Goal: Information Seeking & Learning: Check status

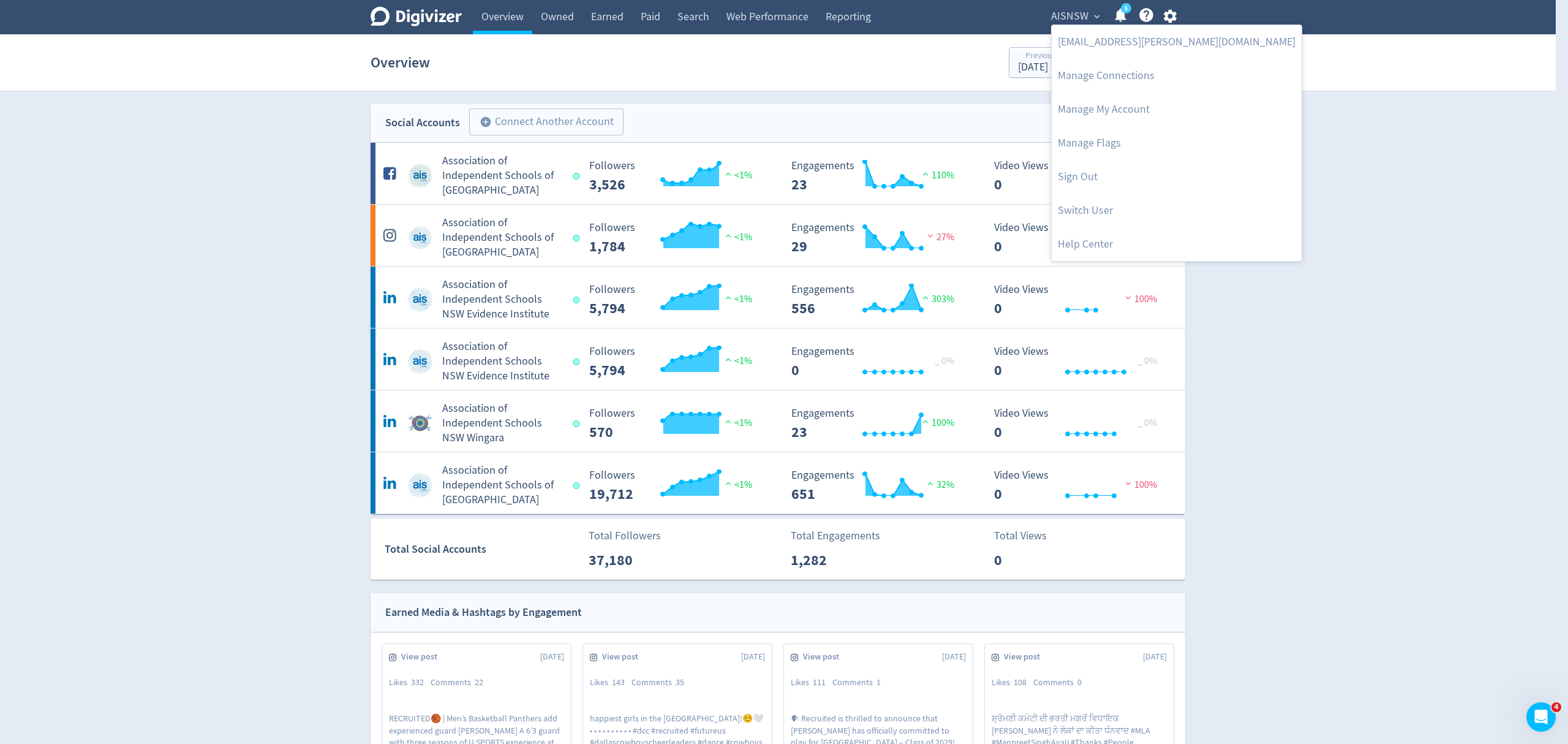
click at [1272, 147] on div at bounding box center [784, 372] width 1568 height 744
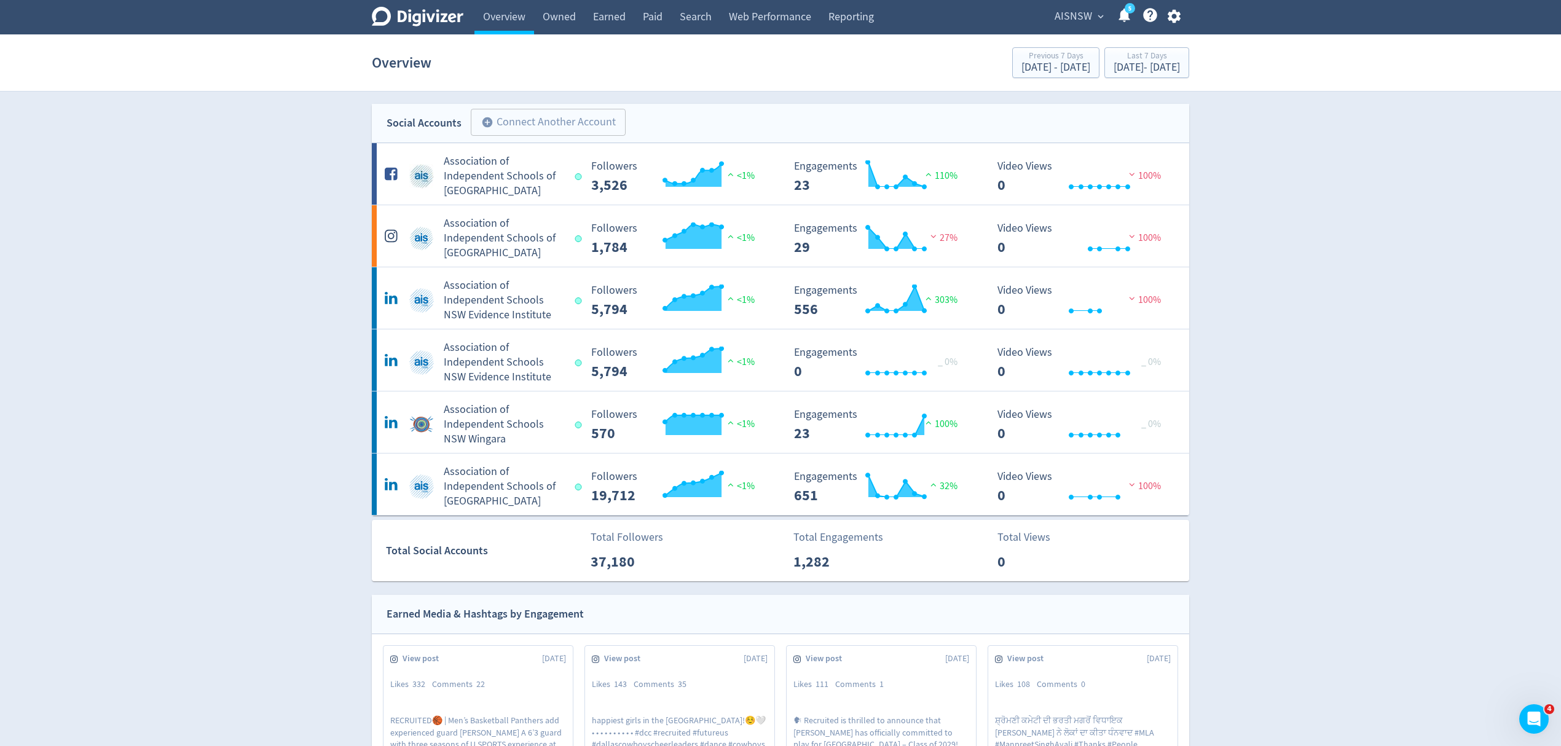
click at [1058, 14] on span "AISNSW" at bounding box center [1072, 17] width 37 height 20
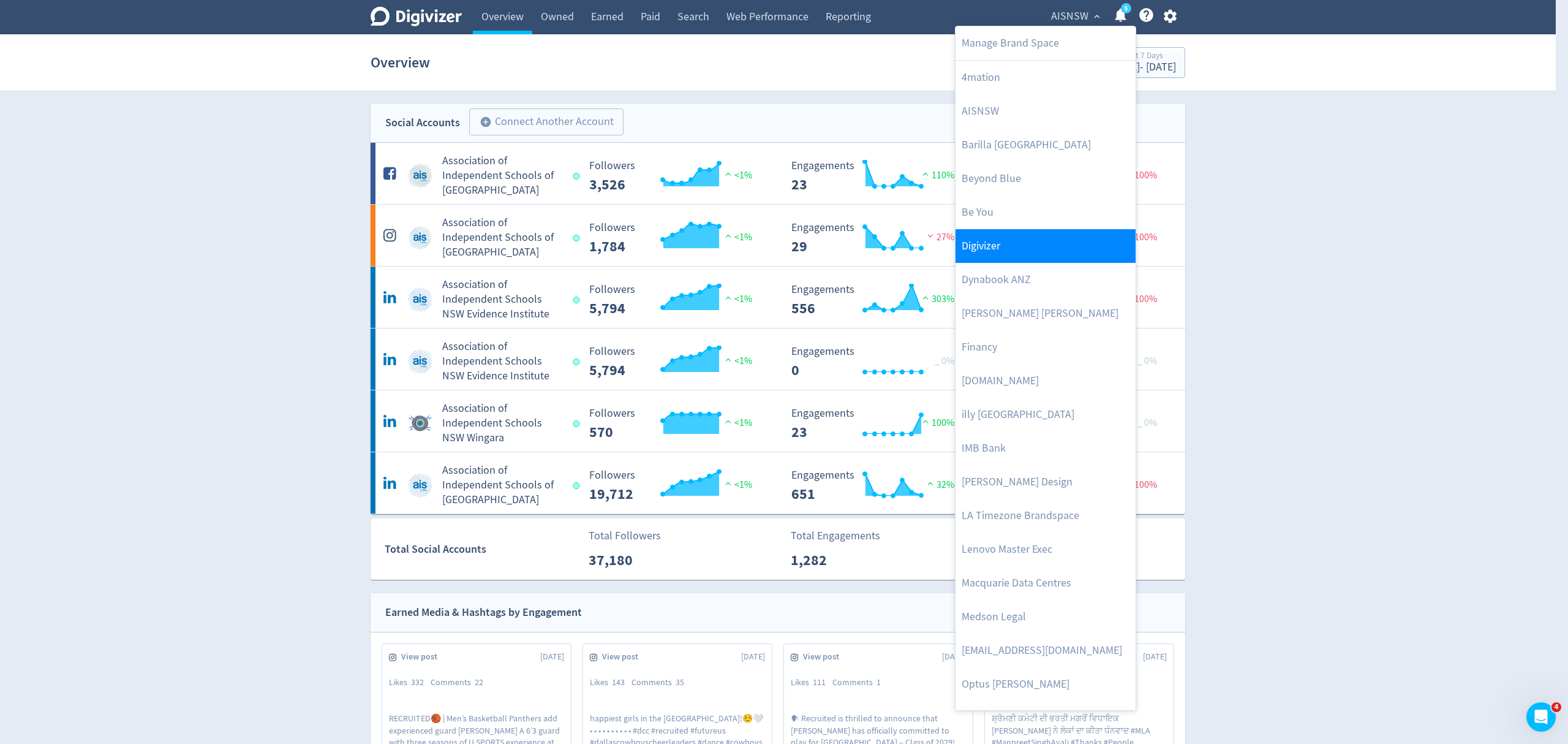
click at [996, 233] on link "Digivizer" at bounding box center [1046, 246] width 180 height 34
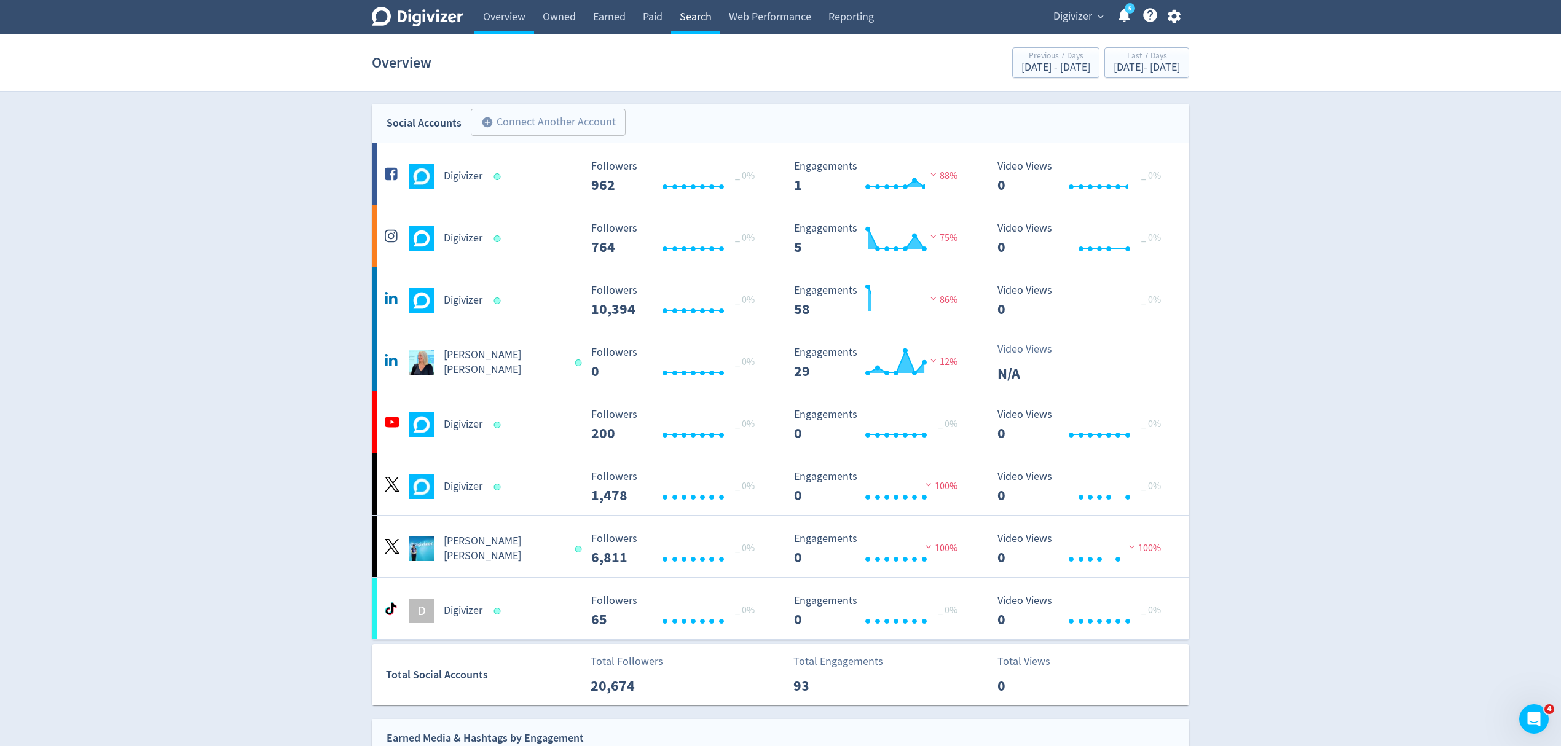
click at [703, 18] on link "Search" at bounding box center [695, 17] width 49 height 34
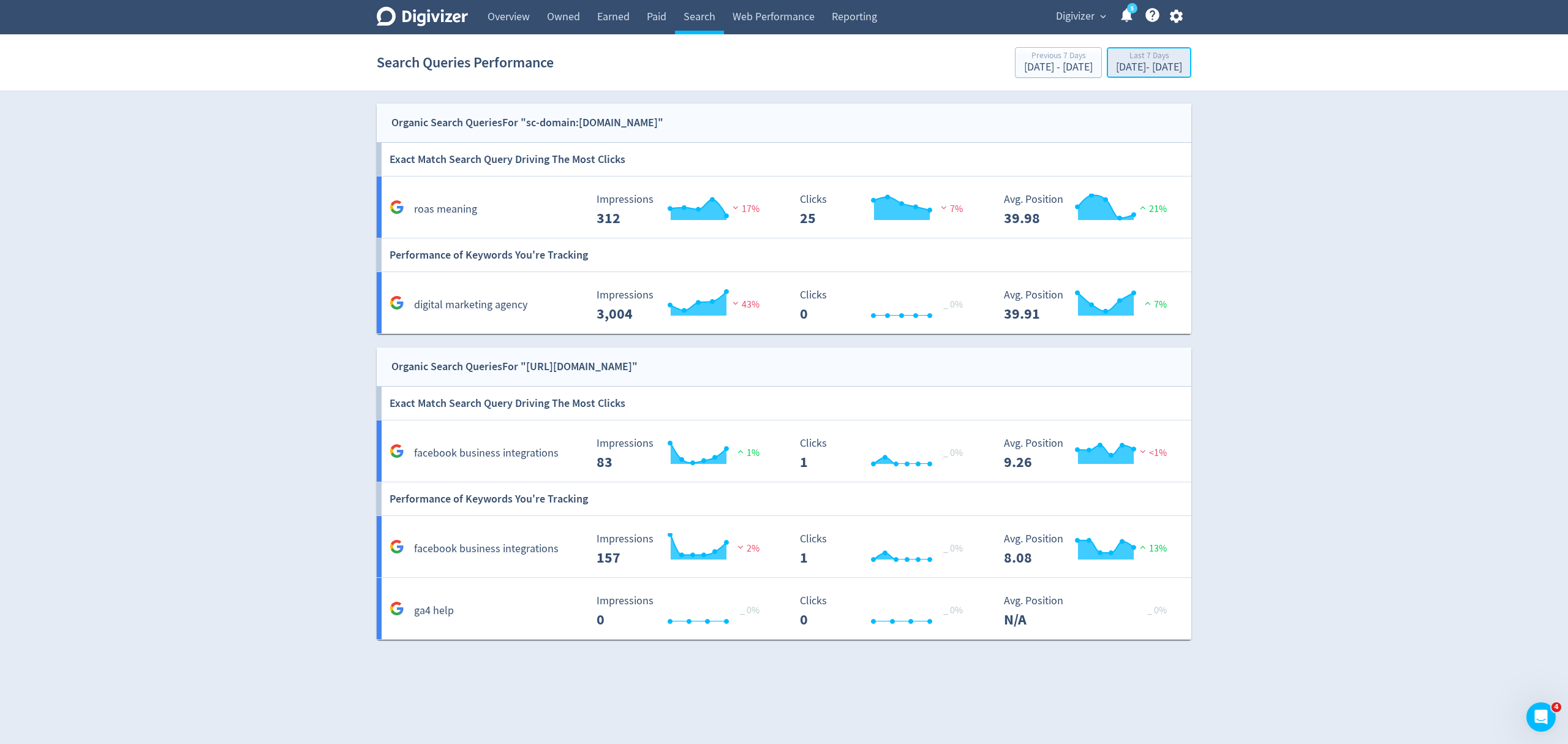
click at [1139, 65] on div "Aug 14, 2025 - Aug 20, 2025" at bounding box center [1149, 67] width 66 height 11
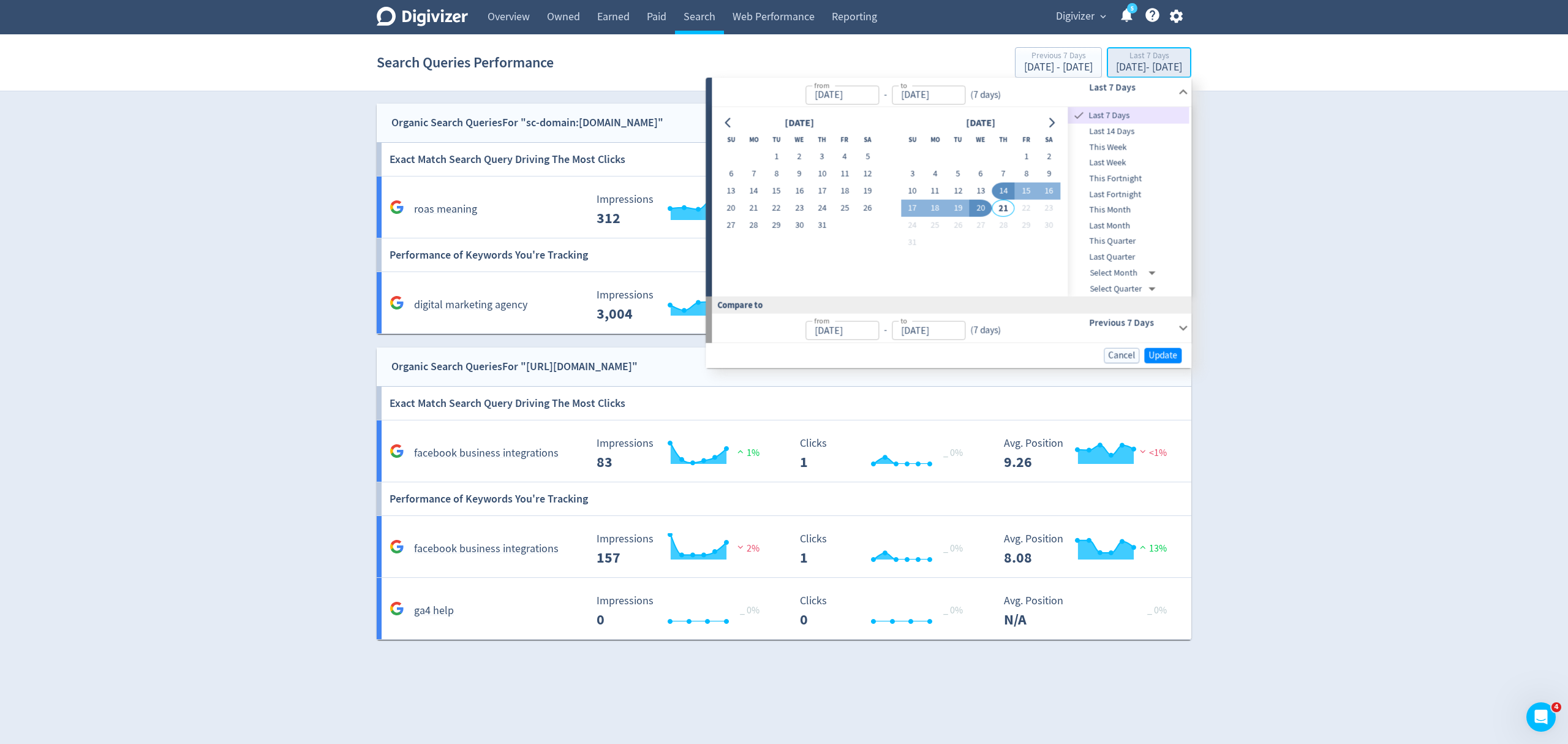
type input "[DATE]"
type input "Aug 07, 2025"
type input "[DATE]"
click at [773, 153] on button "1" at bounding box center [776, 157] width 23 height 17
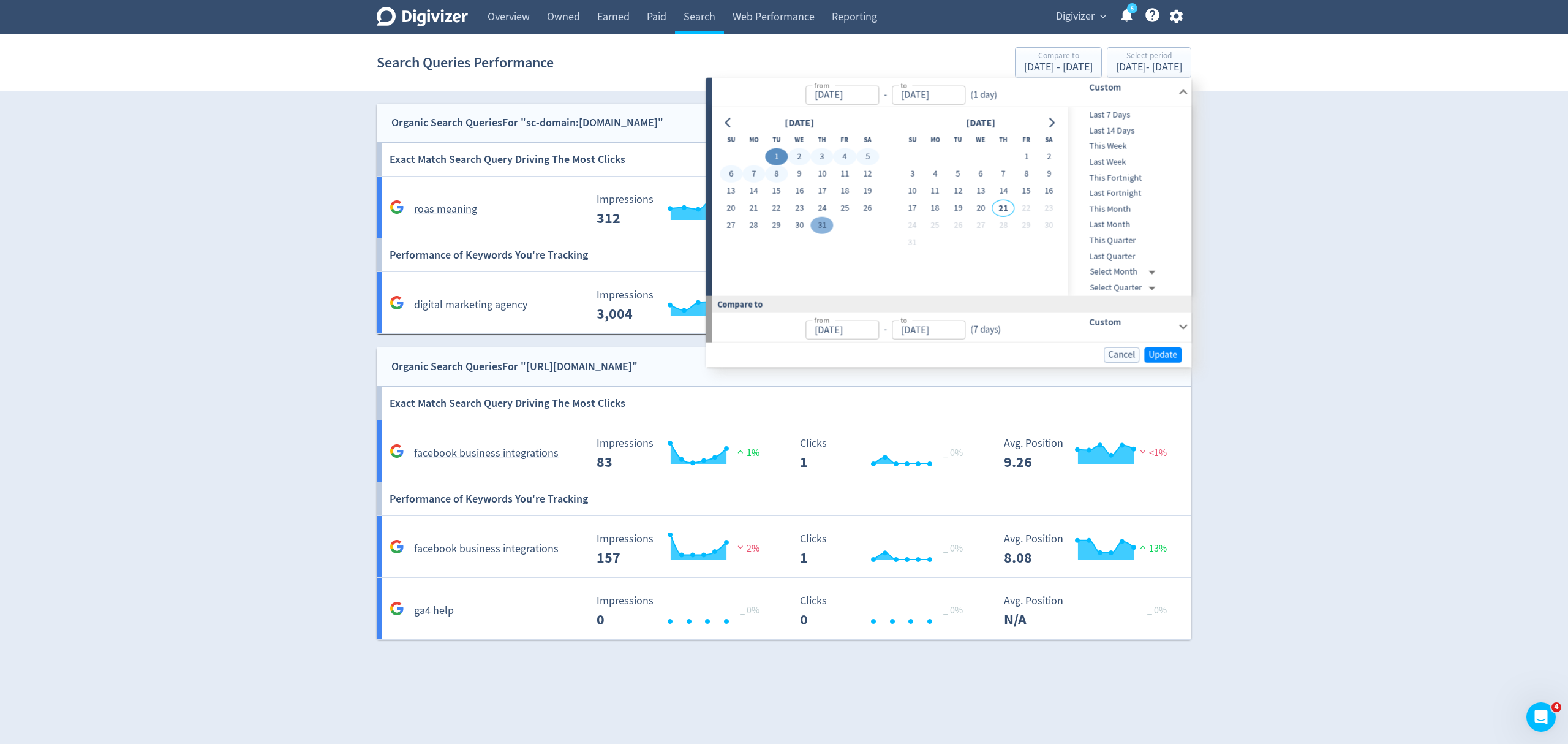
type input "Jul 01, 2025"
click at [819, 223] on button "31" at bounding box center [822, 225] width 23 height 17
type input "[DATE]"
type input "May 31, 2025"
type input "Jun 30, 2025"
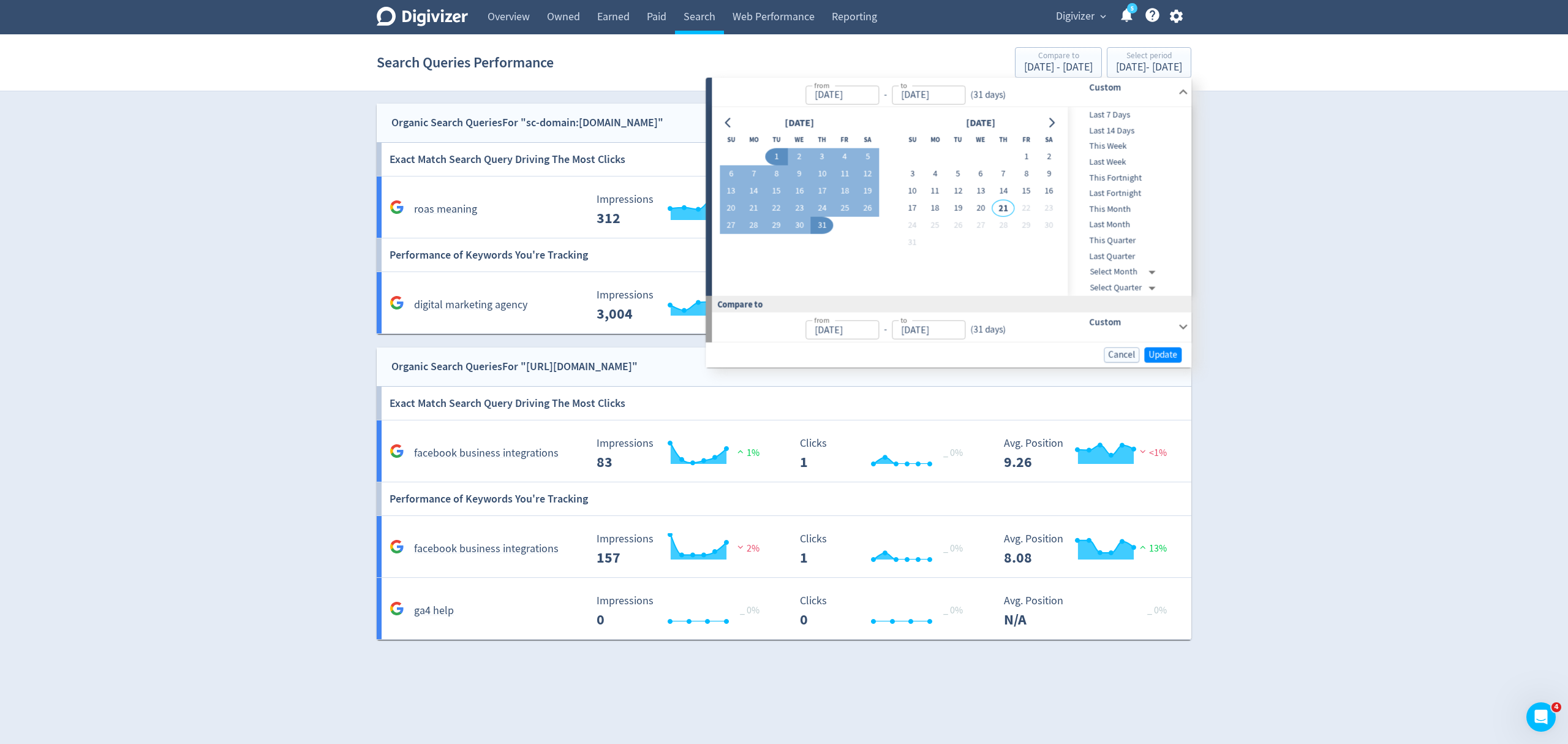
click at [172, 288] on div "Digivizer Logo Mark Digivizer Logo Overview Owned Earned Paid Search Web Perfor…" at bounding box center [784, 320] width 1568 height 640
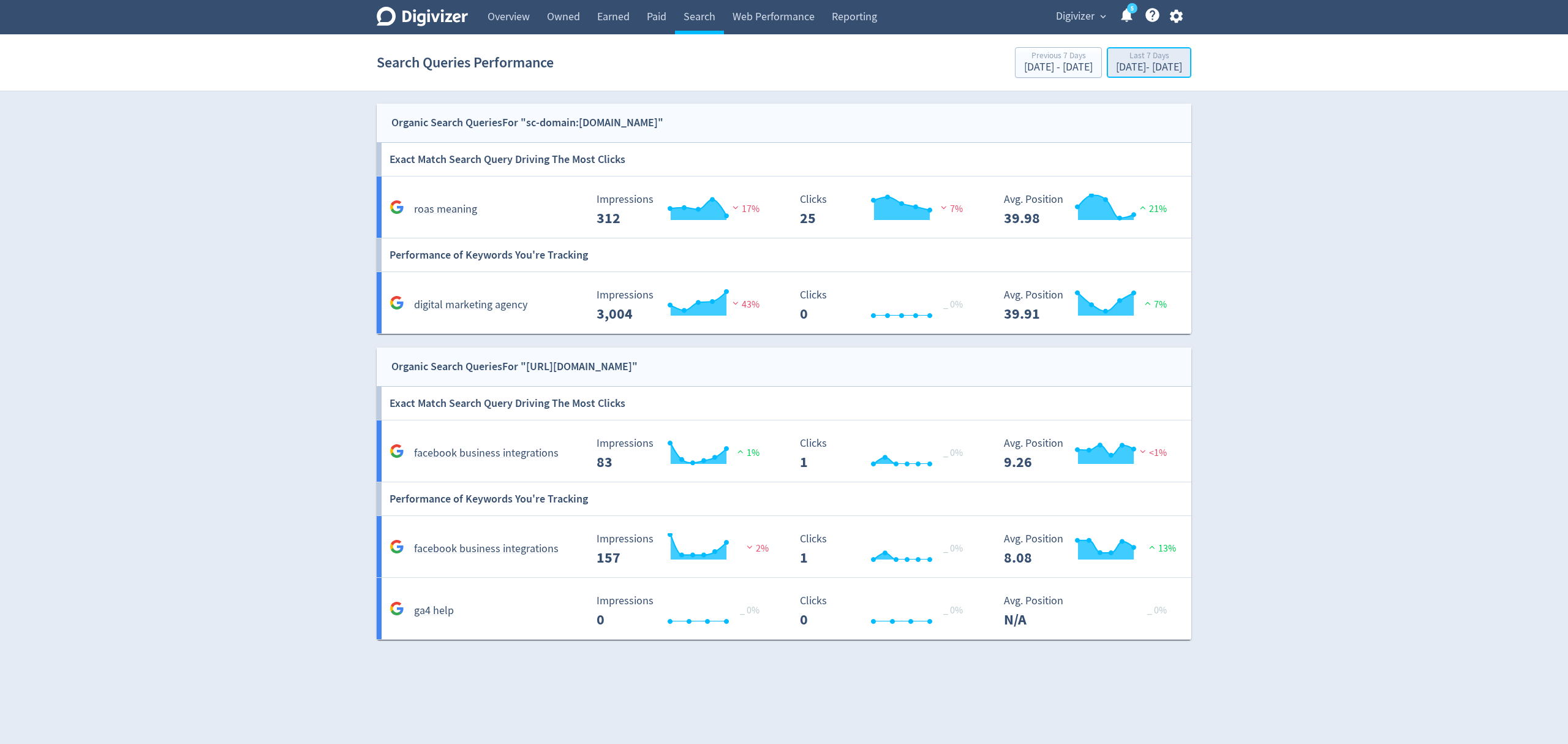
click at [1132, 71] on div "Aug 14, 2025 - Aug 20, 2025" at bounding box center [1149, 67] width 66 height 11
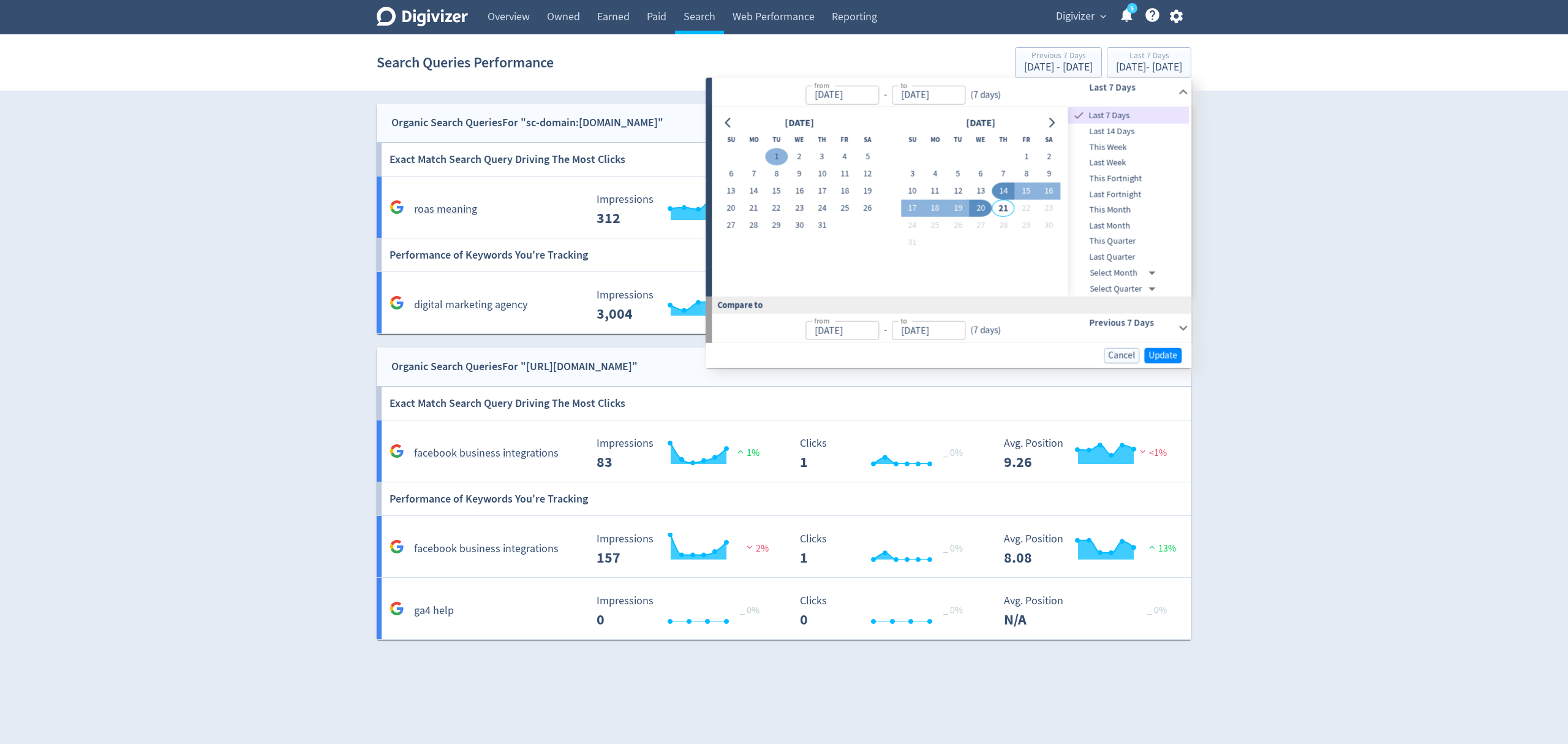
click at [775, 150] on button "1" at bounding box center [776, 157] width 23 height 17
type input "Jul 01, 2025"
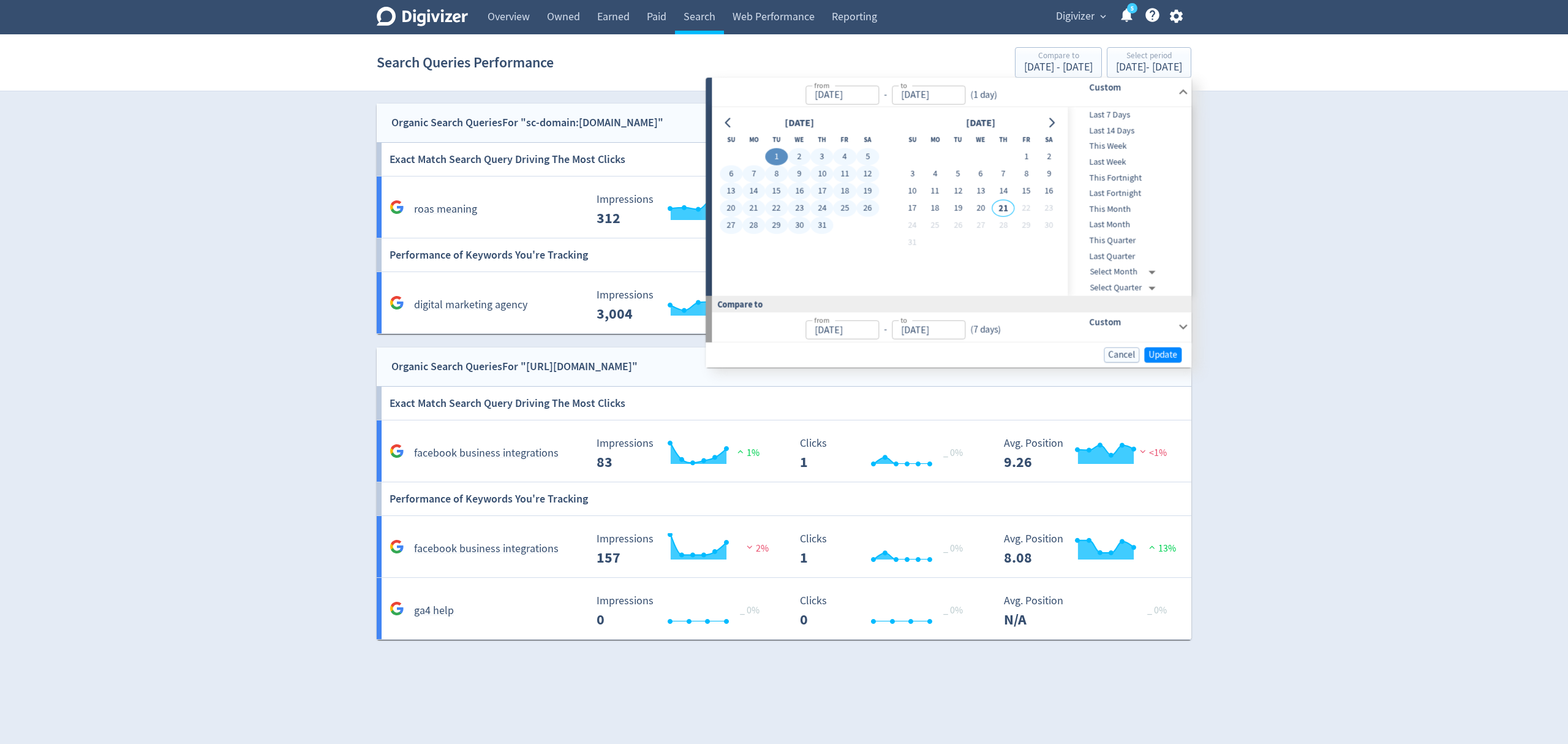
click at [821, 221] on button "31" at bounding box center [822, 225] width 23 height 17
type input "Jul 31, 2025"
type input "May 31, 2025"
type input "Jun 30, 2025"
click at [1170, 353] on span "Update" at bounding box center [1162, 354] width 29 height 9
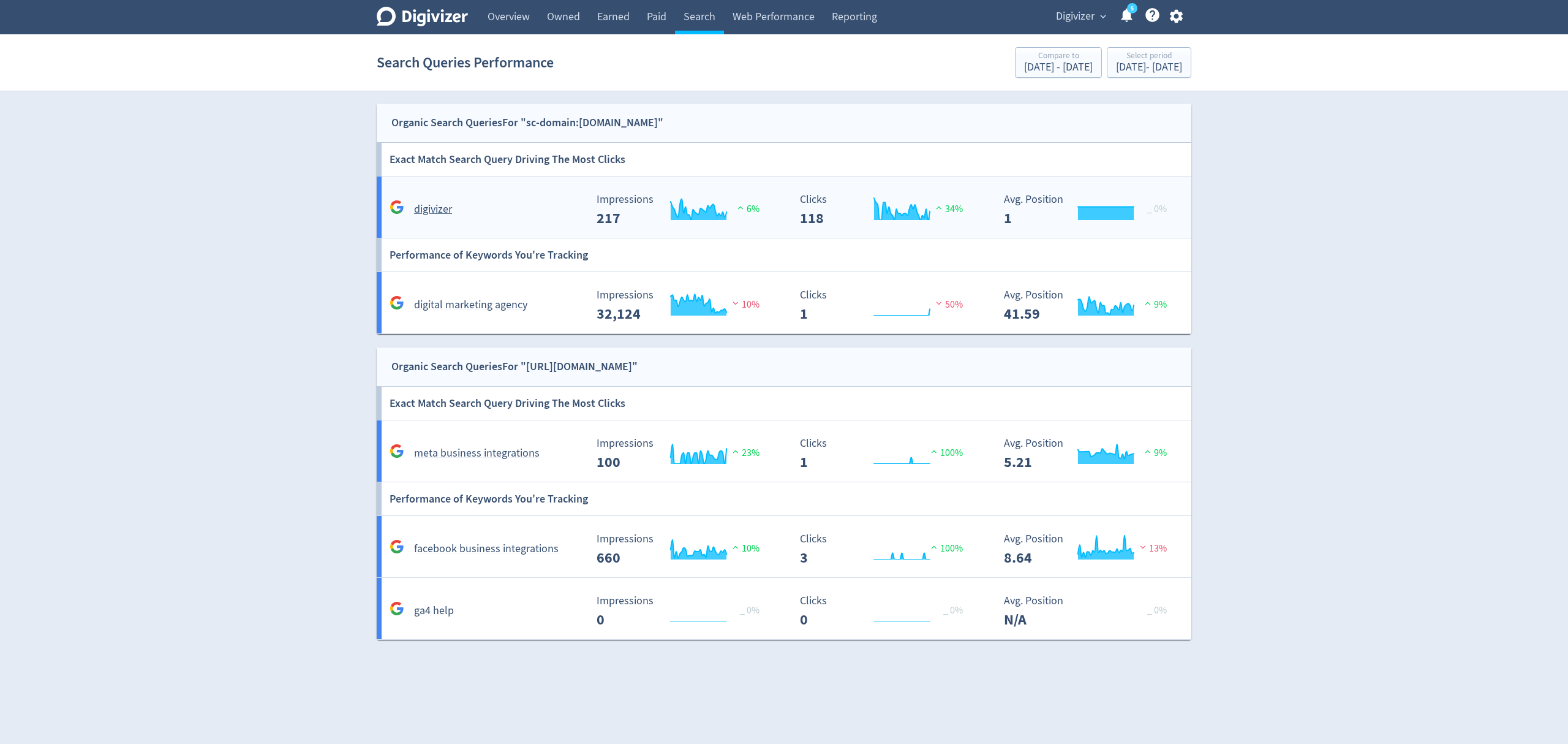
click at [517, 207] on div "digivizer" at bounding box center [486, 208] width 199 height 19
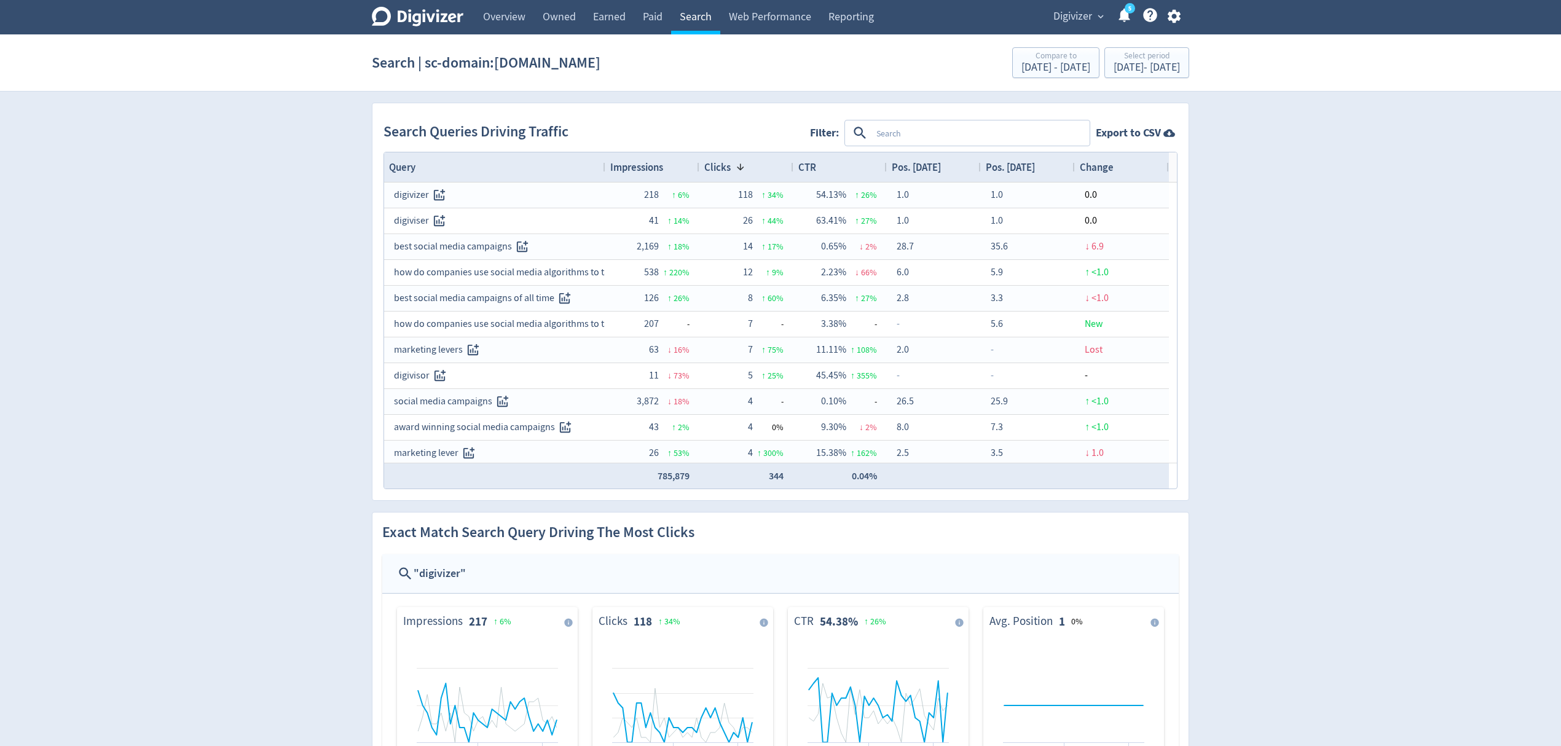
drag, startPoint x: 687, startPoint y: 10, endPoint x: 712, endPoint y: 15, distance: 25.1
click at [687, 10] on link "Search" at bounding box center [695, 17] width 49 height 34
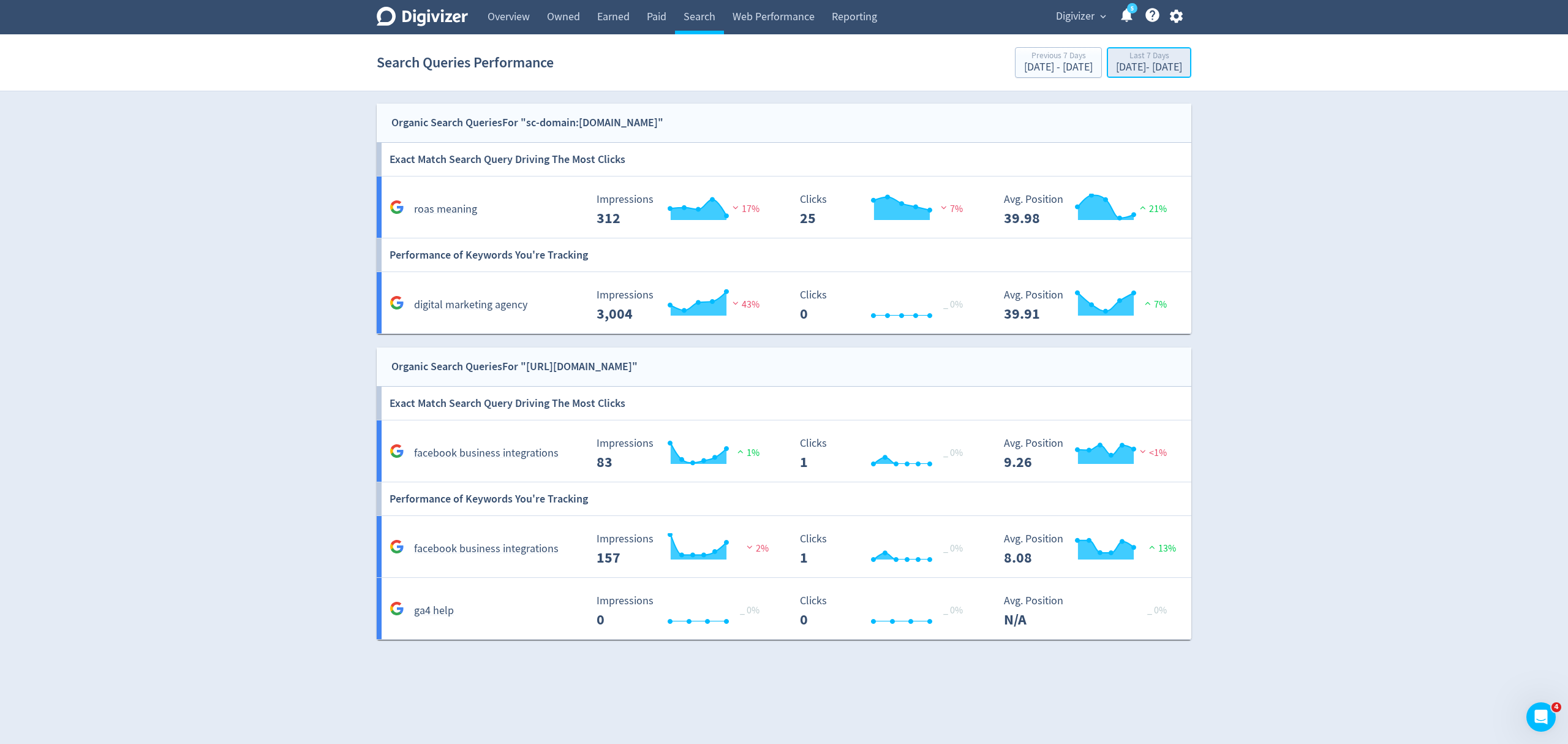
click at [1164, 60] on div "Last 7 Days" at bounding box center [1149, 57] width 66 height 10
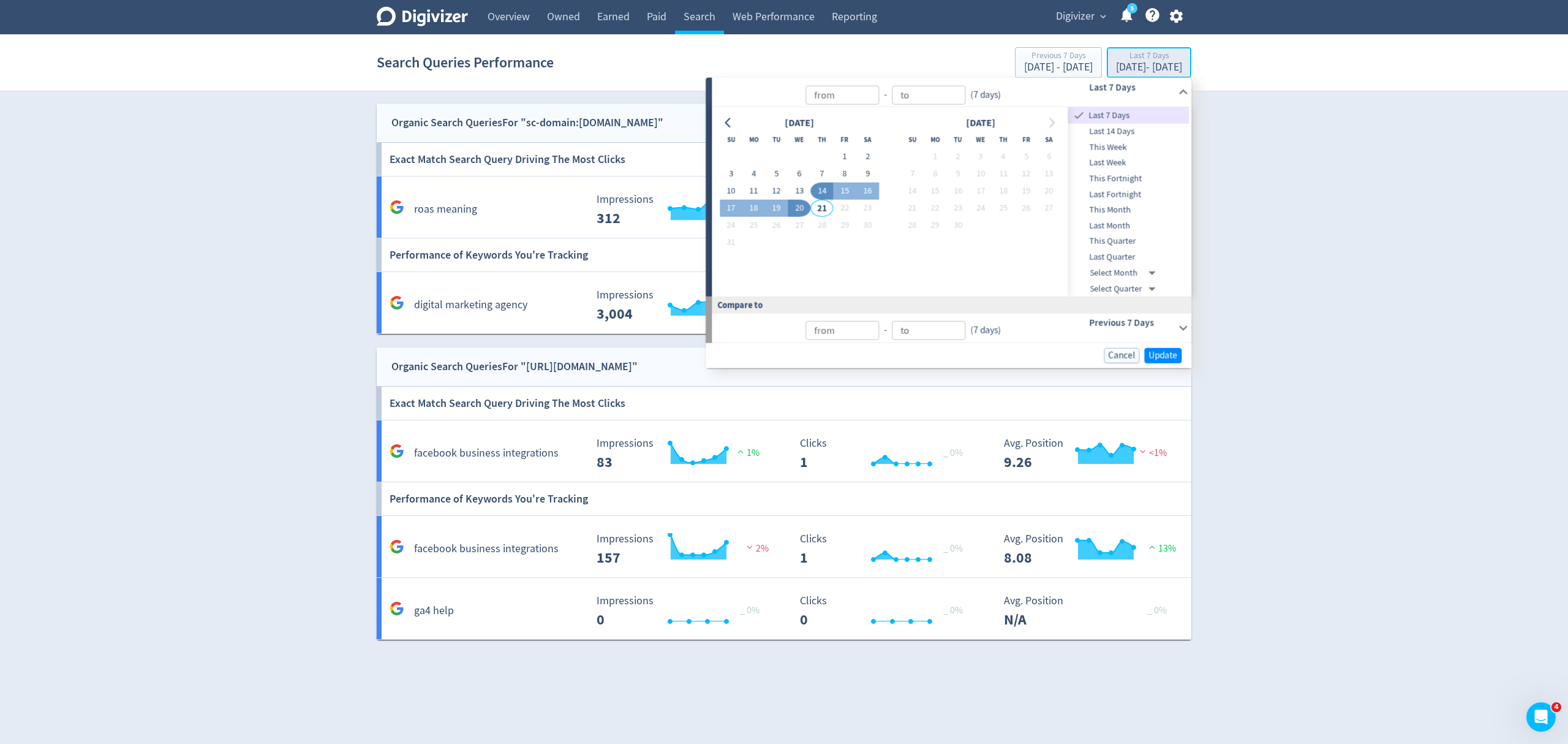
type input "Aug 21, 2025"
type input "[DATE]"
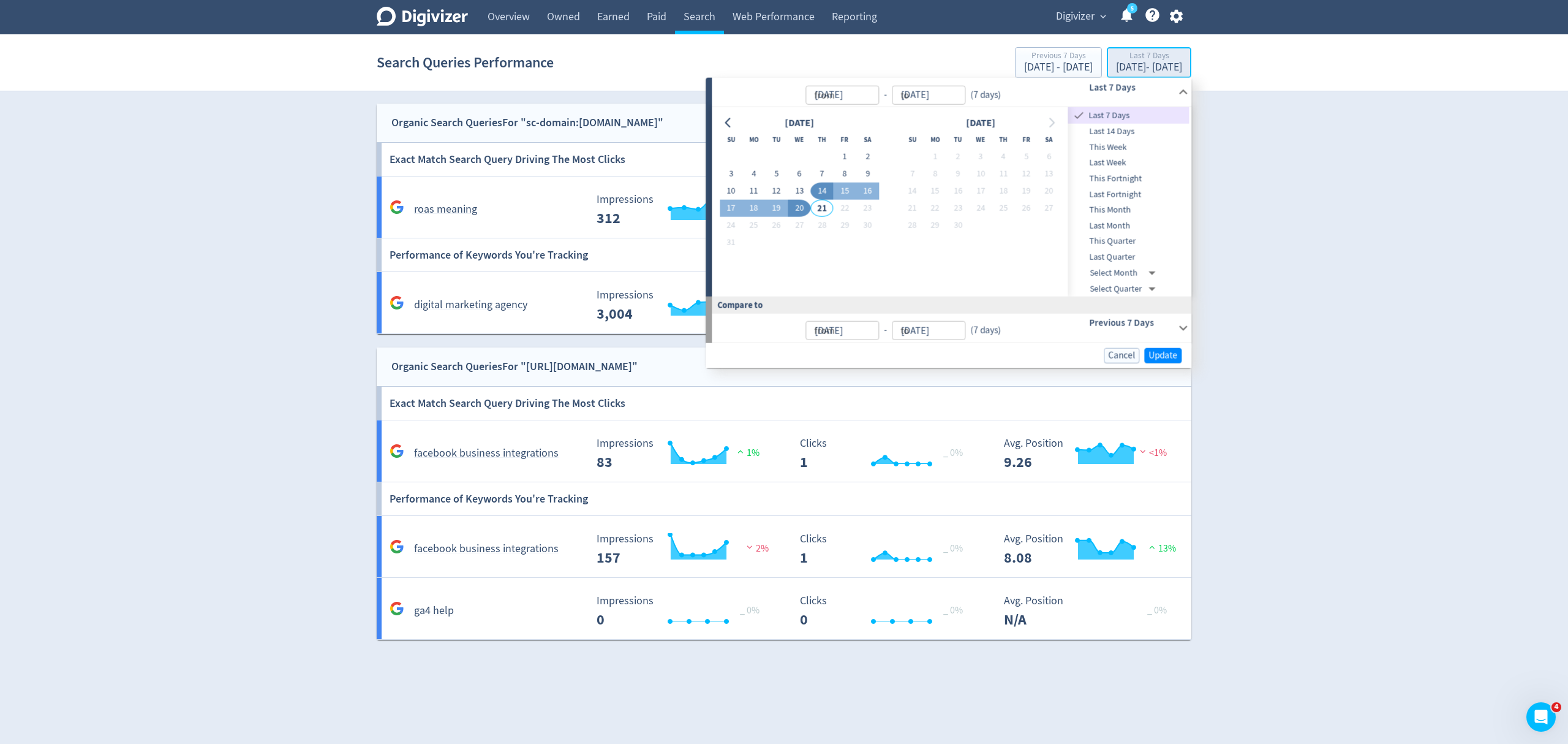
type input "[DATE]"
type input "Aug 07, 2025"
type input "[DATE]"
click at [771, 155] on button "1" at bounding box center [776, 157] width 23 height 17
type input "Jul 01, 2025"
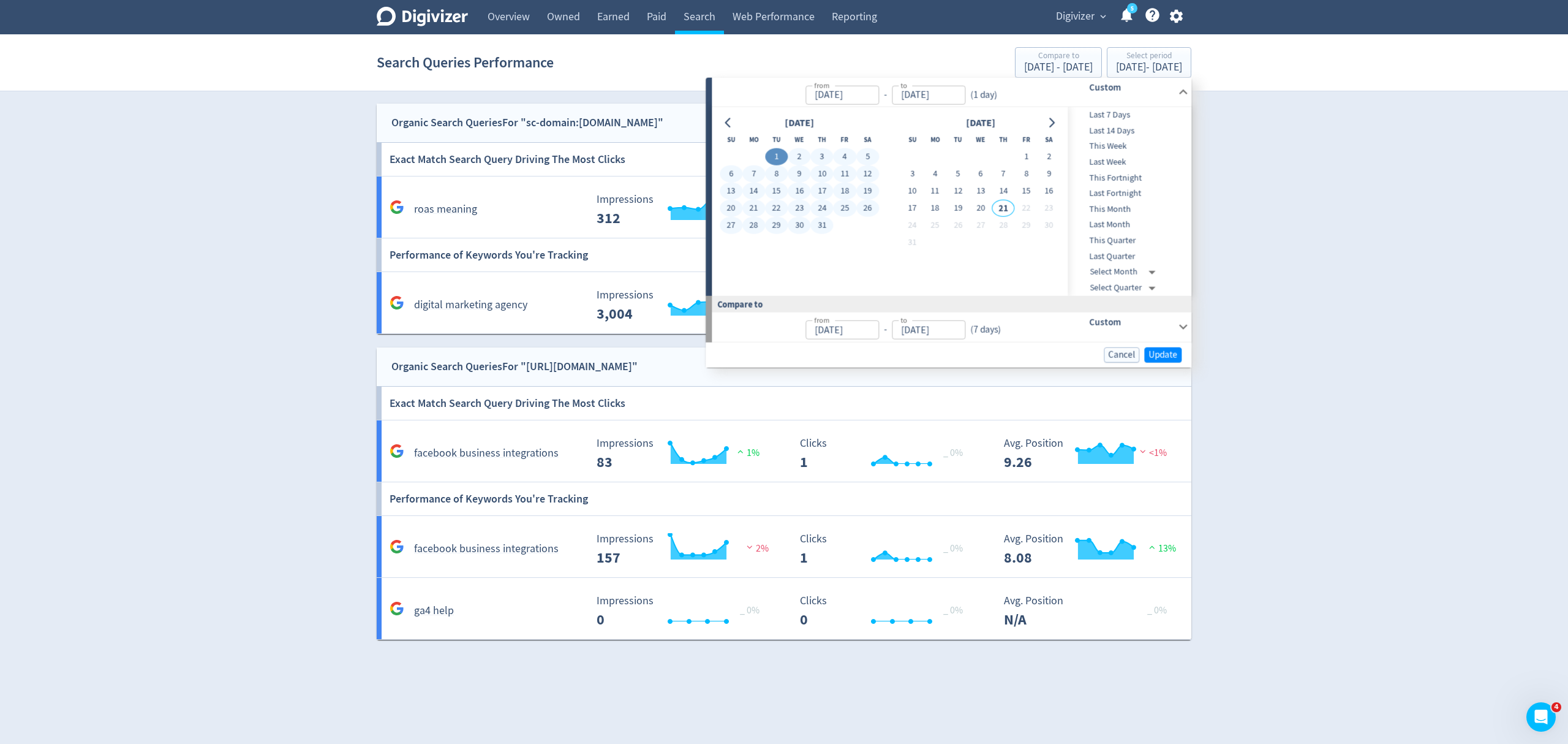
click at [815, 221] on button "31" at bounding box center [822, 225] width 23 height 17
type input "Jul 31, 2025"
type input "May 31, 2025"
type input "Jun 30, 2025"
click at [1176, 351] on span "Update" at bounding box center [1162, 354] width 29 height 9
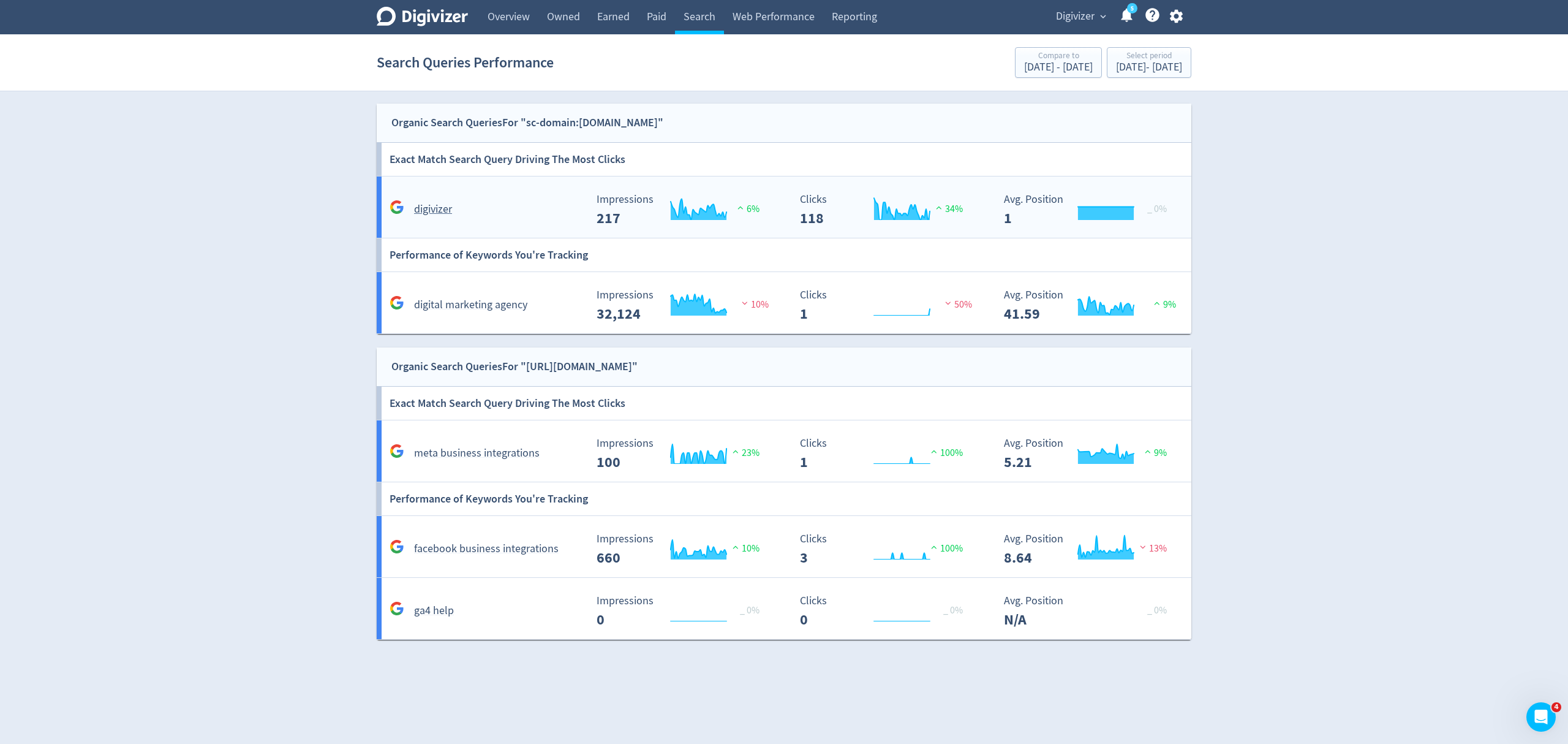
click at [488, 202] on div "digivizer" at bounding box center [486, 208] width 199 height 19
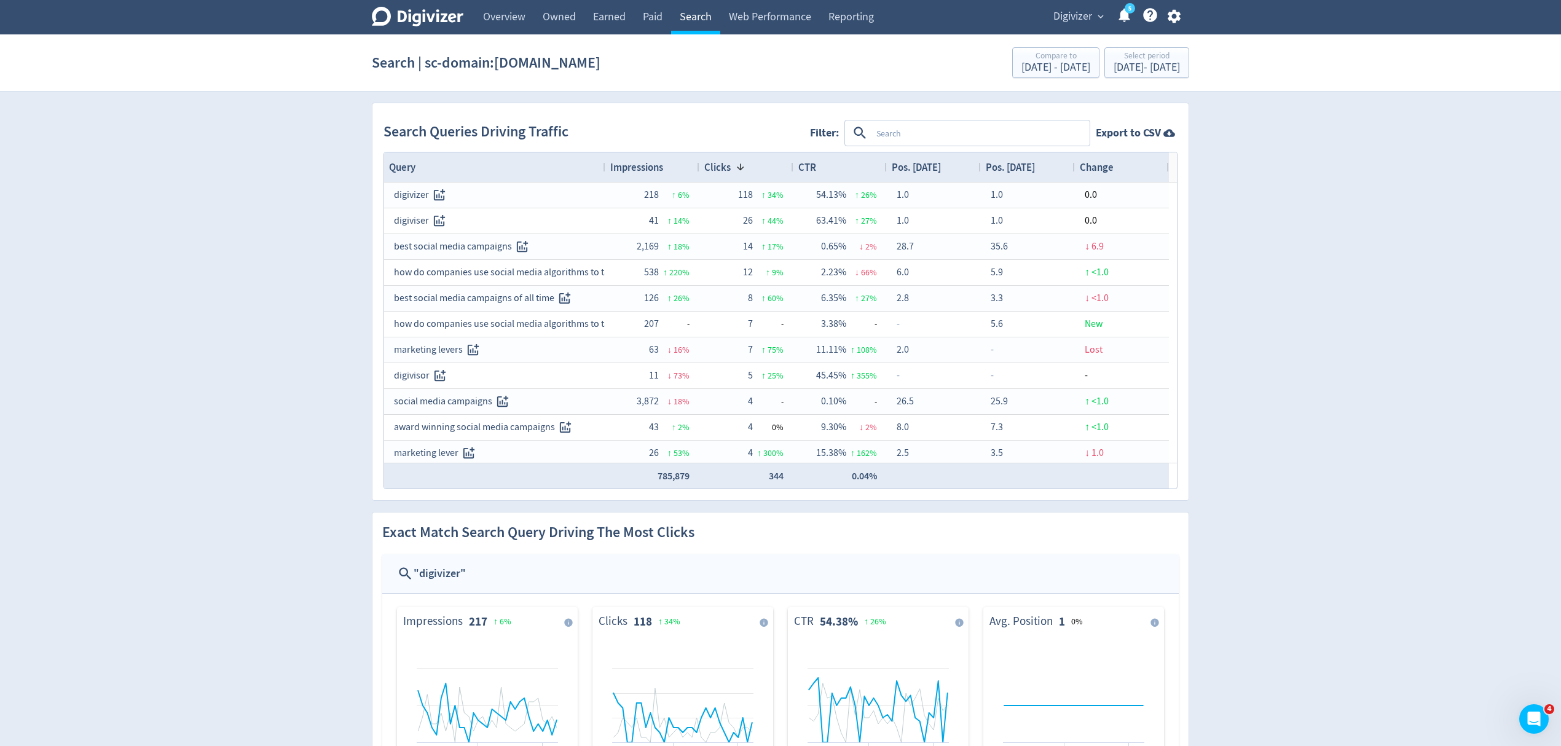
click at [708, 16] on link "Search" at bounding box center [695, 17] width 49 height 34
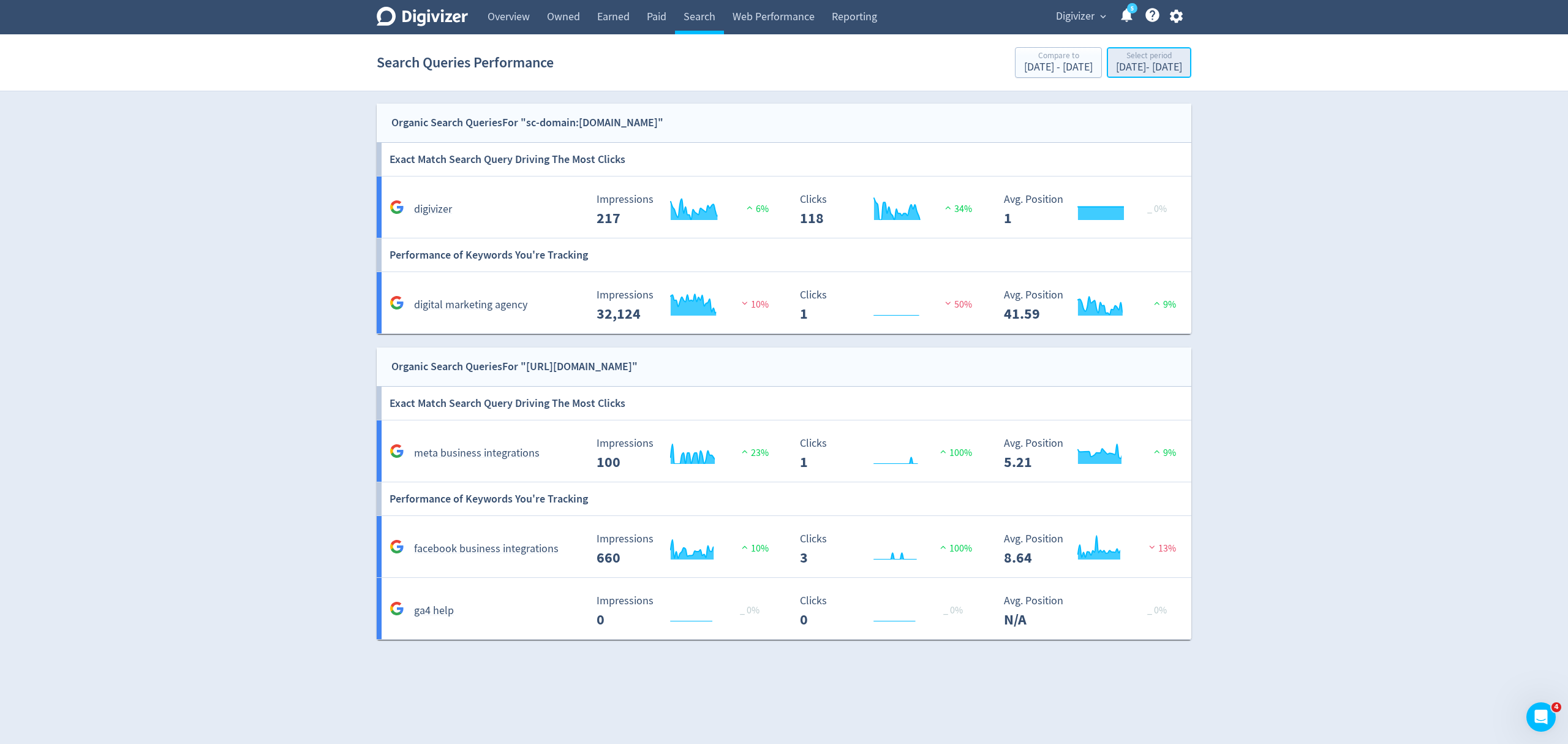
click at [1124, 67] on div "Jul 1, 2025 - Jul 31, 2025" at bounding box center [1149, 67] width 66 height 11
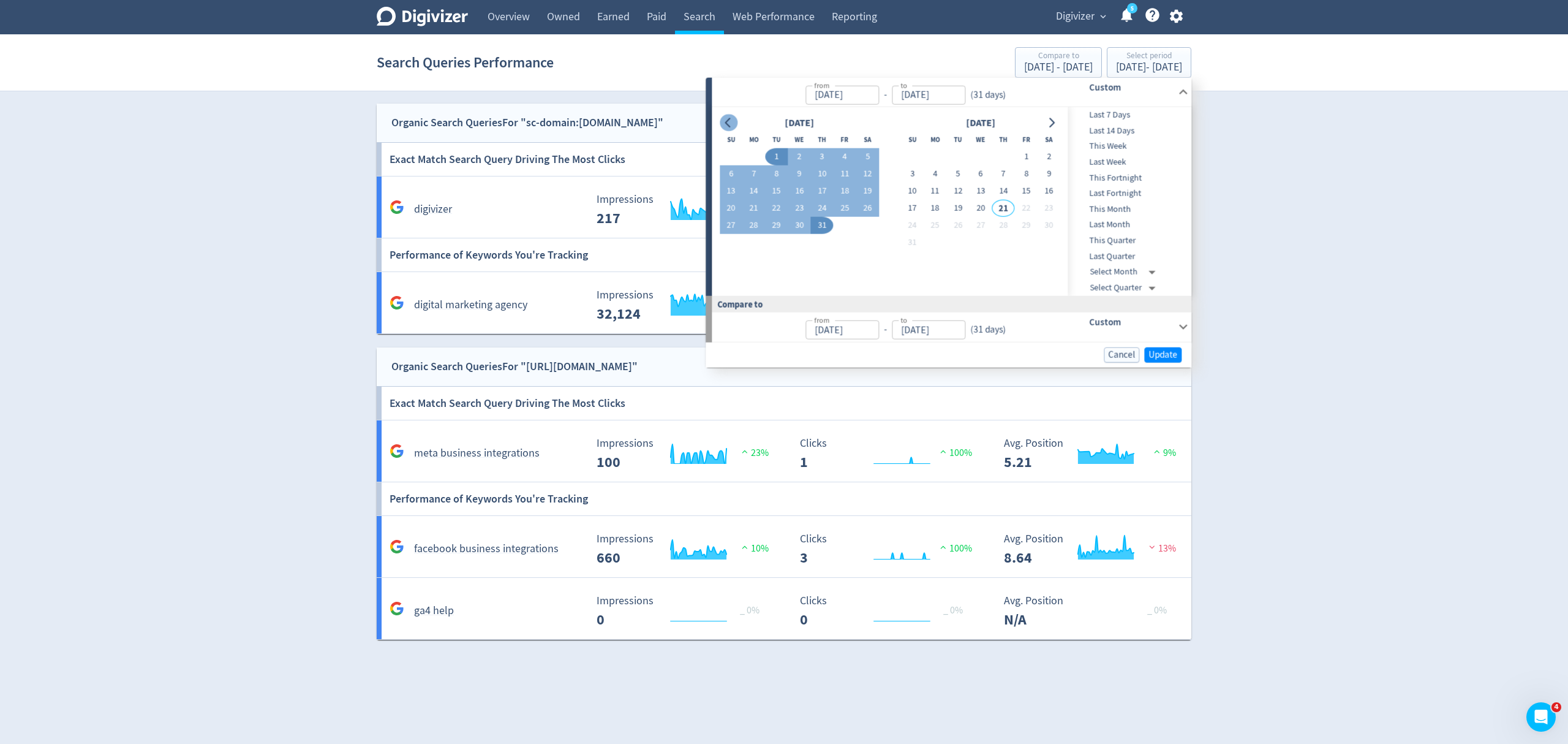
click at [731, 122] on icon "Go to previous month" at bounding box center [729, 123] width 10 height 10
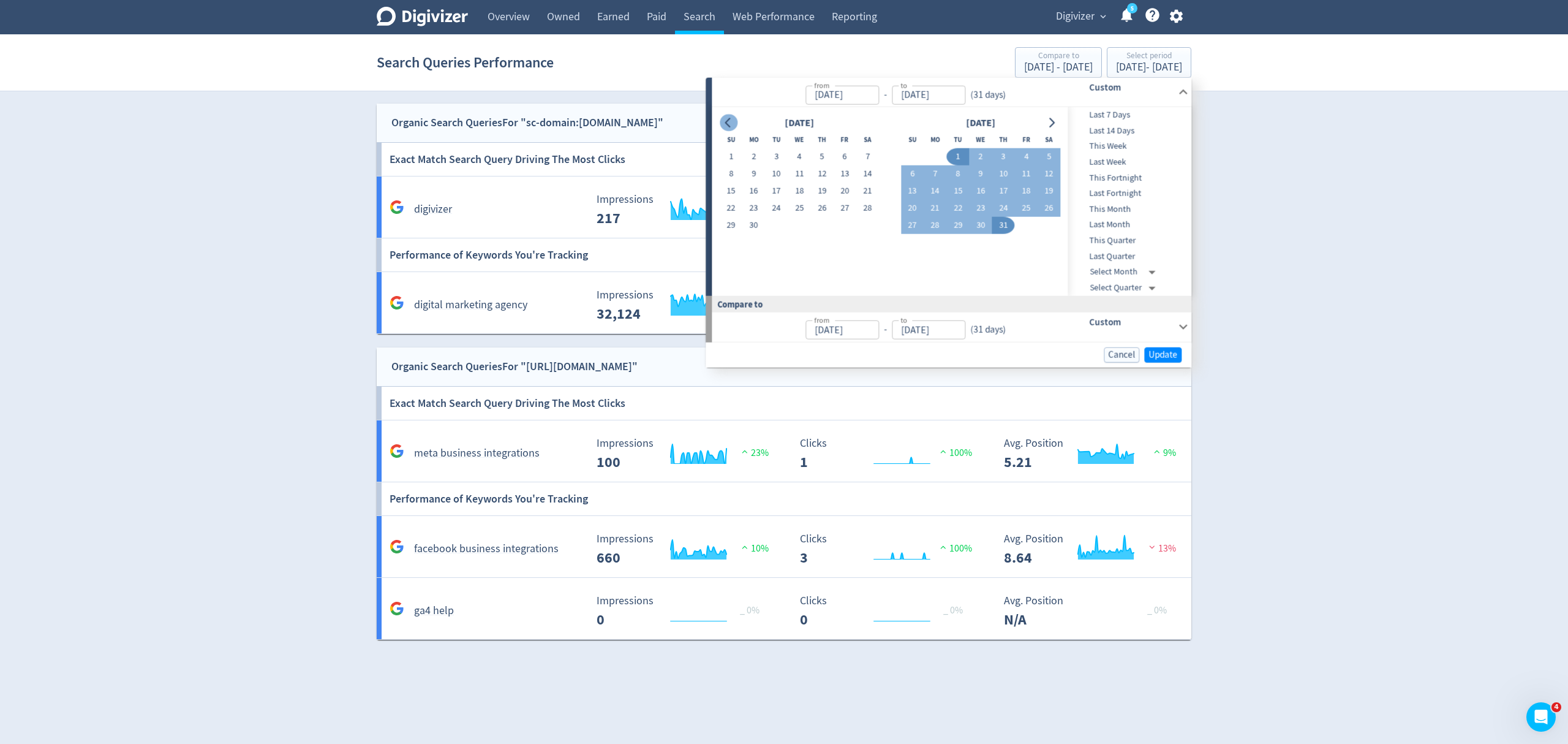
click at [731, 122] on icon "Go to previous month" at bounding box center [729, 123] width 10 height 10
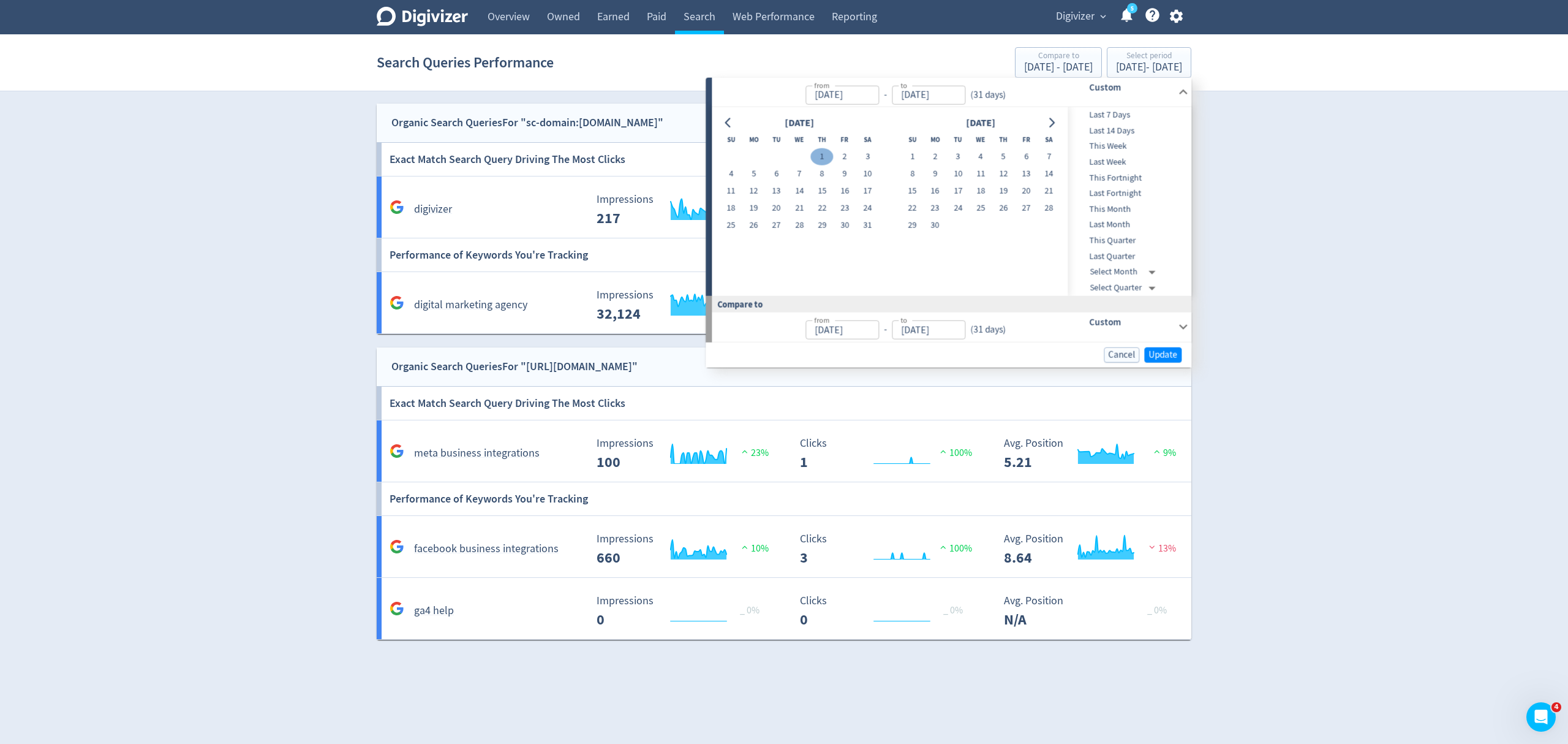
click at [823, 158] on button "1" at bounding box center [822, 157] width 23 height 17
type input "[DATE]"
click at [1055, 126] on icon "Go to next month" at bounding box center [1052, 123] width 10 height 10
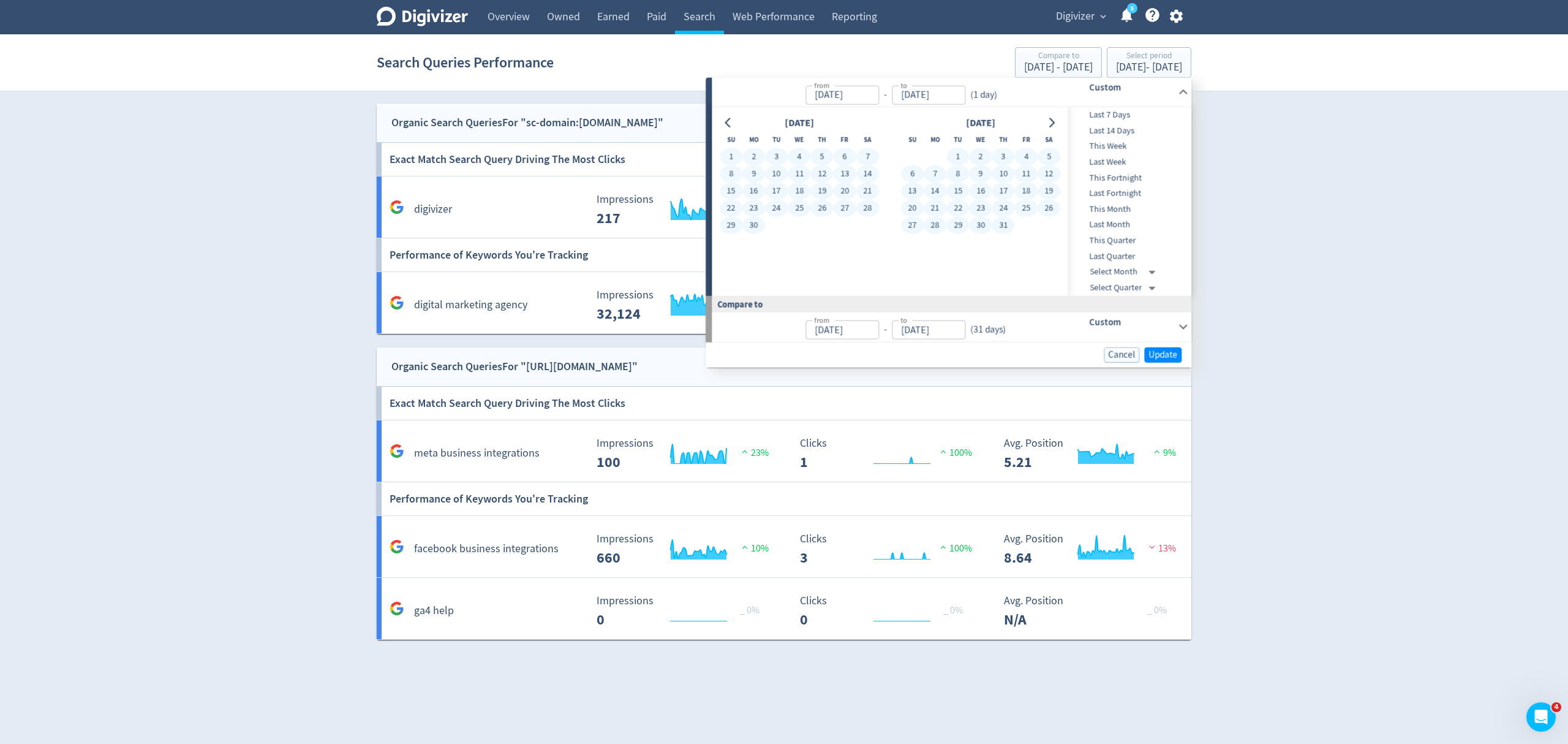
click at [1000, 224] on button "31" at bounding box center [1003, 225] width 23 height 17
type input "[DATE]"
type input "Jan 29, 2025"
type input "Apr 30, 2025"
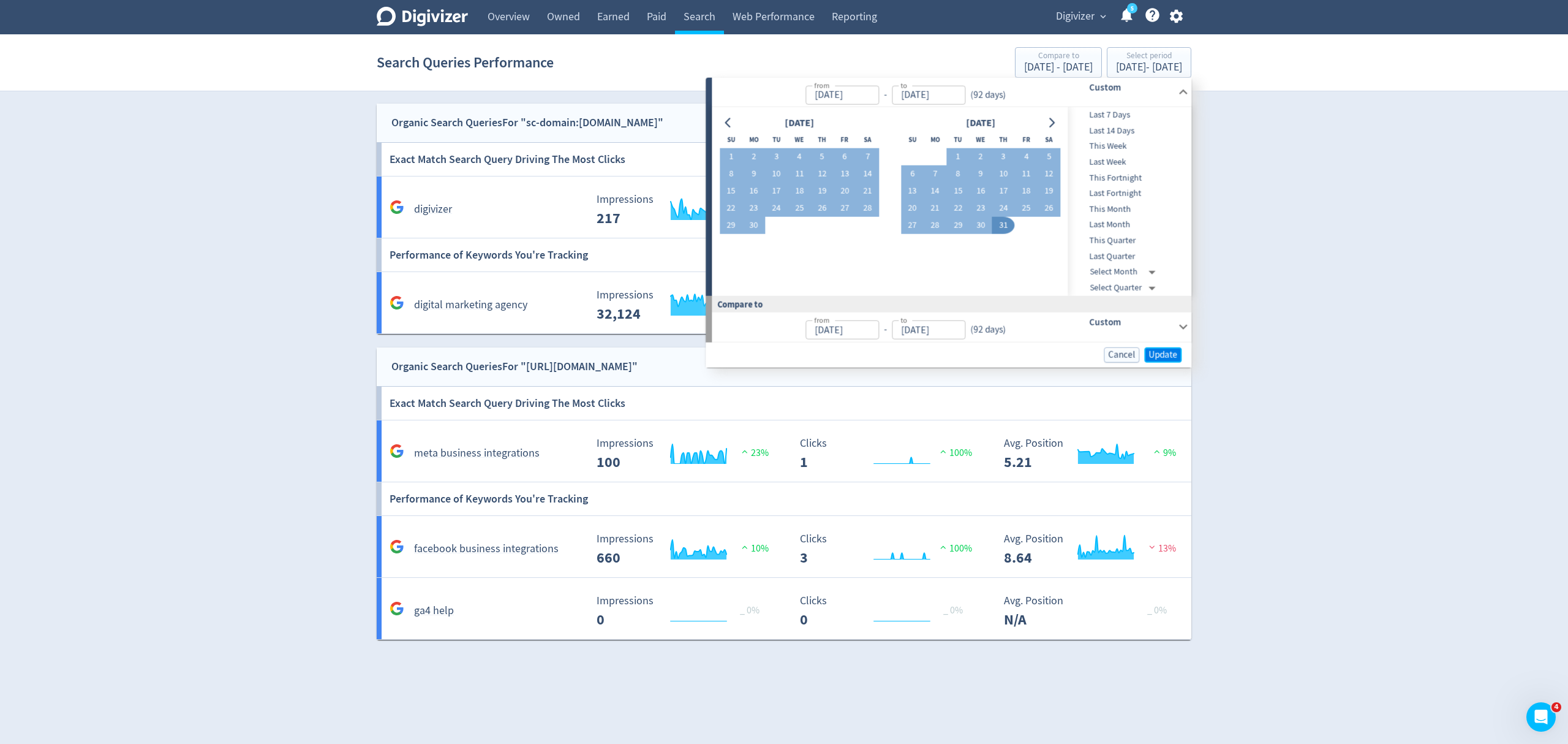
click at [1161, 353] on span "Update" at bounding box center [1162, 354] width 29 height 9
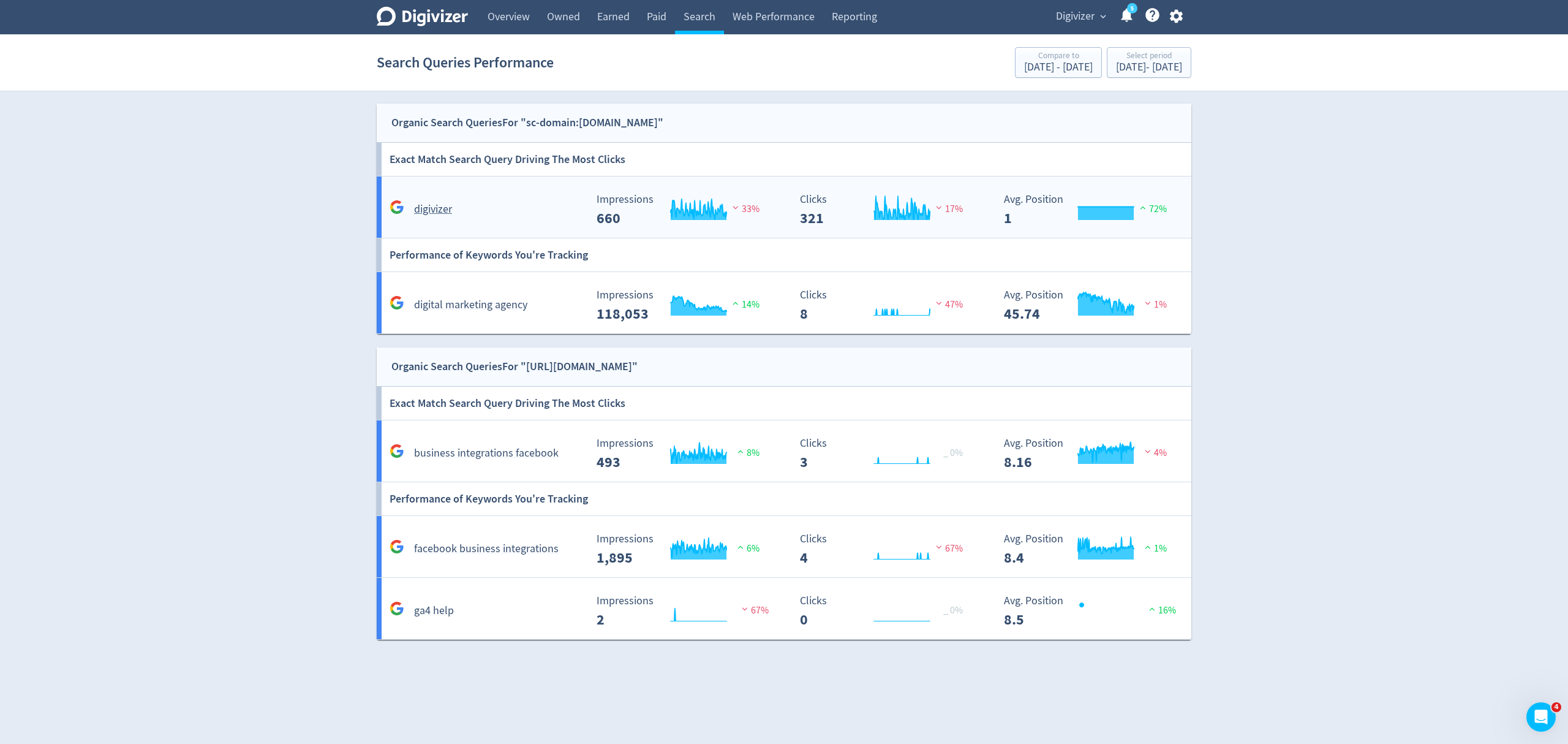
click at [490, 210] on div "digivizer" at bounding box center [486, 208] width 199 height 19
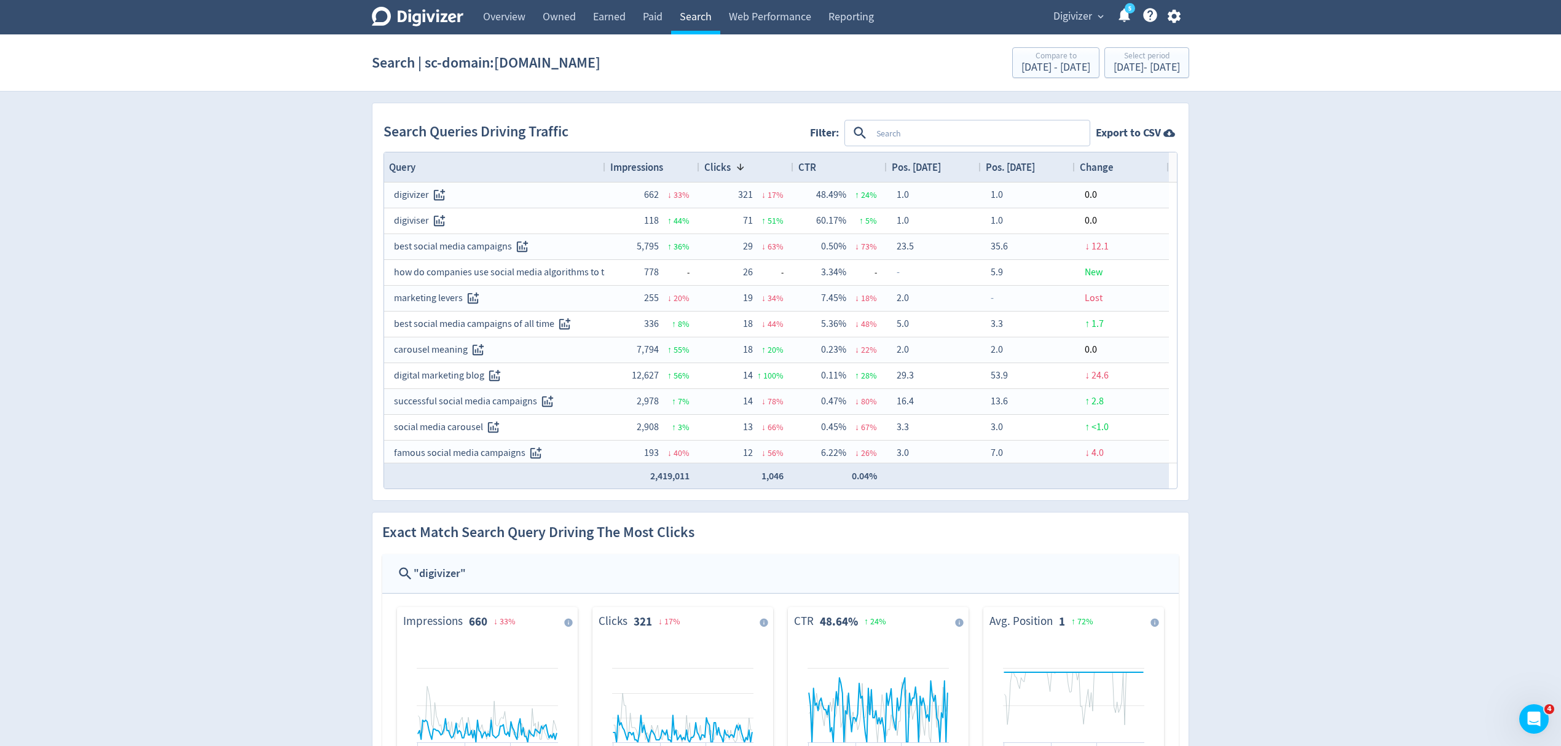
click at [702, 18] on link "Search" at bounding box center [695, 17] width 49 height 34
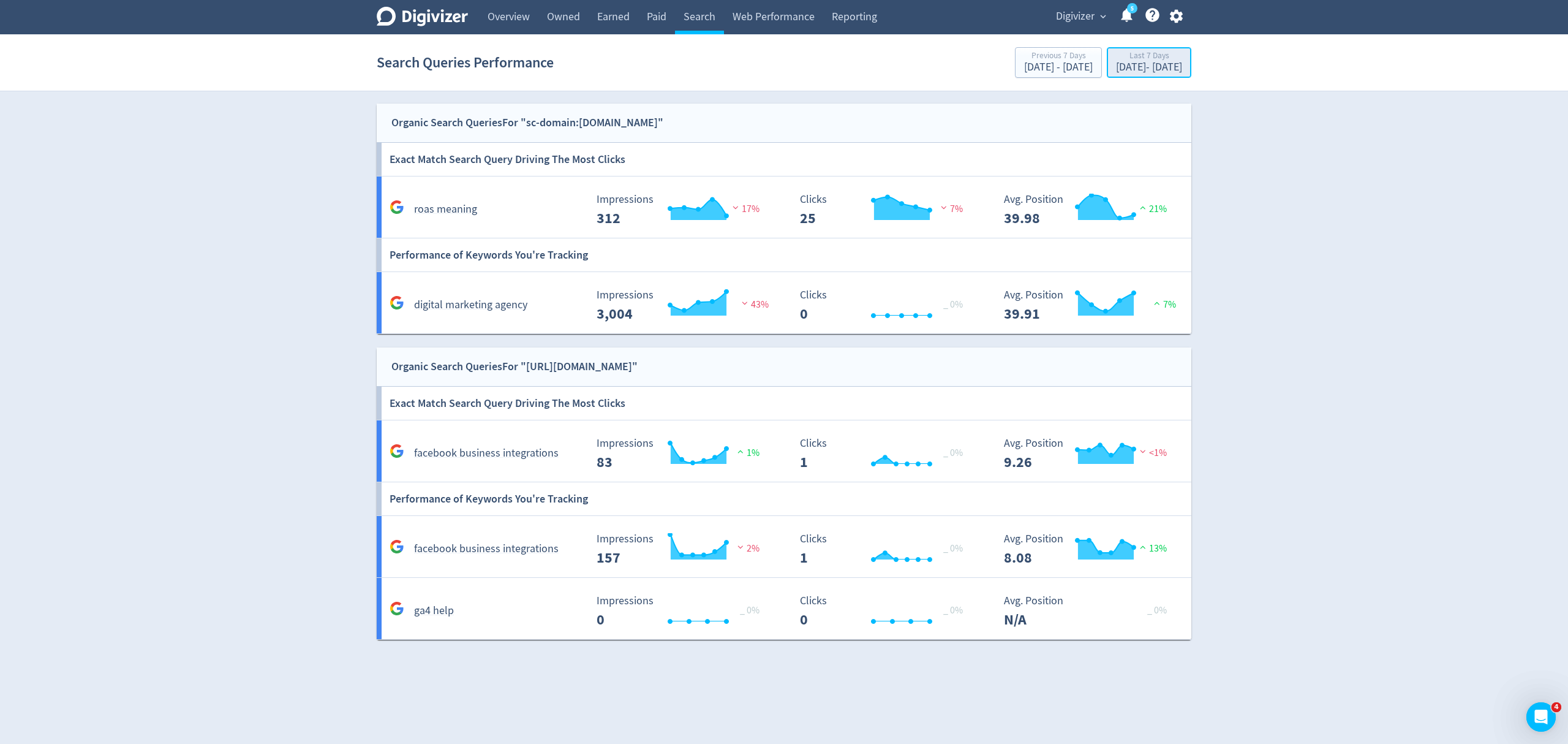
click at [1135, 63] on div "[DATE] - [DATE]" at bounding box center [1149, 67] width 66 height 11
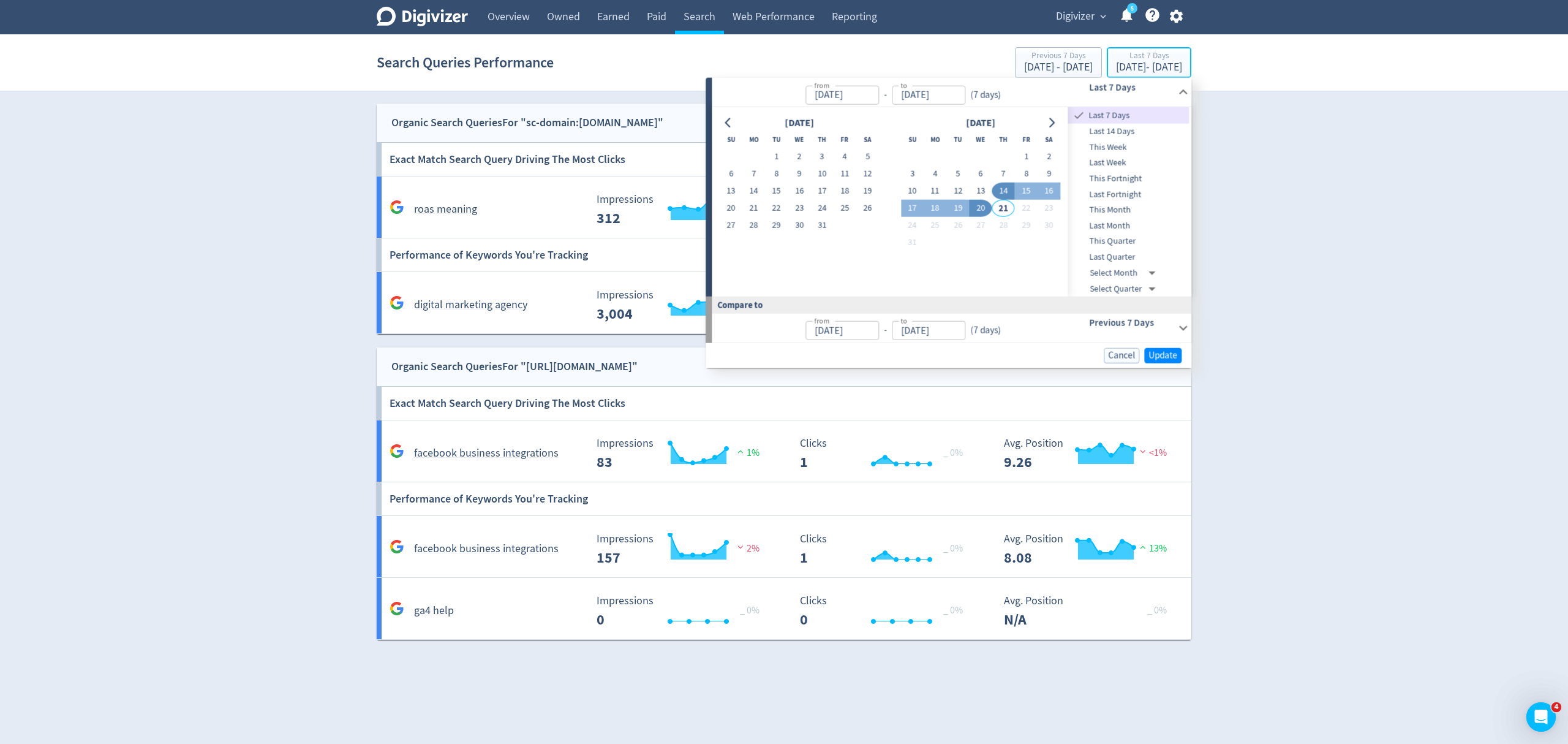
type input "[DATE]"
click at [729, 124] on icon "Go to previous month" at bounding box center [729, 123] width 10 height 10
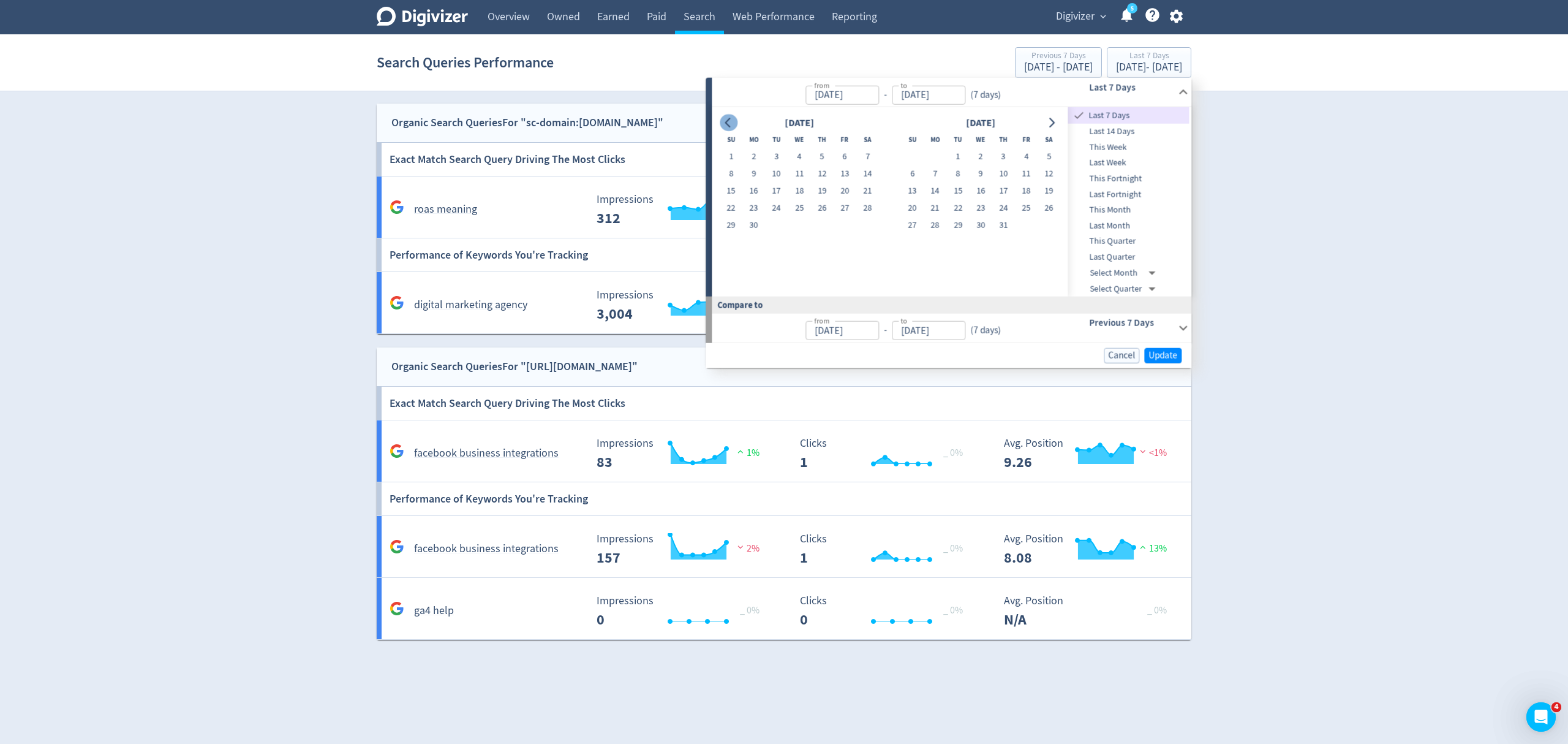
click at [729, 124] on icon "Go to previous month" at bounding box center [729, 123] width 10 height 10
click at [816, 157] on button "1" at bounding box center [822, 157] width 23 height 17
type input "[DATE]"
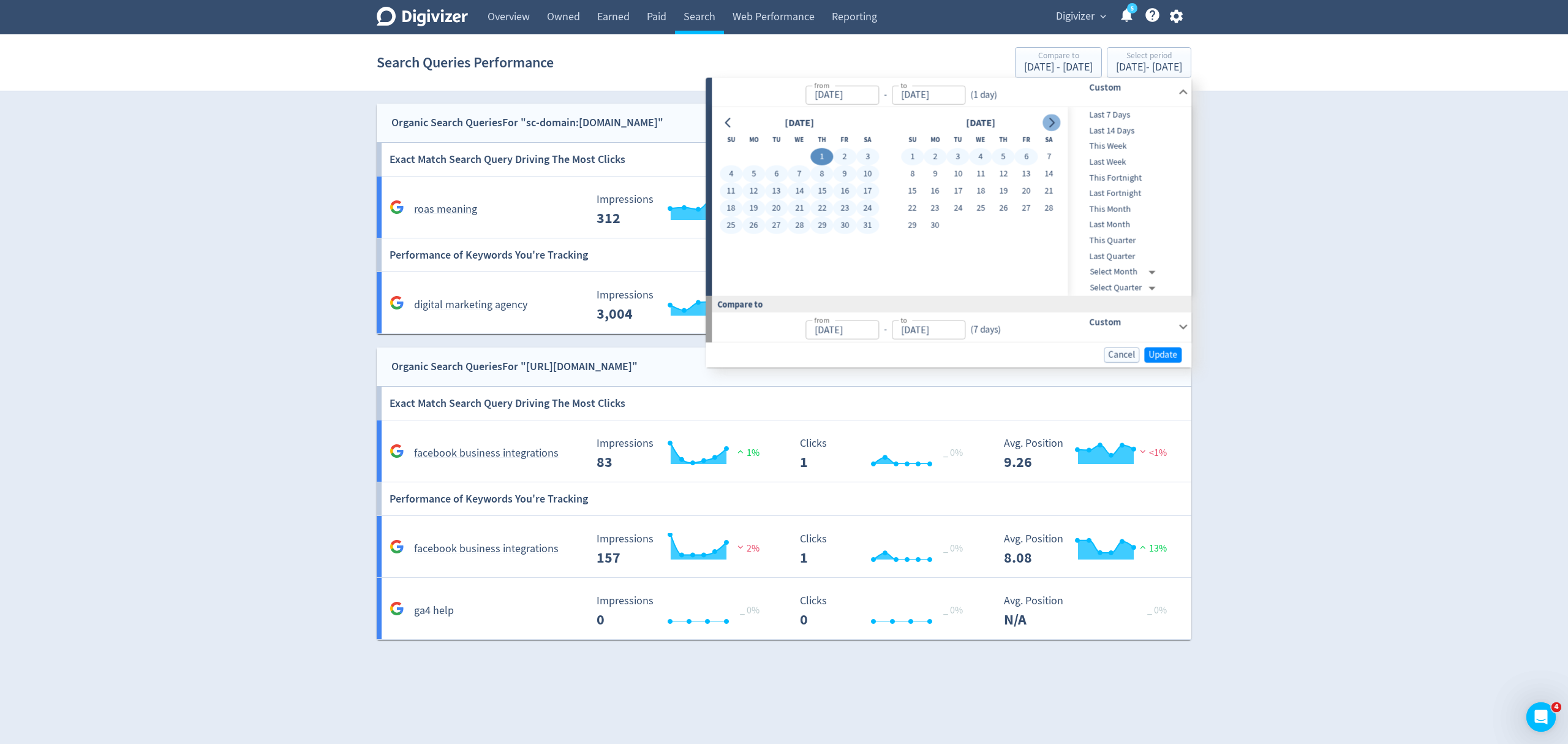
click at [1055, 121] on icon "Go to next month" at bounding box center [1052, 123] width 10 height 10
click at [1004, 223] on button "31" at bounding box center [1003, 225] width 23 height 17
type input "[DATE]"
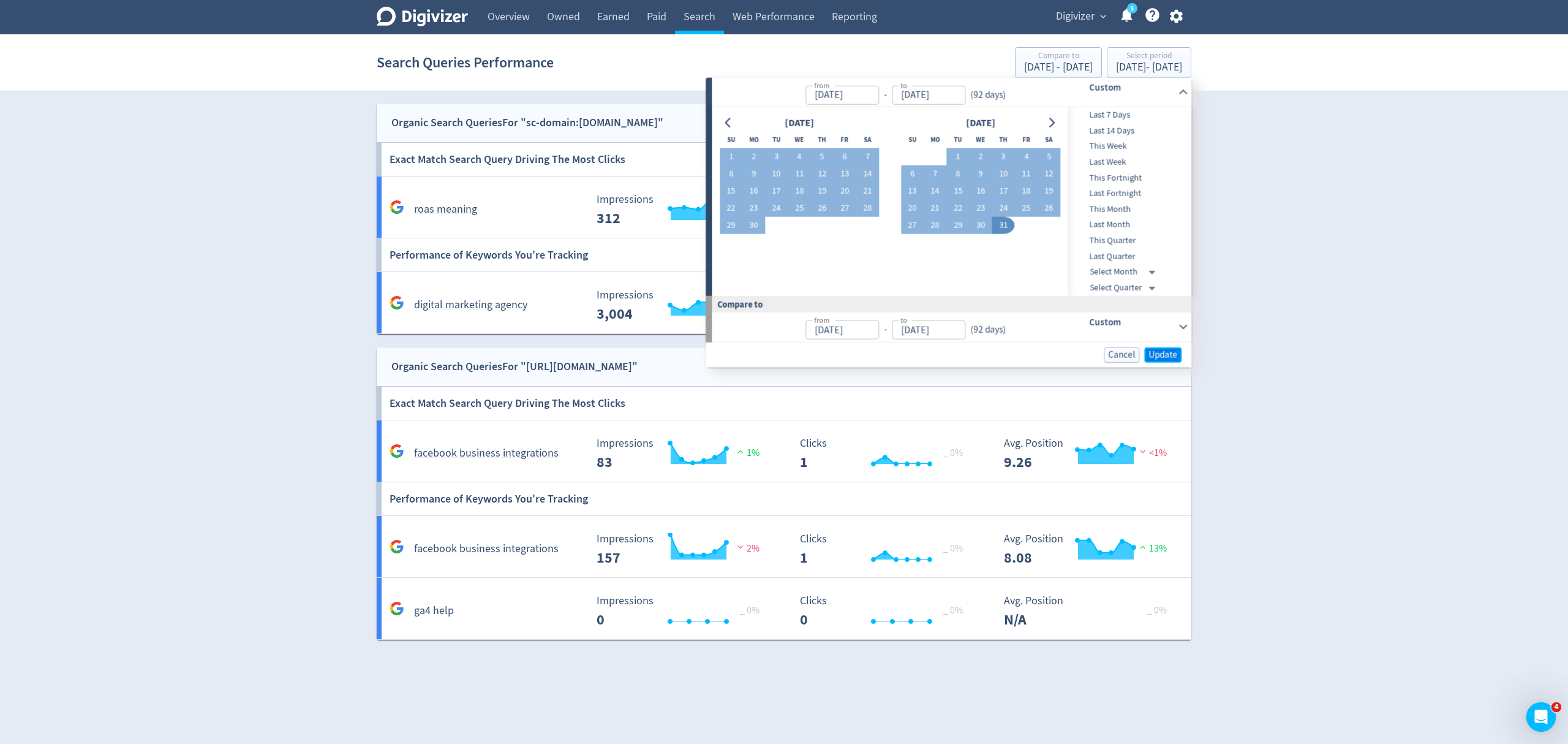
click at [1167, 354] on span "Update" at bounding box center [1162, 354] width 29 height 9
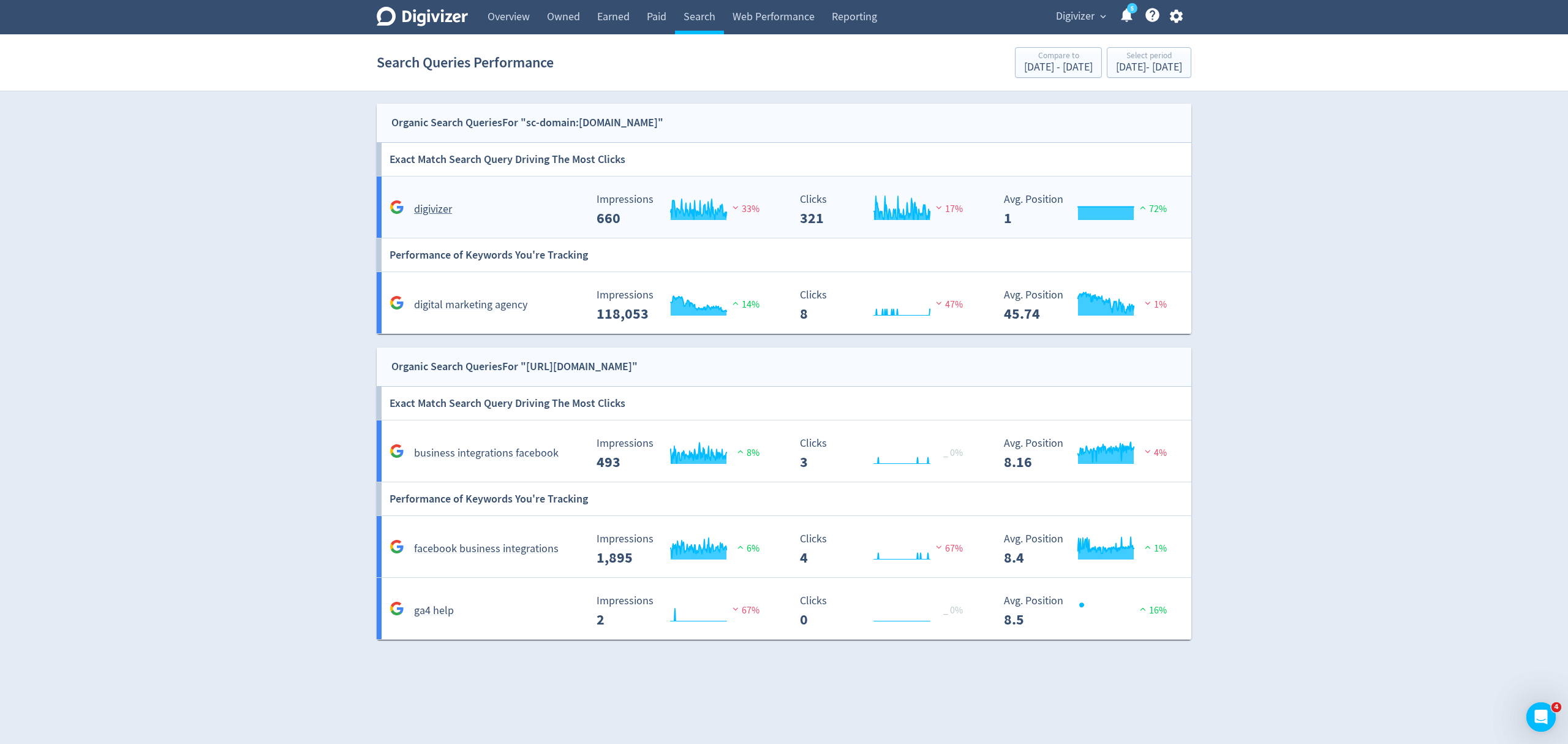
click at [503, 197] on div "digivizer" at bounding box center [483, 203] width 204 height 29
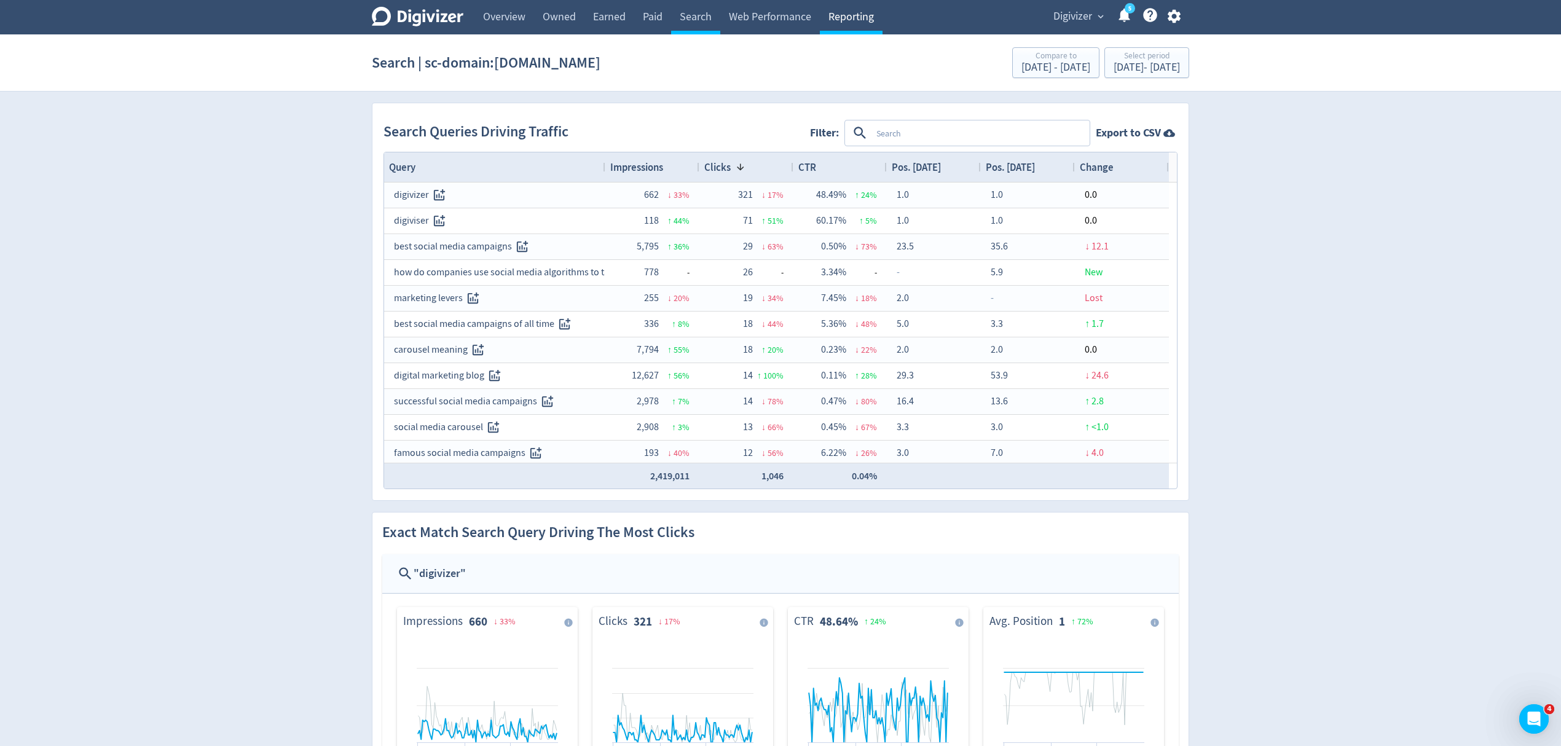
drag, startPoint x: 687, startPoint y: 10, endPoint x: 832, endPoint y: 28, distance: 146.0
click at [687, 10] on link "Search" at bounding box center [695, 17] width 49 height 34
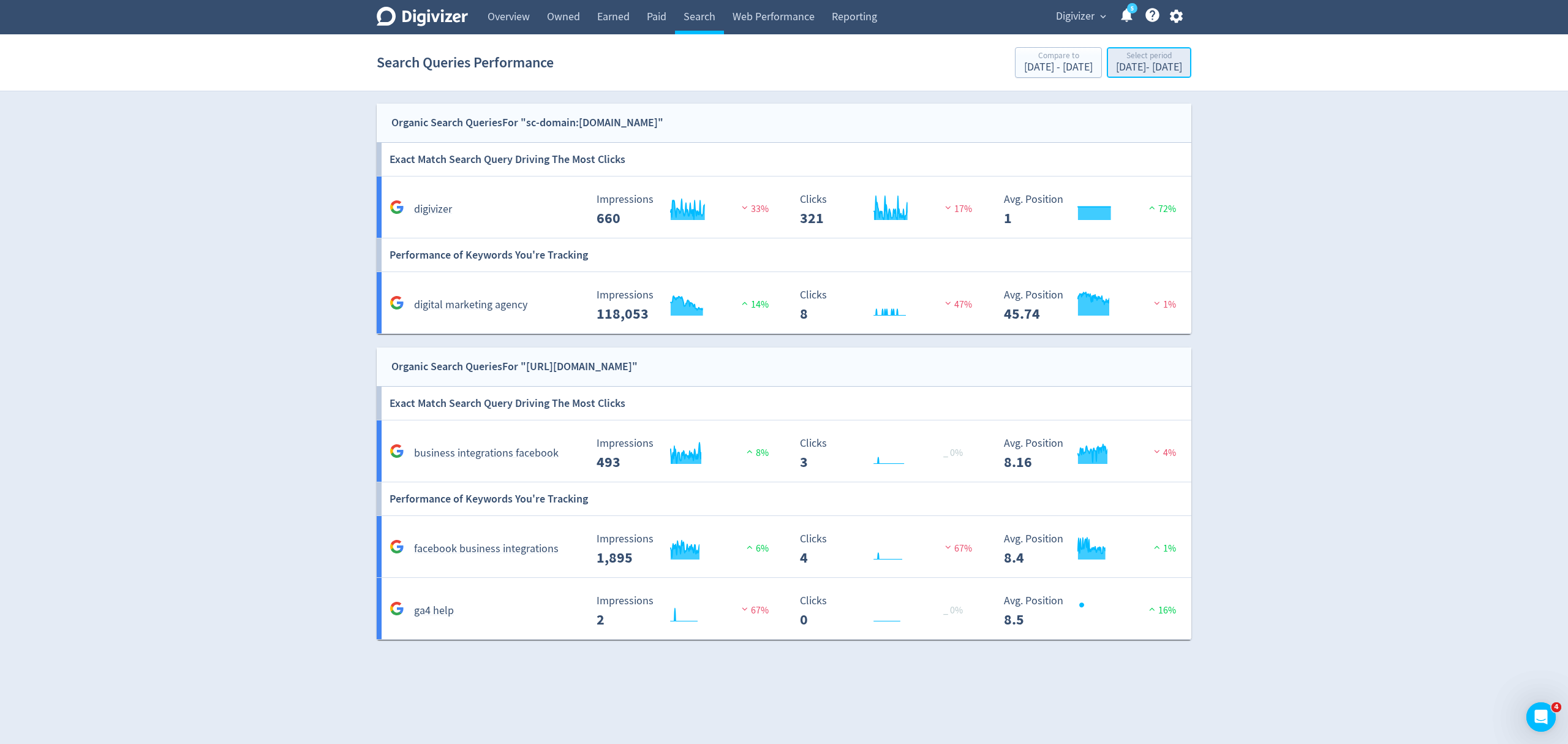
click at [1116, 67] on div "[DATE] - [DATE]" at bounding box center [1149, 67] width 66 height 11
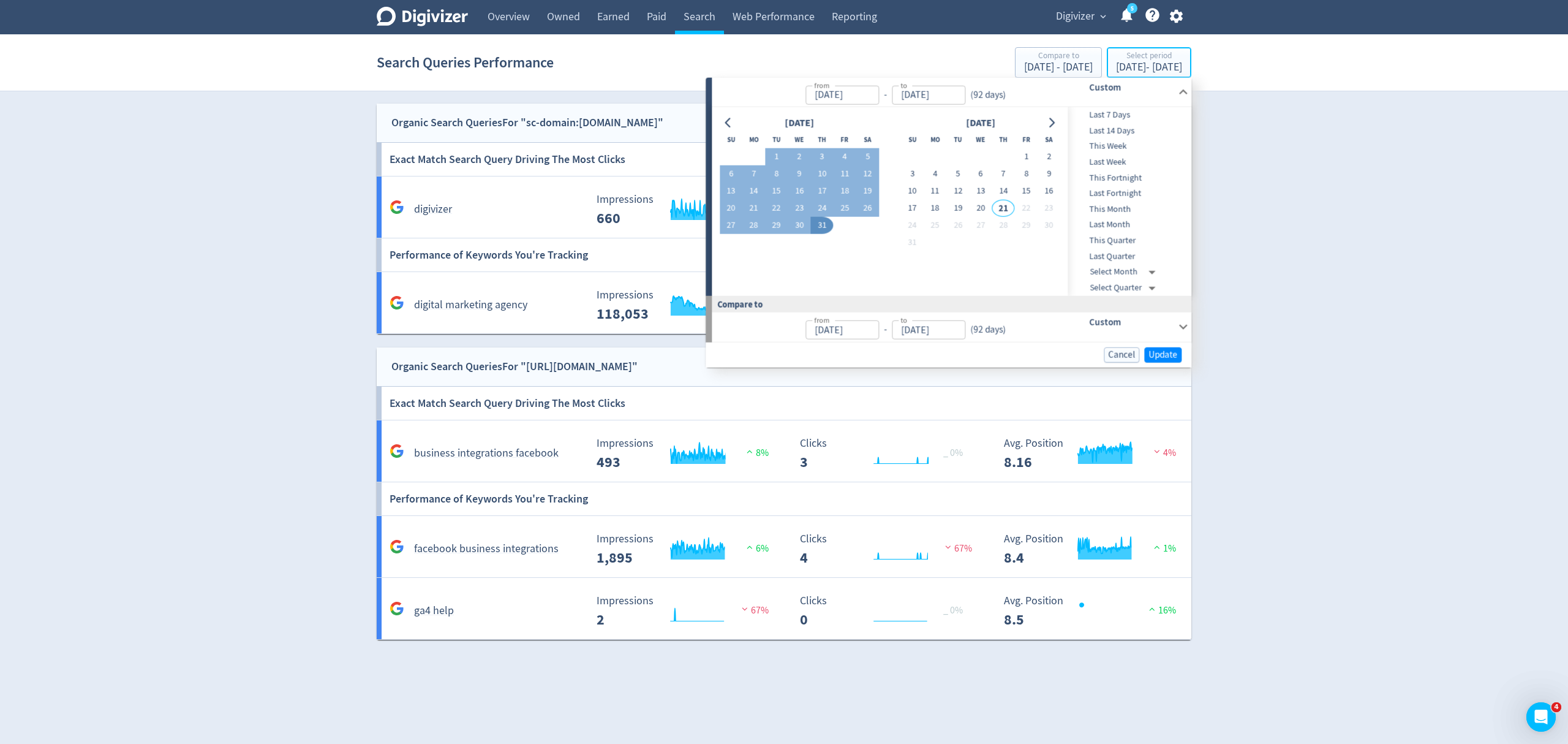
type input "[DATE]"
click at [724, 121] on icon "Go to previous month" at bounding box center [729, 123] width 10 height 10
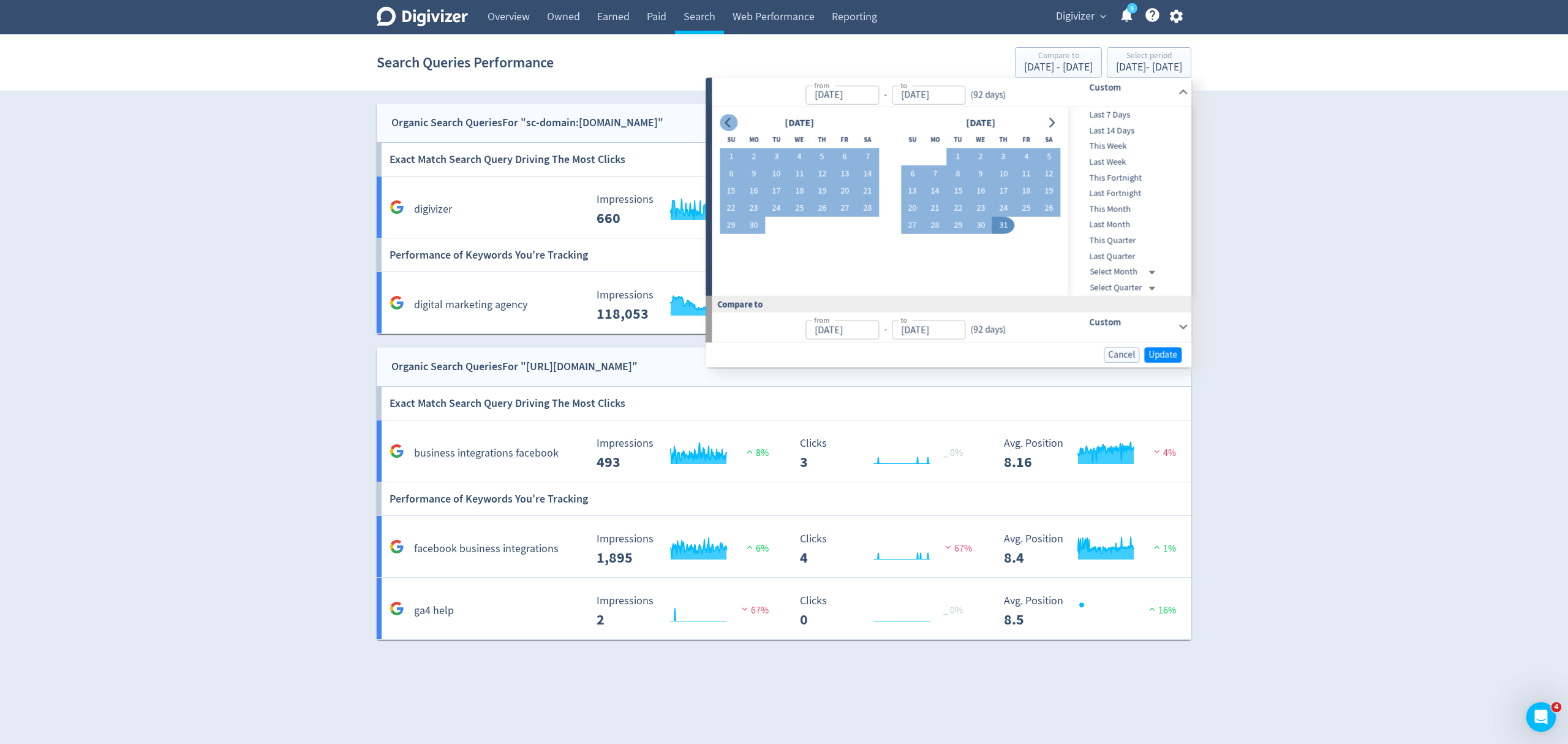
click at [724, 121] on icon "Go to previous month" at bounding box center [729, 123] width 10 height 10
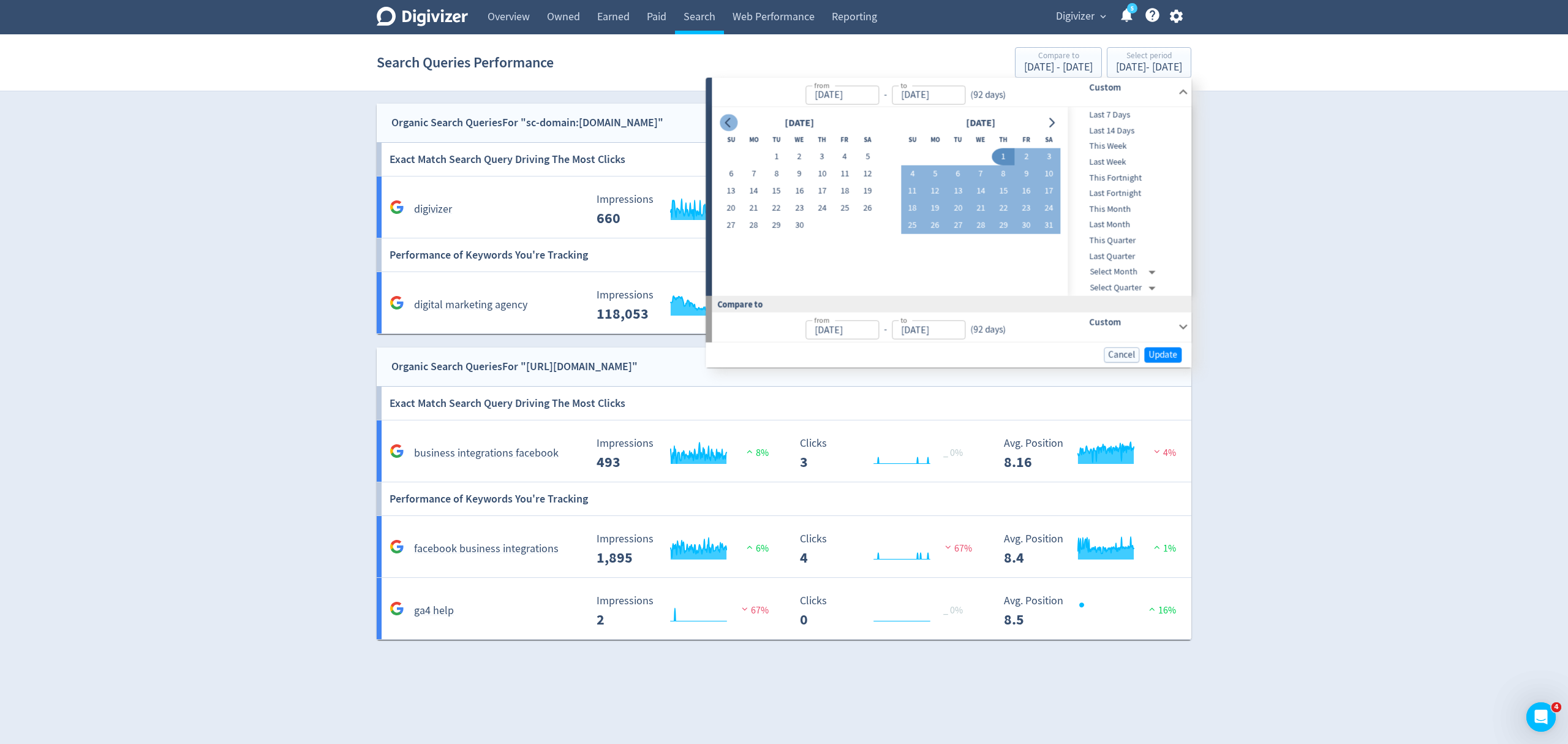
click at [724, 121] on icon "Go to previous month" at bounding box center [729, 123] width 10 height 10
click at [1049, 156] on button "1" at bounding box center [1049, 157] width 23 height 17
type input "[DATE]"
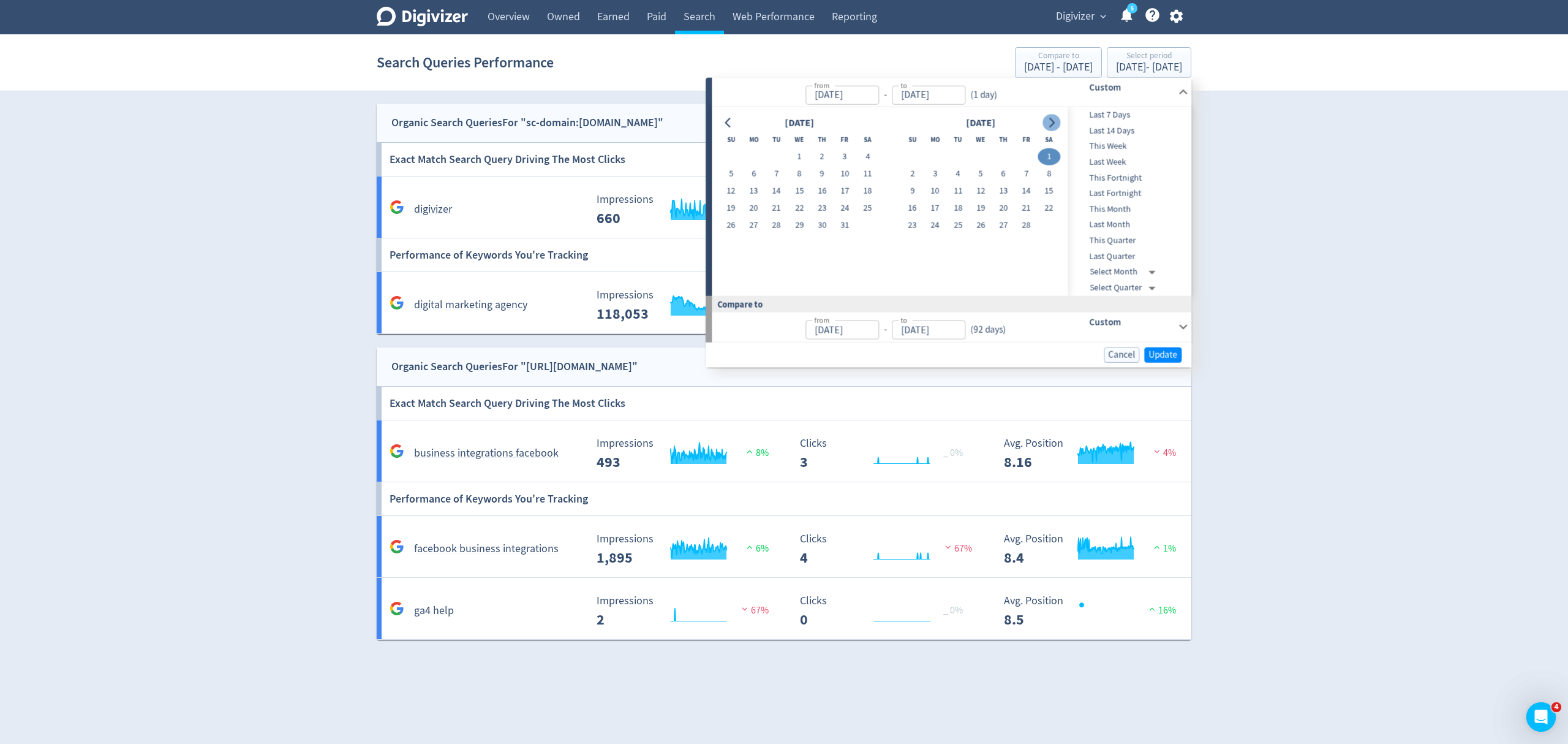
click at [1051, 124] on icon "Go to next month" at bounding box center [1052, 123] width 10 height 10
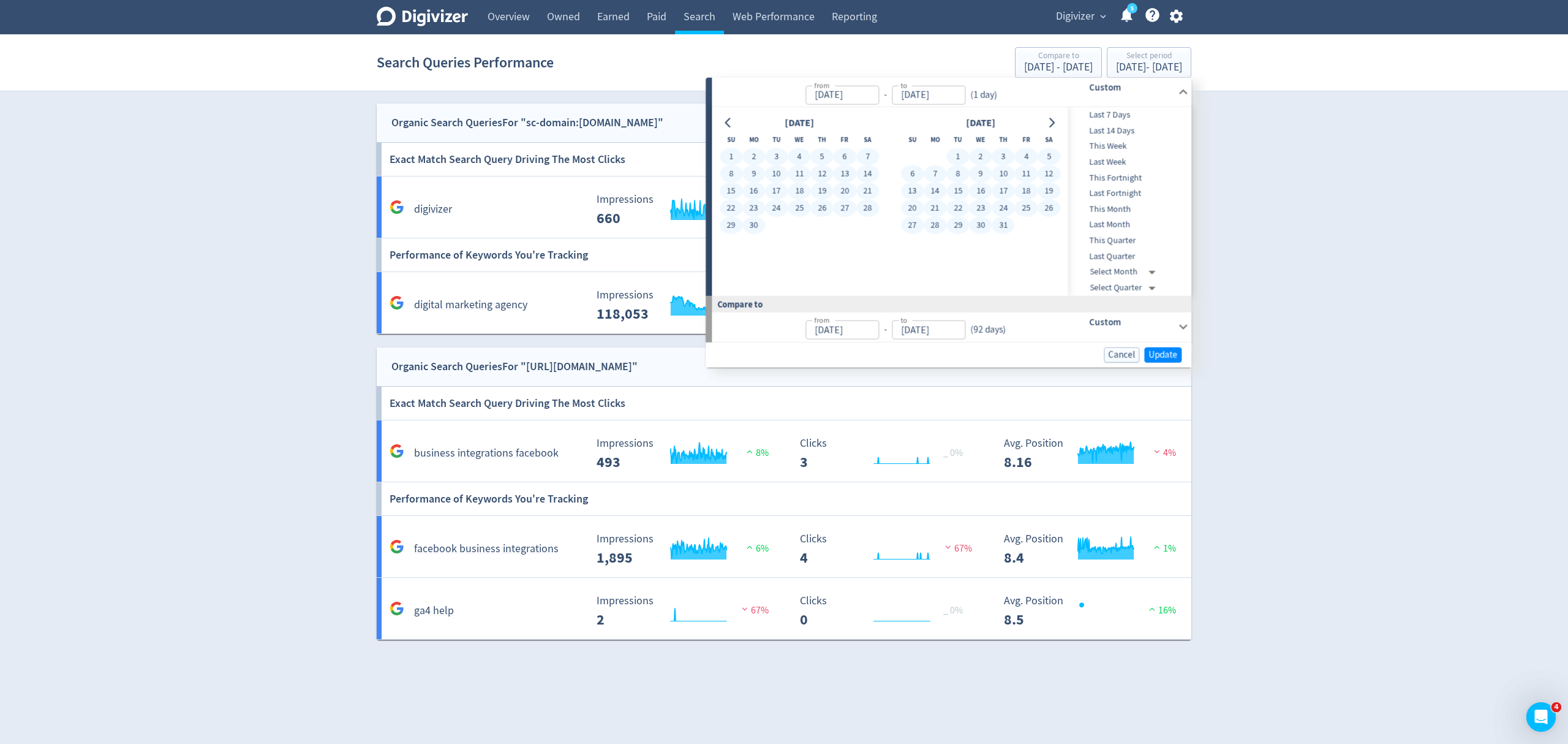
click at [1008, 224] on button "31" at bounding box center [1003, 225] width 23 height 17
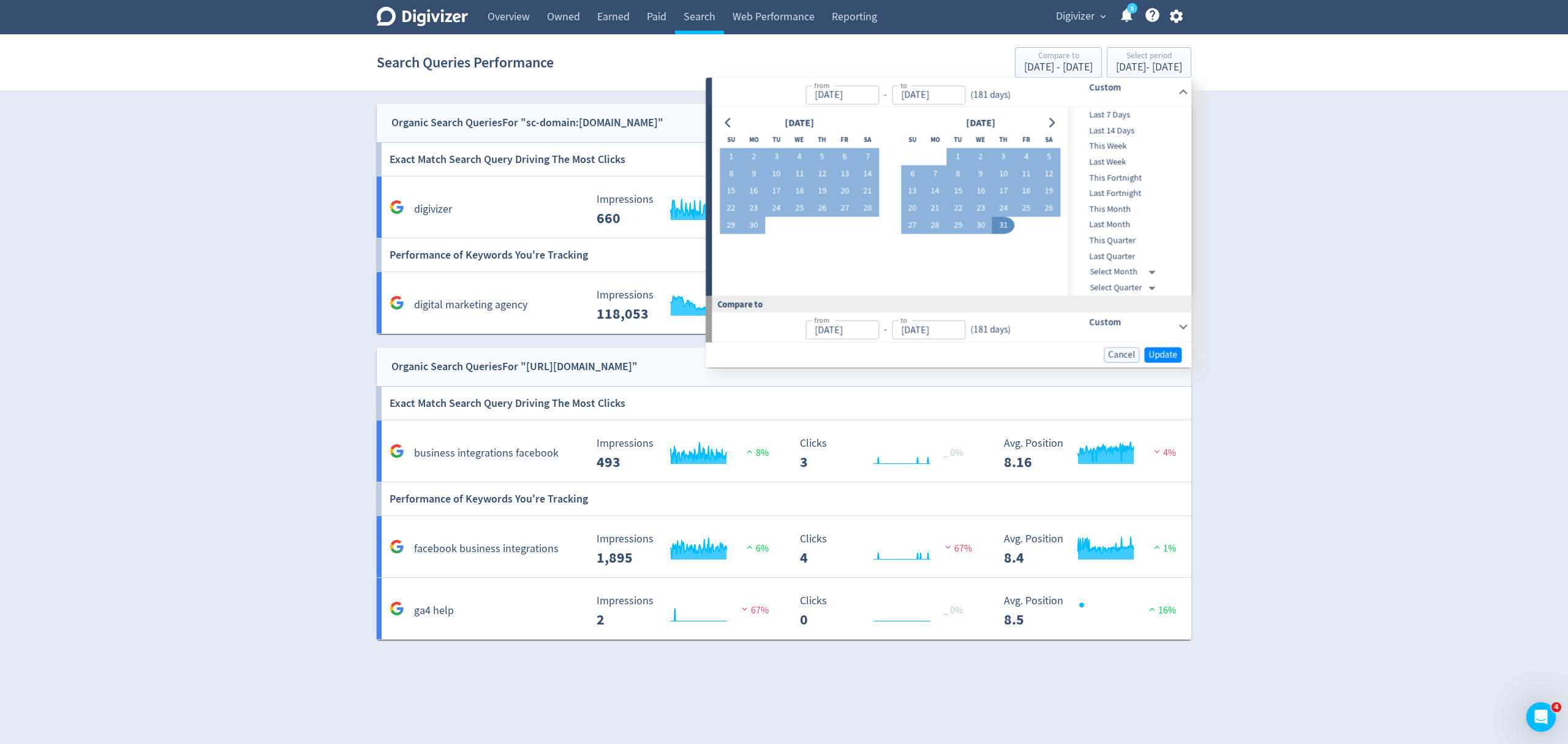
type input "[DATE]"
type input "Jan 31, 2025"
click at [1154, 354] on span "Update" at bounding box center [1162, 354] width 29 height 9
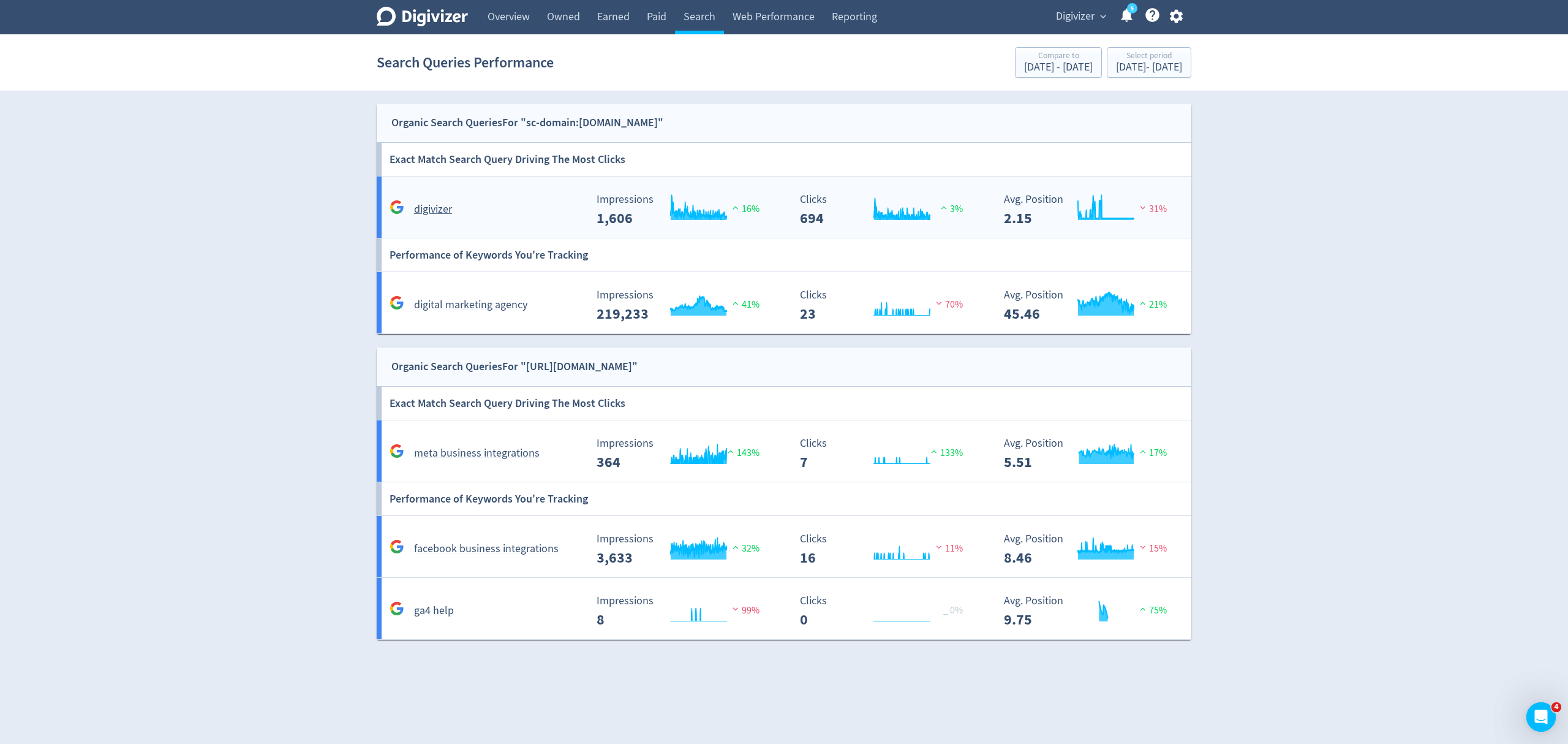
click at [513, 204] on div "digivizer" at bounding box center [486, 208] width 199 height 19
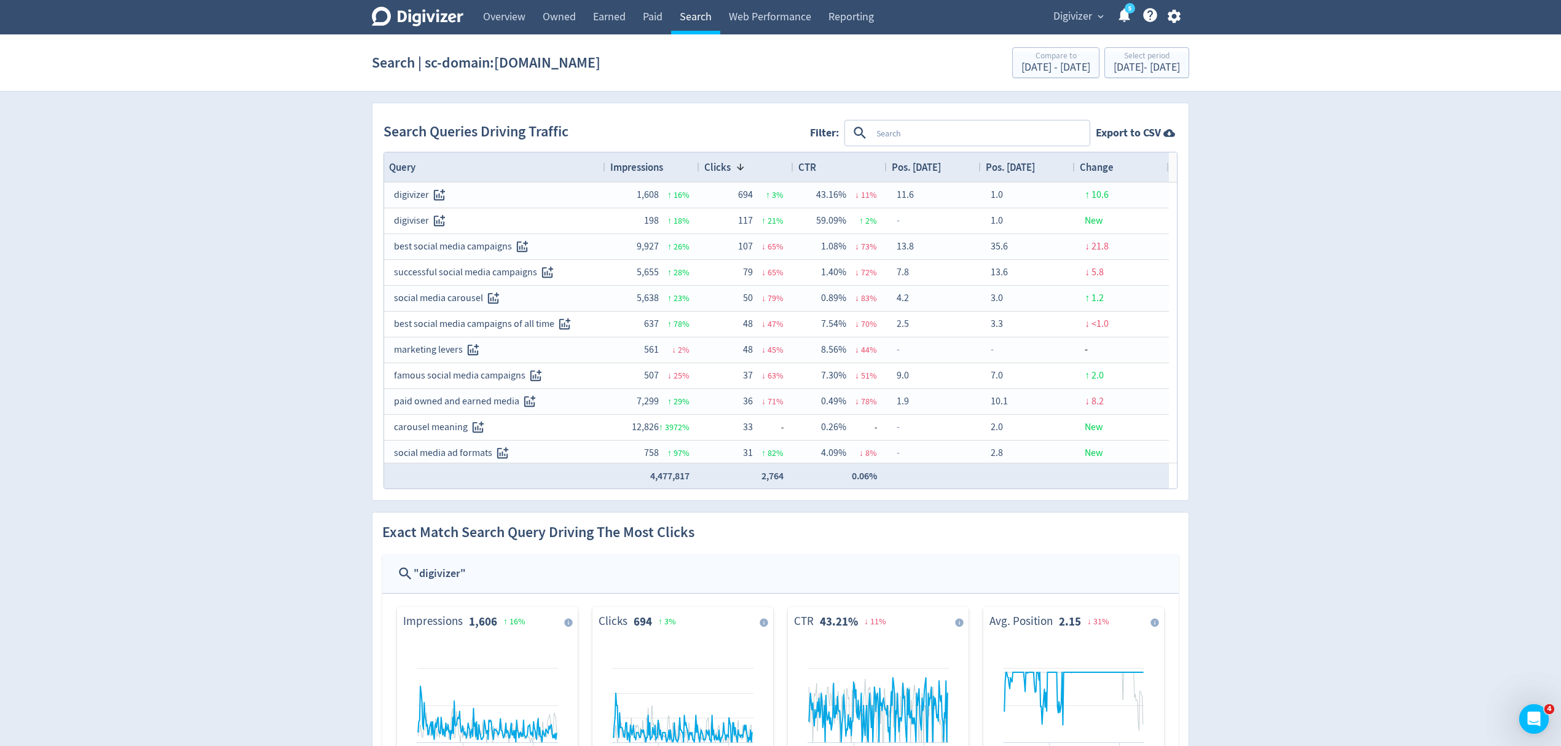
click at [681, 20] on link "Search" at bounding box center [695, 17] width 49 height 34
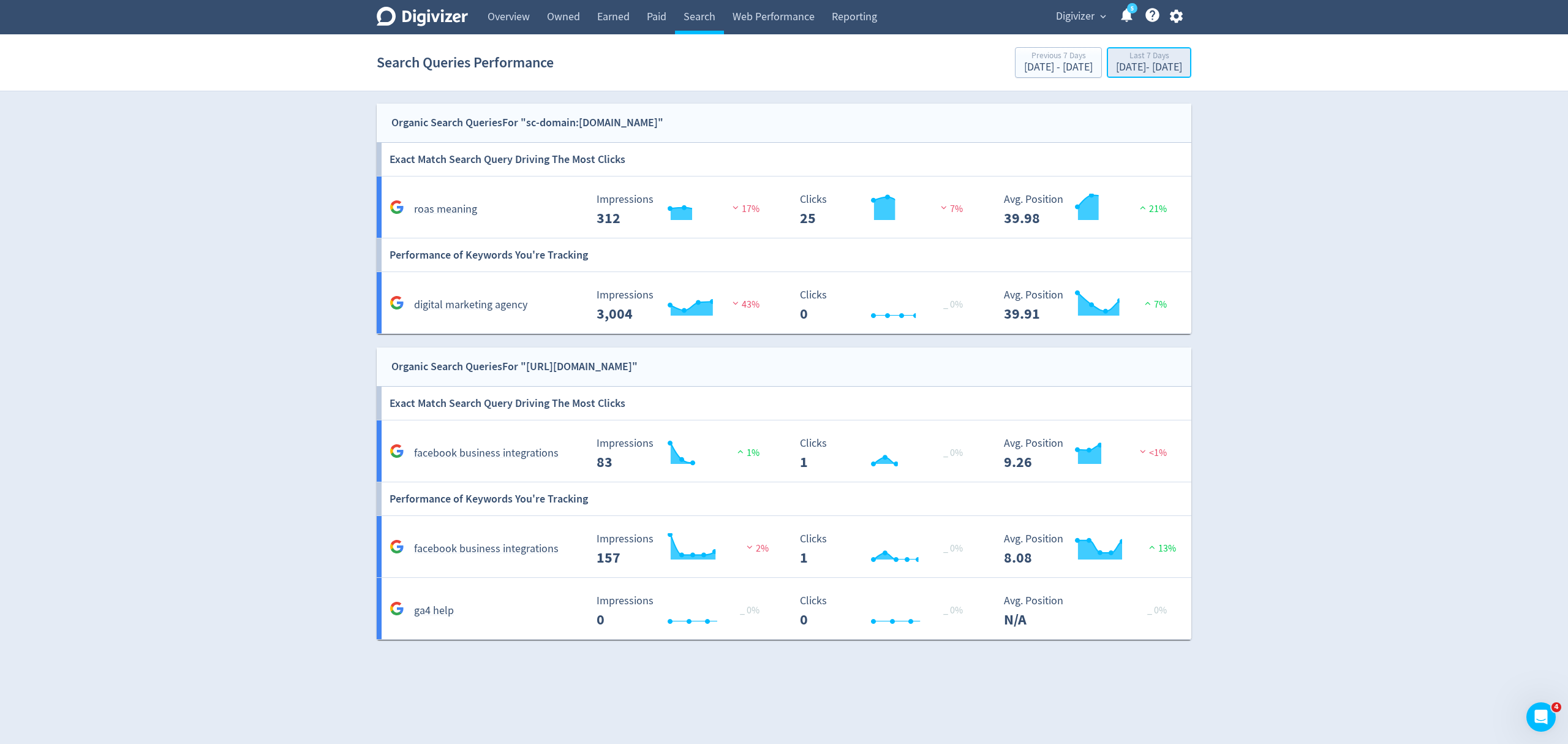
click at [1116, 65] on div "[DATE] - [DATE]" at bounding box center [1149, 67] width 66 height 11
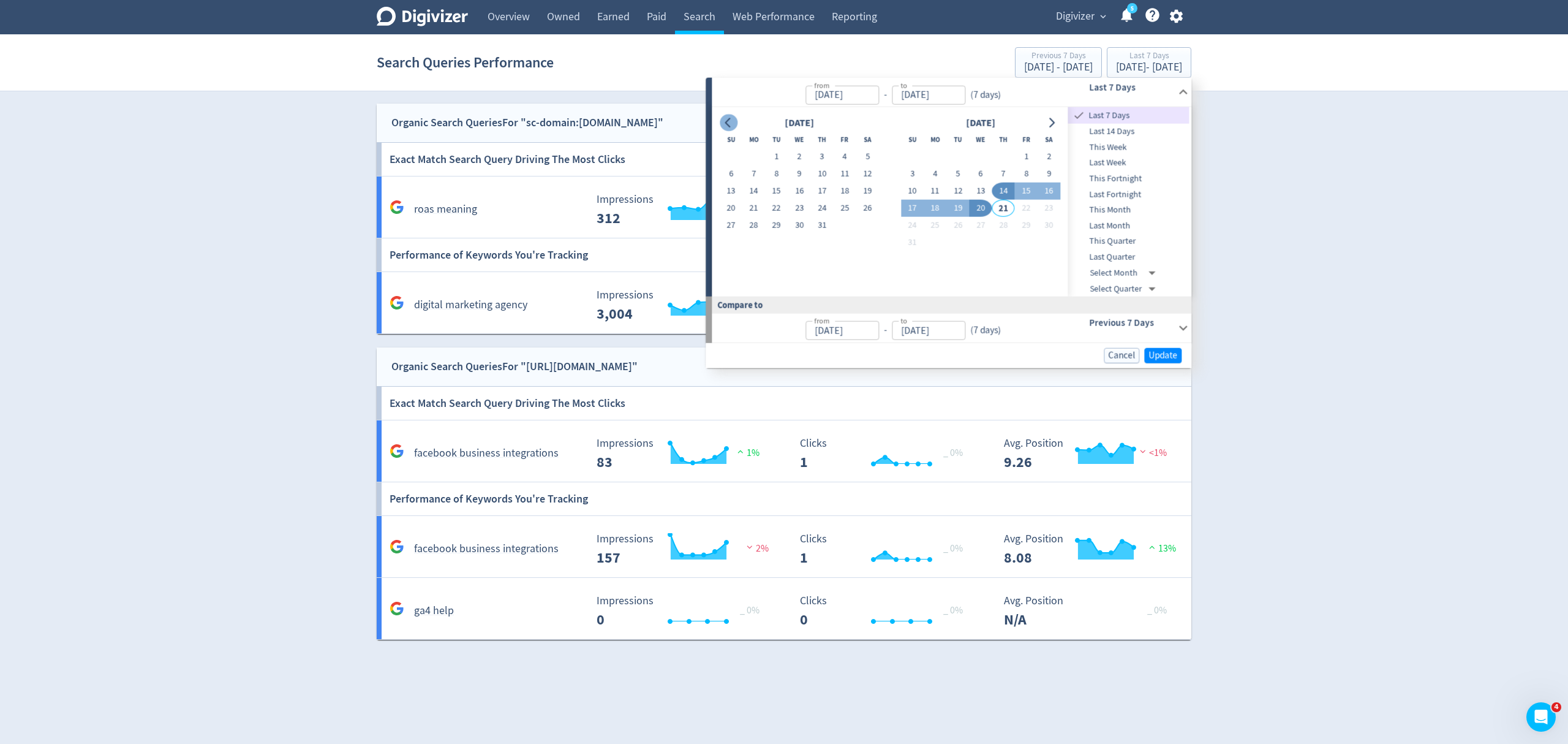
click at [724, 119] on icon "Go to previous month" at bounding box center [729, 123] width 10 height 10
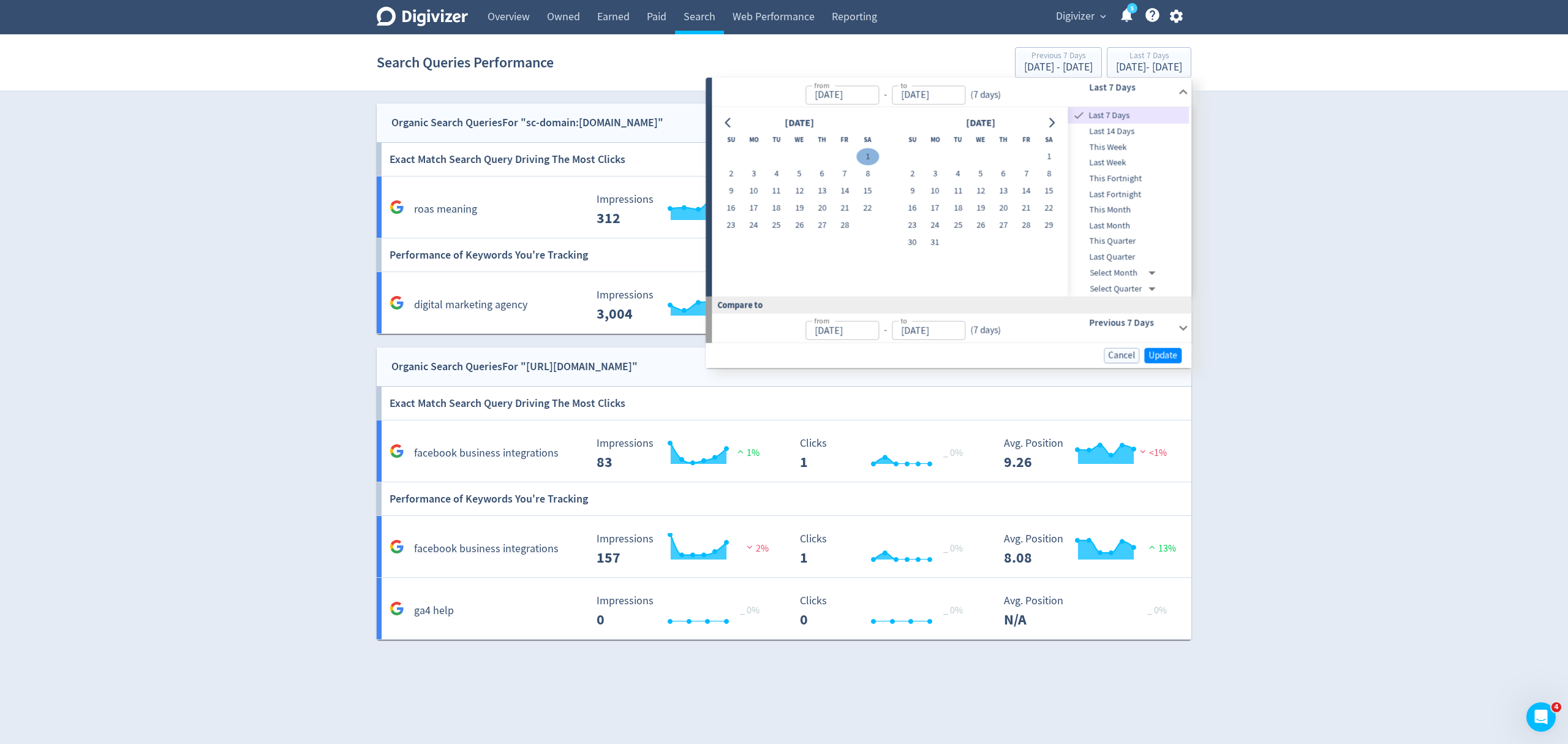
click at [870, 158] on button "1" at bounding box center [867, 157] width 23 height 17
type input "[DATE]"
click at [1057, 127] on button "Go to next month" at bounding box center [1052, 122] width 18 height 17
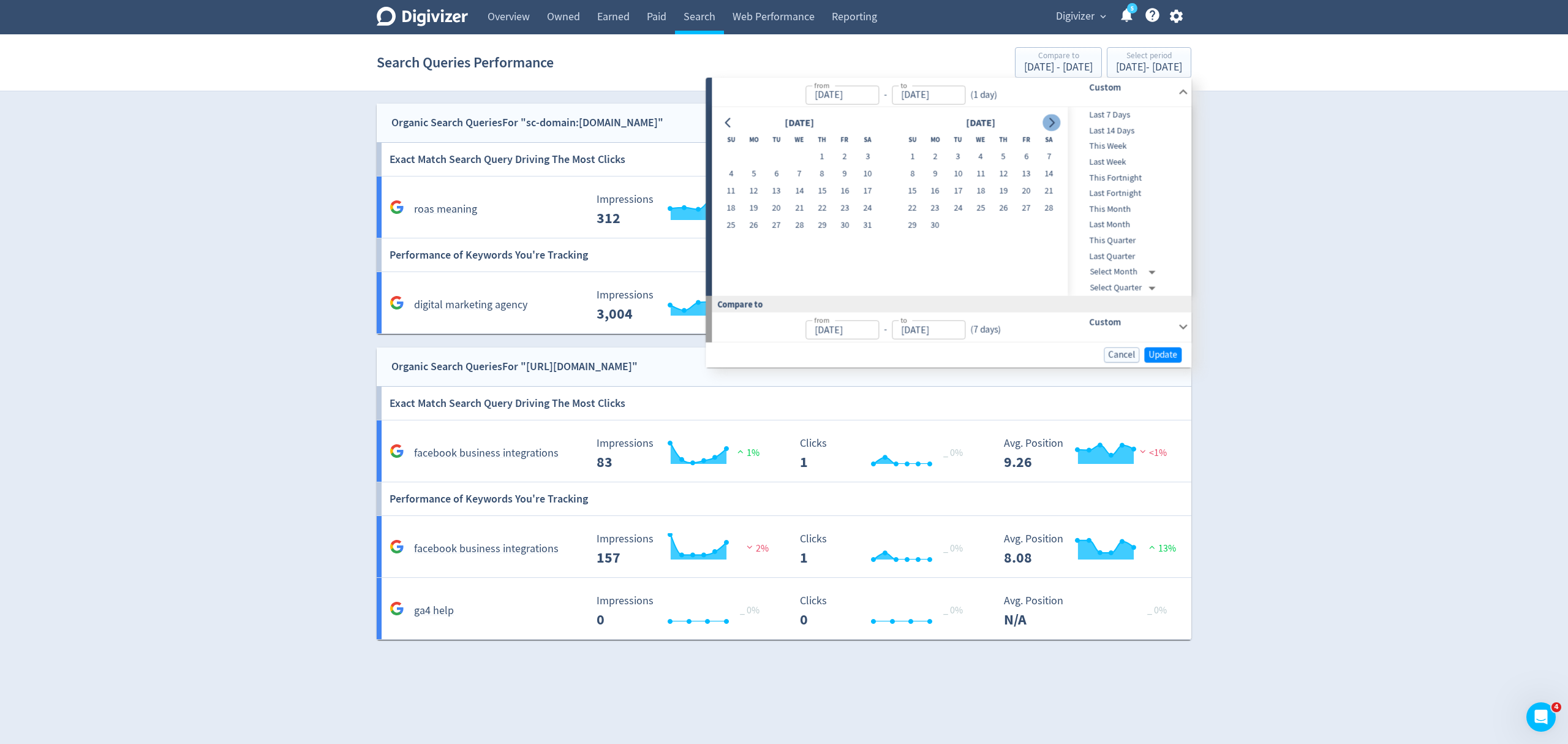
click at [1057, 127] on button "Go to next month" at bounding box center [1052, 122] width 18 height 17
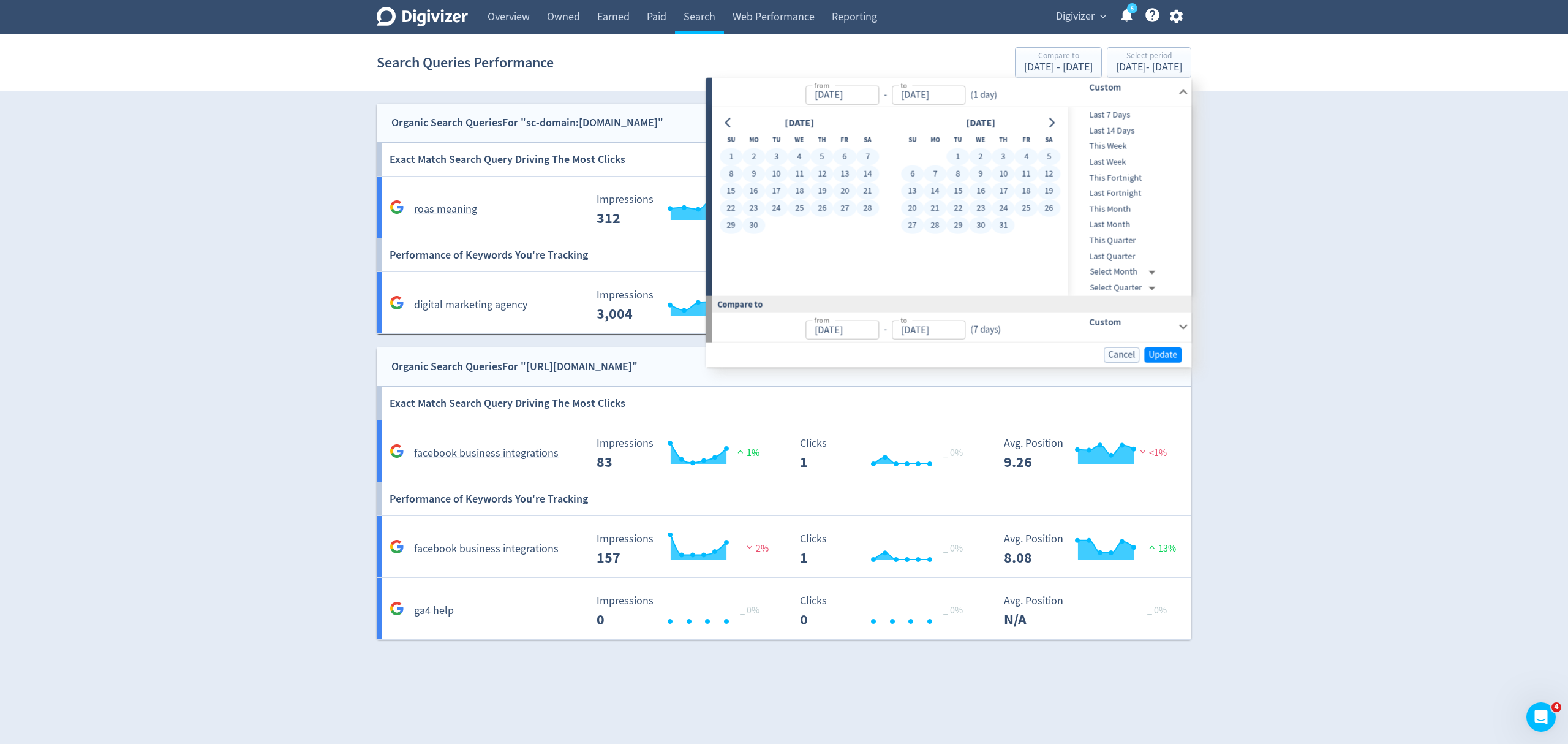
click at [1005, 226] on button "31" at bounding box center [1003, 225] width 23 height 17
type input "[DATE]"
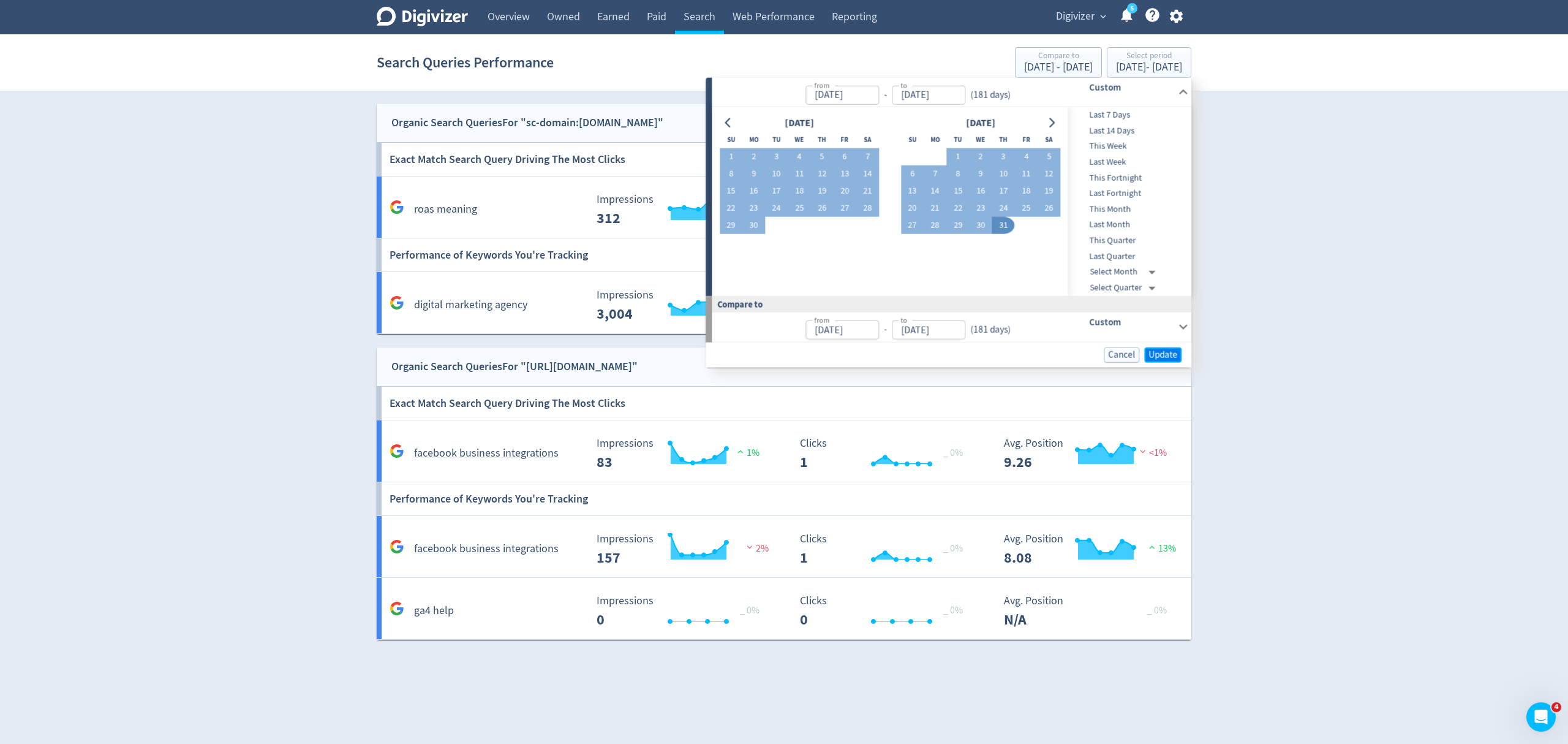
click at [1152, 352] on span "Update" at bounding box center [1162, 354] width 29 height 9
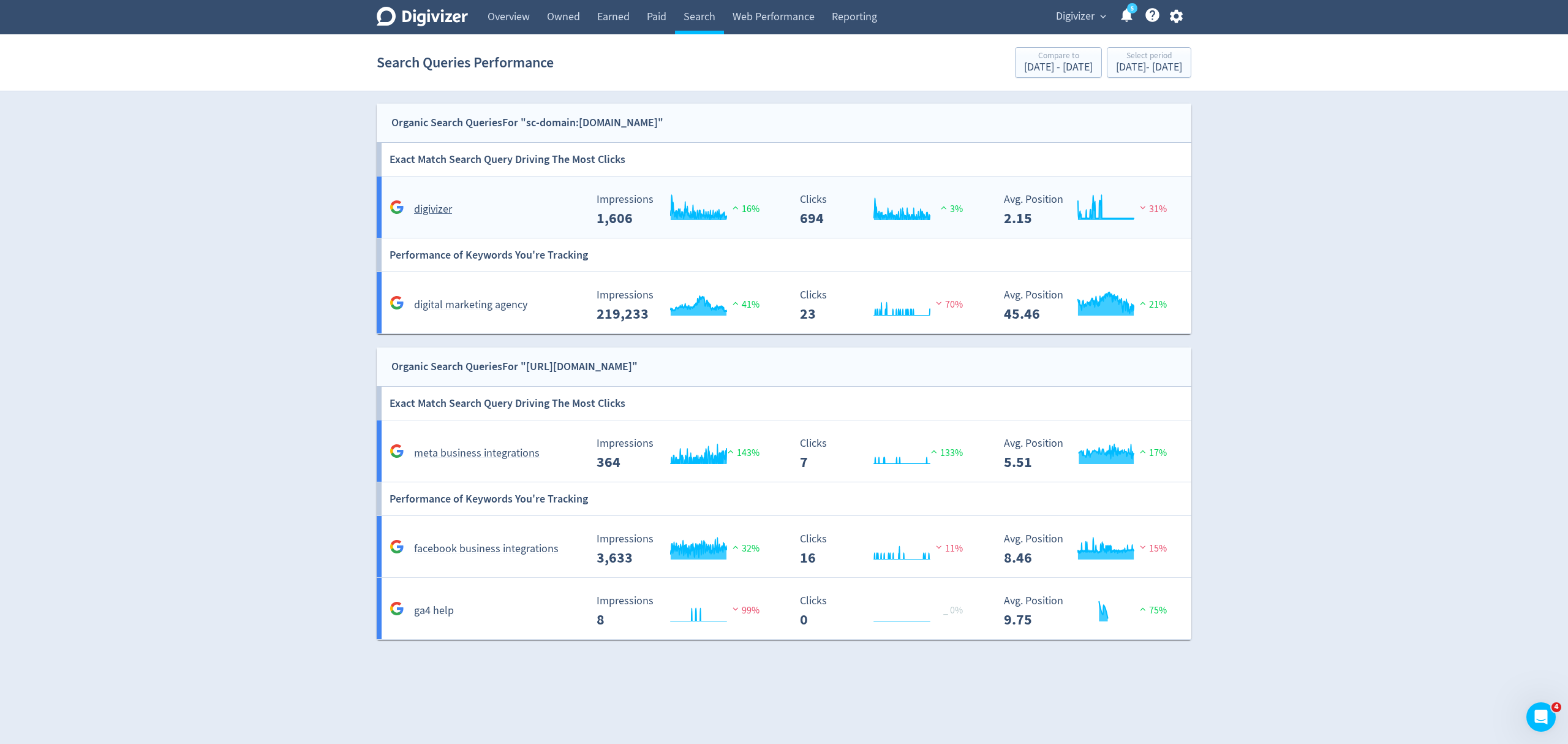
click at [520, 206] on div "digivizer" at bounding box center [486, 208] width 199 height 19
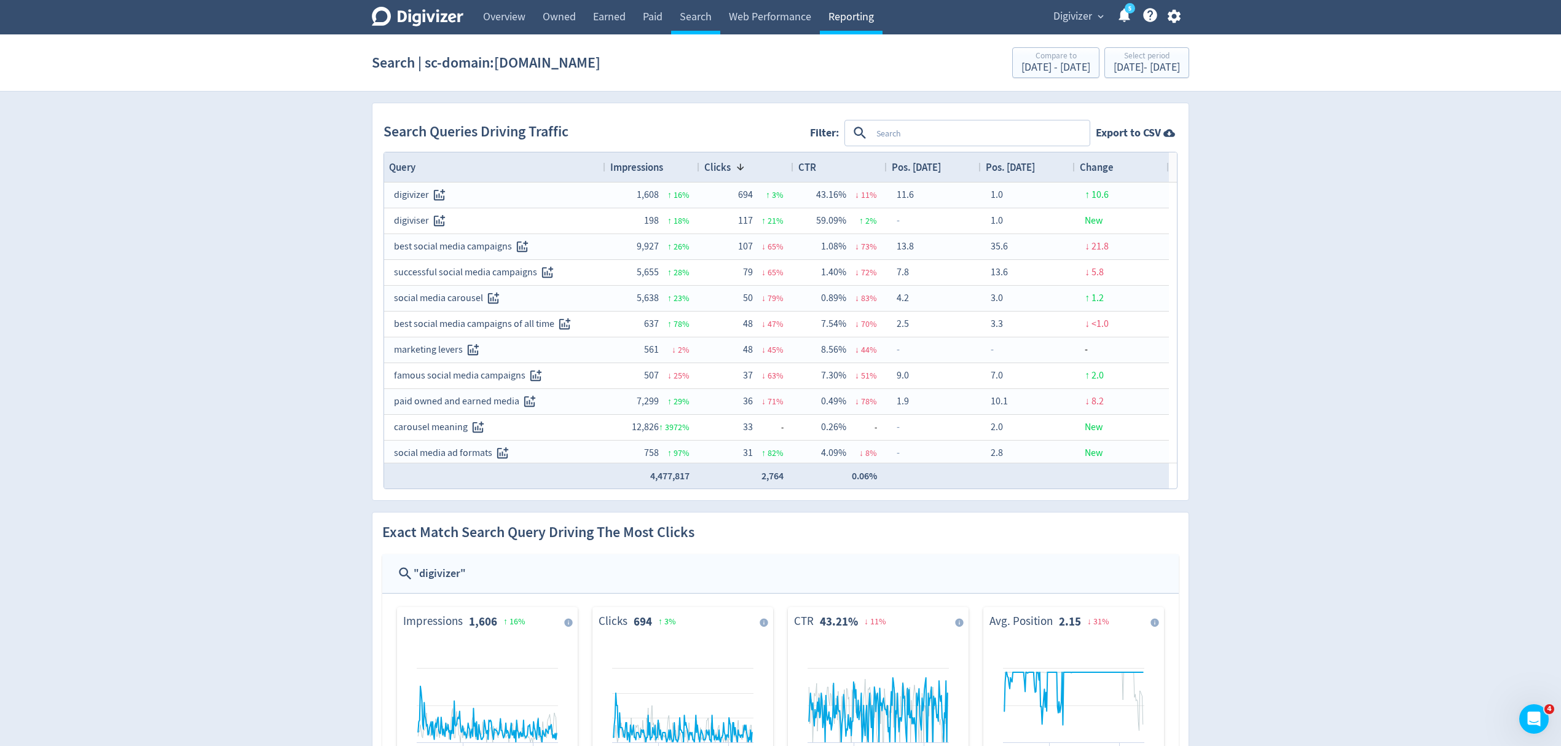
drag, startPoint x: 689, startPoint y: 14, endPoint x: 839, endPoint y: 32, distance: 150.5
click at [689, 14] on link "Search" at bounding box center [695, 17] width 49 height 34
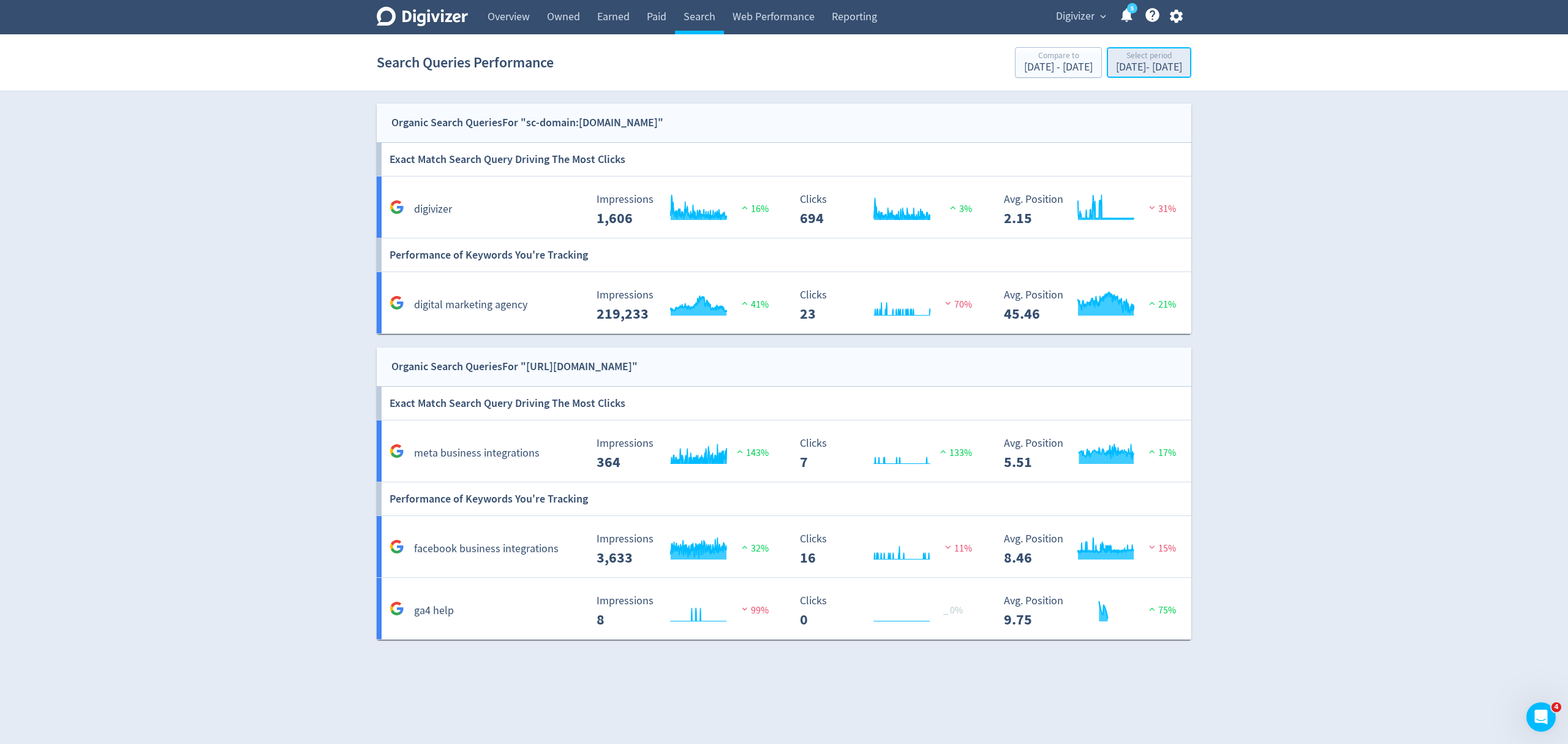
click at [1116, 66] on div "[DATE] - [DATE]" at bounding box center [1149, 67] width 66 height 11
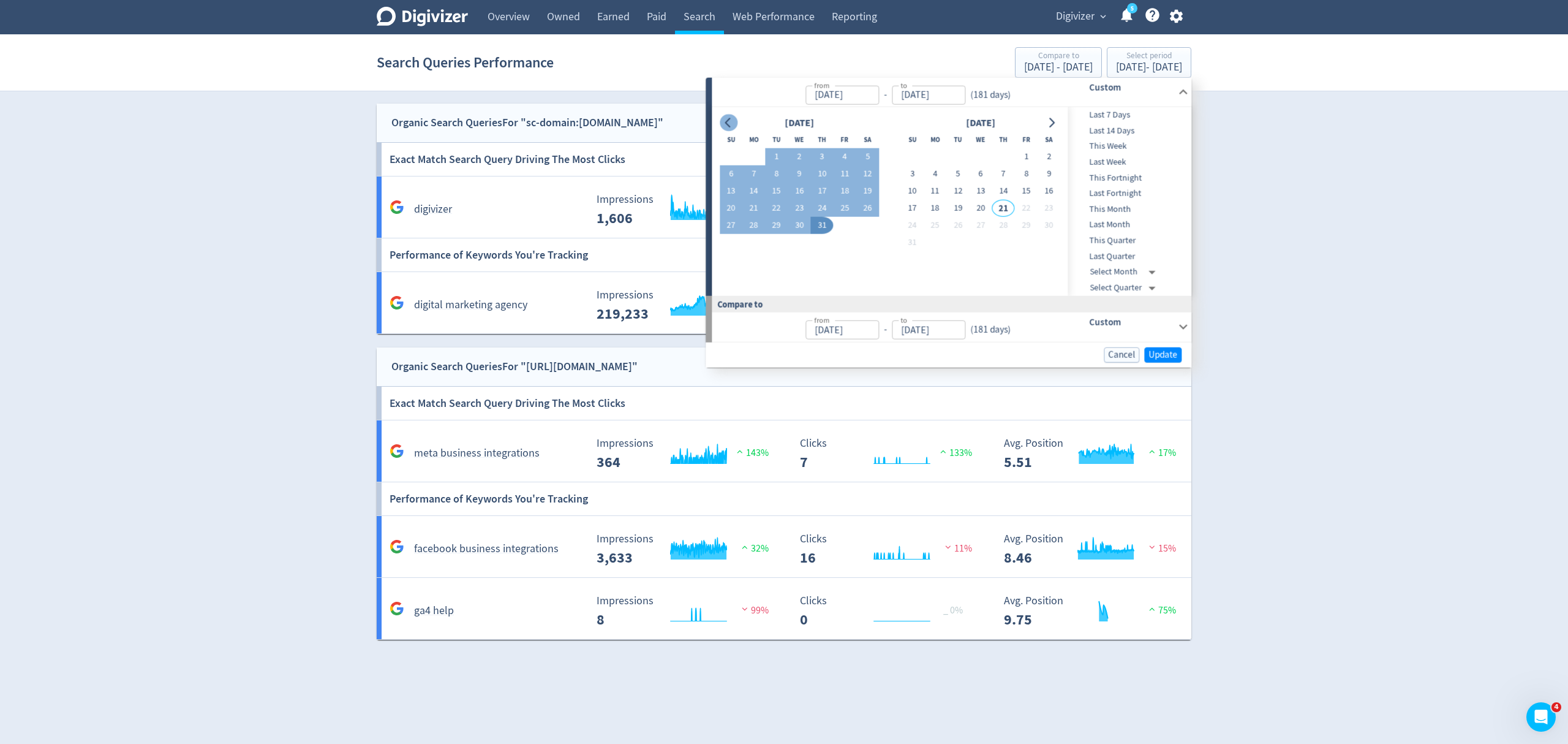
click at [730, 124] on icon "Go to previous month" at bounding box center [729, 123] width 10 height 10
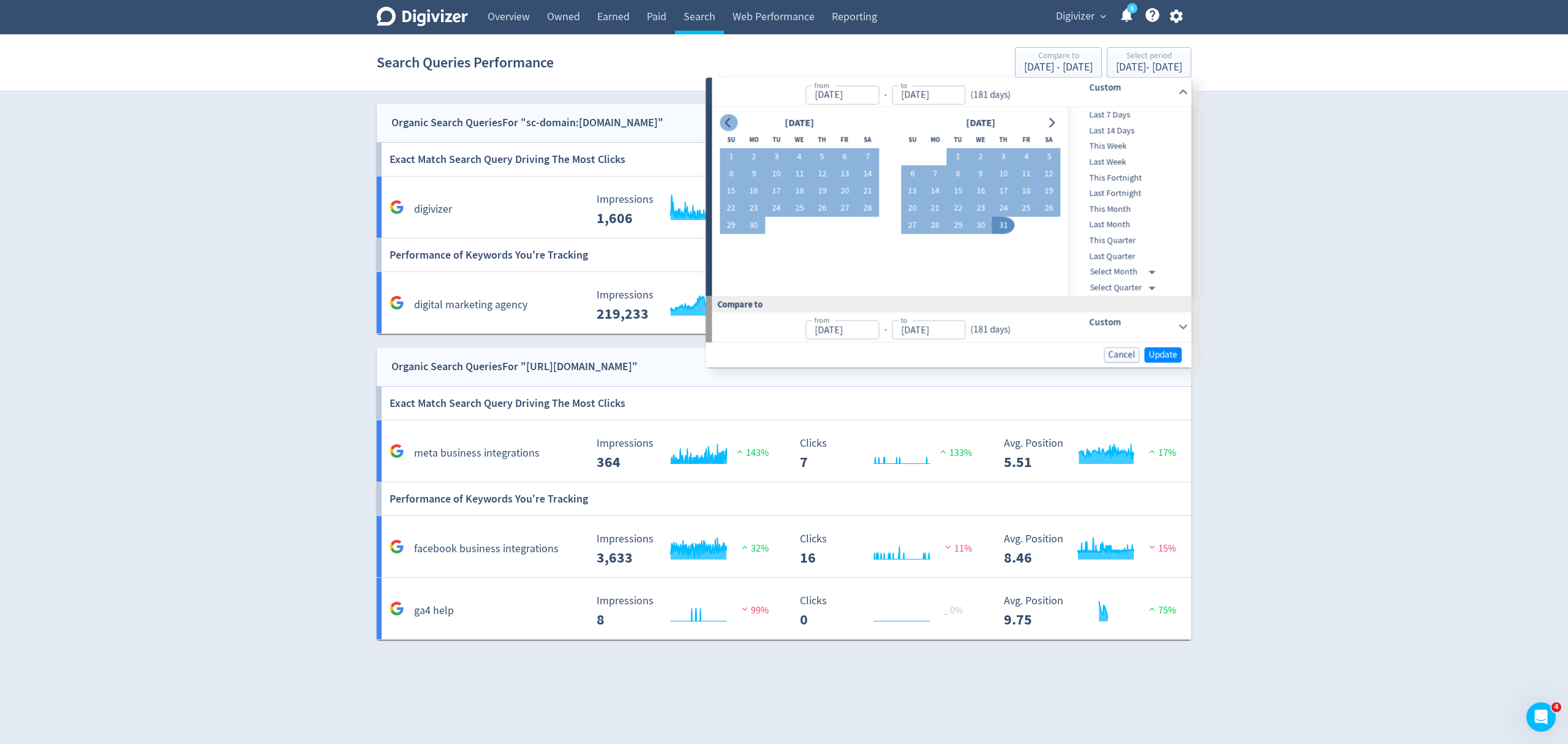
click at [730, 124] on icon "Go to previous month" at bounding box center [729, 123] width 10 height 10
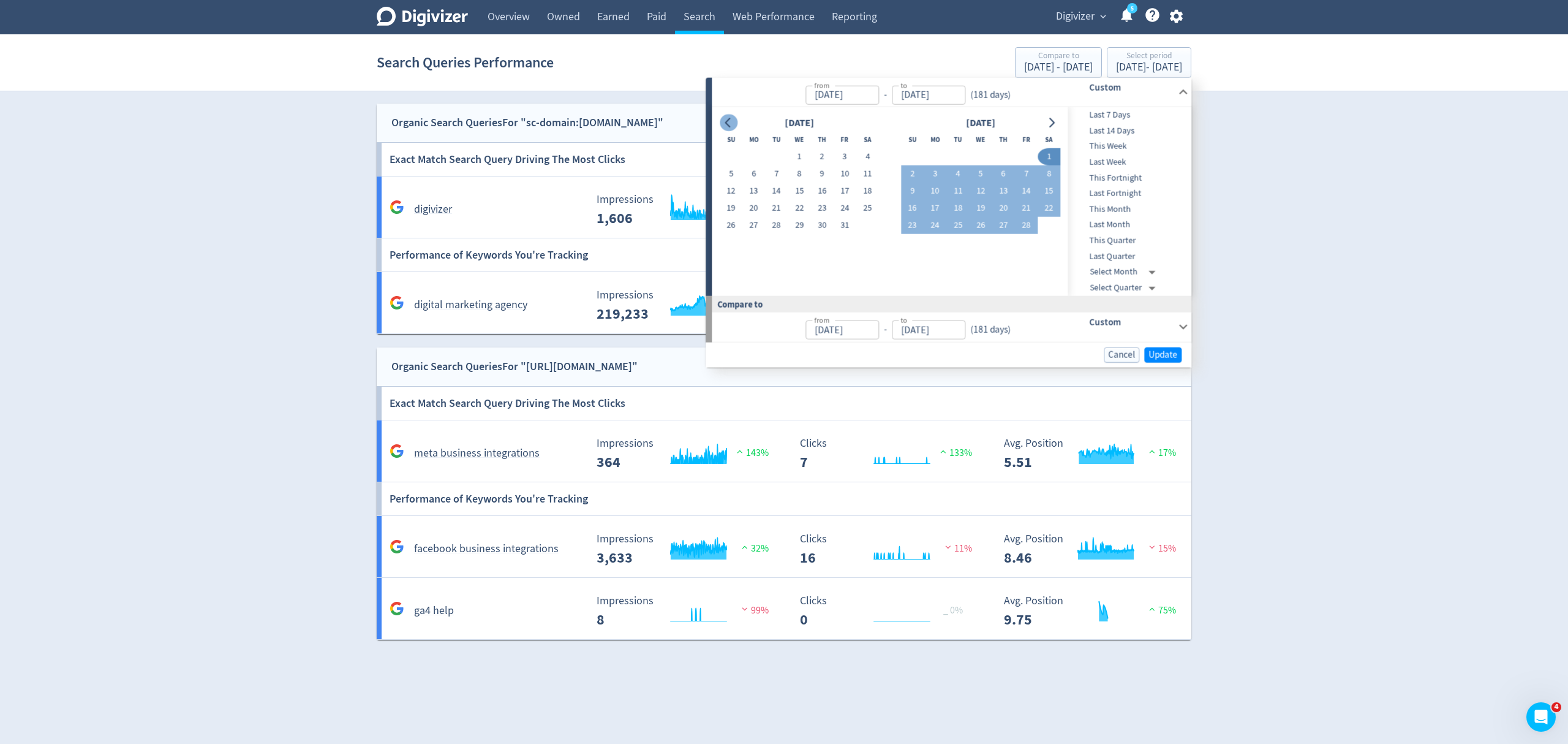
click at [730, 124] on icon "Go to previous month" at bounding box center [729, 123] width 10 height 10
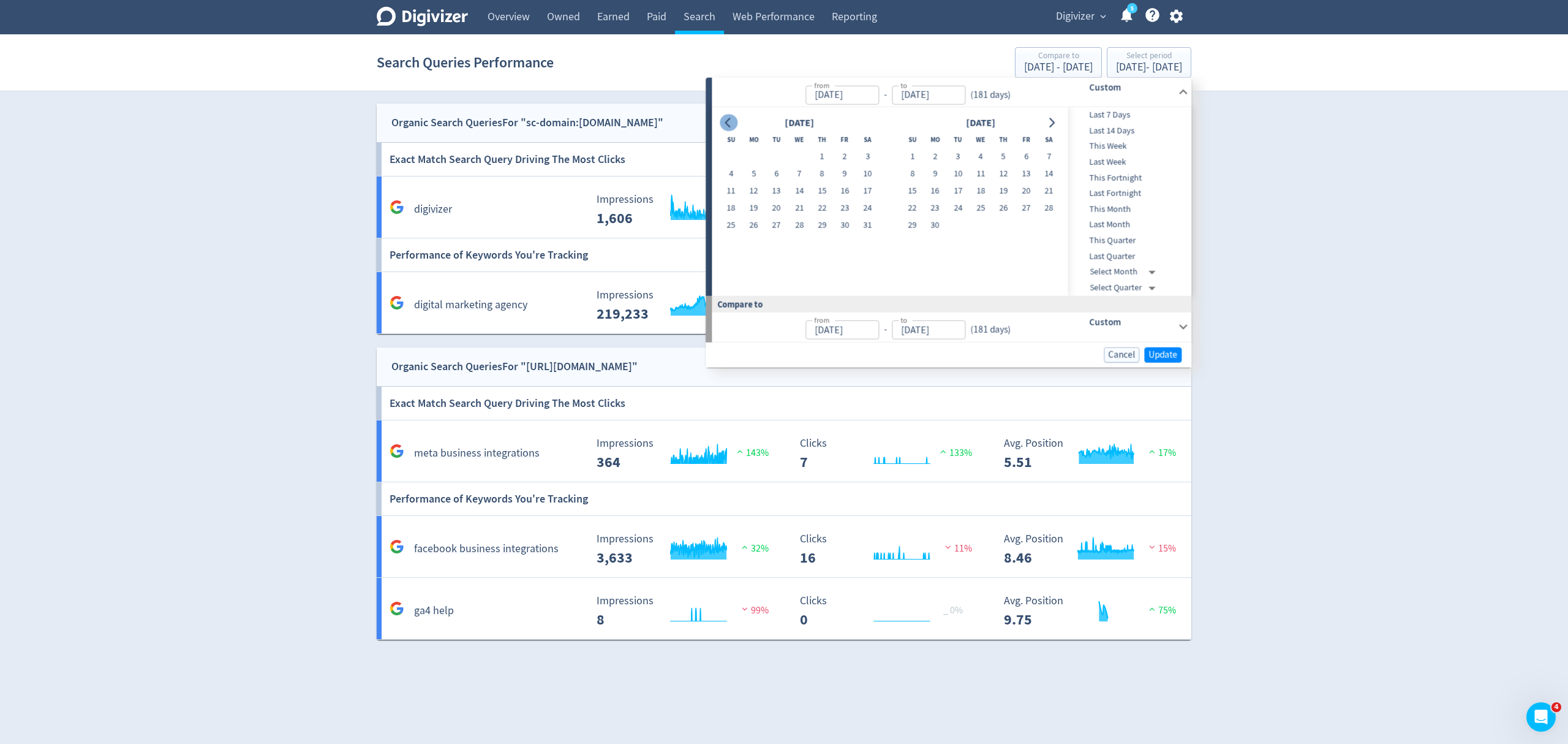
click at [730, 124] on icon "Go to previous month" at bounding box center [729, 123] width 10 height 10
click at [872, 157] on button "1" at bounding box center [867, 157] width 23 height 17
type input "Jun 01, 2024"
click at [1057, 123] on button "Go to next month" at bounding box center [1052, 122] width 18 height 17
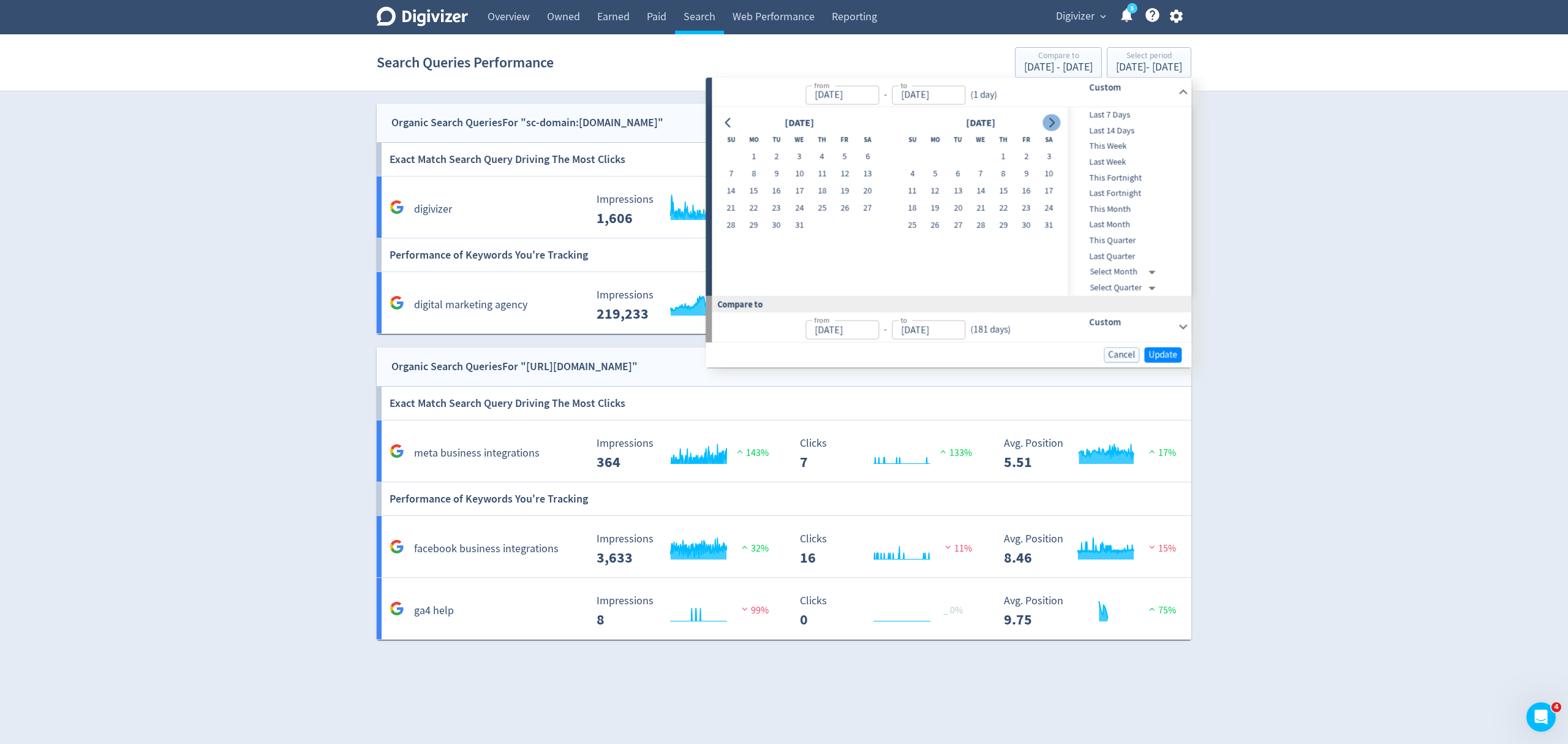
click at [1057, 123] on button "Go to next month" at bounding box center [1052, 122] width 18 height 17
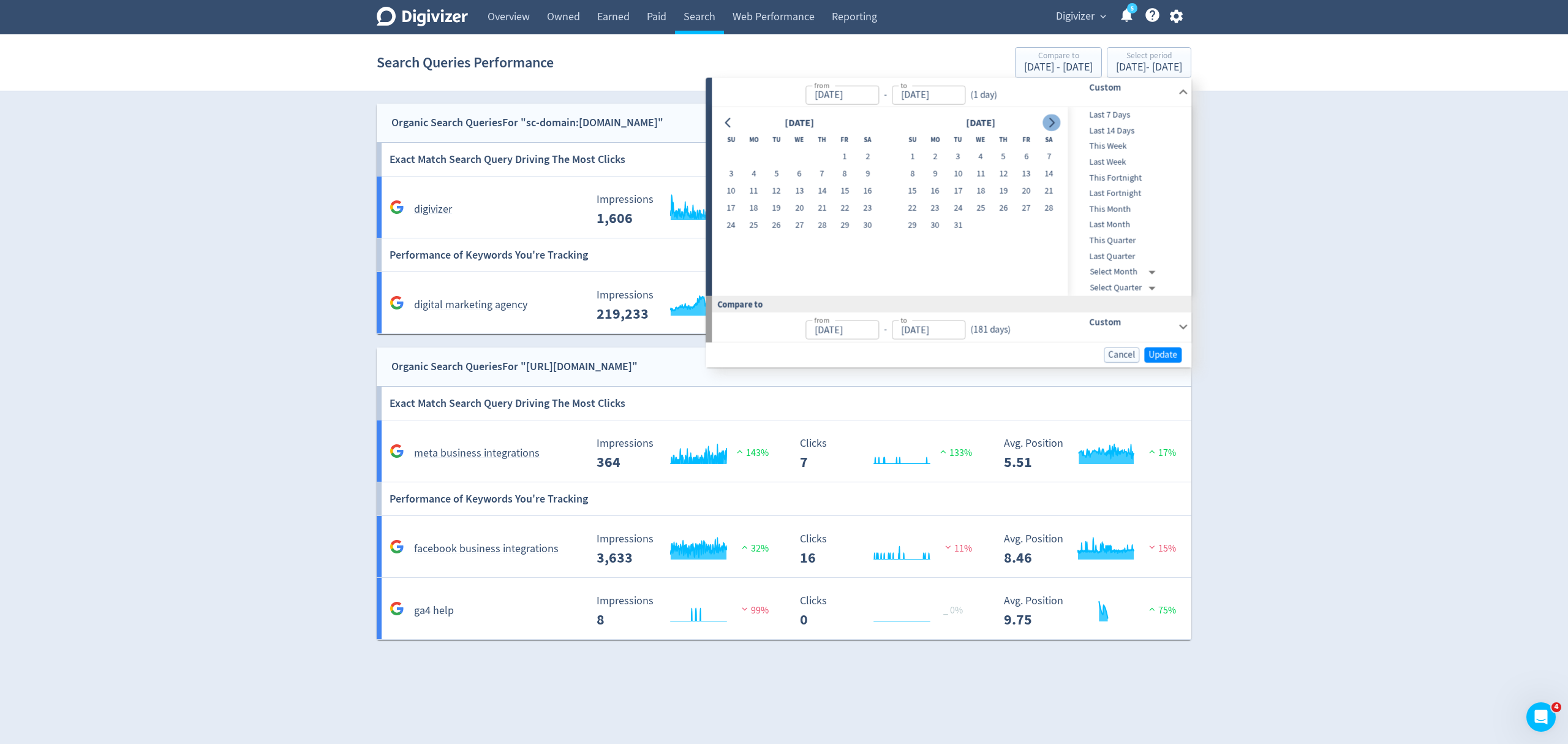
click at [1057, 123] on button "Go to next month" at bounding box center [1052, 122] width 18 height 17
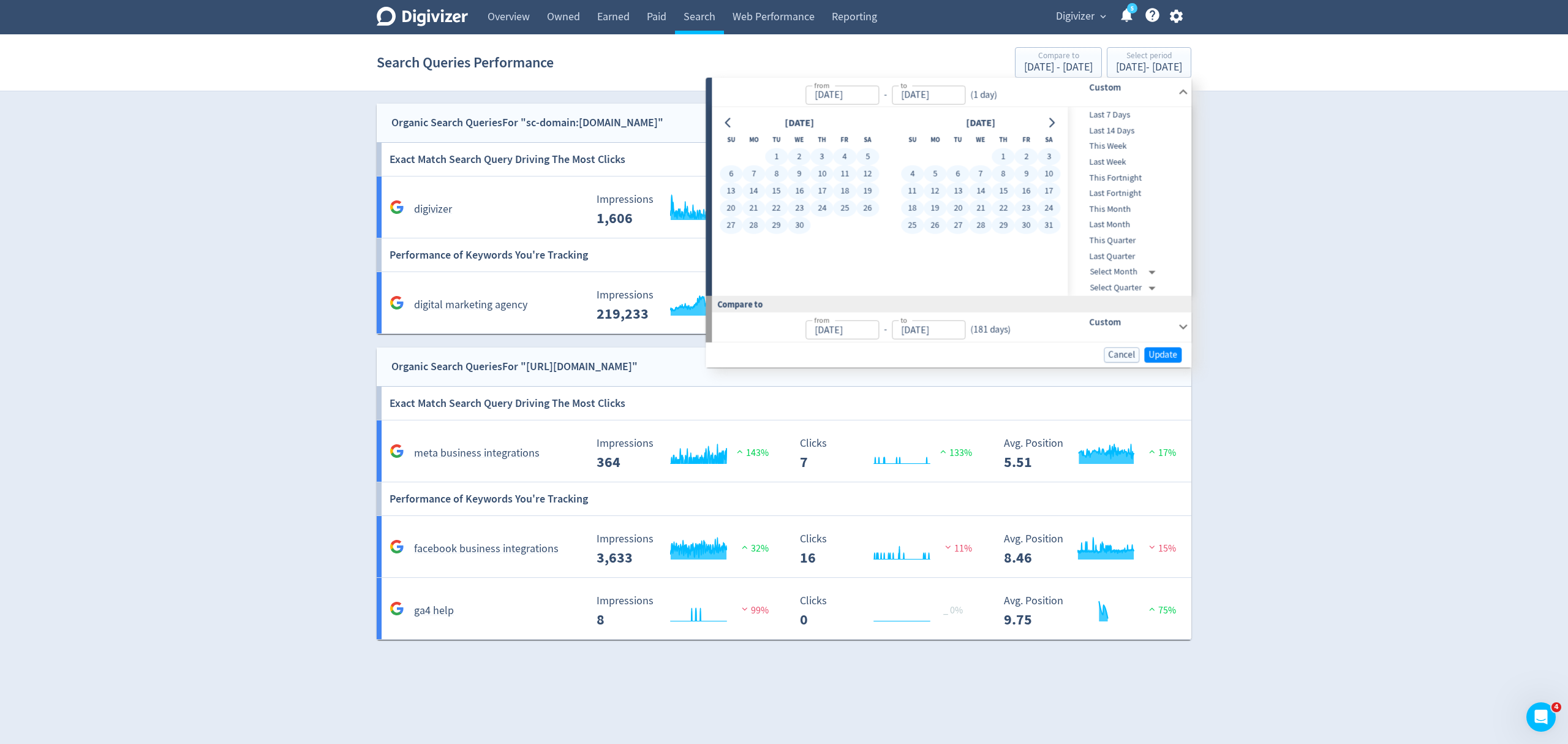
click at [1050, 228] on button "31" at bounding box center [1049, 225] width 23 height 17
type input "[DATE]"
type input "Jun 02, 2023"
type input "May 31, 2024"
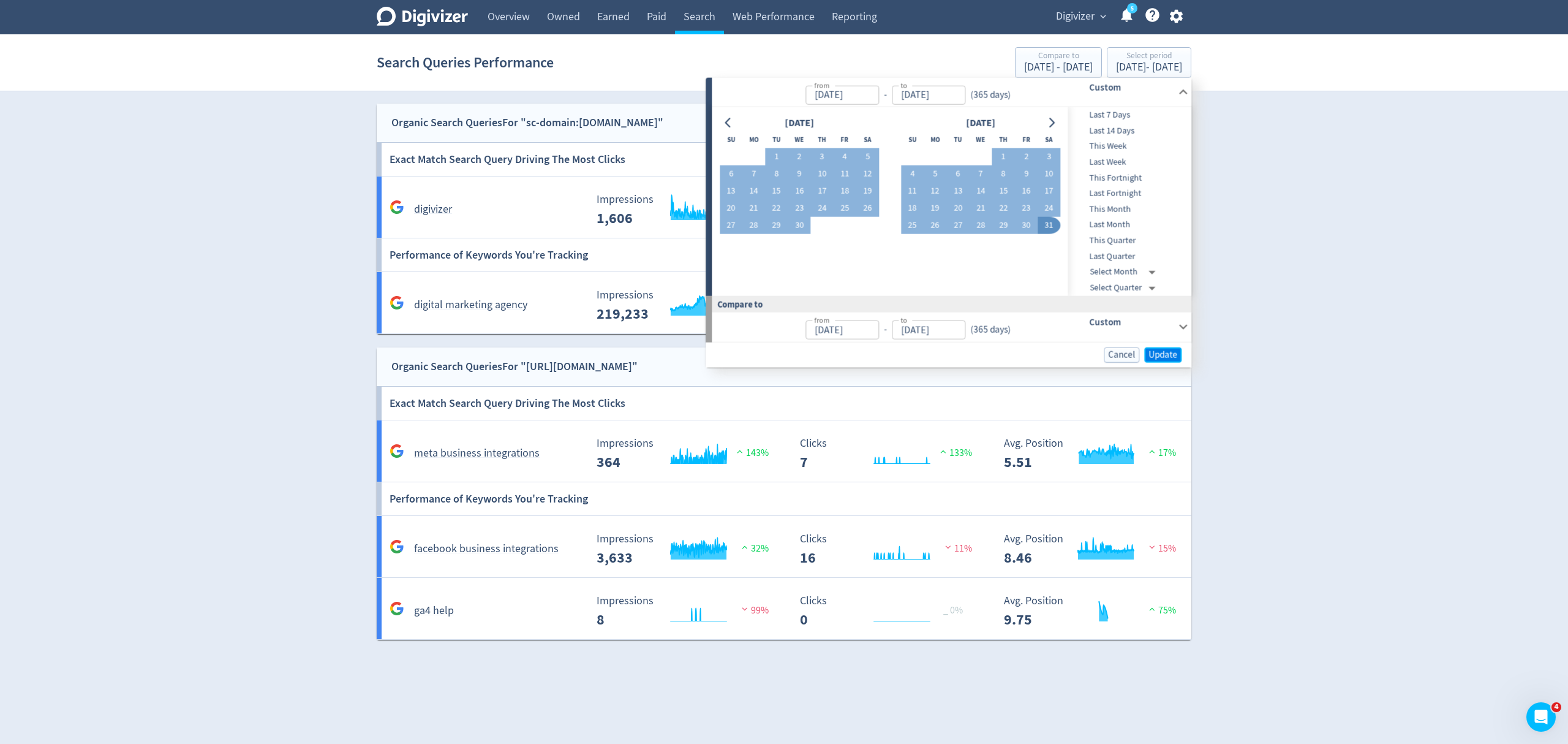
click at [1161, 350] on span "Update" at bounding box center [1162, 354] width 29 height 9
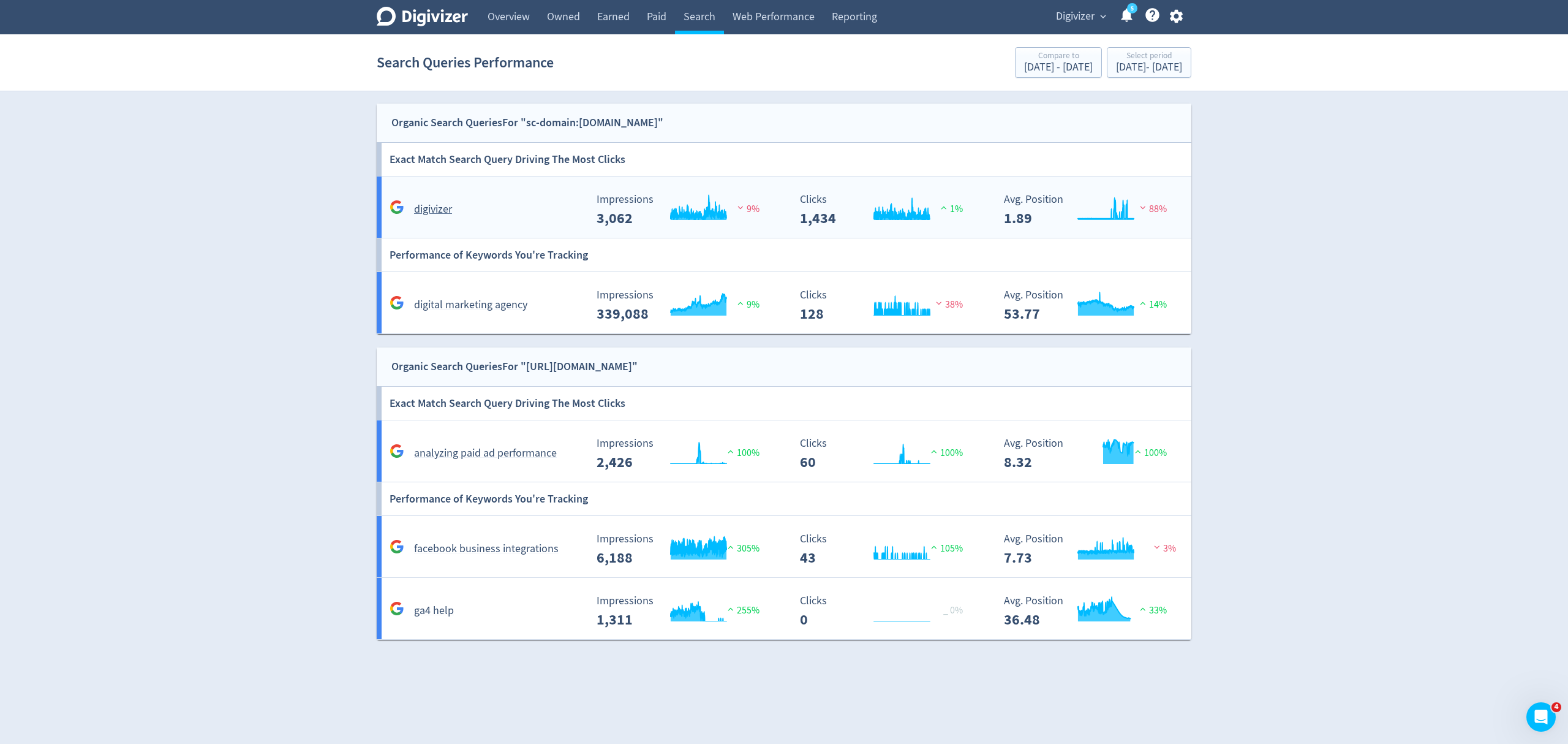
click at [525, 197] on div "digivizer" at bounding box center [483, 203] width 204 height 29
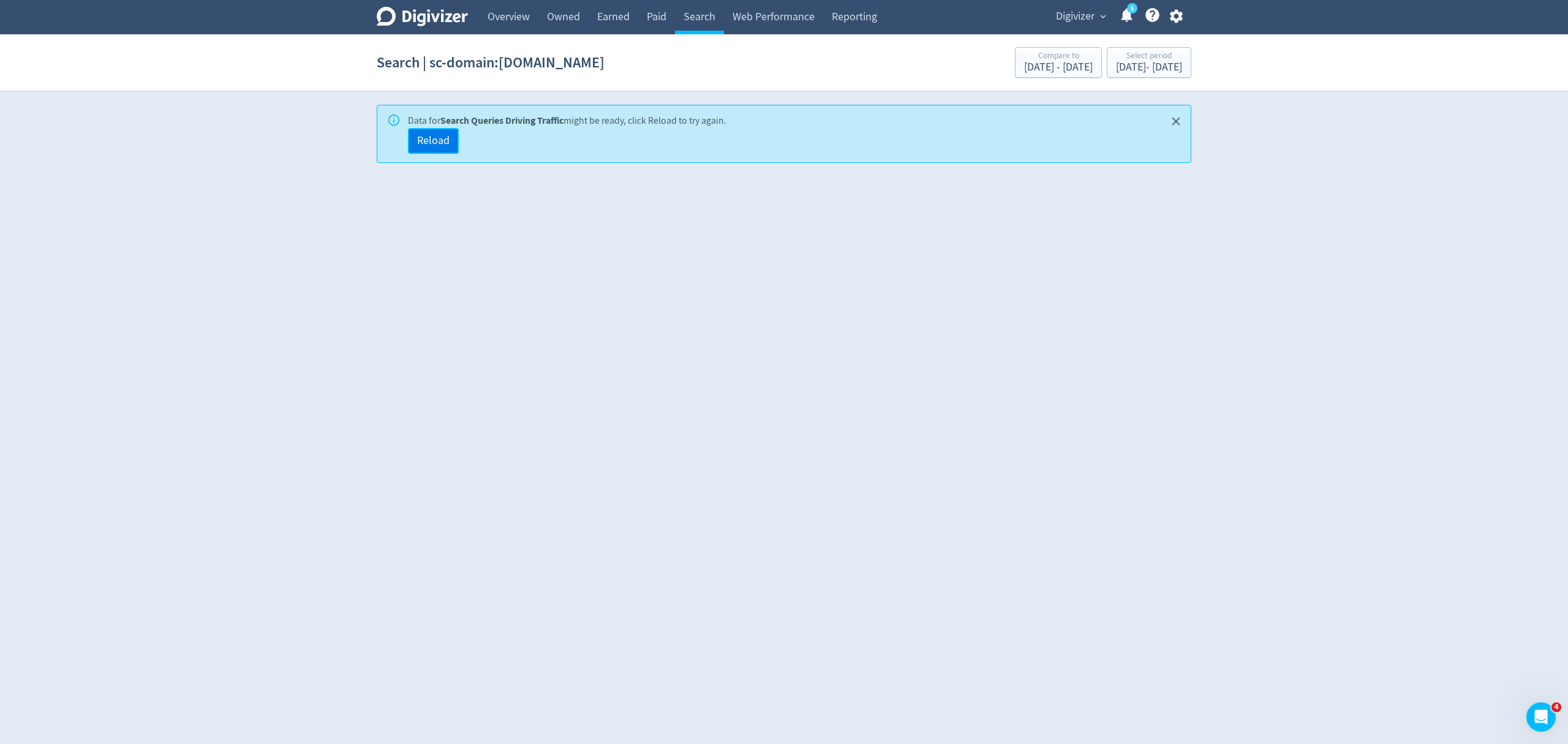
click at [441, 143] on span "Reload" at bounding box center [433, 141] width 33 height 11
click at [702, 20] on link "Search" at bounding box center [699, 17] width 49 height 34
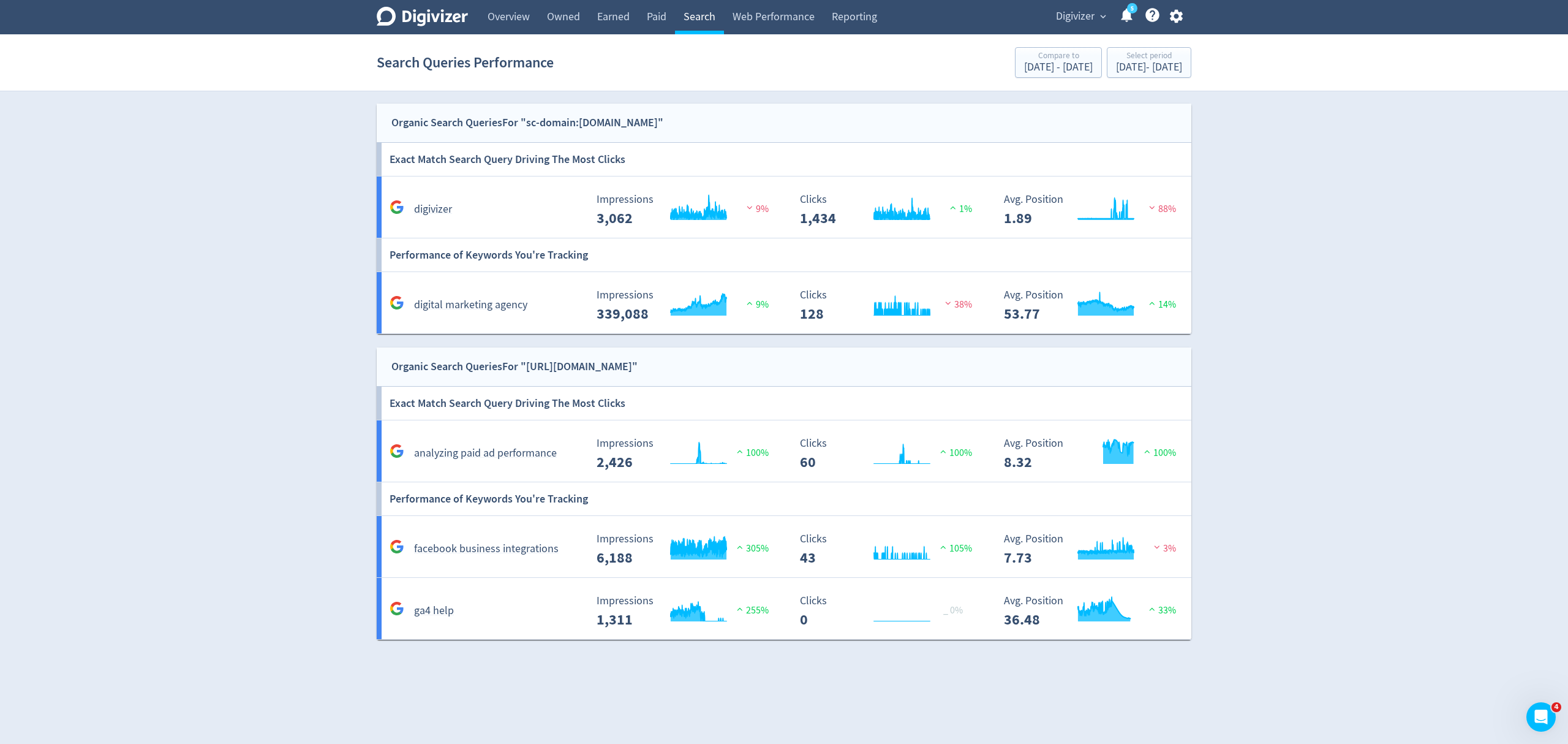
click at [712, 8] on link "Search" at bounding box center [699, 17] width 49 height 34
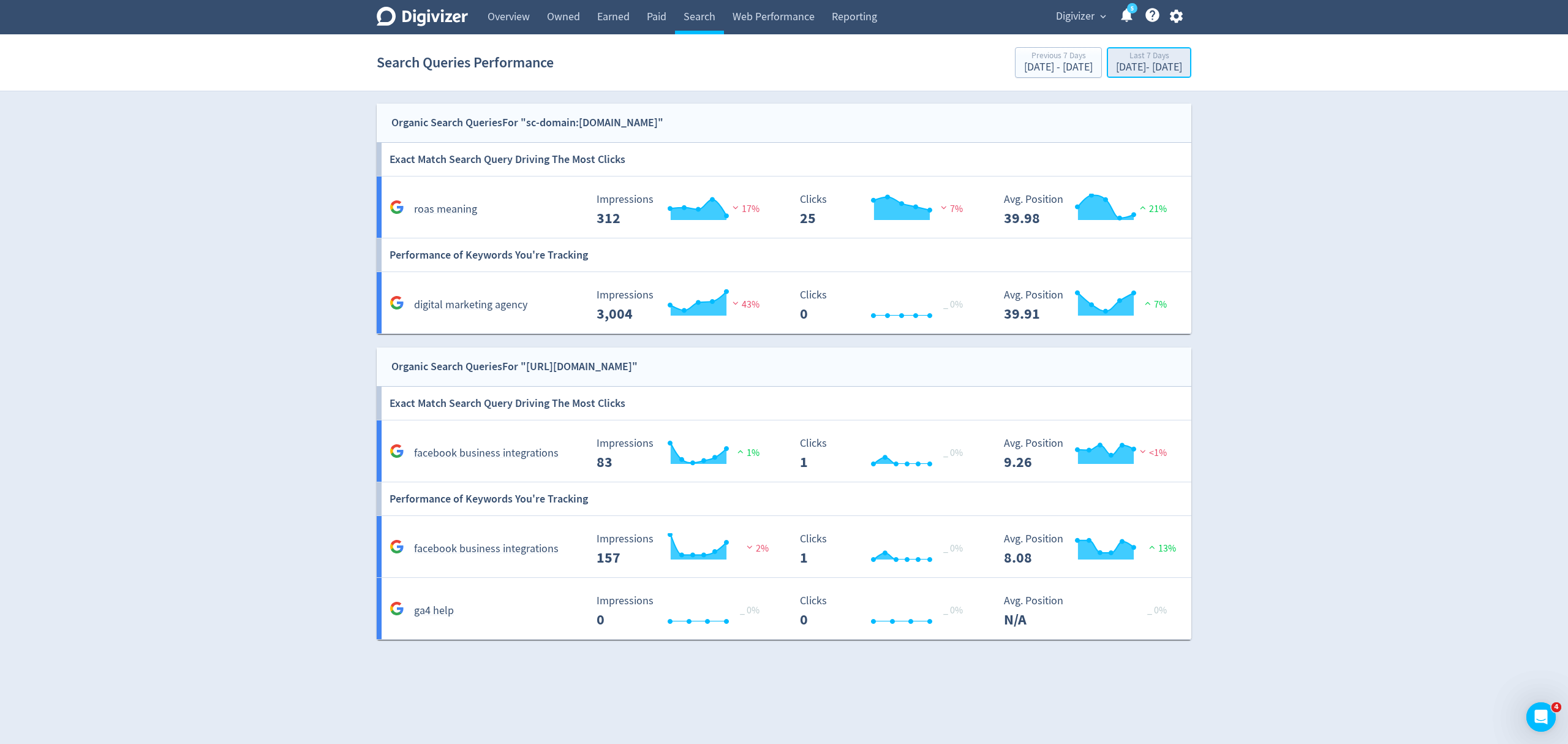
click at [1116, 63] on div "[DATE] - [DATE]" at bounding box center [1149, 67] width 66 height 11
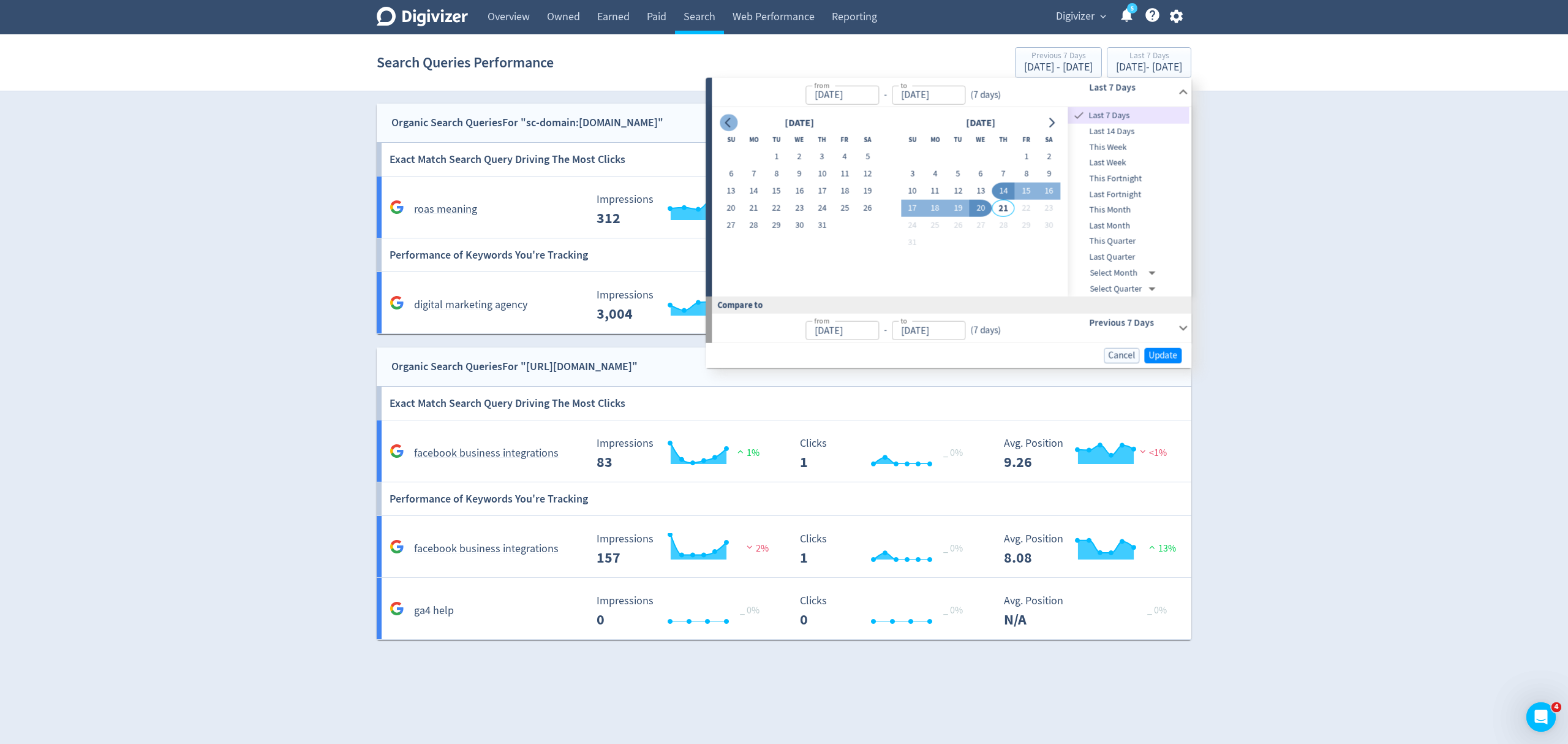
click at [727, 126] on icon "Go to previous month" at bounding box center [729, 123] width 10 height 10
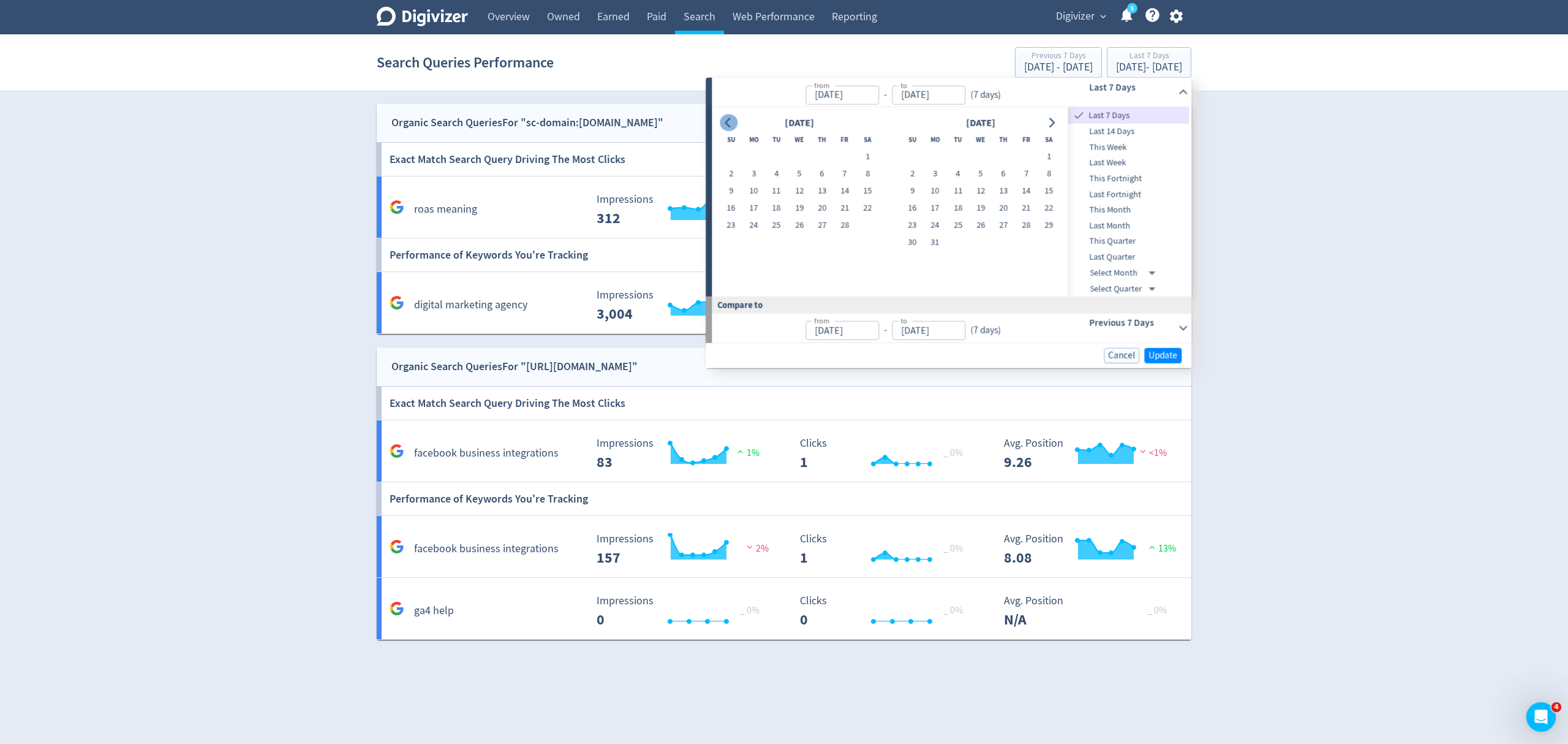
click at [727, 126] on icon "Go to previous month" at bounding box center [729, 123] width 10 height 10
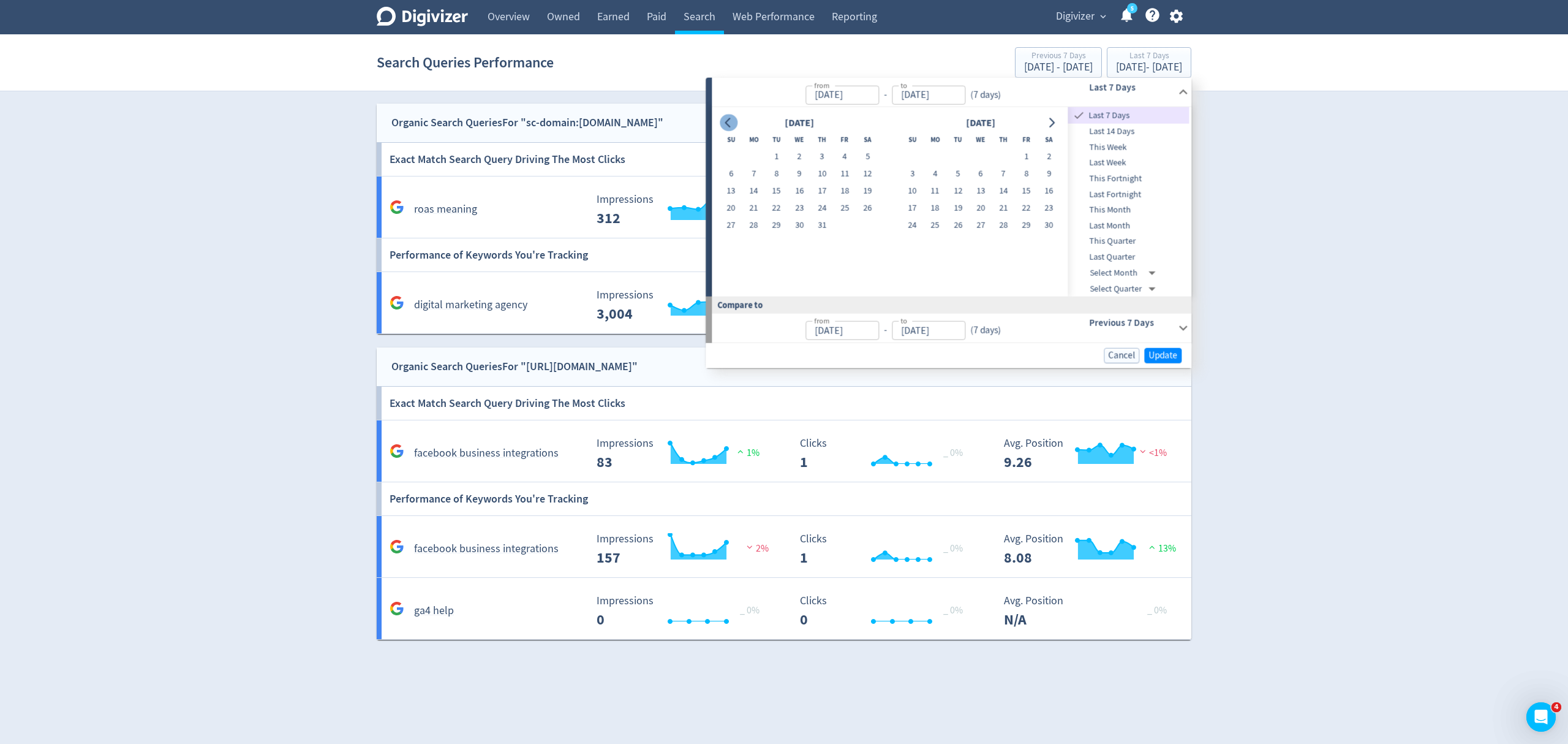
click at [727, 126] on icon "Go to previous month" at bounding box center [729, 123] width 10 height 10
click at [868, 157] on button "1" at bounding box center [867, 157] width 23 height 17
type input "Jun 01, 2024"
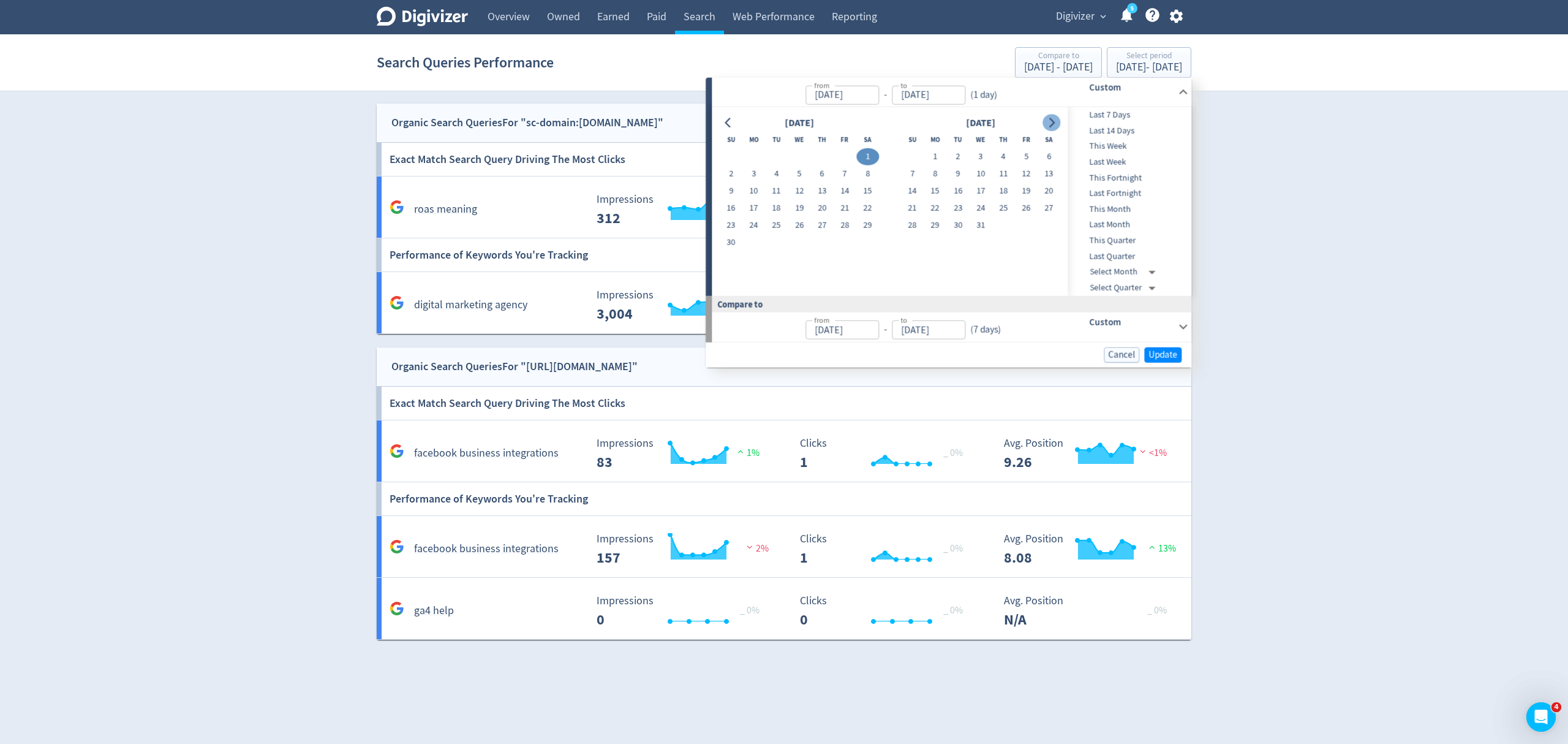
click at [1047, 126] on icon "Go to next month" at bounding box center [1052, 123] width 10 height 10
click at [1047, 125] on icon "Go to next month" at bounding box center [1052, 123] width 10 height 10
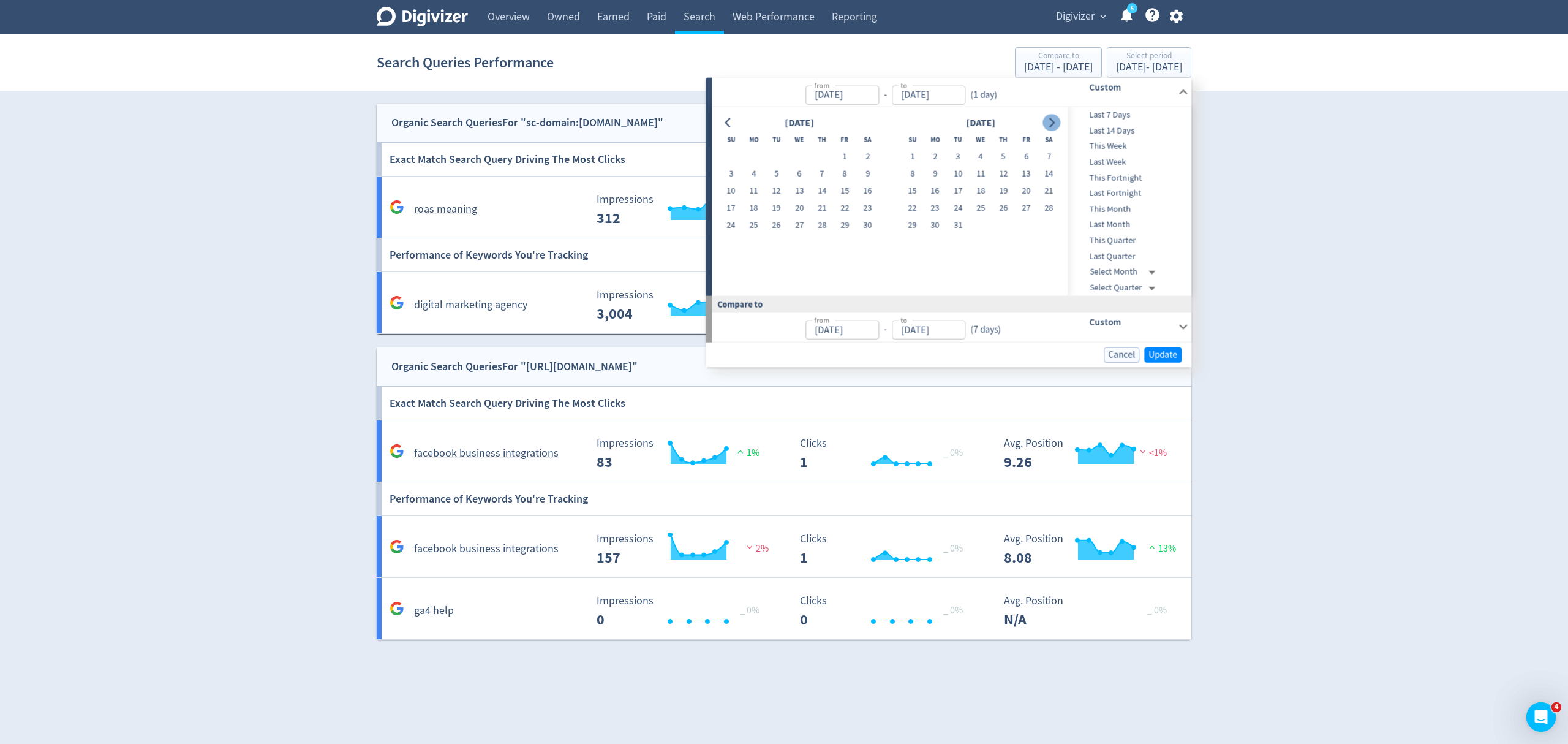
click at [1047, 125] on icon "Go to next month" at bounding box center [1052, 123] width 10 height 10
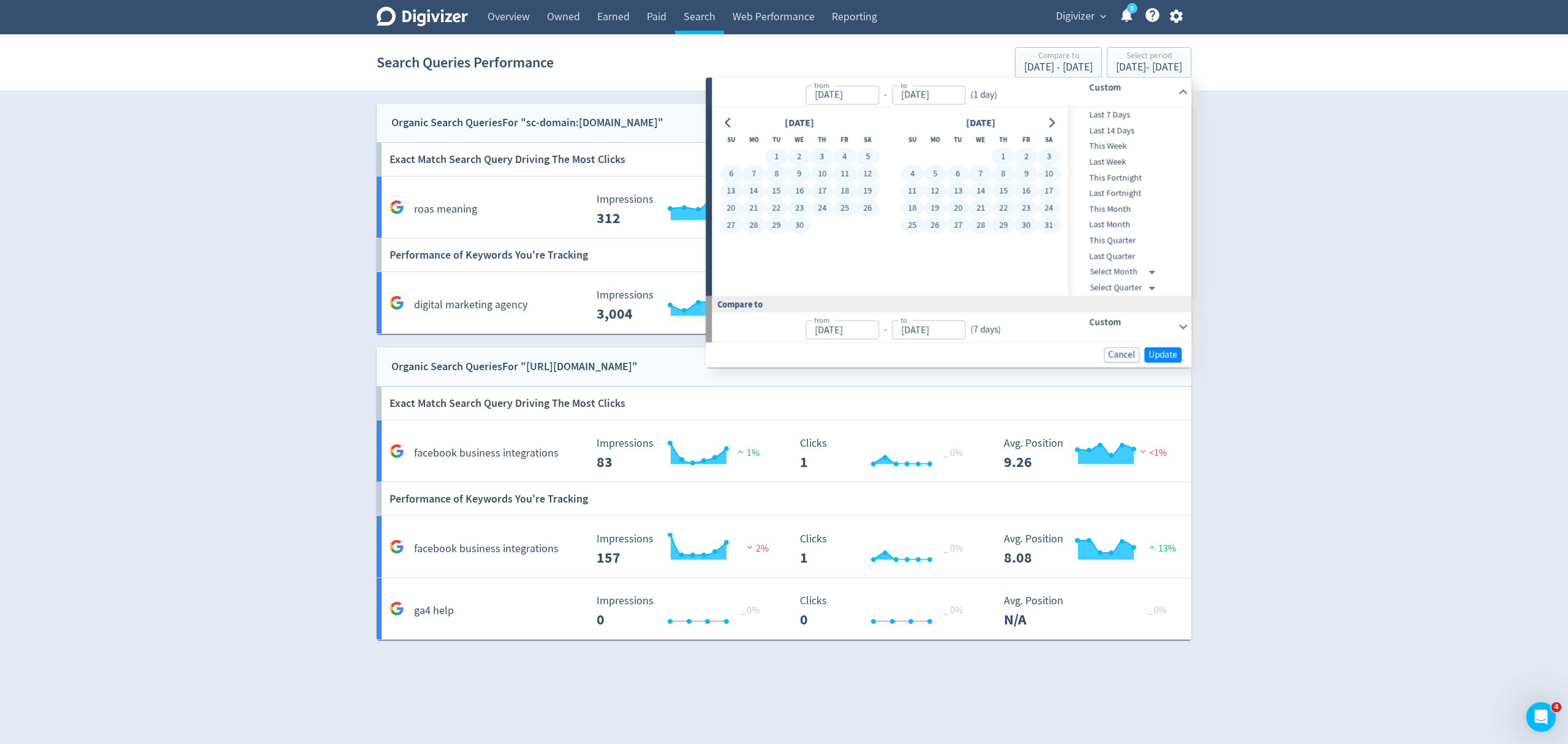
click at [1047, 219] on button "31" at bounding box center [1049, 225] width 23 height 17
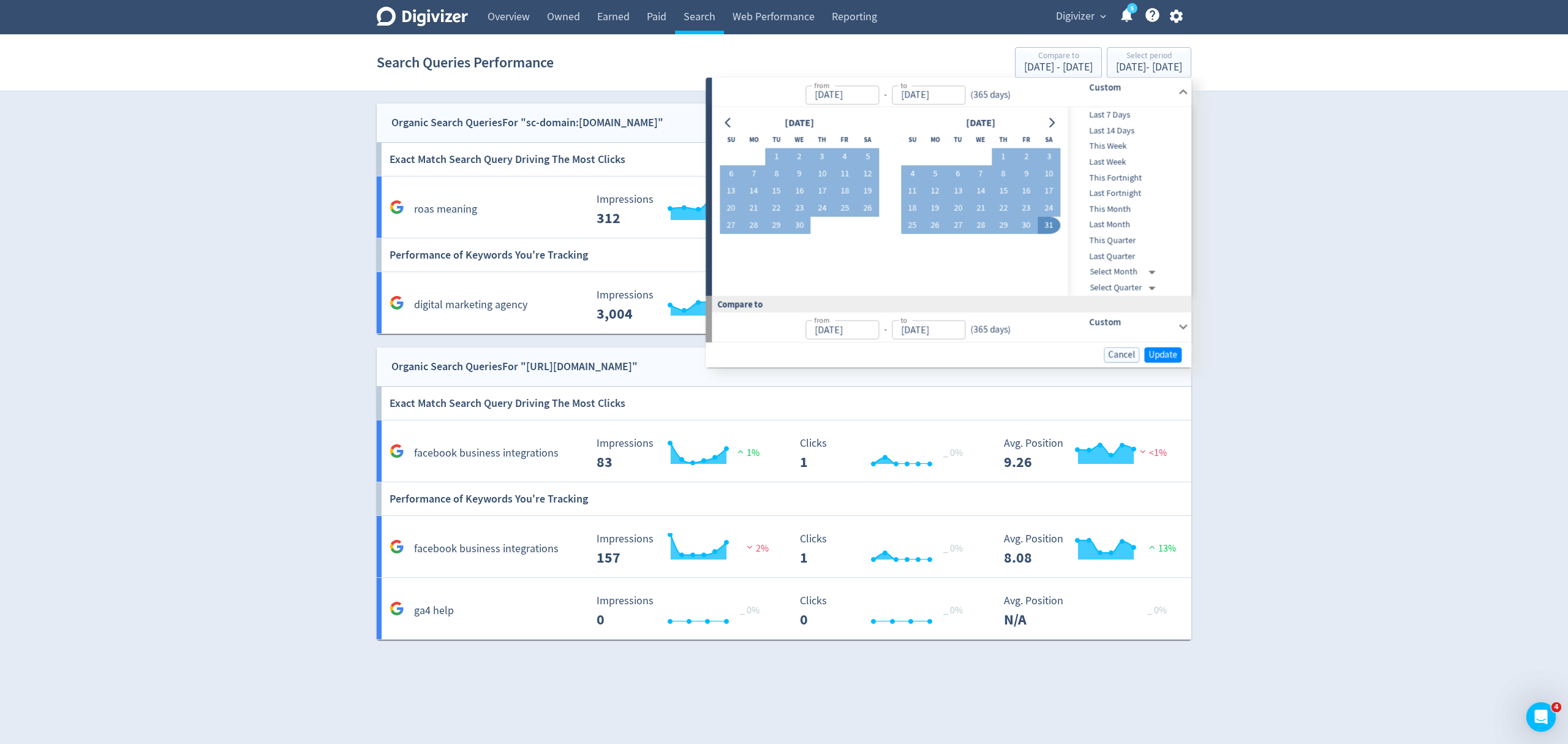
type input "May 31, 2025"
type input "Jun 02, 2023"
type input "May 31, 2024"
click at [1183, 358] on div "Cancel Update" at bounding box center [948, 354] width 485 height 25
click at [1176, 358] on span "Update" at bounding box center [1162, 354] width 29 height 9
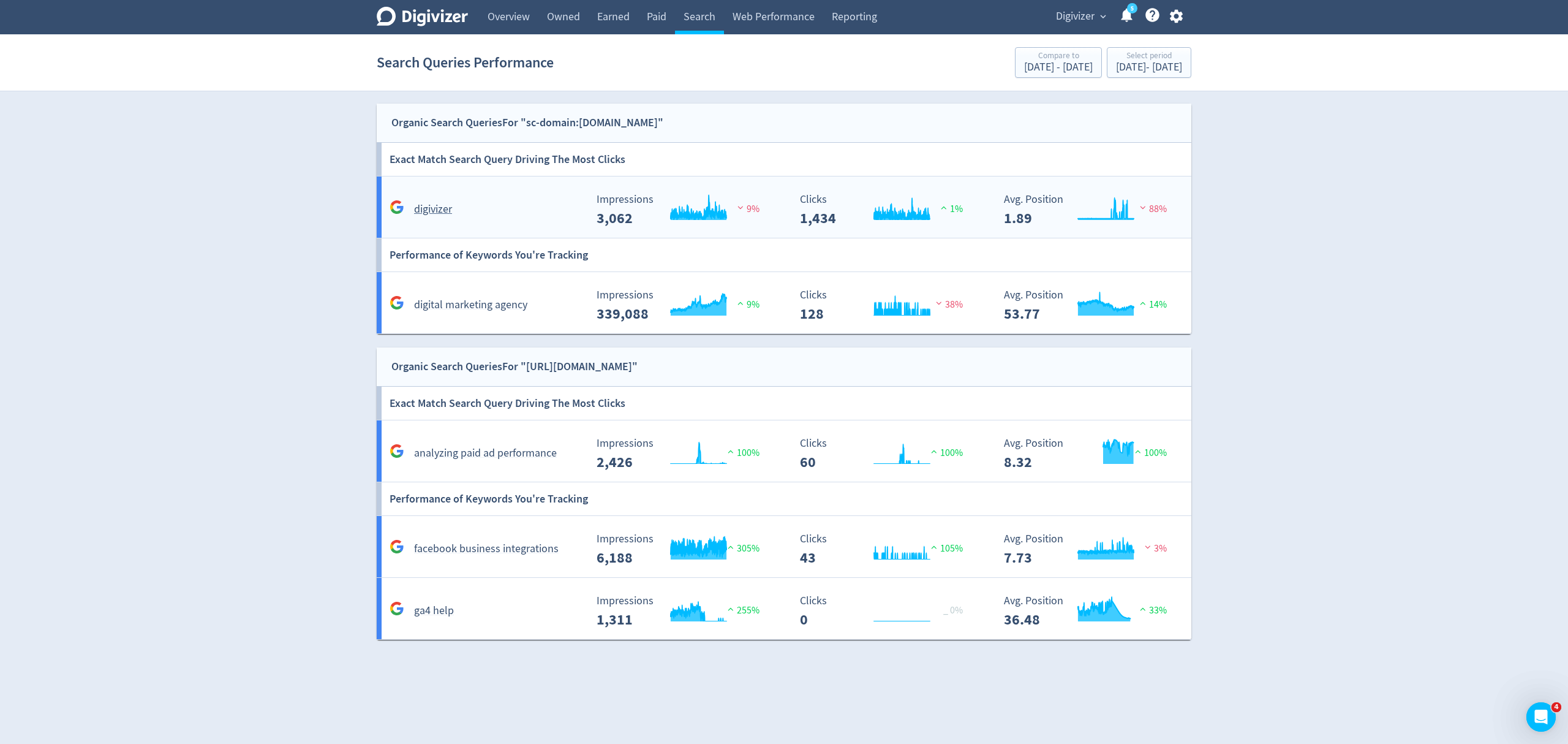
click at [518, 211] on div "digivizer" at bounding box center [486, 208] width 199 height 19
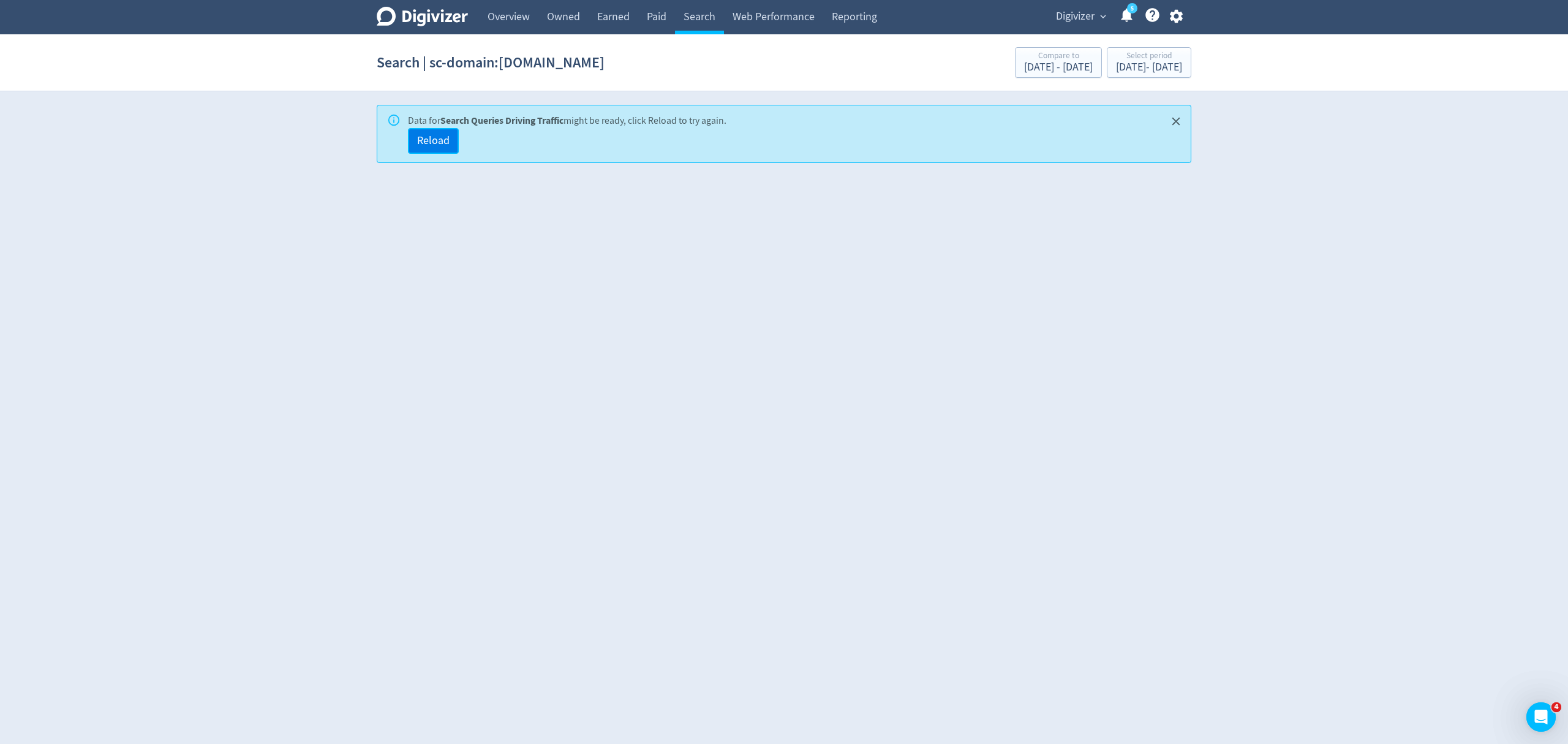
click at [443, 140] on span "Reload" at bounding box center [433, 141] width 33 height 11
click at [710, 11] on link "Search" at bounding box center [699, 17] width 49 height 34
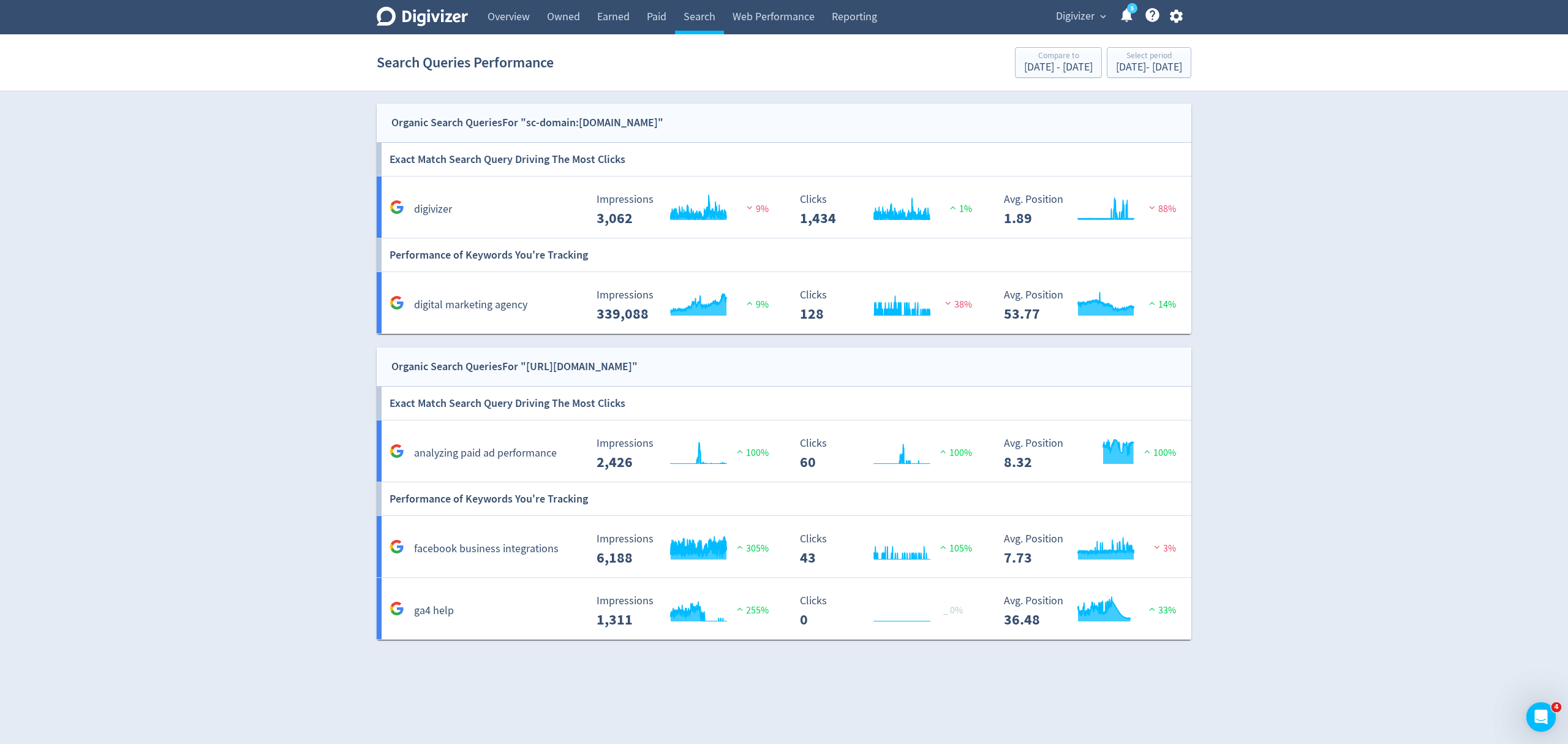
click at [1074, 9] on span "Digivizer" at bounding box center [1075, 17] width 39 height 20
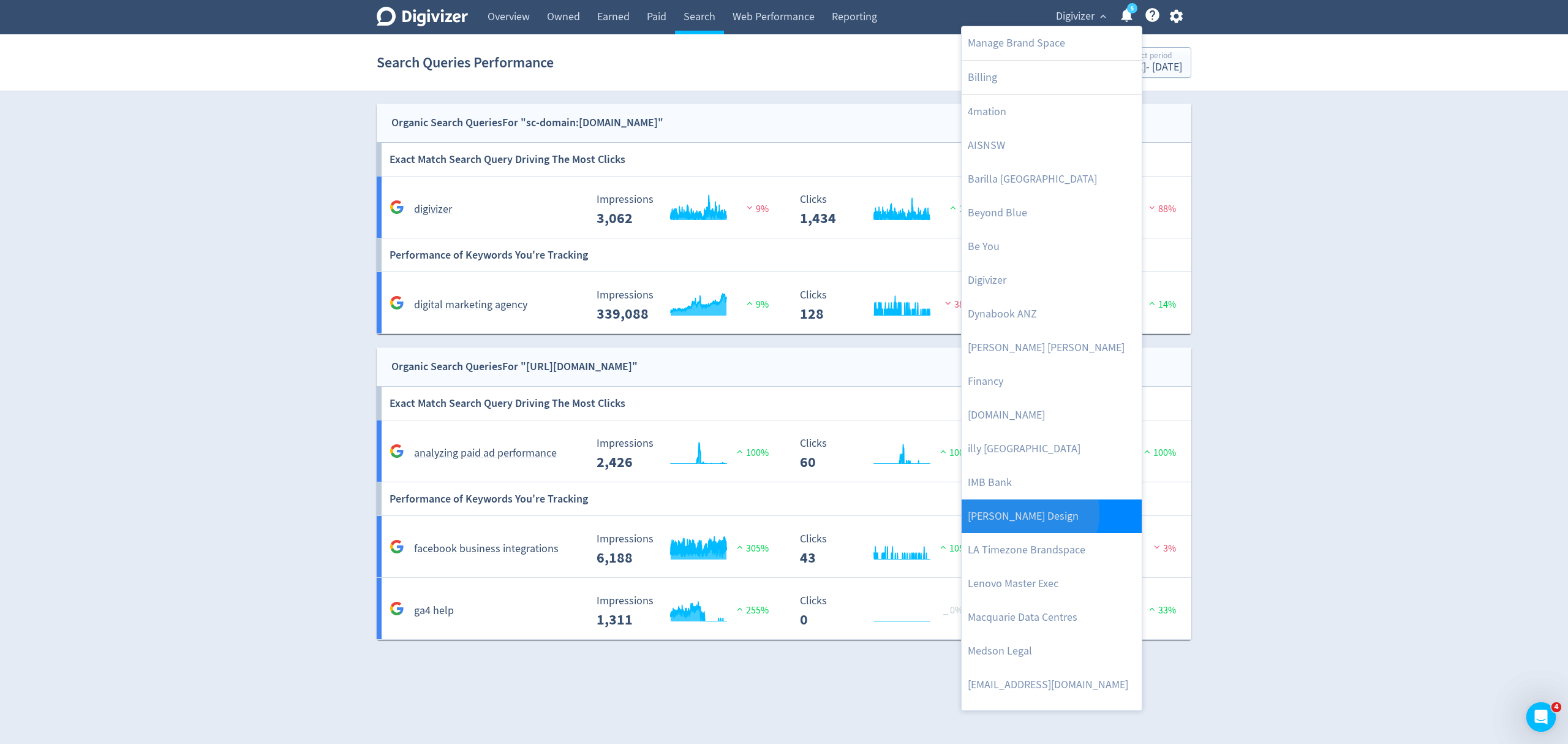
click at [1022, 514] on link "[PERSON_NAME] Design" at bounding box center [1052, 517] width 180 height 34
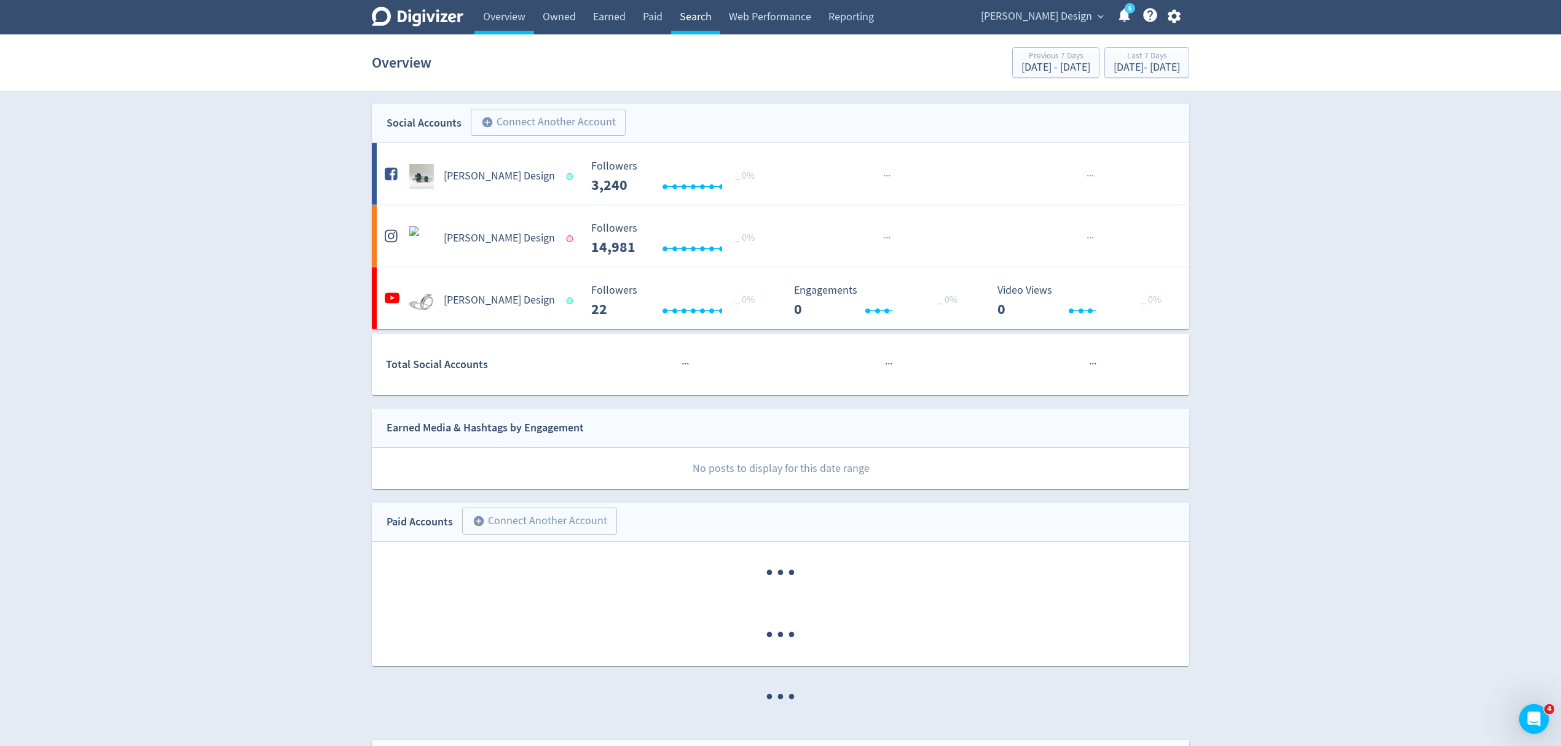
click at [694, 20] on link "Search" at bounding box center [695, 17] width 49 height 34
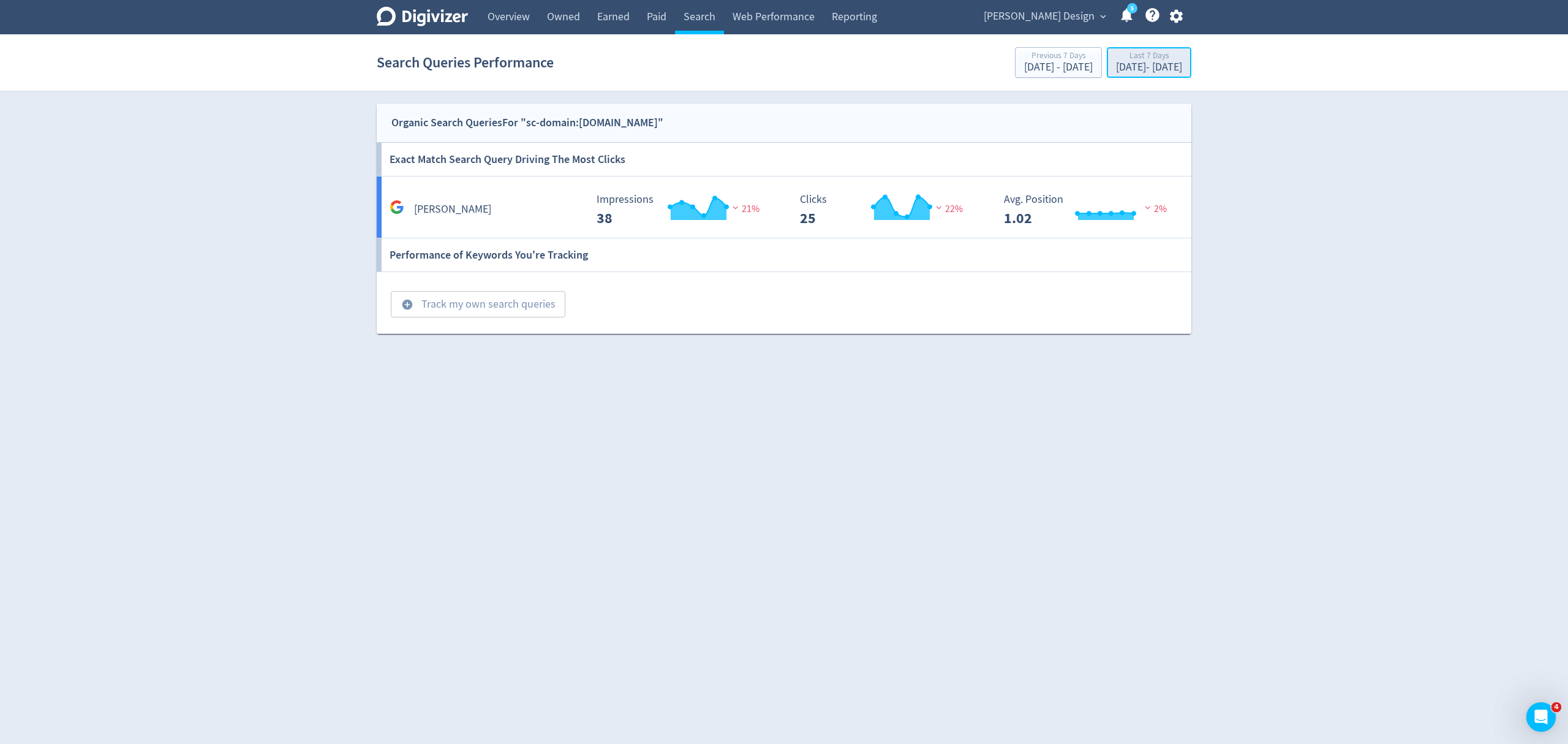
click at [1116, 65] on div "[DATE] - [DATE]" at bounding box center [1149, 67] width 66 height 11
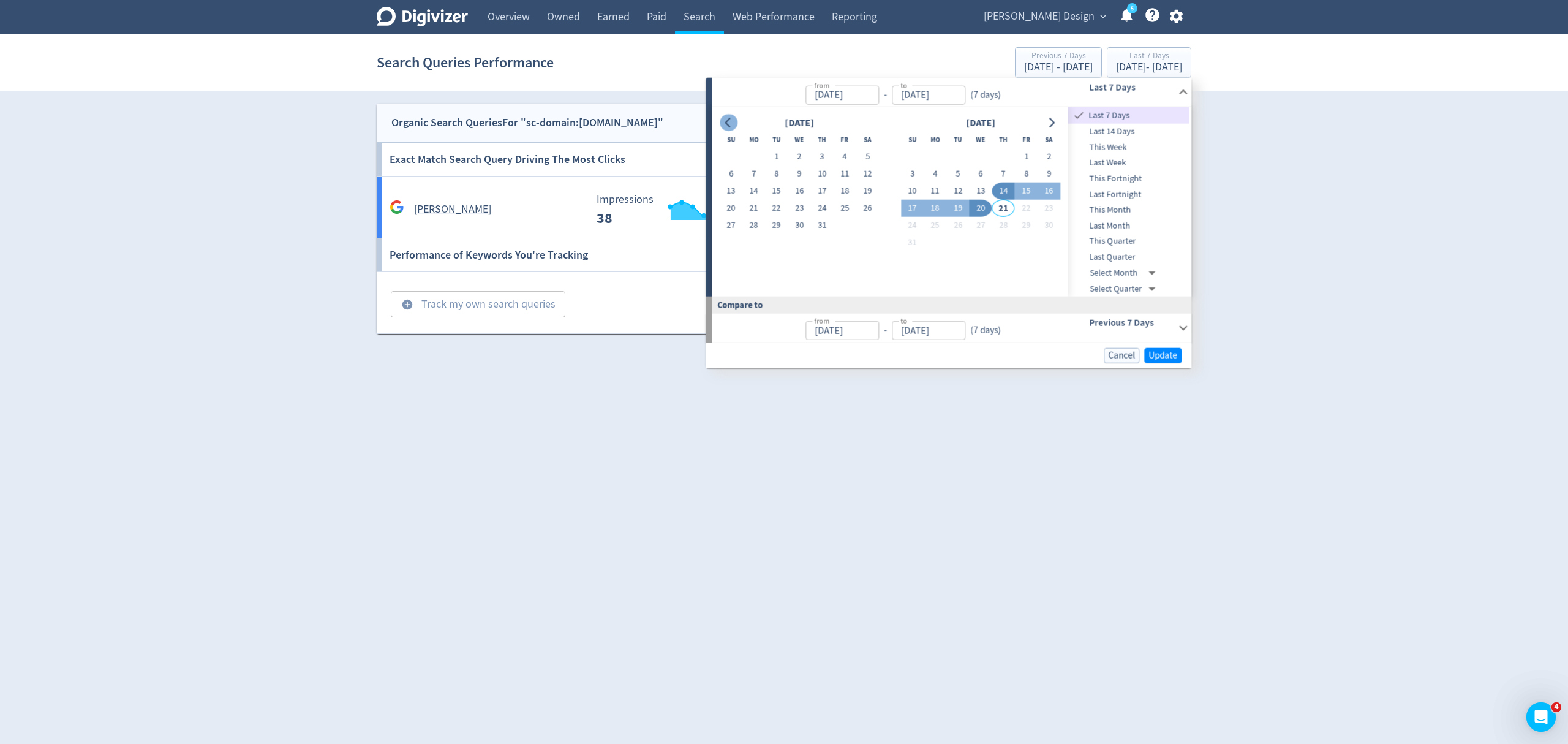
click at [726, 118] on icon "Go to previous month" at bounding box center [729, 123] width 10 height 10
click at [962, 157] on button "1" at bounding box center [957, 157] width 23 height 17
type input "Jul 01, 2025"
click at [998, 224] on button "31" at bounding box center [1003, 225] width 23 height 17
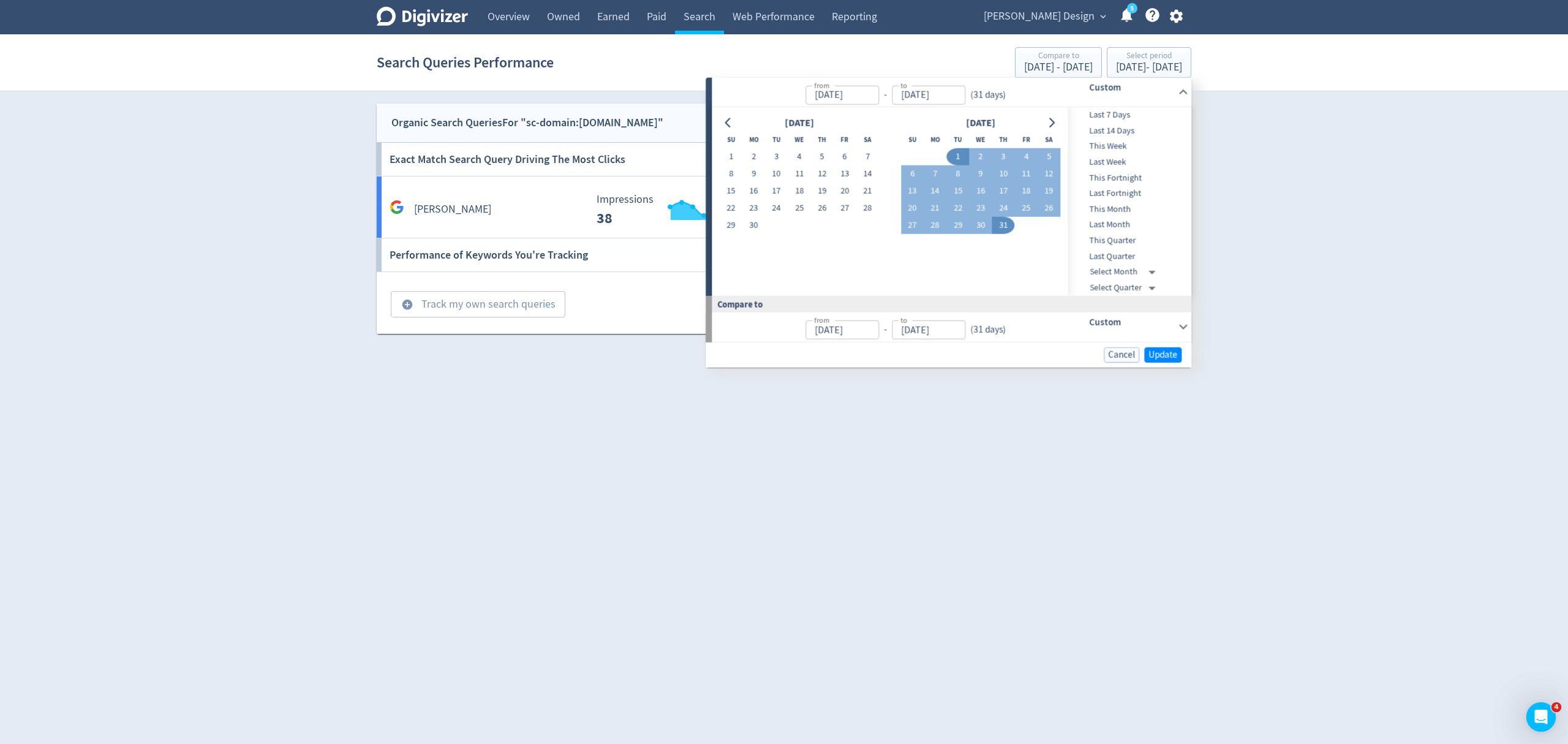
type input "[DATE]"
type input "May 31, 2025"
type input "Jun 30, 2025"
click at [1170, 350] on span "Update" at bounding box center [1162, 354] width 29 height 9
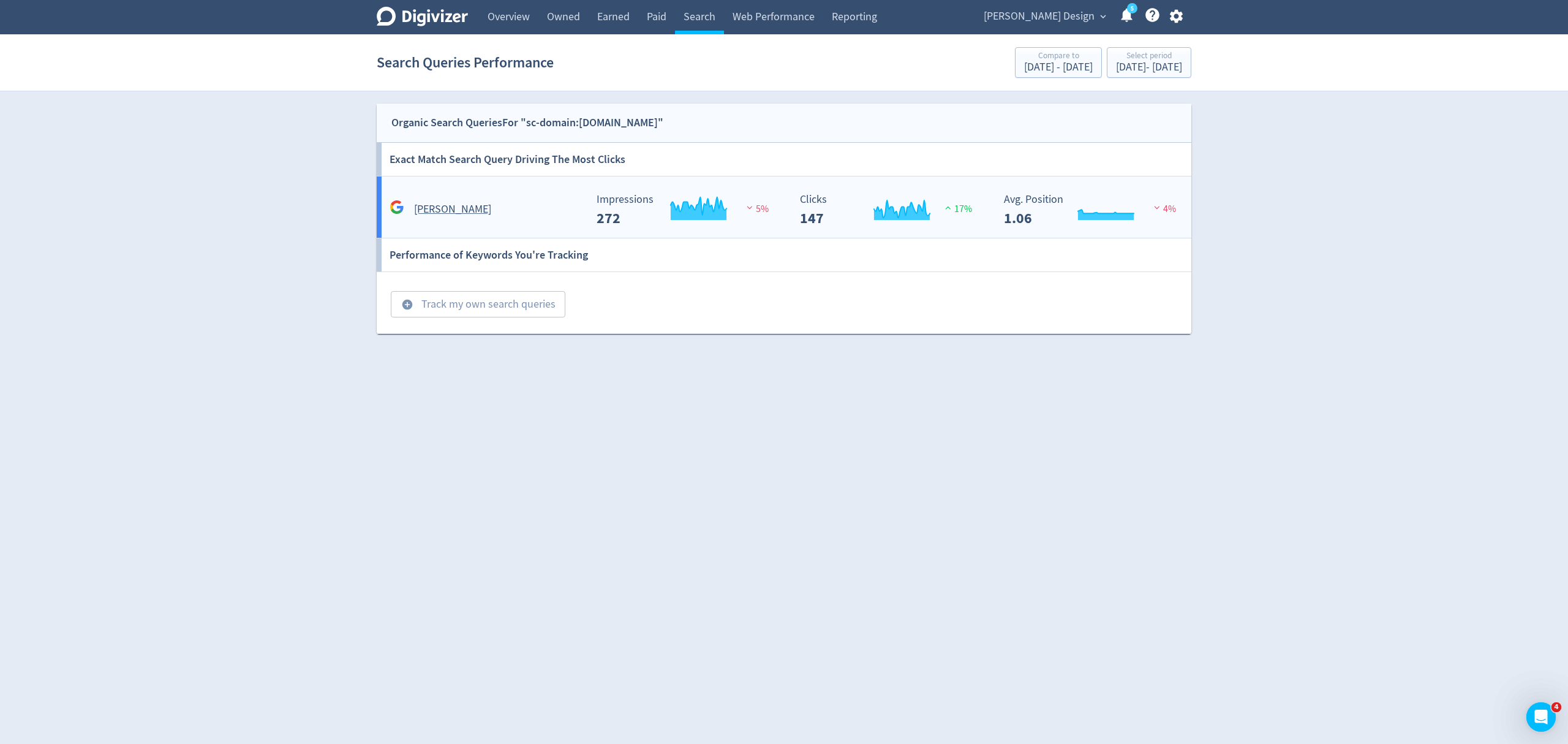
click at [510, 189] on div "jason ree Created with Highcharts 10.3.3 Impressions 272 5% Created with Highch…" at bounding box center [786, 206] width 819 height 61
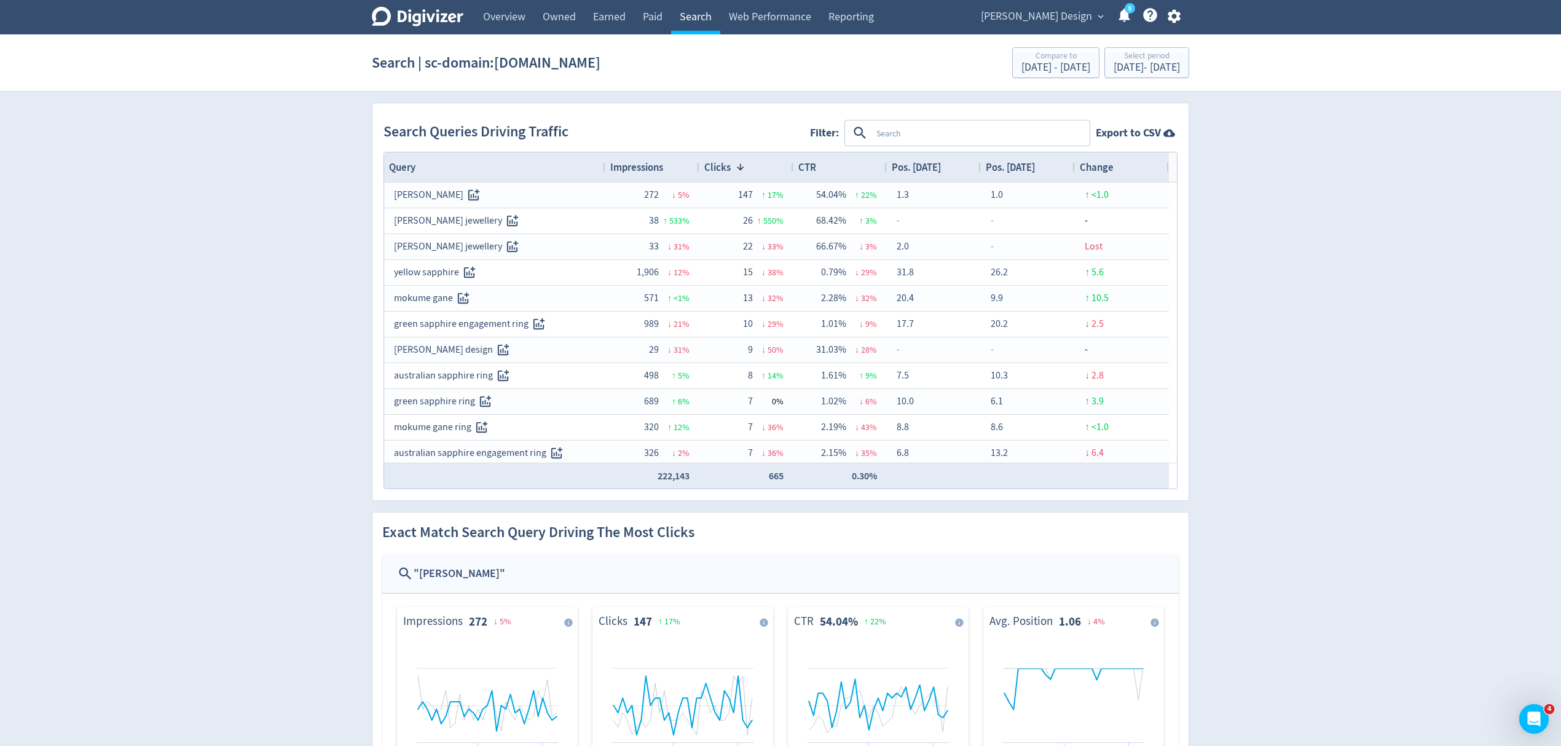
click at [686, 18] on link "Search" at bounding box center [695, 17] width 49 height 34
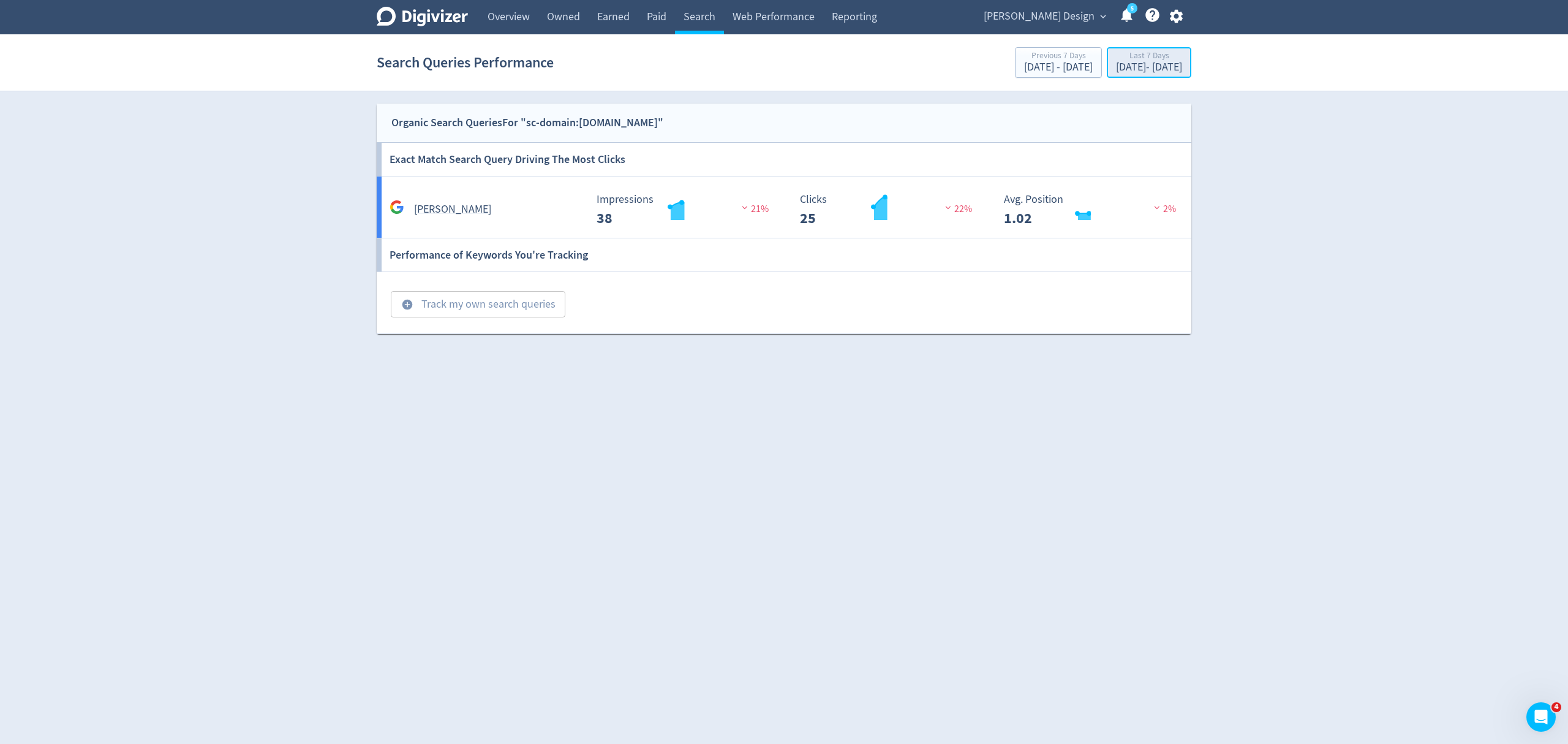
click at [1116, 68] on div "[DATE] - [DATE]" at bounding box center [1149, 67] width 66 height 11
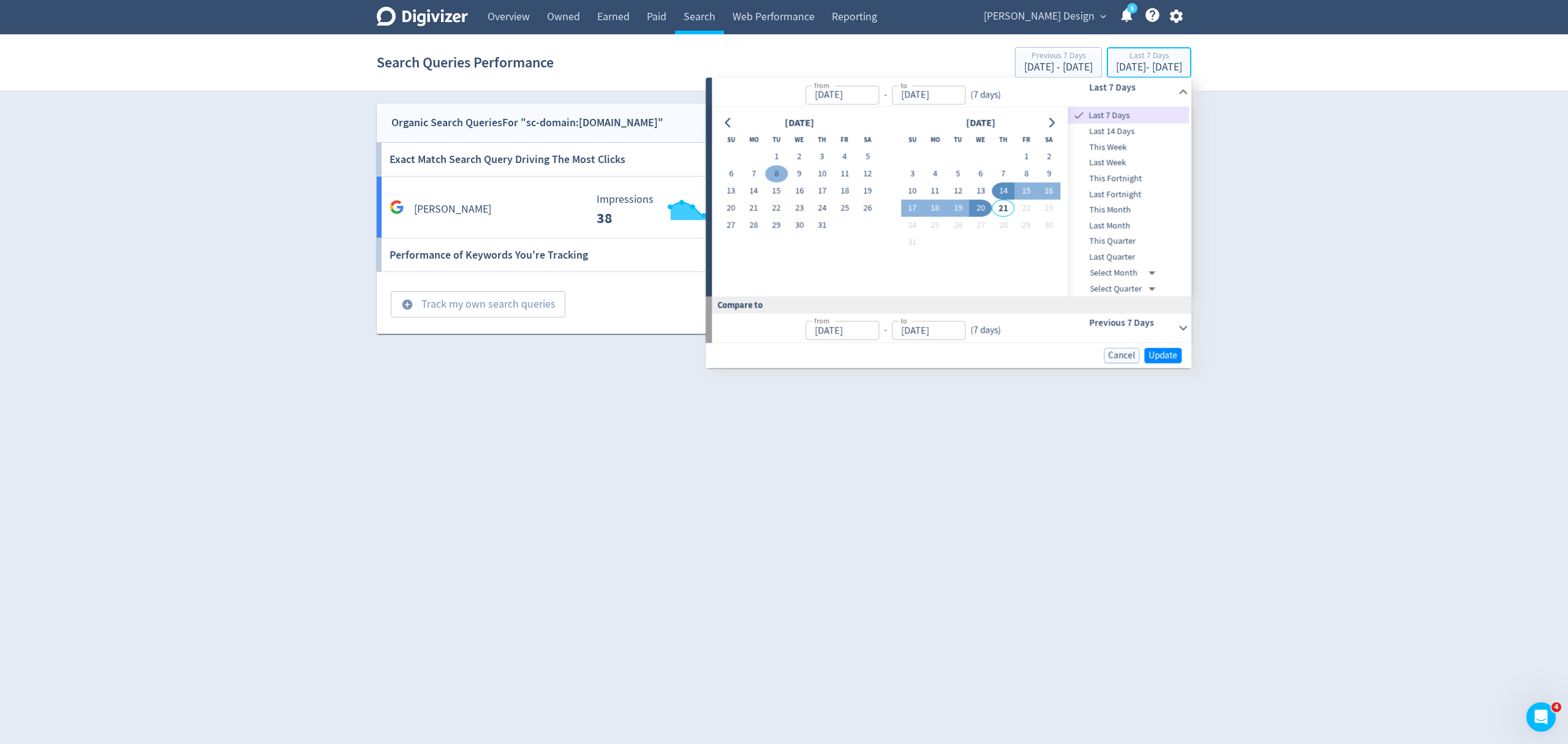
type input "[DATE]"
click at [778, 154] on button "1" at bounding box center [776, 157] width 23 height 17
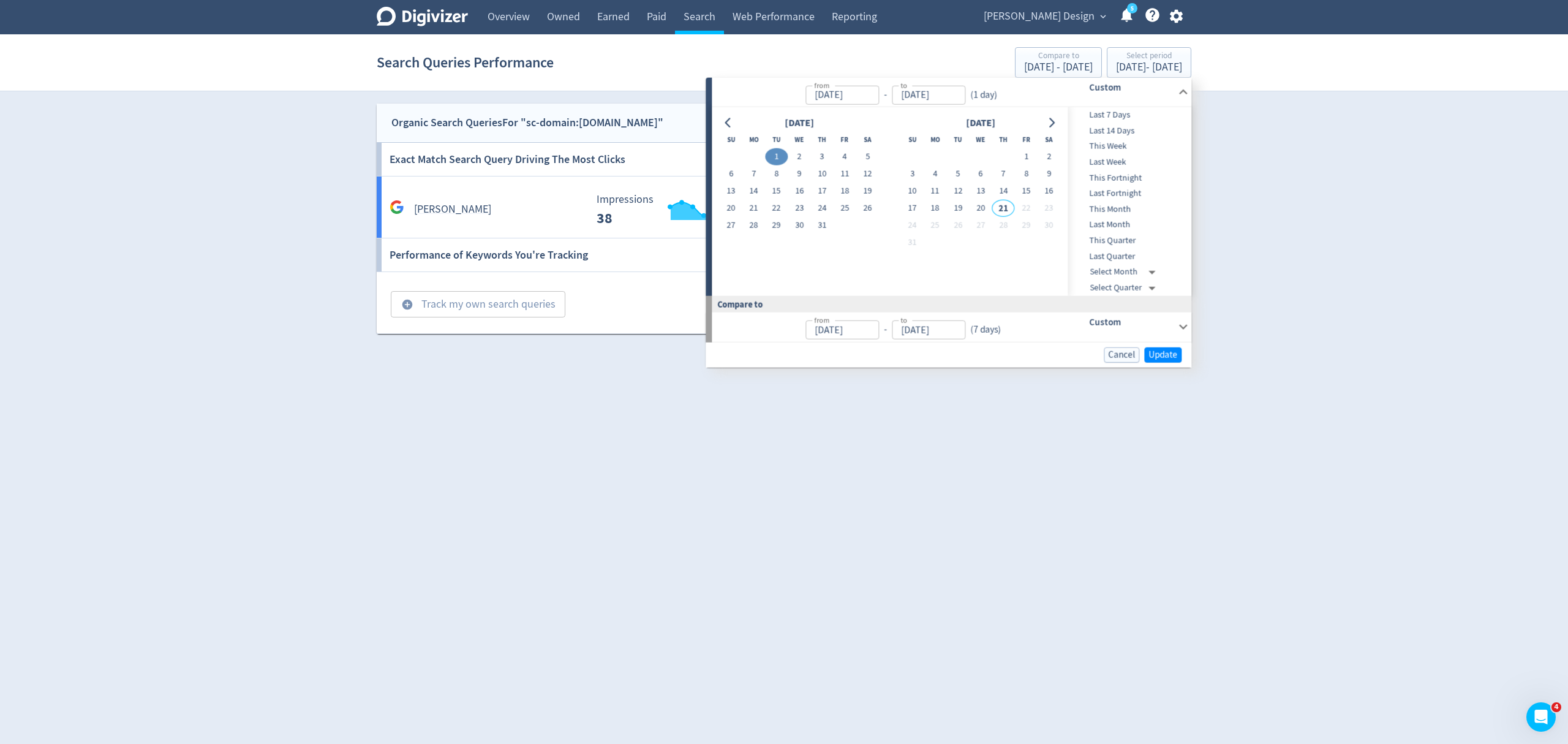
type input "[DATE]"
click at [823, 223] on button "31" at bounding box center [822, 225] width 23 height 17
type input "[DATE]"
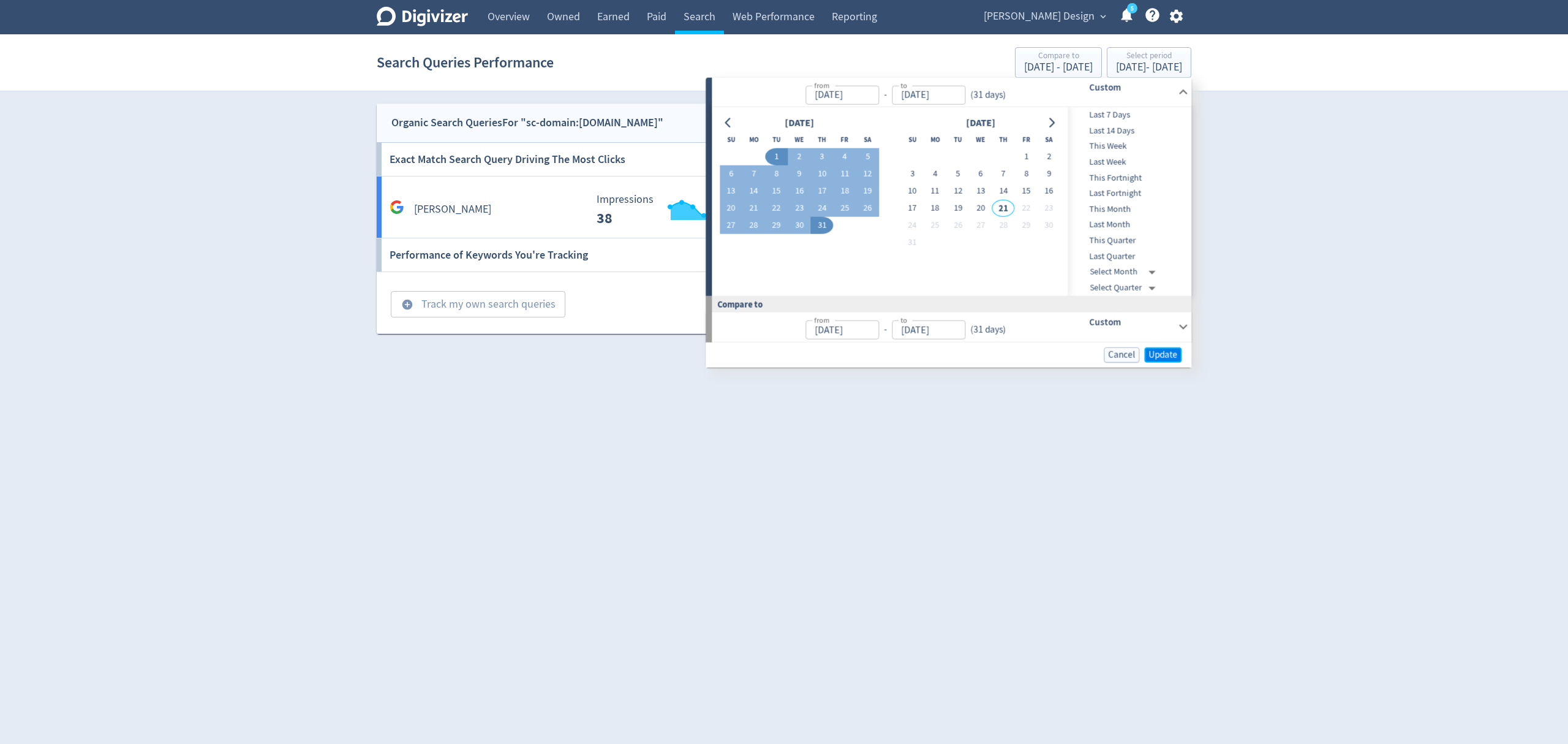
click at [1173, 353] on span "Update" at bounding box center [1162, 354] width 29 height 9
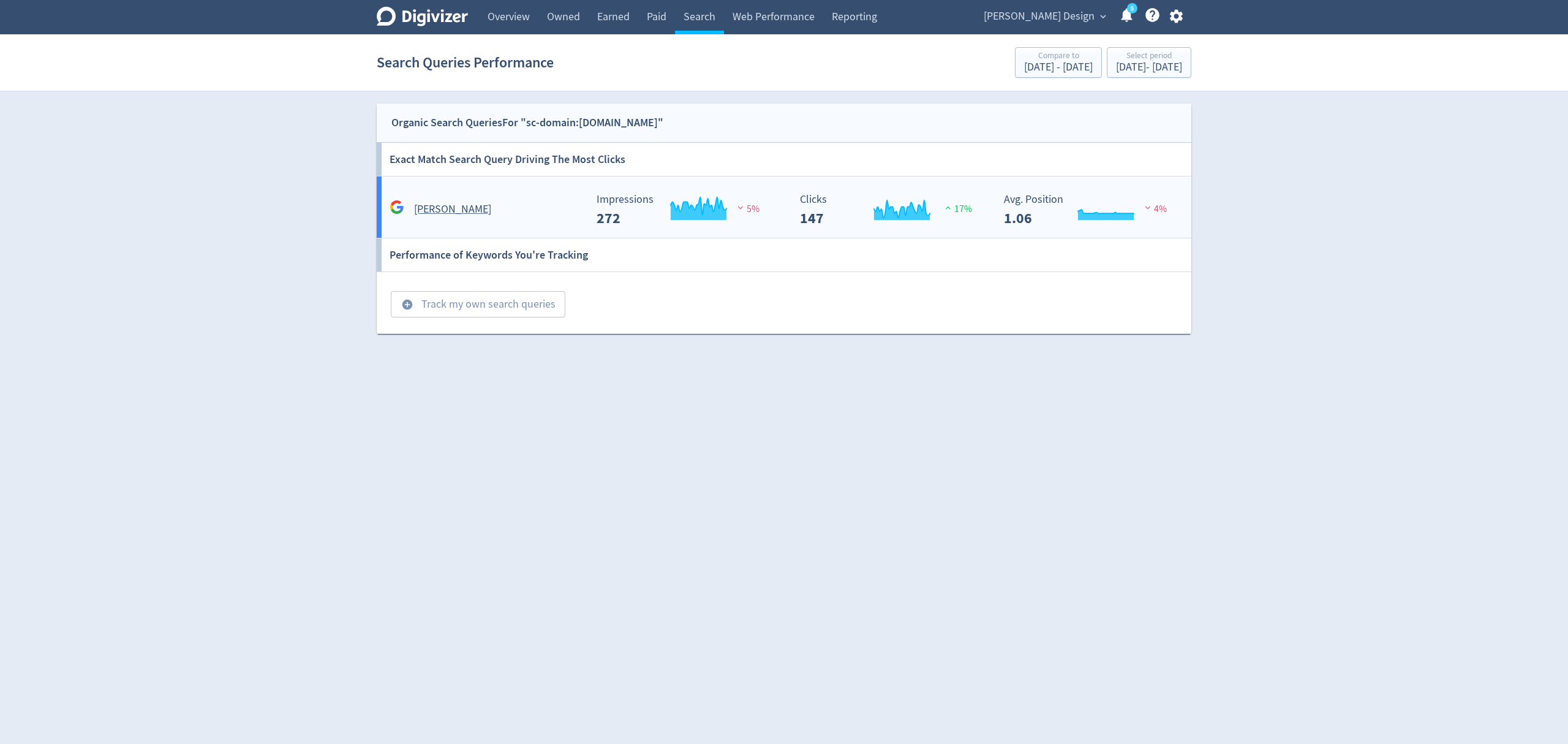
click at [520, 194] on div "[PERSON_NAME]" at bounding box center [483, 203] width 204 height 29
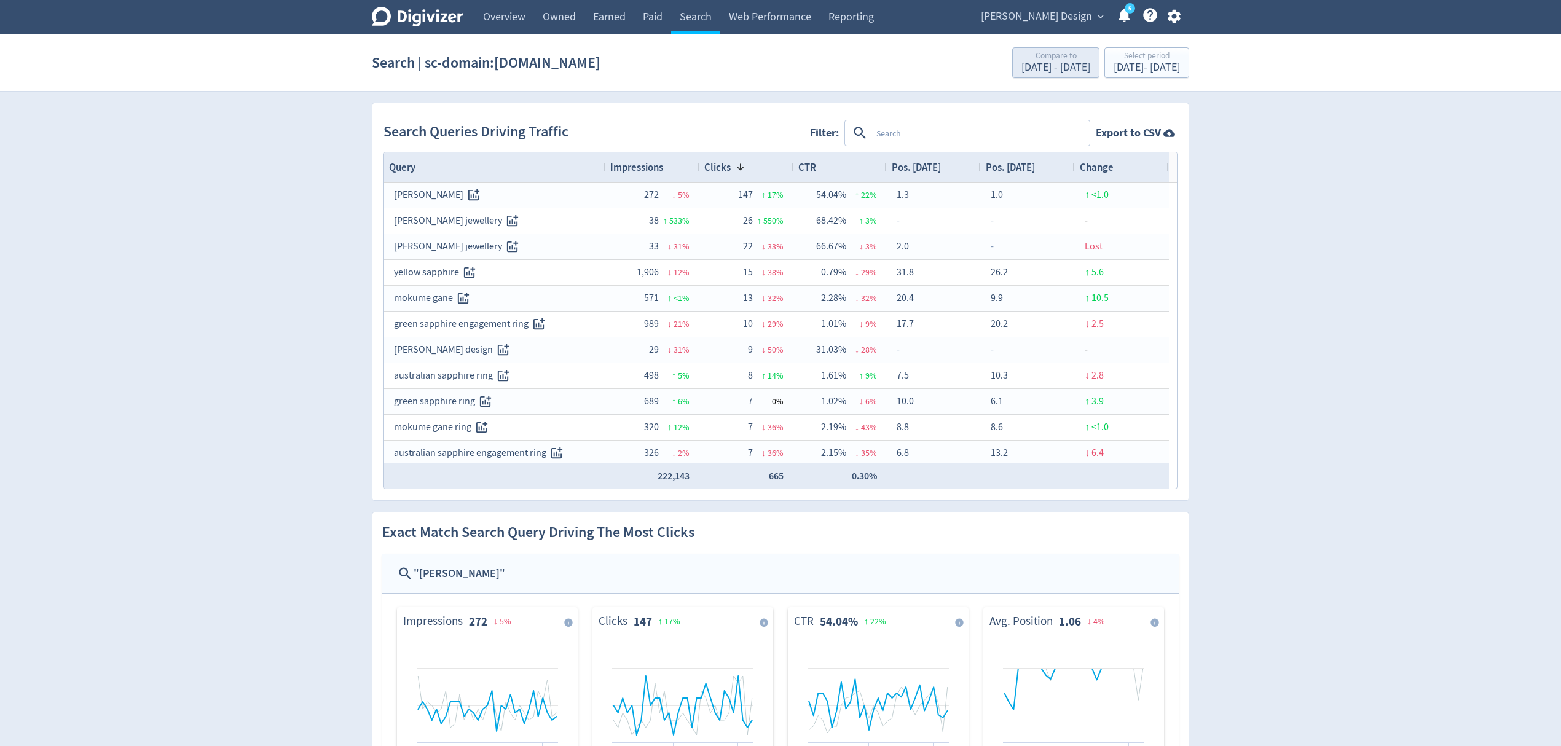
drag, startPoint x: 693, startPoint y: 8, endPoint x: 1009, endPoint y: 53, distance: 319.0
click at [693, 8] on link "Search" at bounding box center [695, 17] width 49 height 34
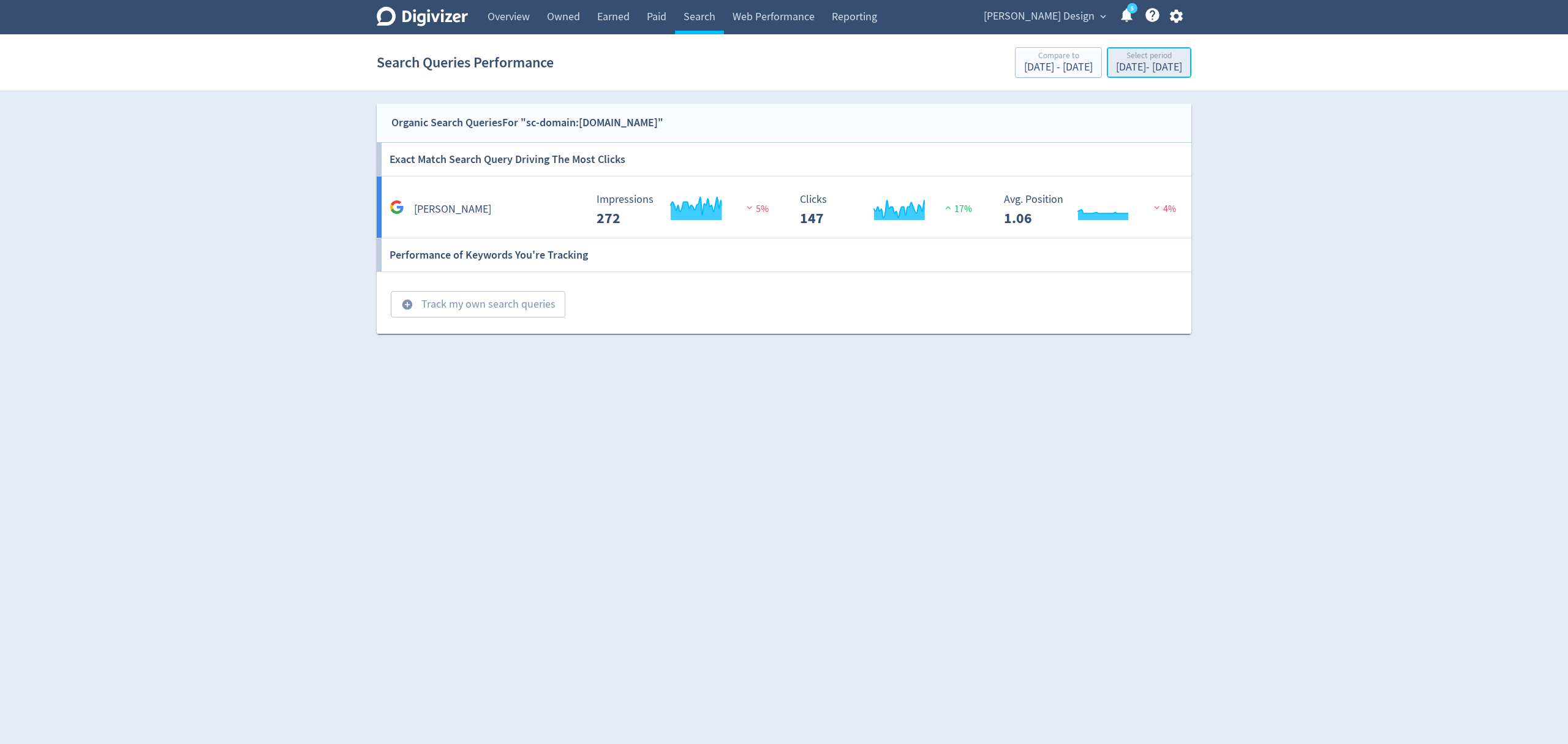
click at [1116, 67] on div "[DATE] - [DATE]" at bounding box center [1149, 67] width 66 height 11
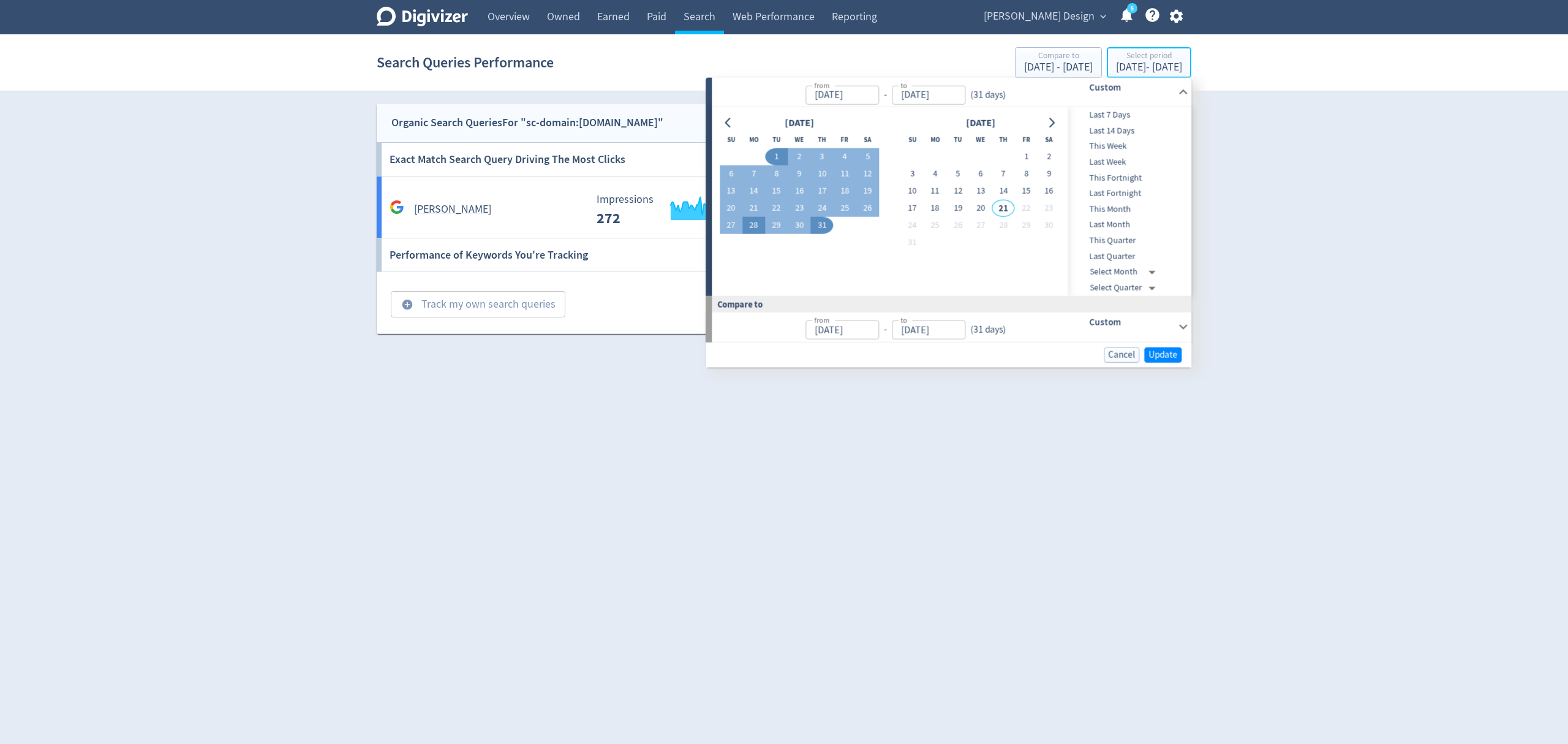
type input "[DATE]"
click at [732, 124] on icon "Go to previous month" at bounding box center [729, 123] width 10 height 10
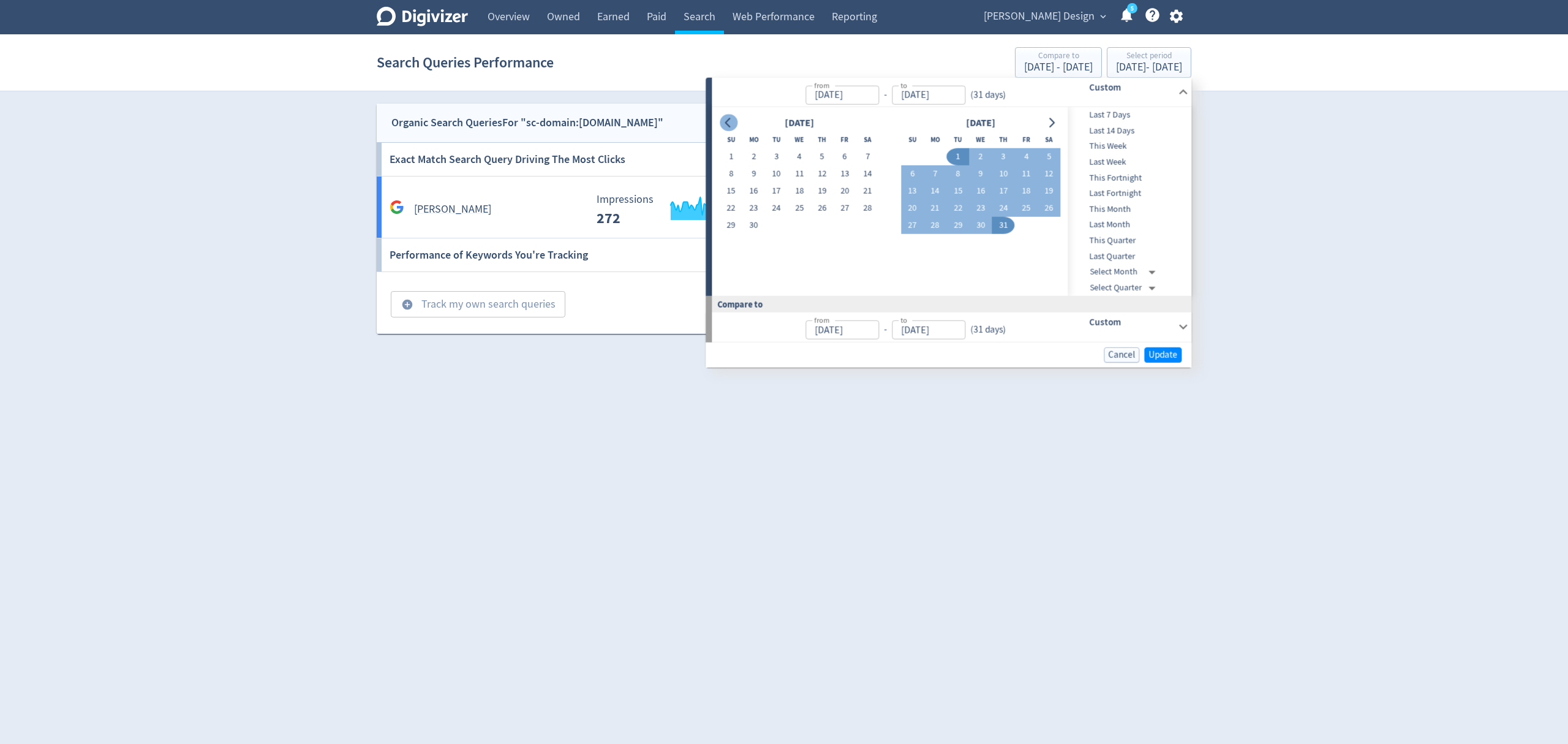
click at [732, 124] on icon "Go to previous month" at bounding box center [729, 123] width 10 height 10
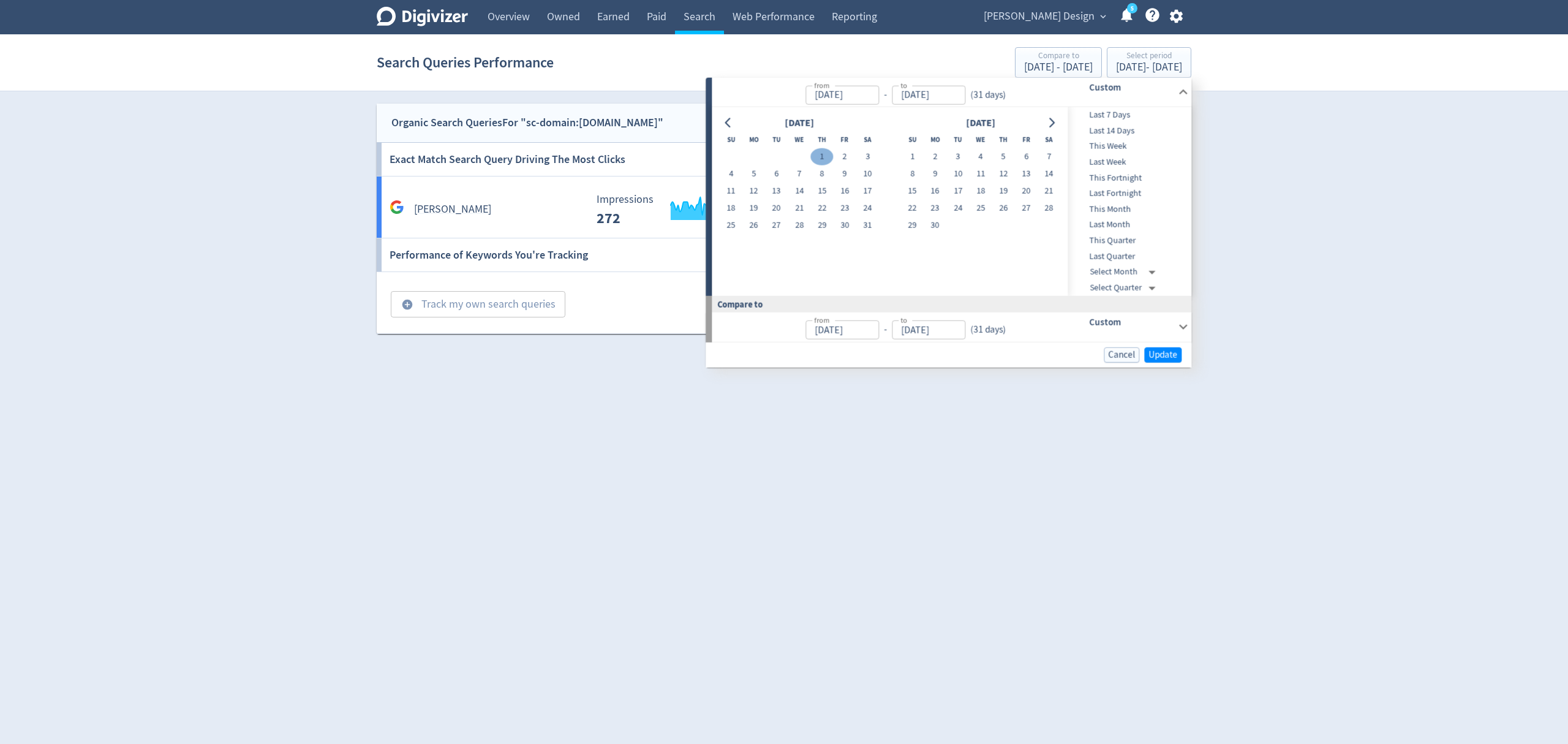
click at [820, 160] on button "1" at bounding box center [822, 157] width 23 height 17
type input "[DATE]"
click at [1049, 124] on icon "Go to next month" at bounding box center [1052, 123] width 10 height 10
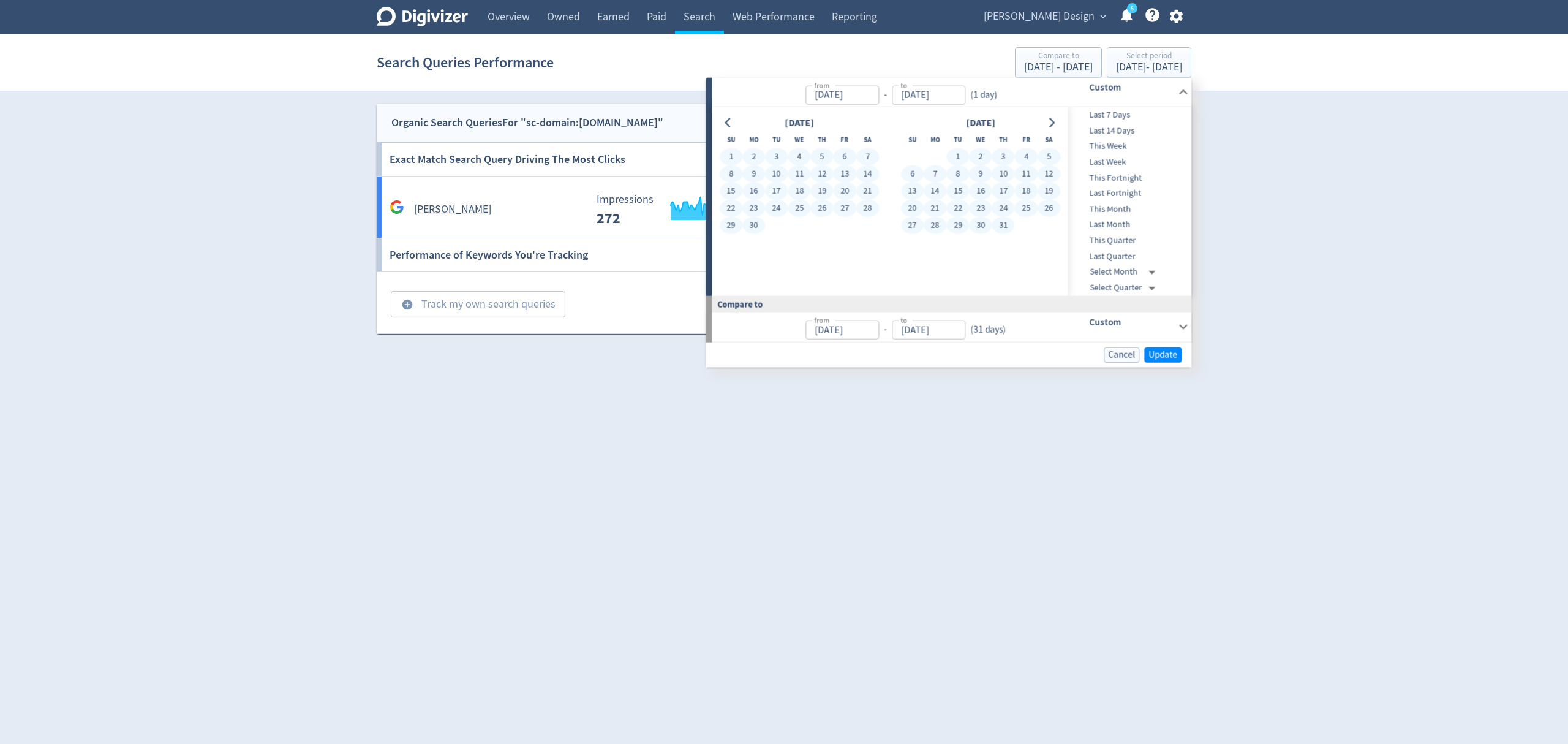
click at [1005, 220] on button "31" at bounding box center [1003, 225] width 23 height 17
type input "[DATE]"
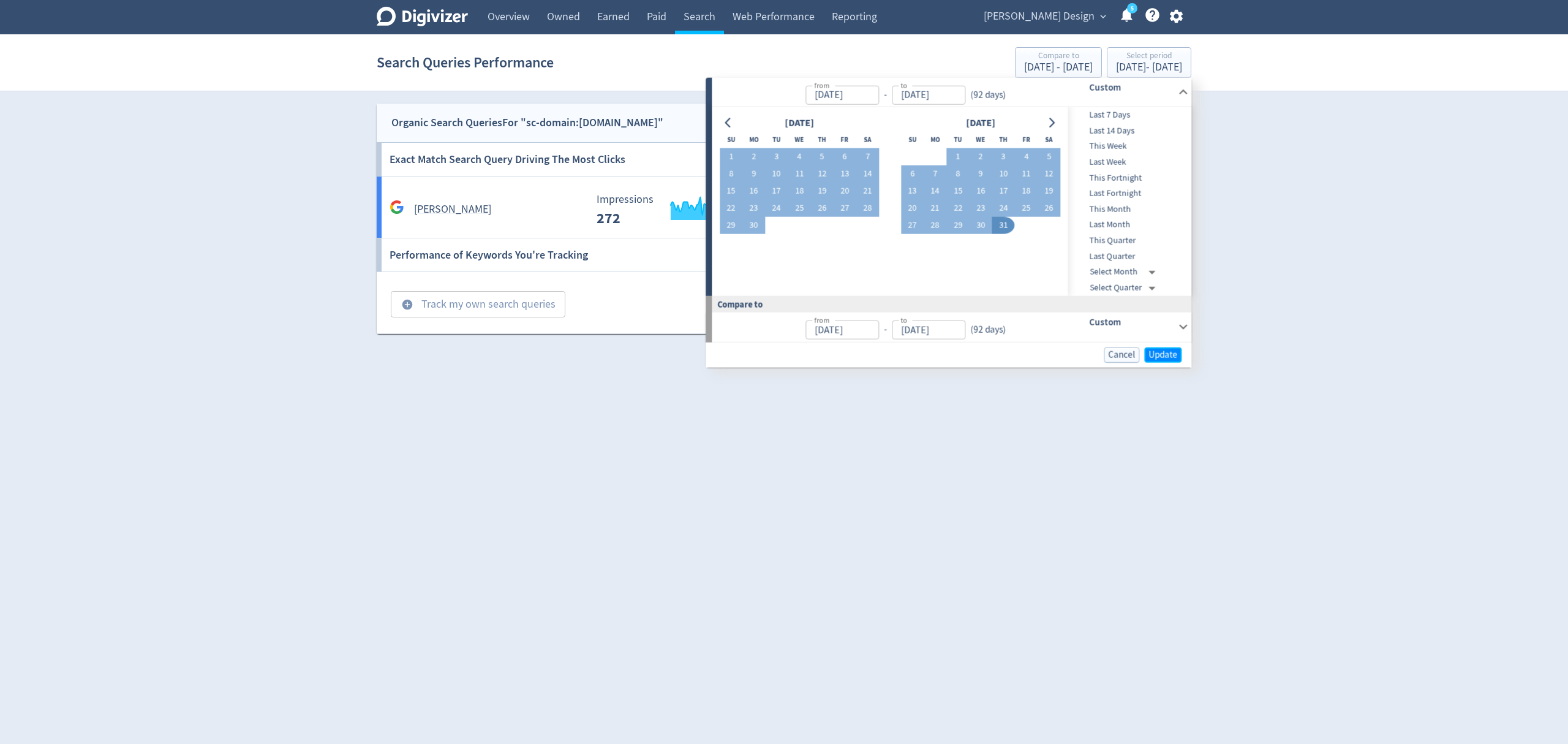
click at [1162, 351] on span "Update" at bounding box center [1162, 354] width 29 height 9
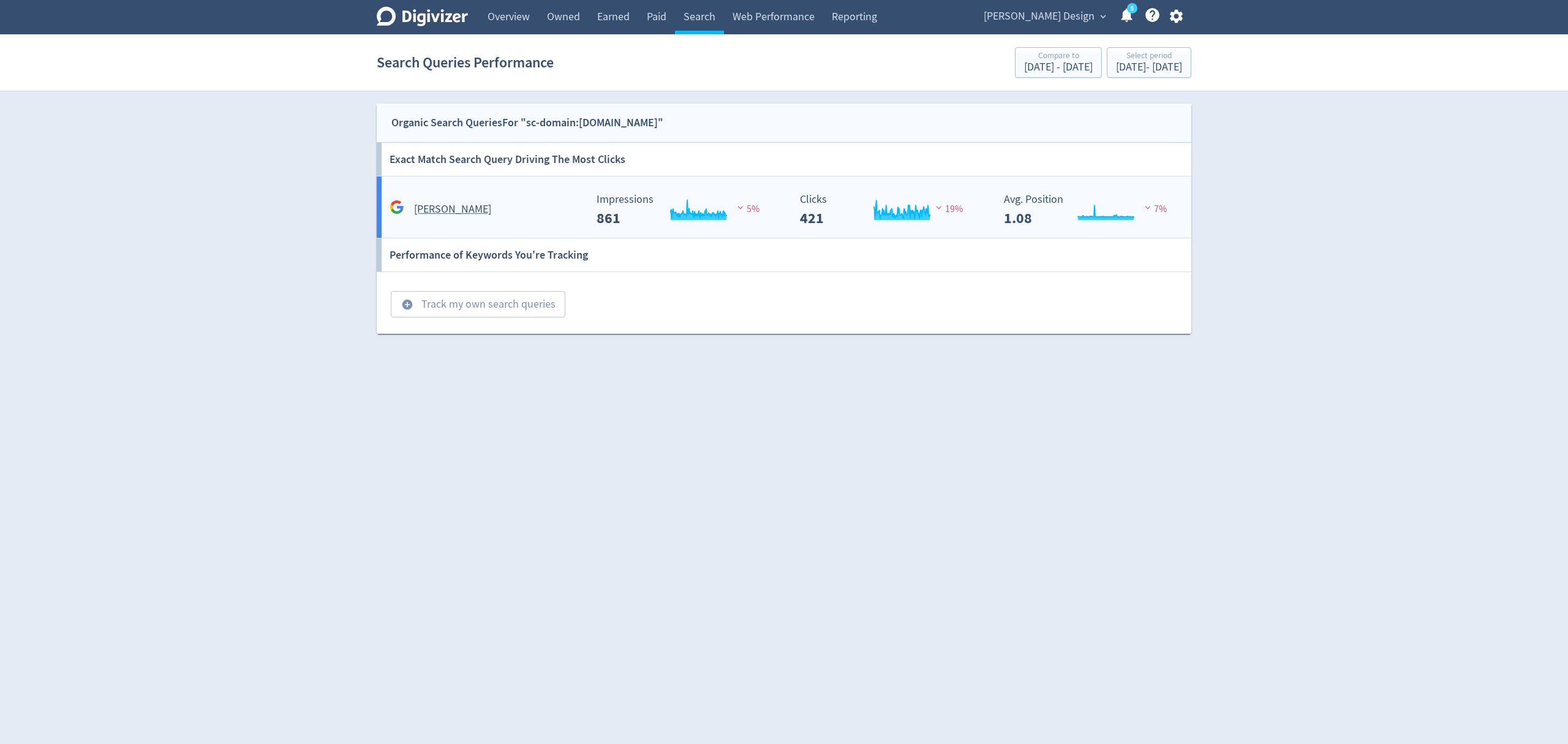
click at [502, 201] on div "[PERSON_NAME]" at bounding box center [486, 208] width 199 height 19
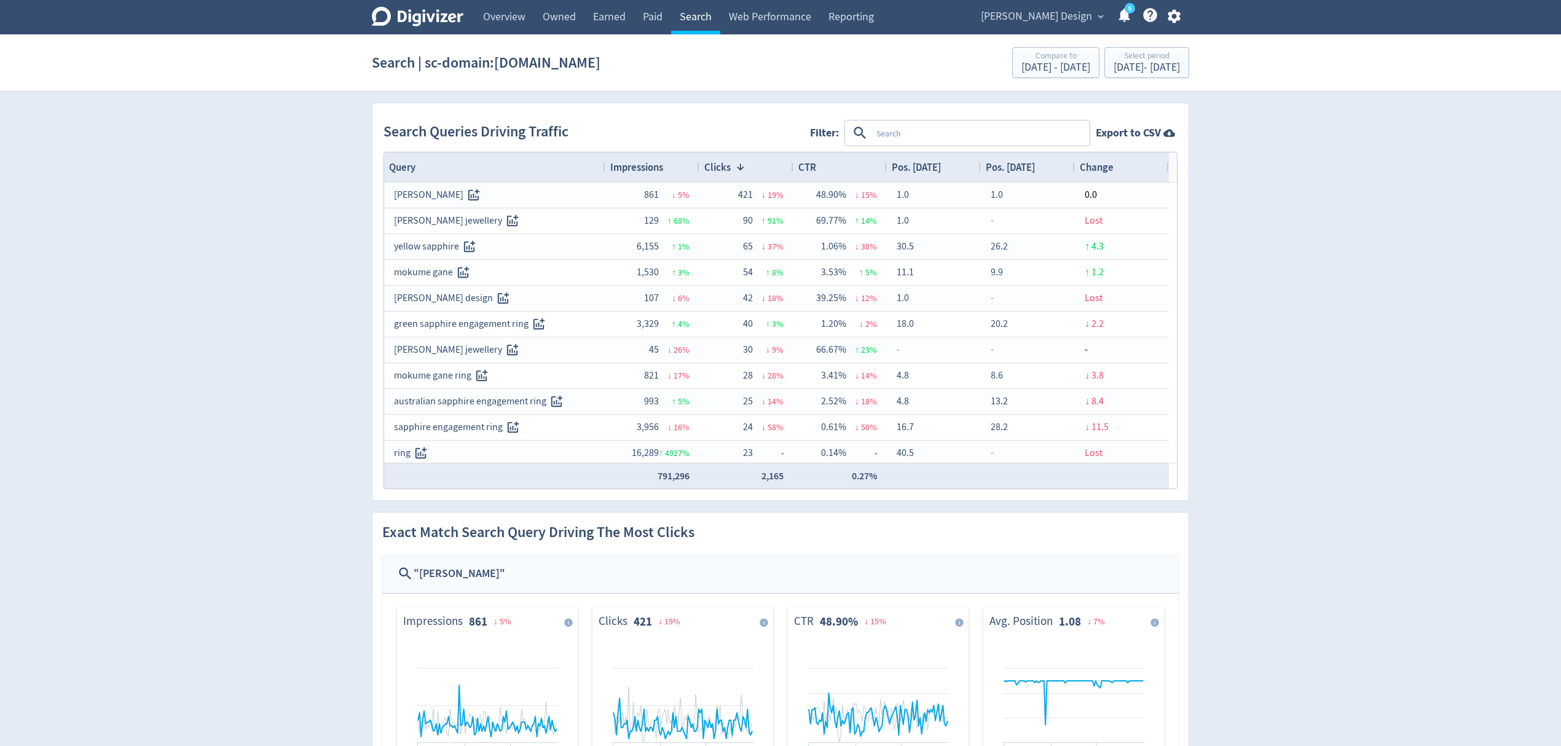
click at [702, 21] on link "Search" at bounding box center [695, 17] width 49 height 34
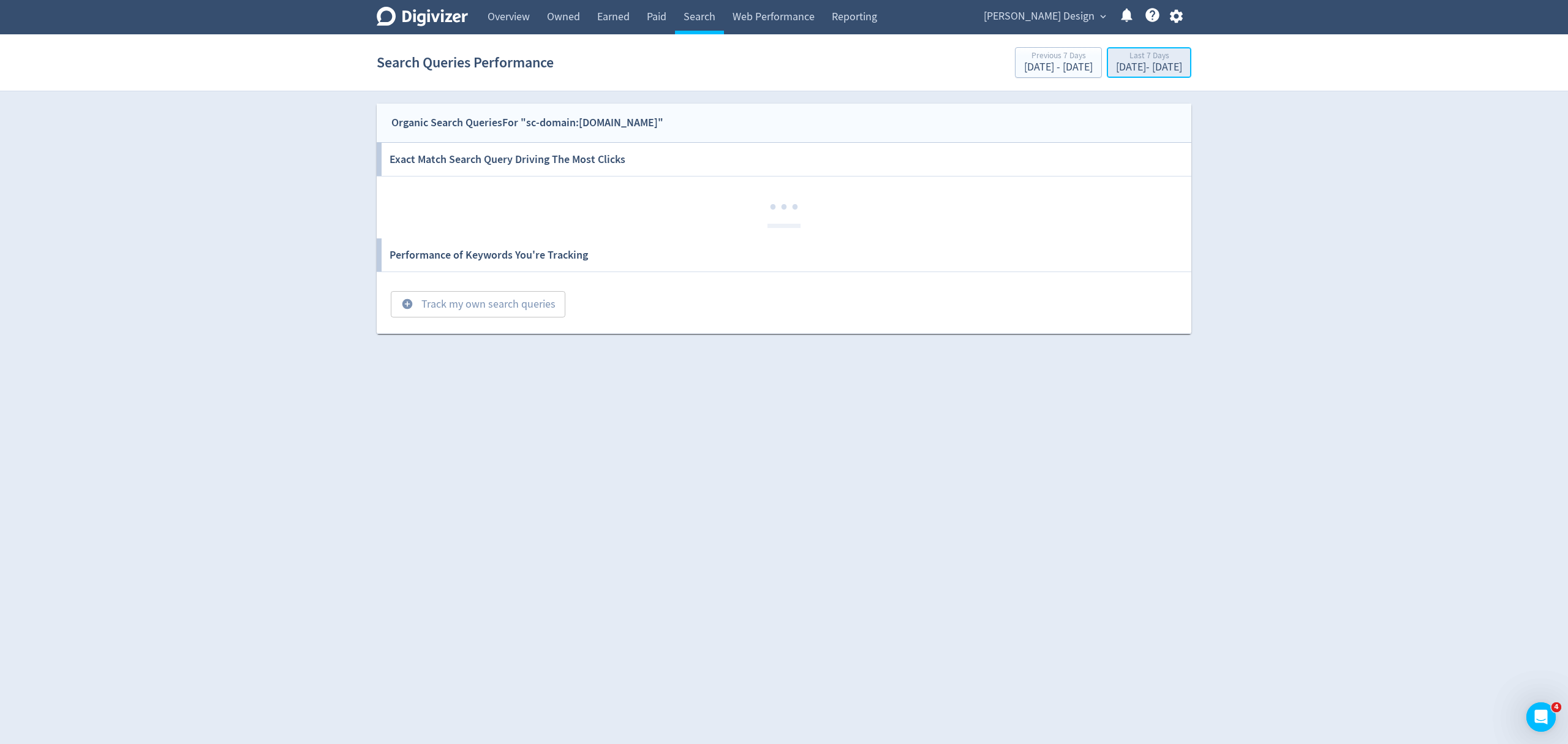
click at [1117, 73] on div "[DATE] - [DATE]" at bounding box center [1149, 67] width 66 height 11
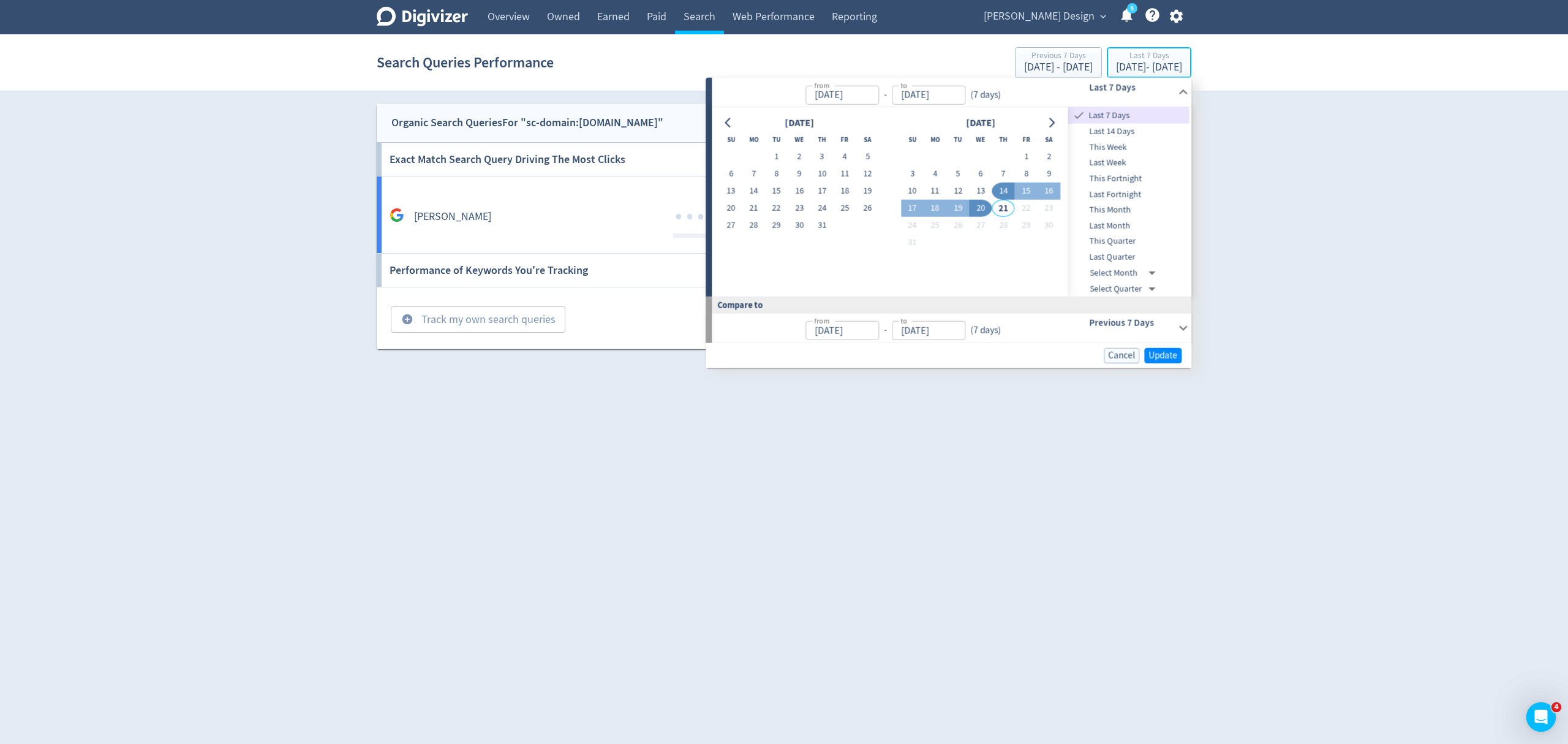
type input "[DATE]"
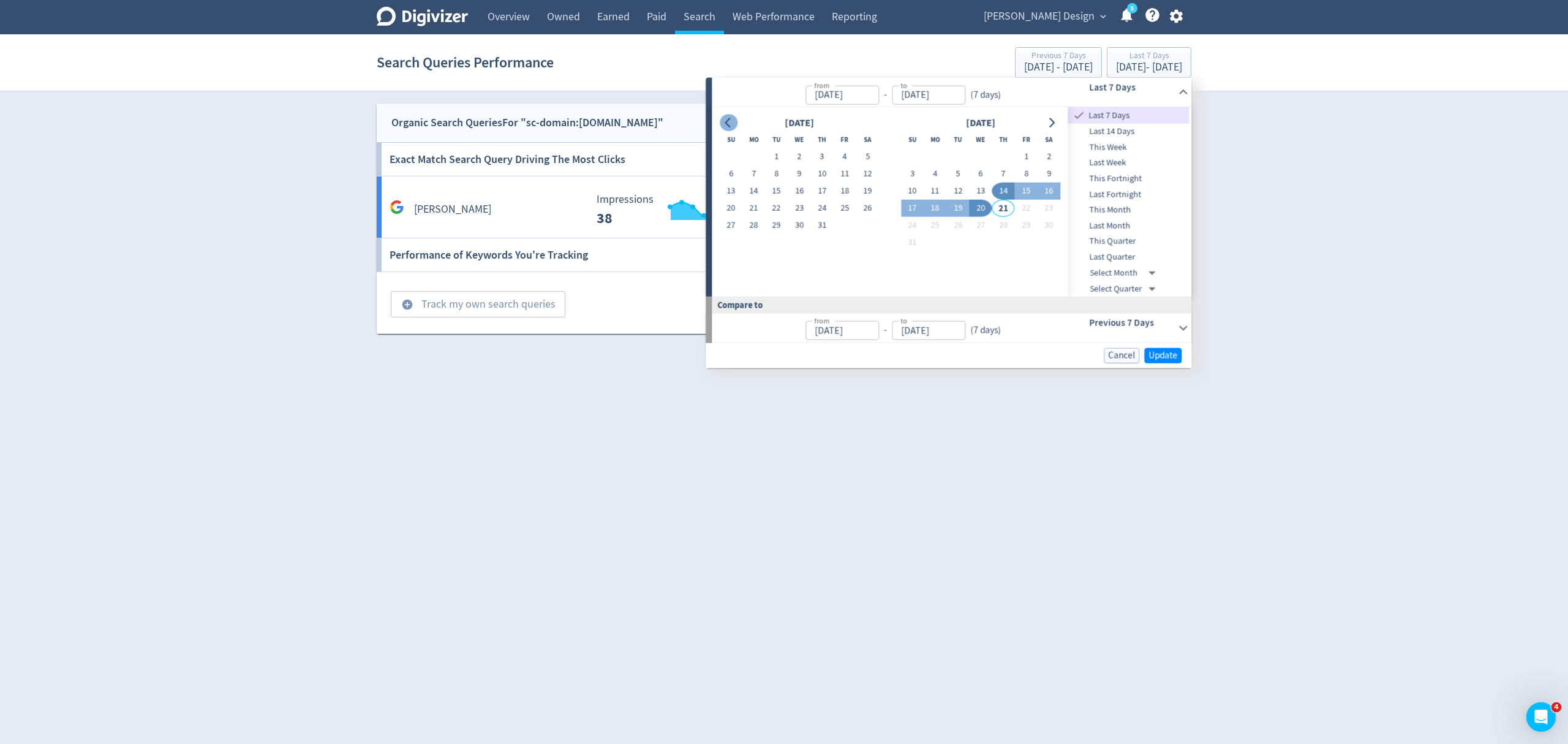
click at [733, 125] on icon "Go to previous month" at bounding box center [729, 123] width 10 height 10
click at [1002, 149] on button "1" at bounding box center [1003, 157] width 23 height 17
type input "[DATE]"
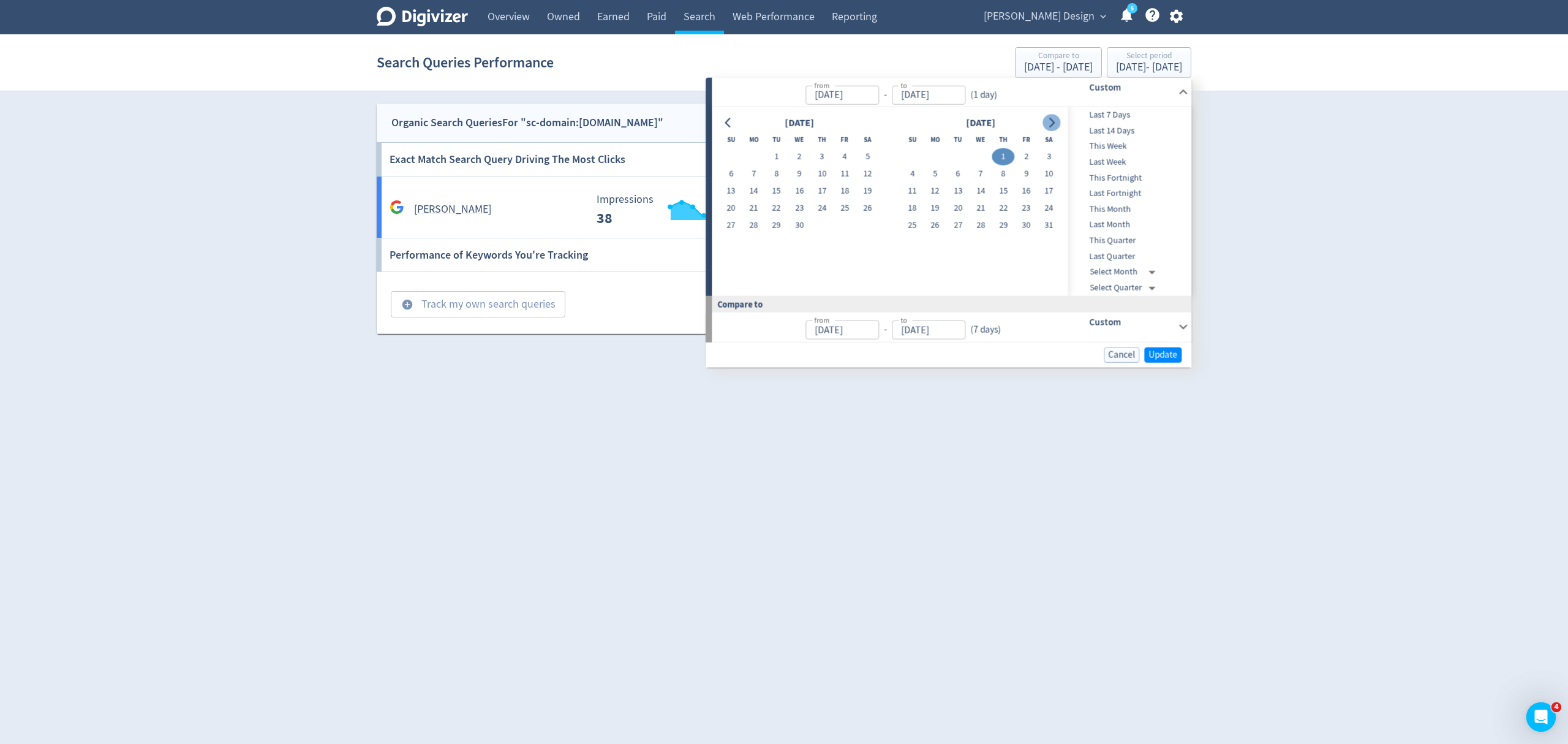
click at [1054, 124] on icon "Go to next month" at bounding box center [1053, 123] width 6 height 10
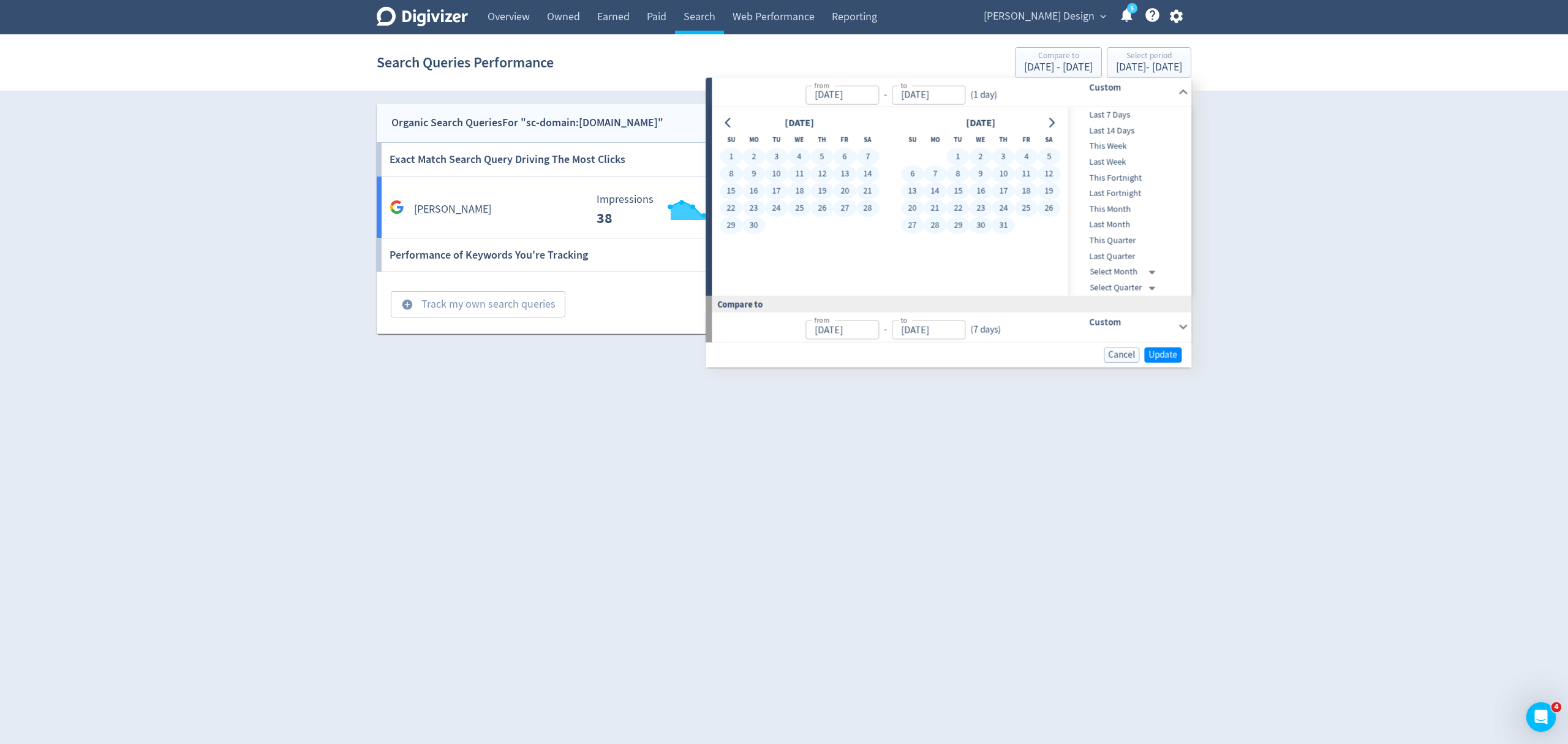
click at [1005, 218] on button "31" at bounding box center [1003, 225] width 23 height 17
type input "[DATE]"
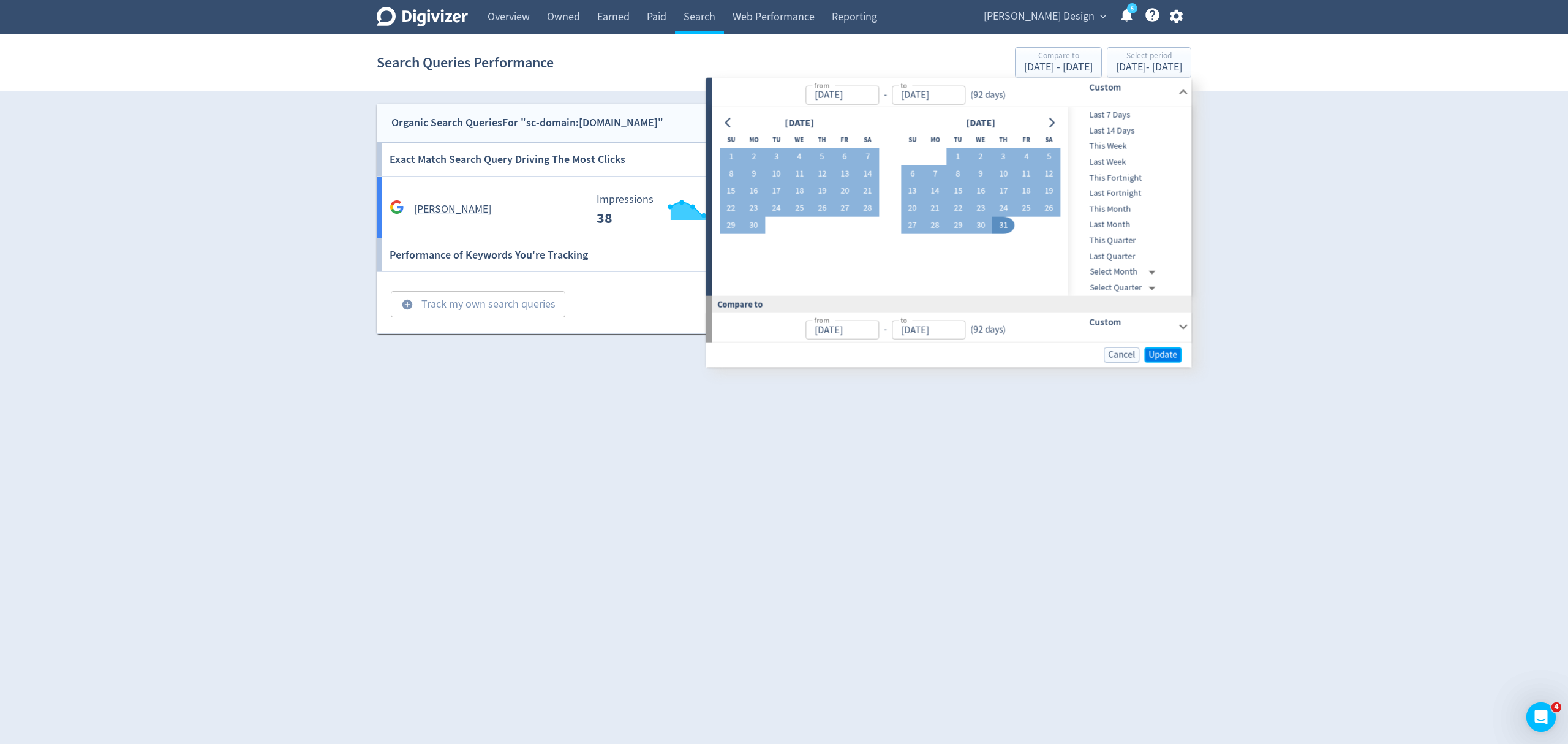
click at [1147, 349] on button "Update" at bounding box center [1162, 354] width 37 height 15
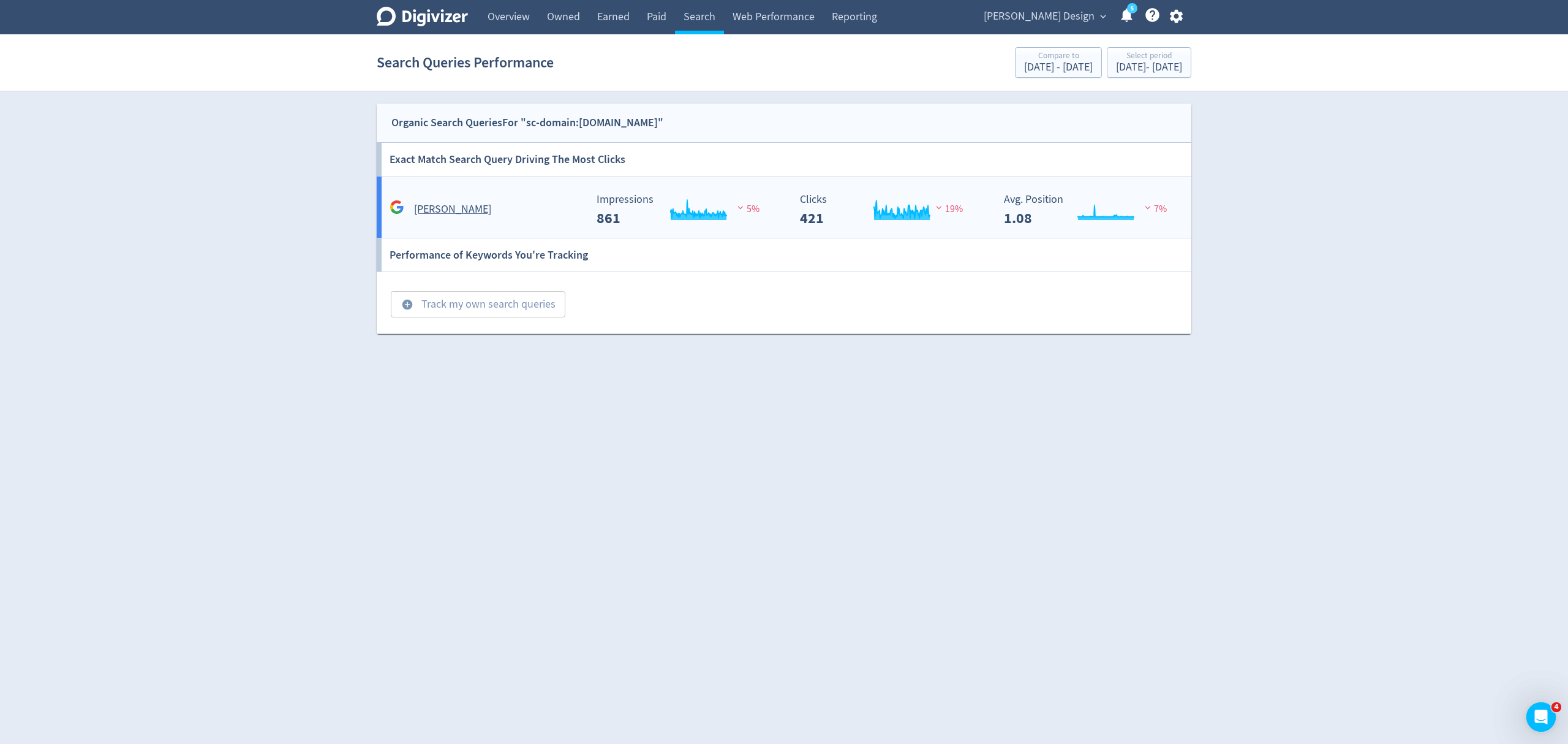
click at [534, 192] on div "[PERSON_NAME]" at bounding box center [483, 203] width 204 height 29
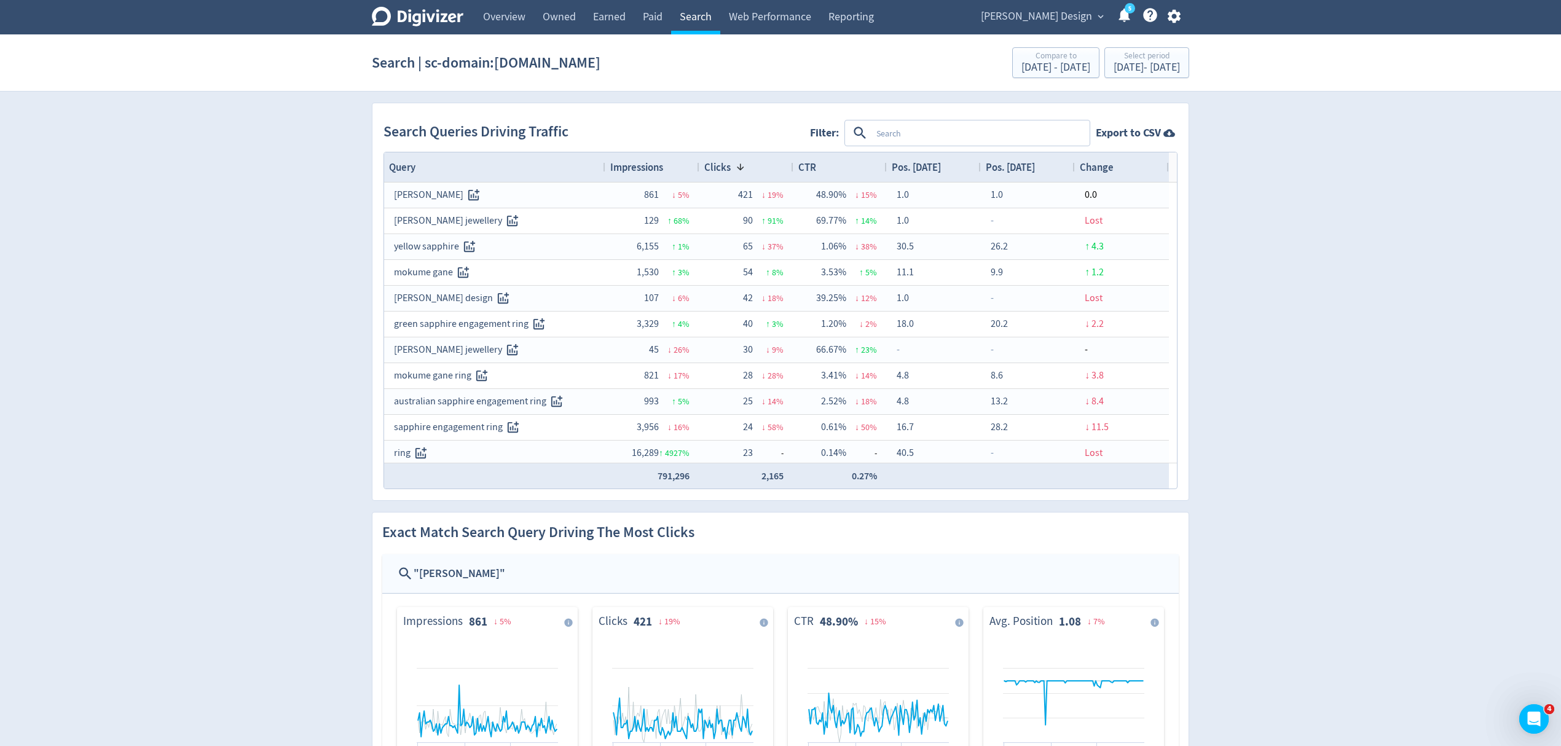
click at [701, 10] on link "Search" at bounding box center [695, 17] width 49 height 34
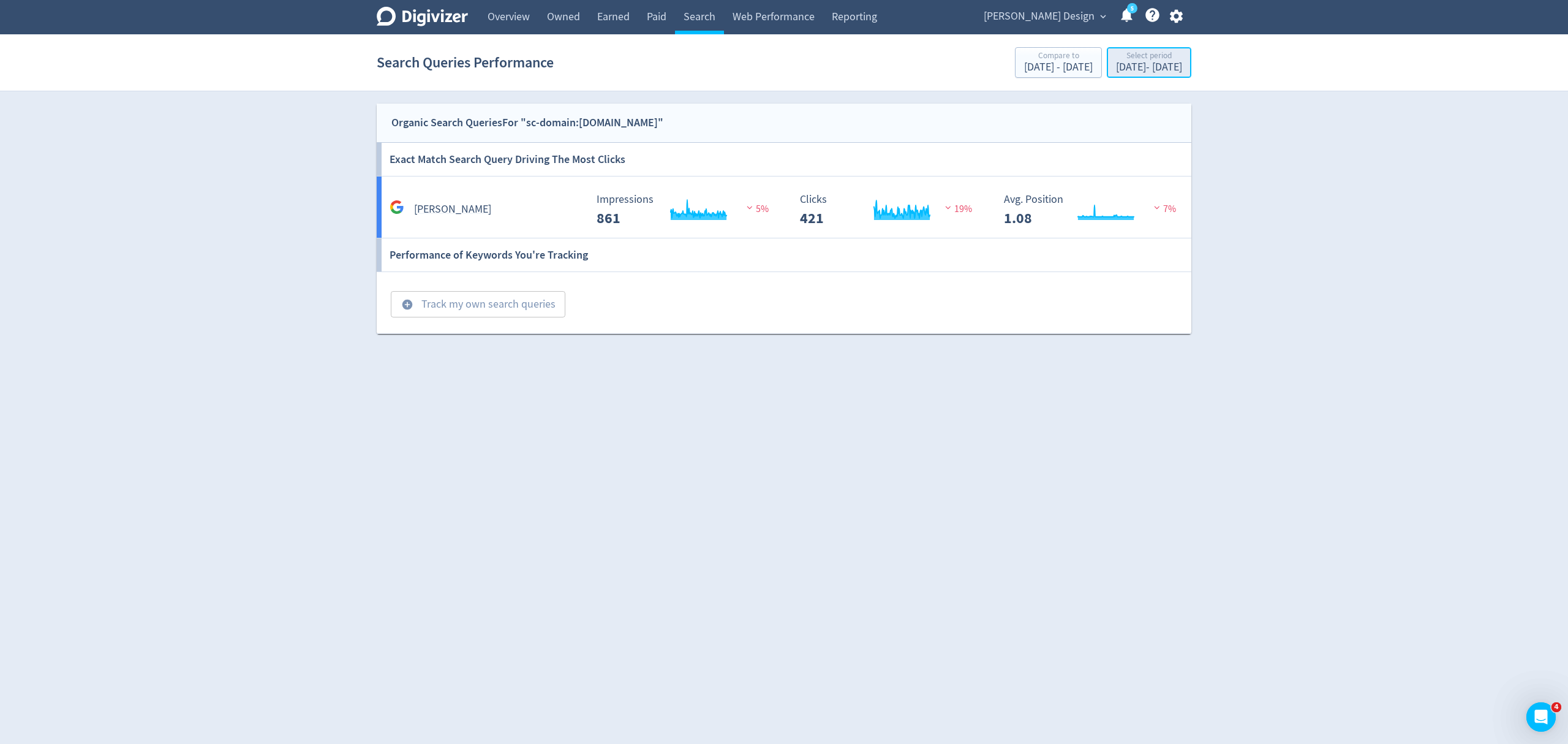
click at [1138, 67] on div "[DATE] - [DATE]" at bounding box center [1149, 67] width 66 height 11
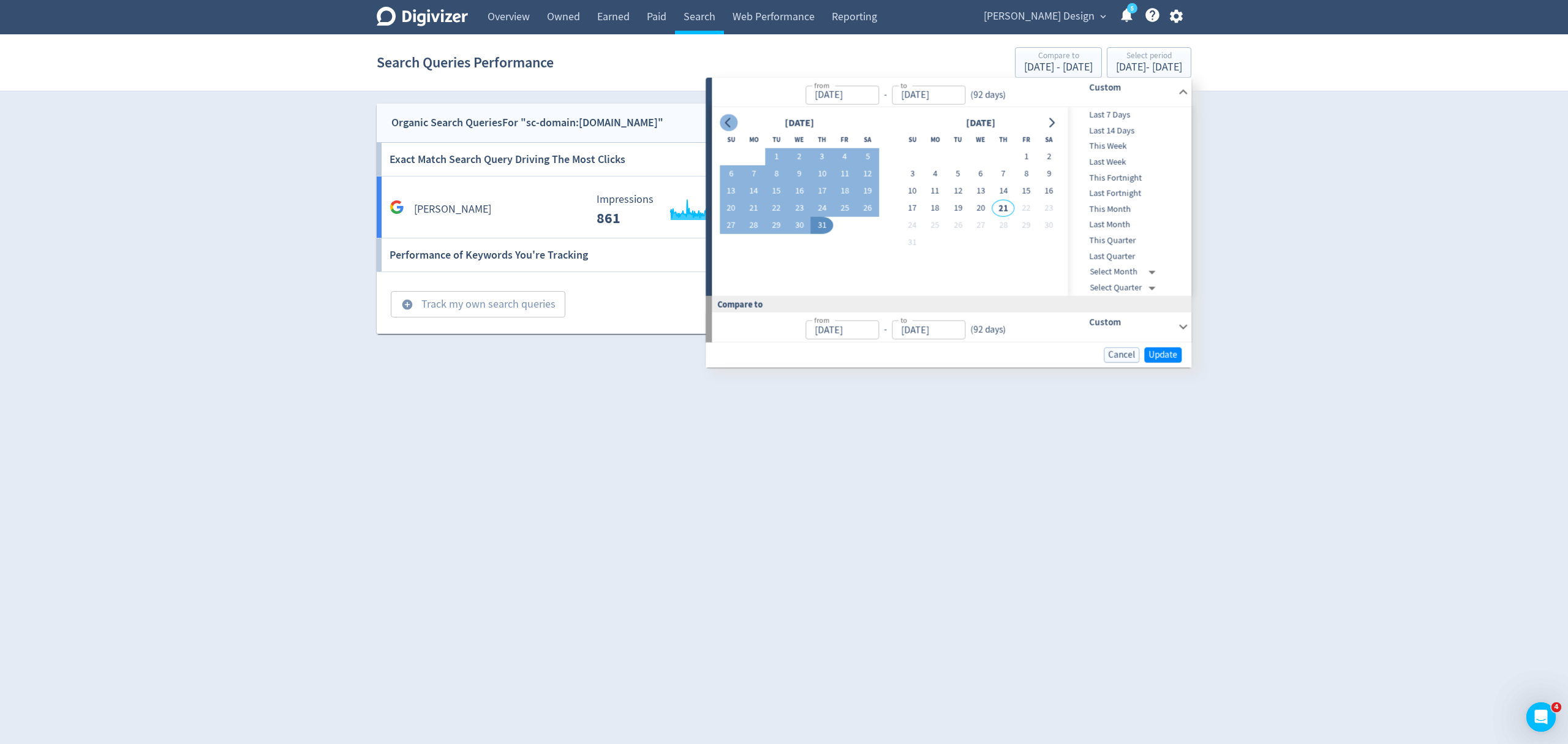
click at [722, 126] on button "Go to previous month" at bounding box center [729, 122] width 18 height 17
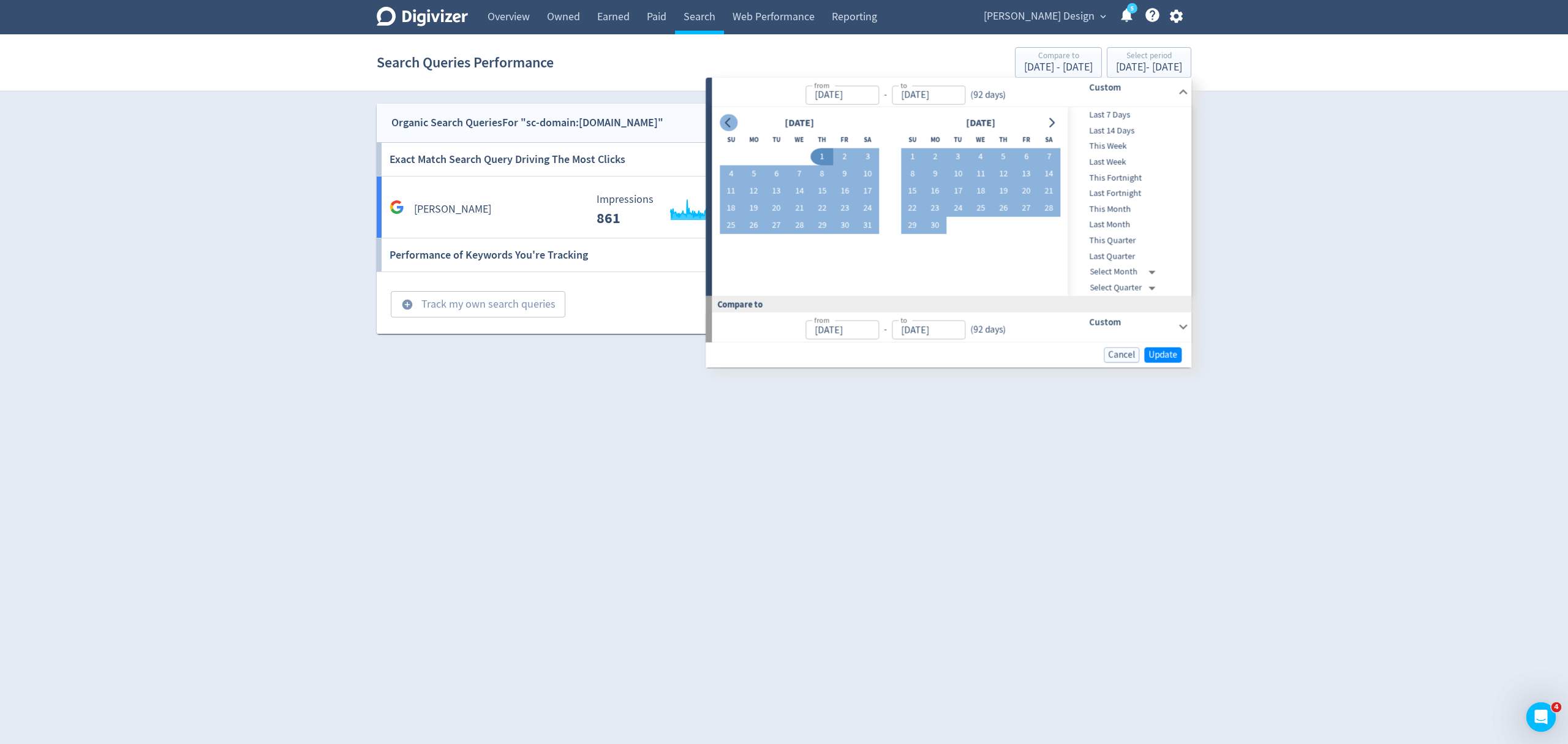
click at [722, 126] on button "Go to previous month" at bounding box center [729, 122] width 18 height 17
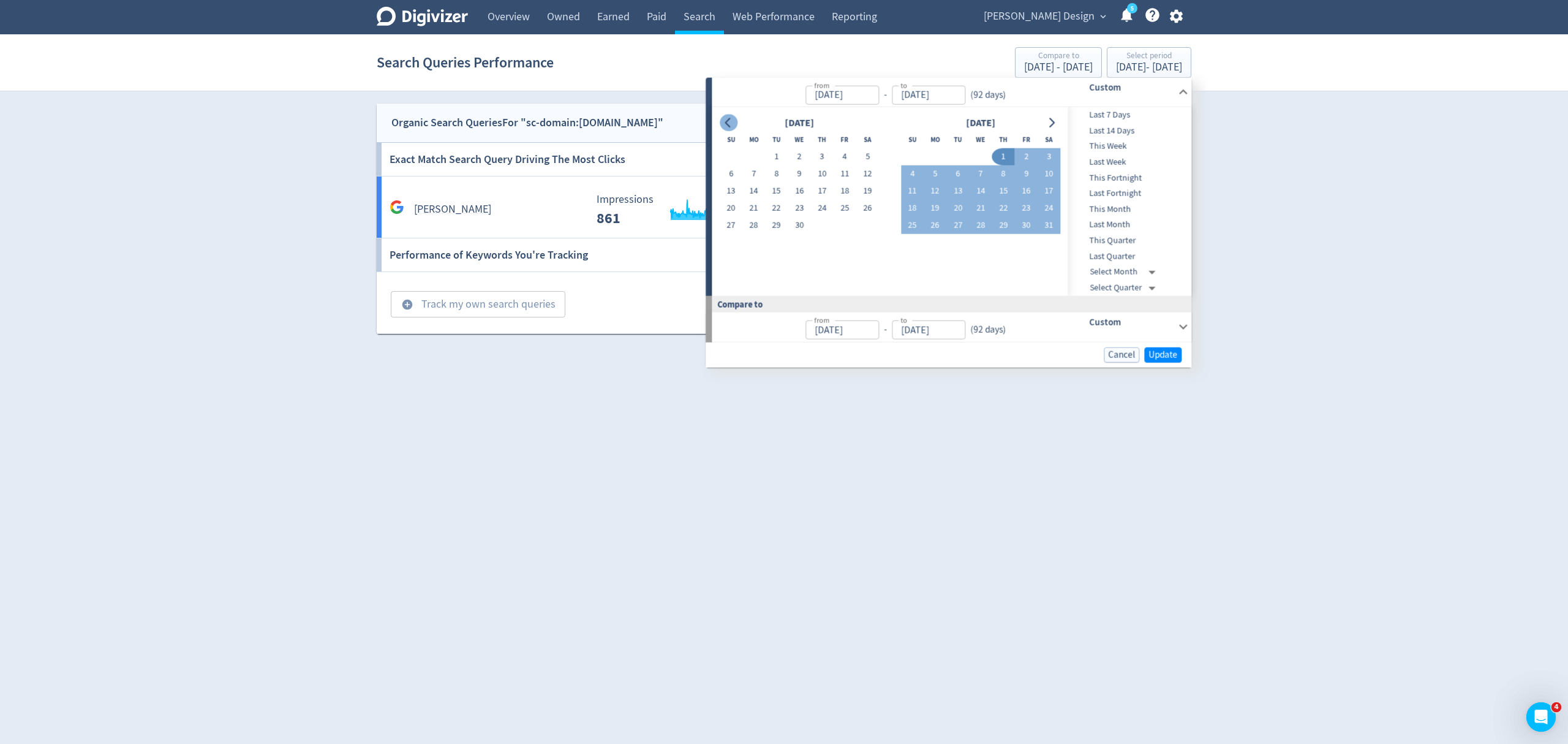
click at [722, 126] on button "Go to previous month" at bounding box center [729, 122] width 18 height 17
click at [733, 124] on icon "Go to previous month" at bounding box center [729, 123] width 10 height 10
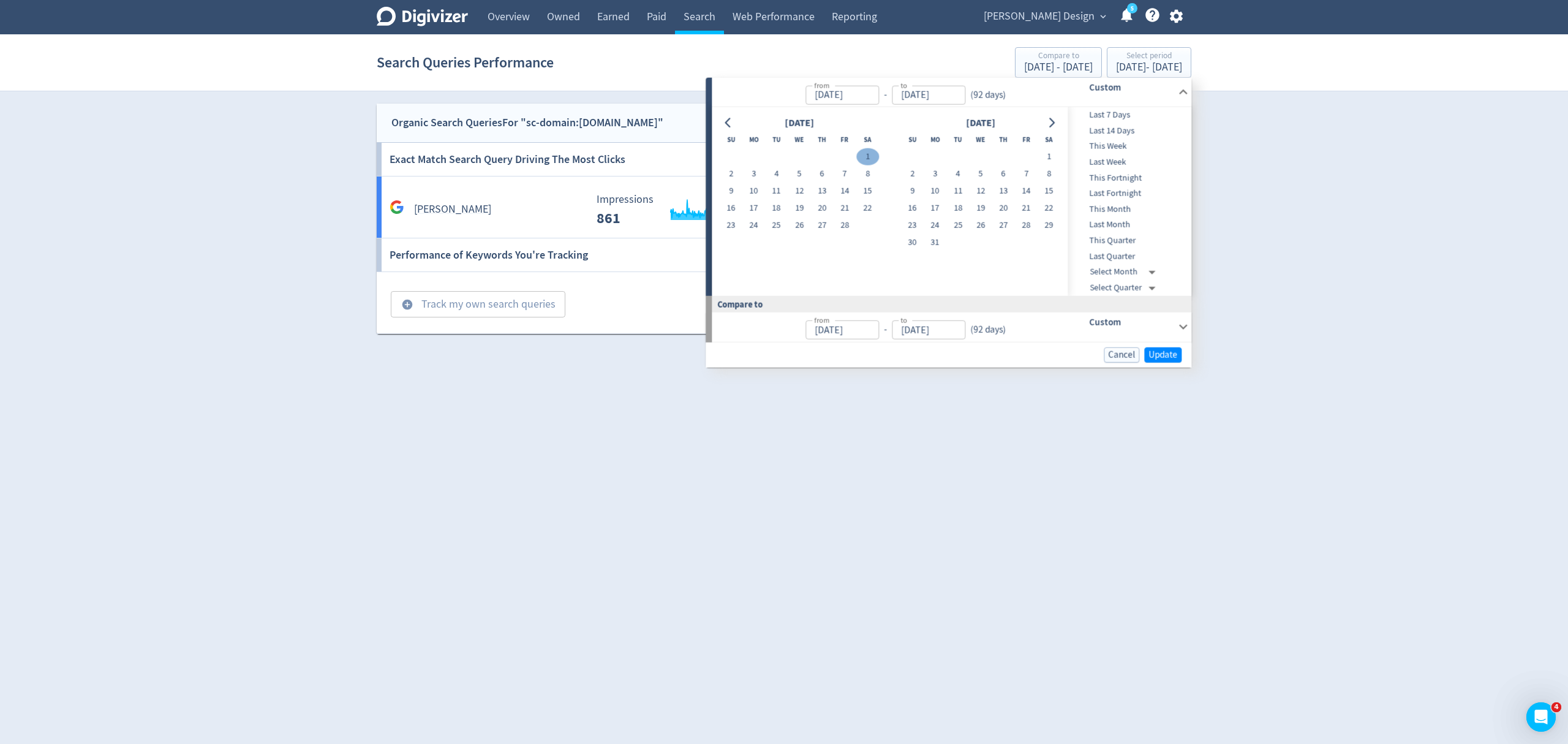
click at [863, 153] on button "1" at bounding box center [867, 157] width 23 height 17
type input "[DATE]"
click at [1050, 119] on icon "Go to next month" at bounding box center [1052, 123] width 10 height 10
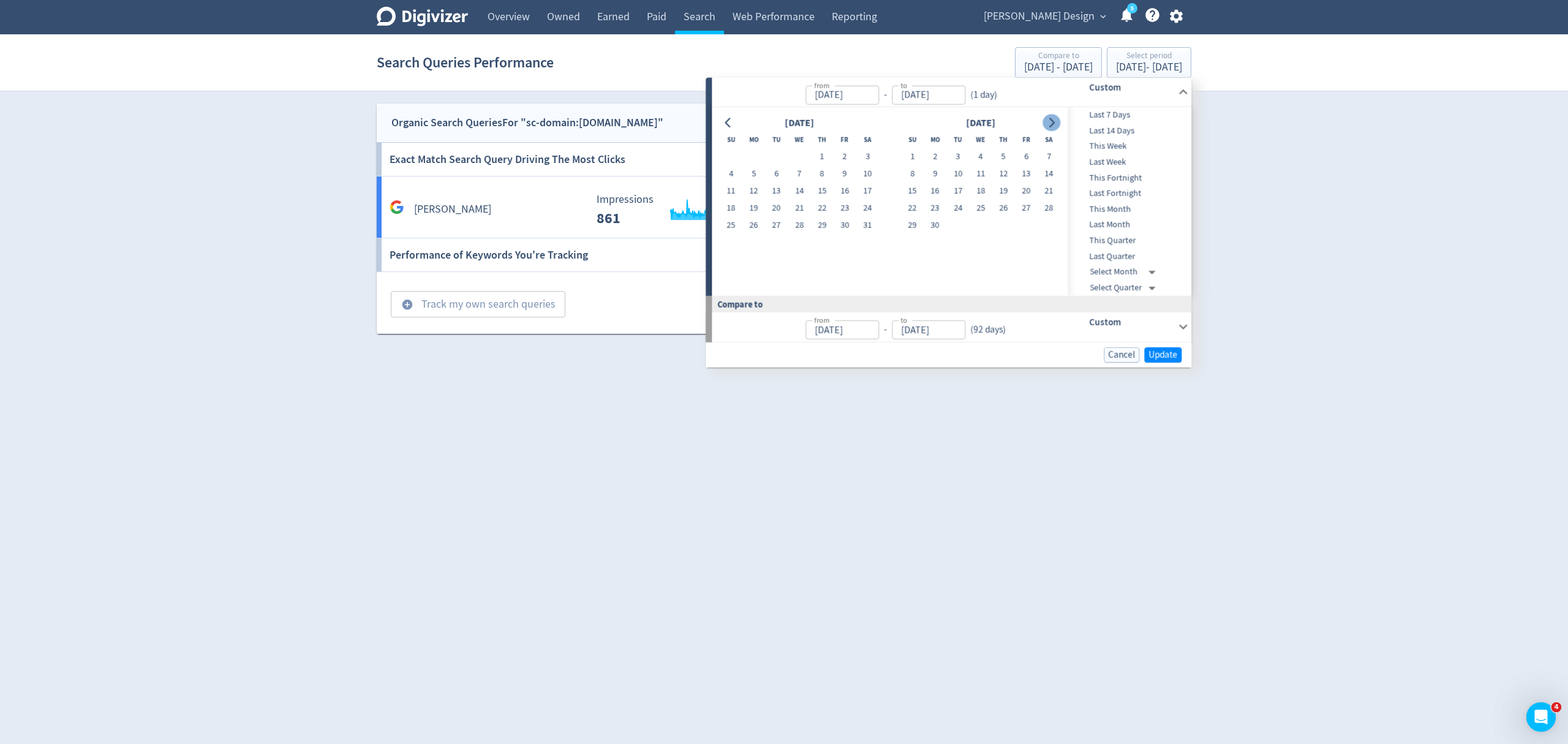
click at [1050, 119] on icon "Go to next month" at bounding box center [1052, 123] width 10 height 10
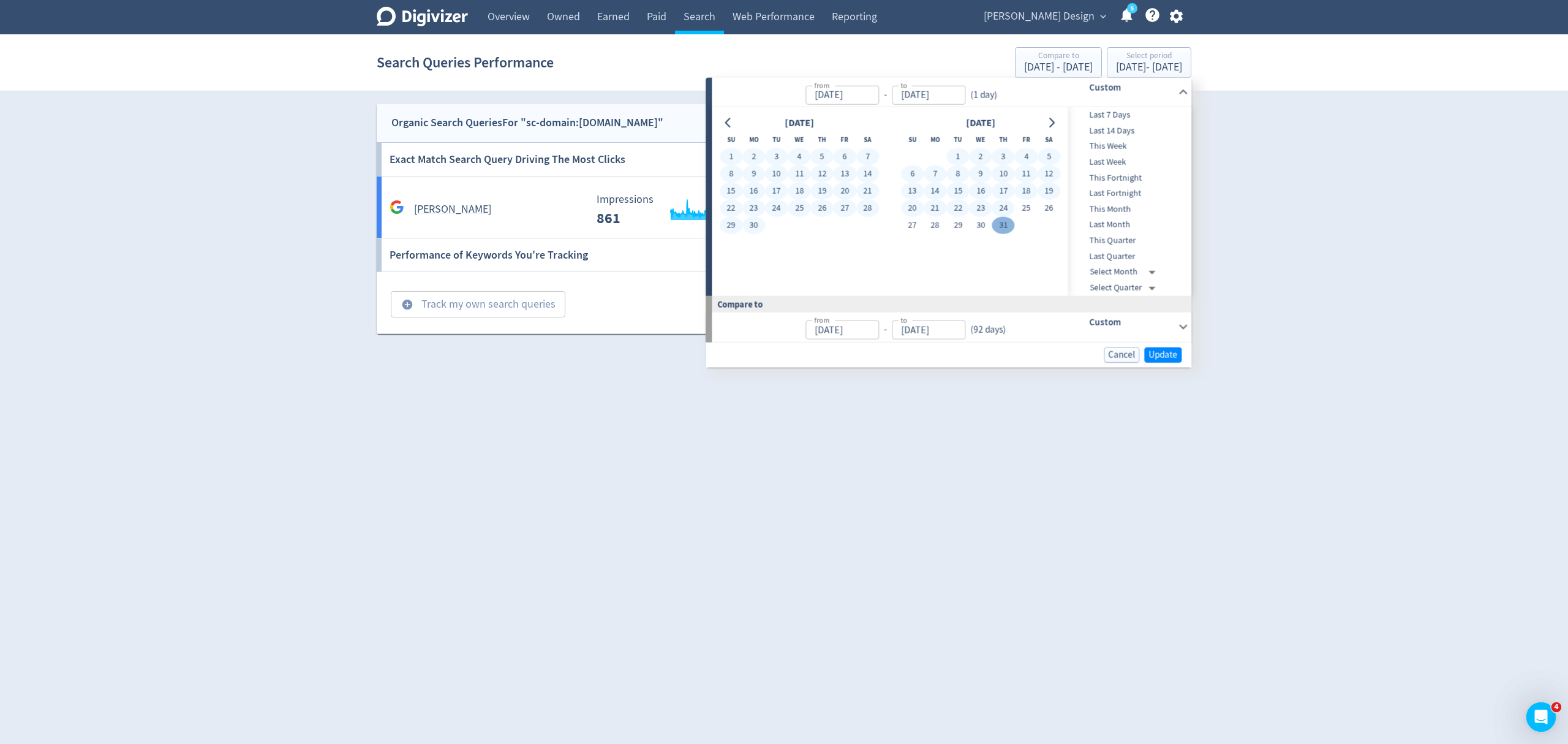
click at [1000, 221] on button "31" at bounding box center [1003, 225] width 23 height 17
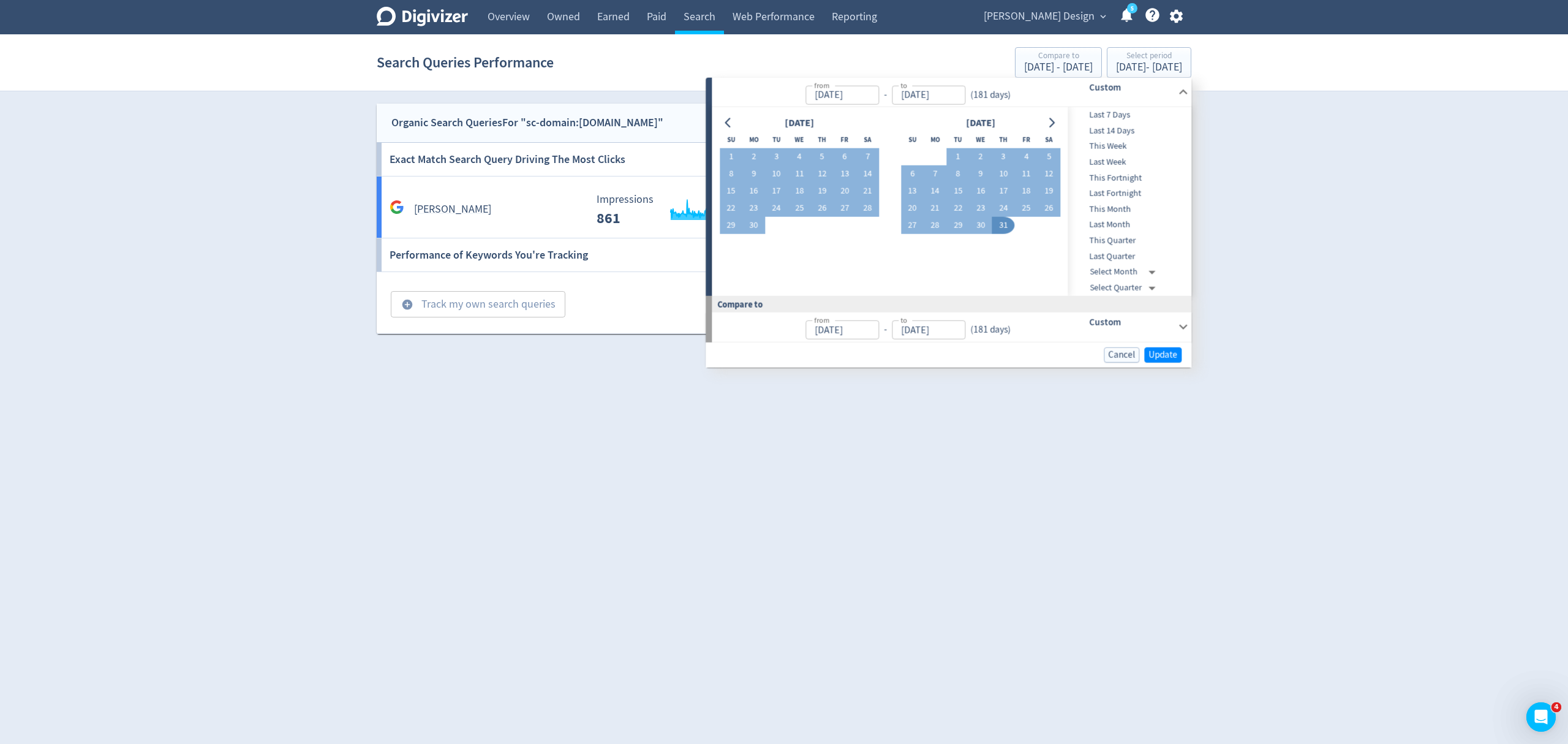
type input "[DATE]"
click at [1154, 356] on span "Update" at bounding box center [1162, 354] width 29 height 9
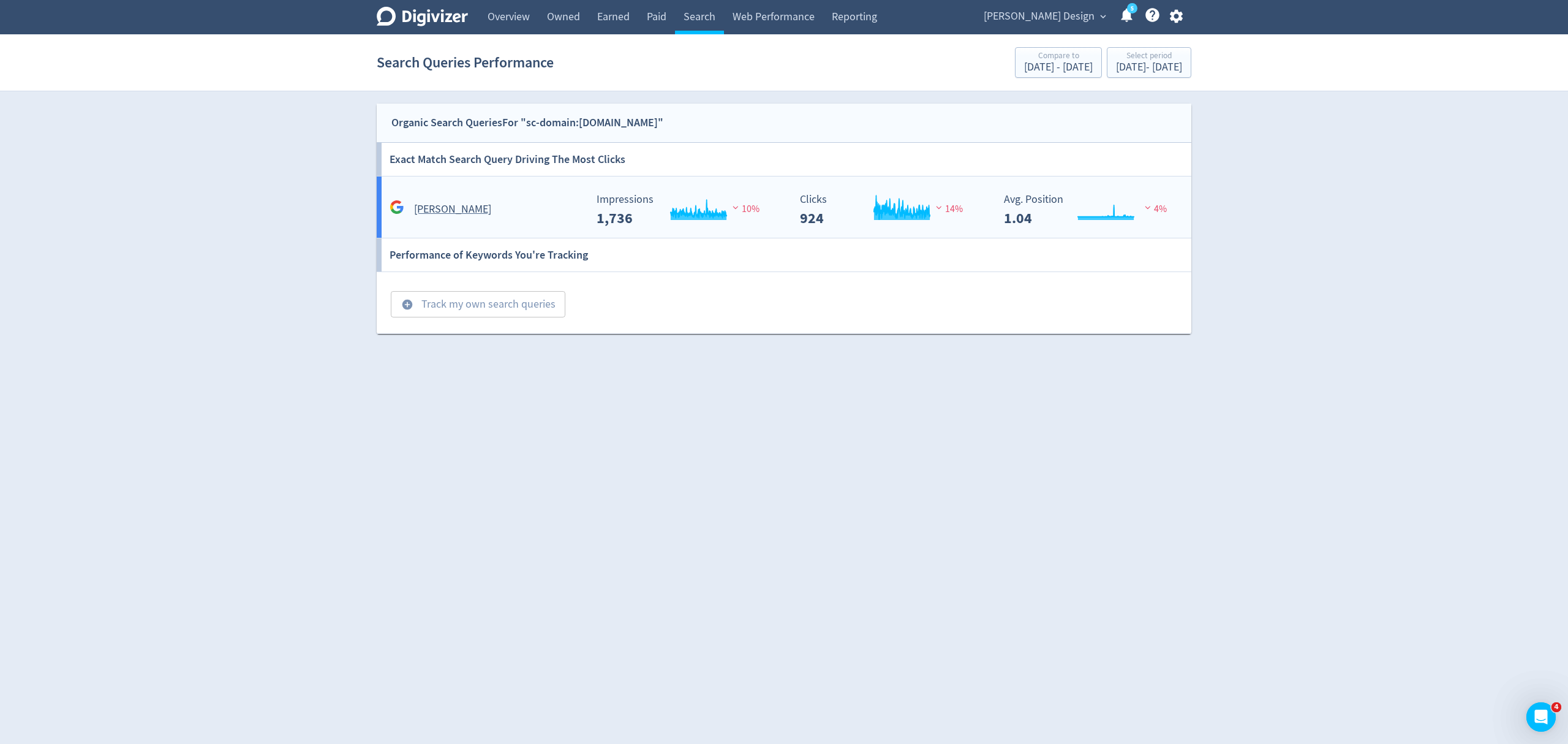
click at [502, 212] on div "[PERSON_NAME]" at bounding box center [486, 208] width 199 height 19
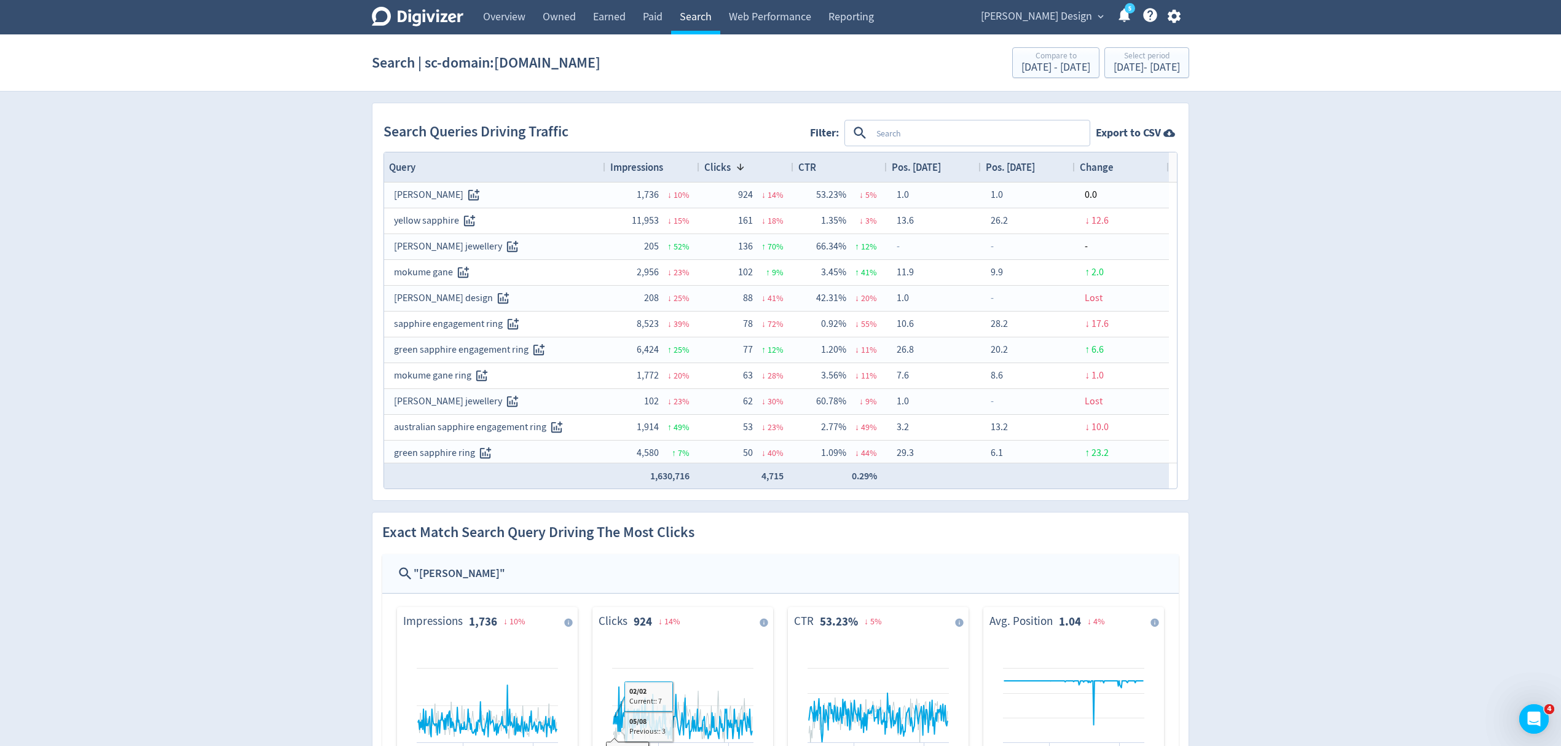
click at [701, 28] on link "Search" at bounding box center [695, 17] width 49 height 34
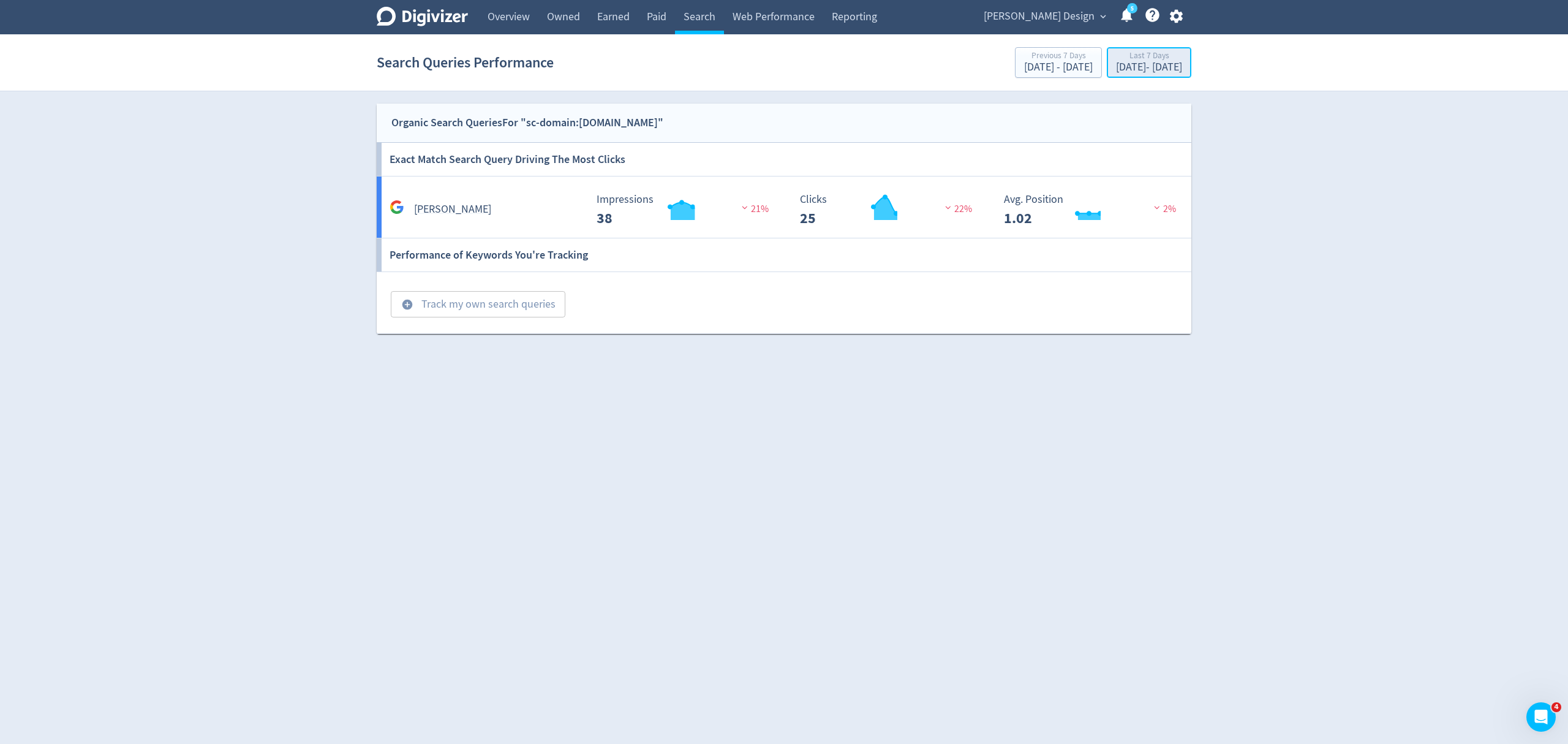
click at [1116, 69] on div "[DATE] - [DATE]" at bounding box center [1149, 67] width 66 height 11
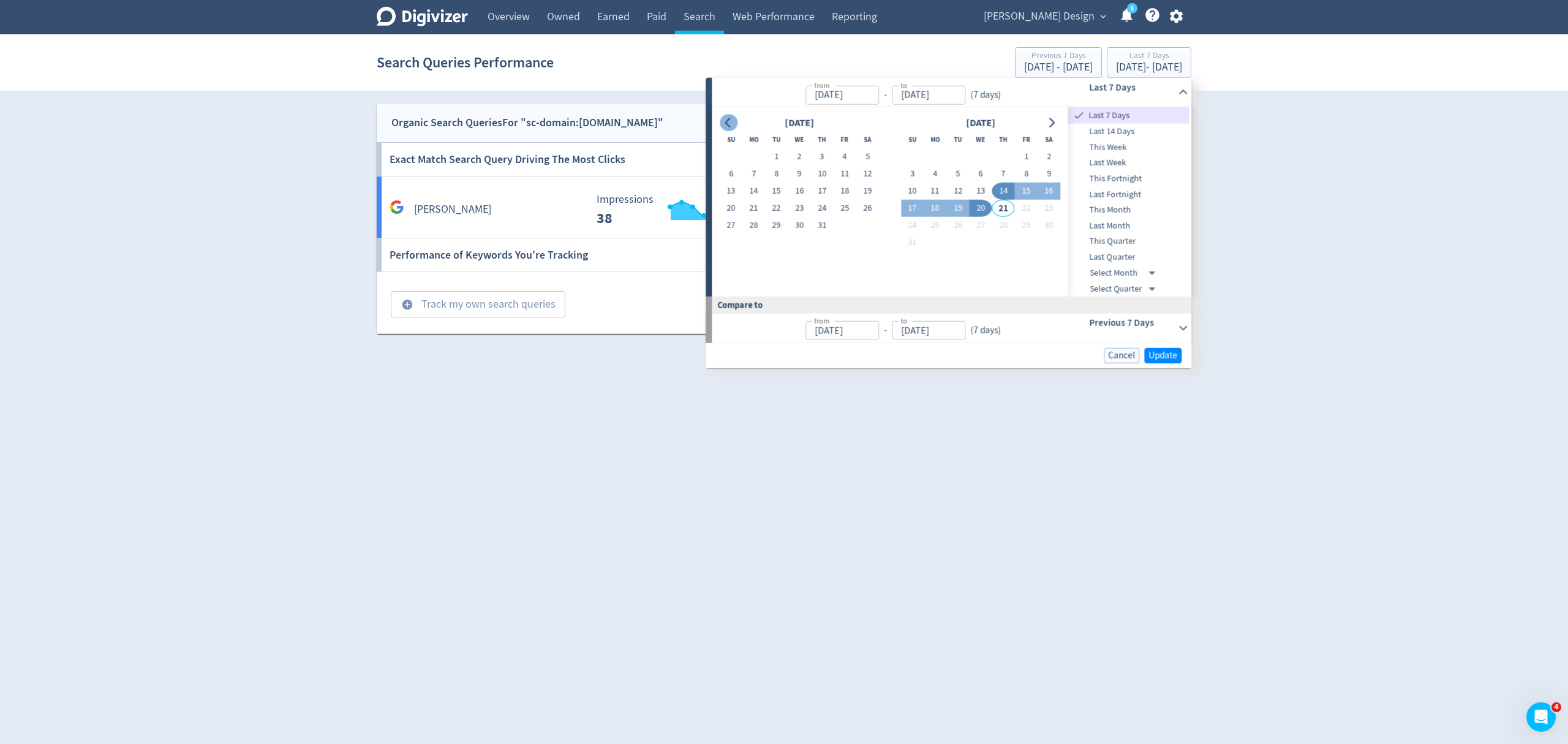
click at [732, 124] on icon "Go to previous month" at bounding box center [729, 123] width 10 height 10
click at [817, 160] on button "1" at bounding box center [822, 157] width 23 height 17
type input "[DATE]"
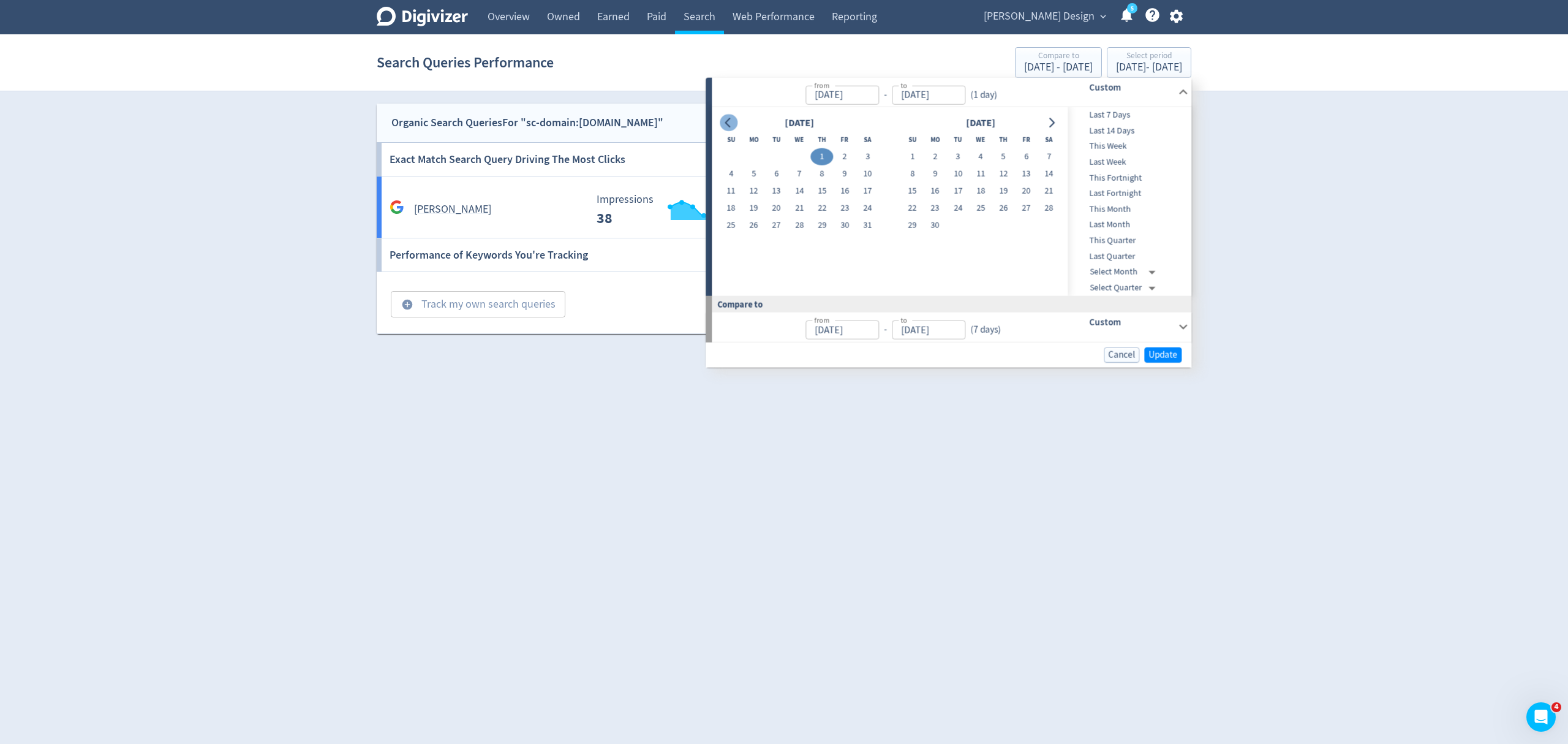
click at [724, 119] on icon "Go to previous month" at bounding box center [729, 123] width 10 height 10
click at [862, 159] on button "1" at bounding box center [867, 157] width 23 height 17
type input "Feb 01, 2025"
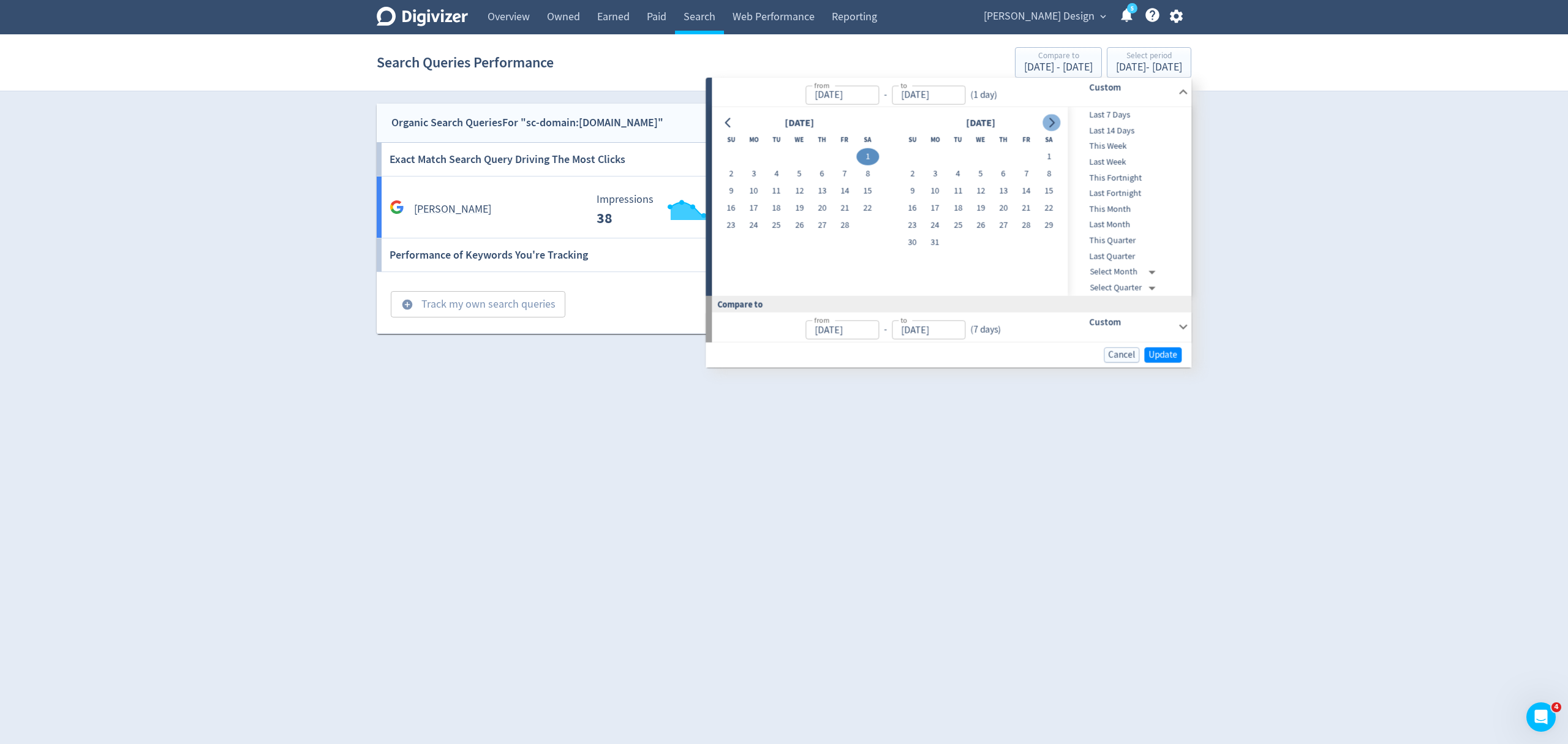
click at [1047, 124] on icon "Go to next month" at bounding box center [1052, 123] width 10 height 10
click at [1050, 126] on icon "Go to next month" at bounding box center [1053, 123] width 6 height 10
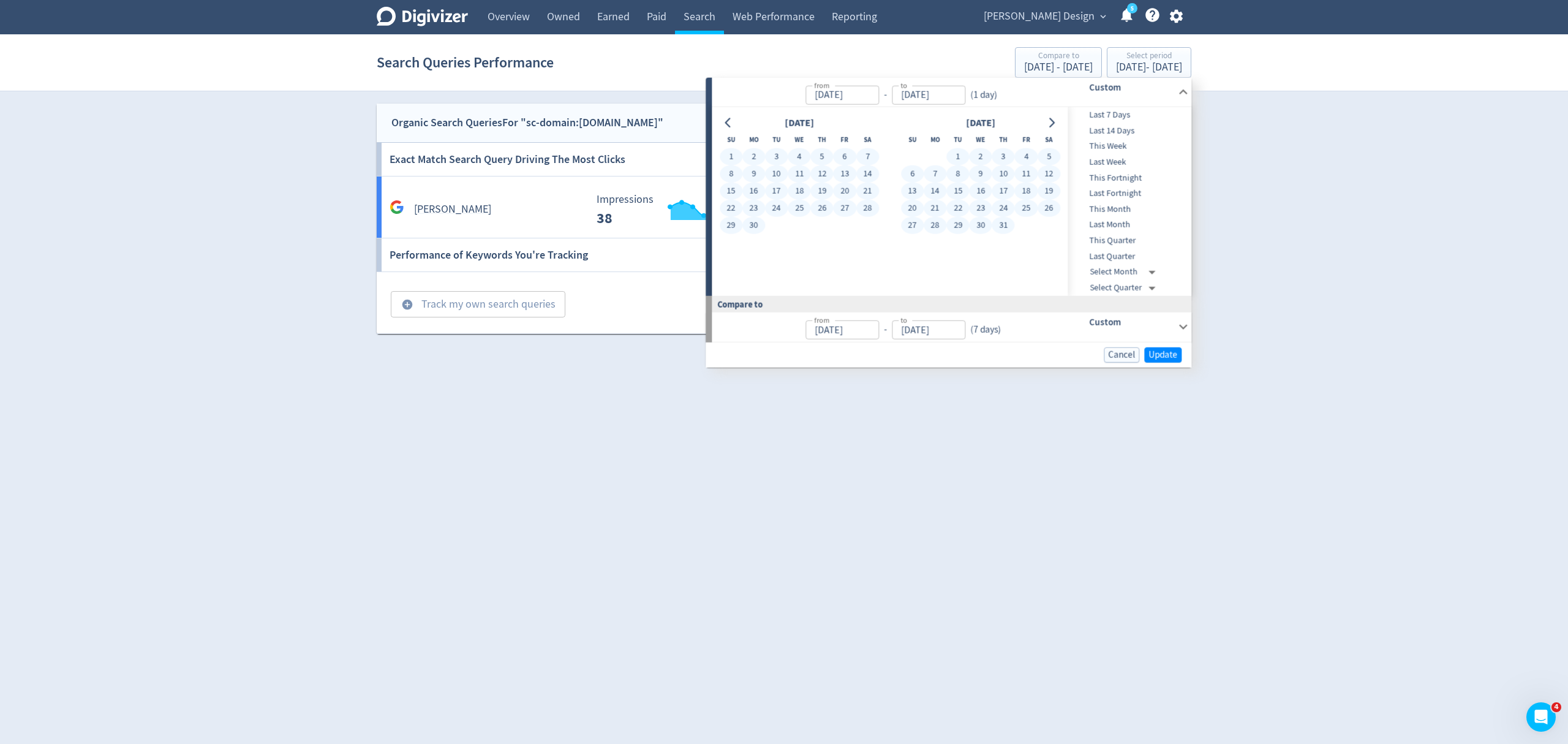
click at [1008, 226] on button "31" at bounding box center [1003, 225] width 23 height 17
type input "[DATE]"
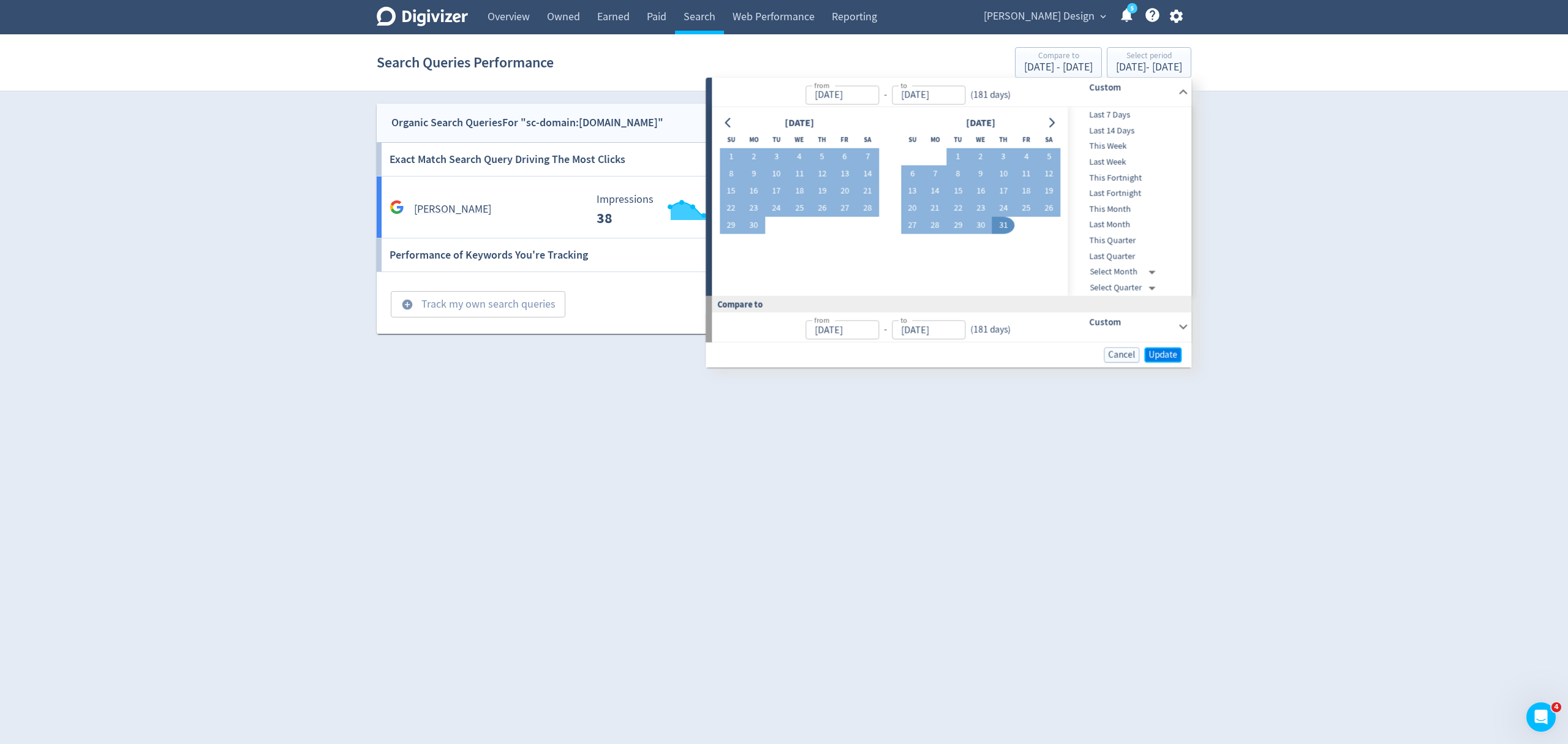
click at [1164, 354] on span "Update" at bounding box center [1162, 354] width 29 height 9
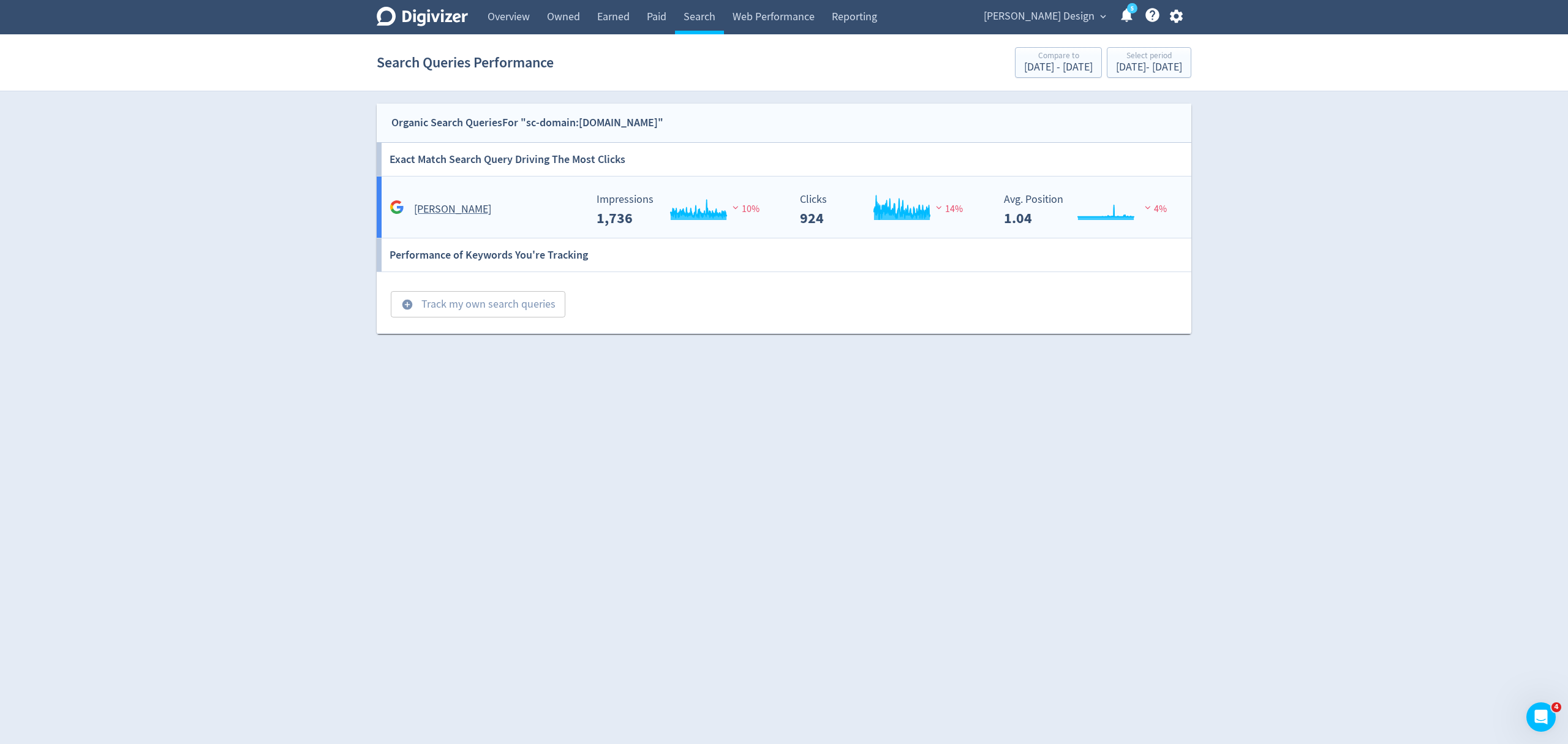
click at [533, 215] on div "jason ree" at bounding box center [486, 208] width 199 height 19
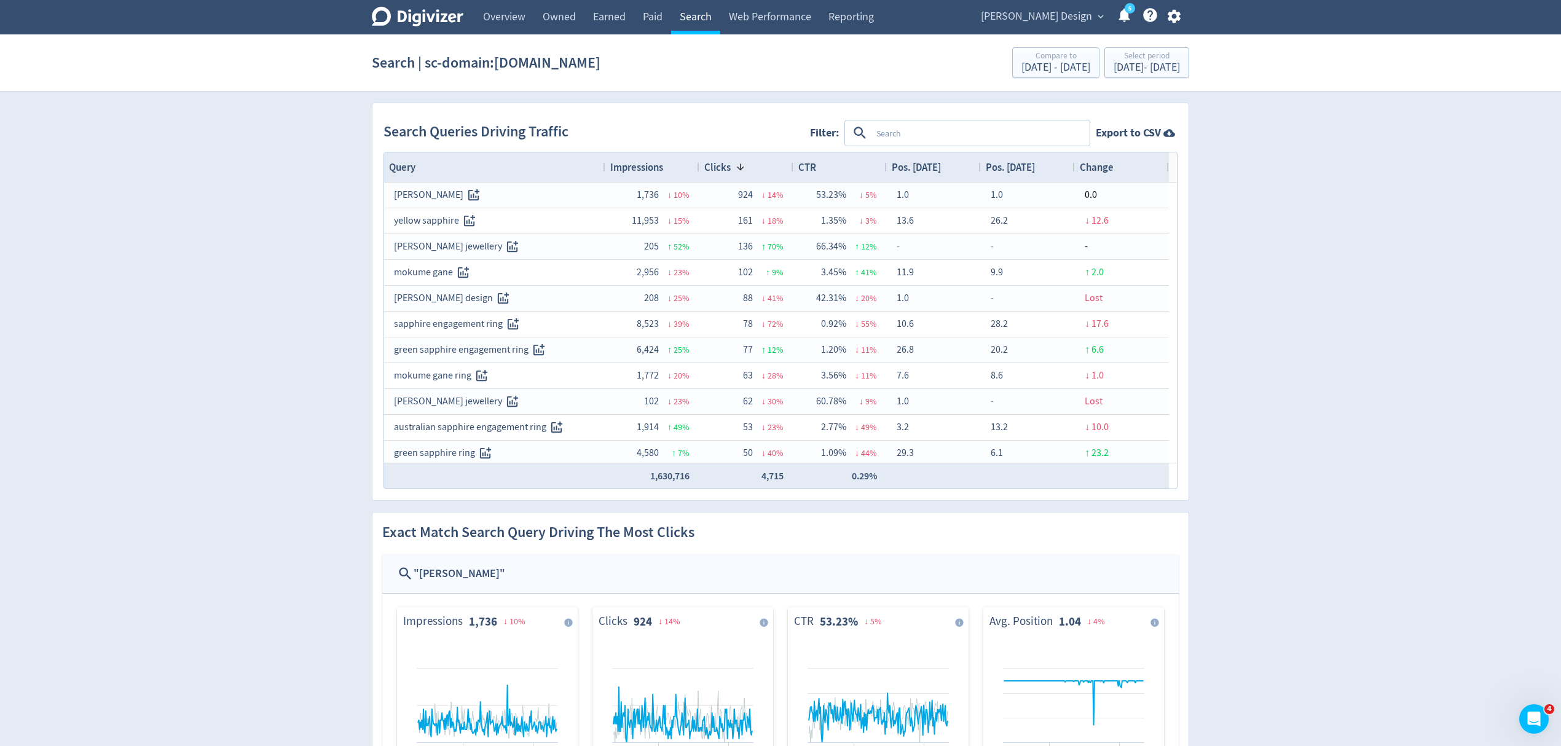
click at [691, 22] on link "Search" at bounding box center [695, 17] width 49 height 34
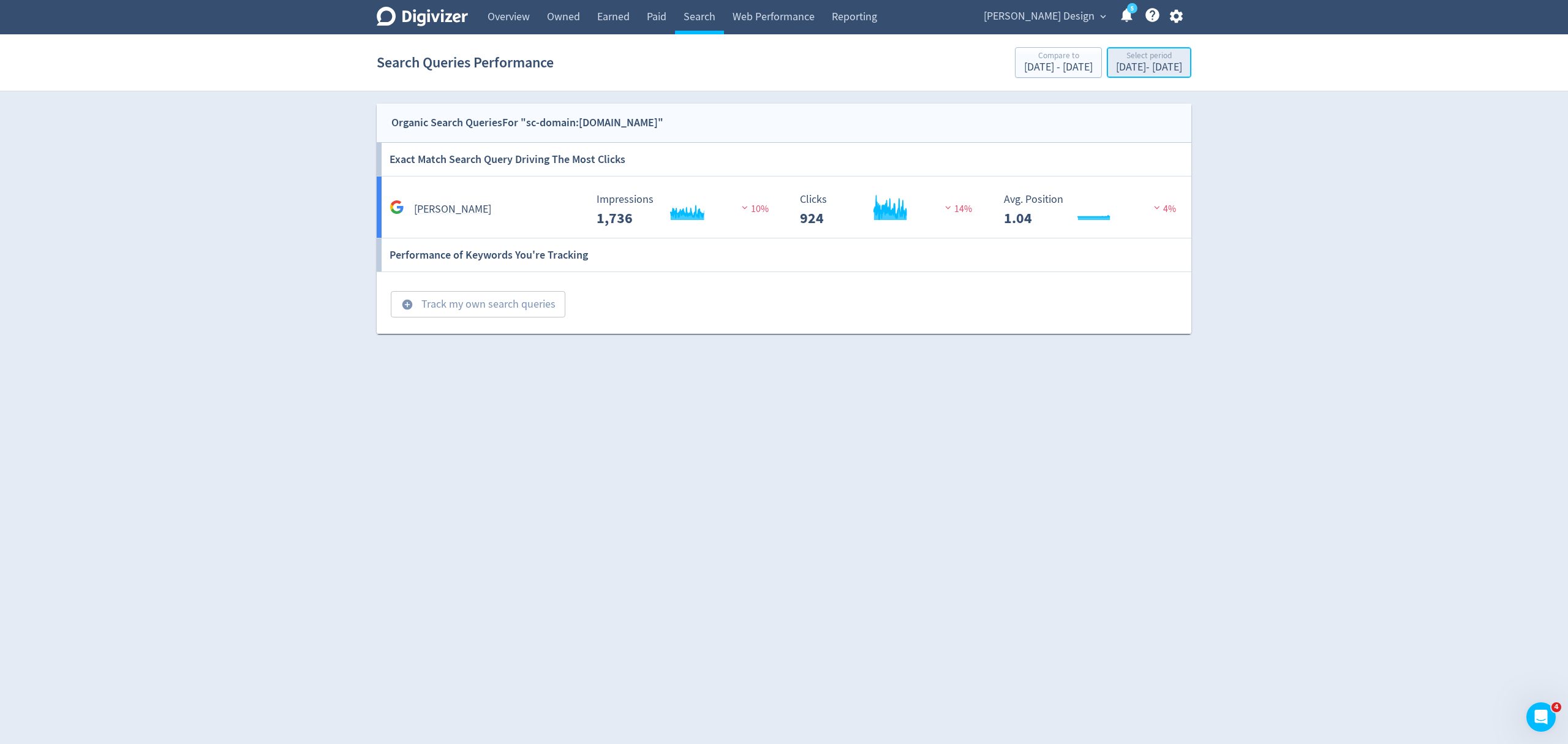
click at [1116, 67] on div "Feb 1, 2025 - Jul 31, 2025" at bounding box center [1149, 67] width 66 height 11
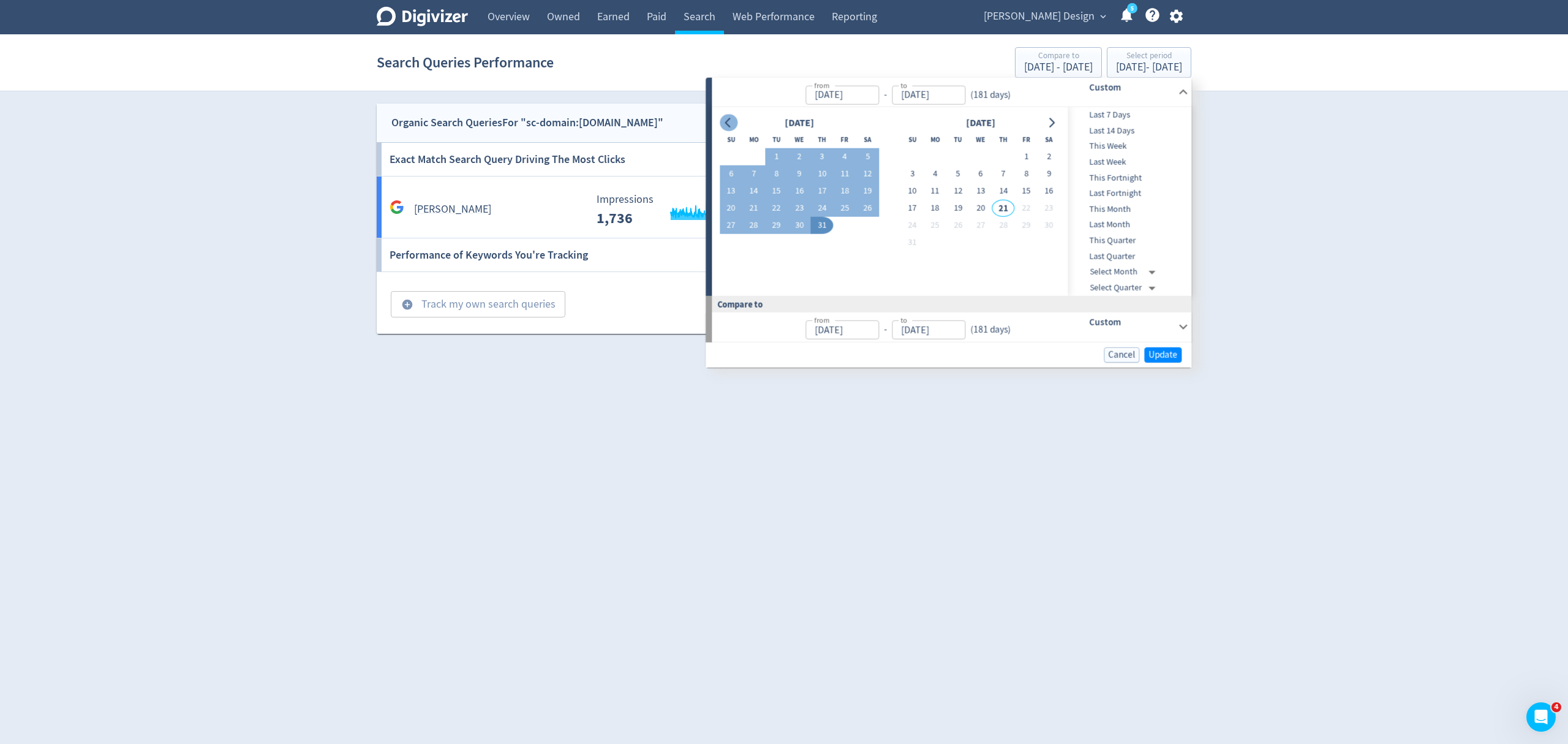
click at [726, 118] on icon "Go to previous month" at bounding box center [729, 123] width 10 height 10
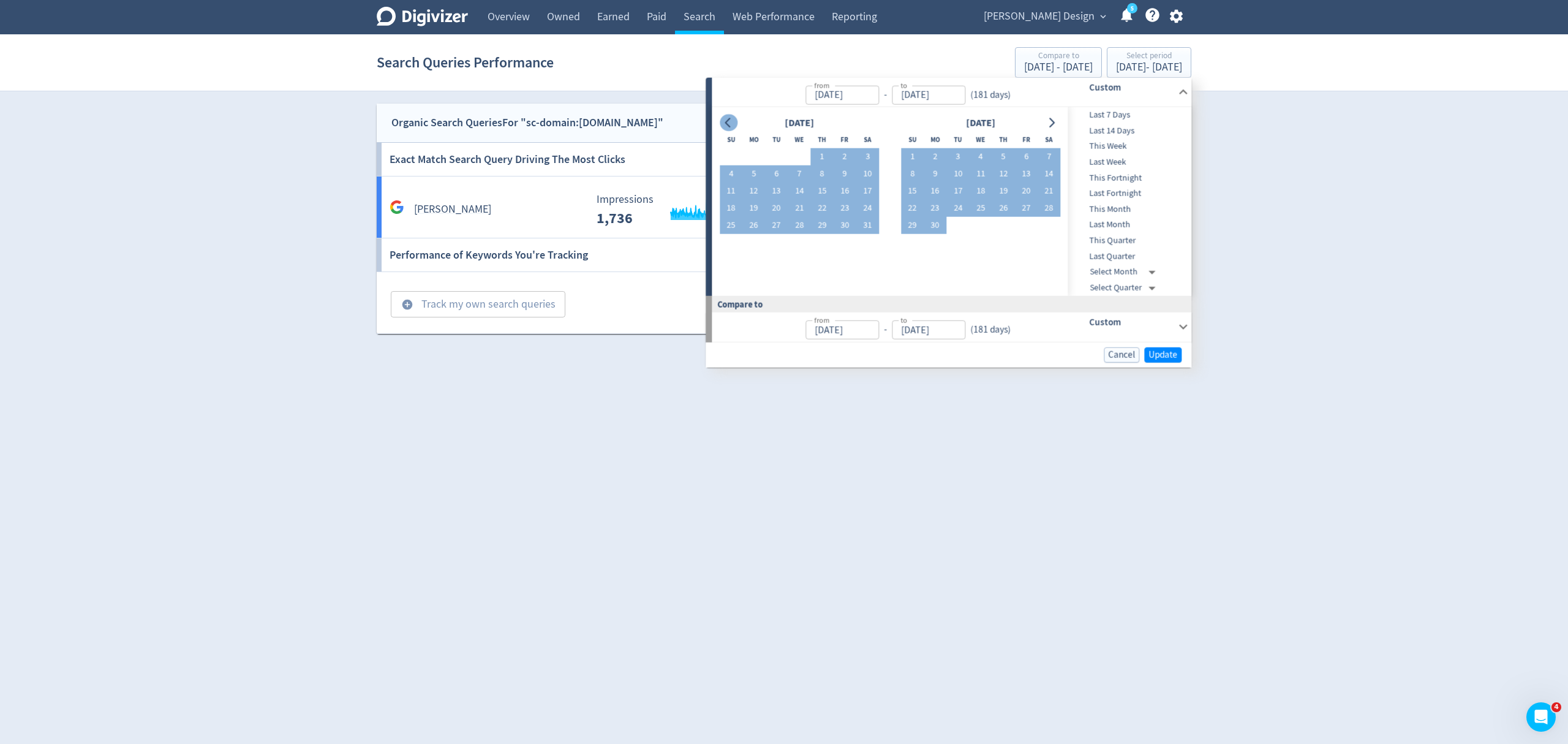
click at [726, 118] on icon "Go to previous month" at bounding box center [729, 123] width 10 height 10
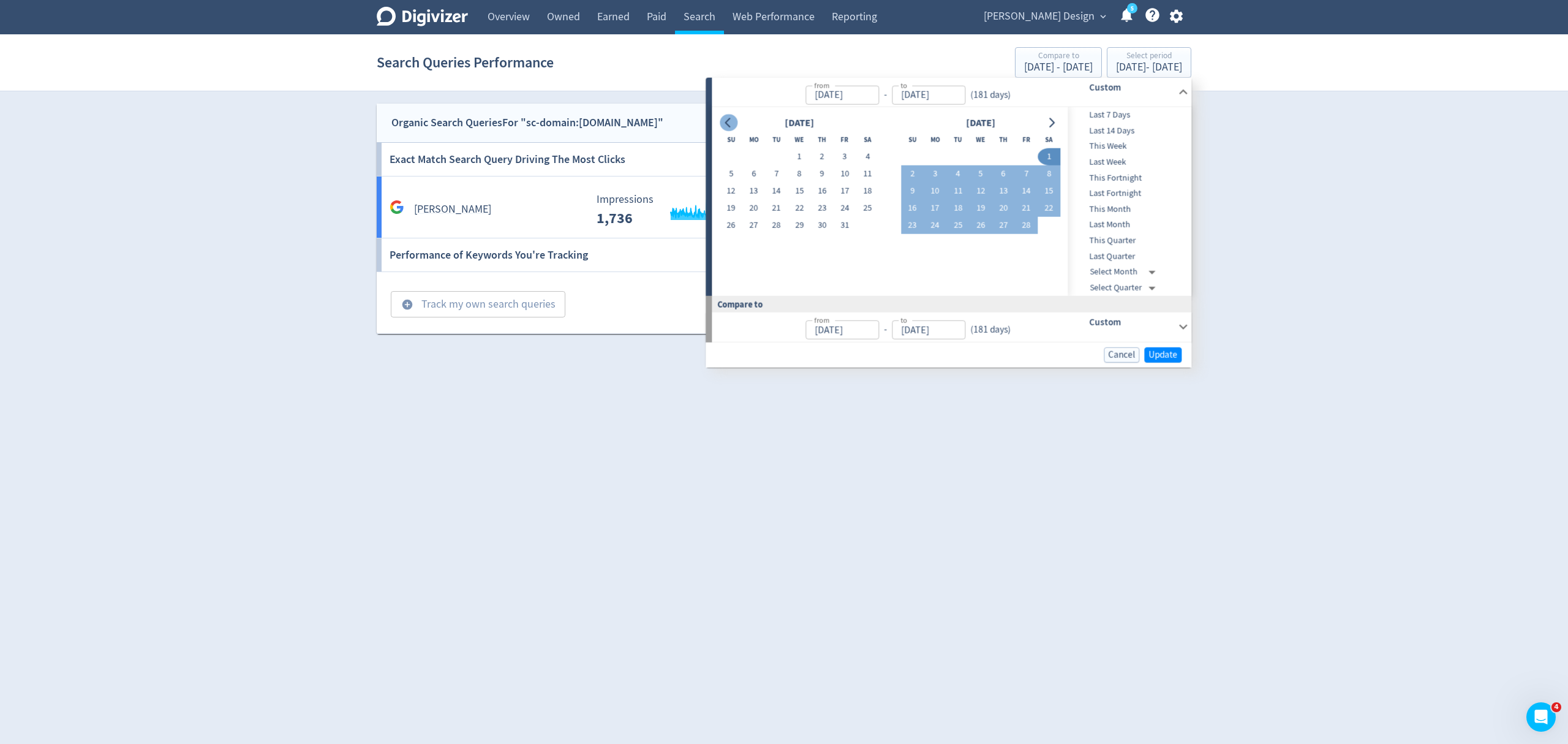
click at [726, 118] on icon "Go to previous month" at bounding box center [729, 123] width 10 height 10
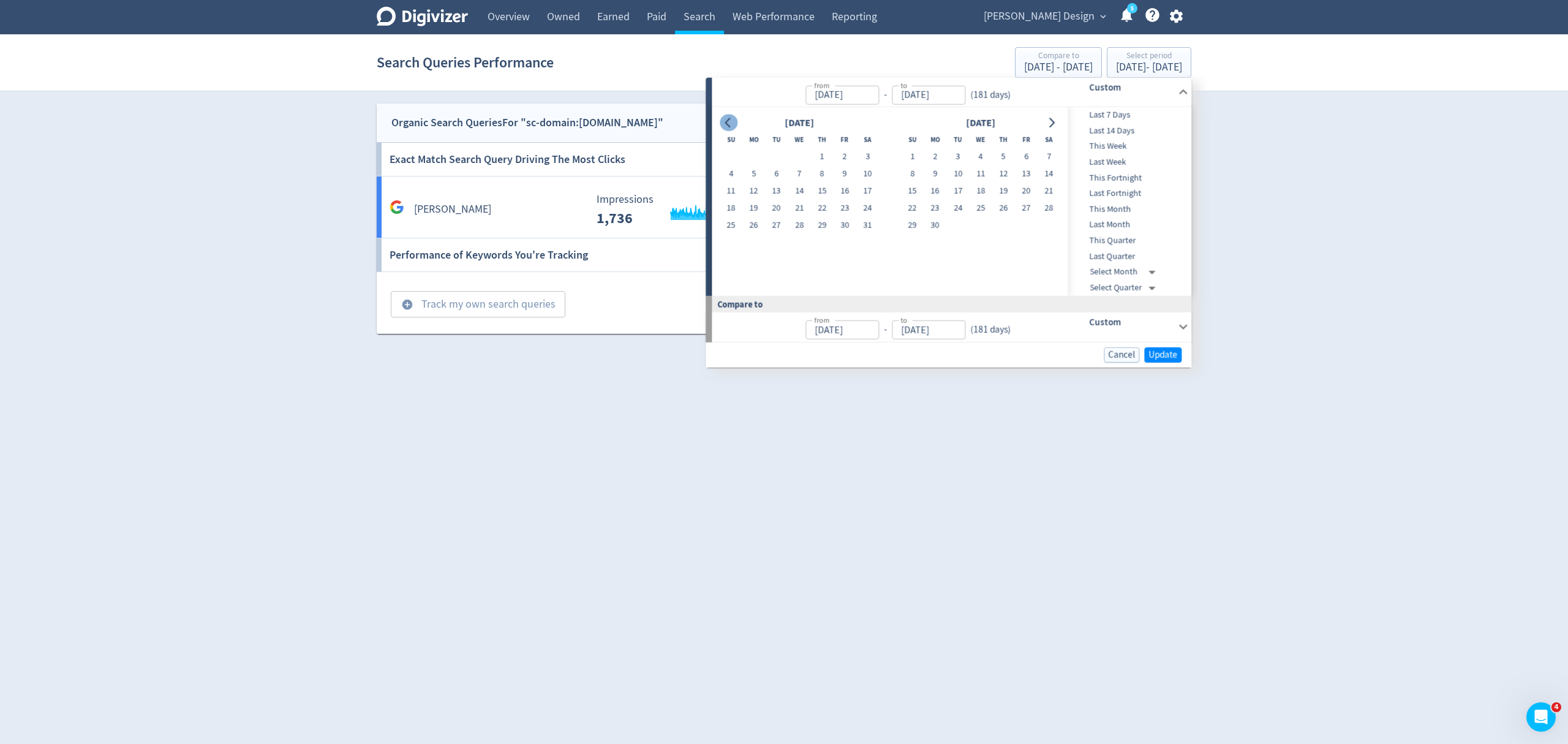
click at [726, 118] on icon "Go to previous month" at bounding box center [729, 123] width 10 height 10
click at [734, 124] on button "Go to previous month" at bounding box center [729, 122] width 18 height 17
click at [801, 163] on button "1" at bounding box center [798, 157] width 23 height 17
type input "May 01, 2024"
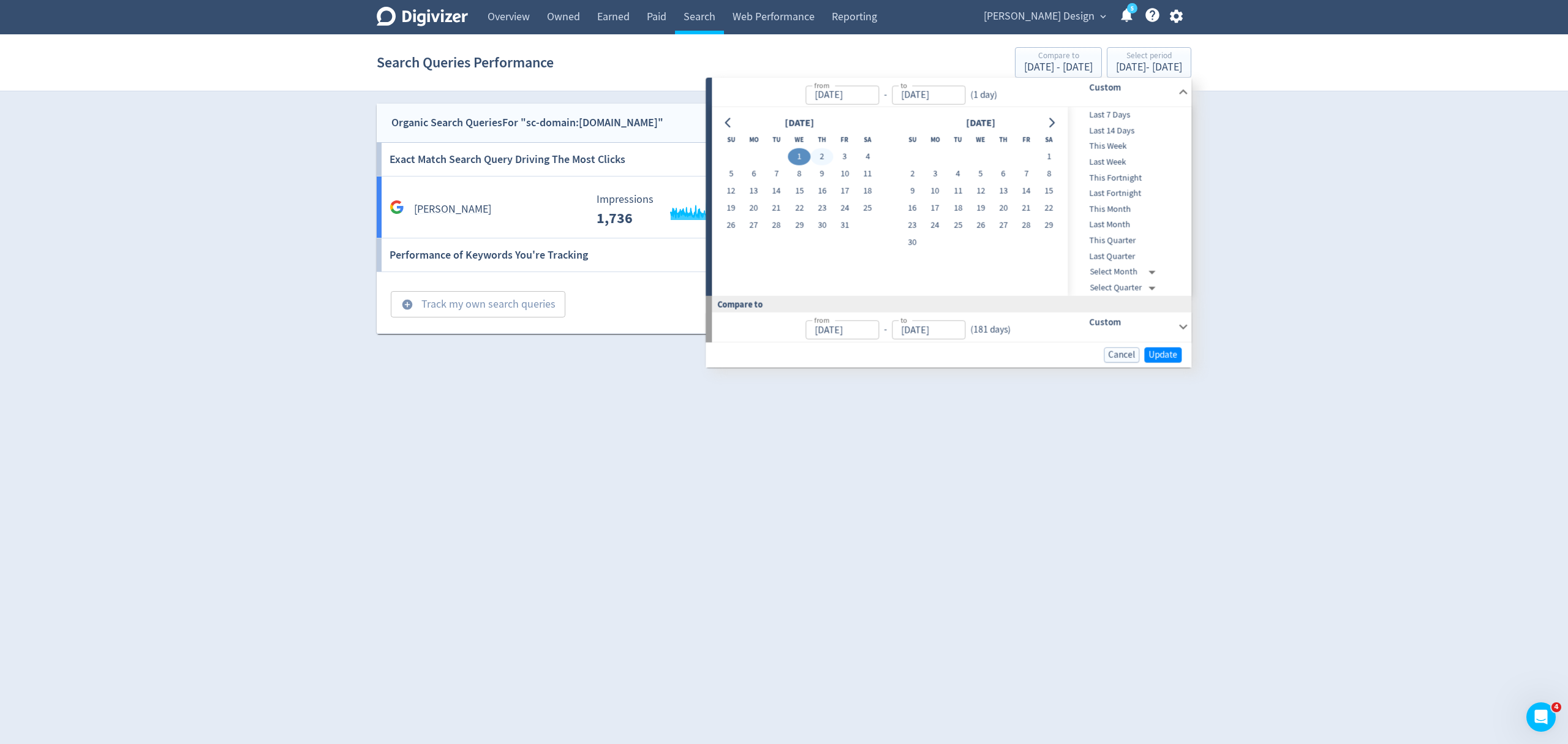
click at [1042, 123] on div "[DATE]" at bounding box center [981, 123] width 159 height 17
click at [1044, 124] on button "Go to next month" at bounding box center [1052, 122] width 18 height 17
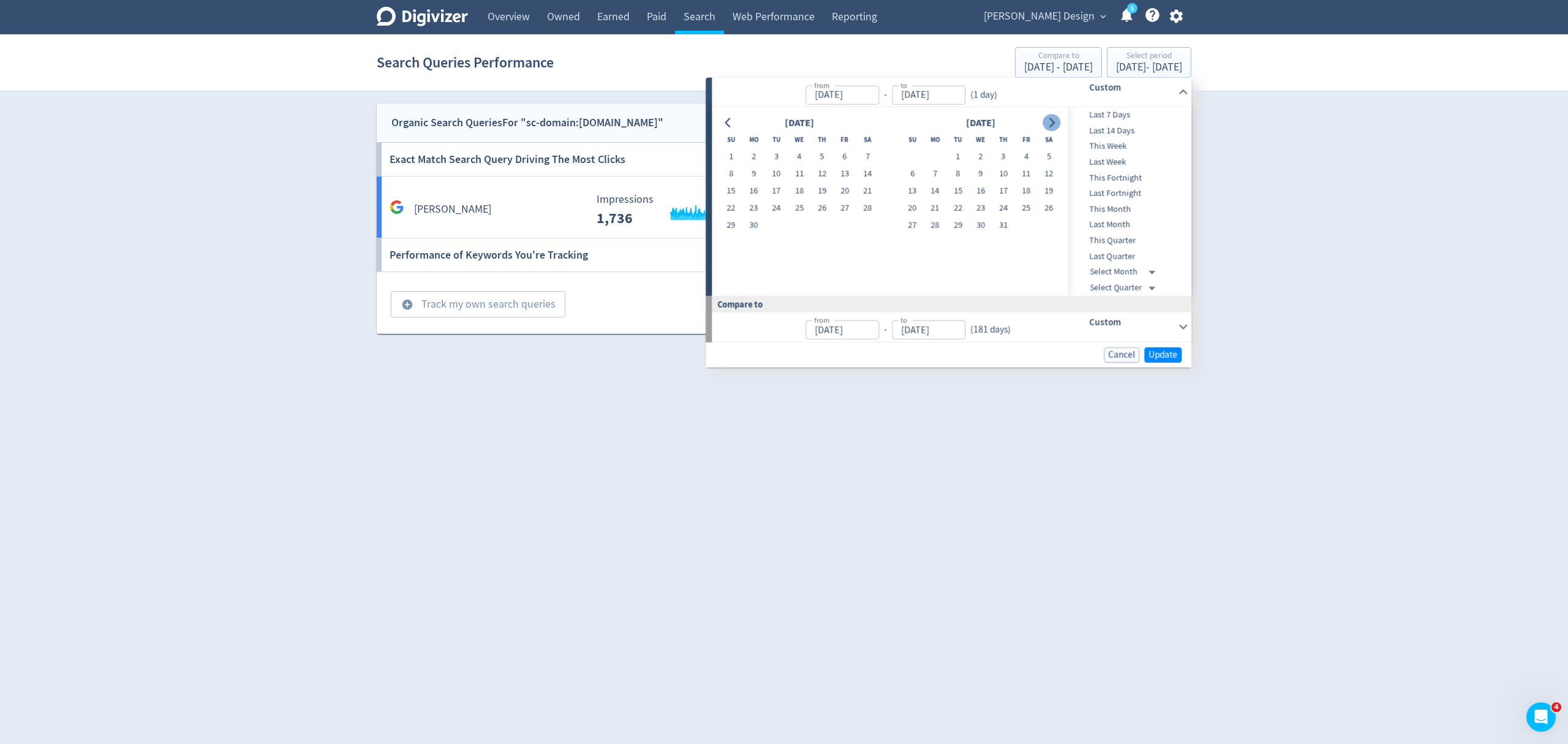
click at [1044, 124] on button "Go to next month" at bounding box center [1052, 122] width 18 height 17
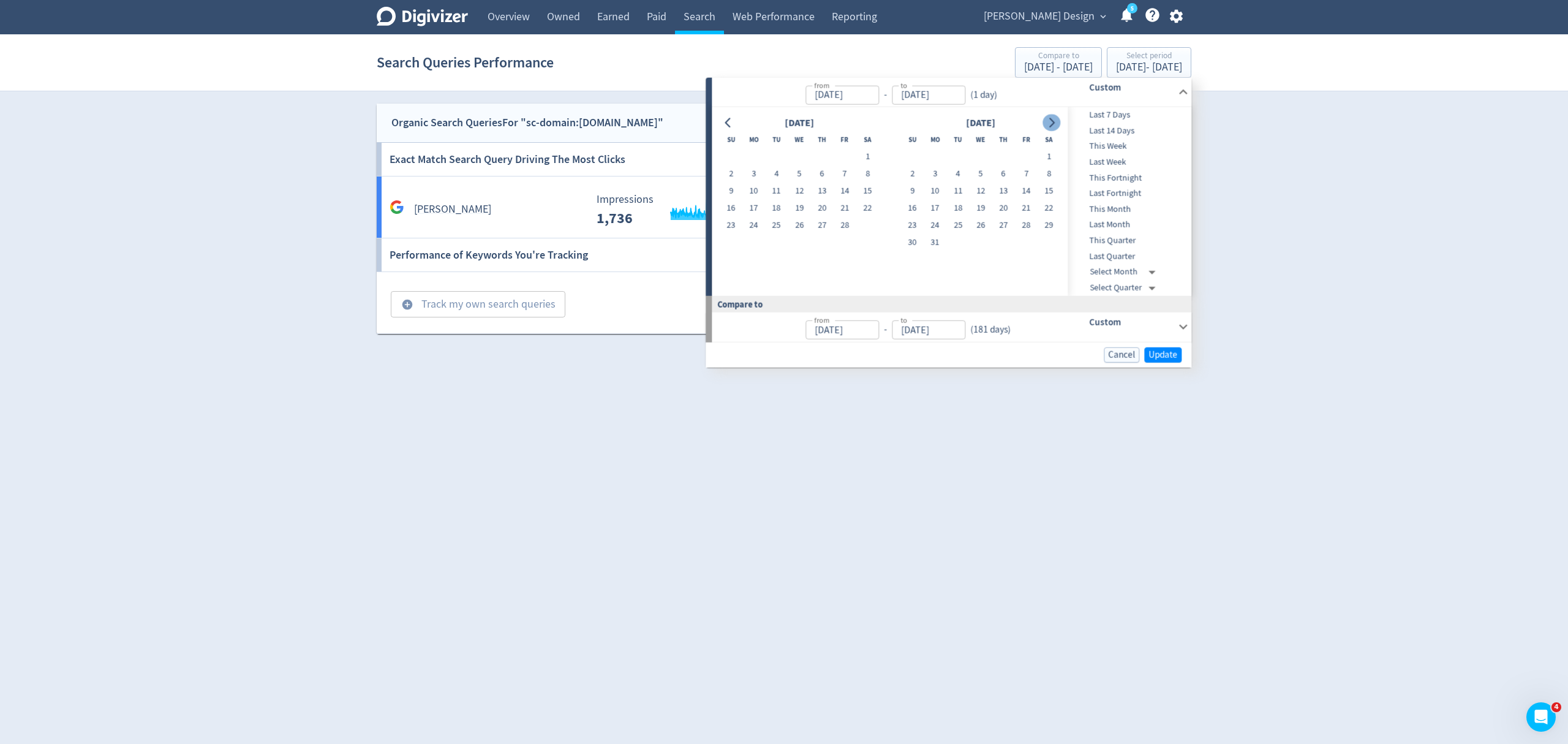
click at [1044, 124] on button "Go to next month" at bounding box center [1052, 122] width 18 height 17
click at [871, 226] on button "31" at bounding box center [867, 225] width 23 height 17
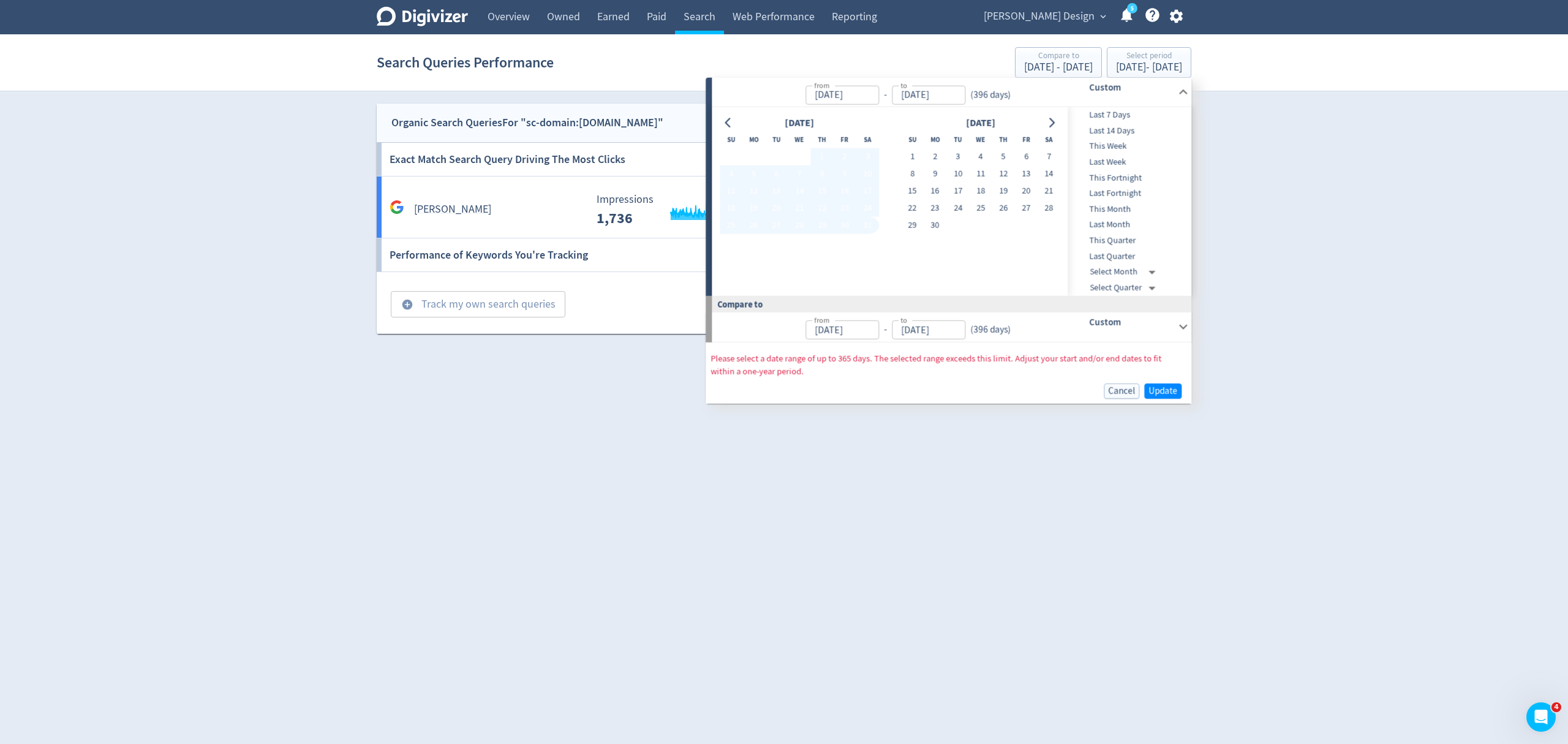
type input "[DATE]"
type input "Apr 01, 2023"
type input "Apr 30, 2024"
click at [732, 126] on icon "Go to previous month" at bounding box center [729, 123] width 10 height 10
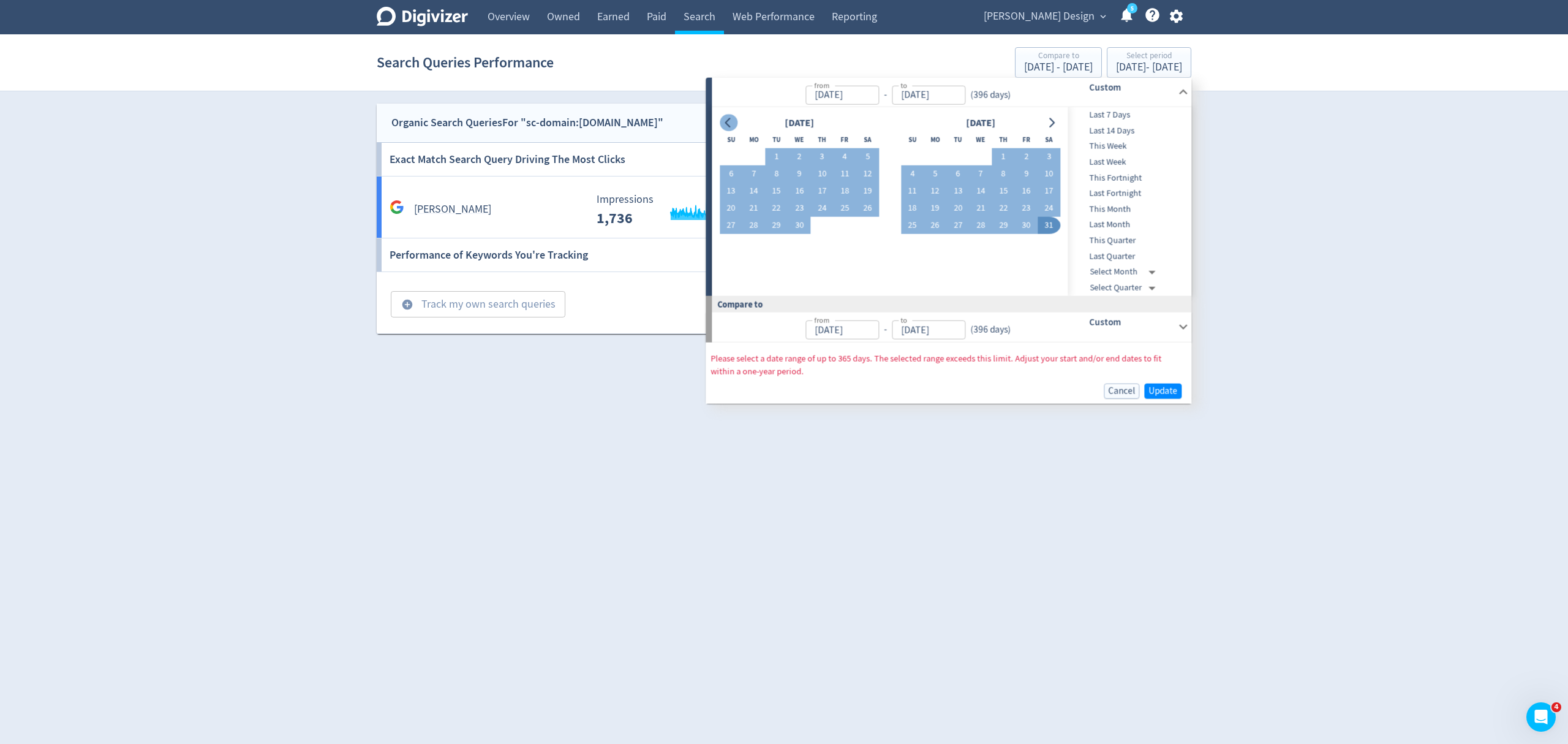
click at [732, 125] on icon "Go to previous month" at bounding box center [729, 123] width 10 height 10
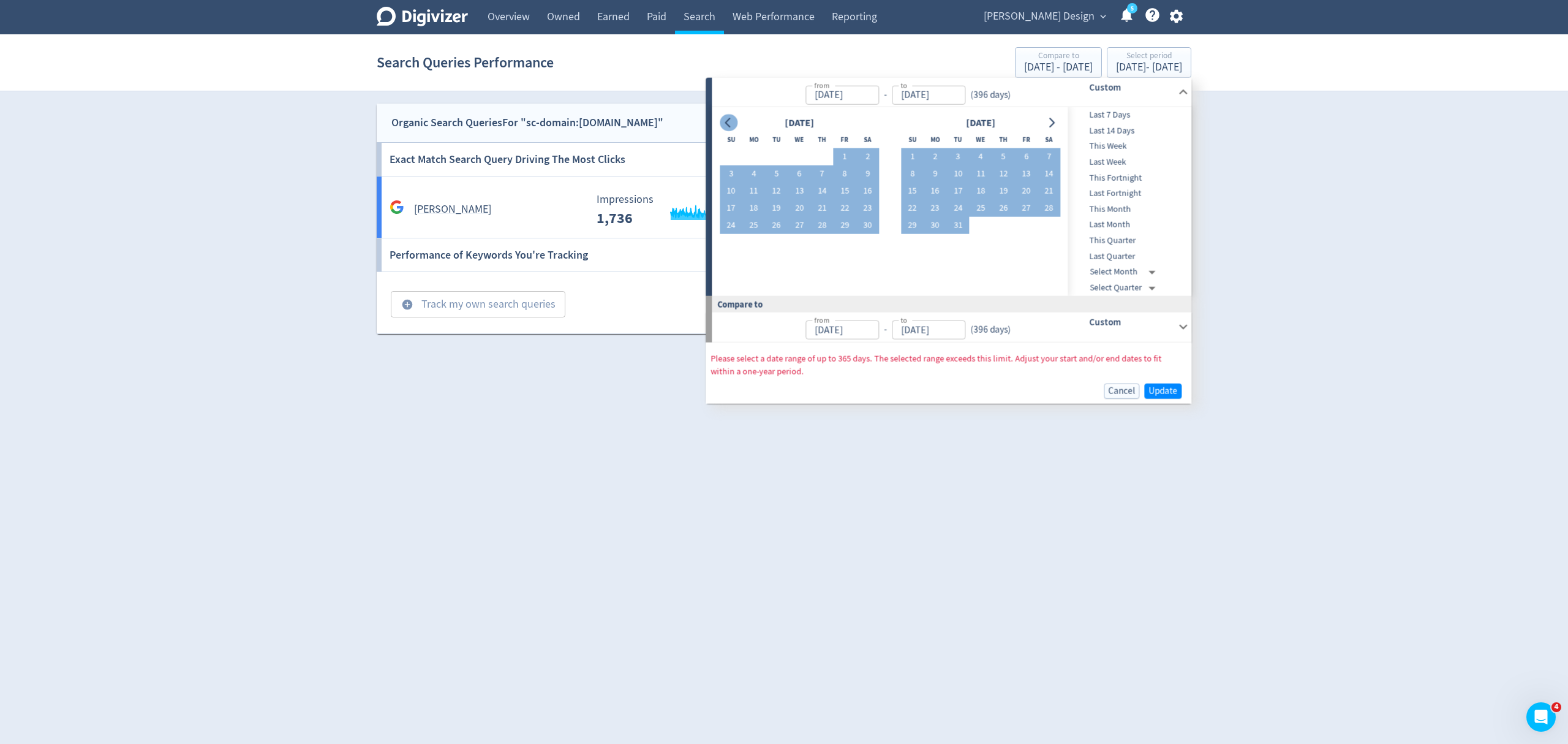
click at [732, 125] on icon "Go to previous month" at bounding box center [729, 123] width 10 height 10
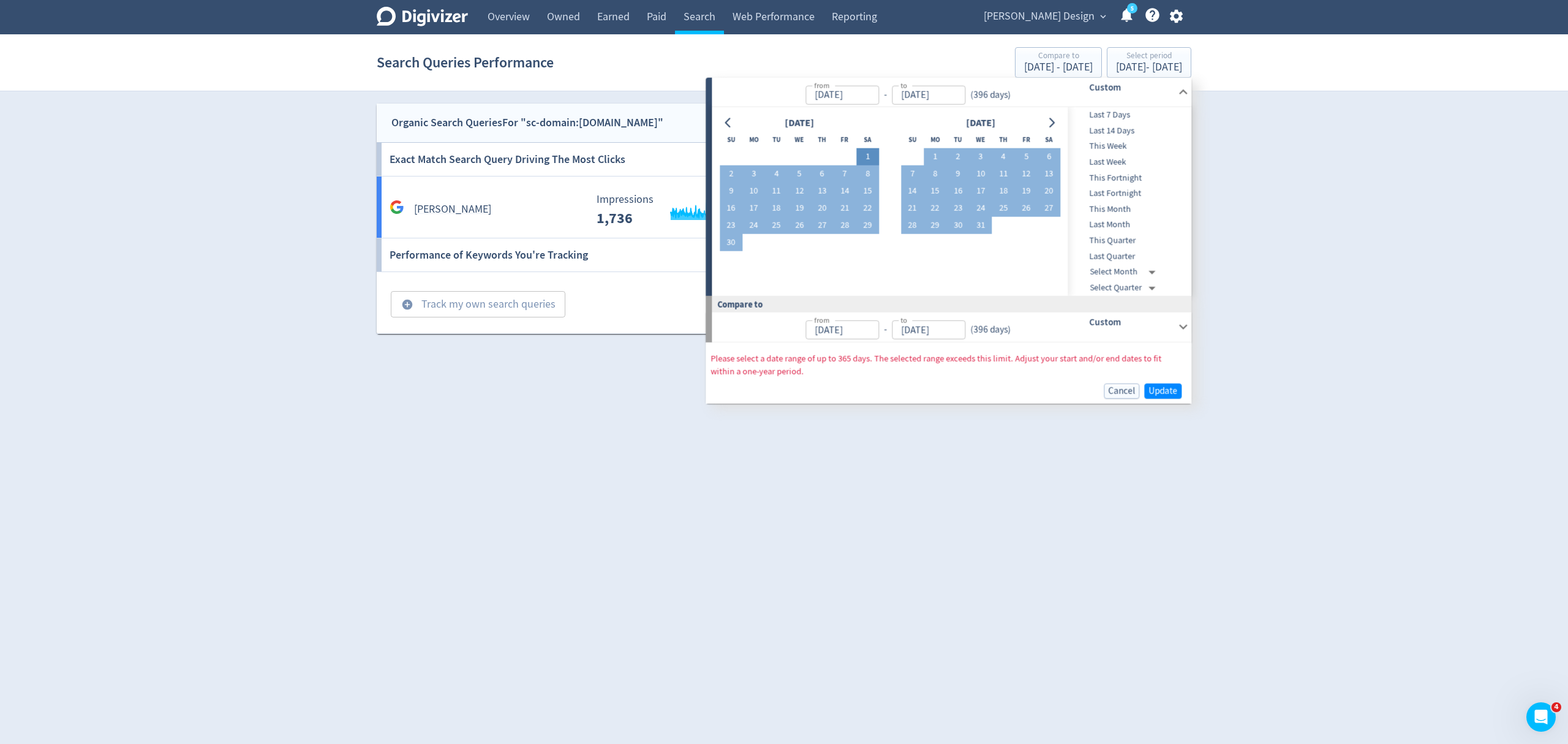
click at [868, 159] on button "1" at bounding box center [867, 157] width 23 height 17
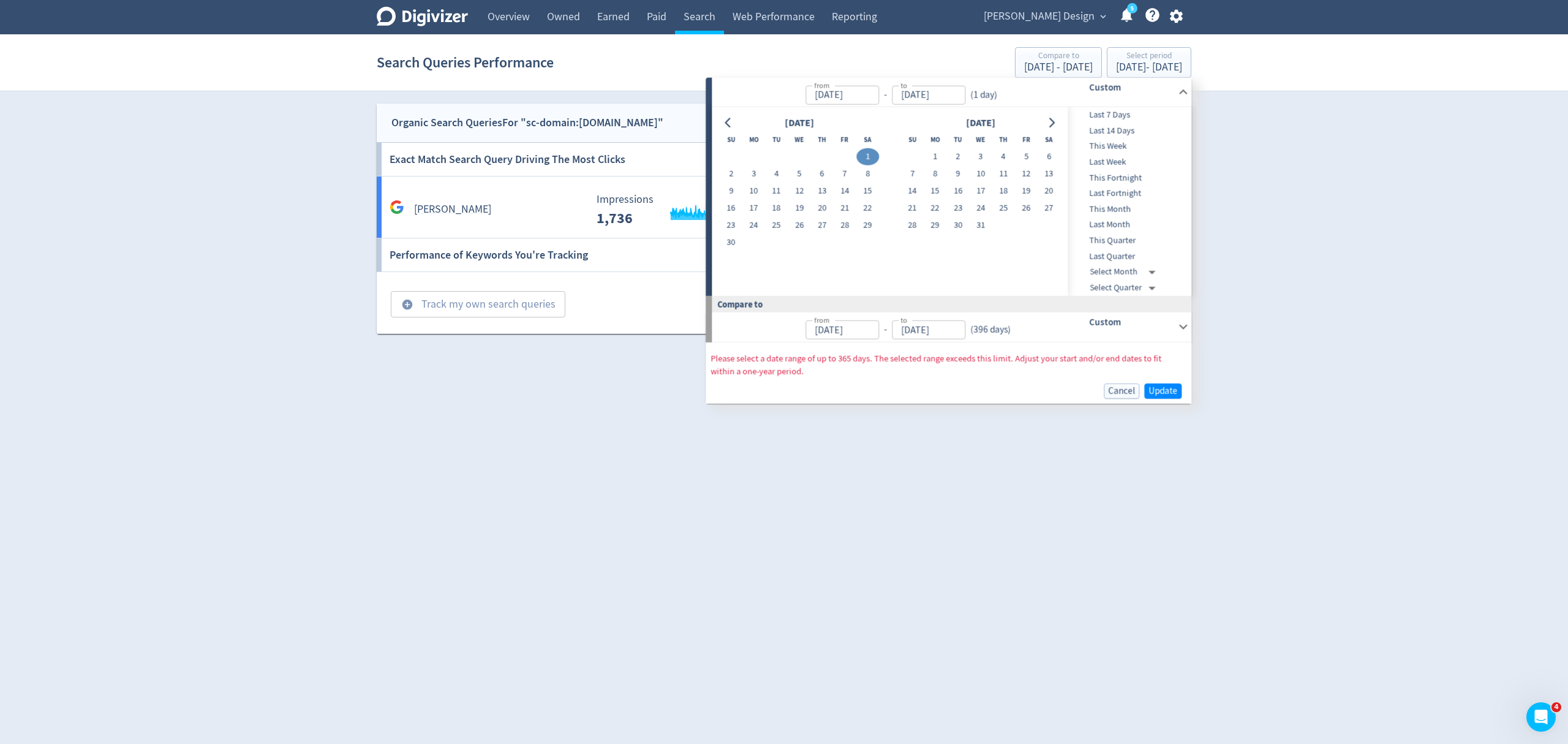
type input "Jun 01, 2024"
click at [1047, 131] on div at bounding box center [1052, 123] width 18 height 18
click at [1047, 128] on button "Go to next month" at bounding box center [1052, 122] width 18 height 17
click at [1048, 128] on button "Go to next month" at bounding box center [1052, 122] width 18 height 17
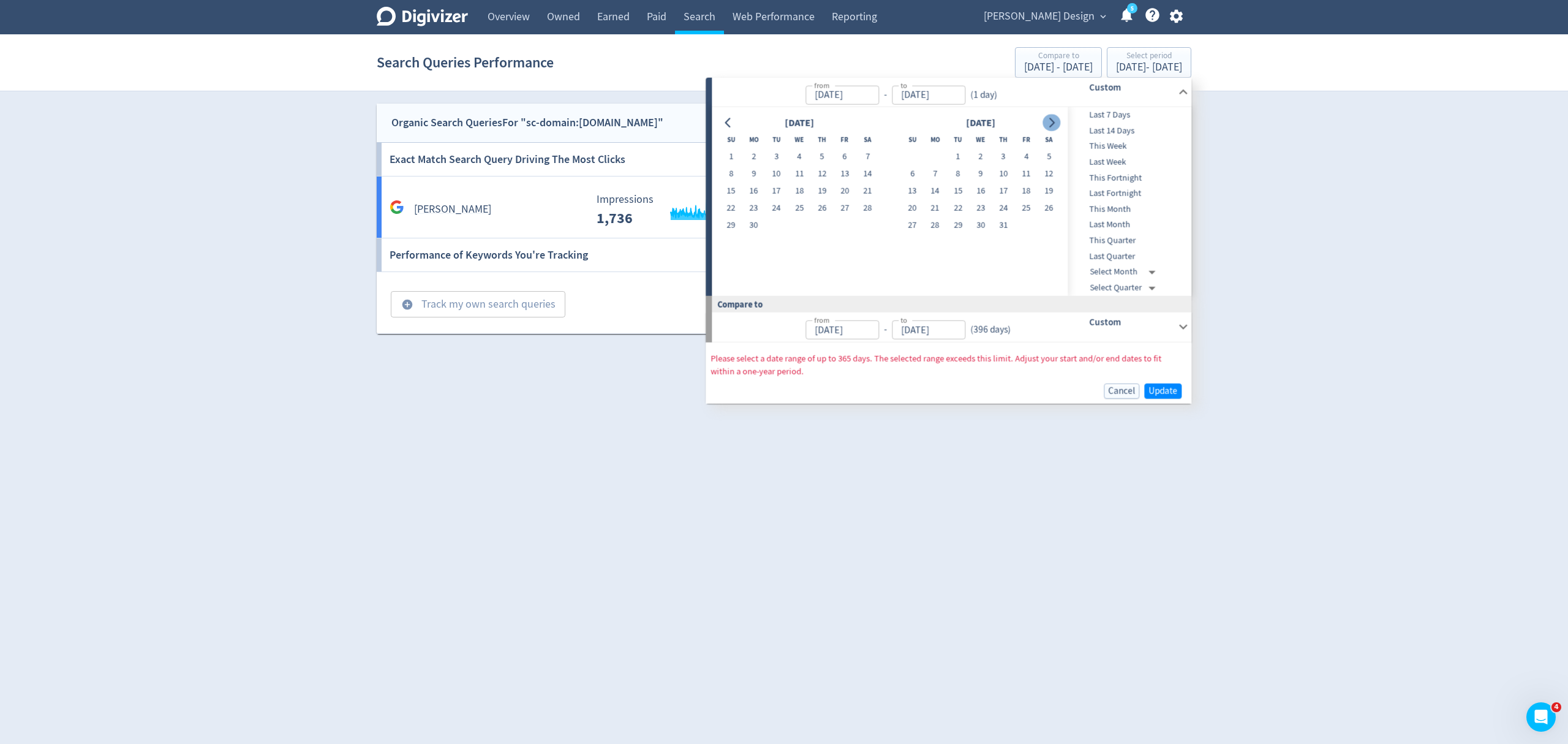
click at [1048, 128] on button "Go to next month" at bounding box center [1052, 122] width 18 height 17
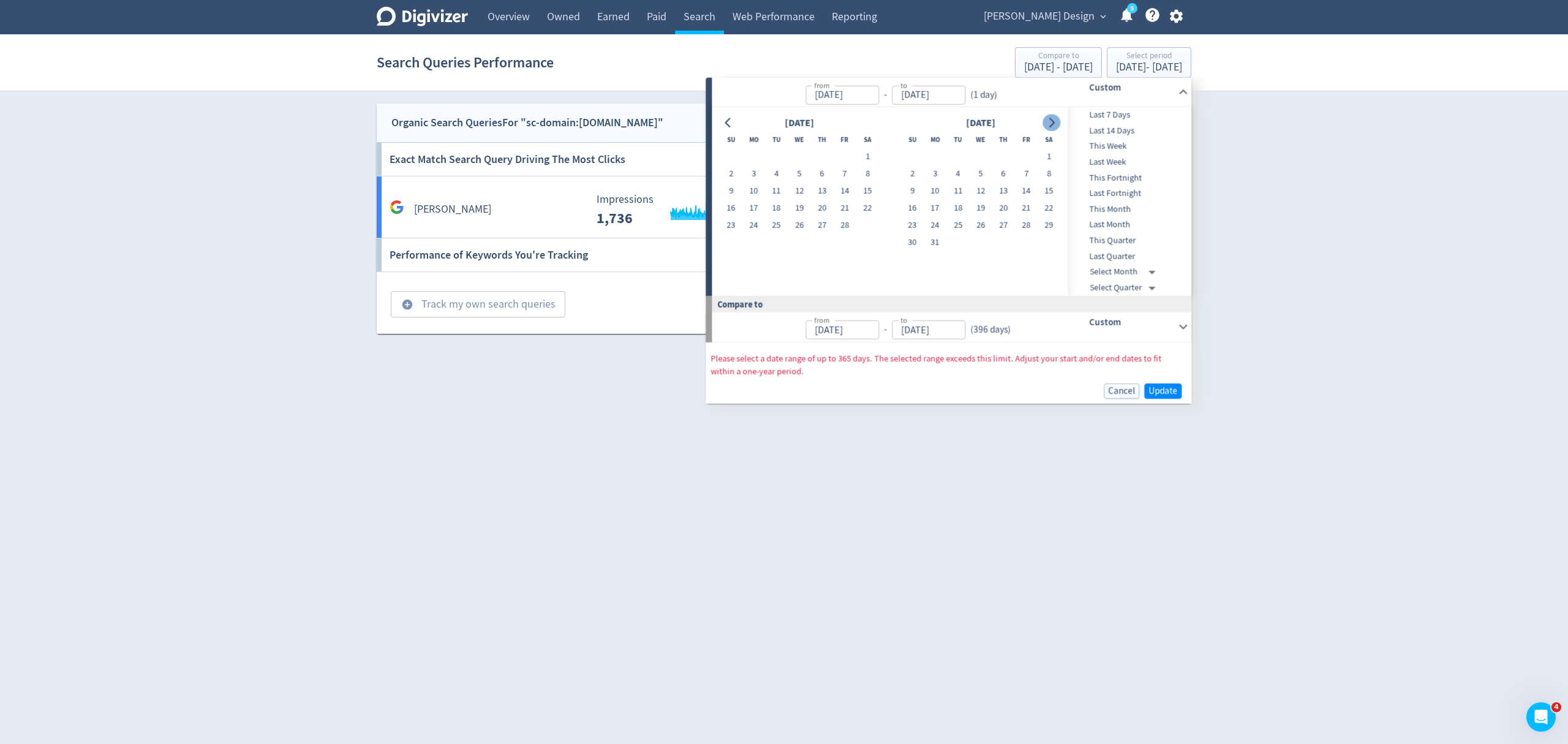
click at [1048, 128] on button "Go to next month" at bounding box center [1052, 122] width 18 height 17
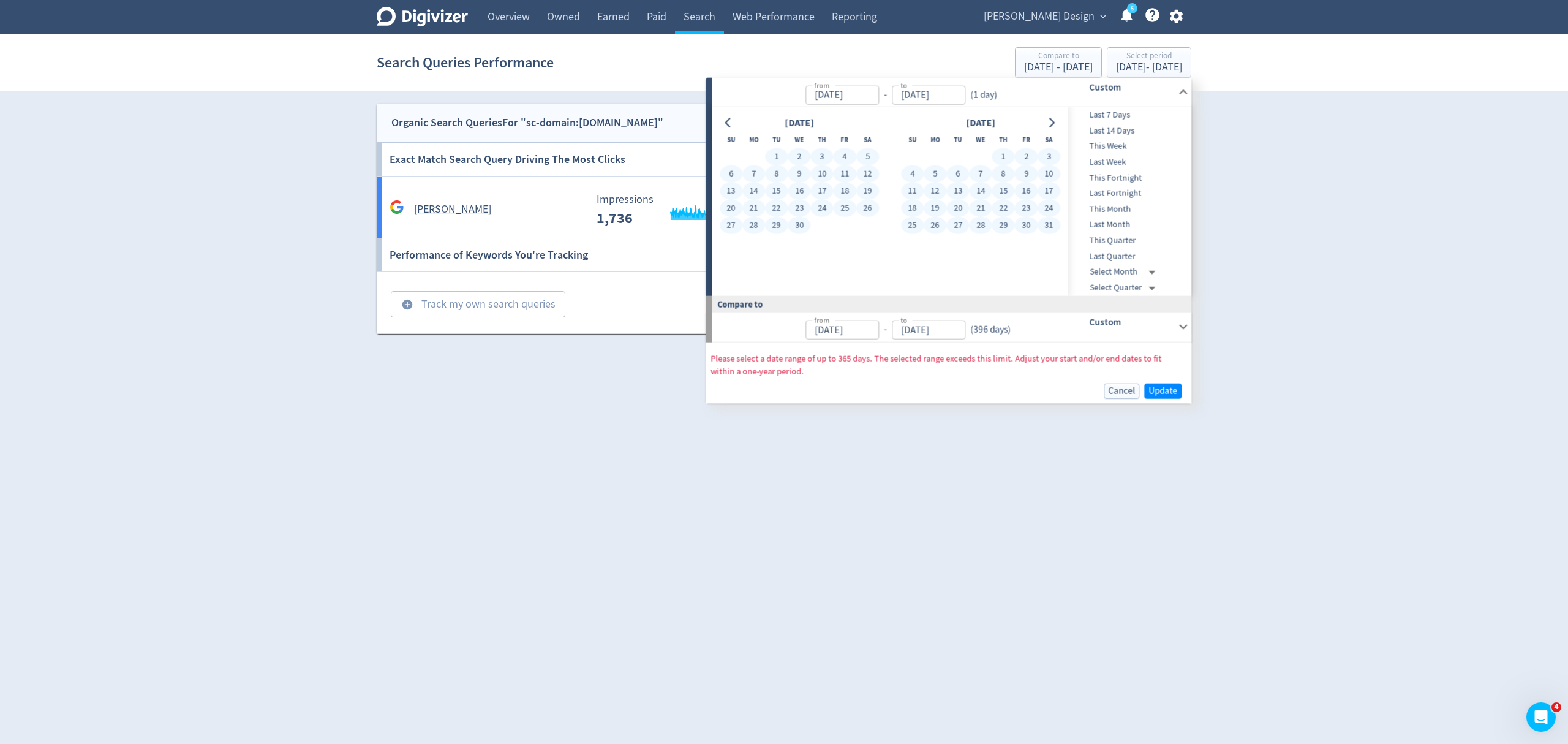
click at [1049, 223] on button "31" at bounding box center [1049, 225] width 23 height 17
type input "[DATE]"
type input "Jun 02, 2023"
type input "May 31, 2024"
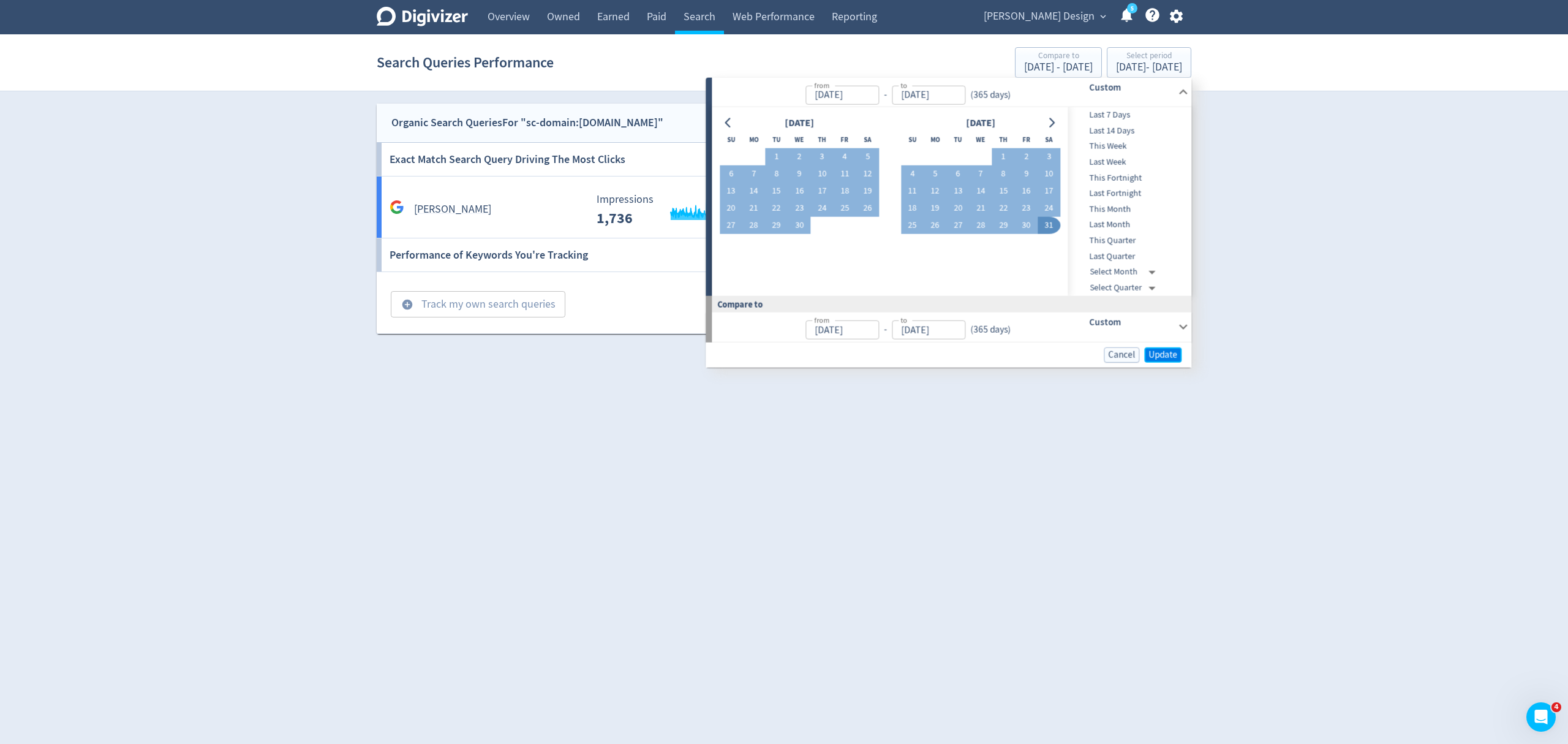
click at [1165, 352] on span "Update" at bounding box center [1162, 354] width 29 height 9
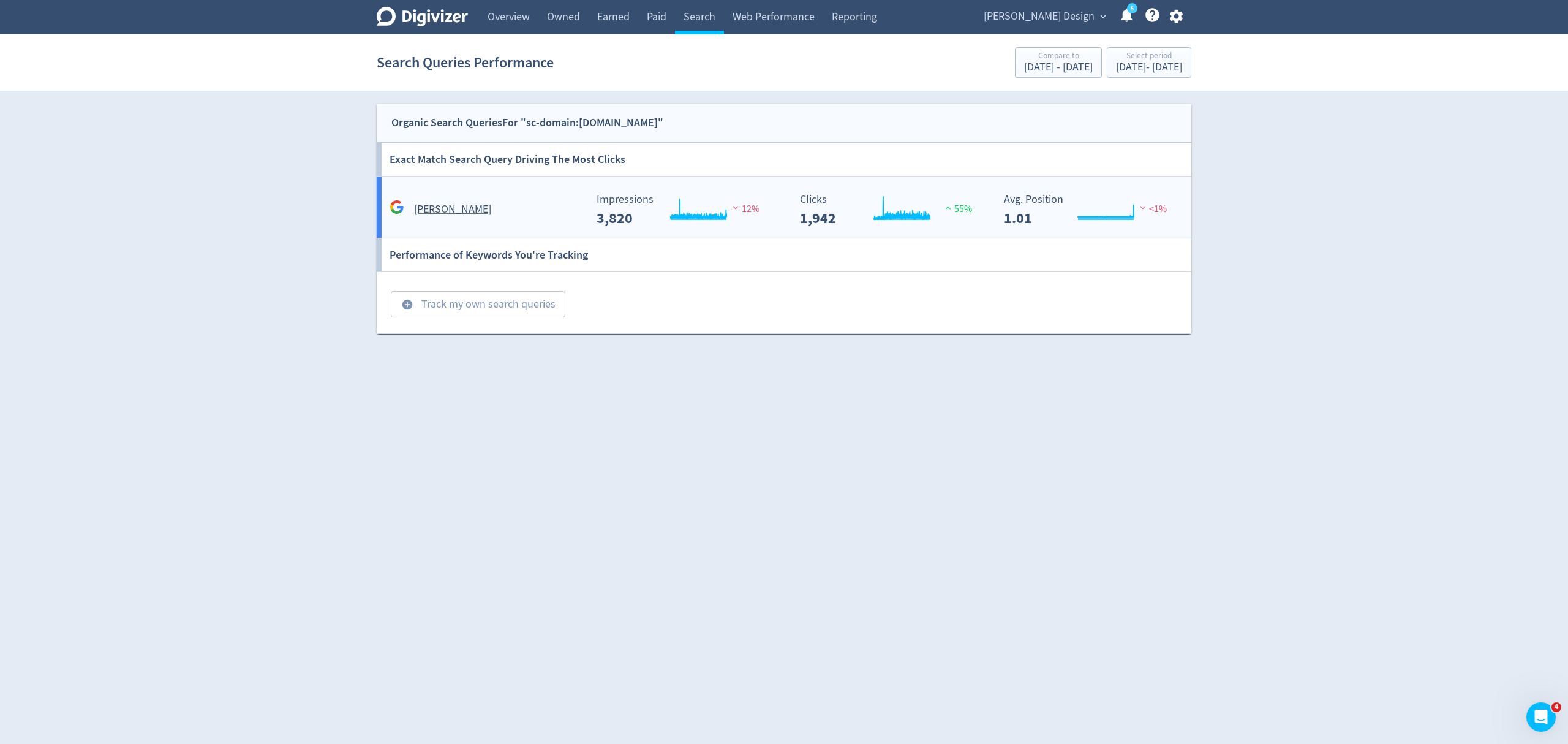
click at [507, 196] on div "jason ree" at bounding box center [483, 203] width 204 height 29
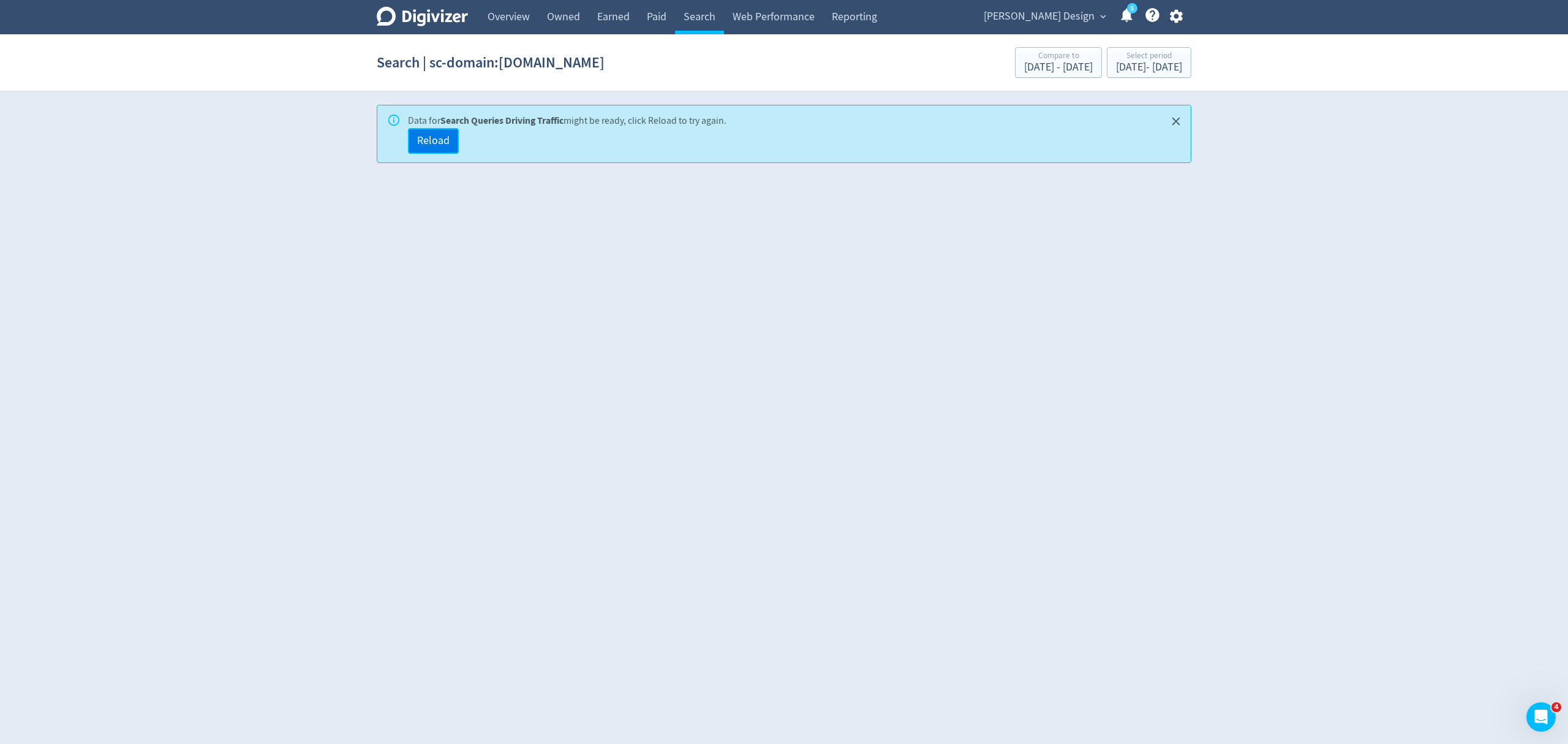
click at [444, 139] on span "Reload" at bounding box center [433, 141] width 33 height 11
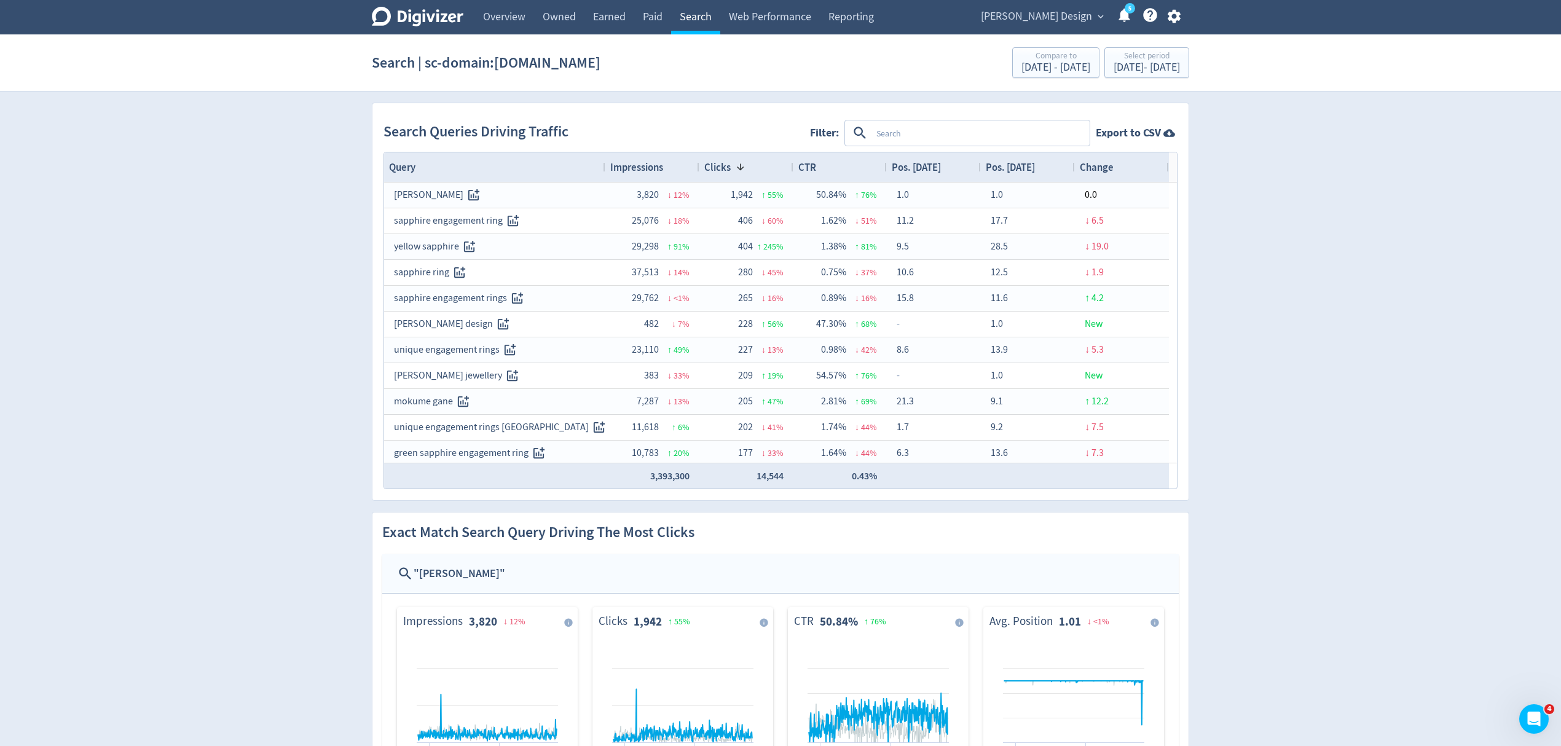
click at [692, 20] on link "Search" at bounding box center [695, 17] width 49 height 34
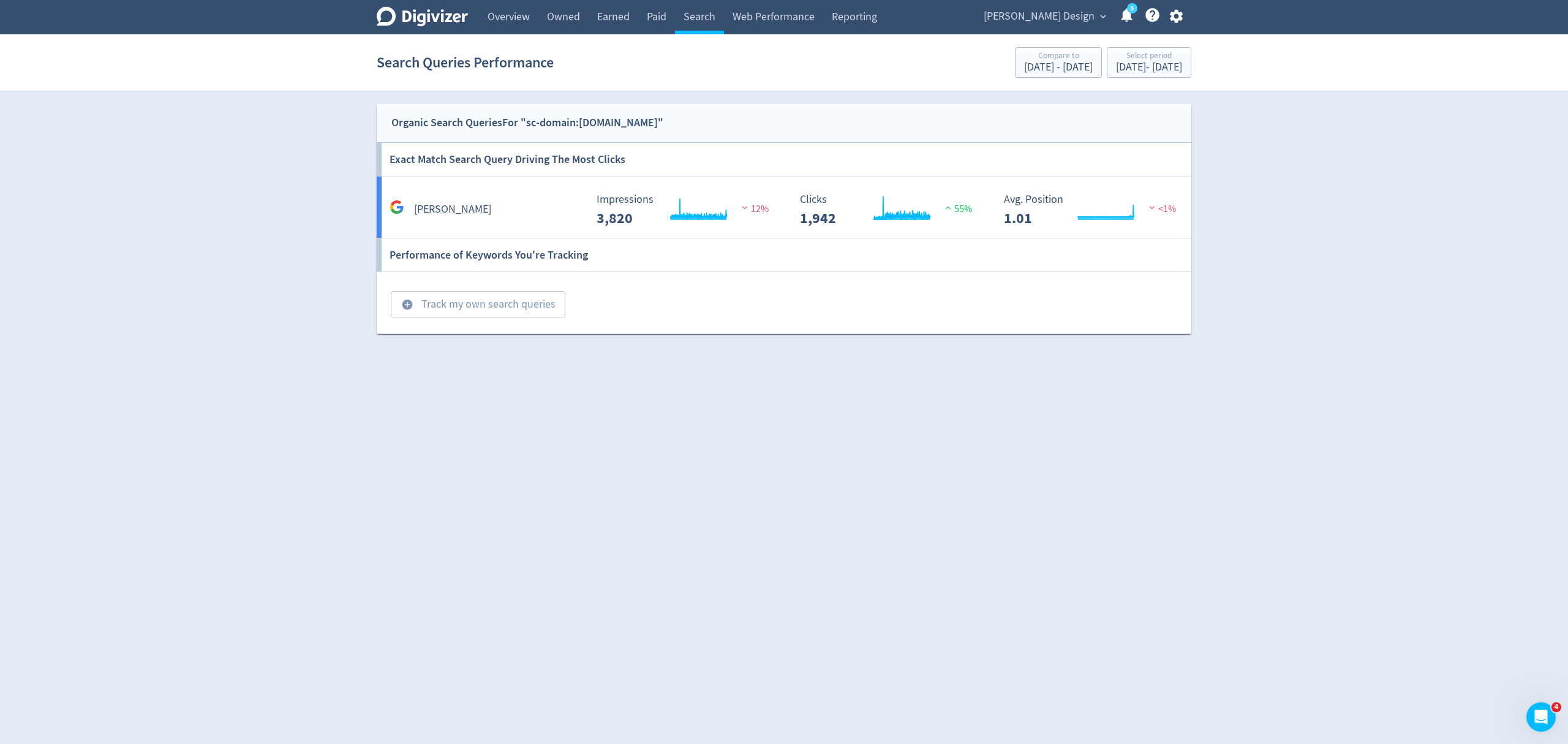
click at [694, 131] on div "Organic Search Queries For "sc-domain:jasonree.com.au"" at bounding box center [784, 123] width 814 height 39
click at [1116, 64] on div "[DATE] - [DATE]" at bounding box center [1149, 67] width 66 height 11
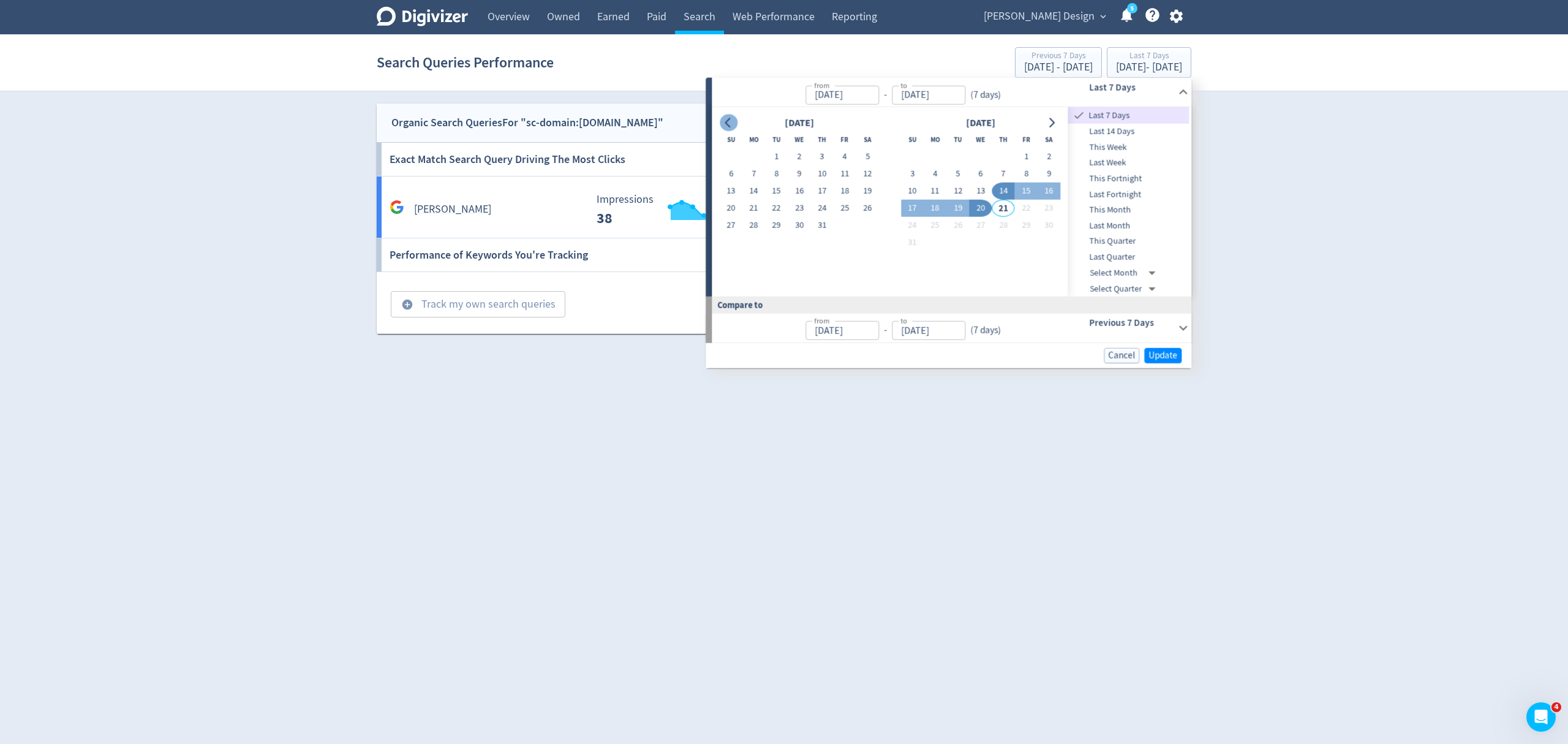
click at [724, 120] on icon "Go to previous month" at bounding box center [729, 123] width 10 height 10
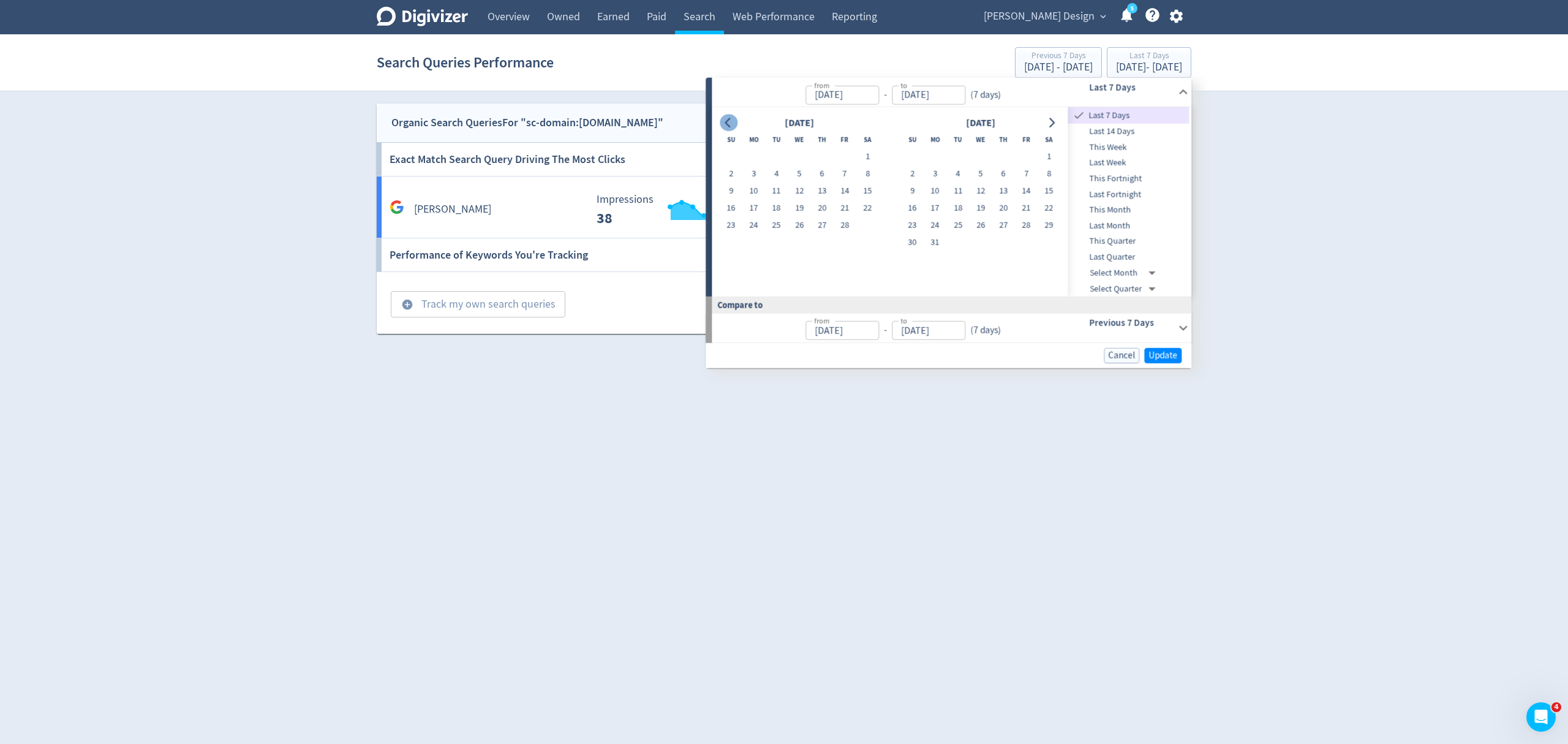
click at [724, 120] on icon "Go to previous month" at bounding box center [729, 123] width 10 height 10
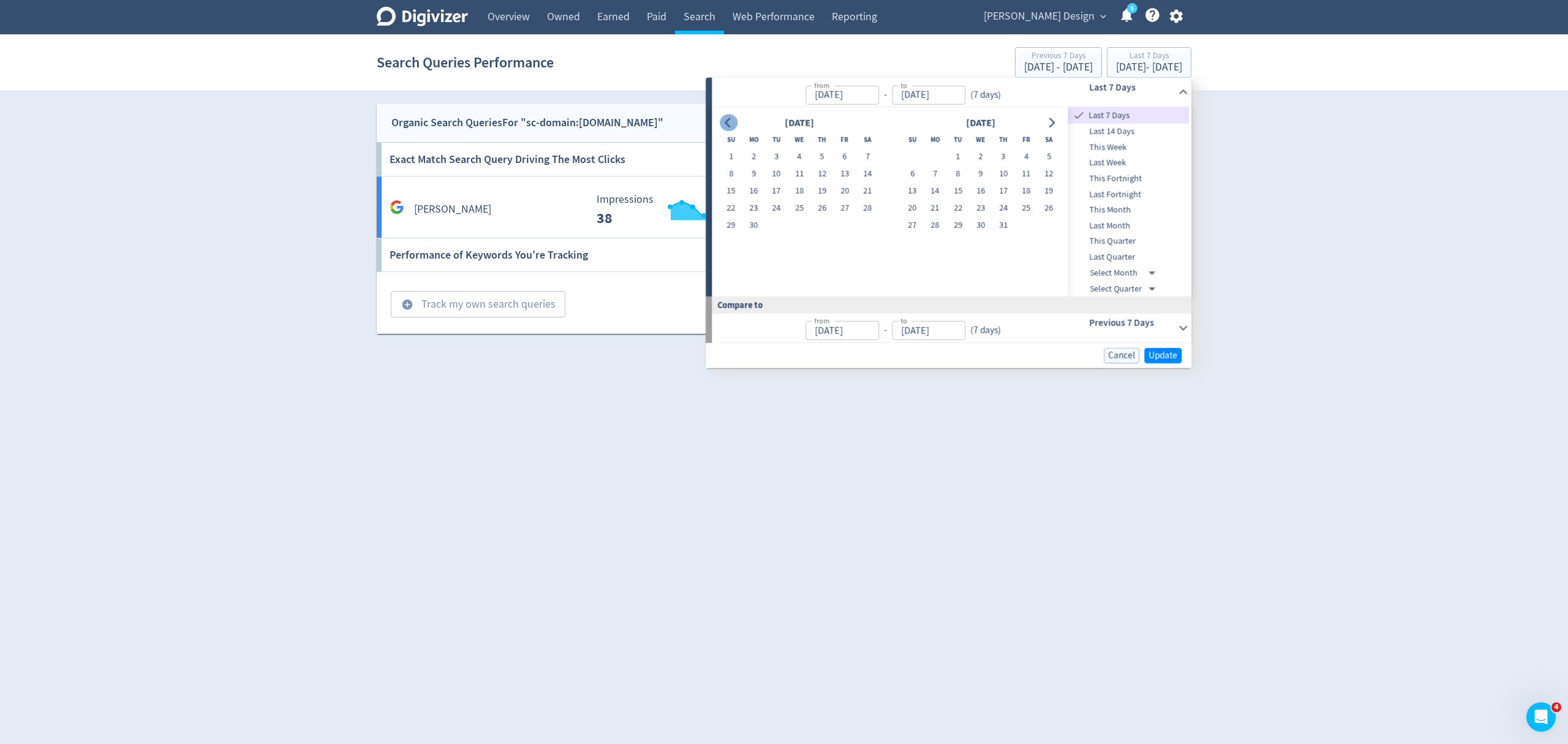
click at [724, 120] on icon "Go to previous month" at bounding box center [729, 123] width 10 height 10
click at [865, 155] on button "1" at bounding box center [867, 157] width 23 height 17
type input "Jun 01, 2024"
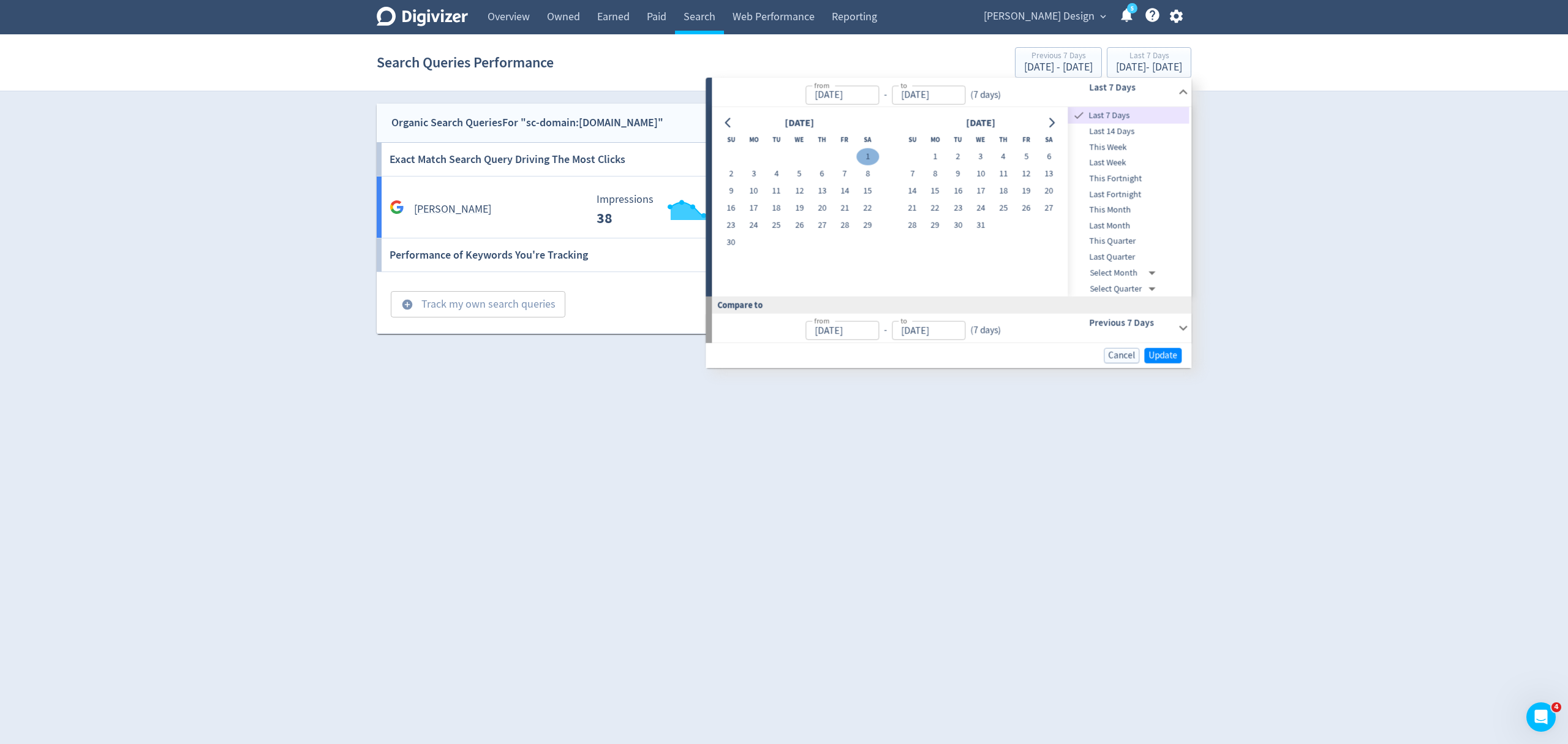
type input "Jun 01, 2024"
click at [1053, 123] on icon "Go to next month" at bounding box center [1052, 123] width 10 height 10
click at [1053, 122] on icon "Go to next month" at bounding box center [1052, 123] width 10 height 10
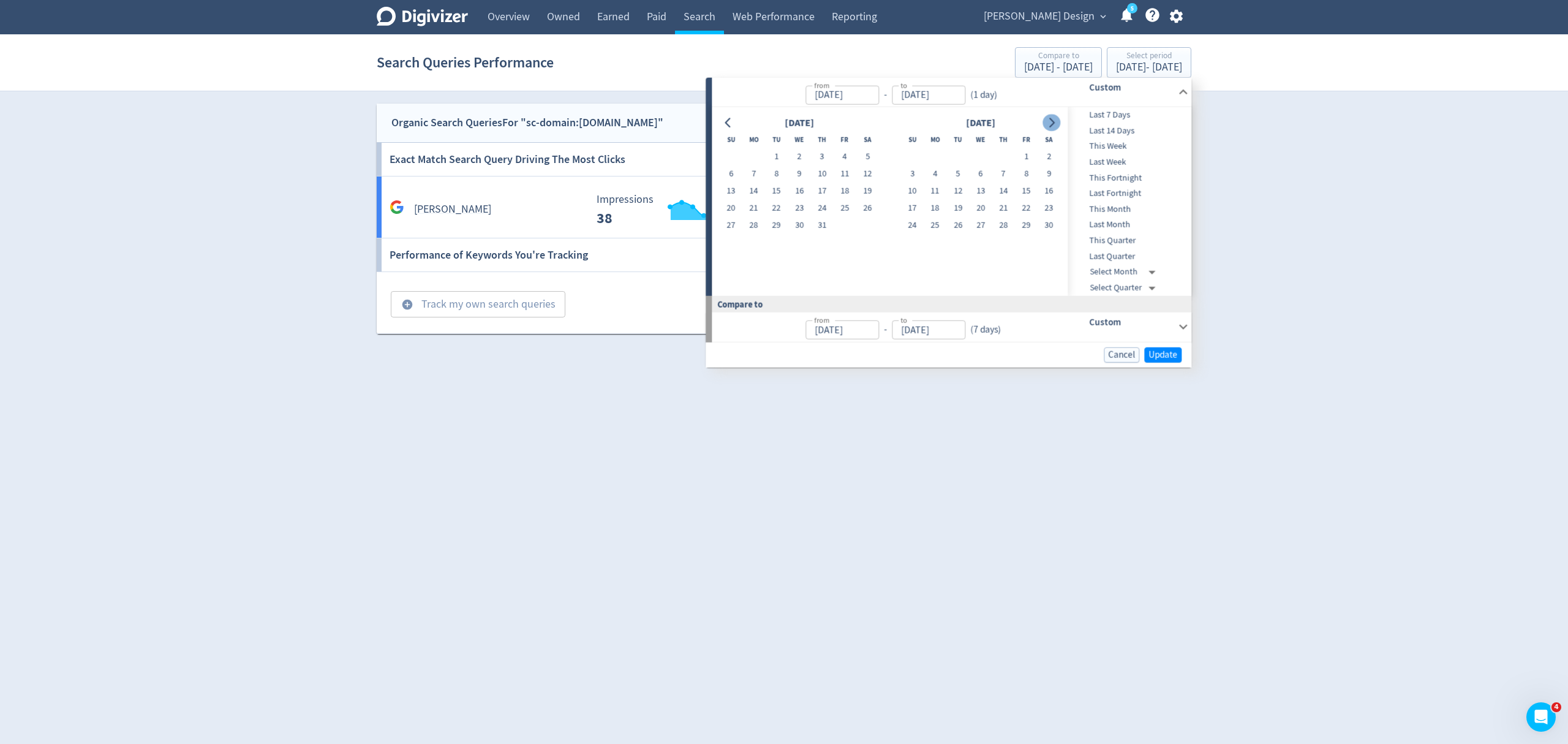
click at [1053, 122] on icon "Go to next month" at bounding box center [1052, 123] width 10 height 10
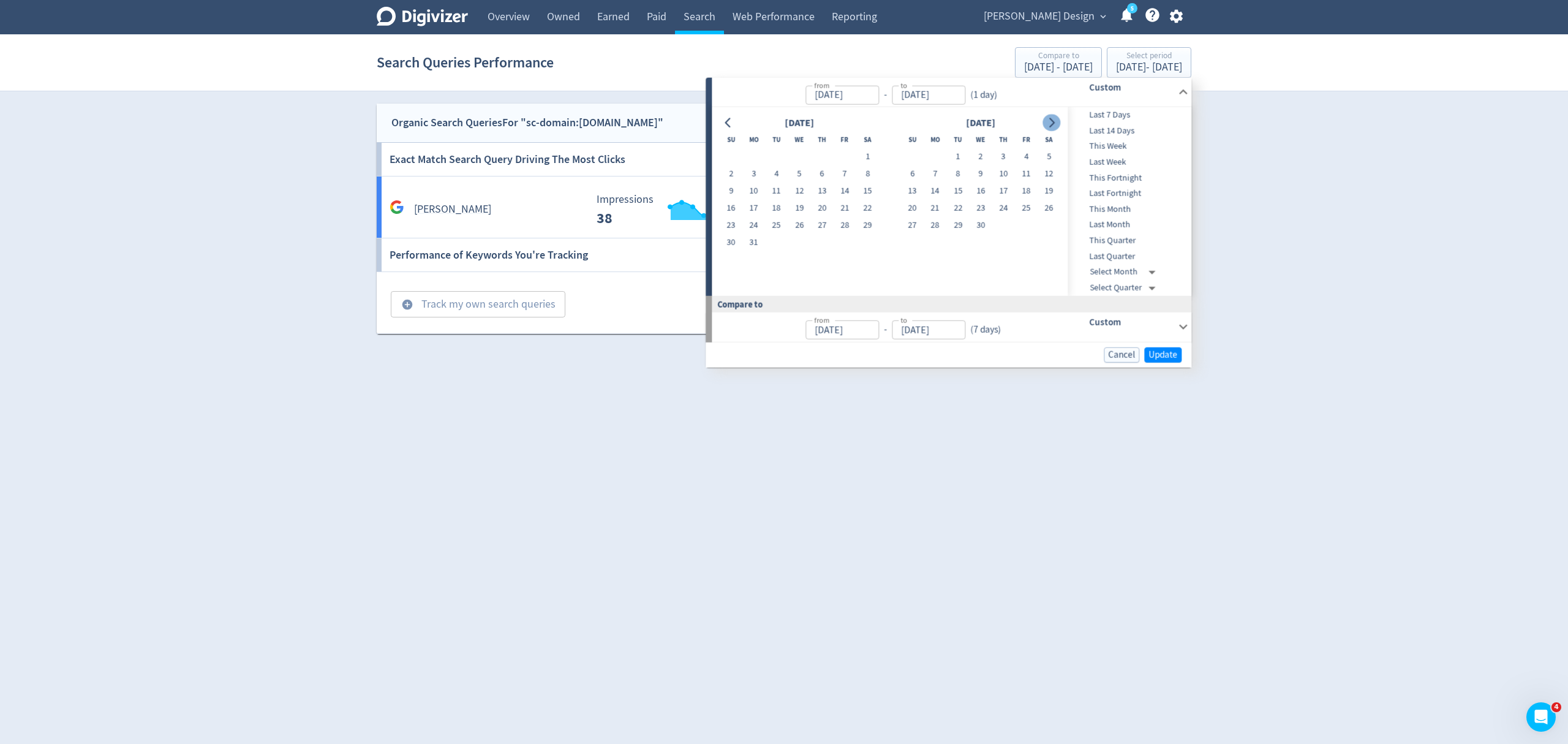
click at [1053, 122] on icon "Go to next month" at bounding box center [1052, 123] width 10 height 10
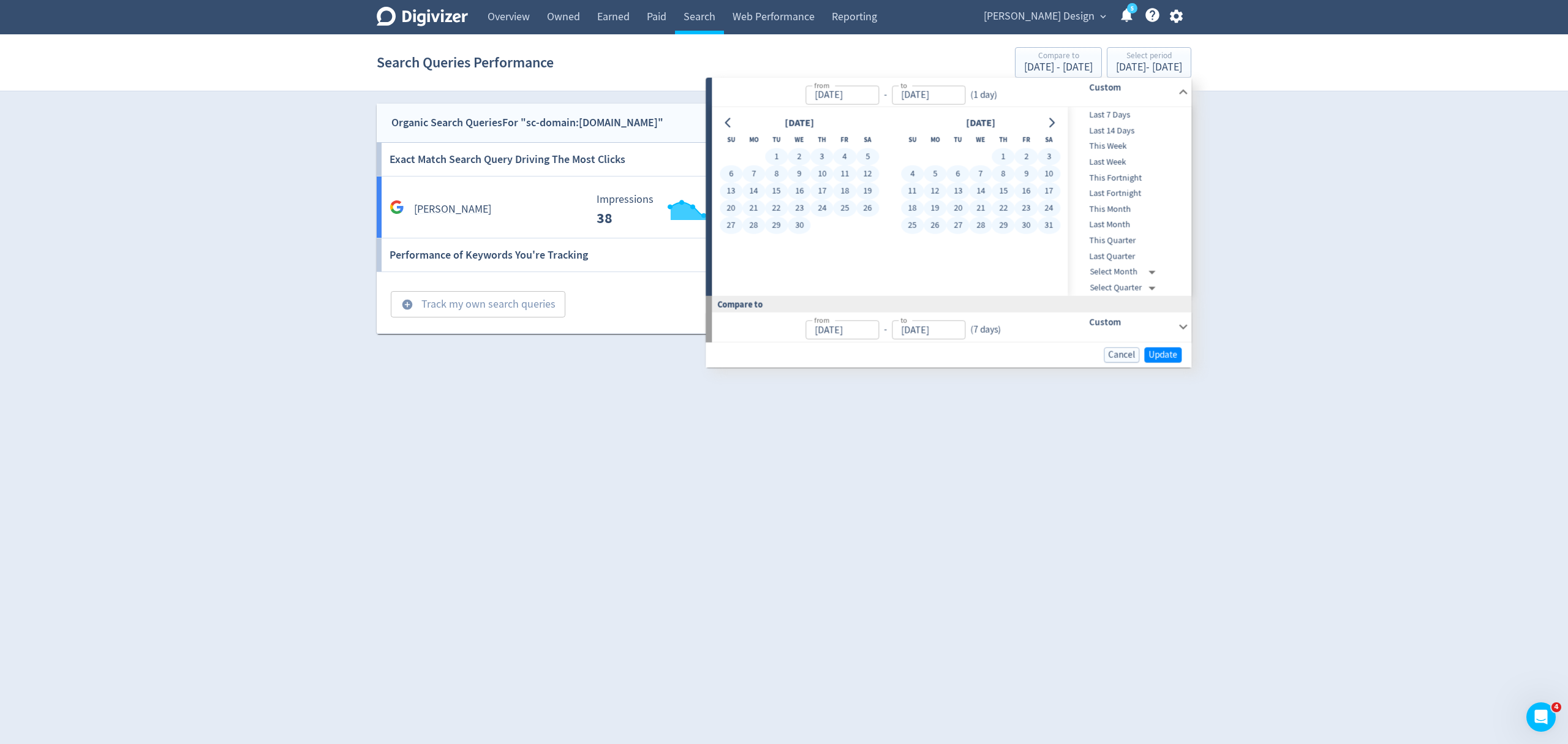
click at [1052, 226] on button "31" at bounding box center [1049, 225] width 23 height 17
type input "[DATE]"
type input "Jun 02, 2023"
type input "May 31, 2024"
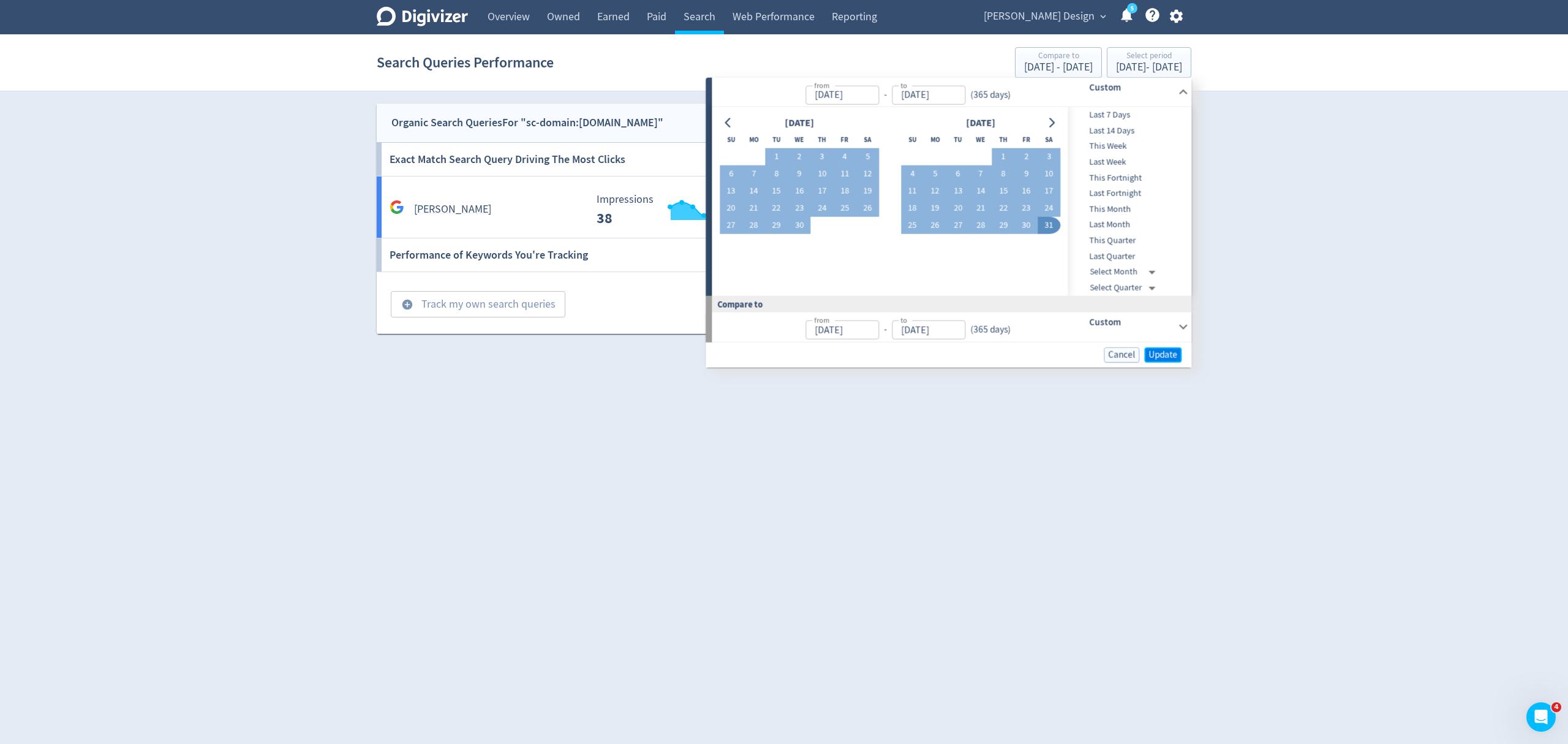
click at [1164, 354] on span "Update" at bounding box center [1162, 354] width 29 height 9
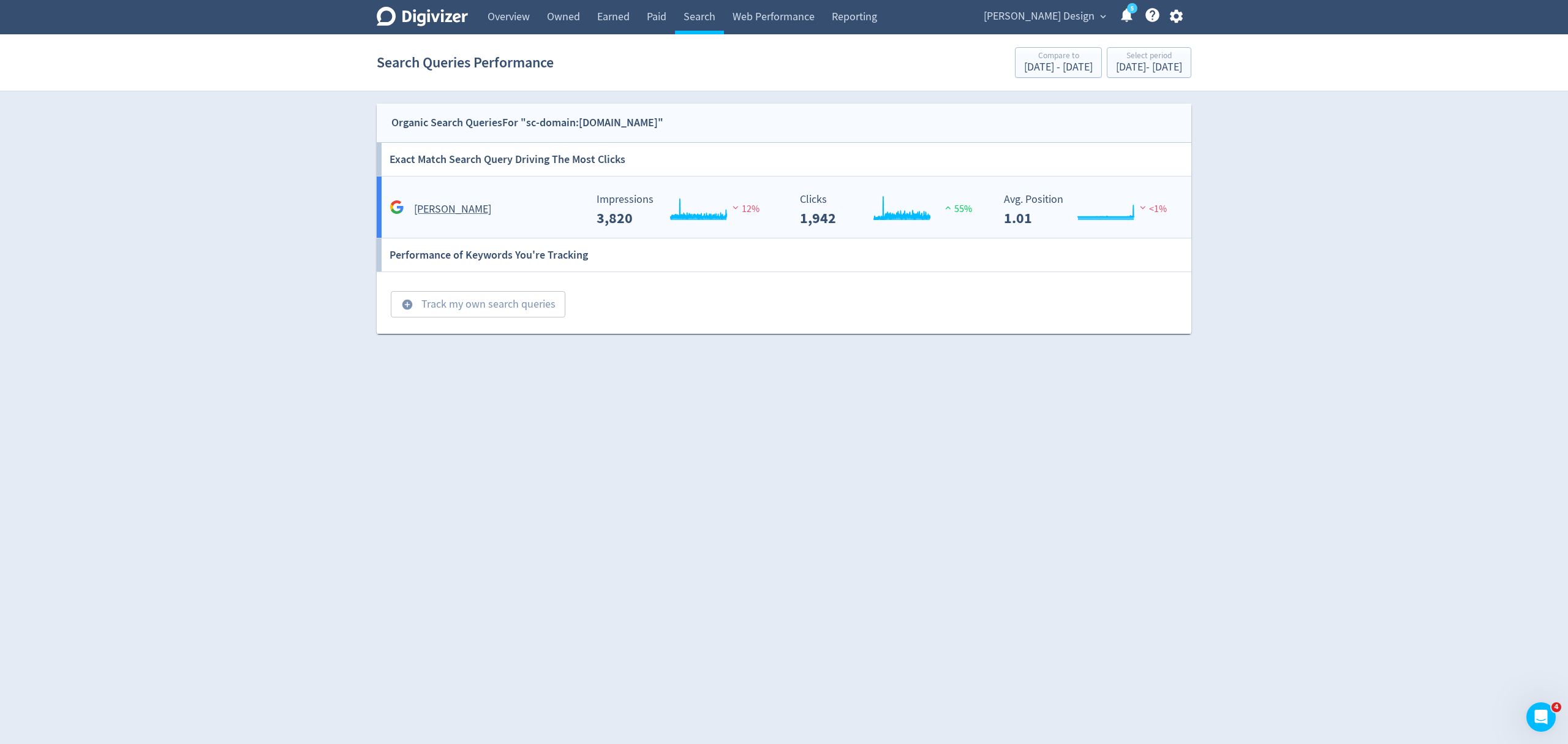
click at [494, 210] on div "jason ree" at bounding box center [486, 208] width 199 height 19
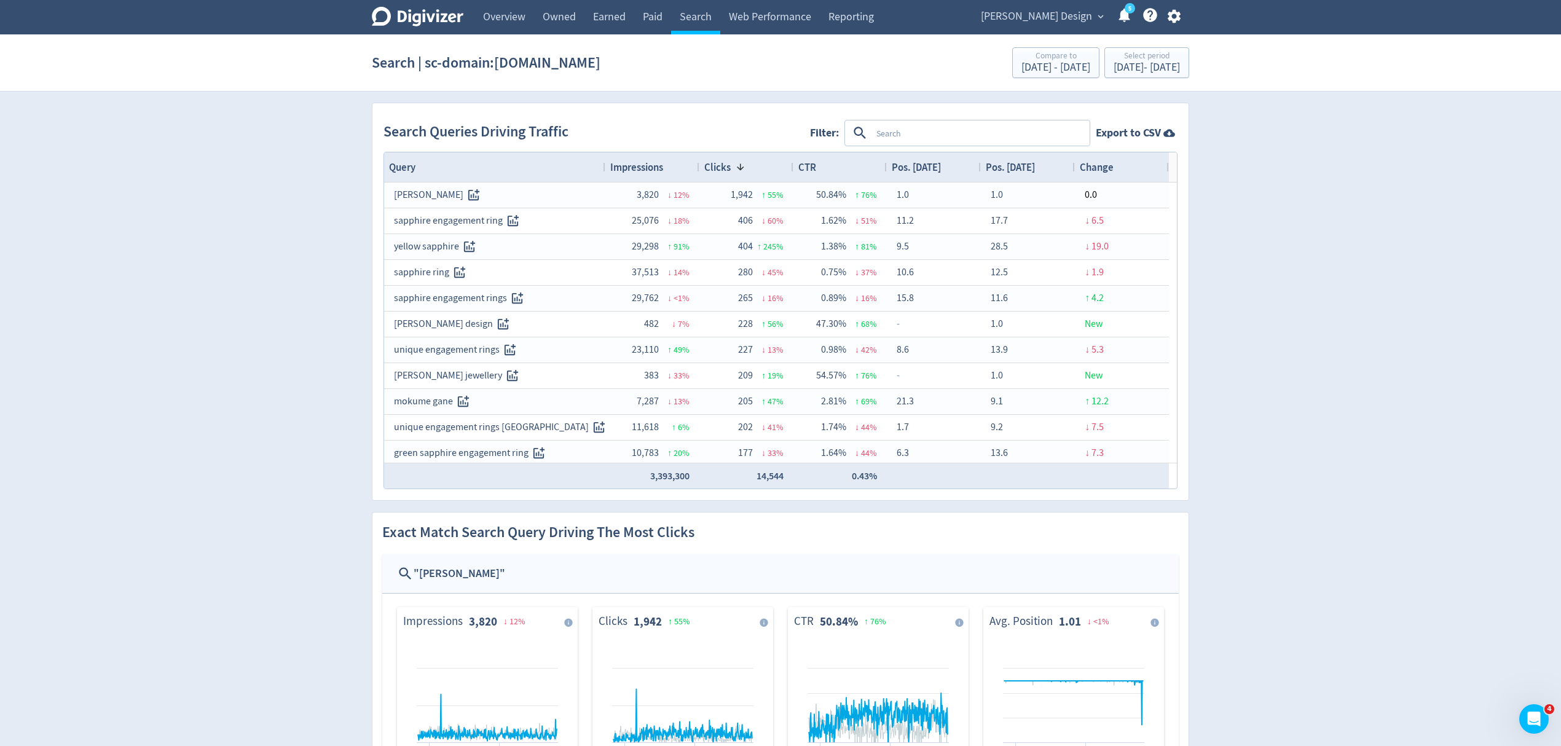
drag, startPoint x: 1043, startPoint y: 14, endPoint x: 1102, endPoint y: 192, distance: 188.1
click at [1043, 14] on span "[PERSON_NAME] Design" at bounding box center [1036, 17] width 111 height 20
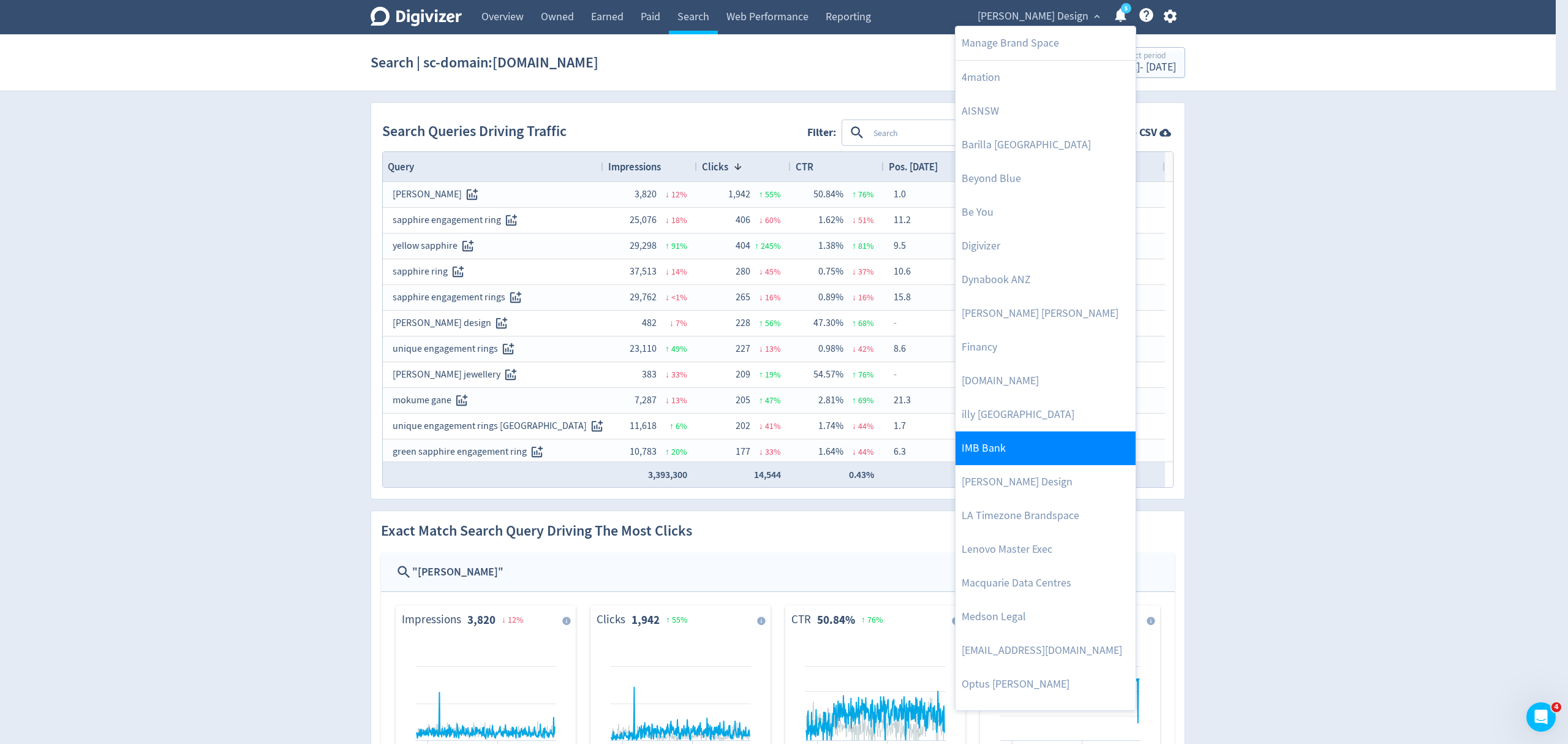
click at [990, 442] on link "IMB Bank" at bounding box center [1046, 449] width 180 height 34
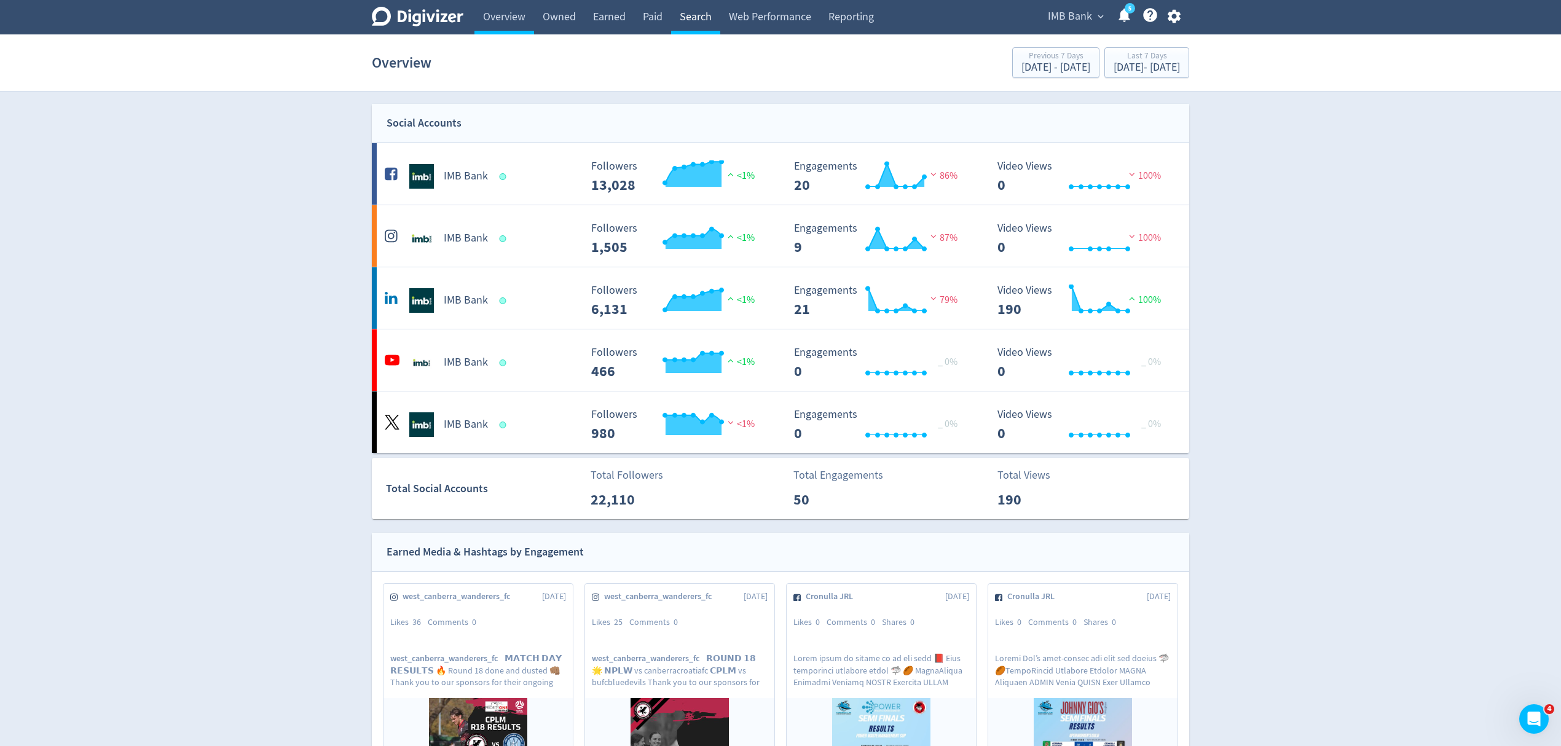
click at [696, 23] on link "Search" at bounding box center [695, 17] width 49 height 34
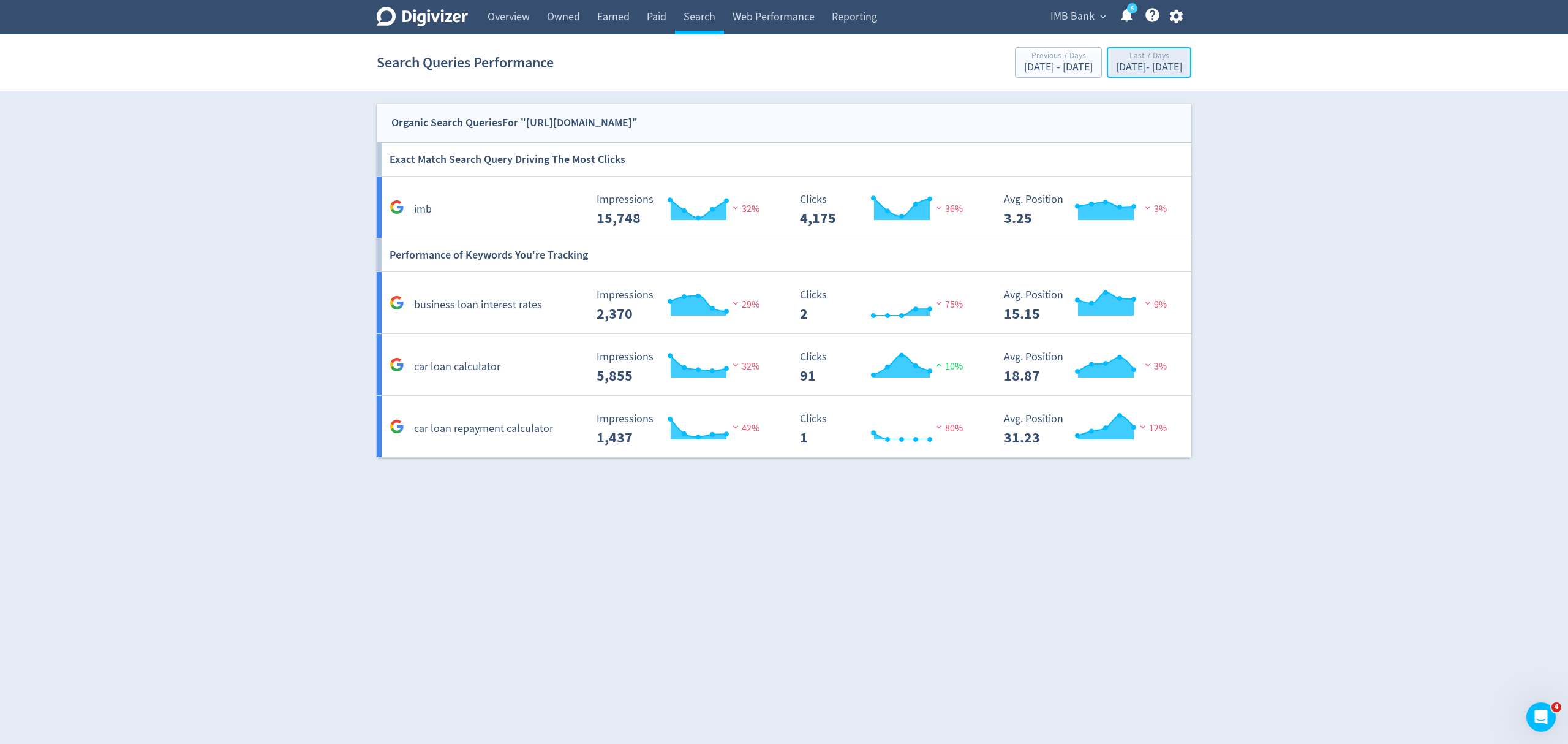
click at [1116, 65] on div "[DATE] - [DATE]" at bounding box center [1149, 67] width 66 height 11
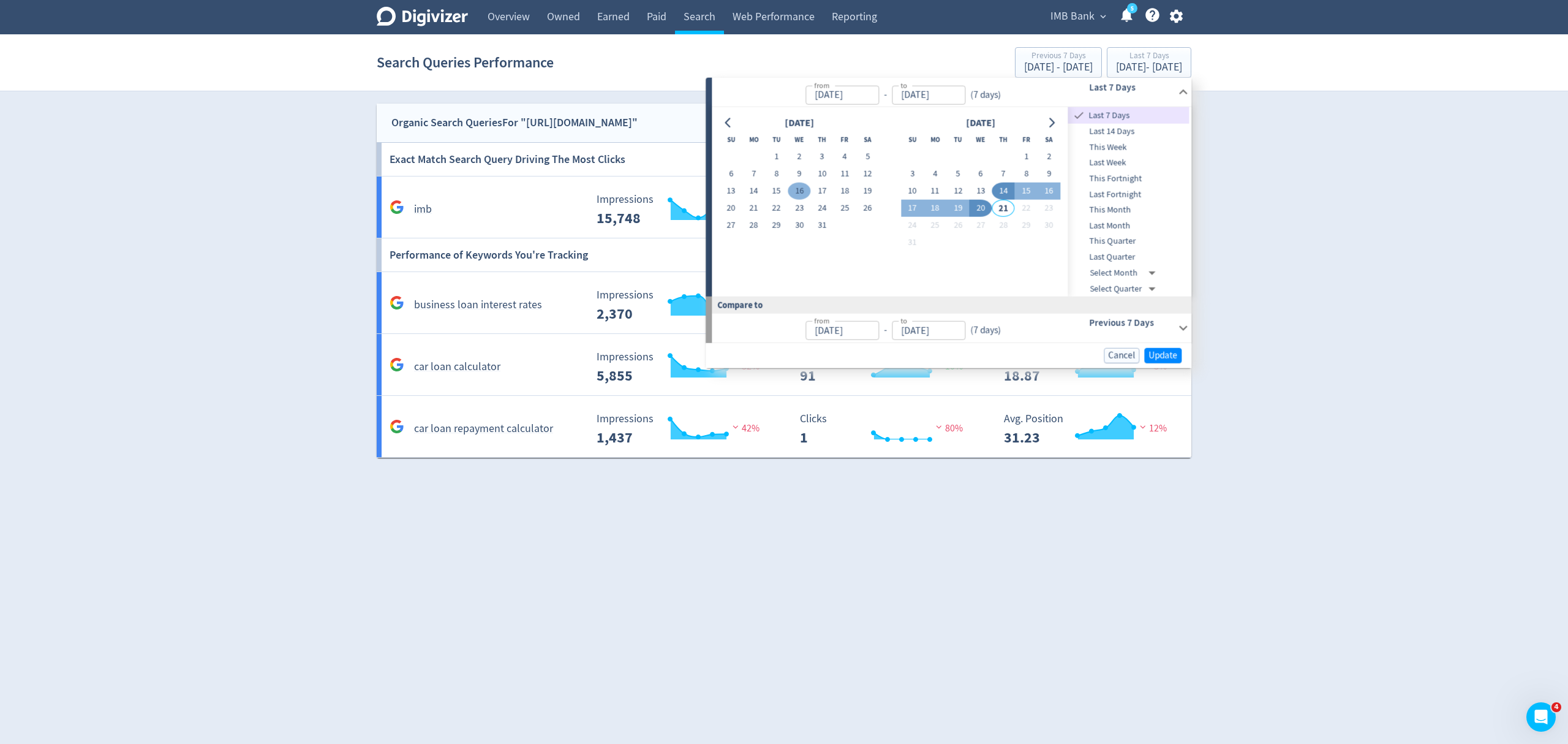
click at [783, 155] on button "1" at bounding box center [776, 157] width 23 height 17
type input "Jul 01, 2025"
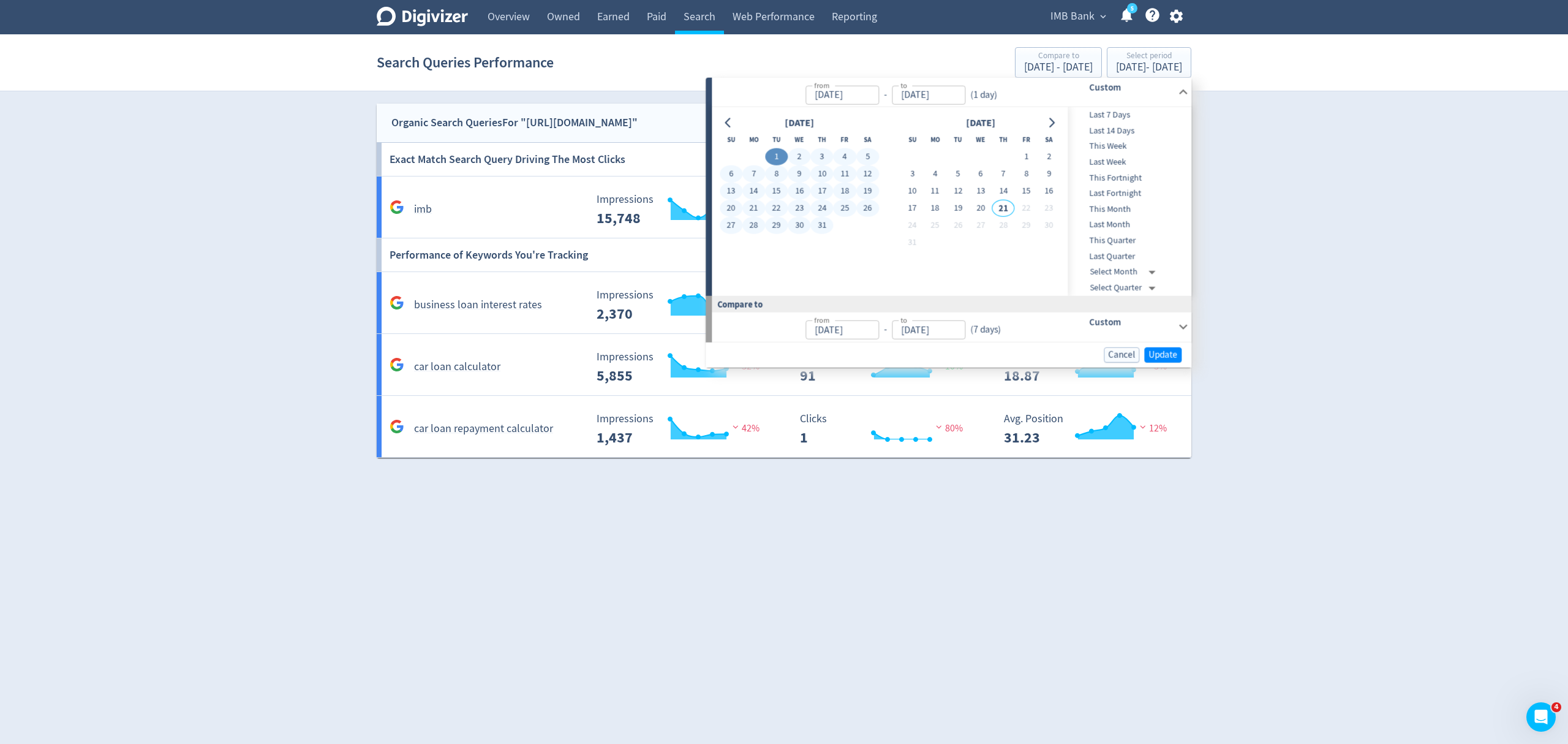
click at [818, 225] on button "31" at bounding box center [822, 225] width 23 height 17
type input "[DATE]"
type input "May 31, 2025"
type input "Jun 30, 2025"
click at [1164, 353] on span "Update" at bounding box center [1162, 354] width 29 height 9
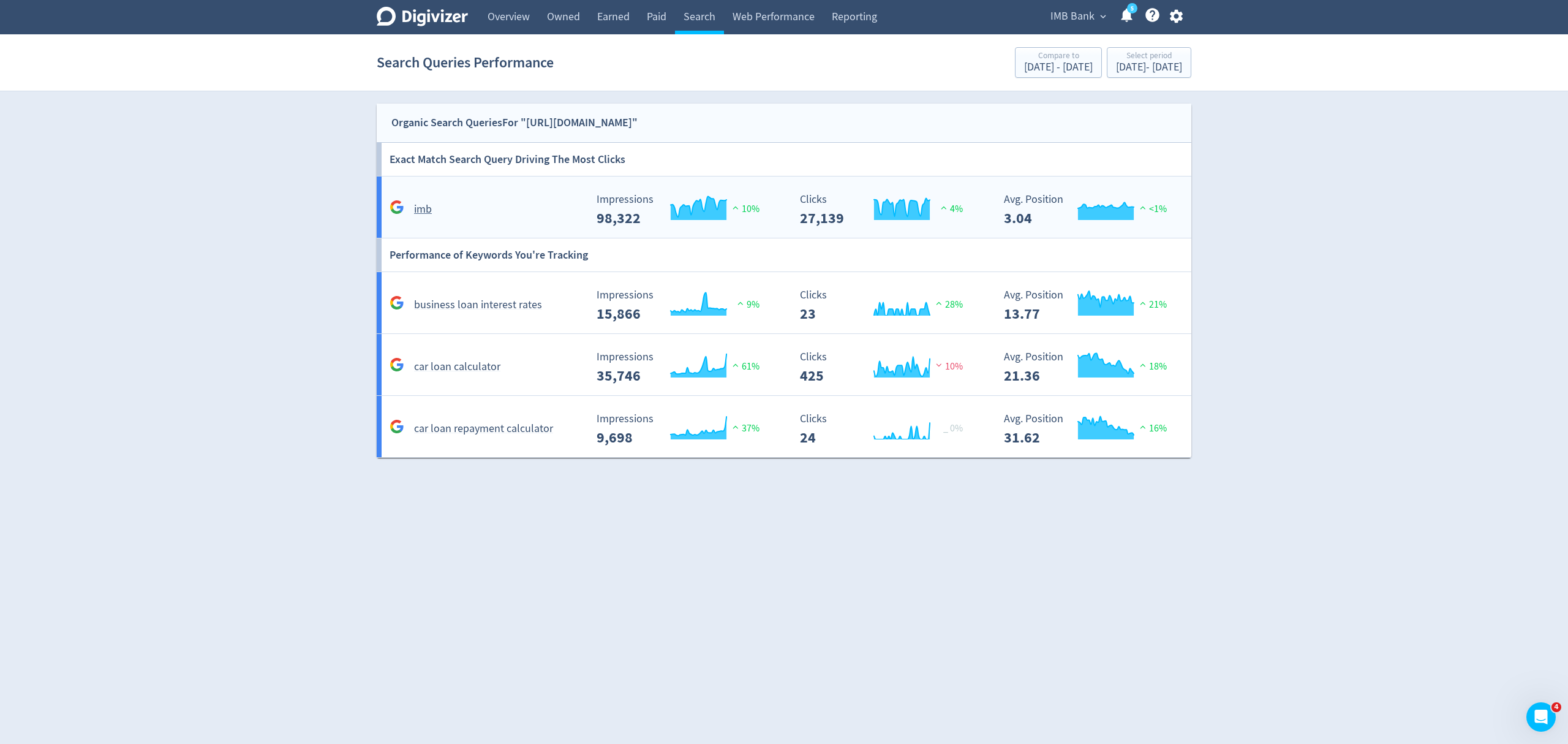
click at [531, 199] on div "imb" at bounding box center [486, 208] width 199 height 19
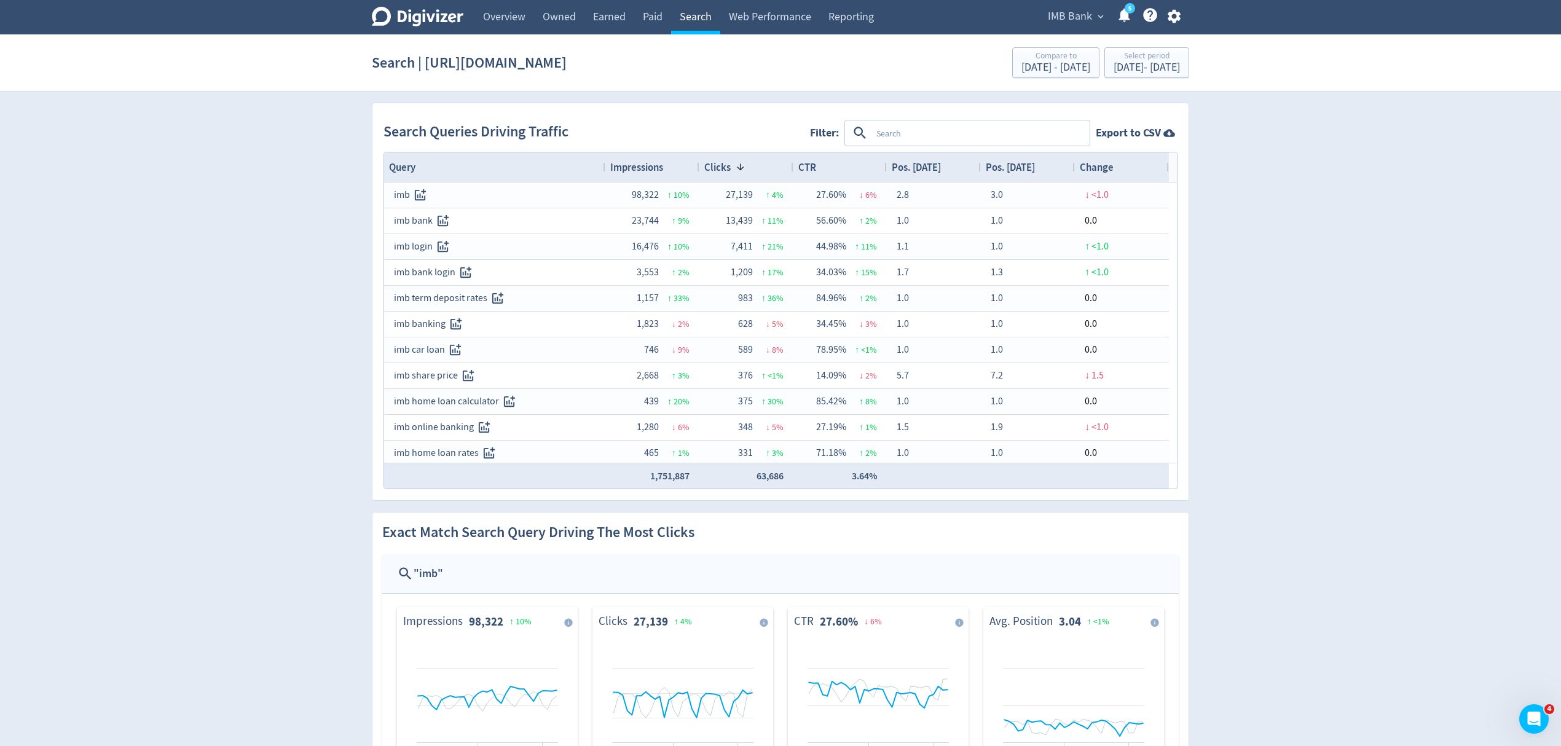
click at [684, 18] on link "Search" at bounding box center [695, 17] width 49 height 34
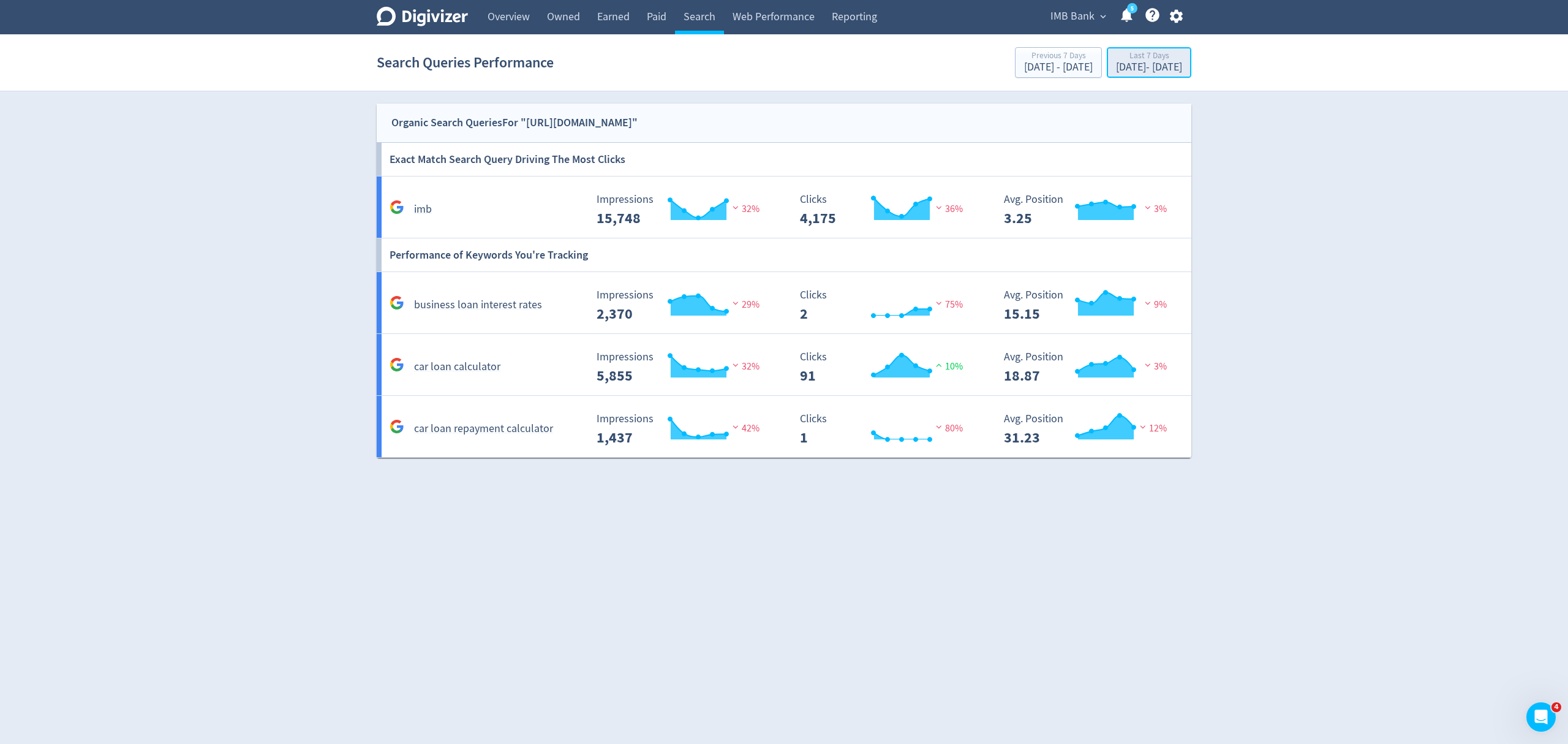
click at [1134, 73] on div "[DATE] - [DATE]" at bounding box center [1149, 67] width 66 height 11
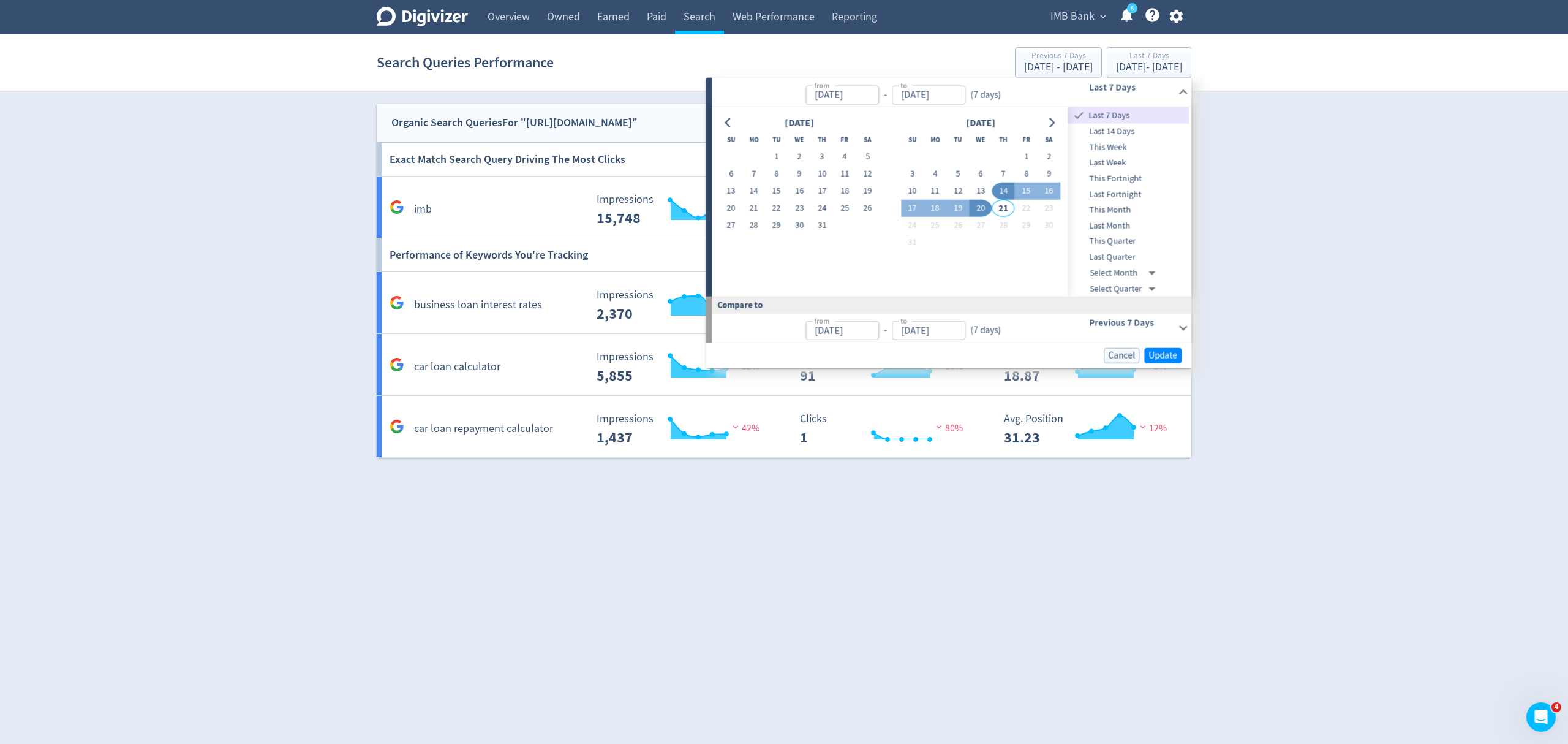
click at [782, 160] on button "1" at bounding box center [776, 157] width 23 height 17
type input "[DATE]"
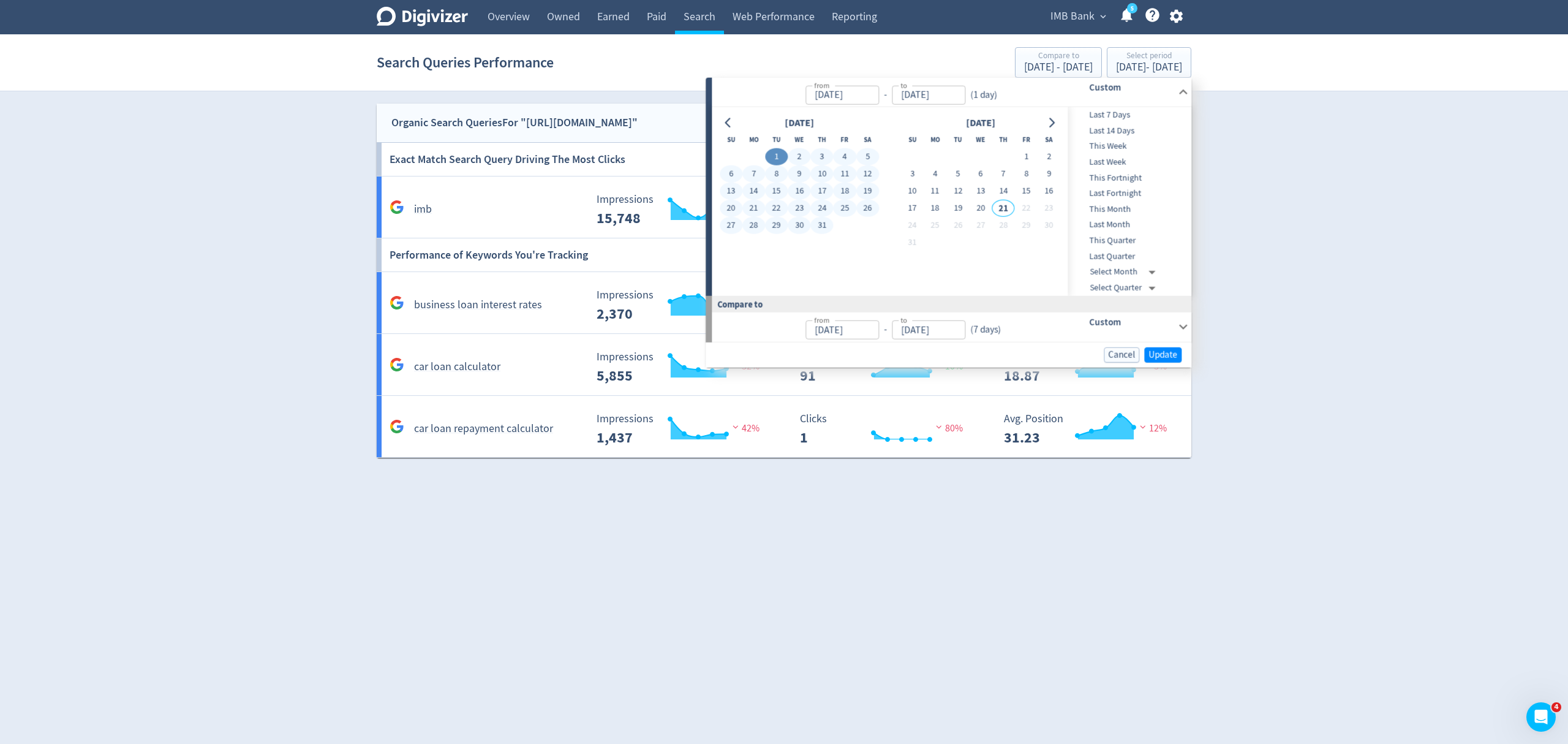
click at [824, 225] on button "31" at bounding box center [822, 225] width 23 height 17
type input "[DATE]"
click at [1162, 352] on span "Update" at bounding box center [1162, 354] width 29 height 9
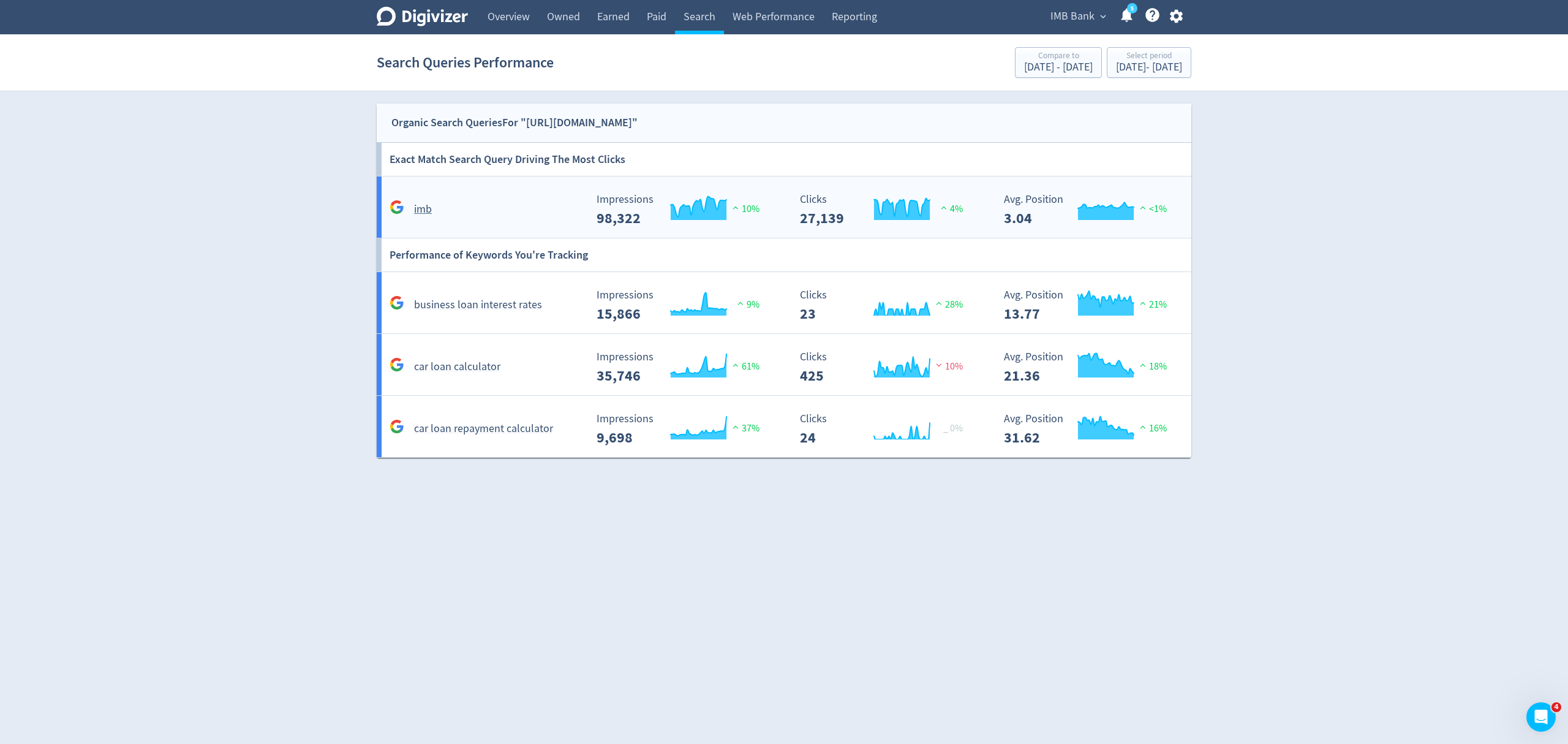
click at [491, 208] on div "imb" at bounding box center [486, 208] width 199 height 19
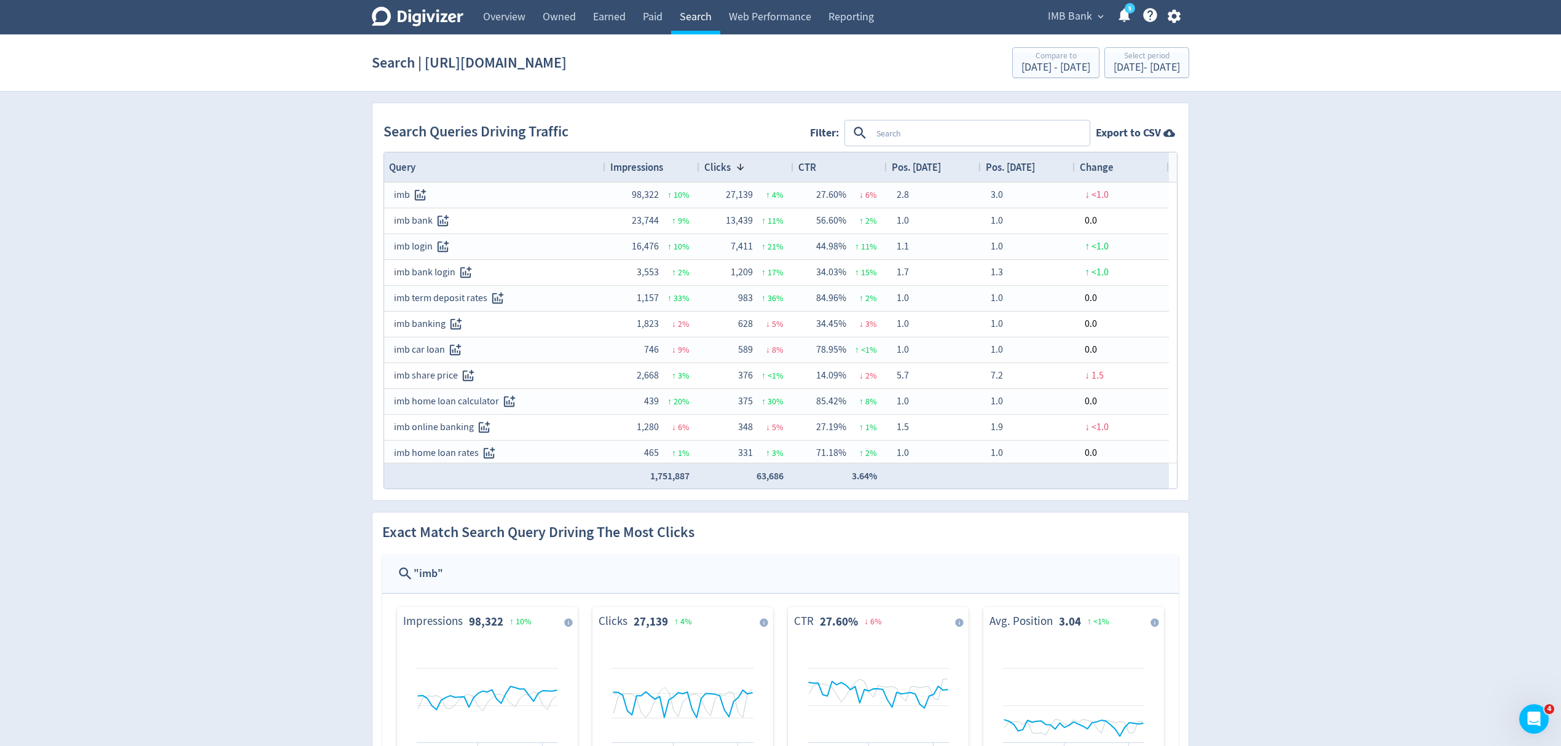
click at [699, 10] on link "Search" at bounding box center [695, 17] width 49 height 34
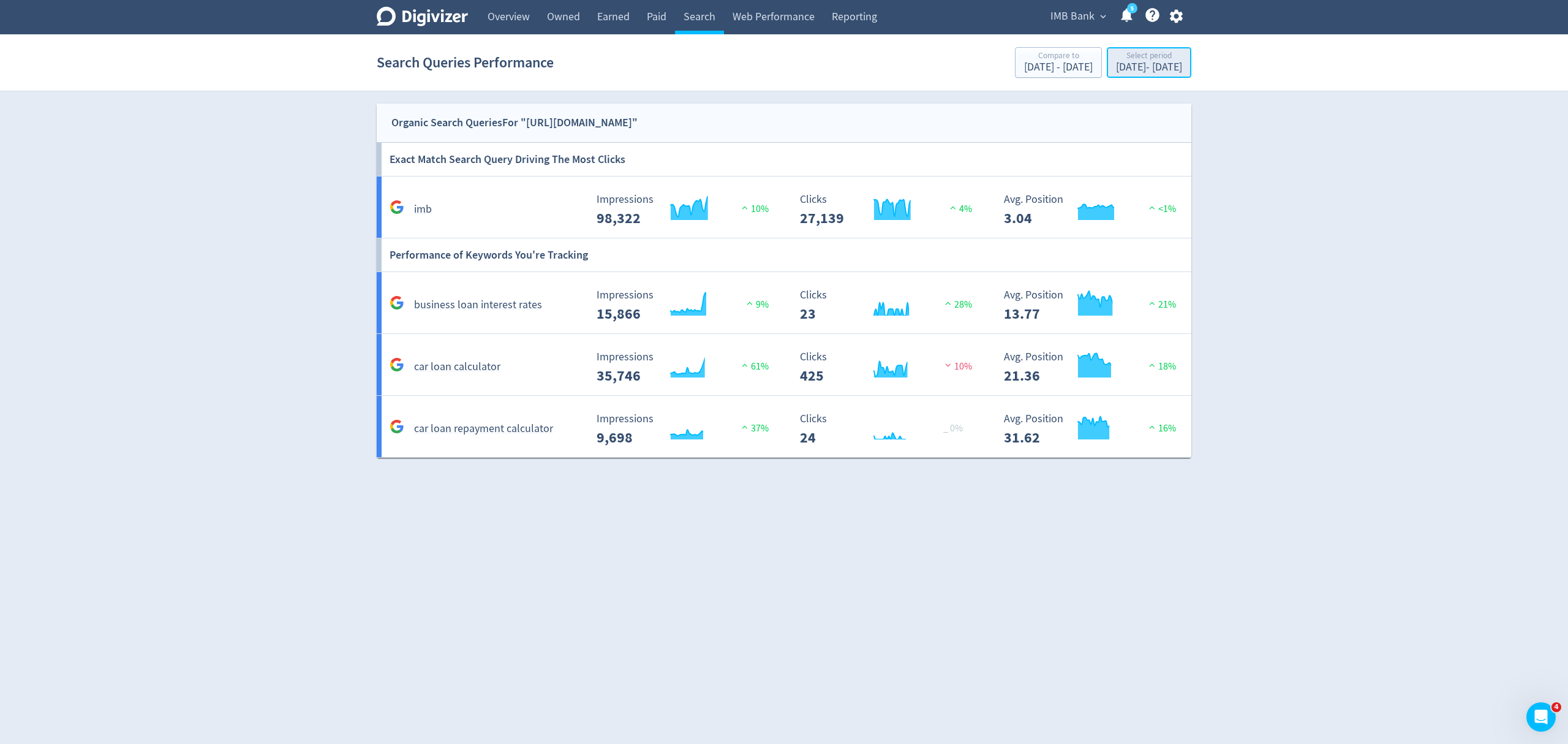
click at [1133, 71] on div "[DATE] - [DATE]" at bounding box center [1149, 67] width 66 height 11
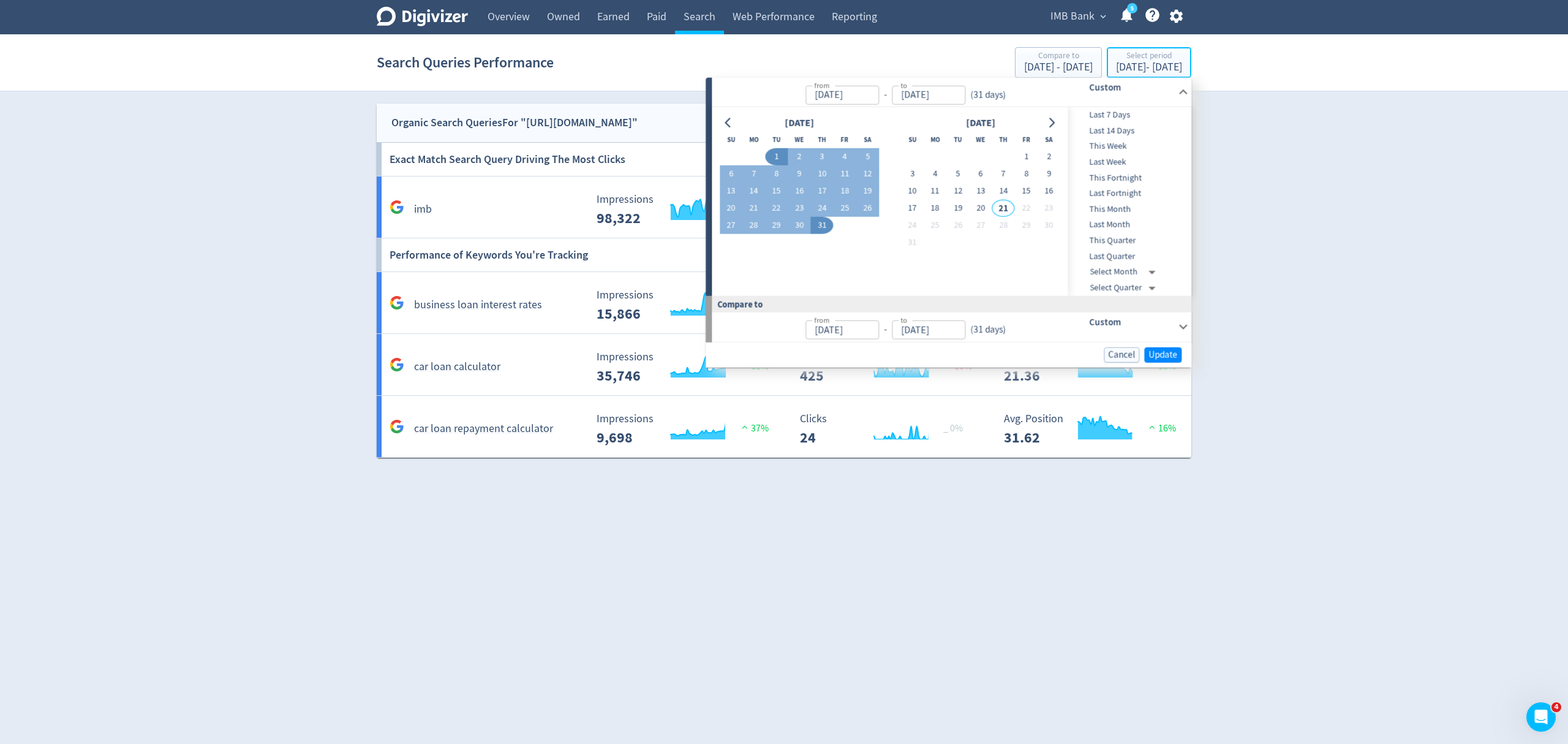
type input "[DATE]"
click at [728, 119] on icon "Go to previous month" at bounding box center [729, 123] width 6 height 10
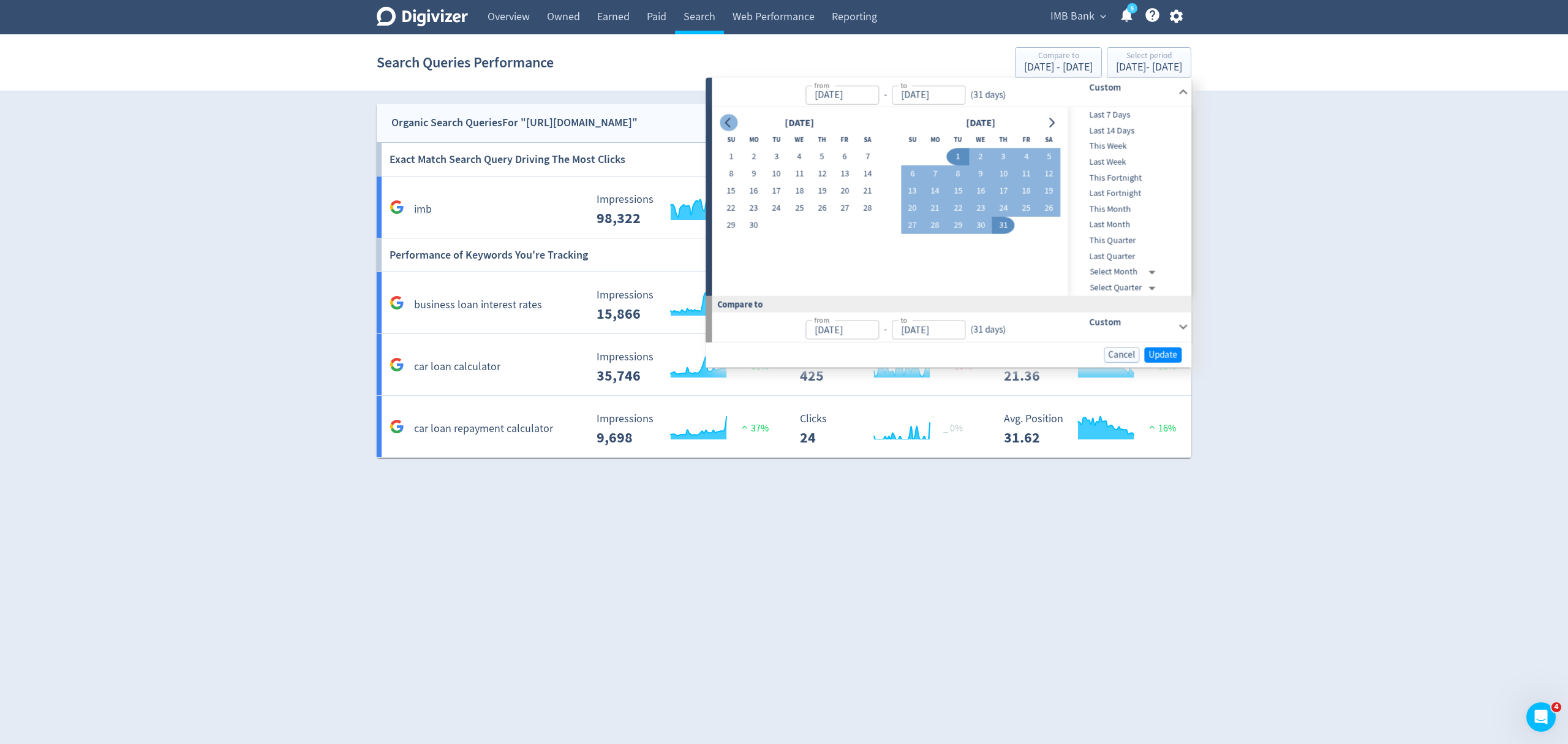
click at [728, 119] on icon "Go to previous month" at bounding box center [729, 123] width 6 height 10
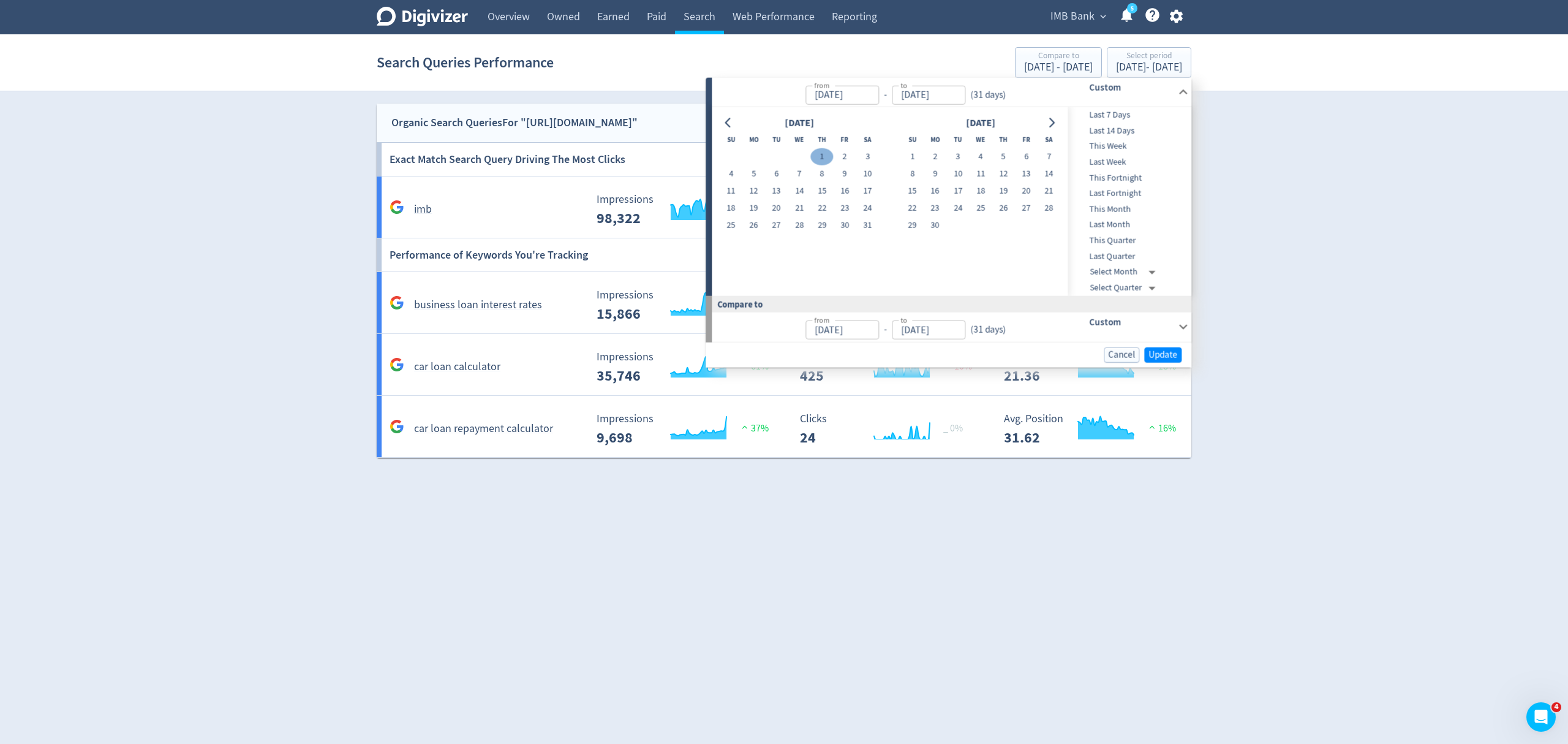
click at [821, 156] on button "1" at bounding box center [822, 157] width 23 height 17
type input "[DATE]"
click at [1066, 124] on div "May 2025 Su Mo Tu We Th Fr Sa 1 2 3 4 5 6 7 8 9 10 11 12 13 14 15 16 17 18 19 2…" at bounding box center [889, 201] width 356 height 188
click at [1047, 119] on icon "Go to next month" at bounding box center [1052, 123] width 10 height 10
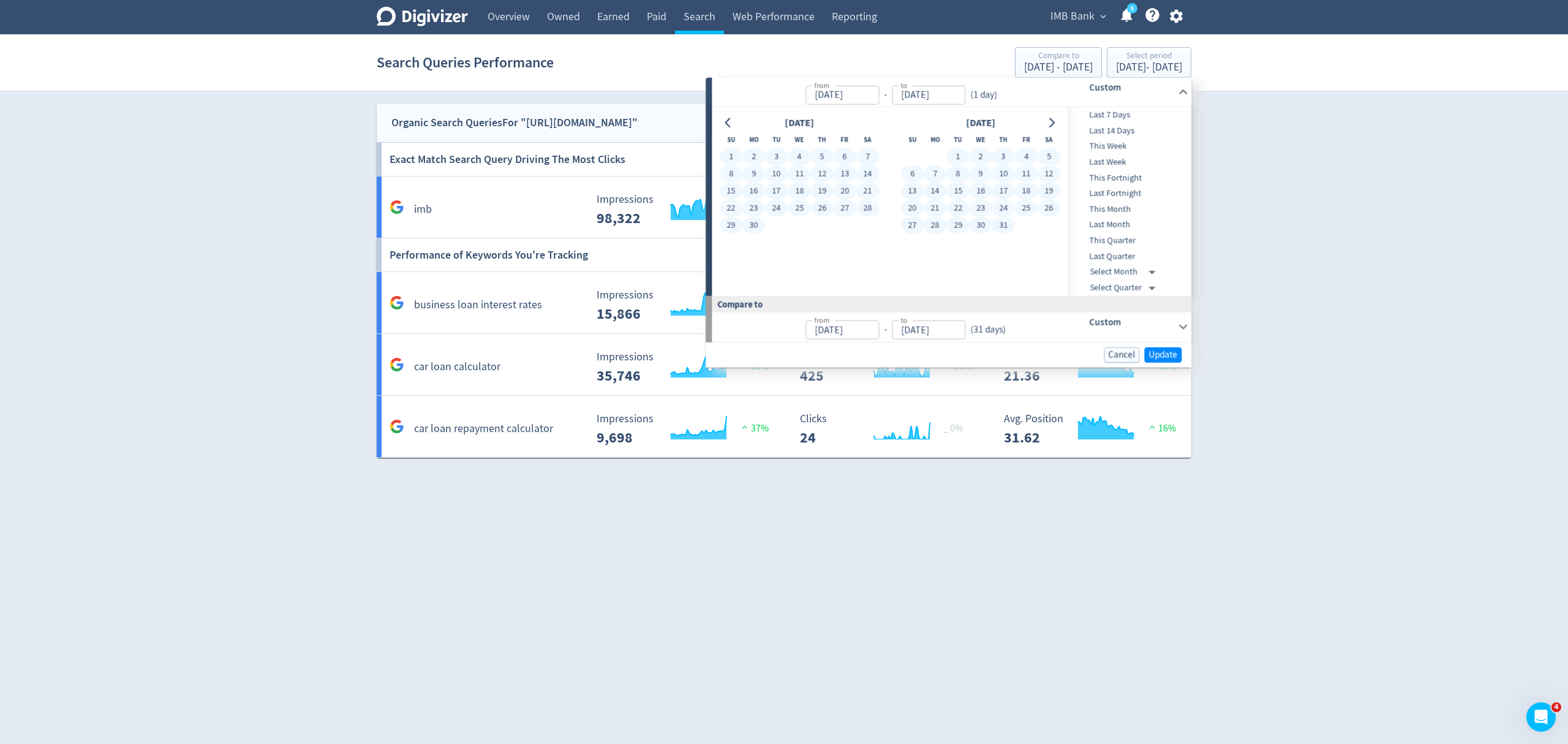
click at [1002, 221] on button "31" at bounding box center [1003, 225] width 23 height 17
type input "[DATE]"
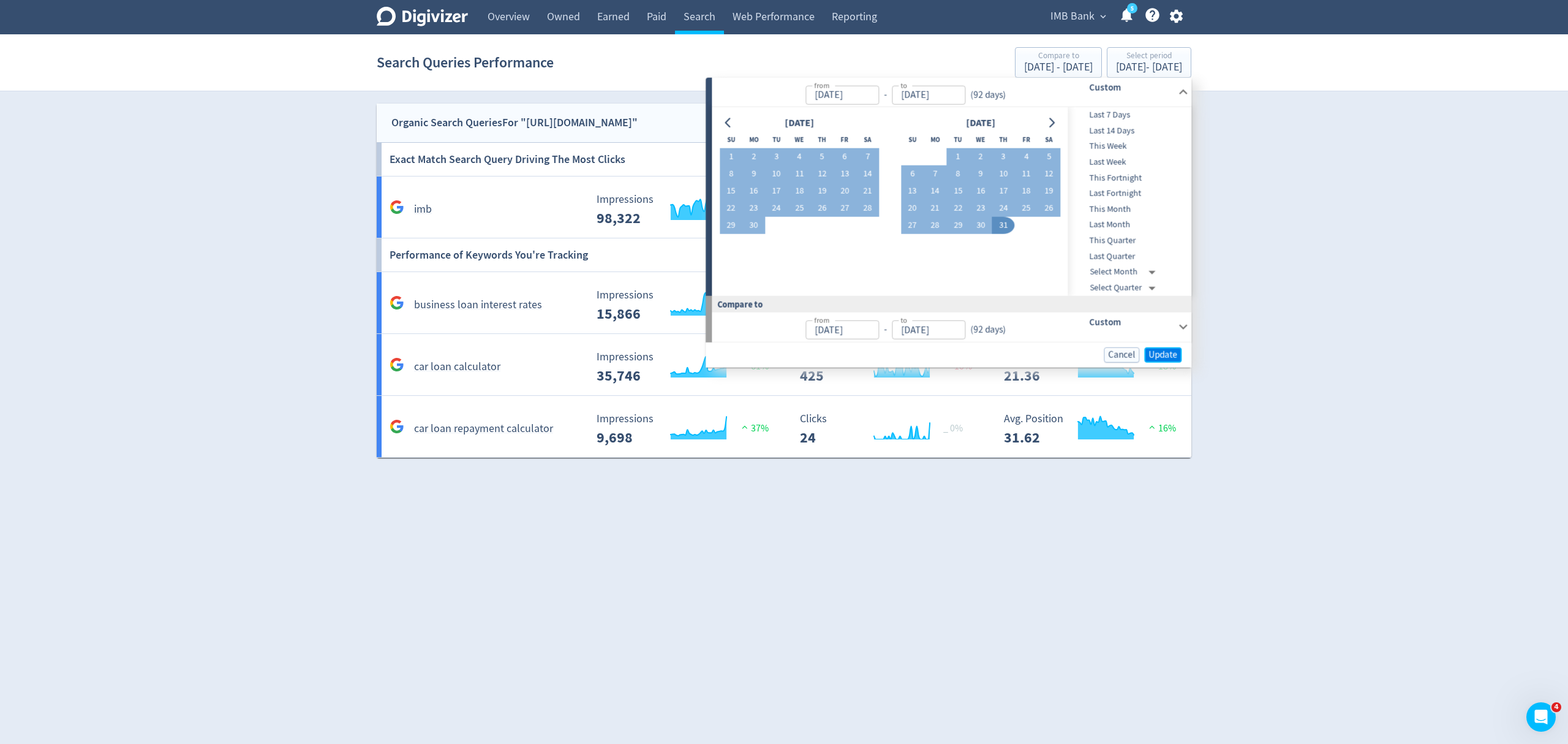
click at [1162, 350] on span "Update" at bounding box center [1162, 354] width 29 height 9
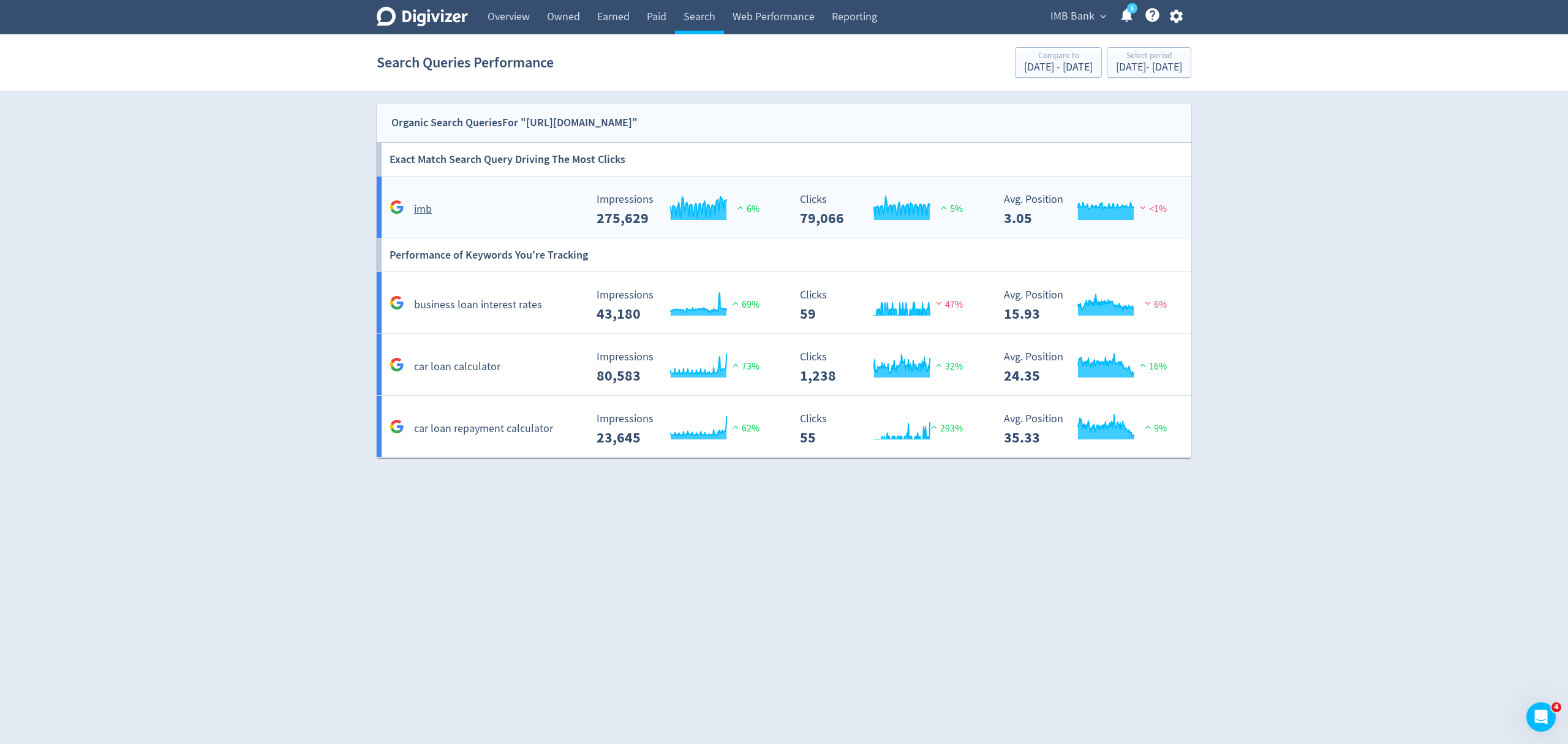
click at [493, 196] on div "imb" at bounding box center [483, 203] width 204 height 29
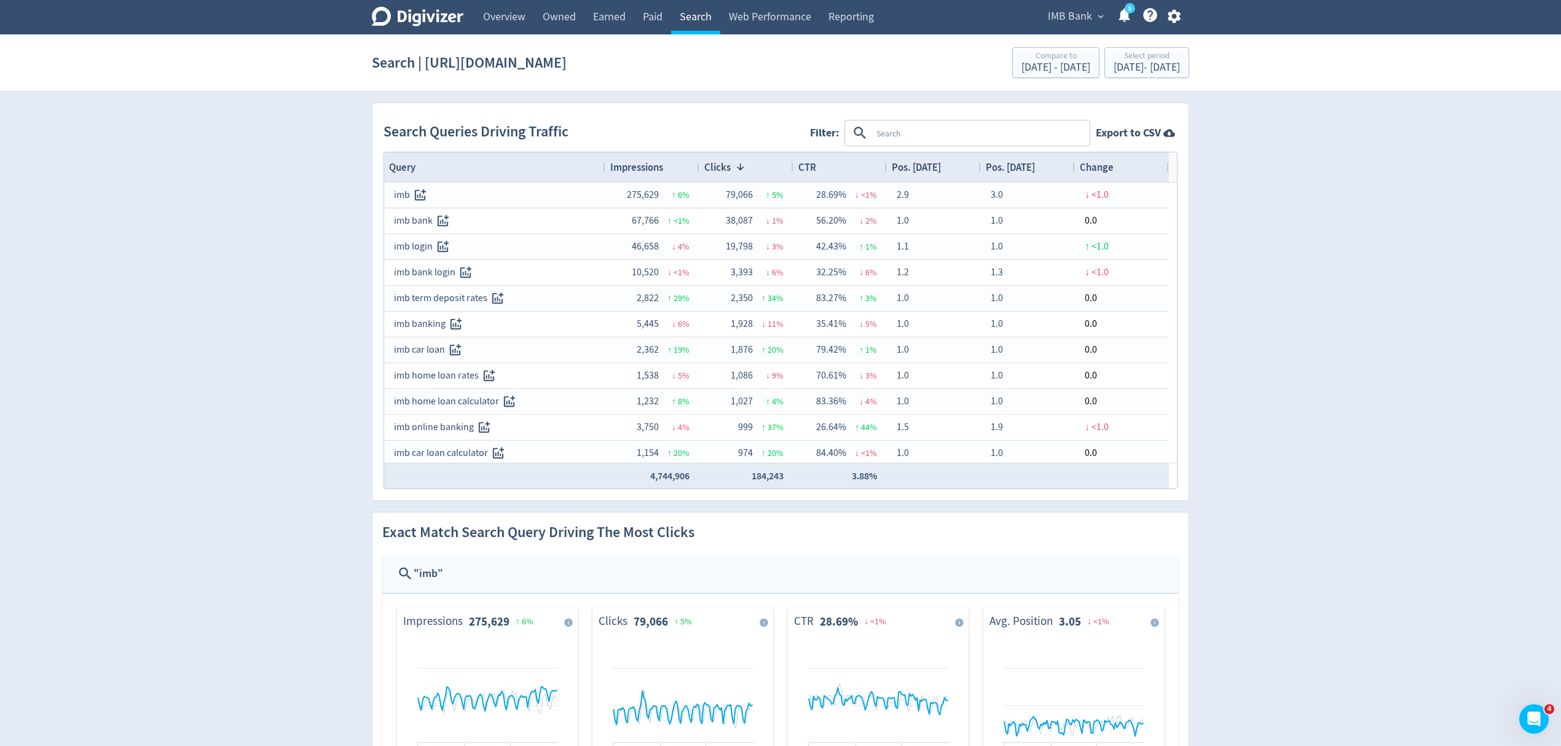
click at [685, 12] on link "Search" at bounding box center [695, 17] width 49 height 34
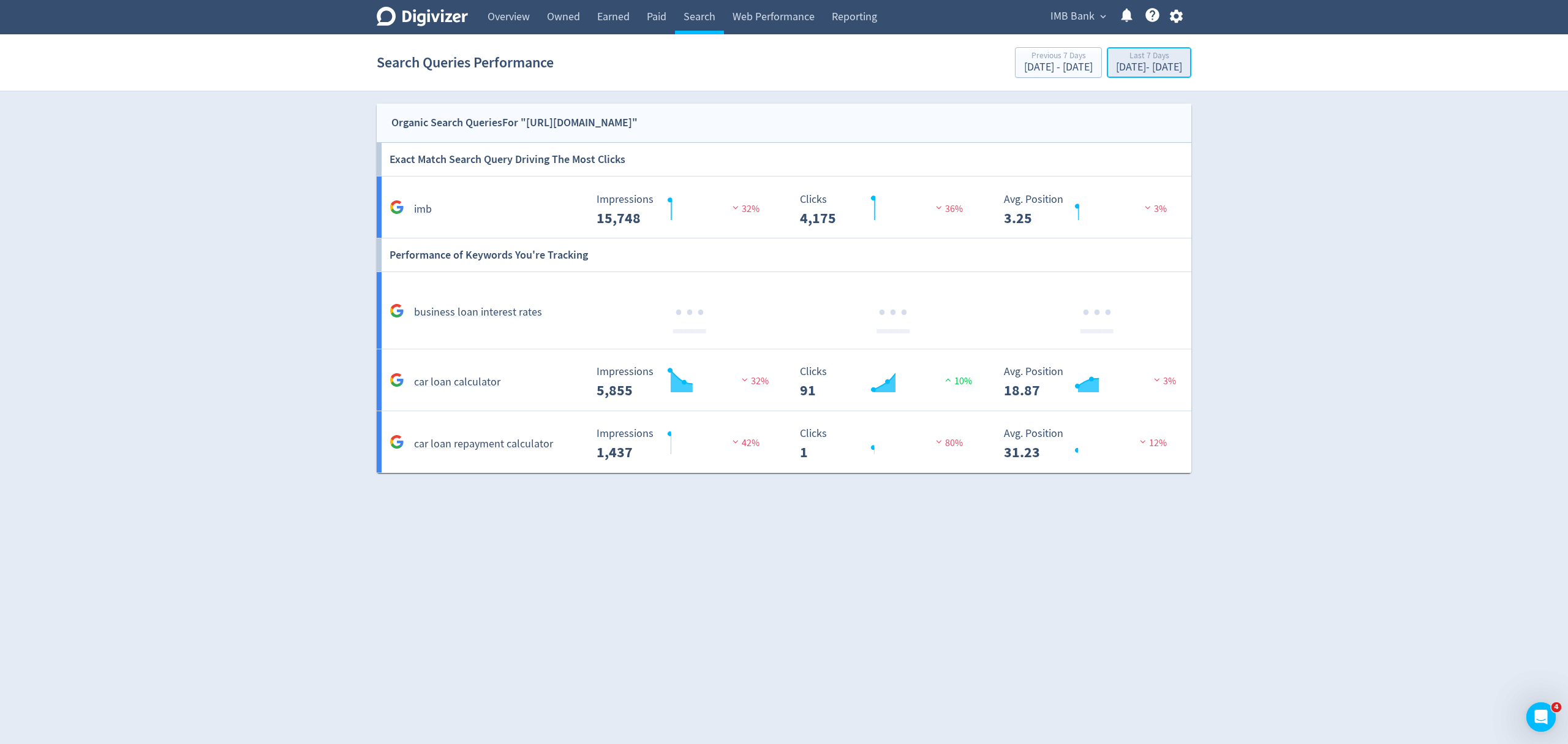
click at [1117, 64] on div "[DATE] - [DATE]" at bounding box center [1149, 67] width 66 height 11
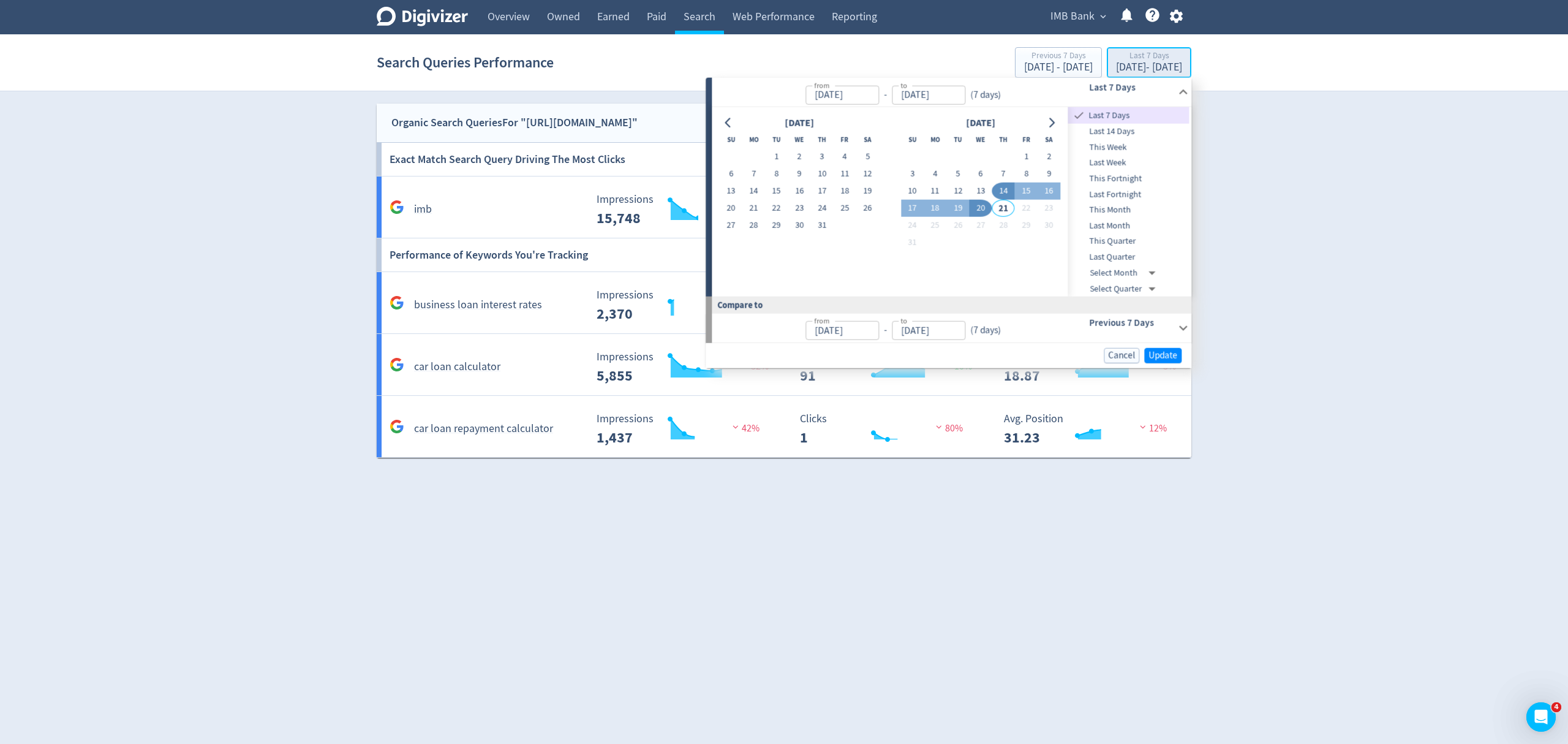
type input "[DATE]"
click at [722, 120] on button "Go to previous month" at bounding box center [729, 122] width 18 height 17
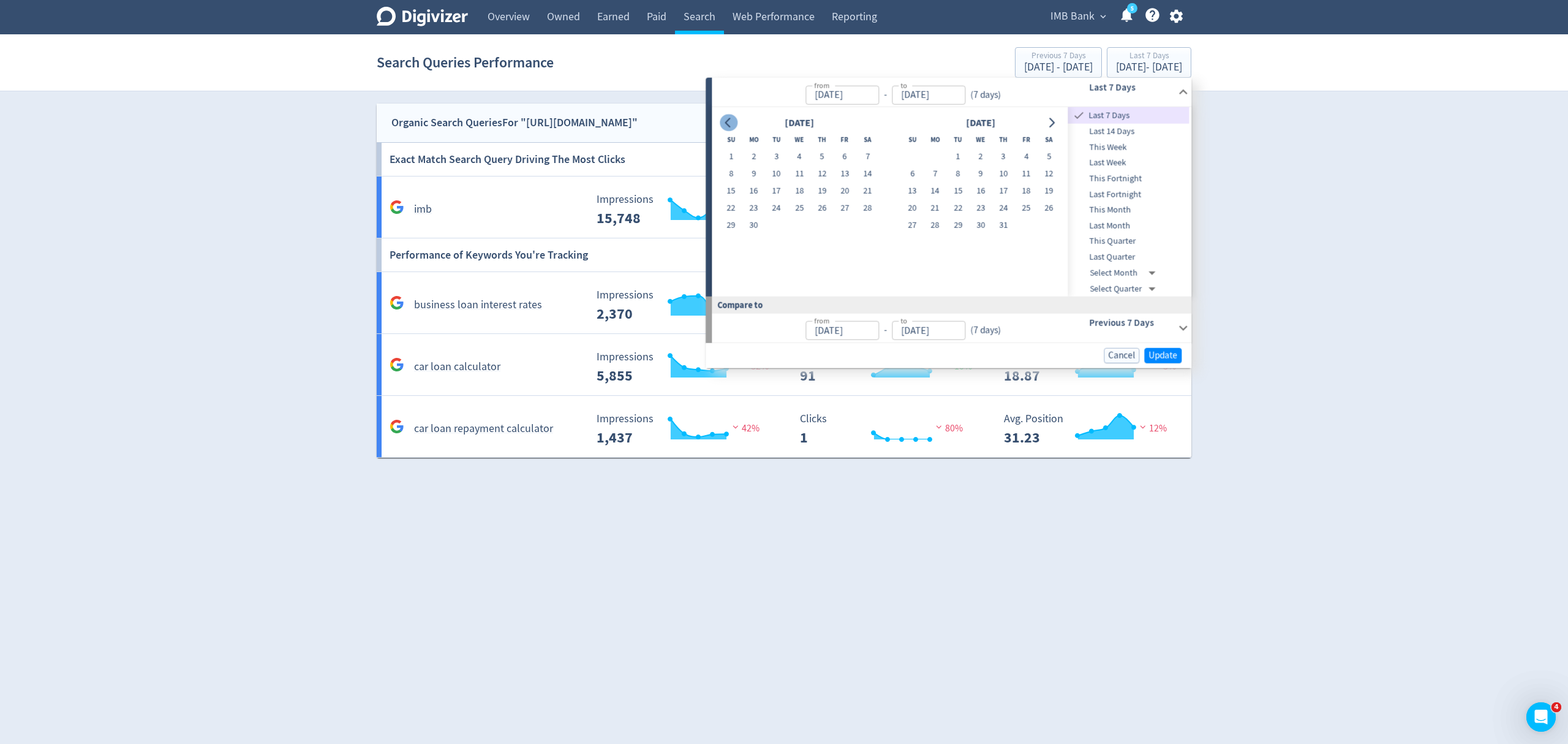
click at [722, 120] on button "Go to previous month" at bounding box center [729, 122] width 18 height 17
click at [724, 120] on icon "Go to previous month" at bounding box center [729, 123] width 10 height 10
click at [1000, 157] on button "1" at bounding box center [1003, 157] width 23 height 17
type input "May 01, 2025"
click at [1062, 120] on div "April 2025 Su Mo Tu We Th Fr Sa 1 2 3 4 5 6 7 8 9 10 11 12 13 14 15 16 17 18 19…" at bounding box center [889, 201] width 356 height 188
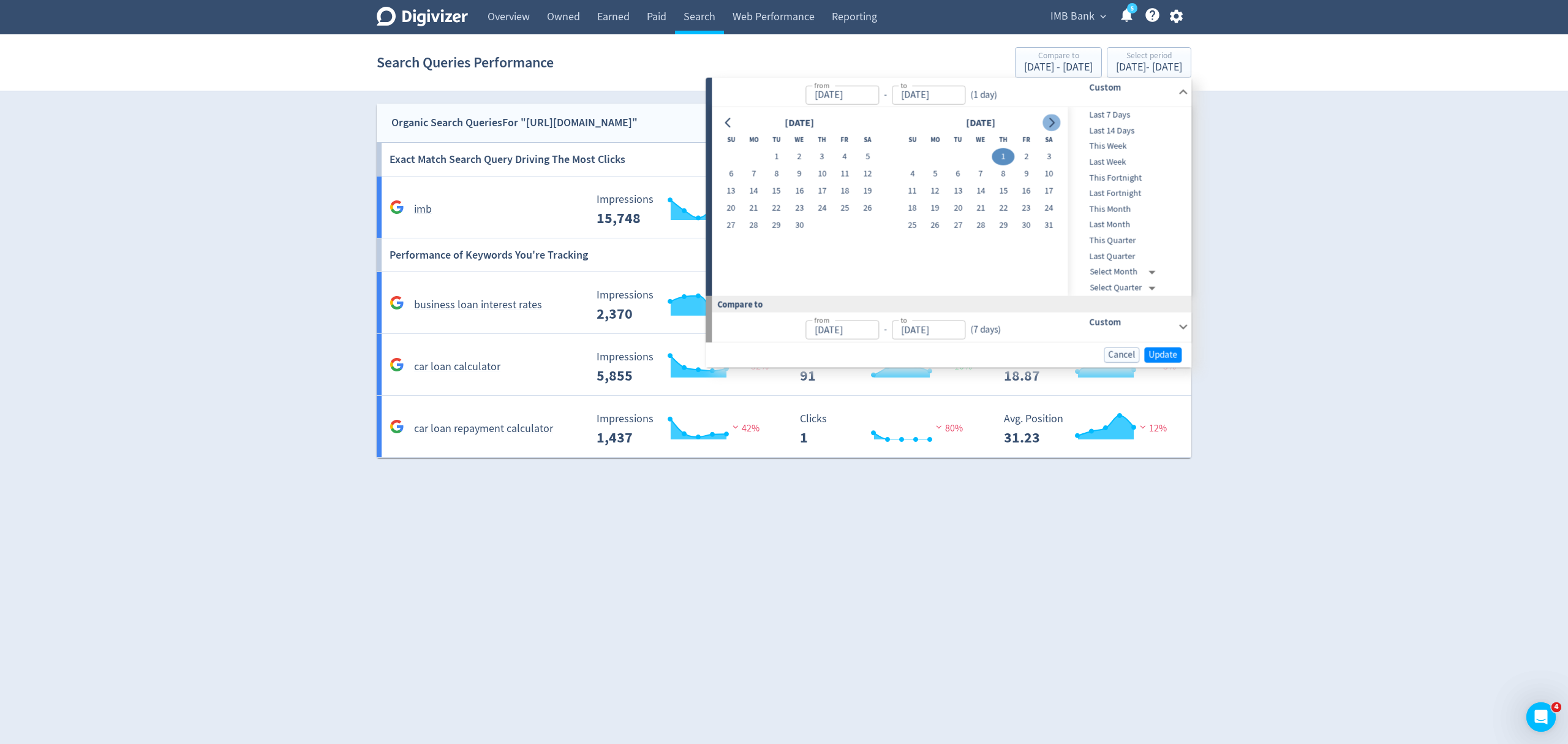
click at [1055, 121] on icon "Go to next month" at bounding box center [1052, 123] width 10 height 10
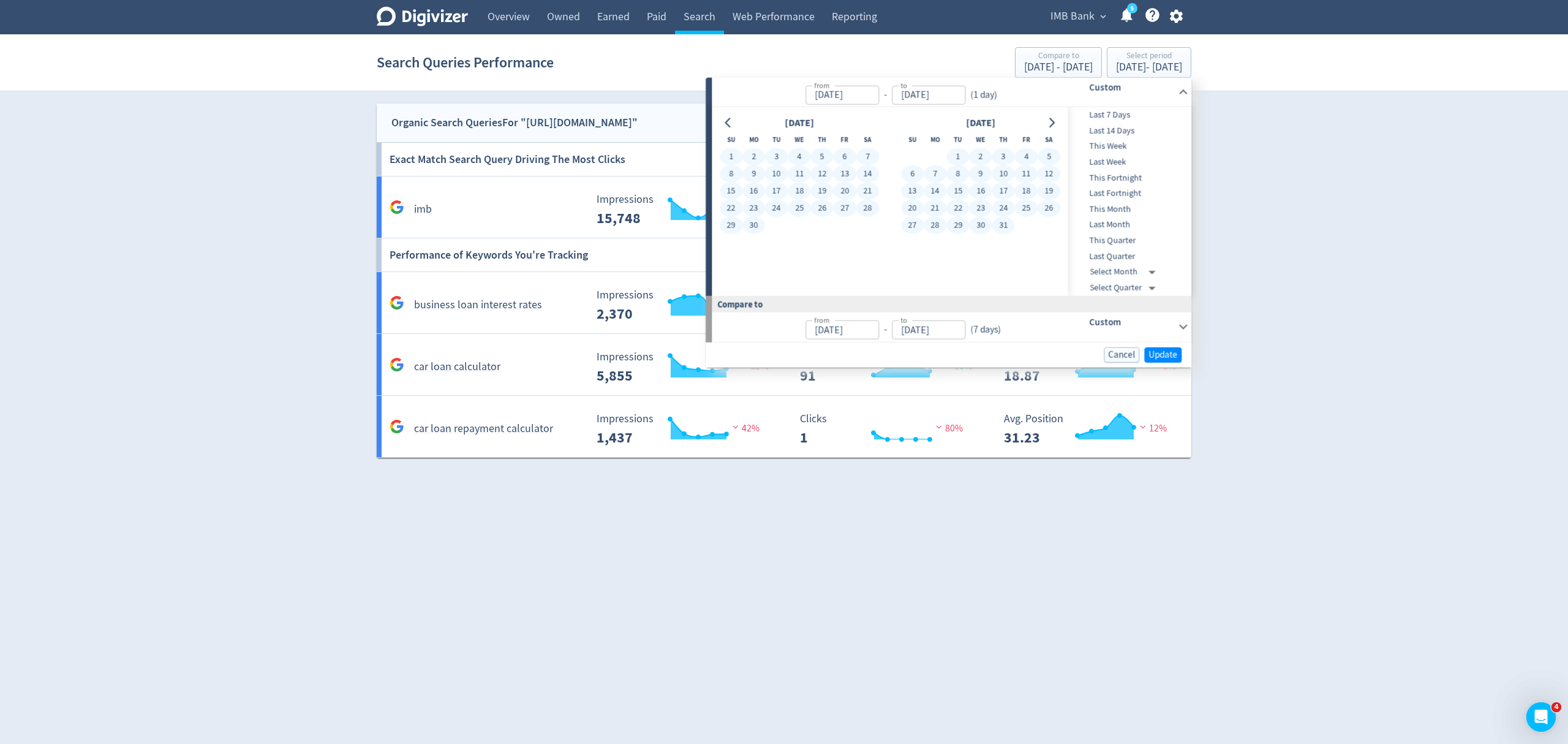
click at [999, 224] on button "31" at bounding box center [1003, 225] width 23 height 17
type input "[DATE]"
type input "Jan 29, 2025"
type input "Apr 30, 2025"
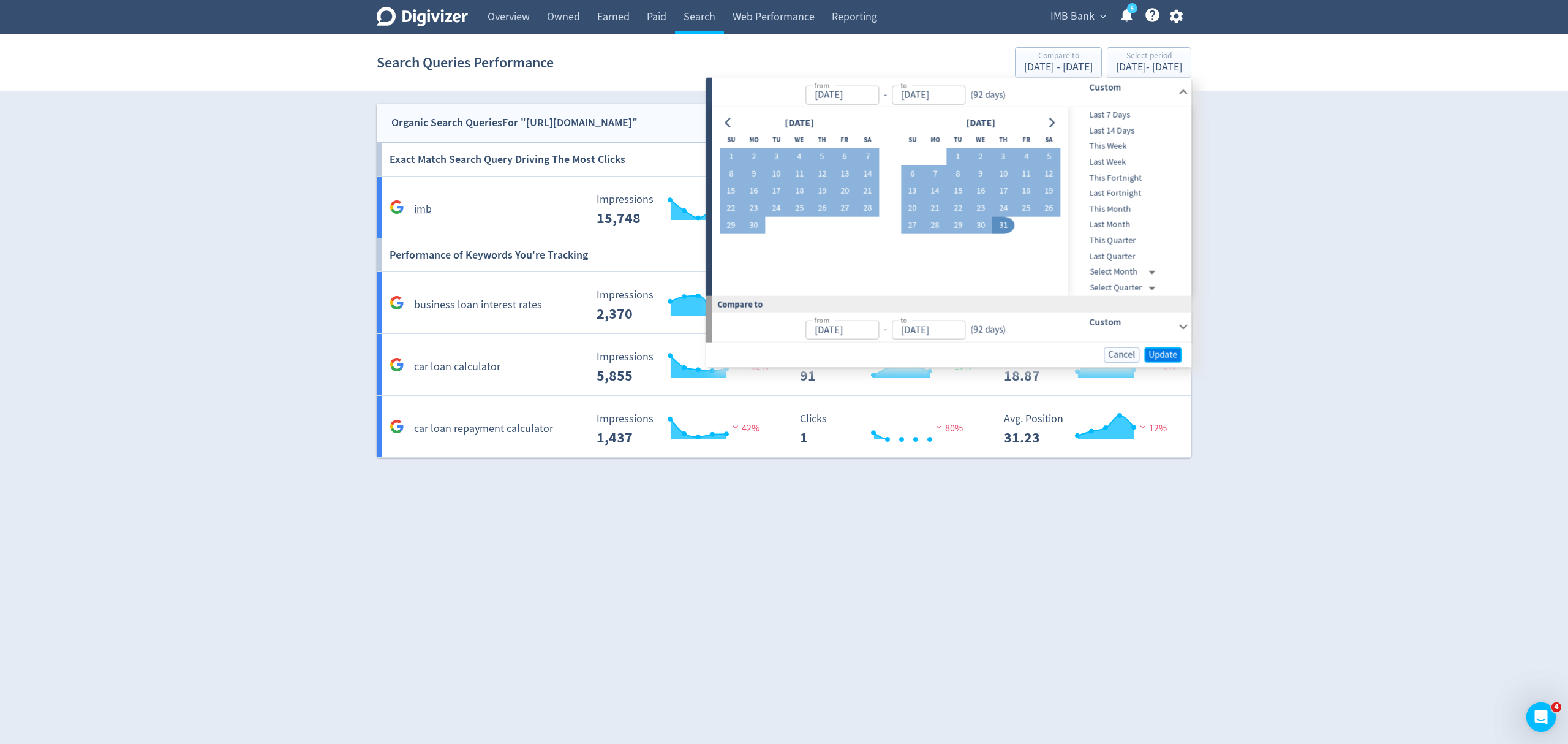
click at [1165, 355] on span "Update" at bounding box center [1162, 354] width 29 height 9
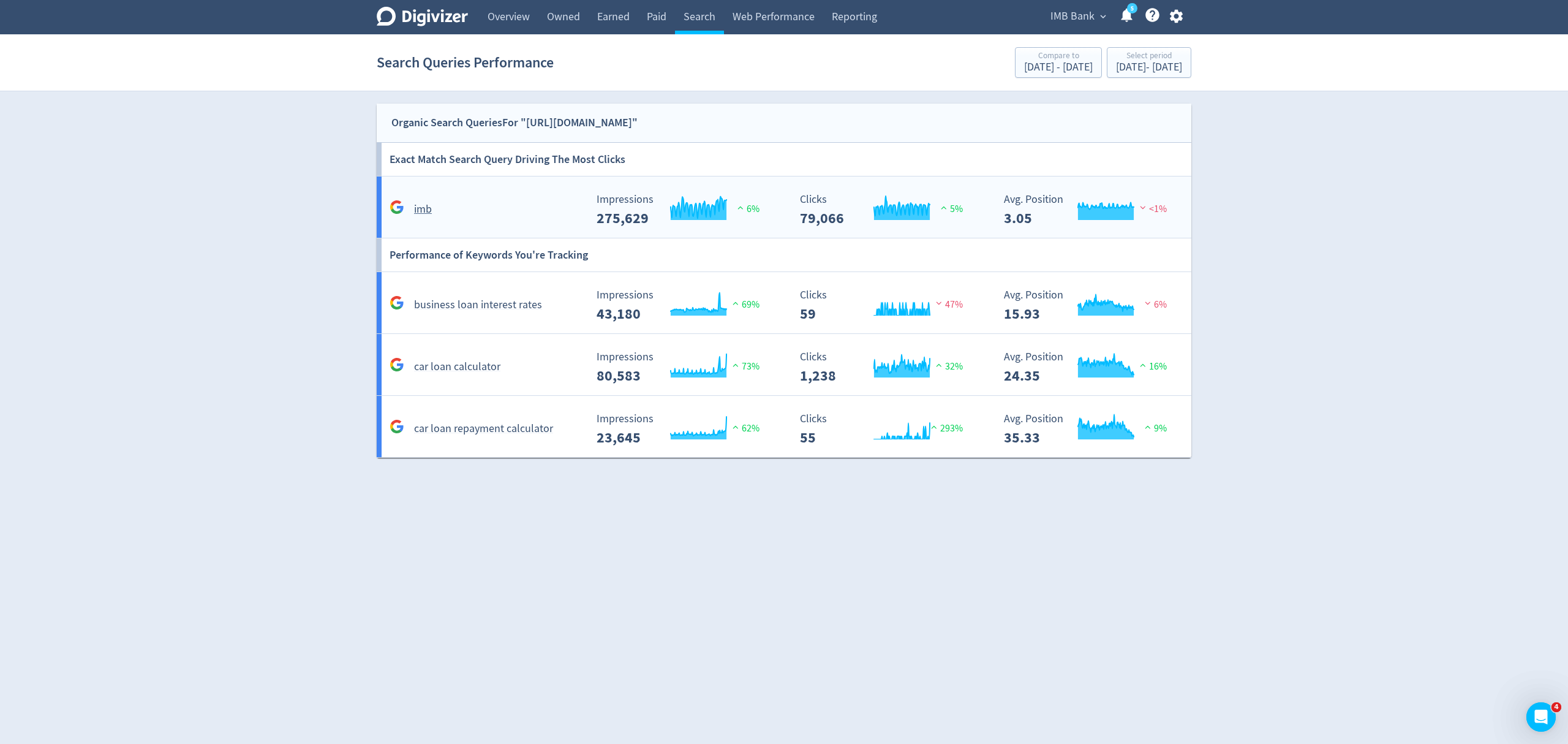
click at [519, 189] on div "imb Created with Highcharts 10.3.3 Impressions 275,629 6% Created with Highchar…" at bounding box center [786, 206] width 819 height 61
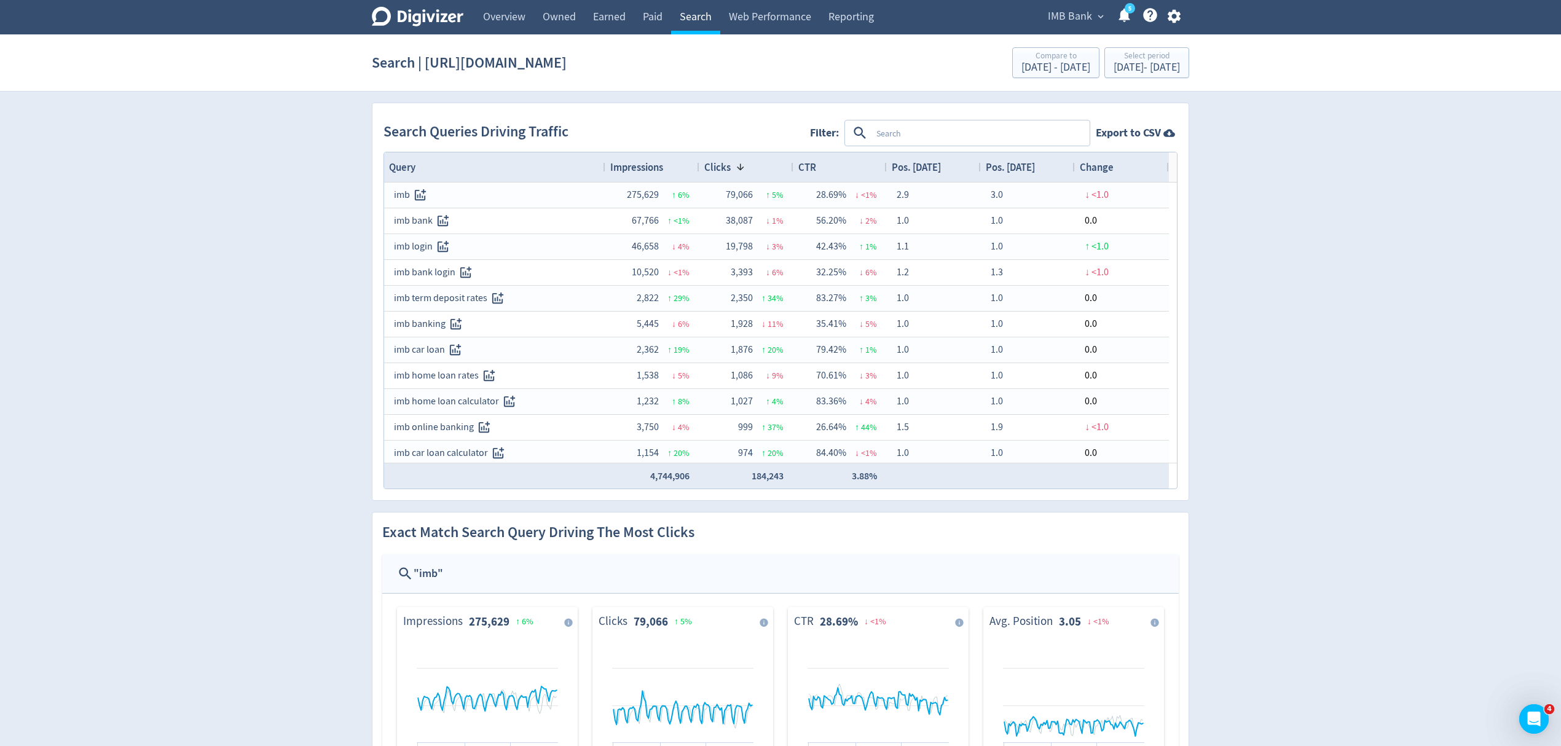
click at [702, 14] on link "Search" at bounding box center [695, 17] width 49 height 34
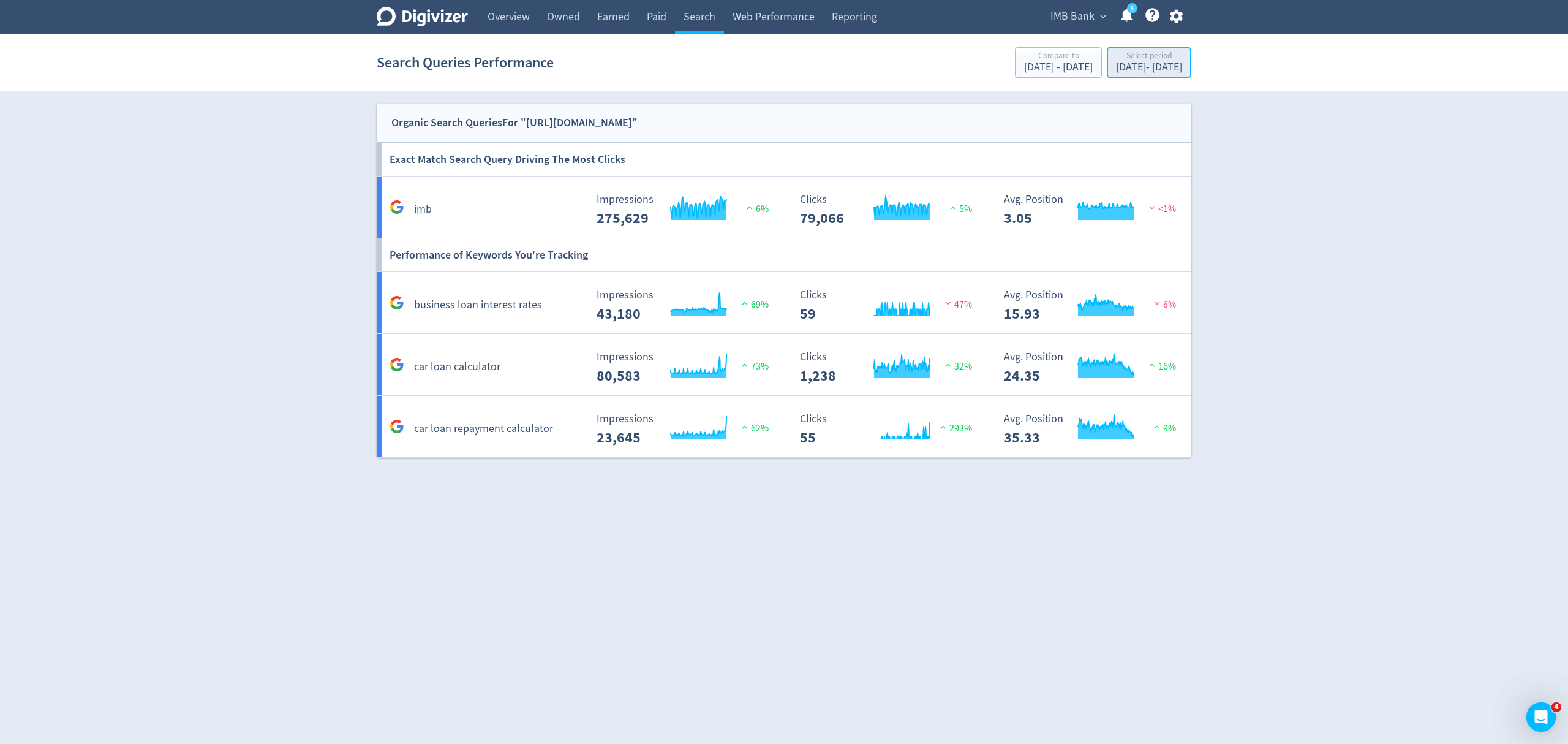
click at [1116, 68] on div "May 1, 2025 - Jul 31, 2025" at bounding box center [1149, 67] width 66 height 11
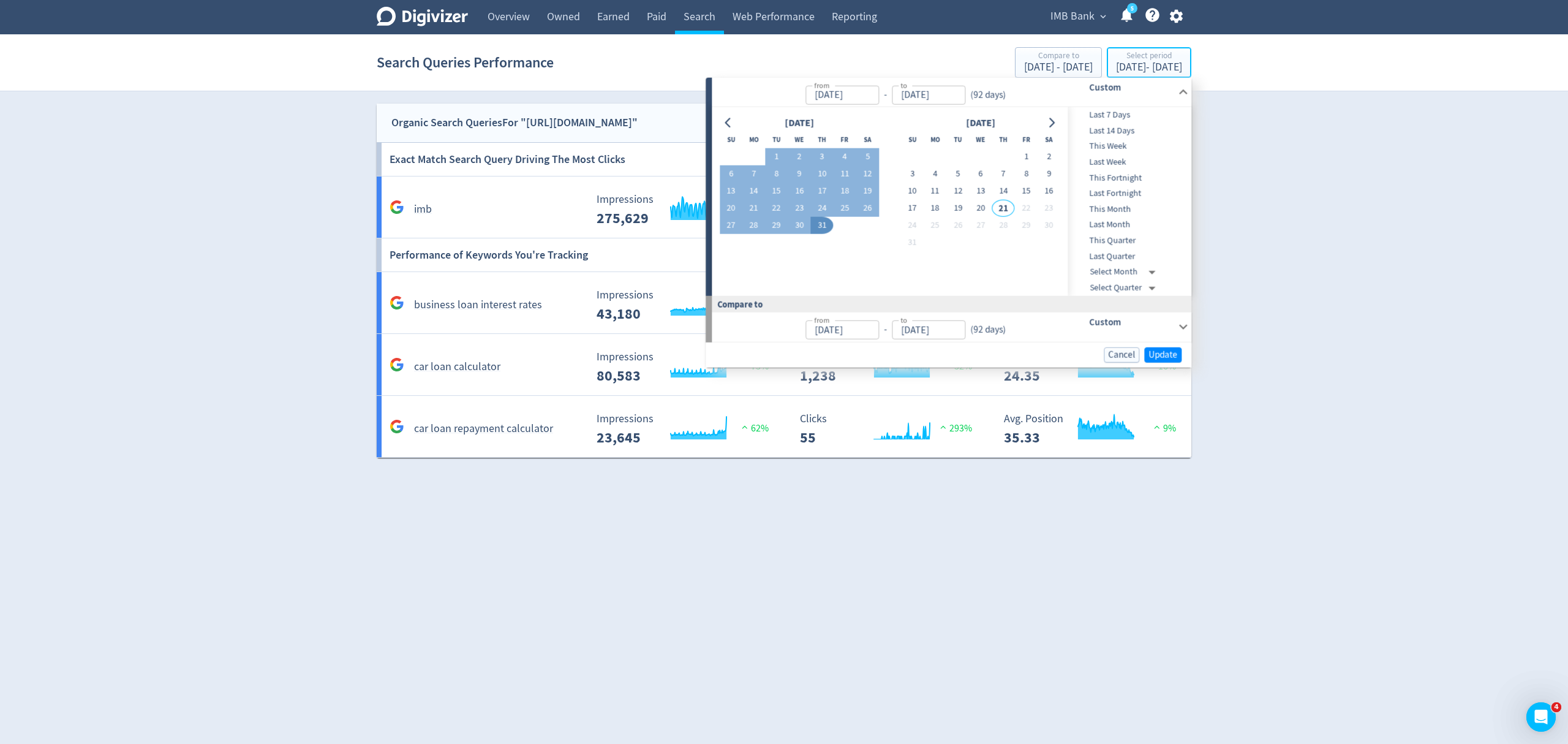
type input "[DATE]"
click at [720, 127] on div at bounding box center [729, 123] width 18 height 18
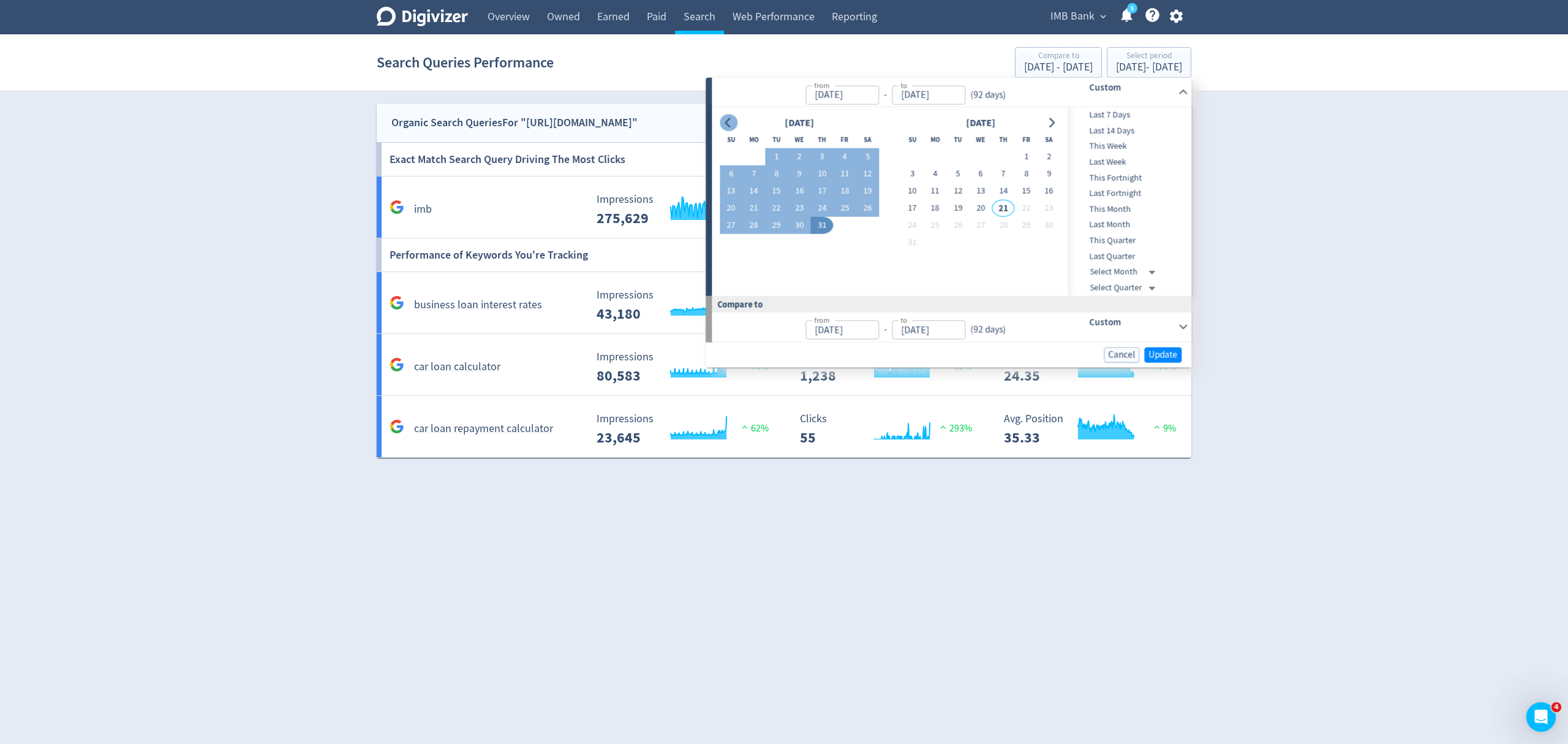
click at [721, 127] on button "Go to previous month" at bounding box center [729, 122] width 18 height 17
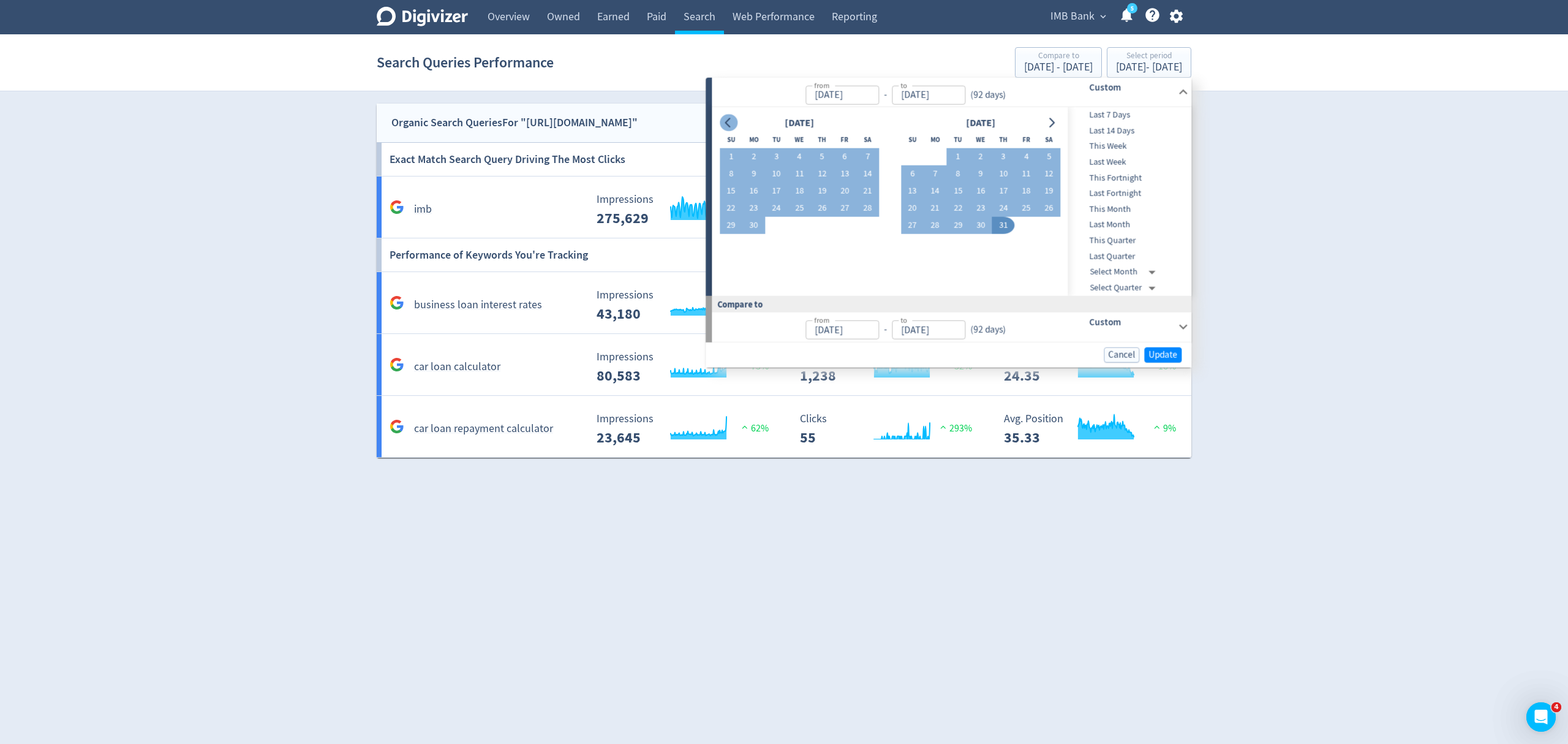
click at [721, 127] on button "Go to previous month" at bounding box center [729, 122] width 18 height 17
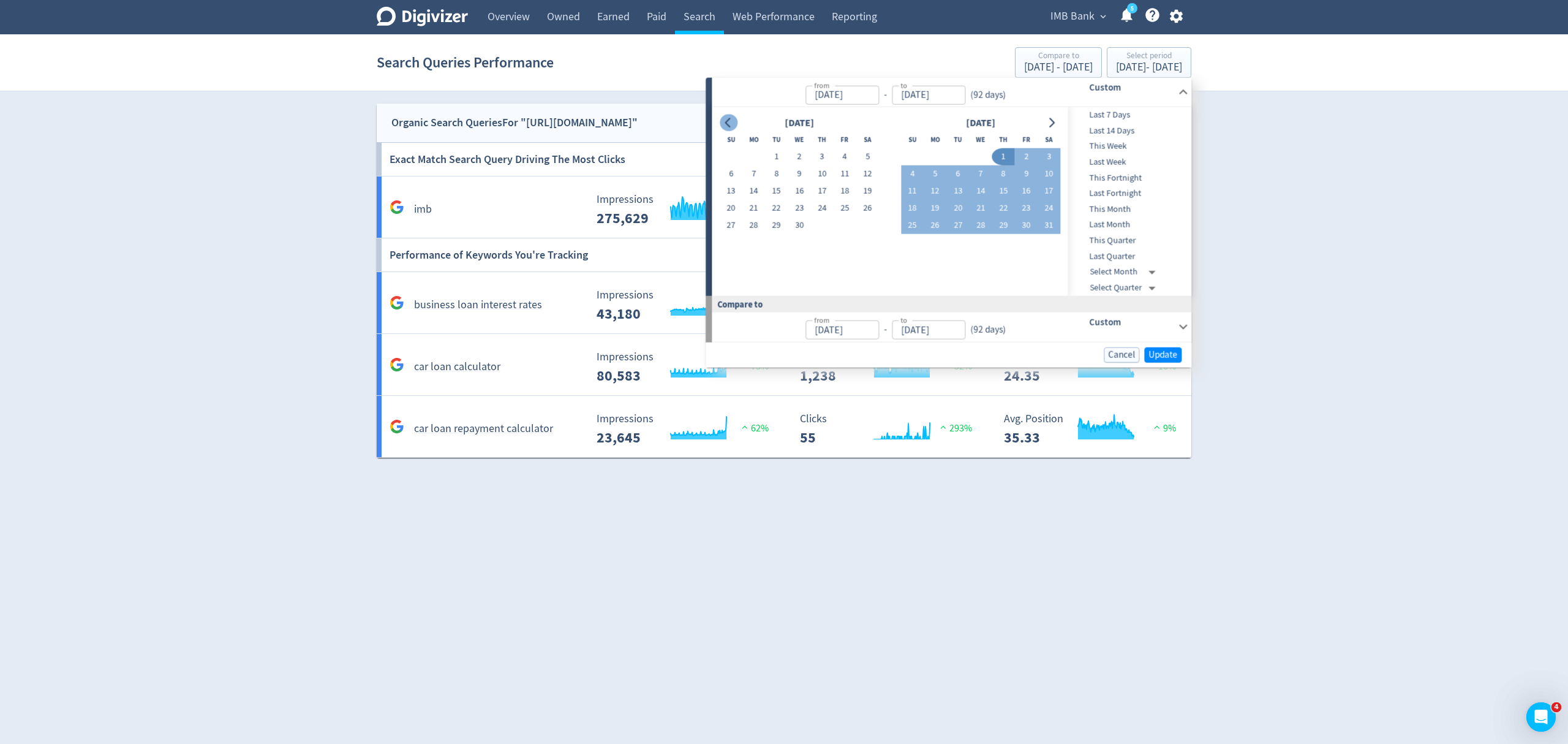
click at [721, 127] on button "Go to previous month" at bounding box center [729, 122] width 18 height 17
click at [721, 126] on button "Go to previous month" at bounding box center [729, 122] width 18 height 17
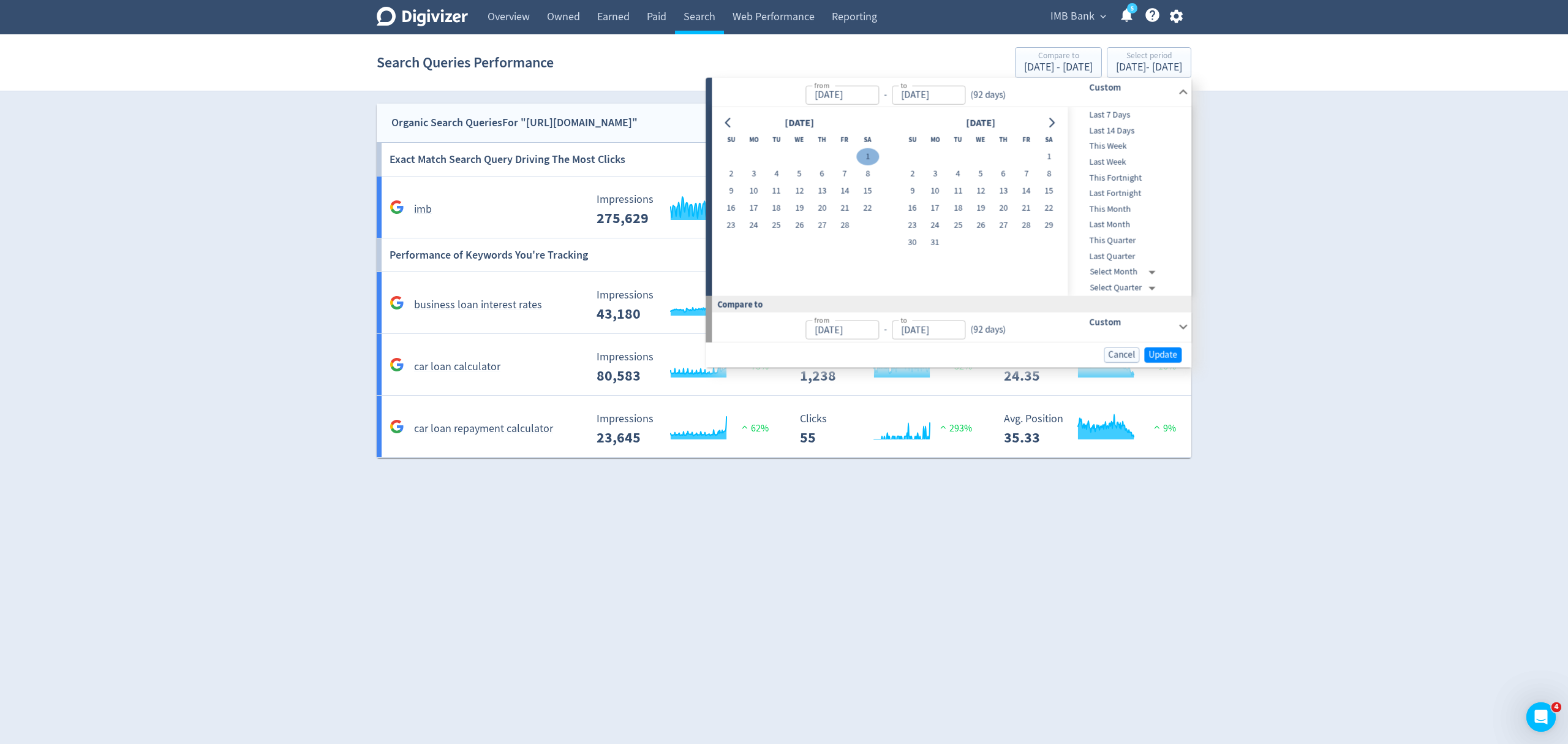
click at [863, 160] on button "1" at bounding box center [867, 157] width 23 height 17
type input "Feb 01, 2025"
click at [1049, 123] on icon "Go to next month" at bounding box center [1052, 123] width 10 height 10
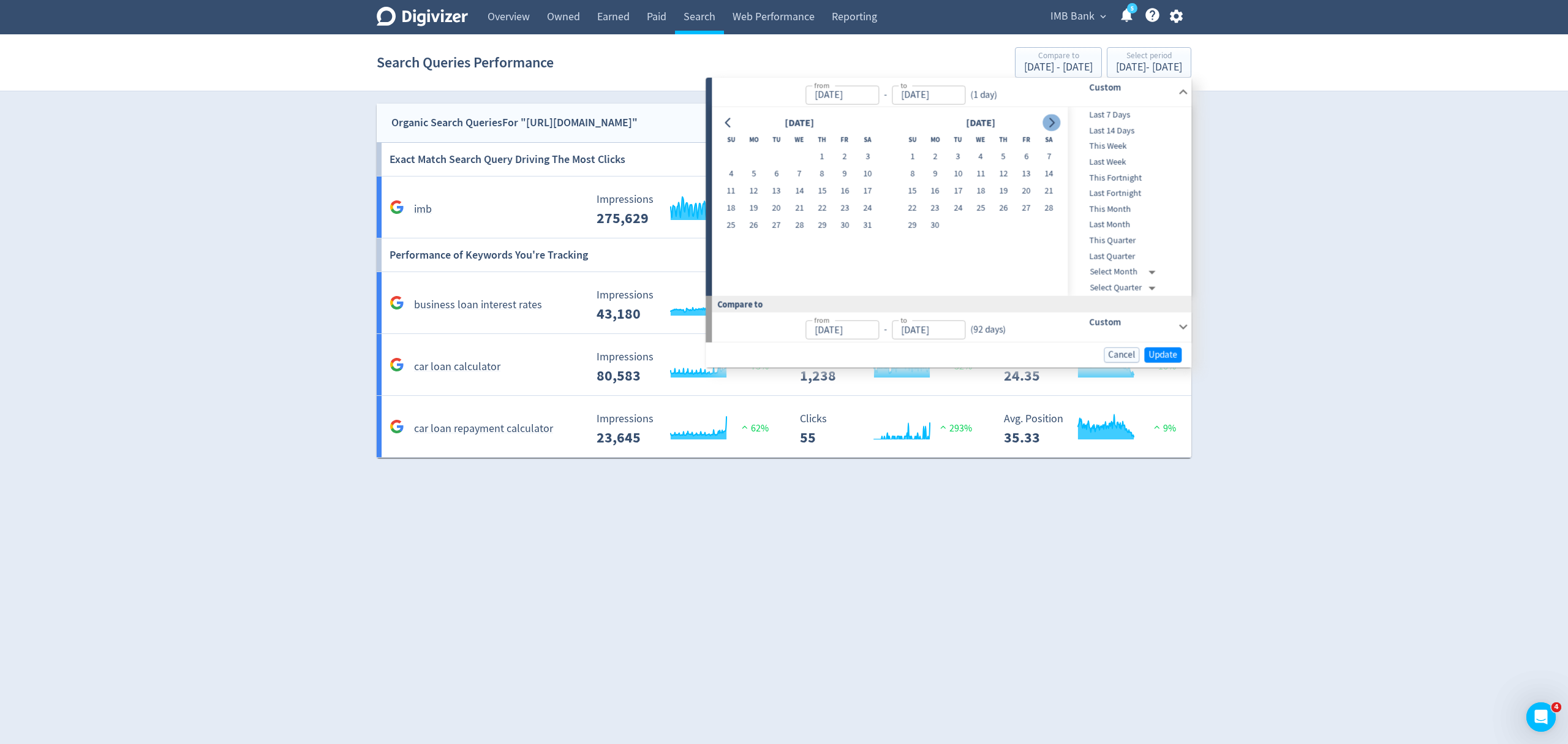
click at [1049, 123] on icon "Go to next month" at bounding box center [1052, 123] width 10 height 10
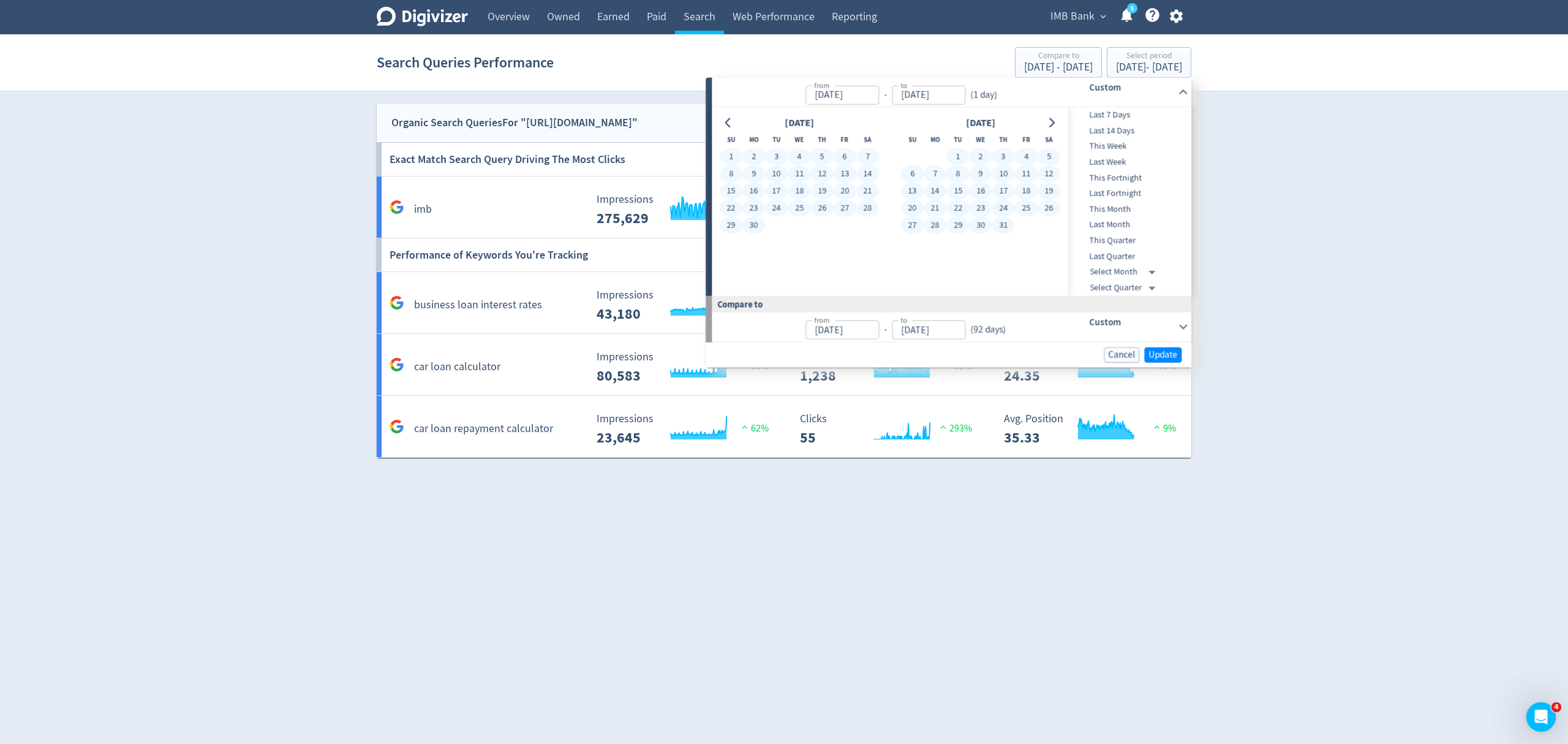
click at [1006, 223] on button "31" at bounding box center [1003, 225] width 23 height 17
type input "[DATE]"
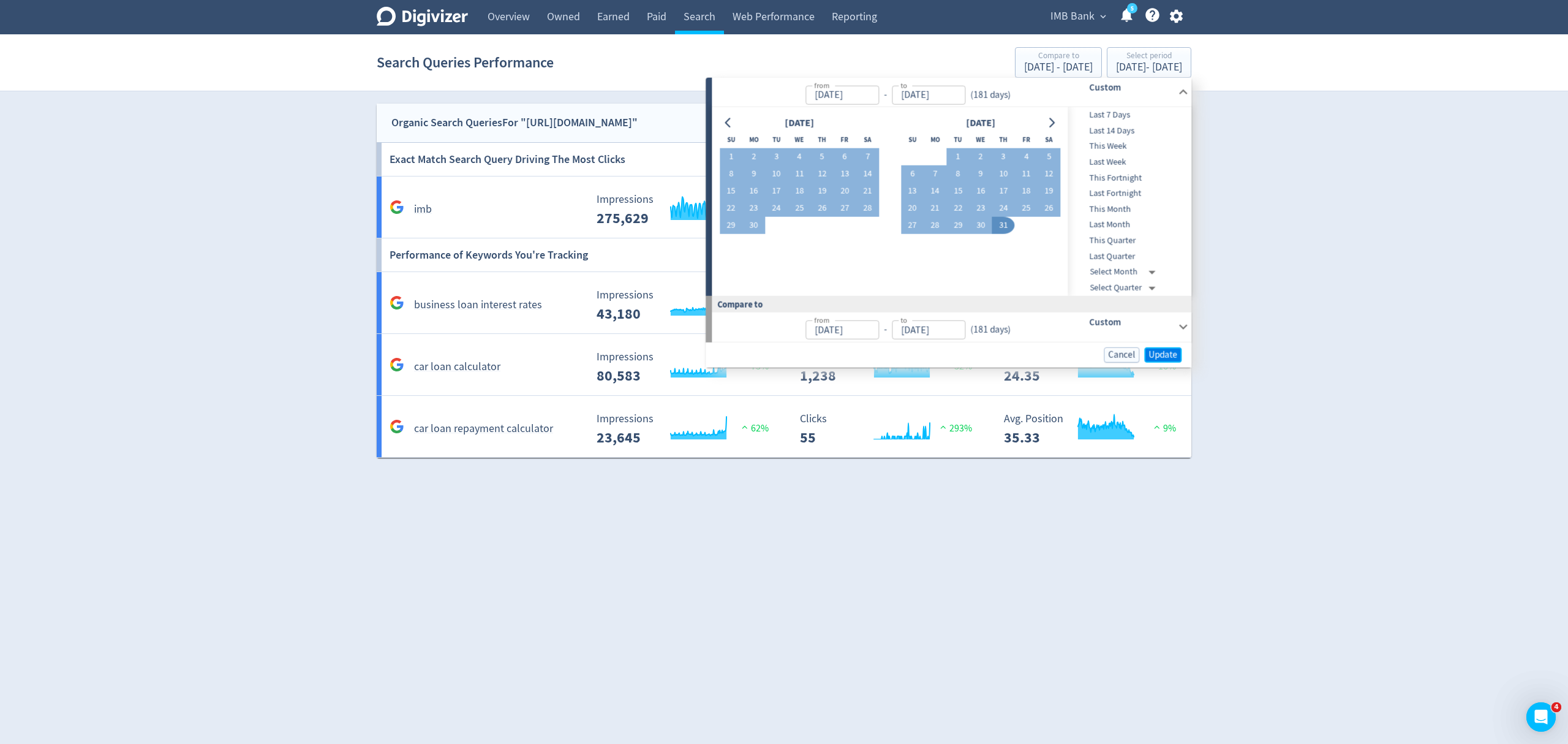
click at [1169, 352] on span "Update" at bounding box center [1162, 354] width 29 height 9
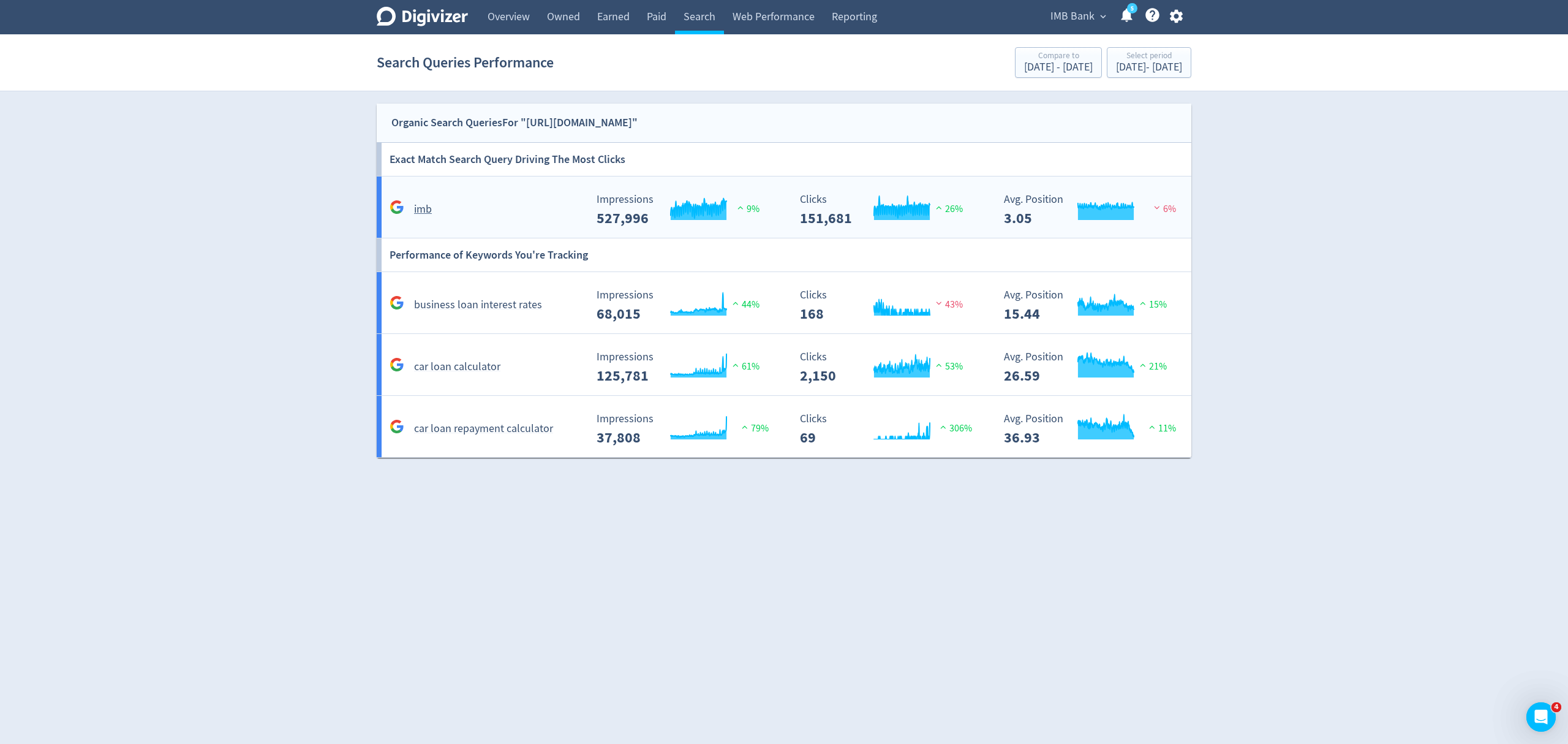
click at [524, 206] on div "imb" at bounding box center [486, 208] width 199 height 19
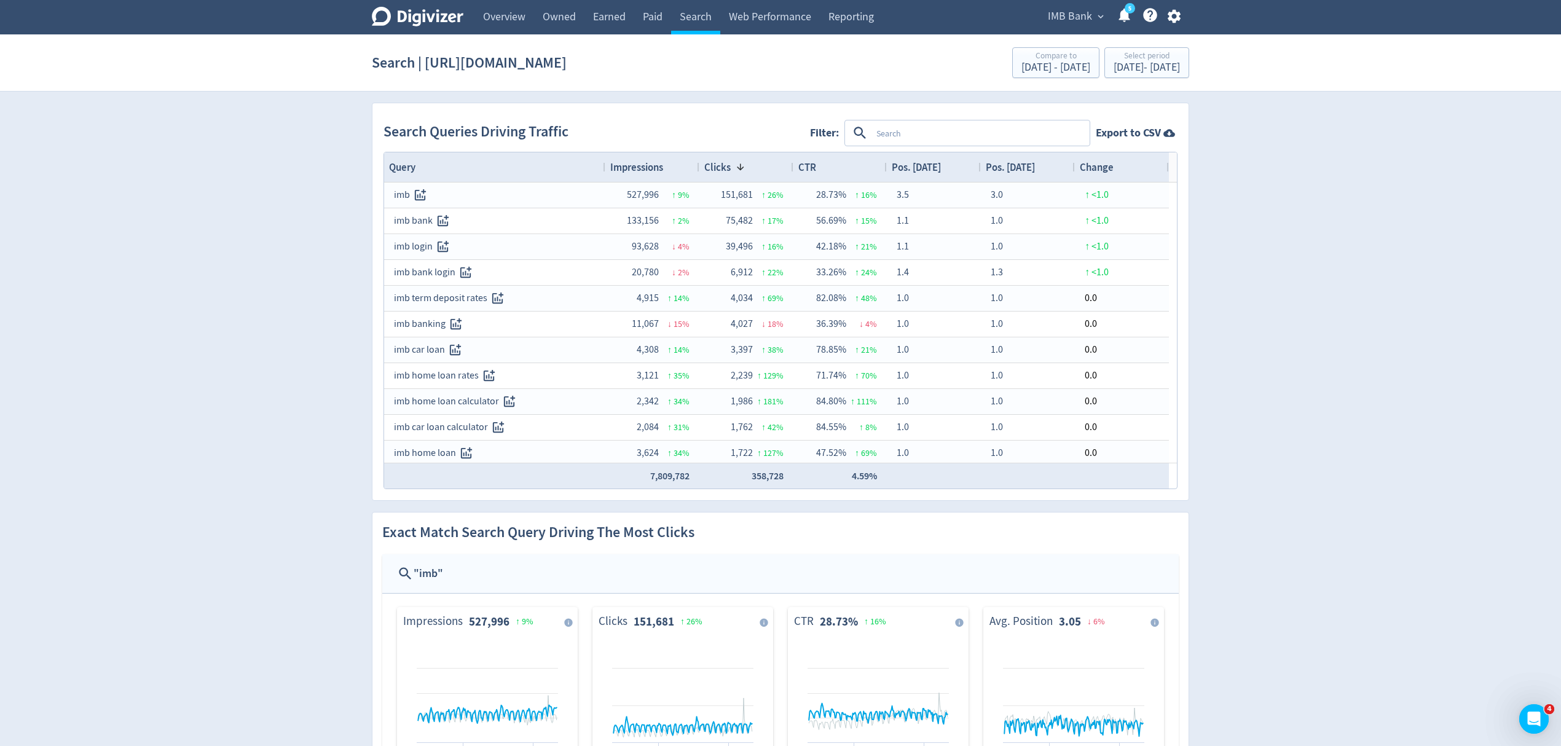
drag, startPoint x: 685, startPoint y: 20, endPoint x: 709, endPoint y: 92, distance: 75.4
click at [685, 20] on link "Search" at bounding box center [695, 17] width 49 height 34
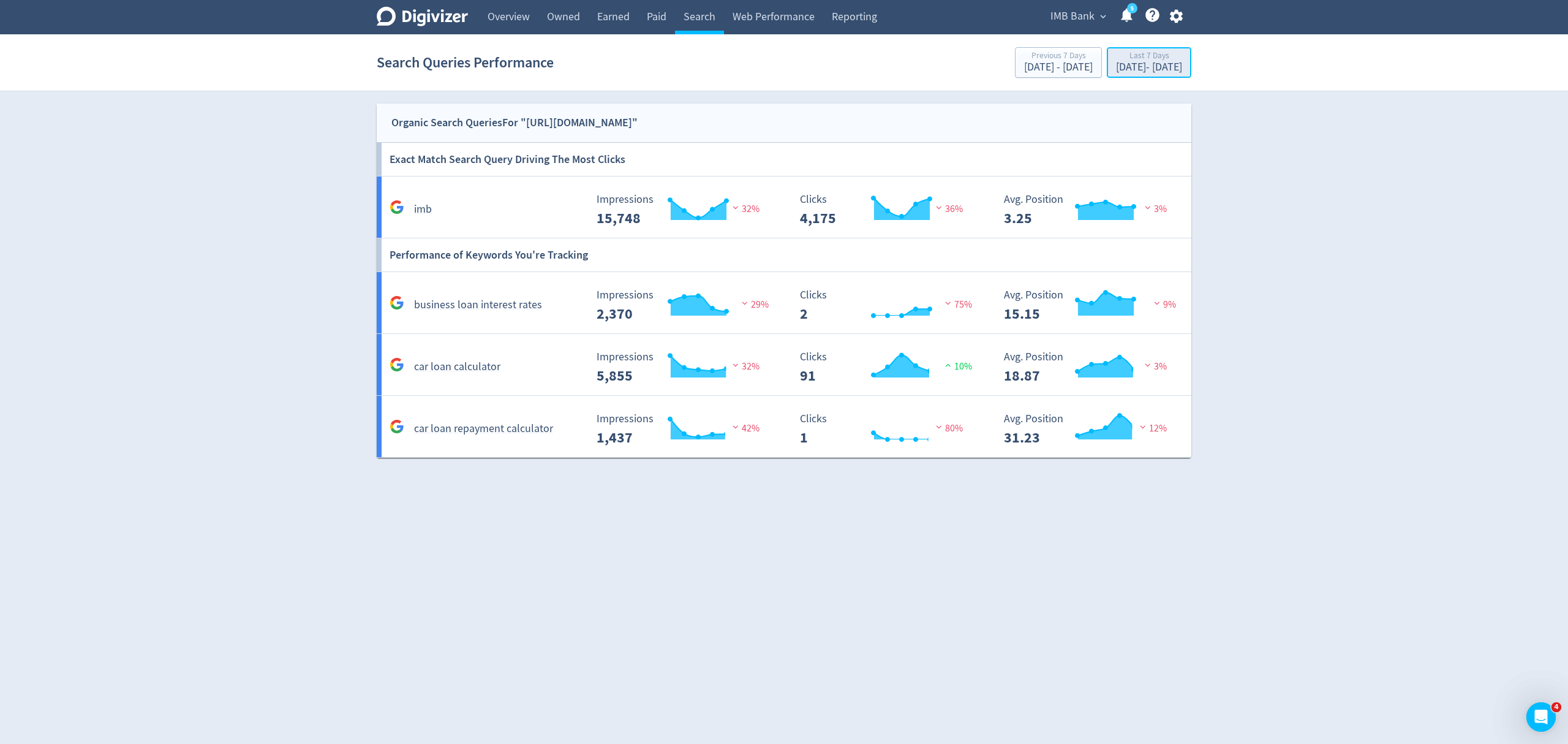
click at [1116, 73] on div "[DATE] - [DATE]" at bounding box center [1149, 67] width 66 height 11
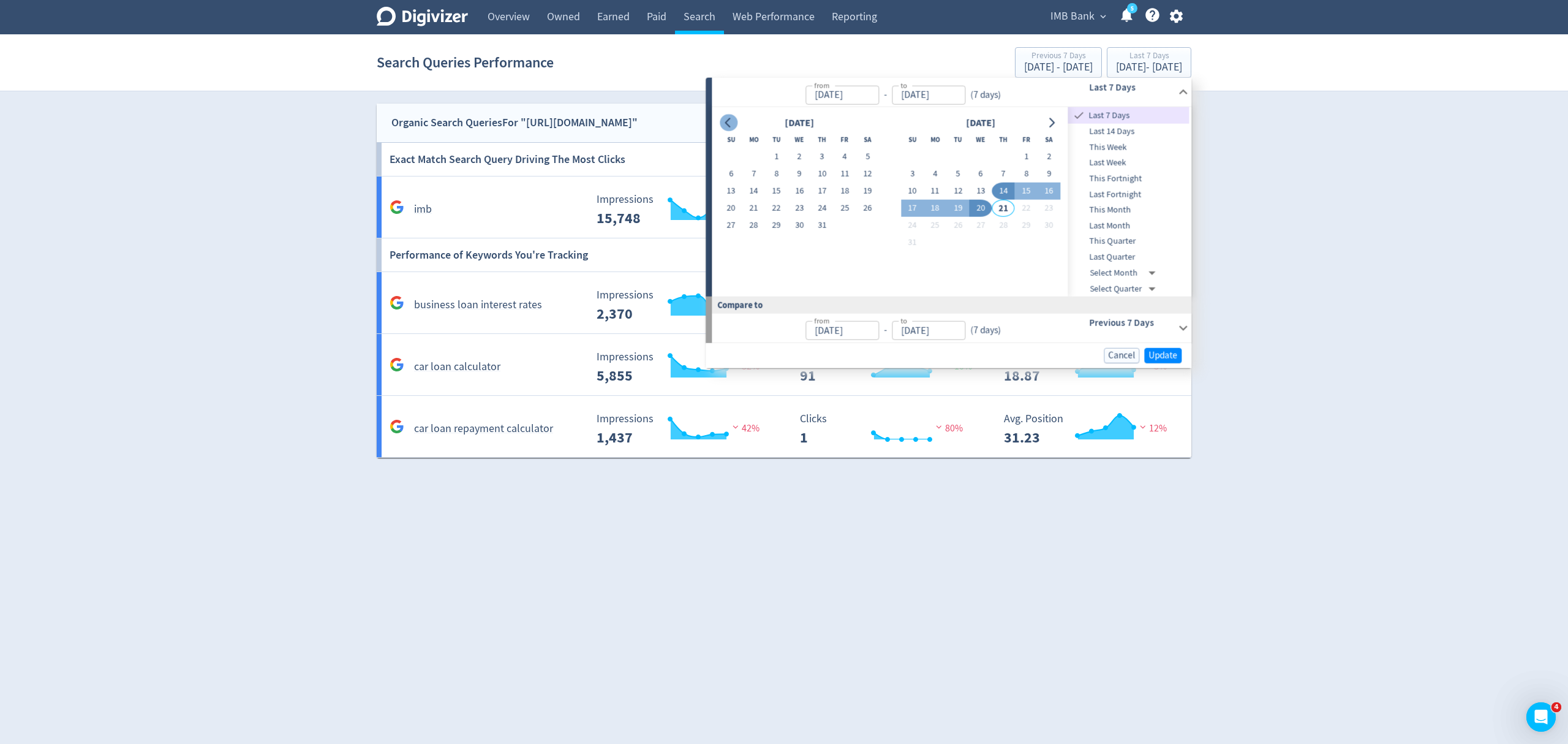
click at [724, 125] on icon "Go to previous month" at bounding box center [729, 123] width 10 height 10
click at [724, 124] on icon "Go to previous month" at bounding box center [729, 123] width 10 height 10
click at [726, 124] on icon "Go to previous month" at bounding box center [729, 123] width 10 height 10
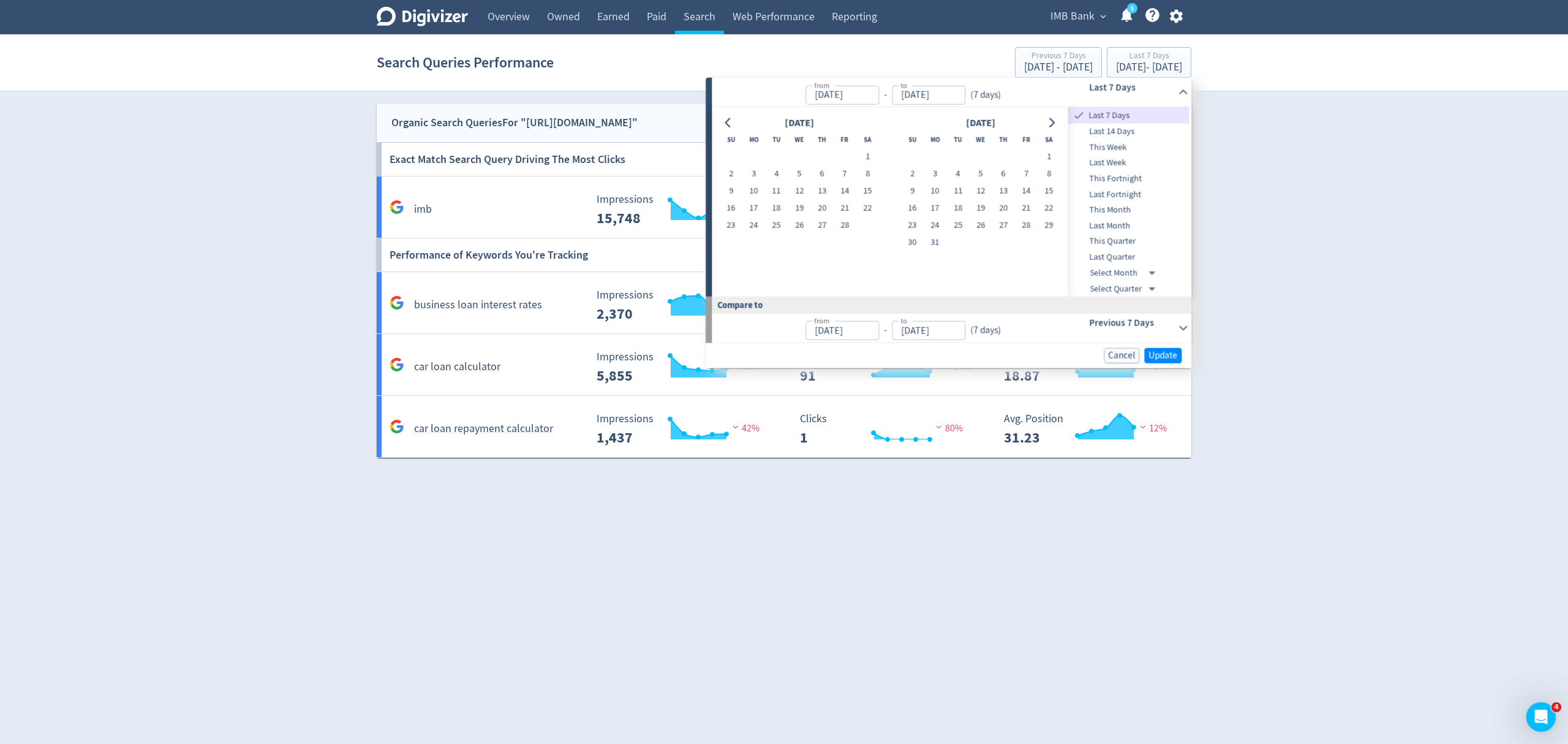
click at [873, 155] on button "1" at bounding box center [867, 157] width 23 height 17
type input "Feb 01, 2025"
click at [1055, 125] on icon "Go to next month" at bounding box center [1052, 123] width 10 height 10
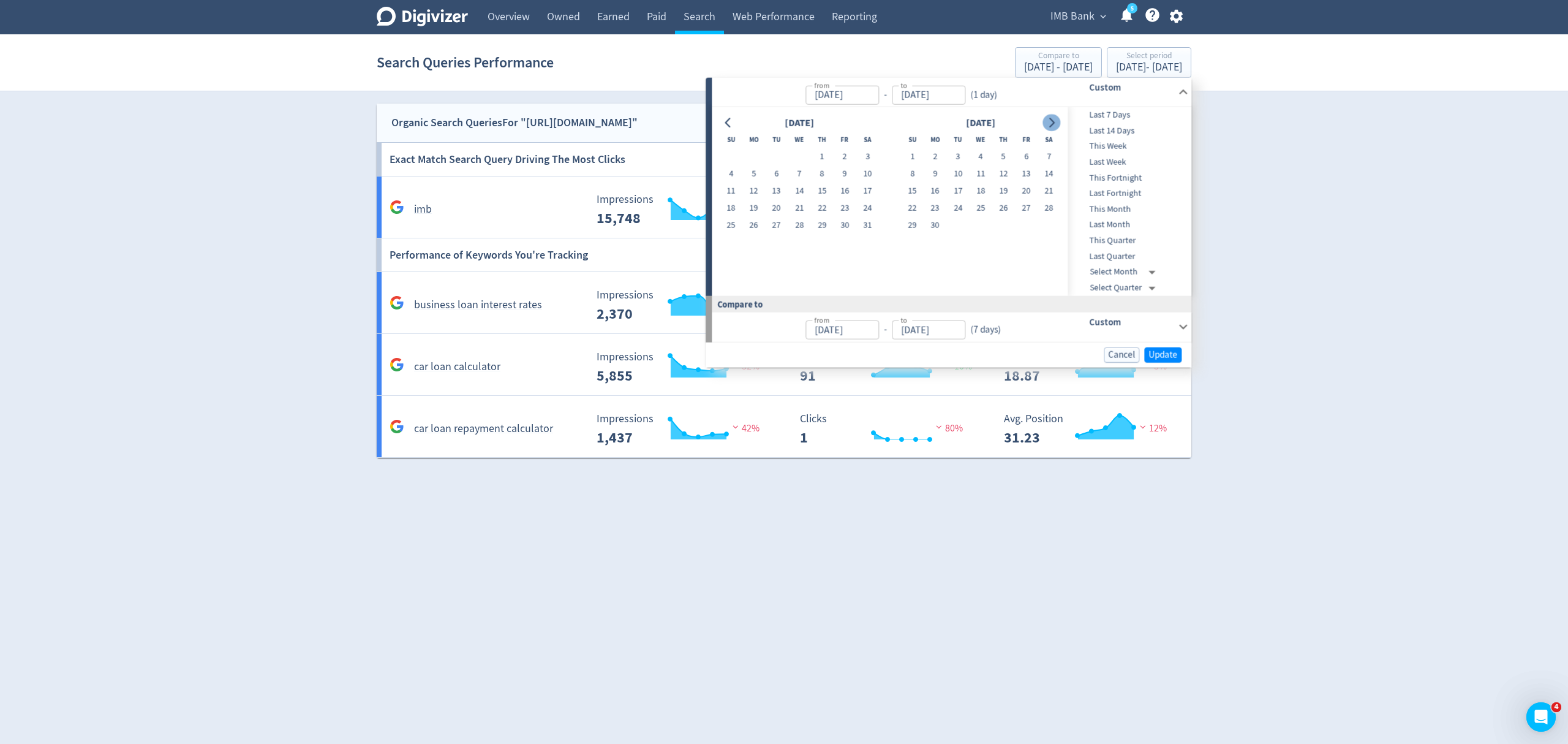
click at [1056, 125] on icon "Go to next month" at bounding box center [1052, 123] width 10 height 10
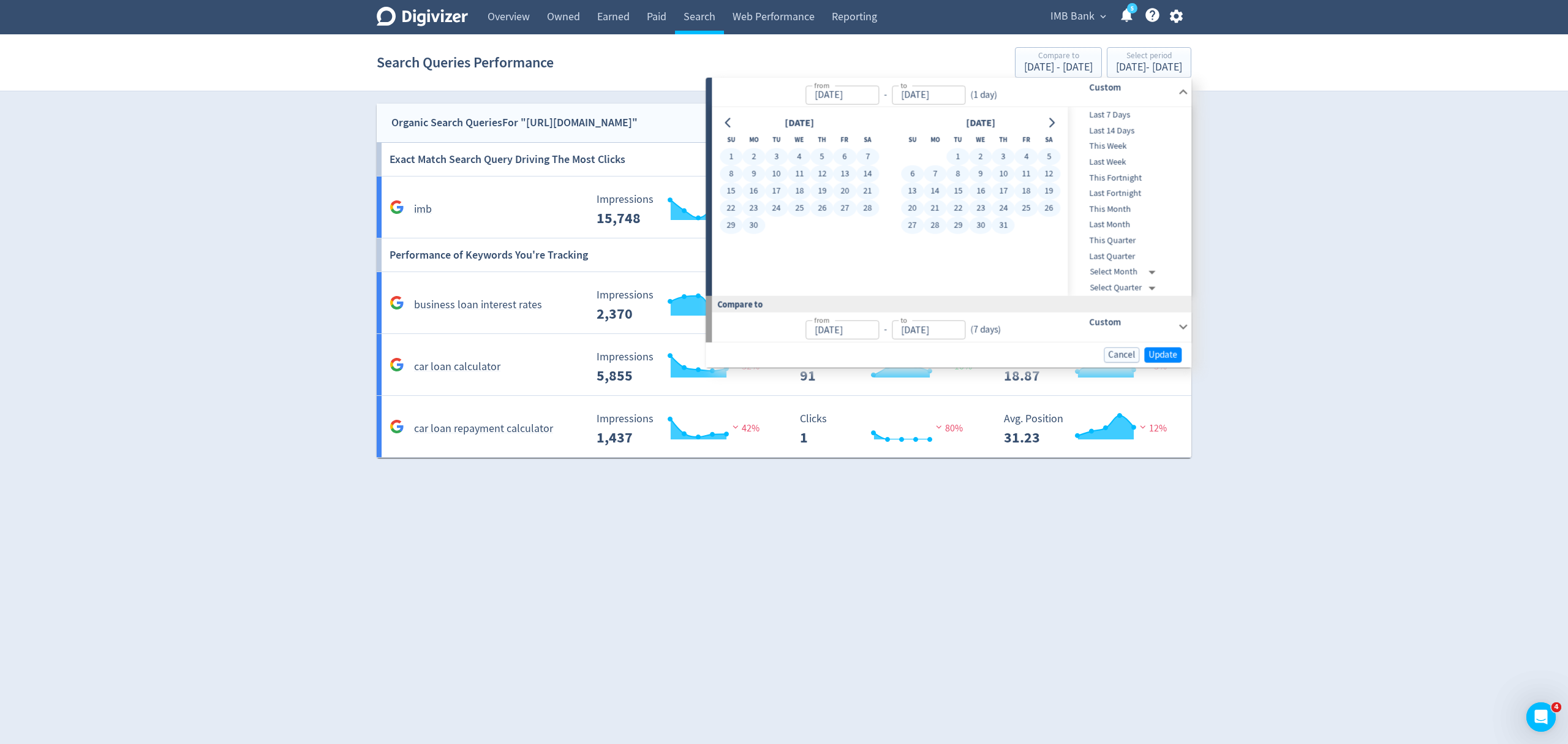
click at [1000, 223] on button "31" at bounding box center [1003, 225] width 23 height 17
type input "[DATE]"
type input "Aug 04, 2024"
type input "Jan 31, 2025"
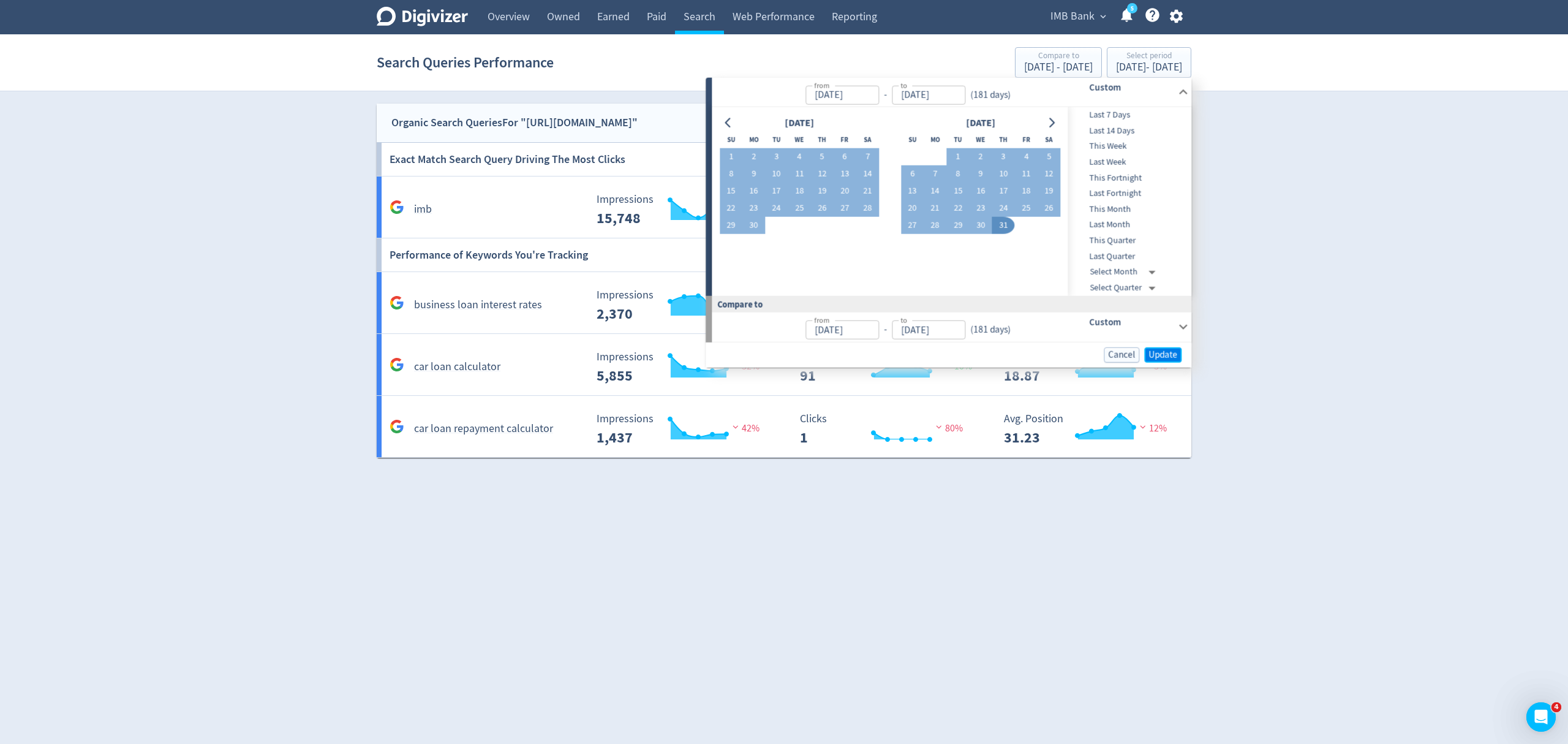
click at [1156, 354] on span "Update" at bounding box center [1162, 354] width 29 height 9
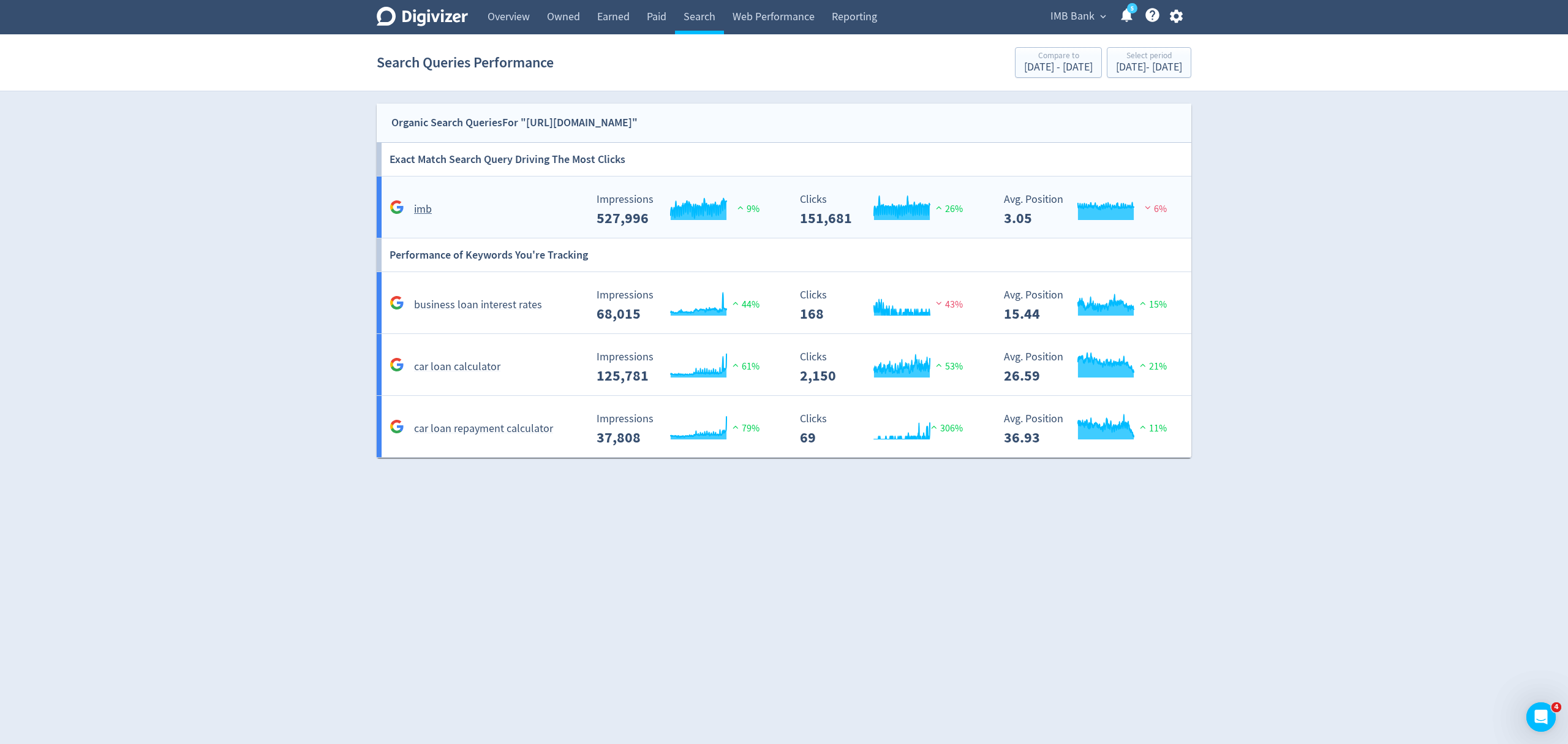
click at [507, 198] on div "imb" at bounding box center [483, 203] width 204 height 29
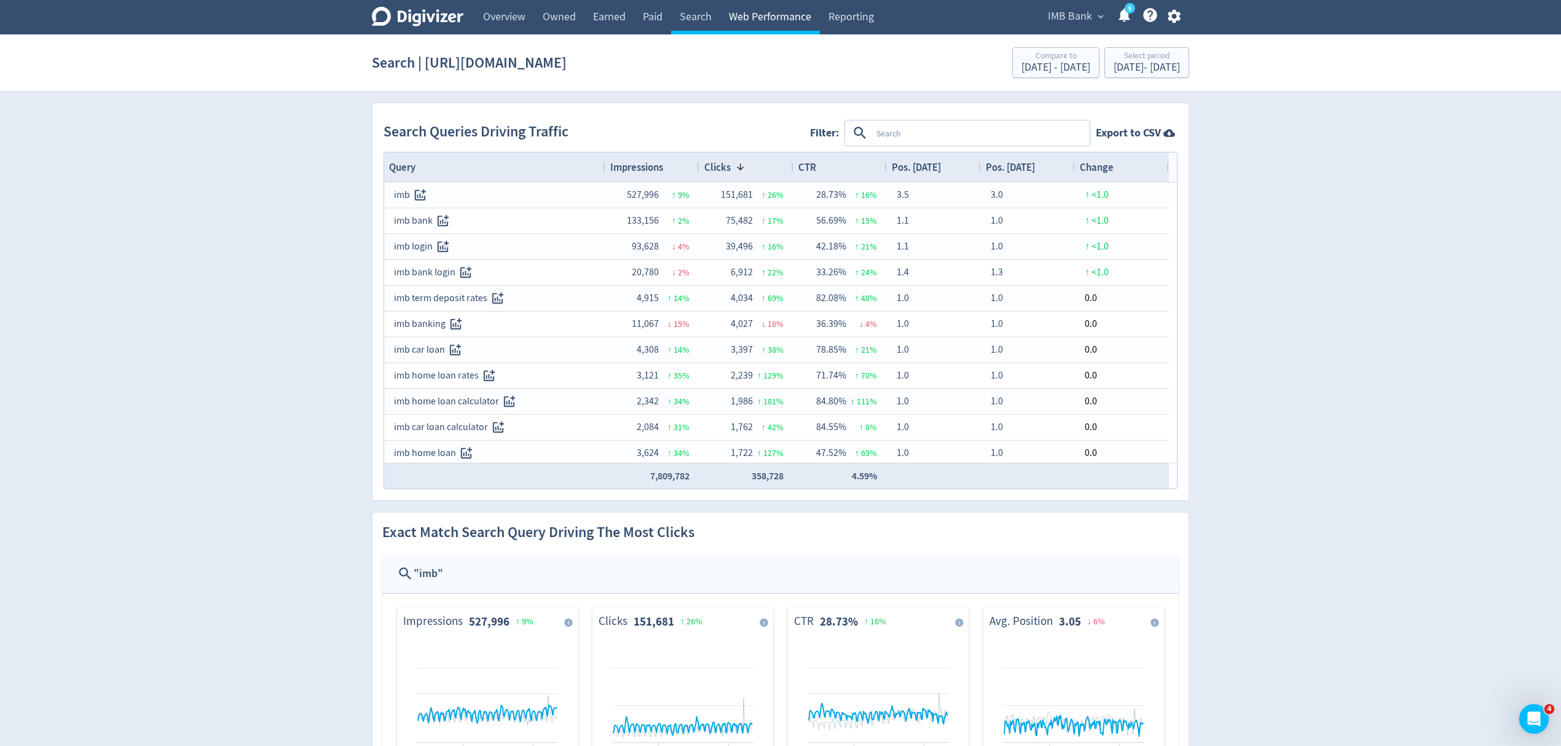
drag, startPoint x: 685, startPoint y: 13, endPoint x: 721, endPoint y: 12, distance: 36.9
click at [685, 13] on link "Search" at bounding box center [695, 17] width 49 height 34
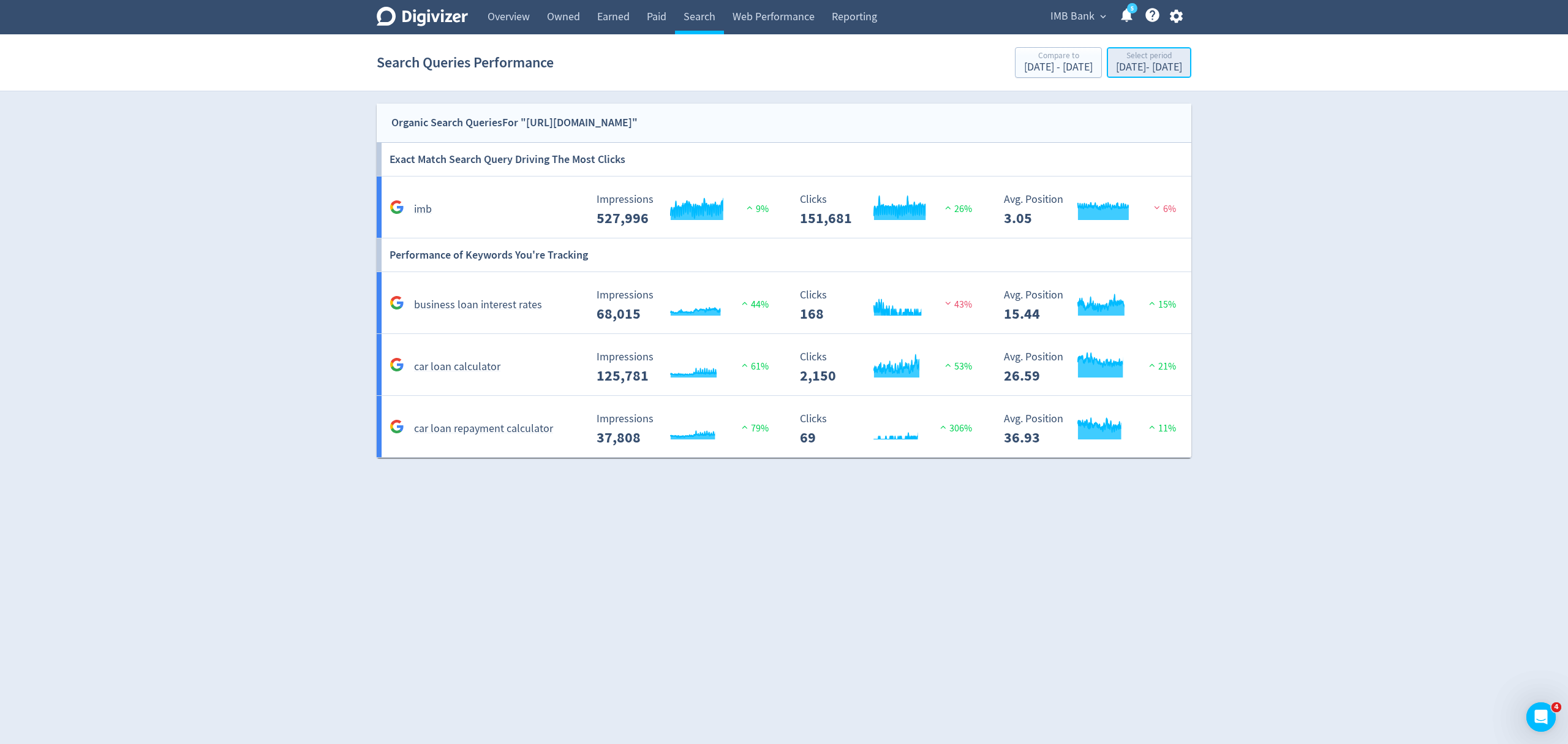
click at [1125, 59] on div "Select period" at bounding box center [1149, 57] width 66 height 10
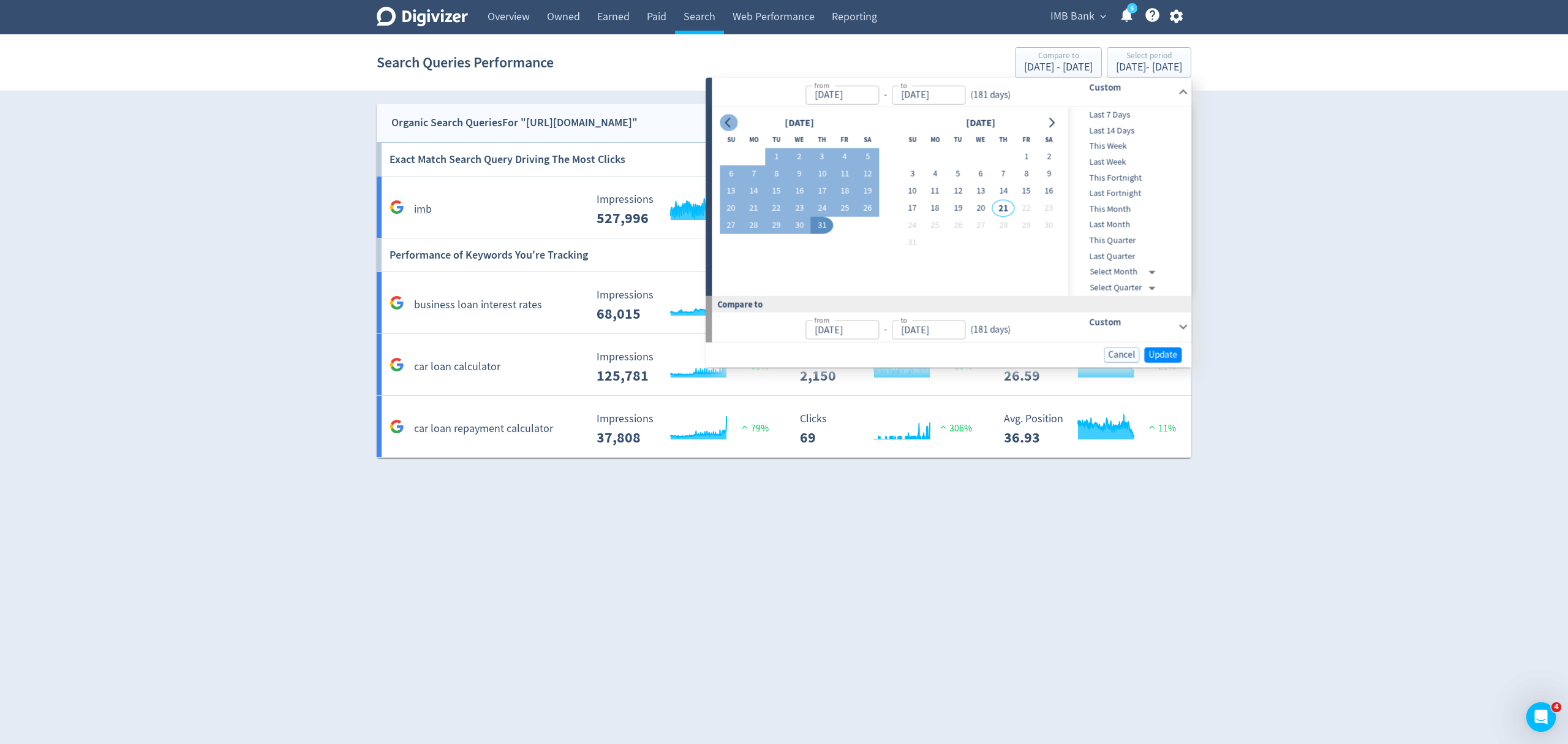
click at [728, 121] on icon "Go to previous month" at bounding box center [729, 123] width 10 height 10
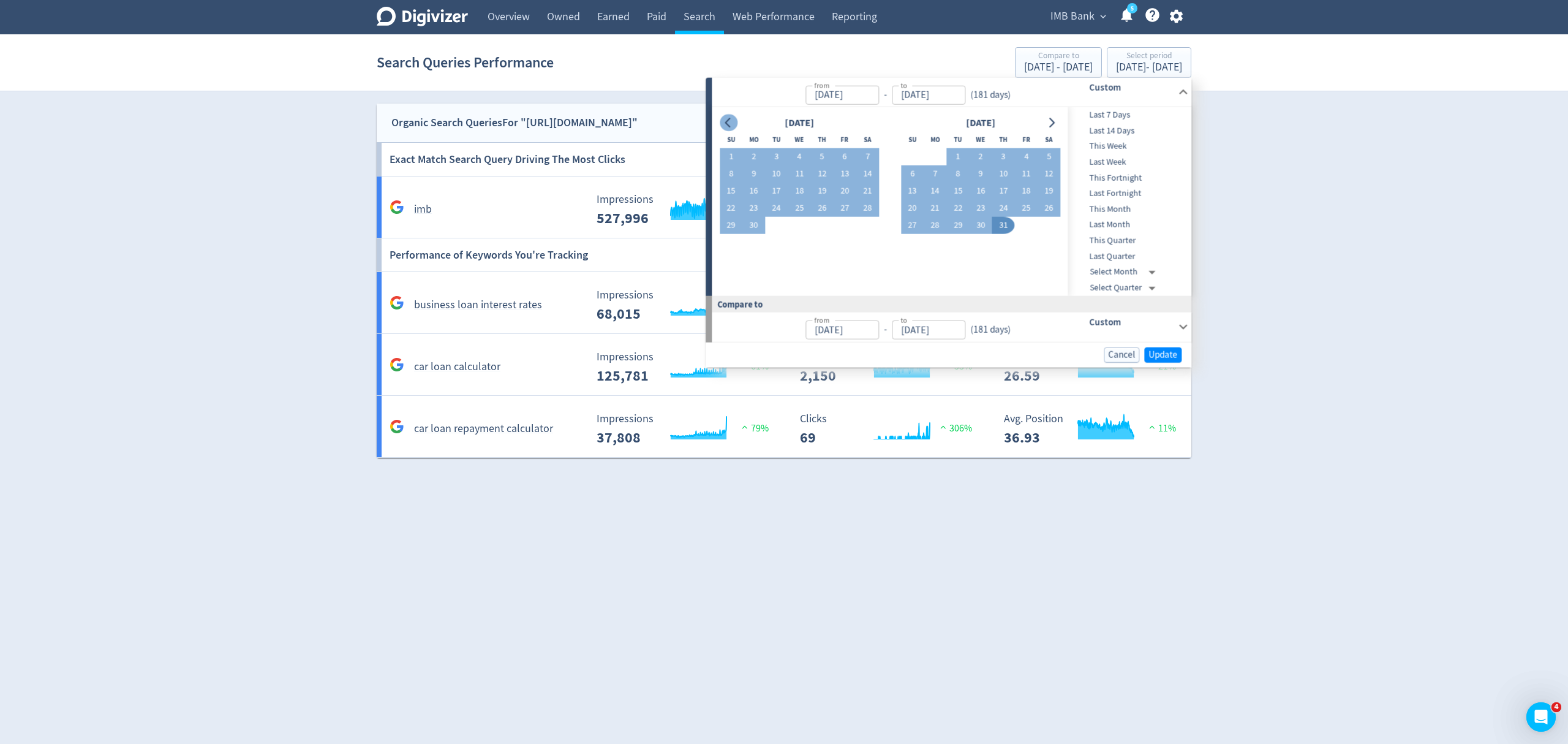
click at [728, 121] on icon "Go to previous month" at bounding box center [729, 123] width 10 height 10
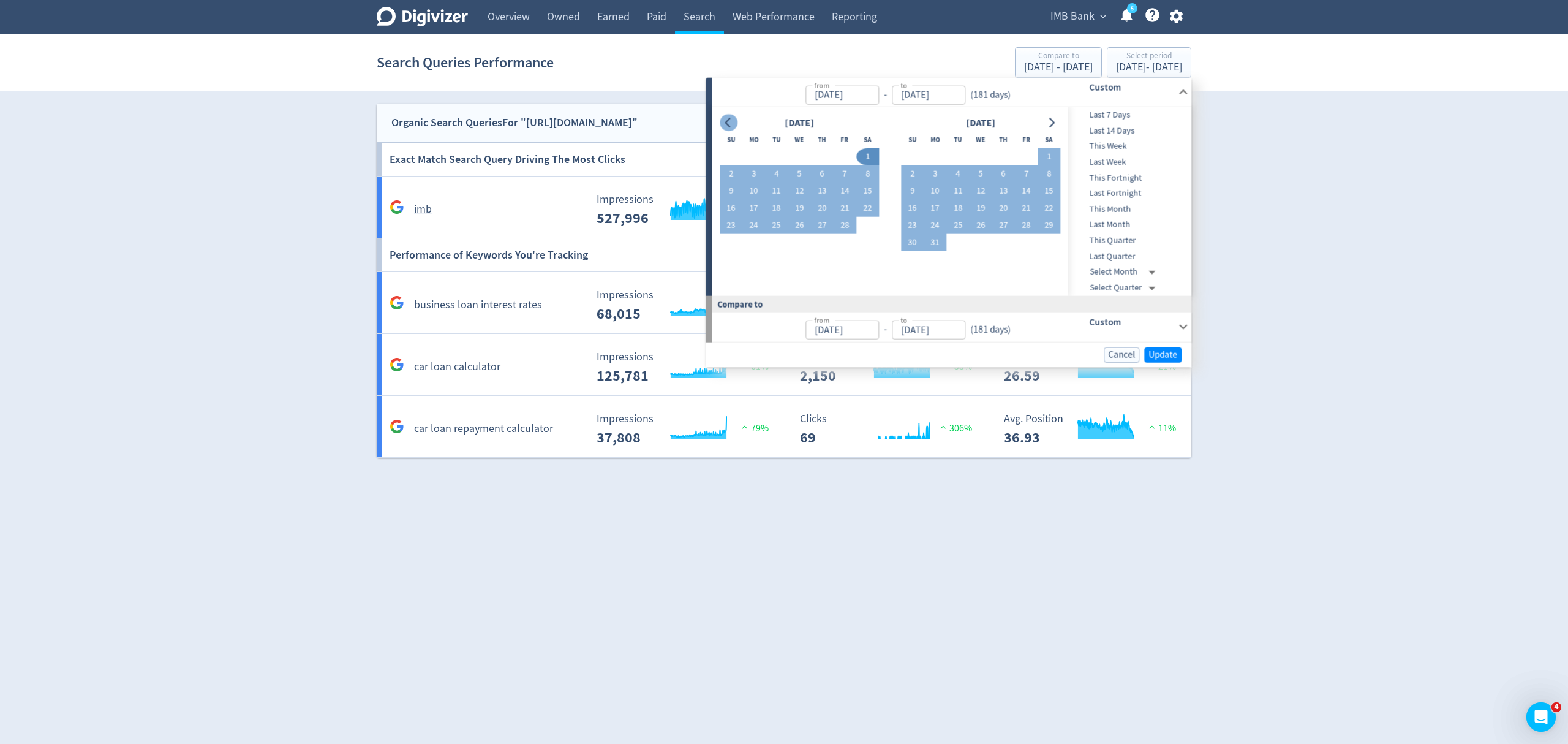
click at [728, 121] on icon "Go to previous month" at bounding box center [729, 123] width 10 height 10
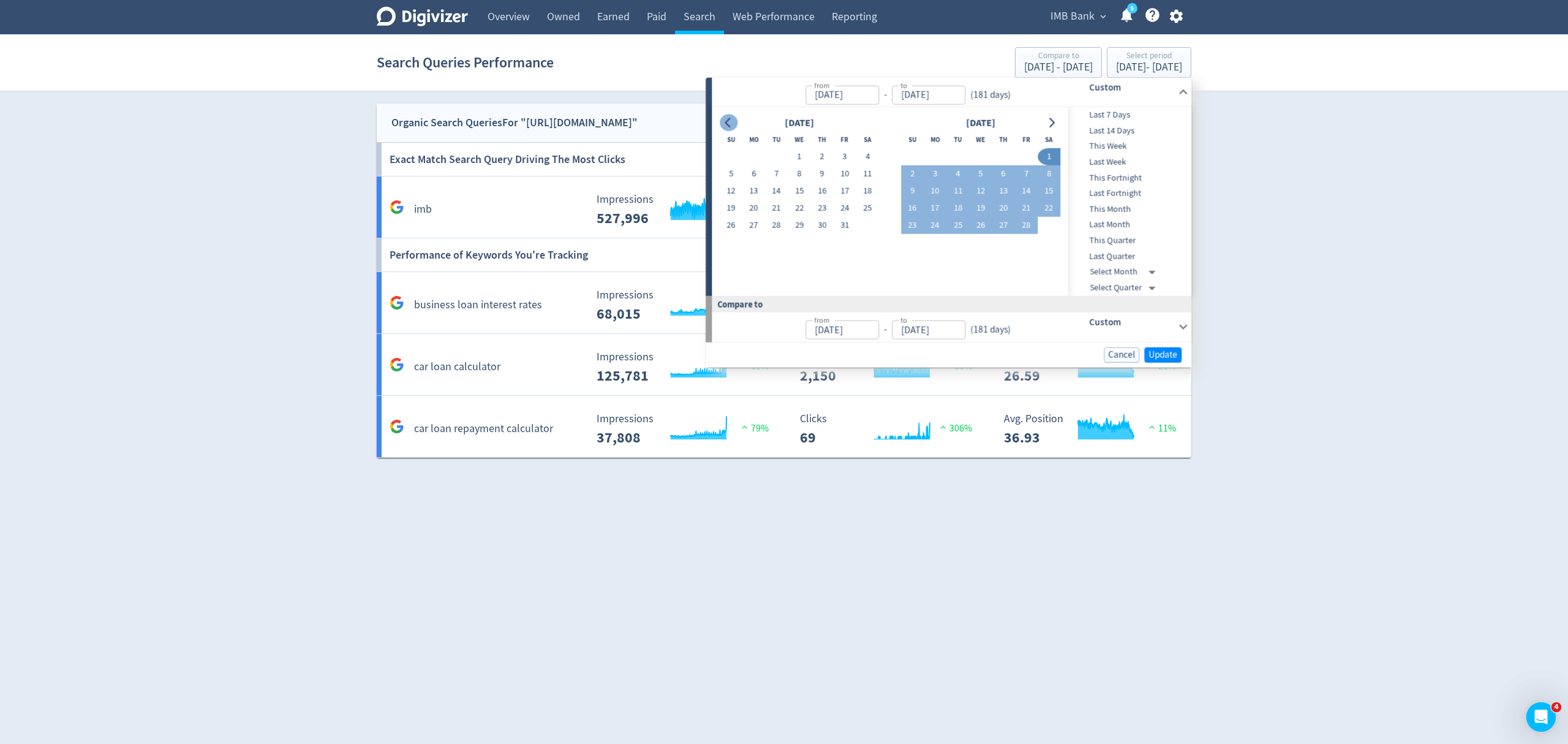
click at [728, 121] on icon "Go to previous month" at bounding box center [729, 123] width 10 height 10
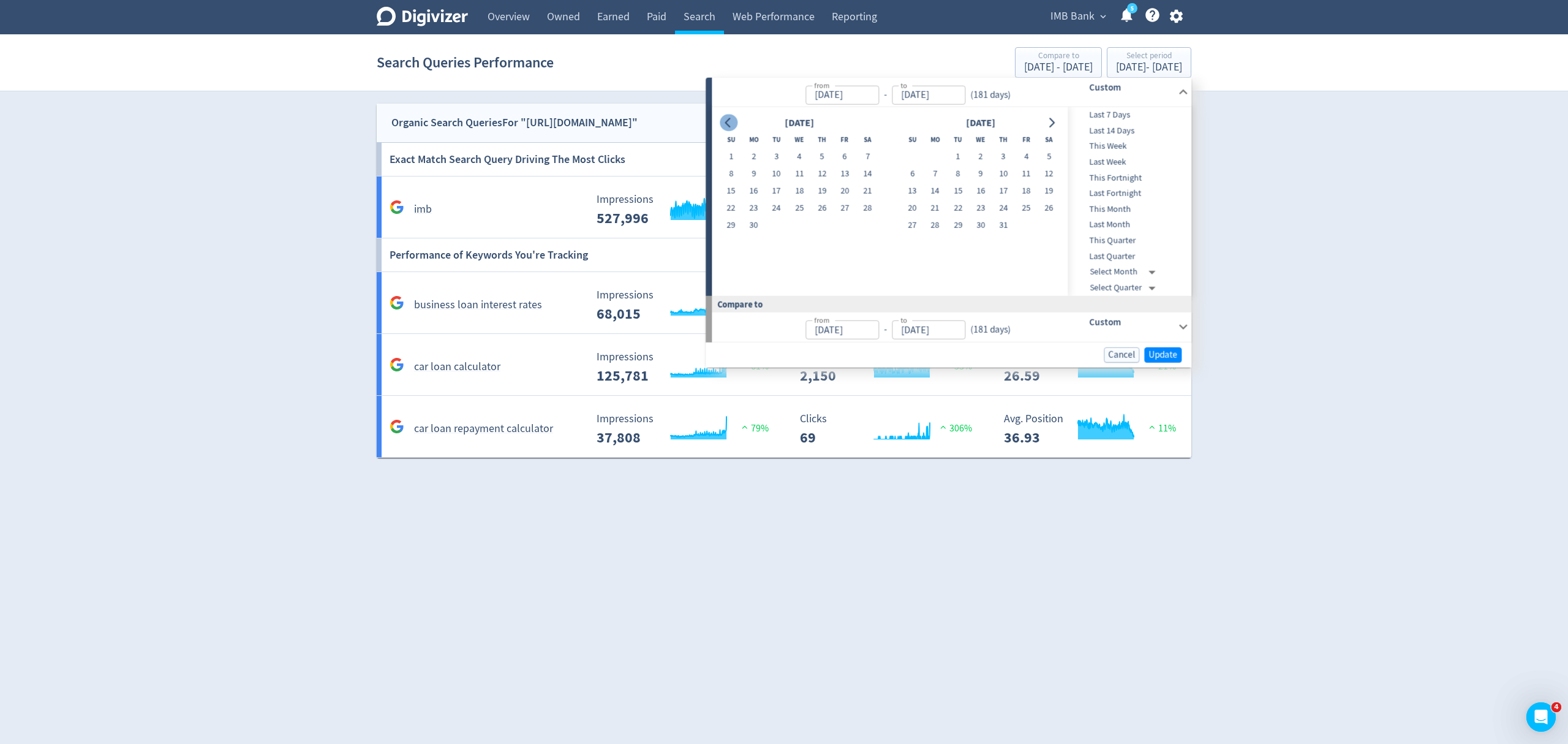
click at [728, 121] on icon "Go to previous month" at bounding box center [729, 123] width 10 height 10
click at [868, 154] on button "1" at bounding box center [867, 157] width 23 height 17
type input "[DATE]"
click at [1059, 123] on button "Go to next month" at bounding box center [1052, 122] width 18 height 17
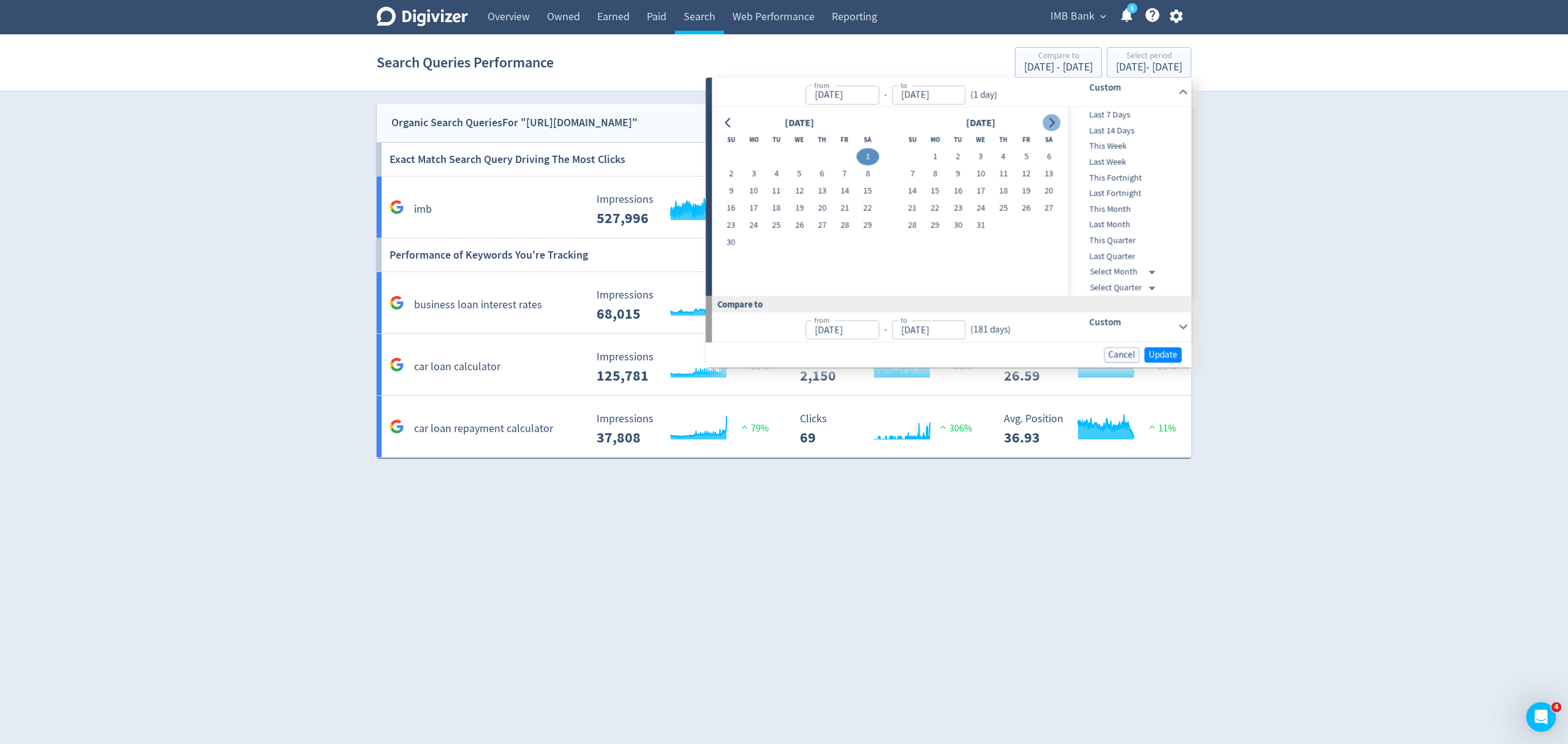
click at [1059, 123] on button "Go to next month" at bounding box center [1052, 122] width 18 height 17
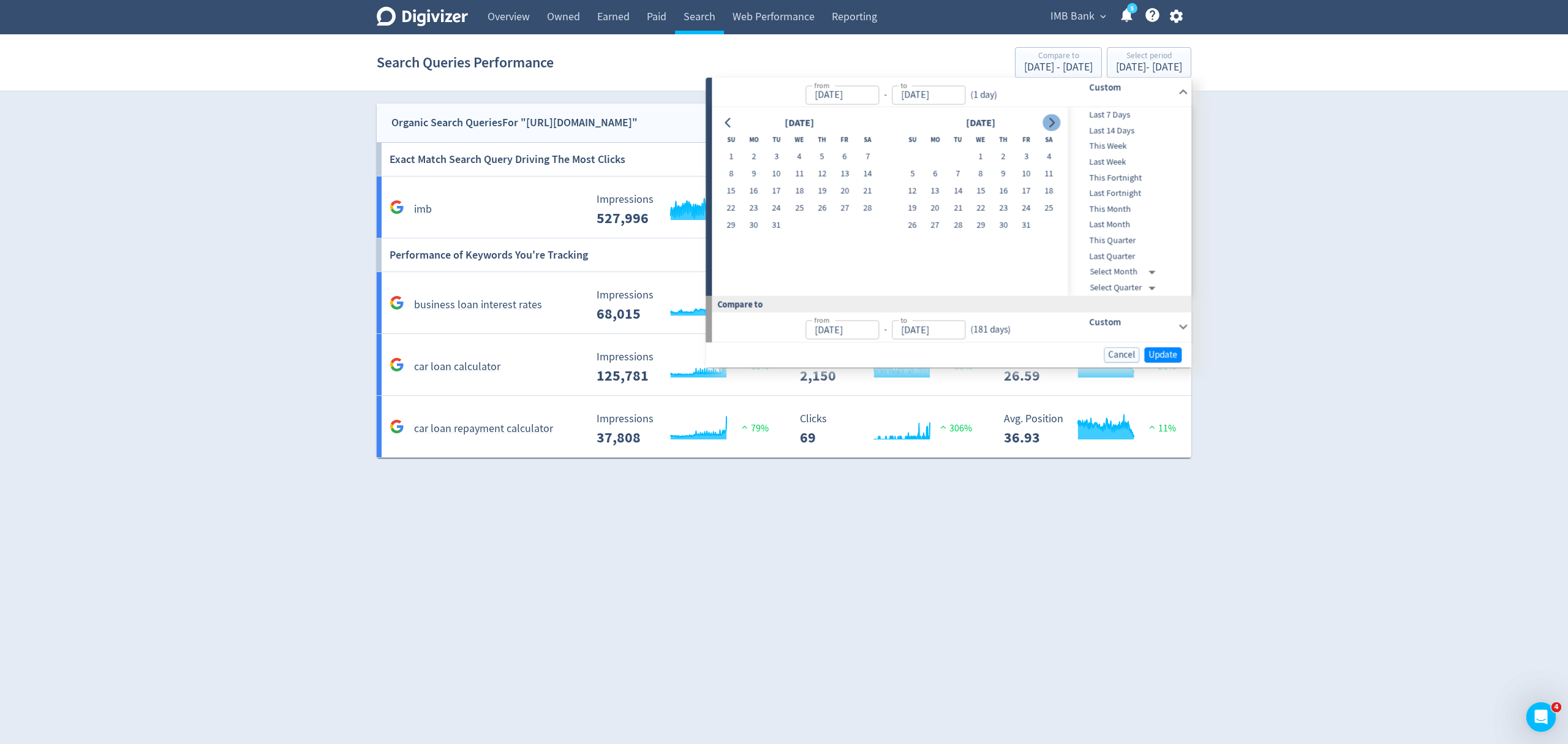
click at [1059, 123] on button "Go to next month" at bounding box center [1052, 122] width 18 height 17
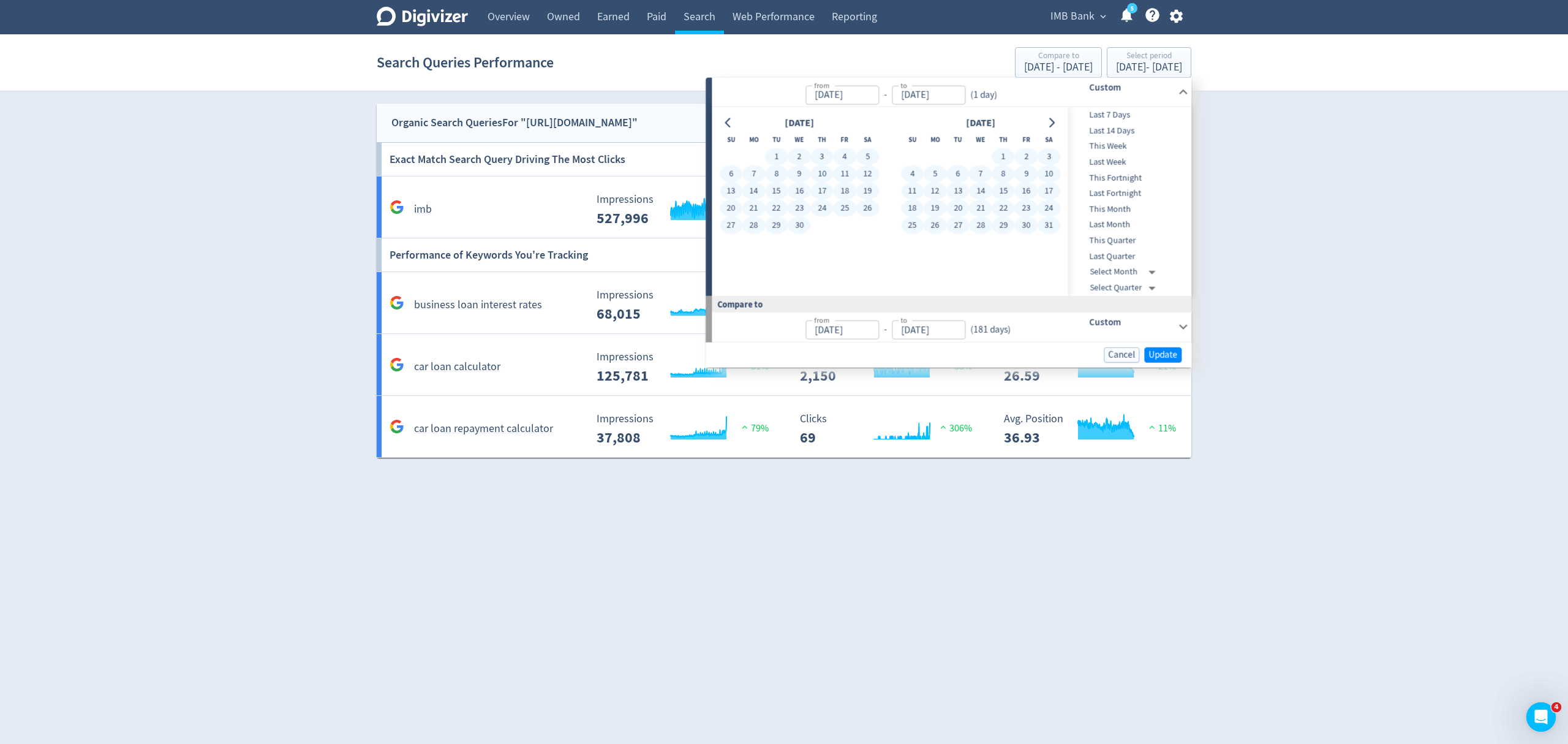
click at [1053, 225] on button "31" at bounding box center [1049, 225] width 23 height 17
type input "[DATE]"
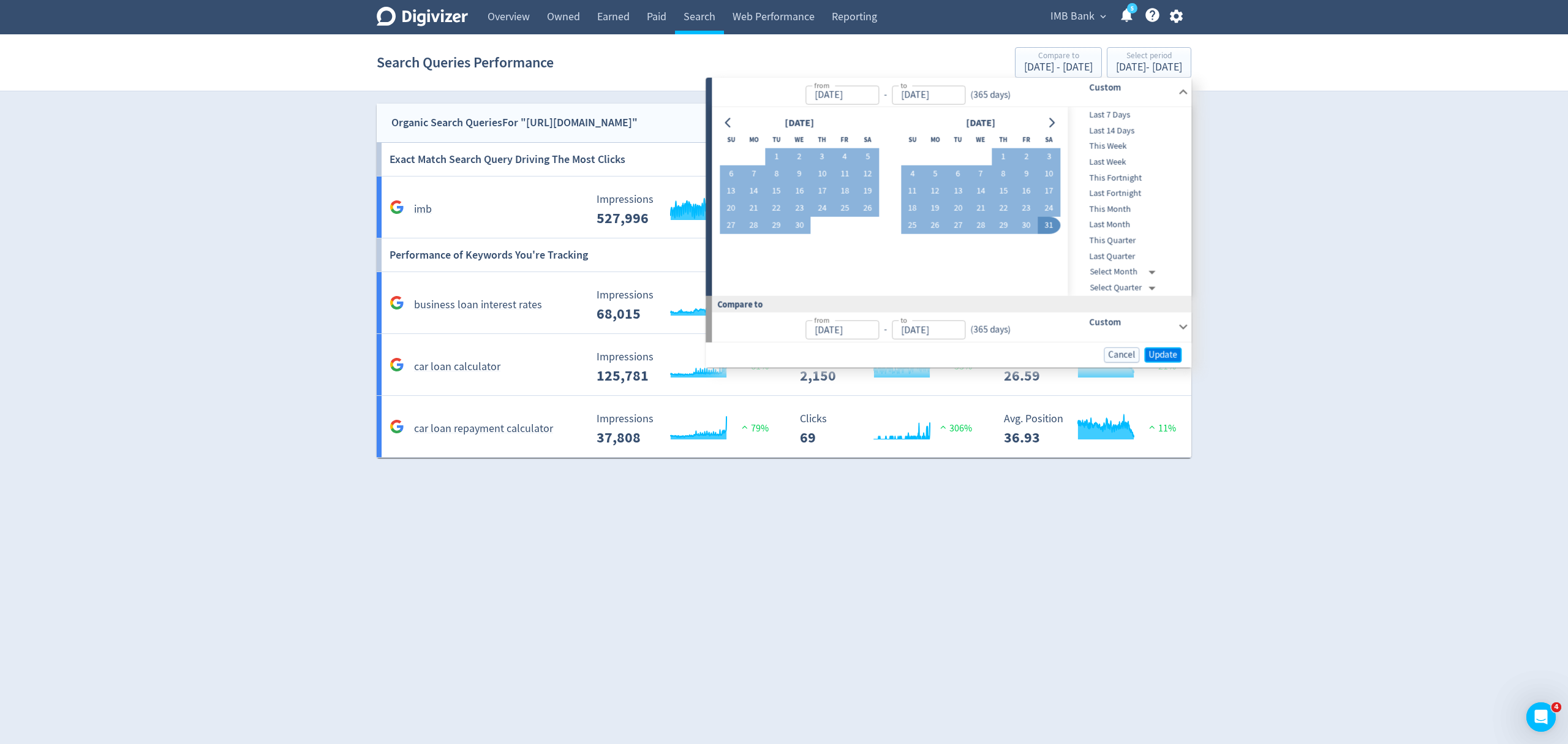
click at [1168, 354] on span "Update" at bounding box center [1162, 354] width 29 height 9
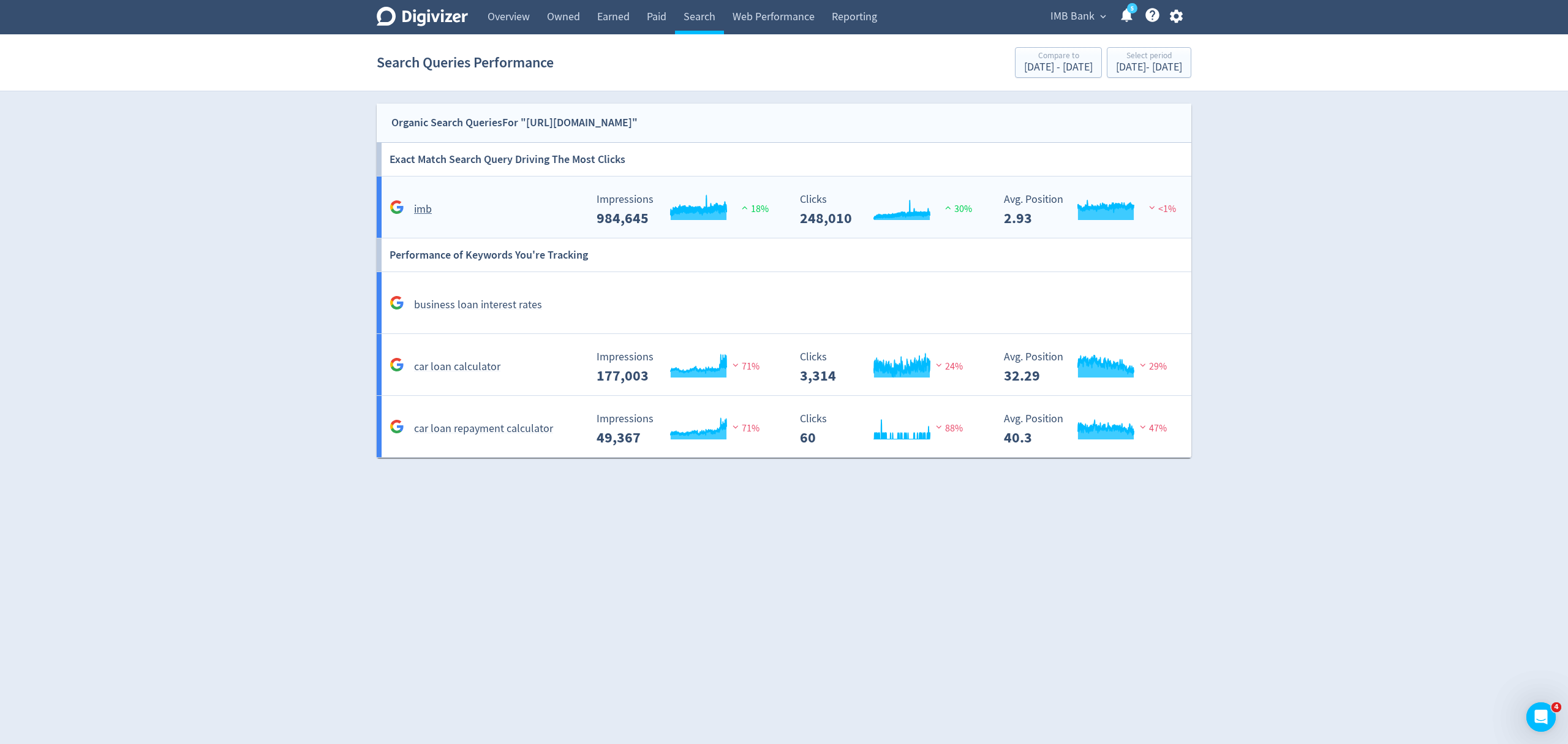
click at [535, 201] on div "imb" at bounding box center [486, 208] width 199 height 19
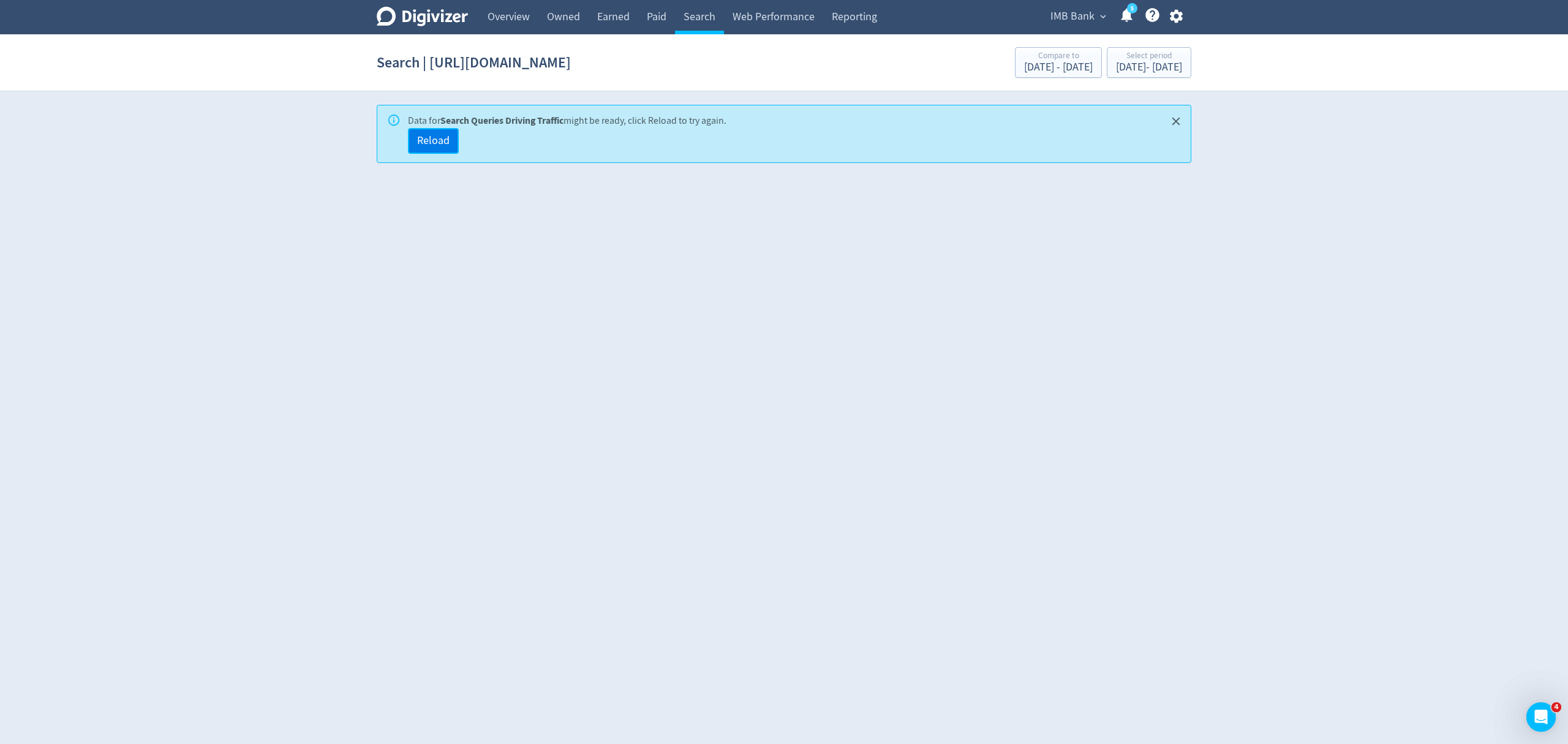
click at [444, 138] on span "Reload" at bounding box center [433, 141] width 33 height 11
click at [699, 20] on link "Search" at bounding box center [699, 17] width 49 height 34
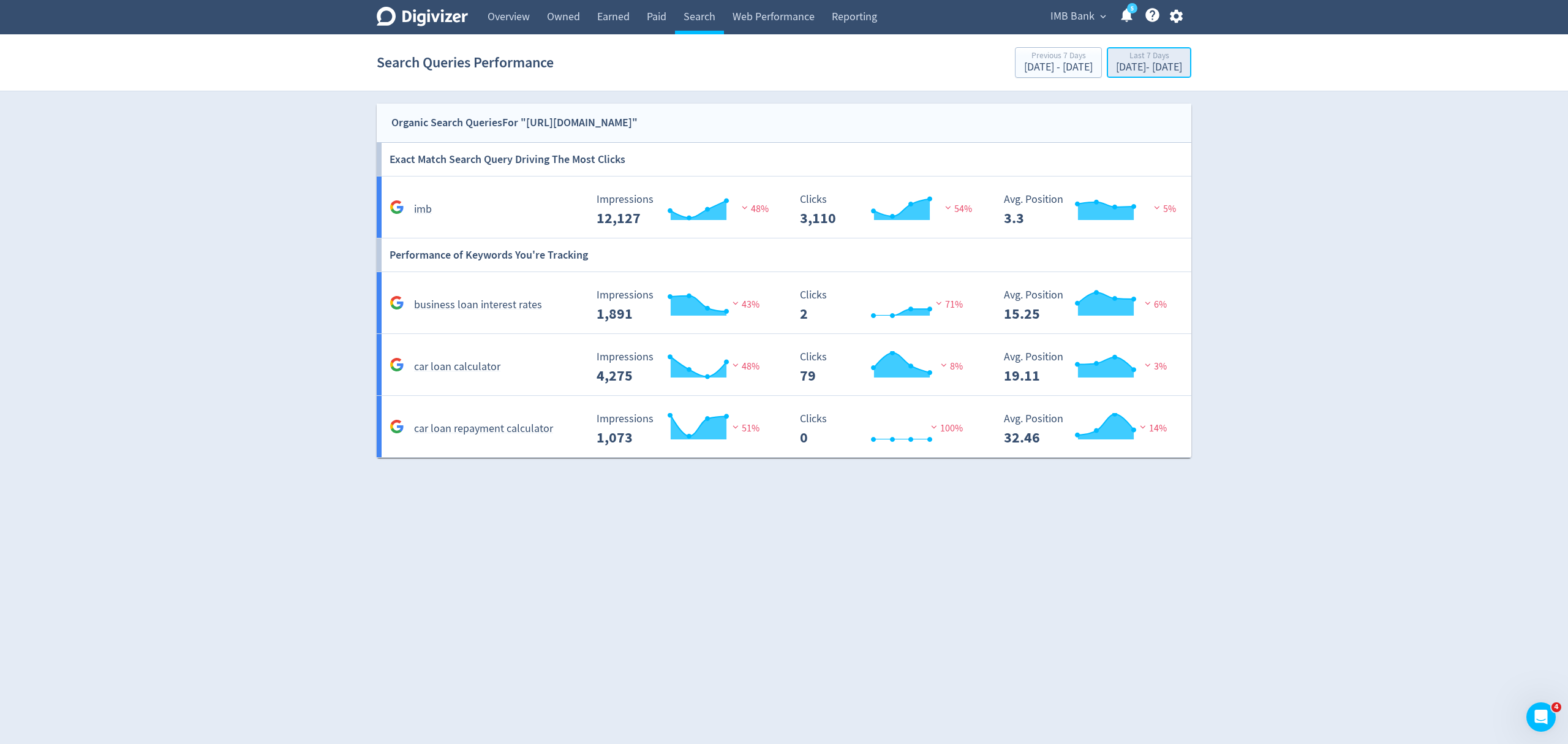
click at [1151, 62] on div "[DATE] - [DATE]" at bounding box center [1149, 67] width 66 height 11
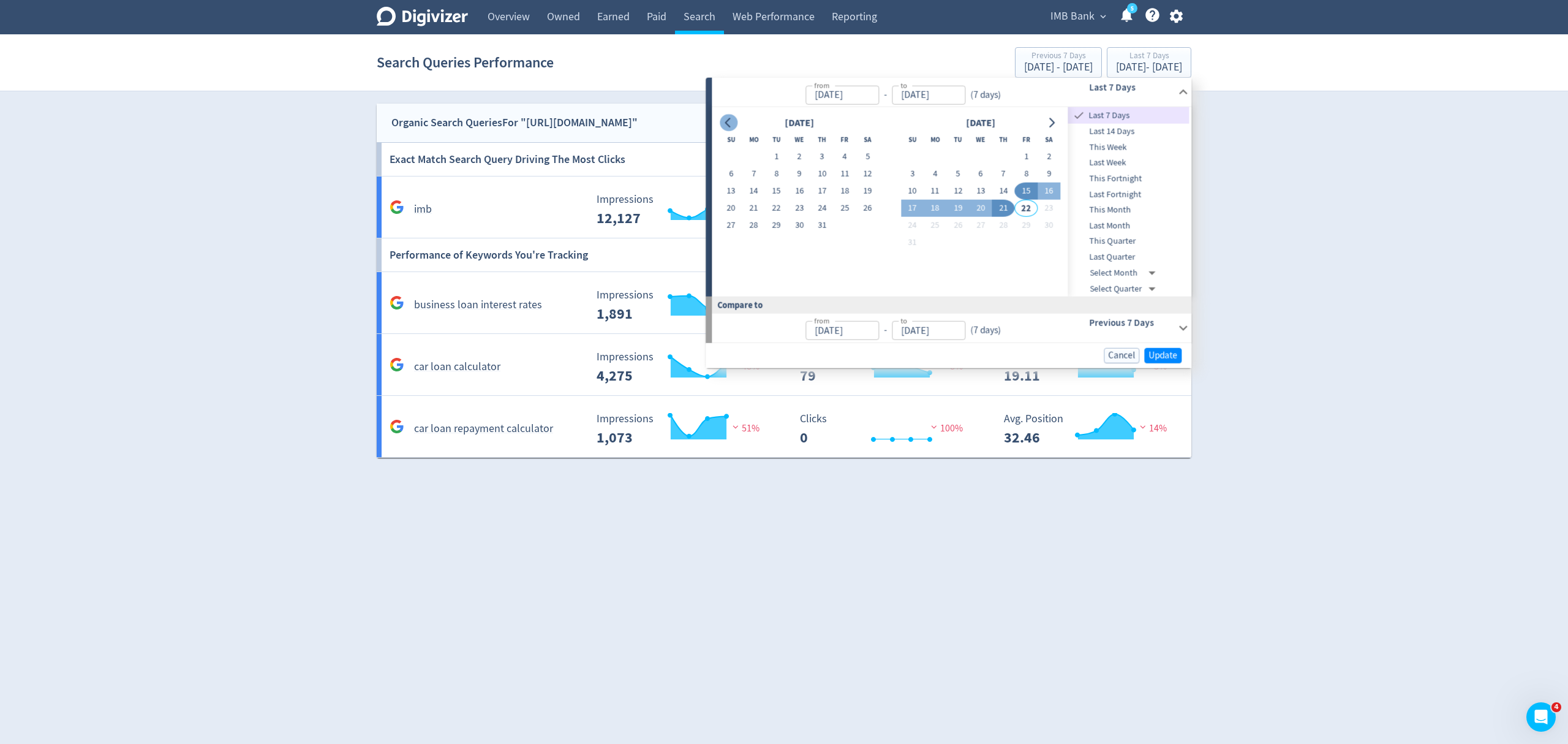
click at [721, 117] on button "Go to previous month" at bounding box center [729, 122] width 18 height 17
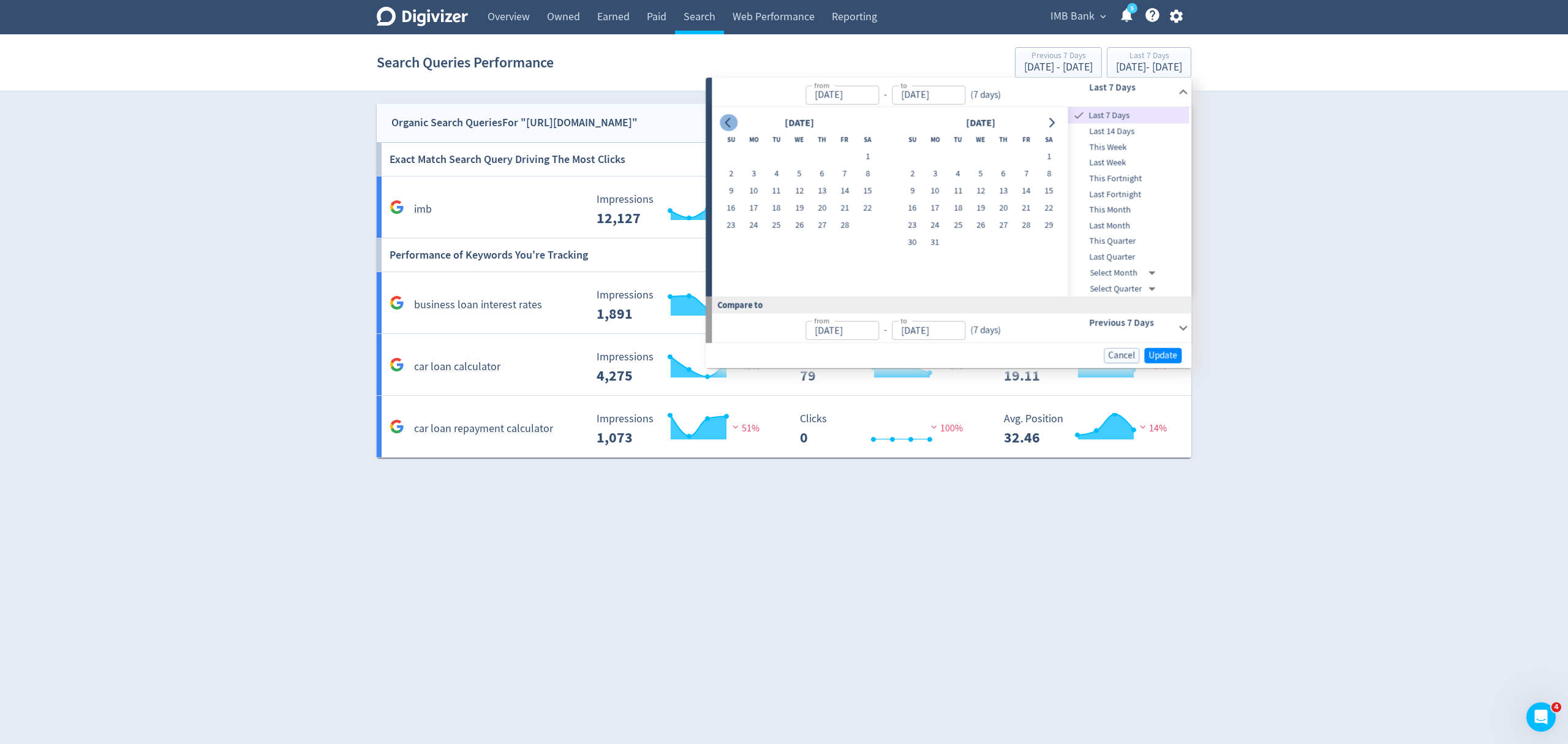
click at [721, 117] on button "Go to previous month" at bounding box center [729, 122] width 18 height 17
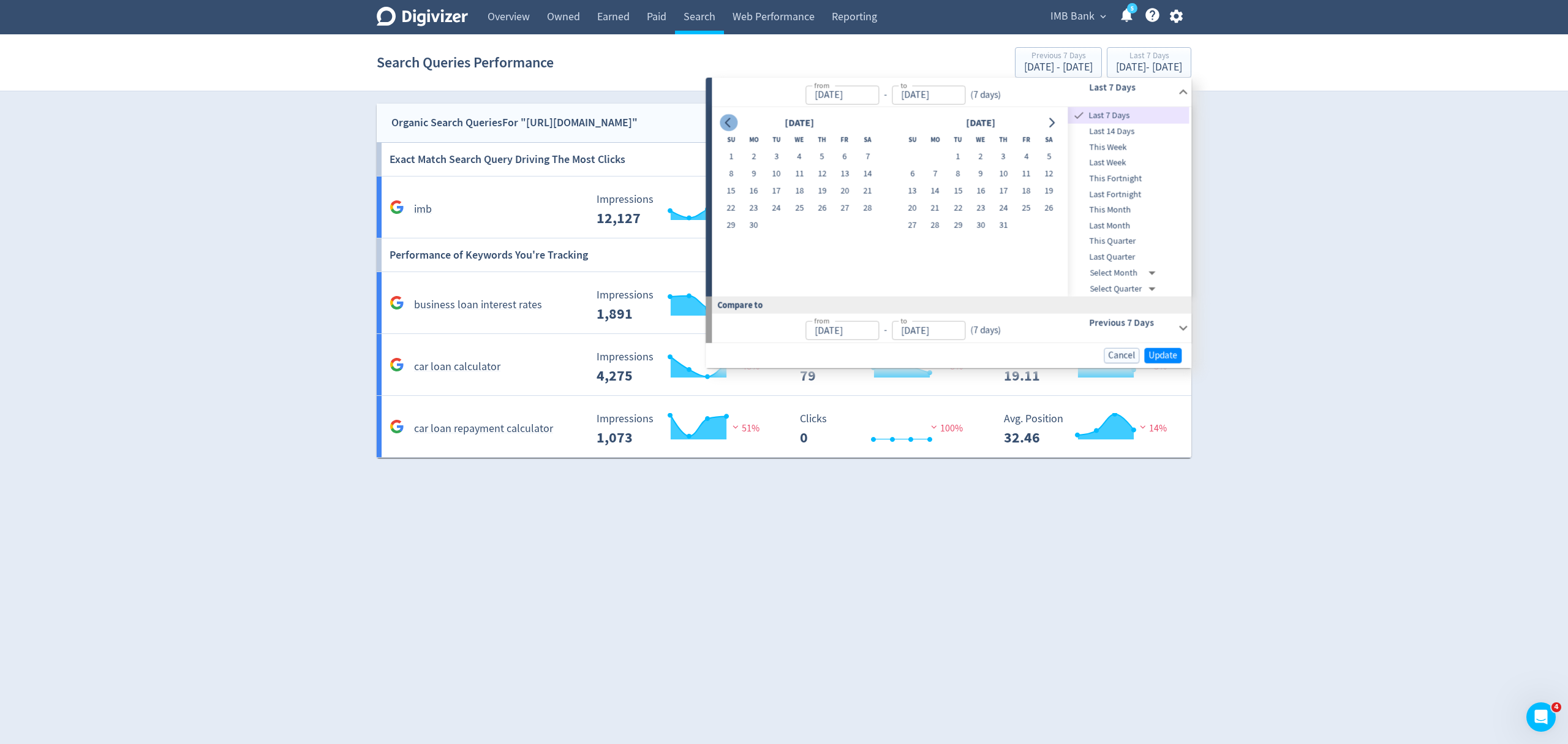
click at [721, 117] on button "Go to previous month" at bounding box center [729, 122] width 18 height 17
click at [1055, 155] on button "1" at bounding box center [1049, 157] width 23 height 17
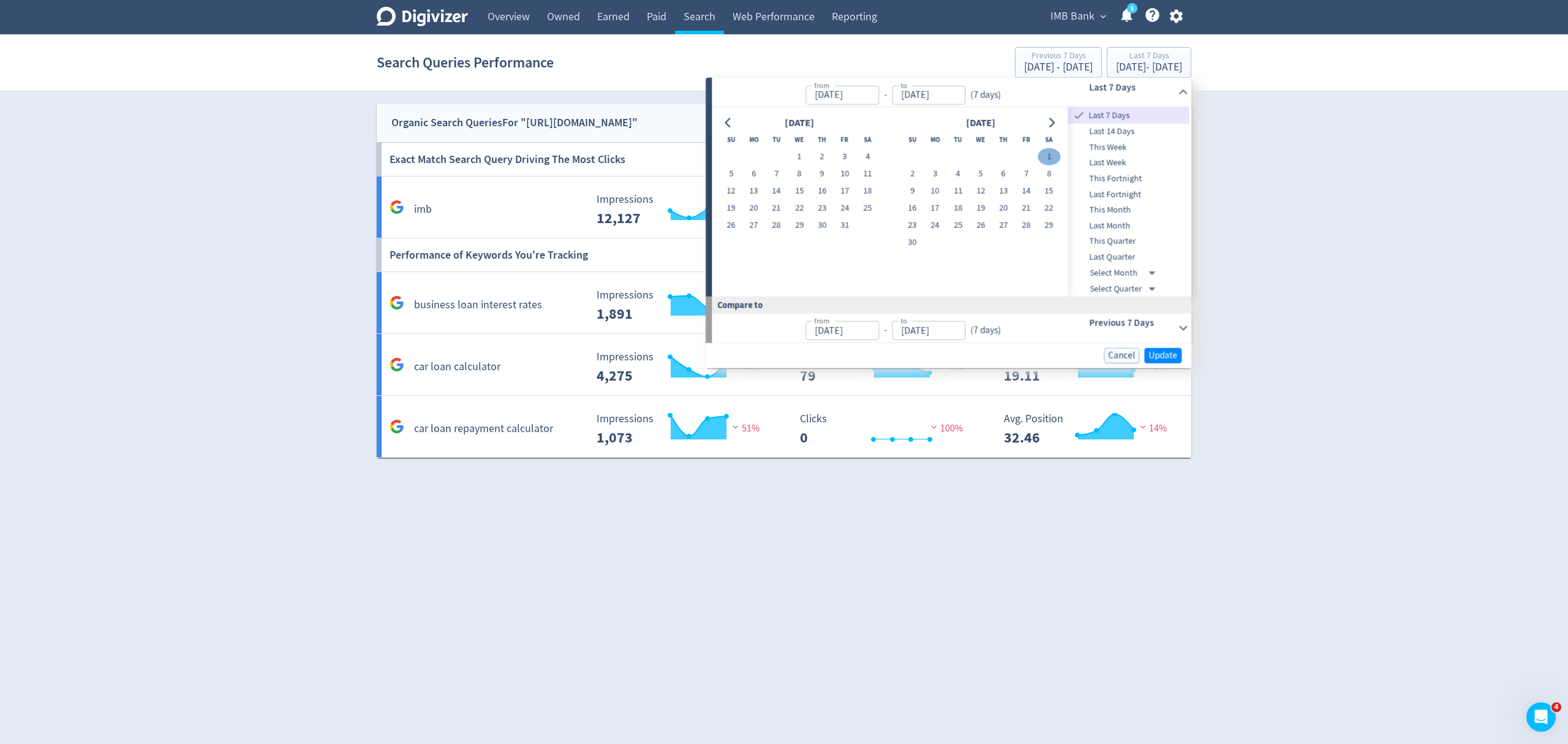
type input "Jun 01, 2024"
click at [1055, 124] on icon "Go to next month" at bounding box center [1052, 123] width 10 height 10
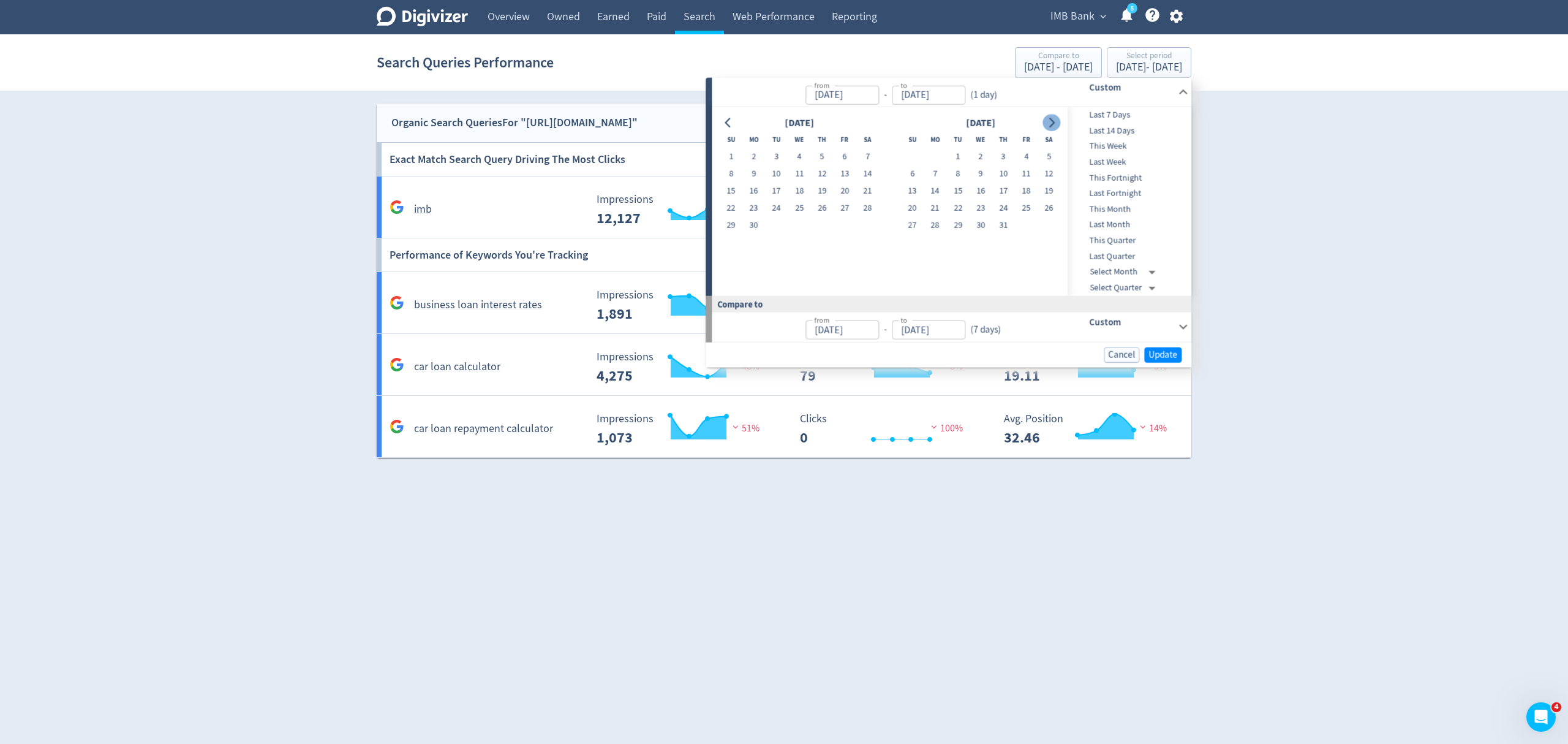
click at [1055, 124] on icon "Go to next month" at bounding box center [1052, 123] width 10 height 10
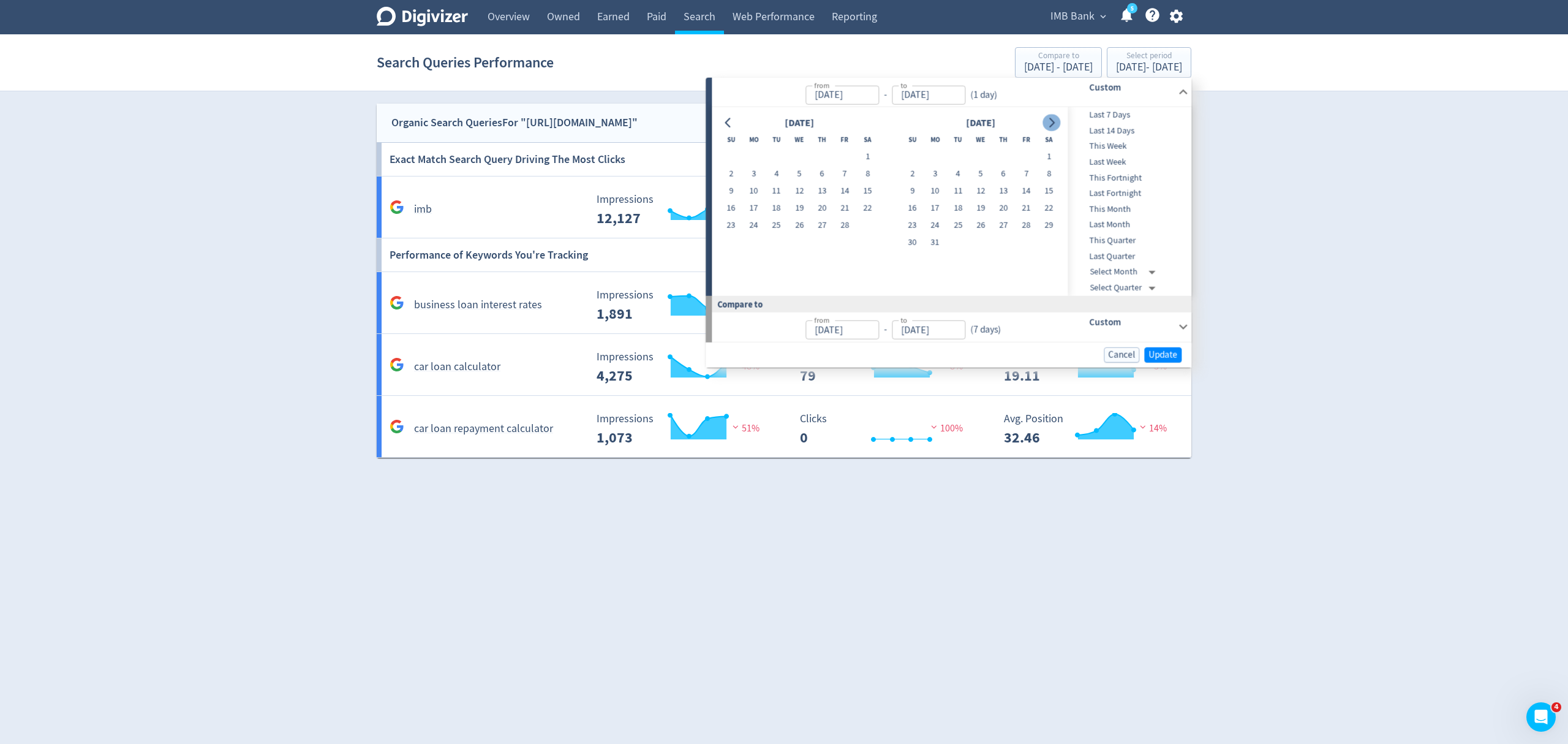
click at [1055, 124] on icon "Go to next month" at bounding box center [1052, 123] width 10 height 10
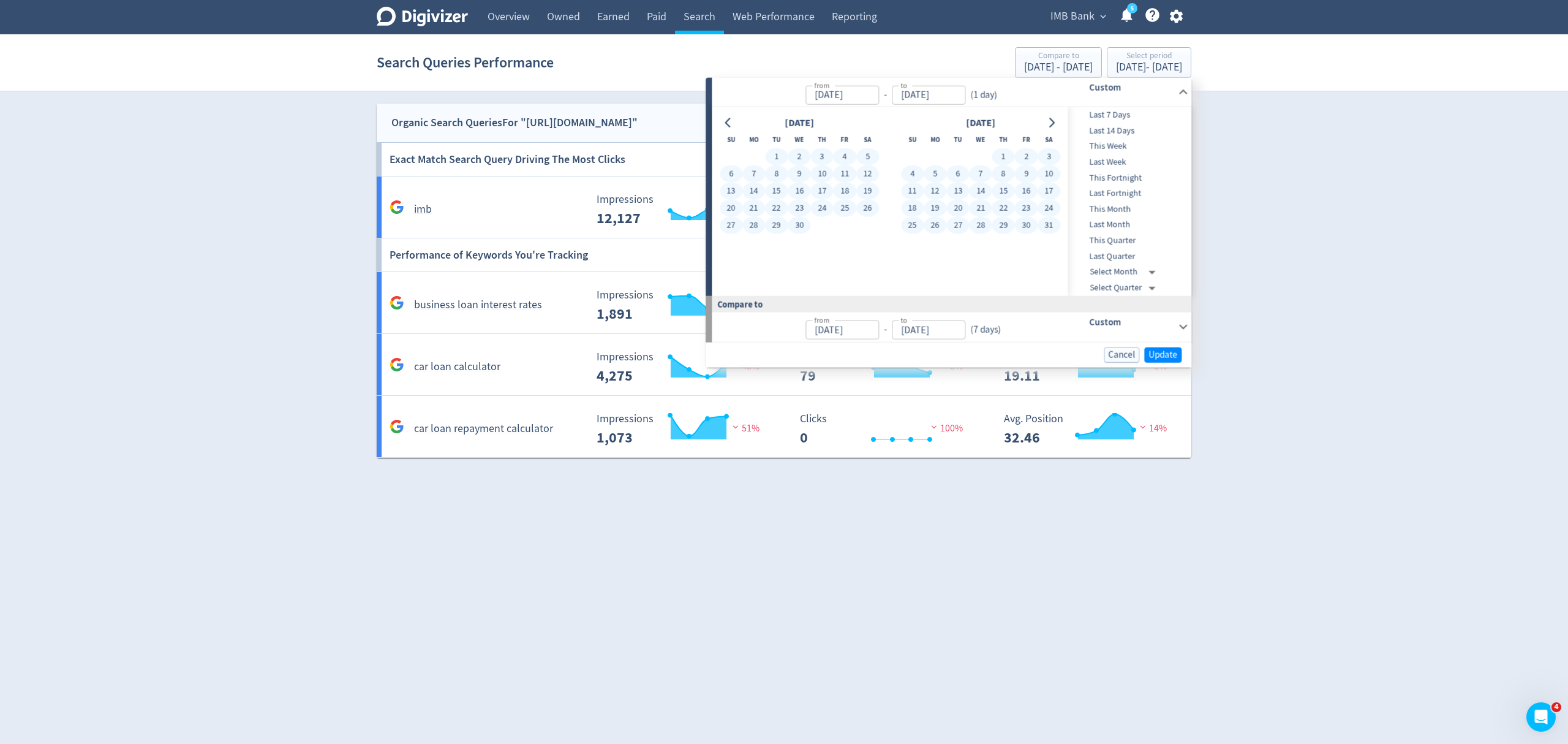
click at [1049, 229] on button "31" at bounding box center [1049, 225] width 23 height 17
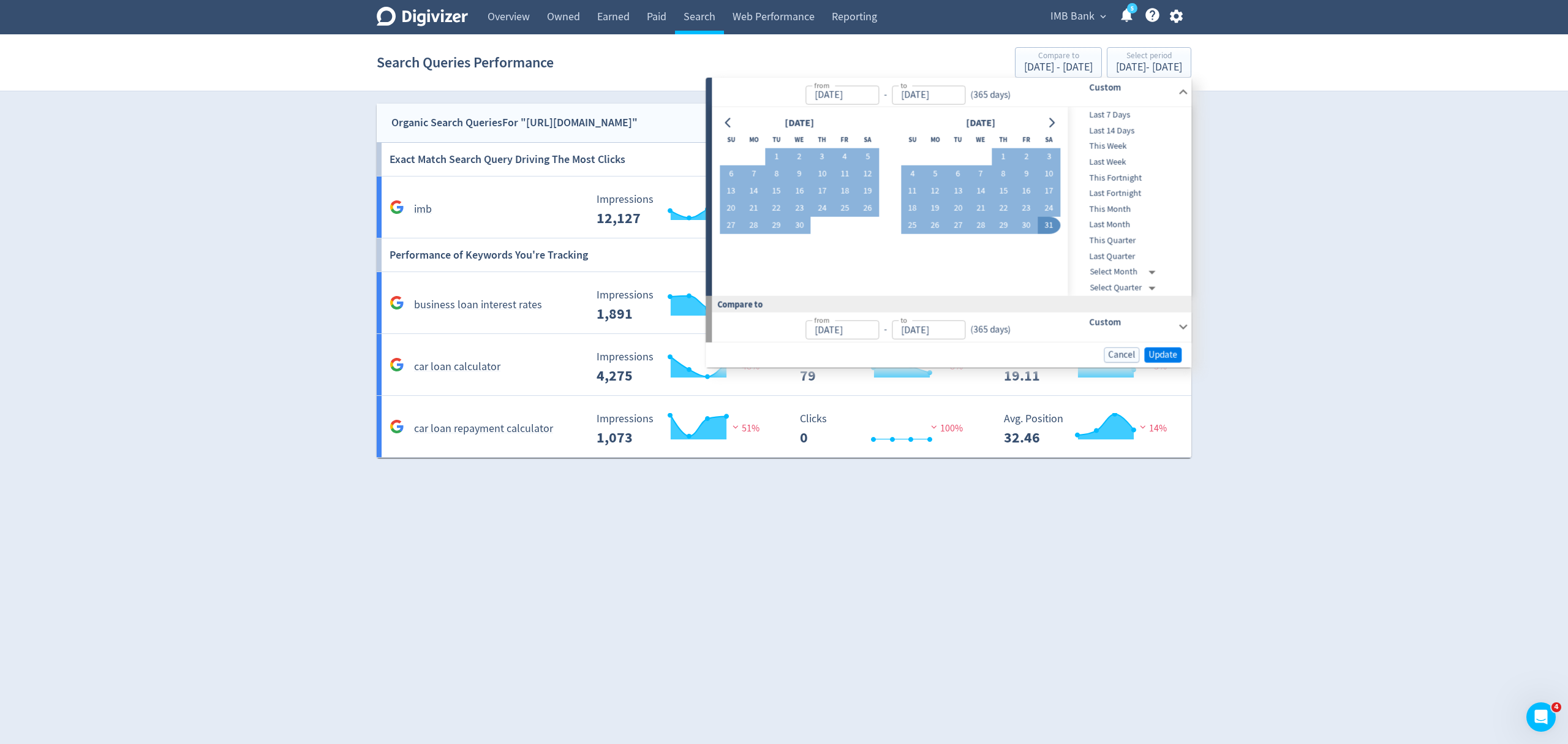
type input "[DATE]"
type input "Jun 02, 2023"
type input "May 31, 2024"
click at [1171, 354] on span "Update" at bounding box center [1162, 354] width 29 height 9
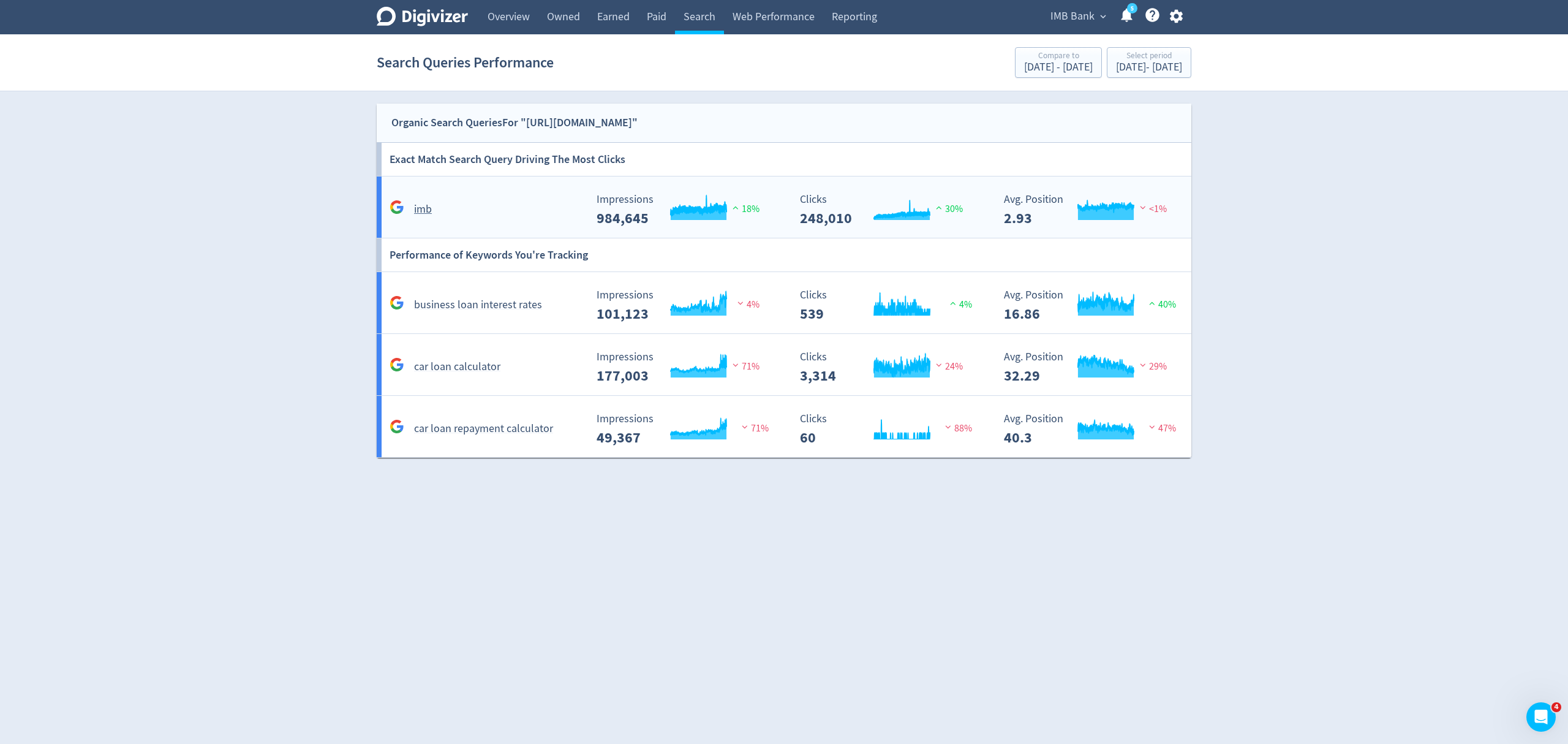
click at [528, 207] on div "imb" at bounding box center [486, 208] width 199 height 19
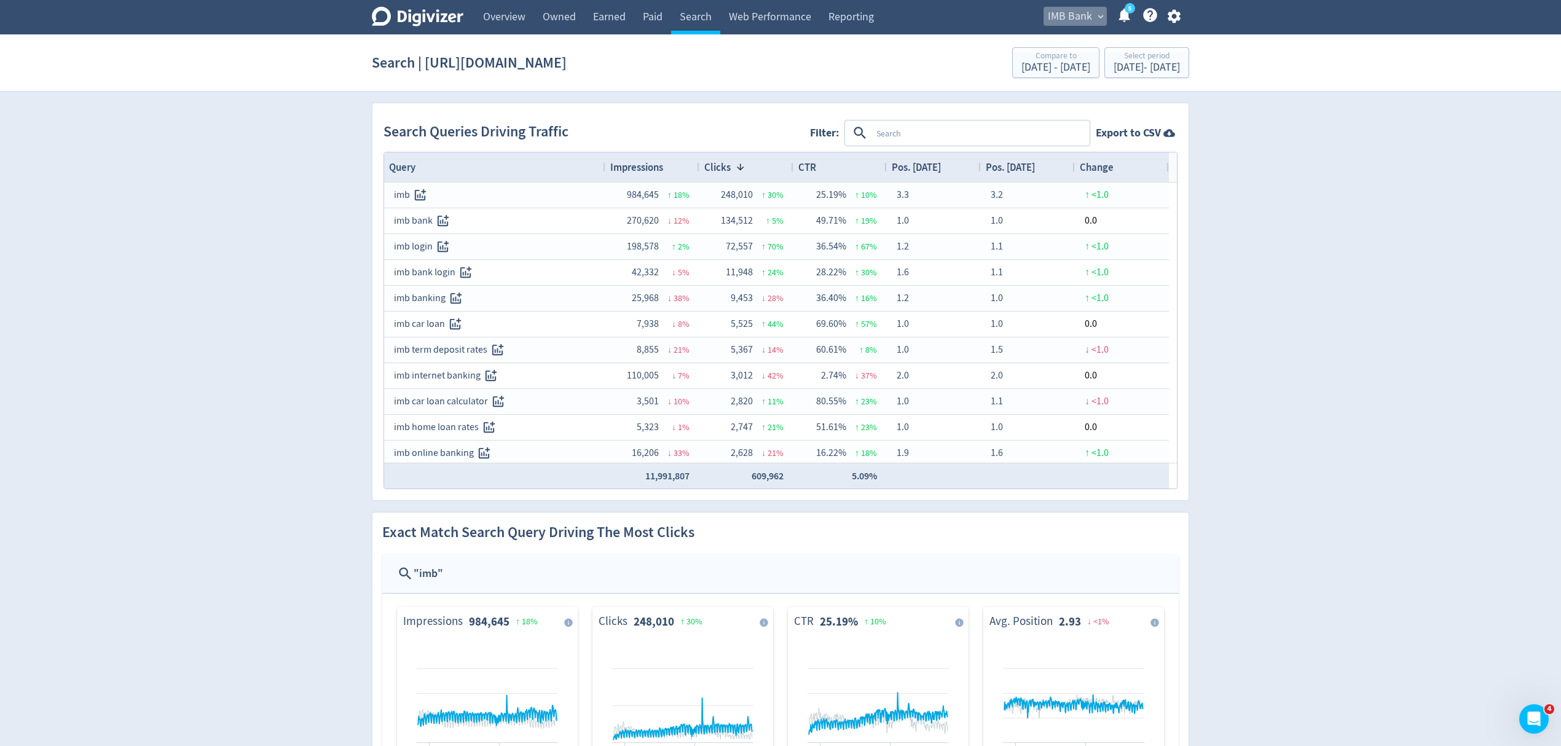
click at [1069, 14] on span "IMB Bank" at bounding box center [1070, 17] width 44 height 20
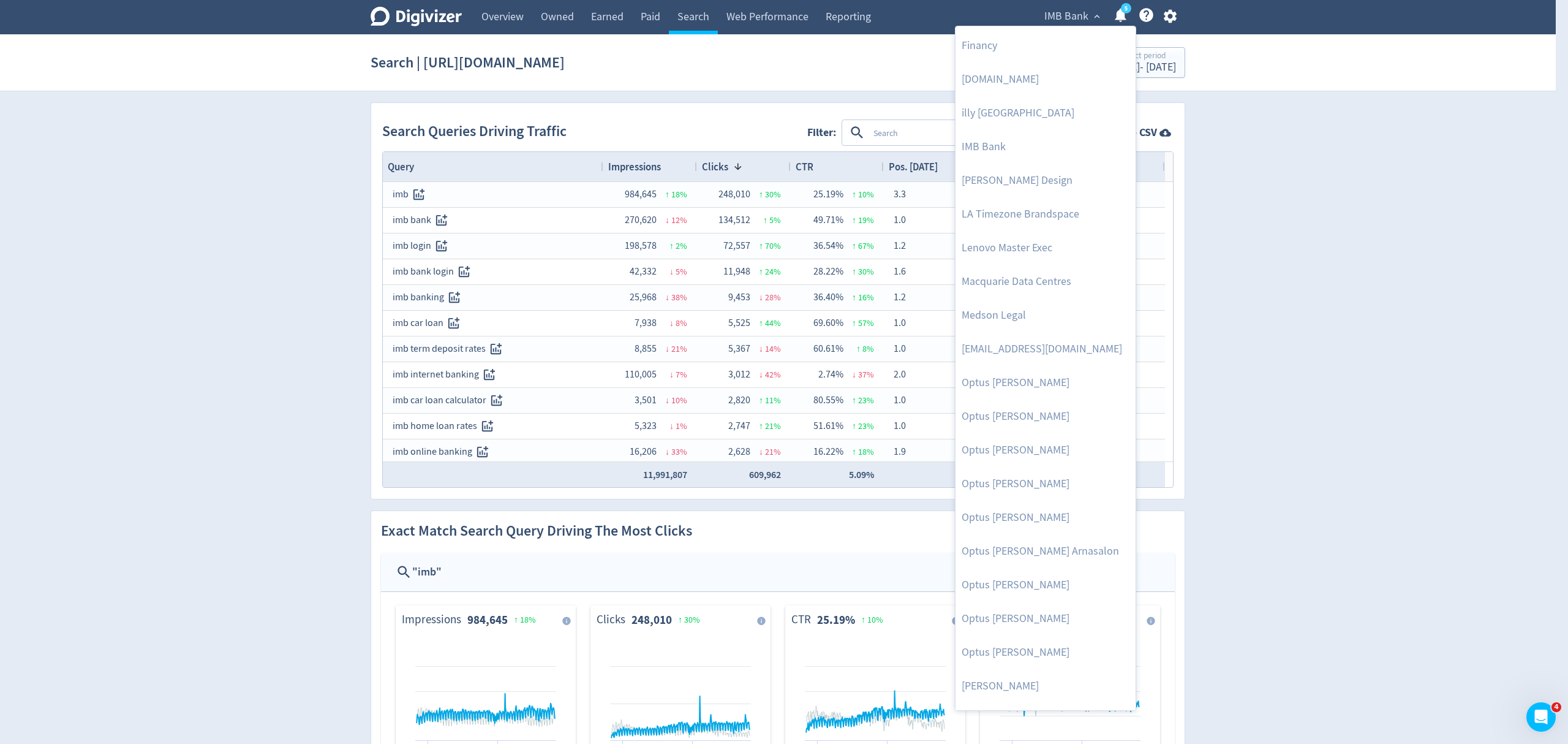
scroll to position [531, 0]
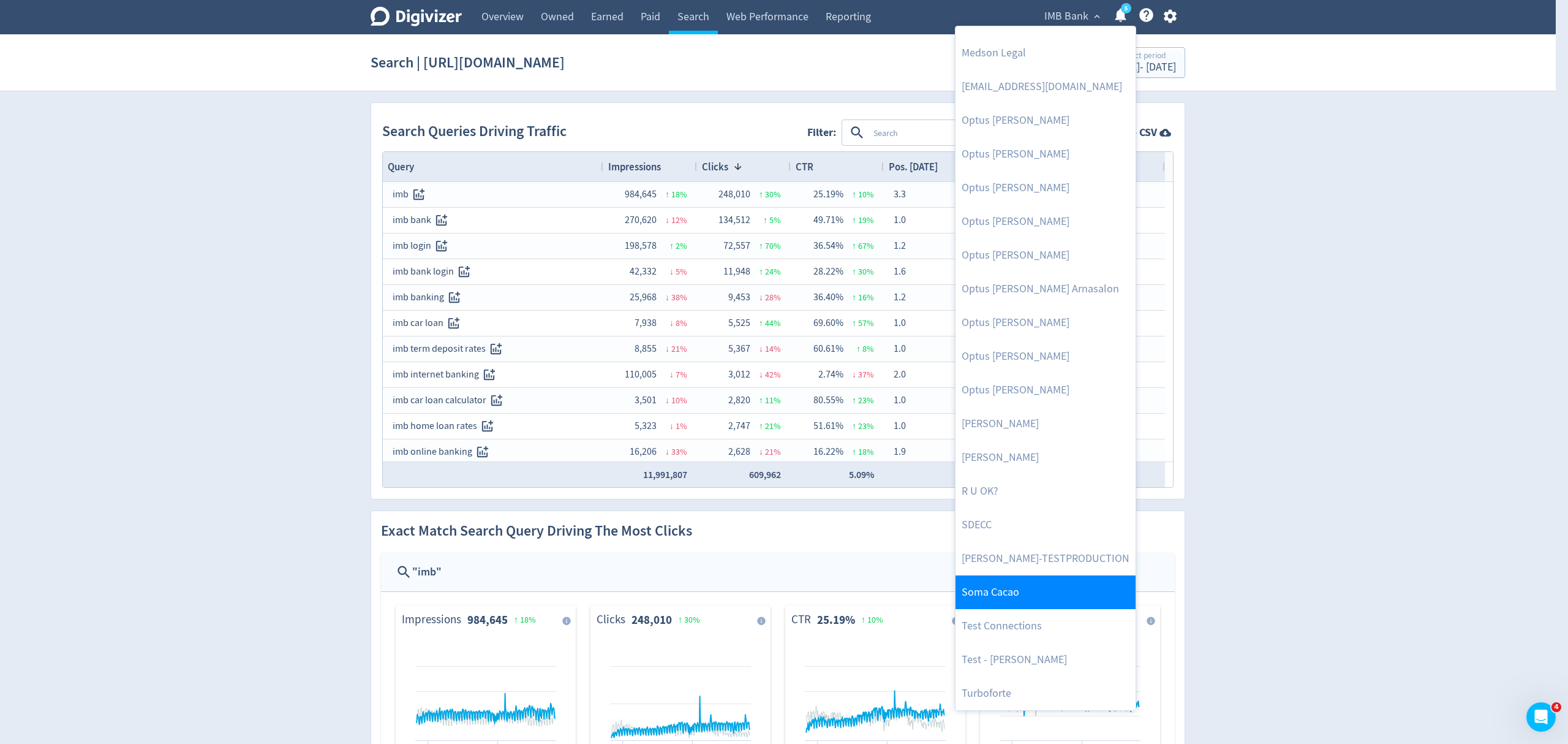
click at [1003, 593] on link "Soma Cacao" at bounding box center [1046, 592] width 180 height 34
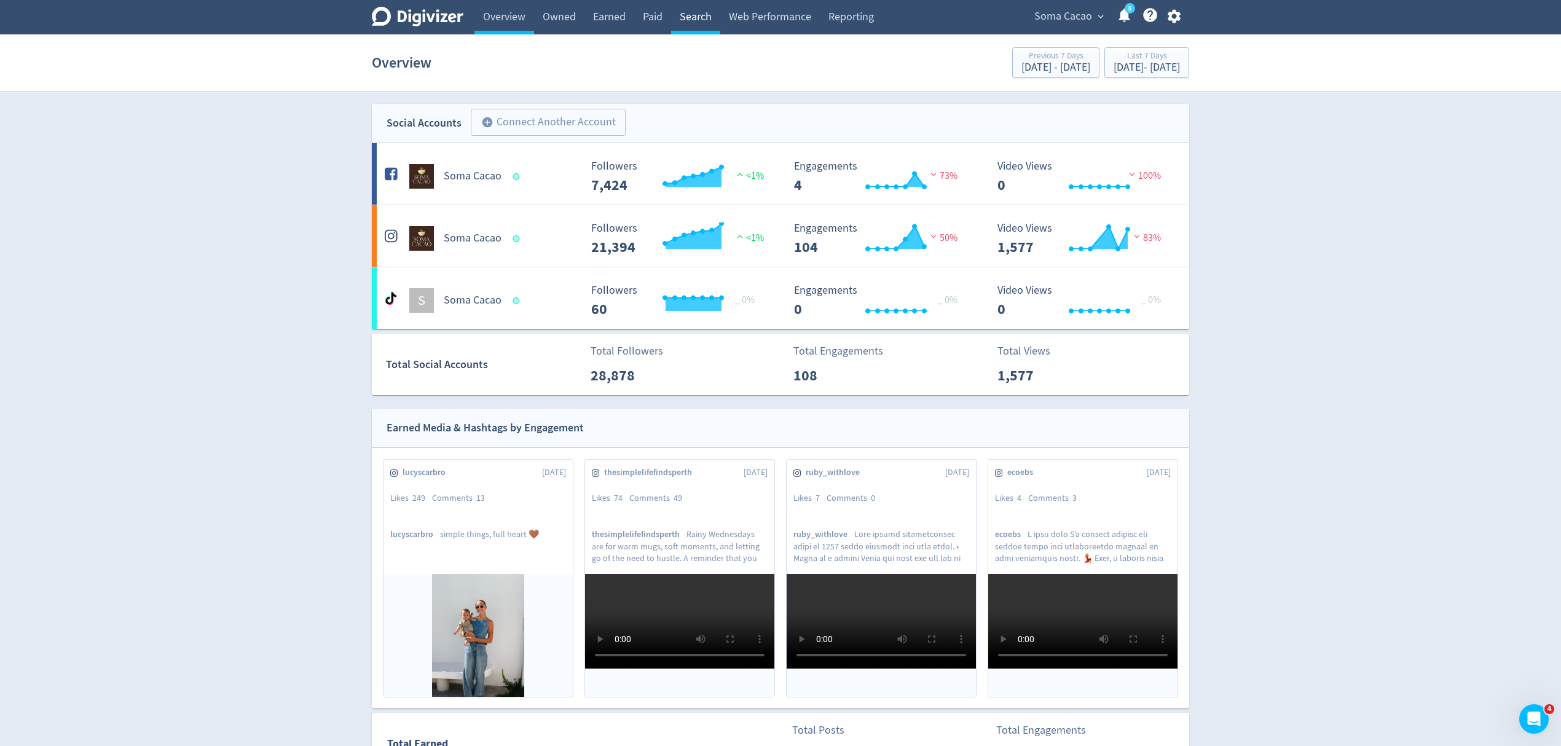
click at [688, 6] on link "Search" at bounding box center [695, 17] width 49 height 34
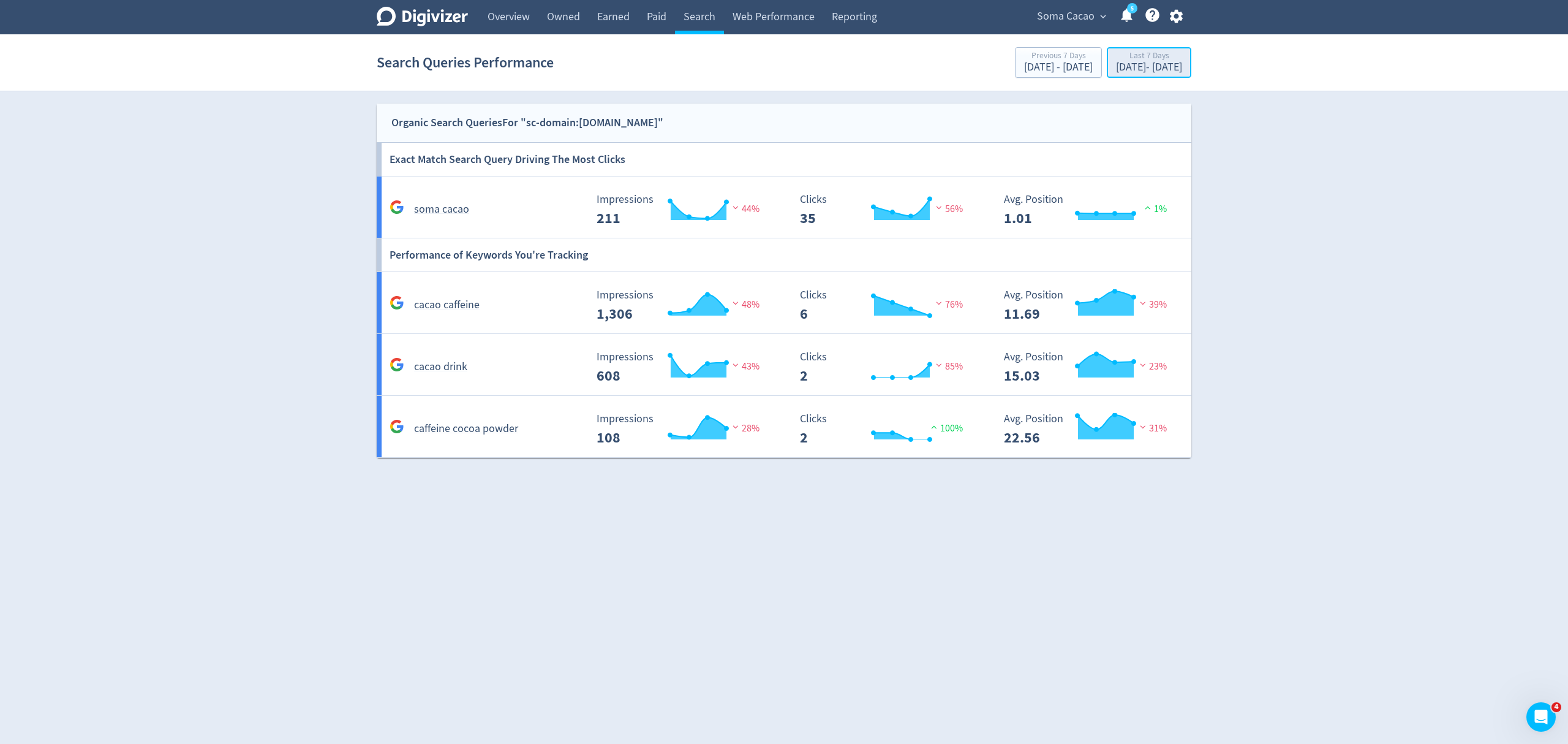
click at [1116, 61] on div "Last 7 Days" at bounding box center [1149, 57] width 66 height 10
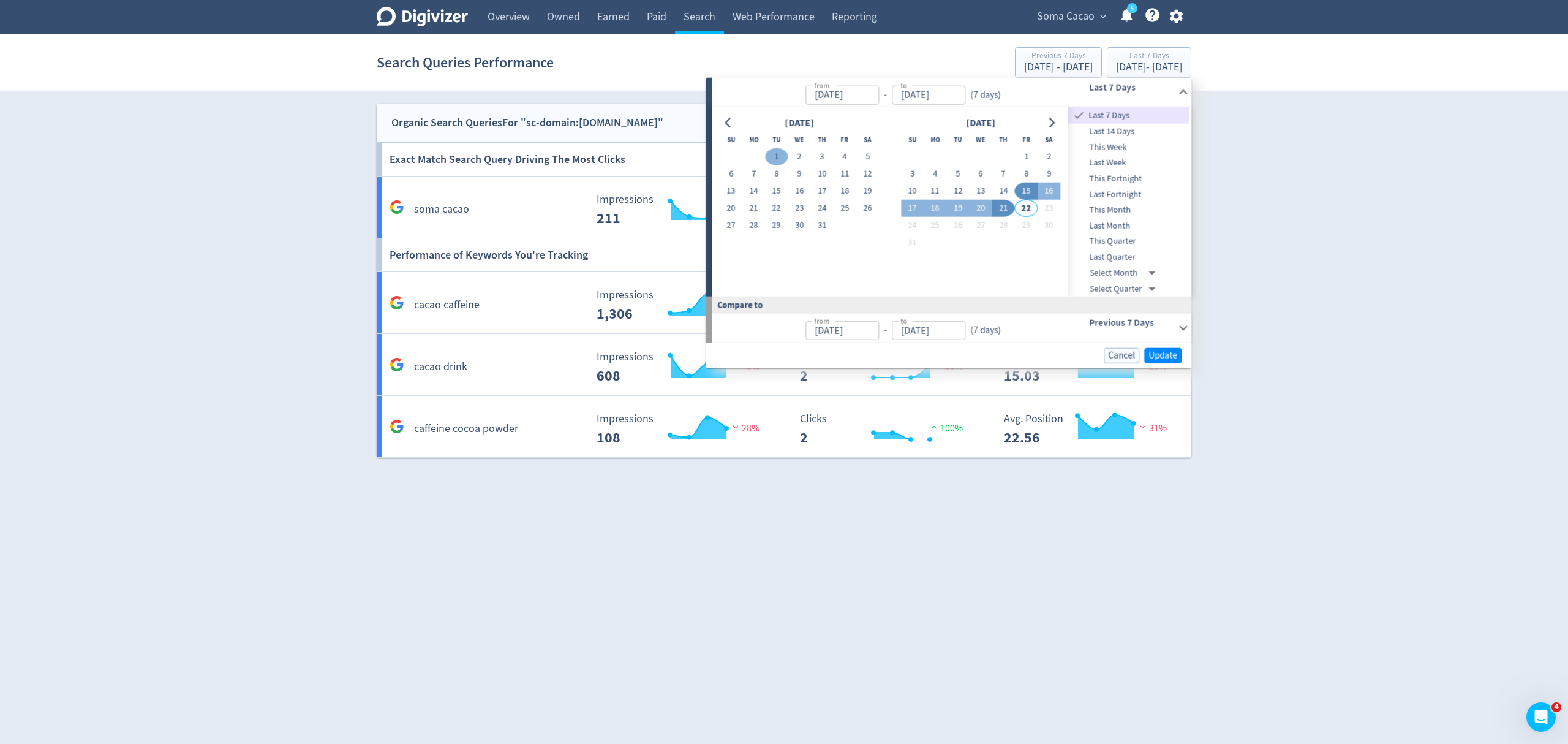
click at [778, 160] on button "1" at bounding box center [776, 157] width 23 height 17
type input "Jul 01, 2025"
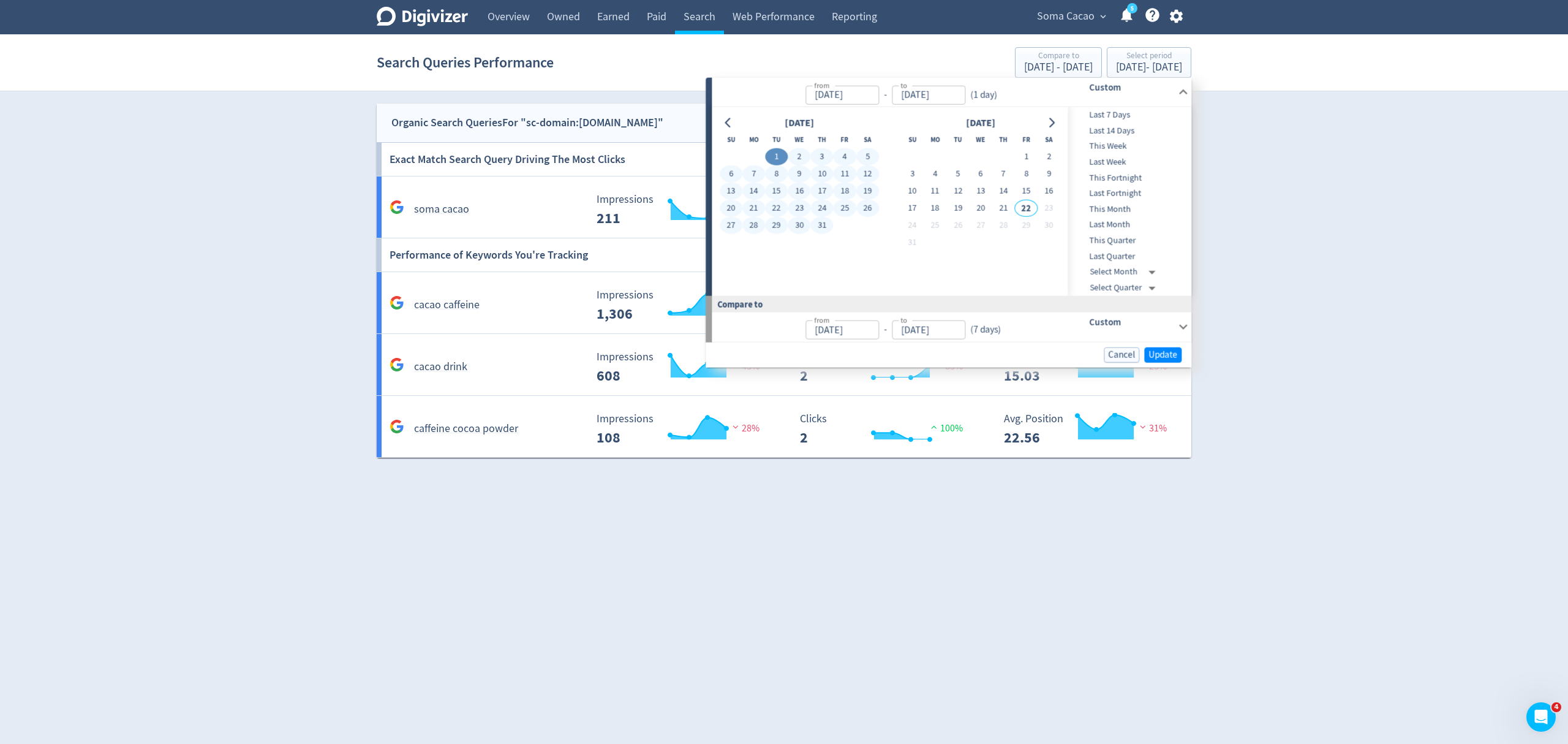
click at [819, 225] on button "31" at bounding box center [822, 225] width 23 height 17
type input "Jul 31, 2025"
type input "[DATE]"
type input "Jun 30, 2025"
click at [1171, 355] on span "Update" at bounding box center [1162, 354] width 29 height 9
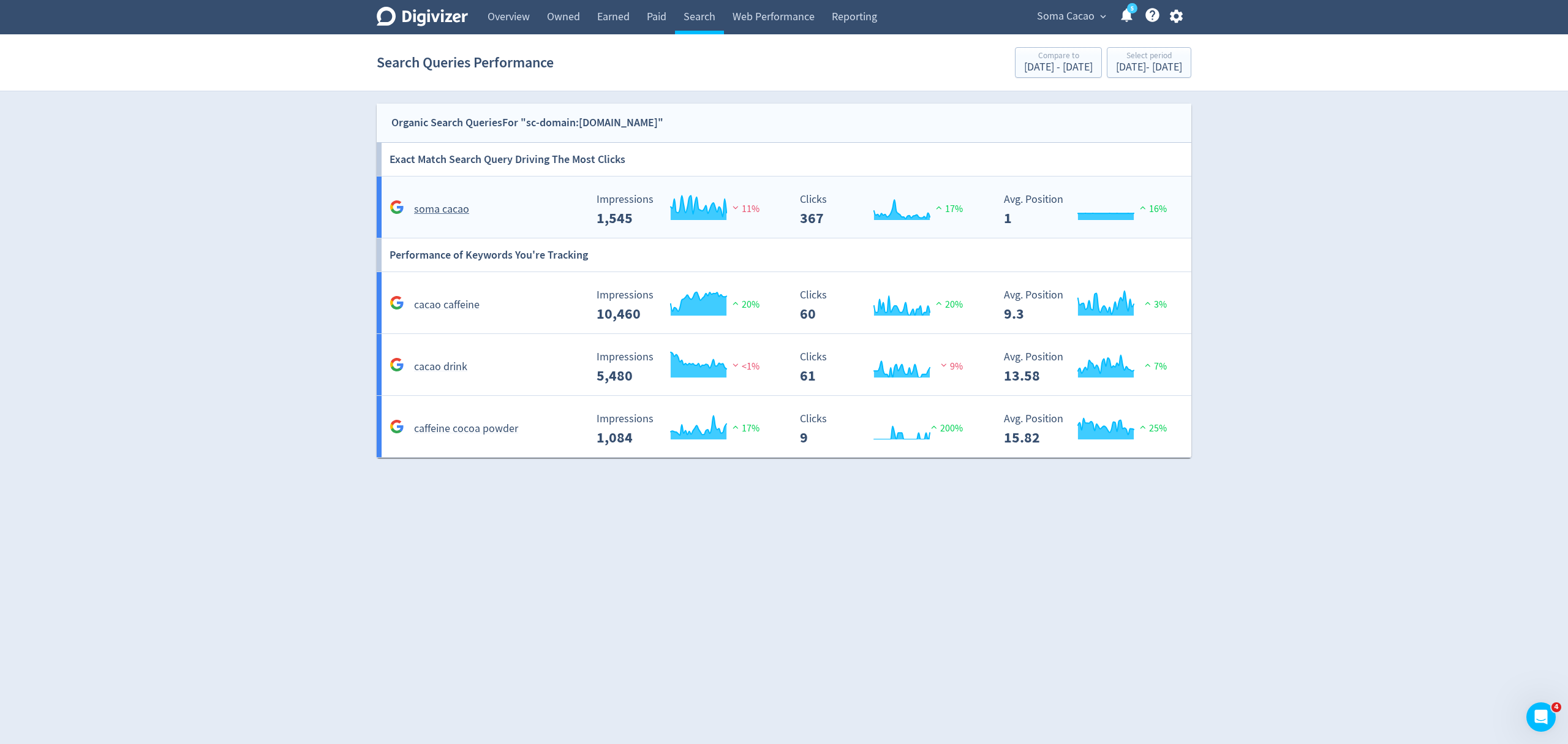
click at [535, 196] on div "soma cacao" at bounding box center [483, 203] width 204 height 29
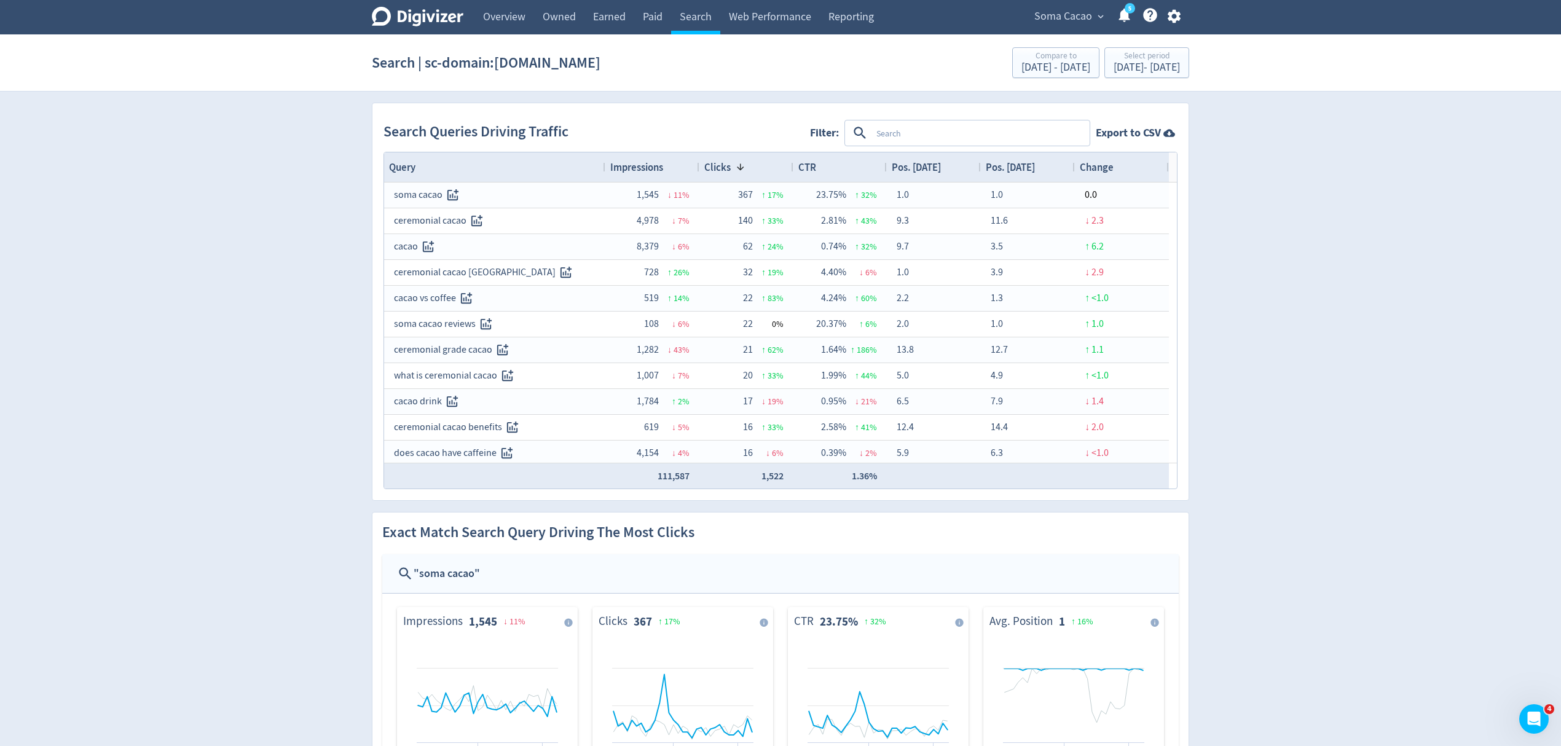
drag, startPoint x: 699, startPoint y: 17, endPoint x: 728, endPoint y: 90, distance: 77.8
click at [699, 17] on link "Search" at bounding box center [695, 17] width 49 height 34
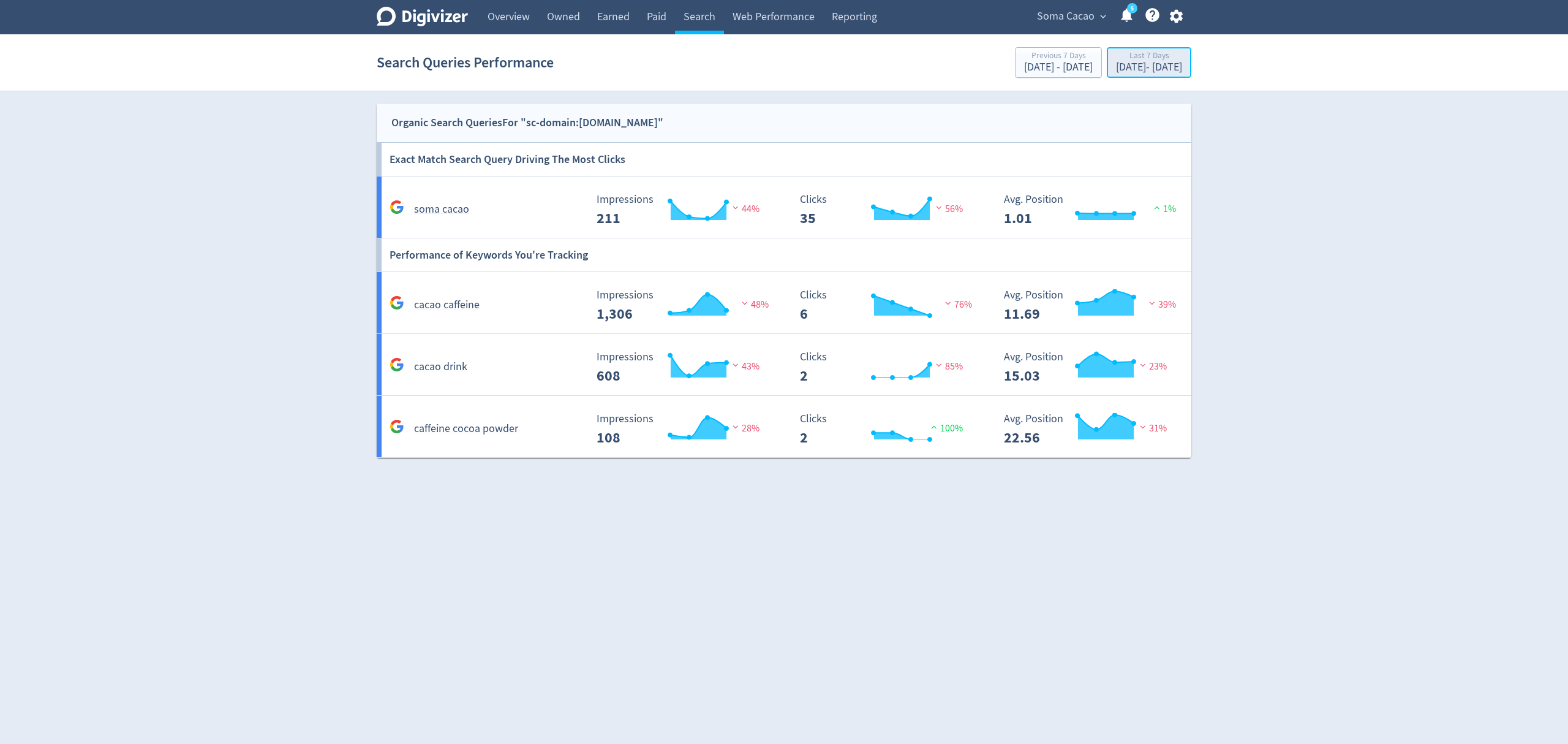
click at [1122, 69] on div "[DATE] - [DATE]" at bounding box center [1149, 67] width 66 height 11
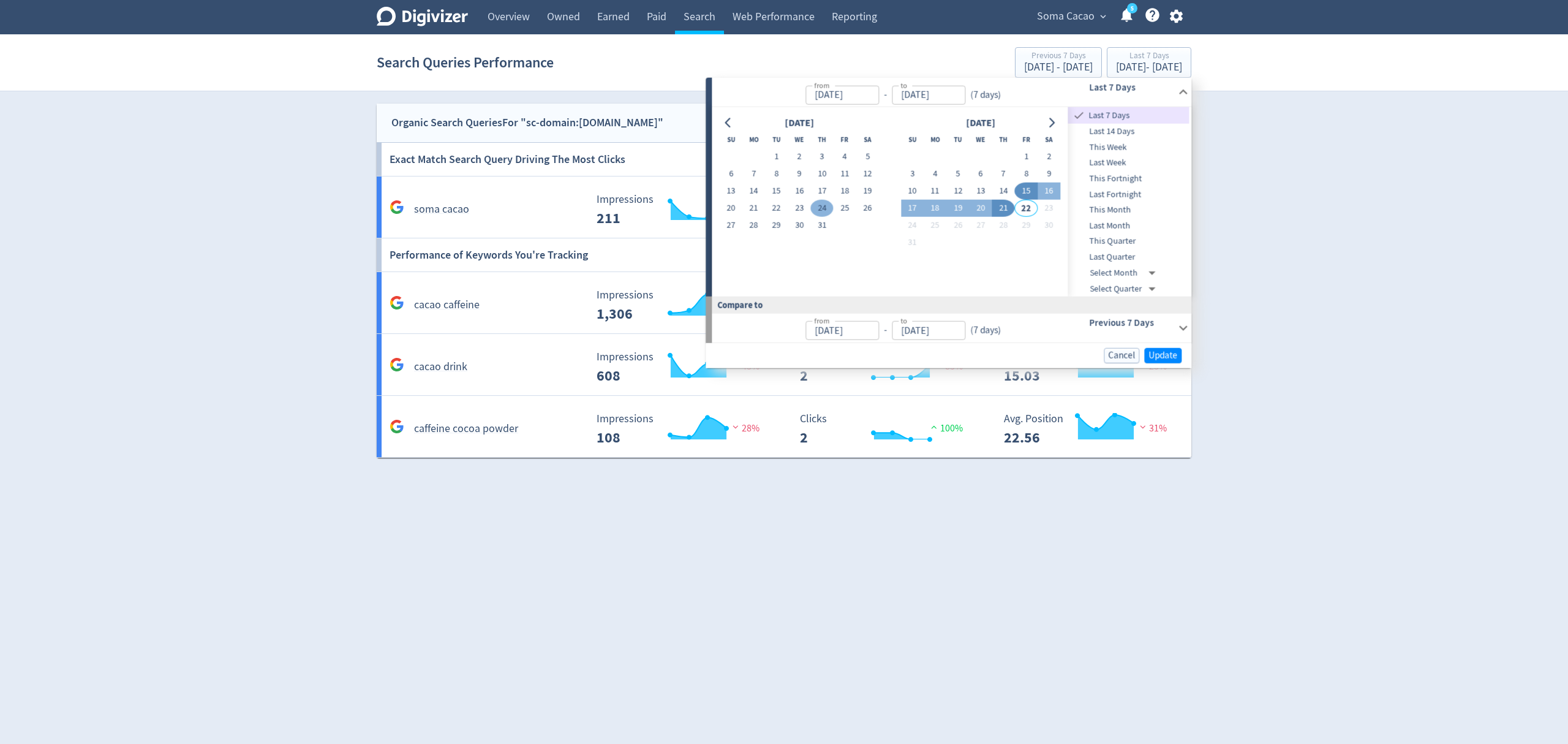
click at [769, 155] on button "1" at bounding box center [776, 157] width 23 height 17
type input "[DATE]"
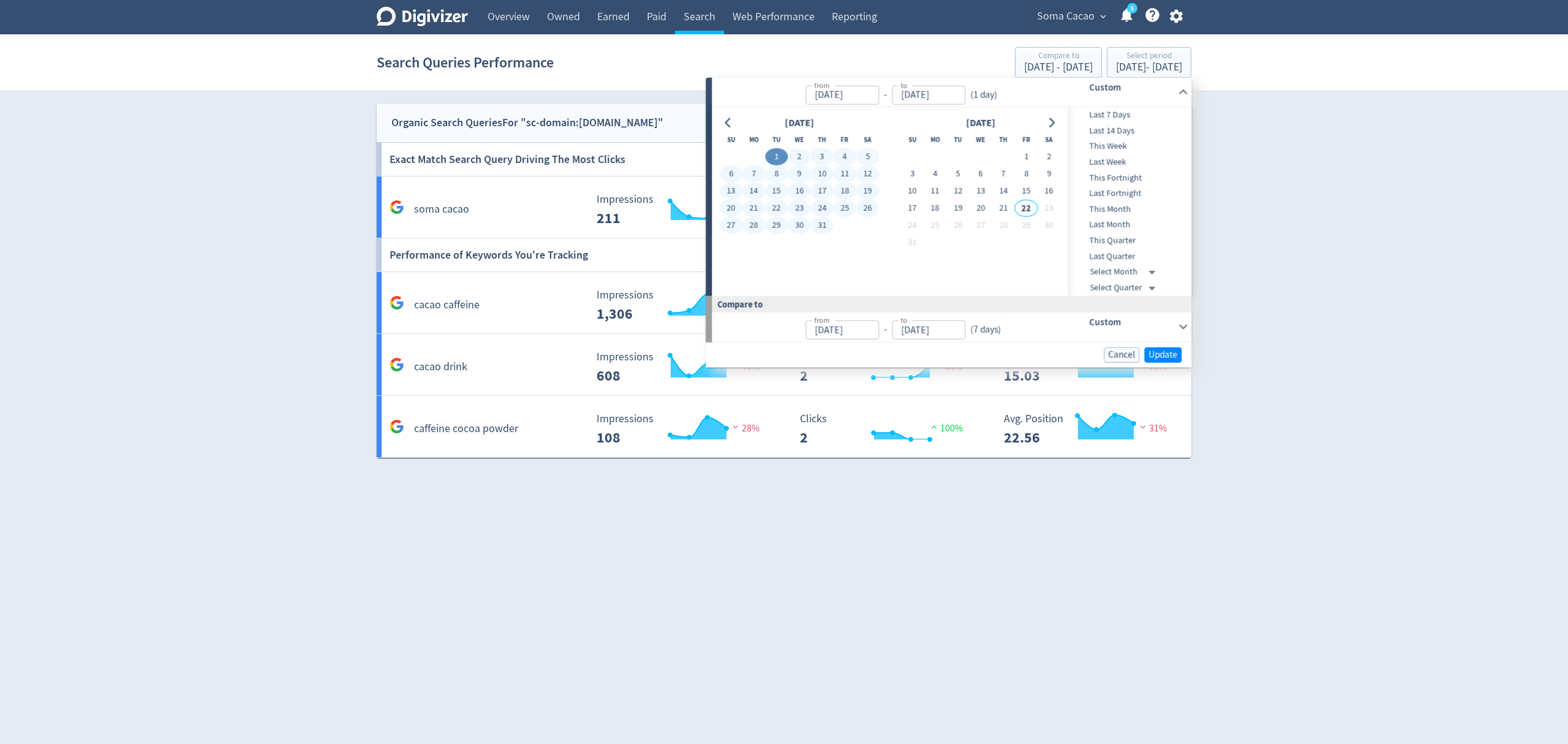
click at [824, 219] on button "31" at bounding box center [822, 225] width 23 height 17
type input "[DATE]"
click at [1172, 354] on span "Update" at bounding box center [1162, 354] width 29 height 9
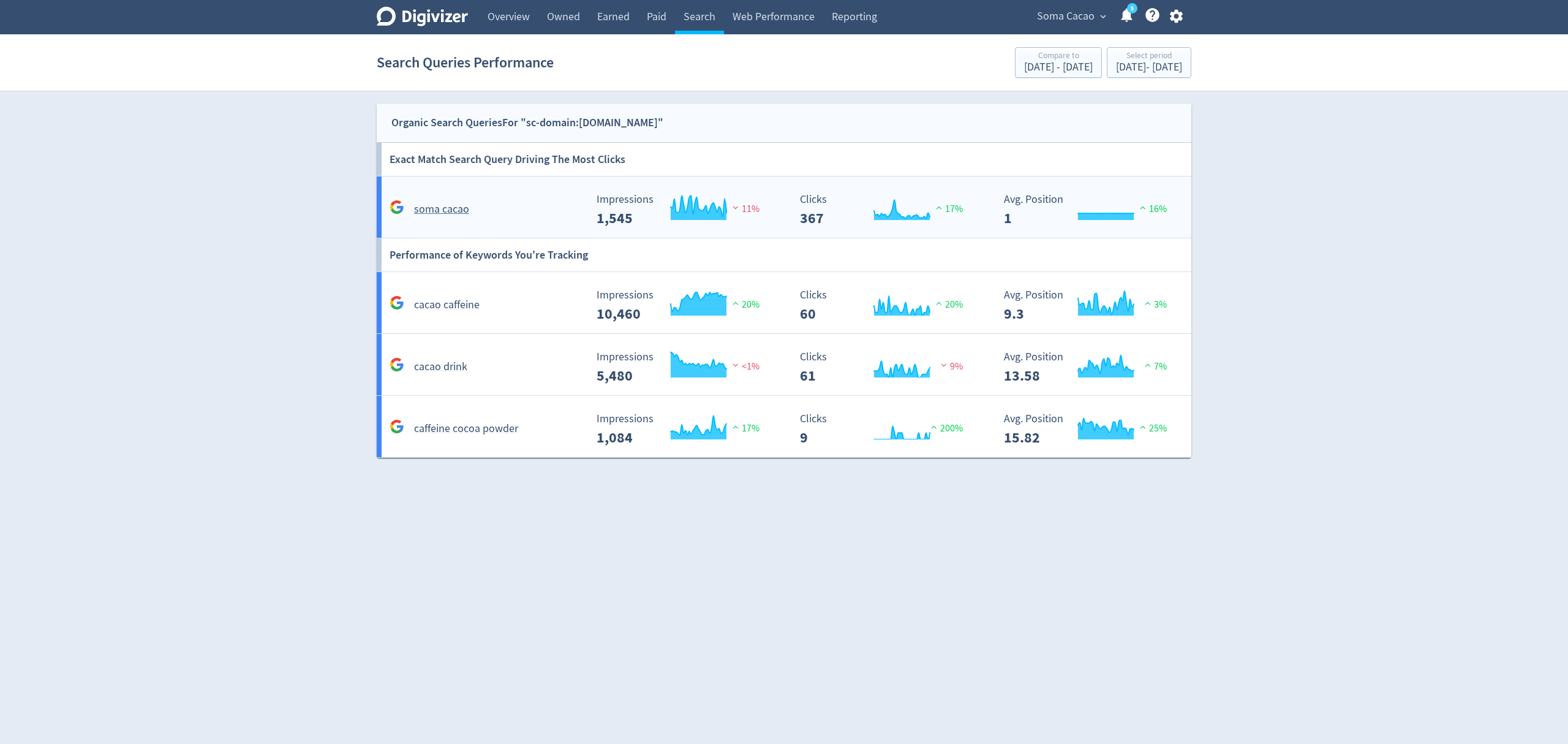
click at [534, 205] on div "soma cacao" at bounding box center [486, 208] width 199 height 19
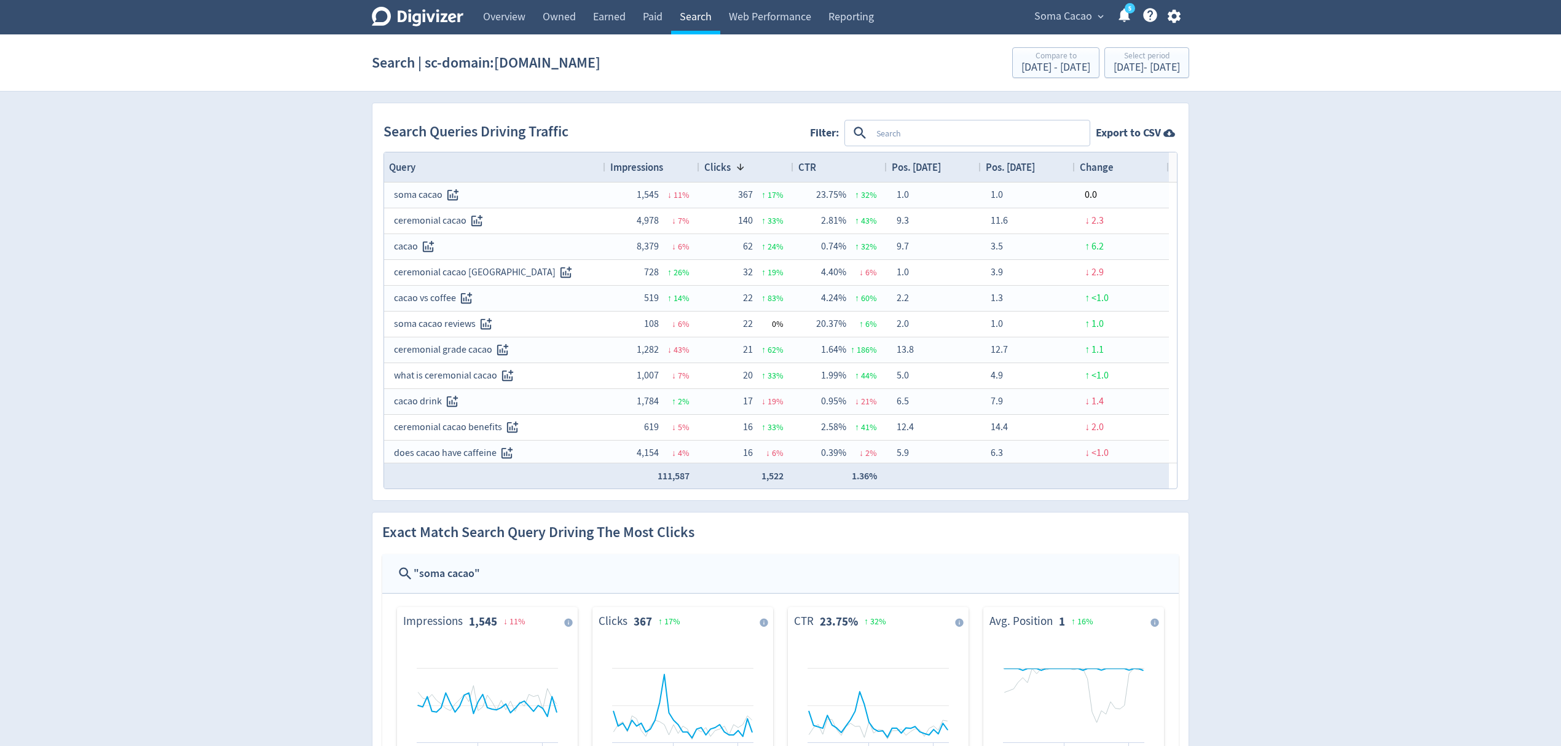
click at [706, 17] on link "Search" at bounding box center [695, 17] width 49 height 34
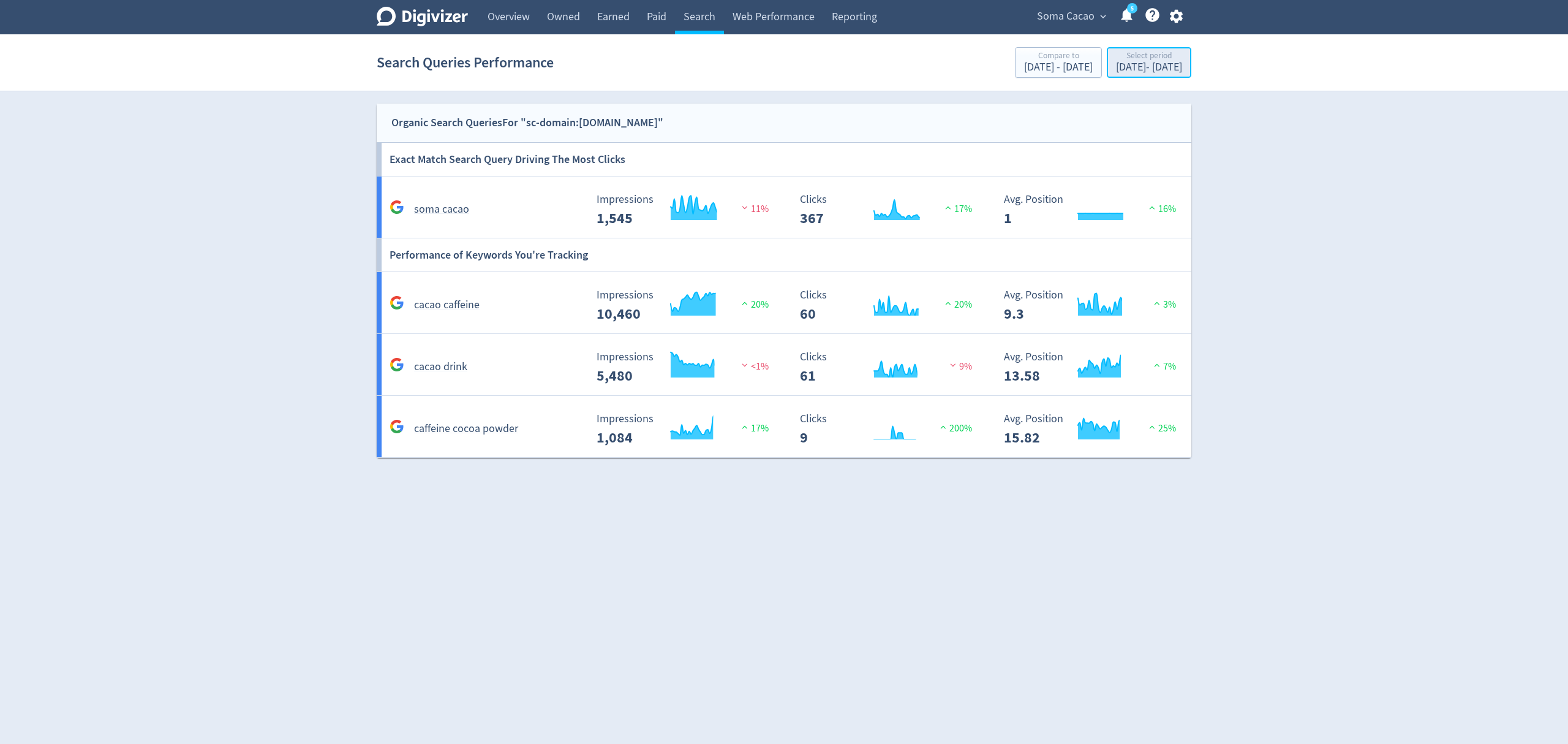
click at [1137, 65] on div "[DATE] - [DATE]" at bounding box center [1149, 67] width 66 height 11
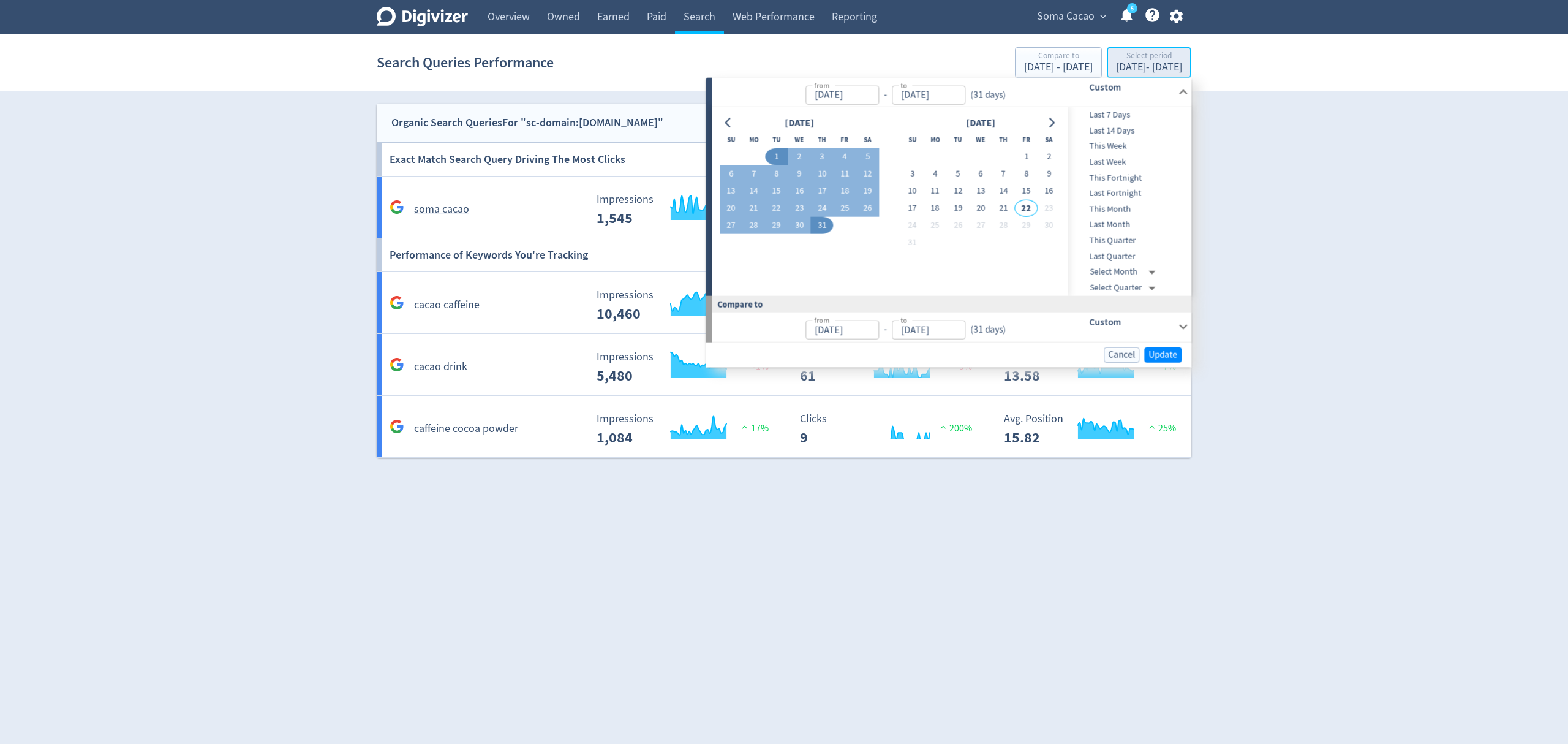
type input "[DATE]"
click at [726, 120] on icon "Go to previous month" at bounding box center [729, 123] width 10 height 10
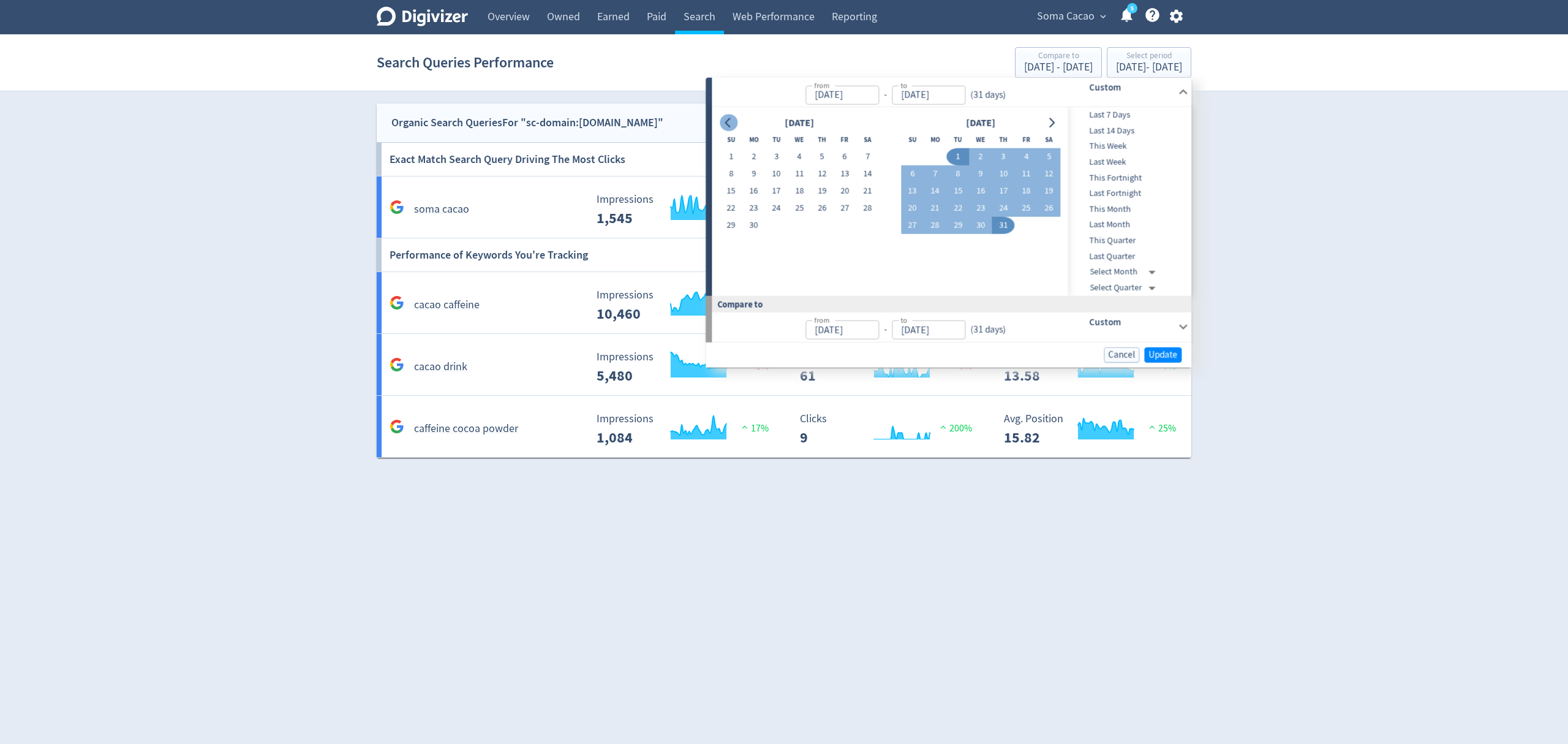
click at [726, 120] on icon "Go to previous month" at bounding box center [729, 123] width 10 height 10
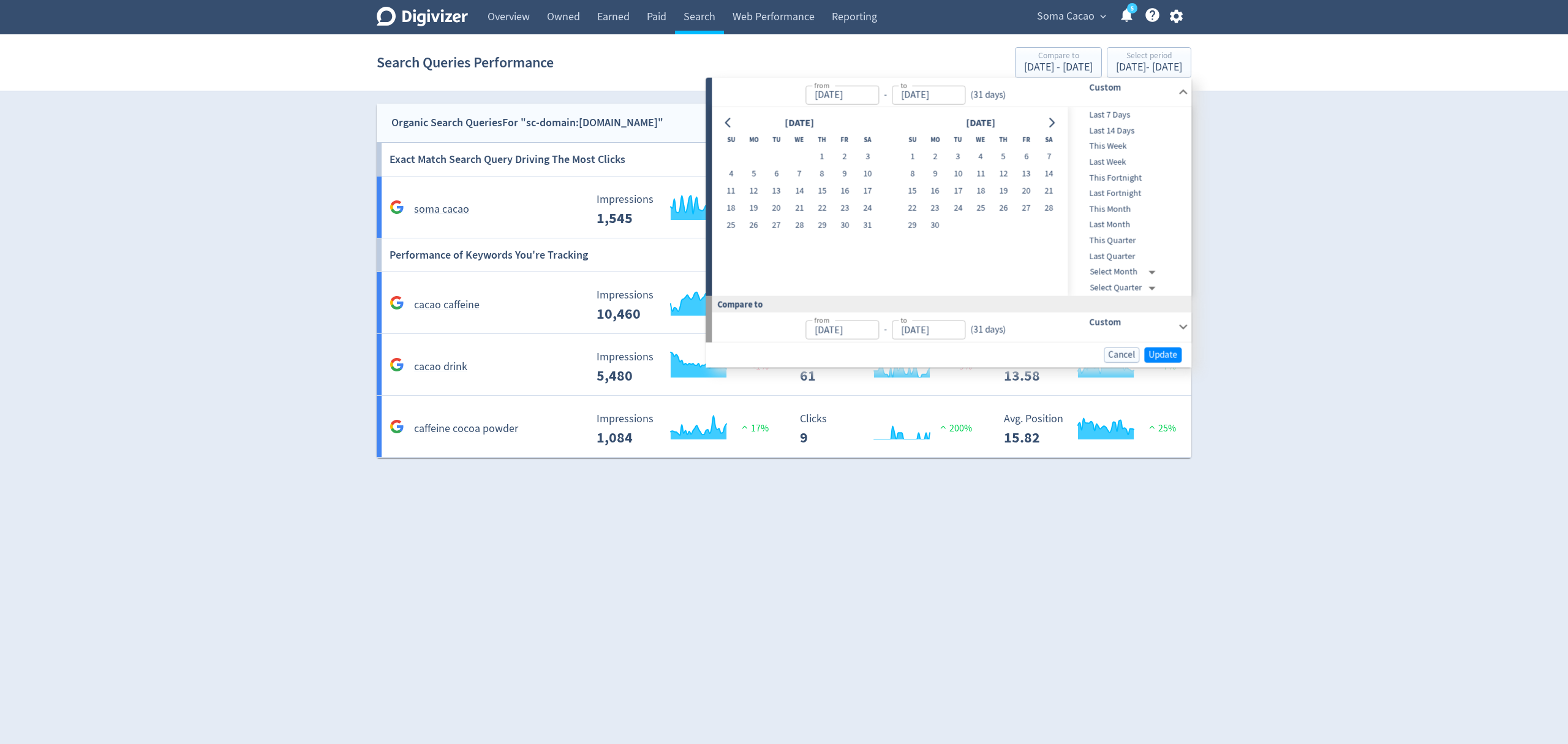
click at [815, 153] on button "1" at bounding box center [822, 157] width 23 height 17
type input "[DATE]"
click at [1044, 128] on div at bounding box center [1052, 123] width 18 height 18
click at [1050, 123] on icon "Go to next month" at bounding box center [1052, 123] width 10 height 10
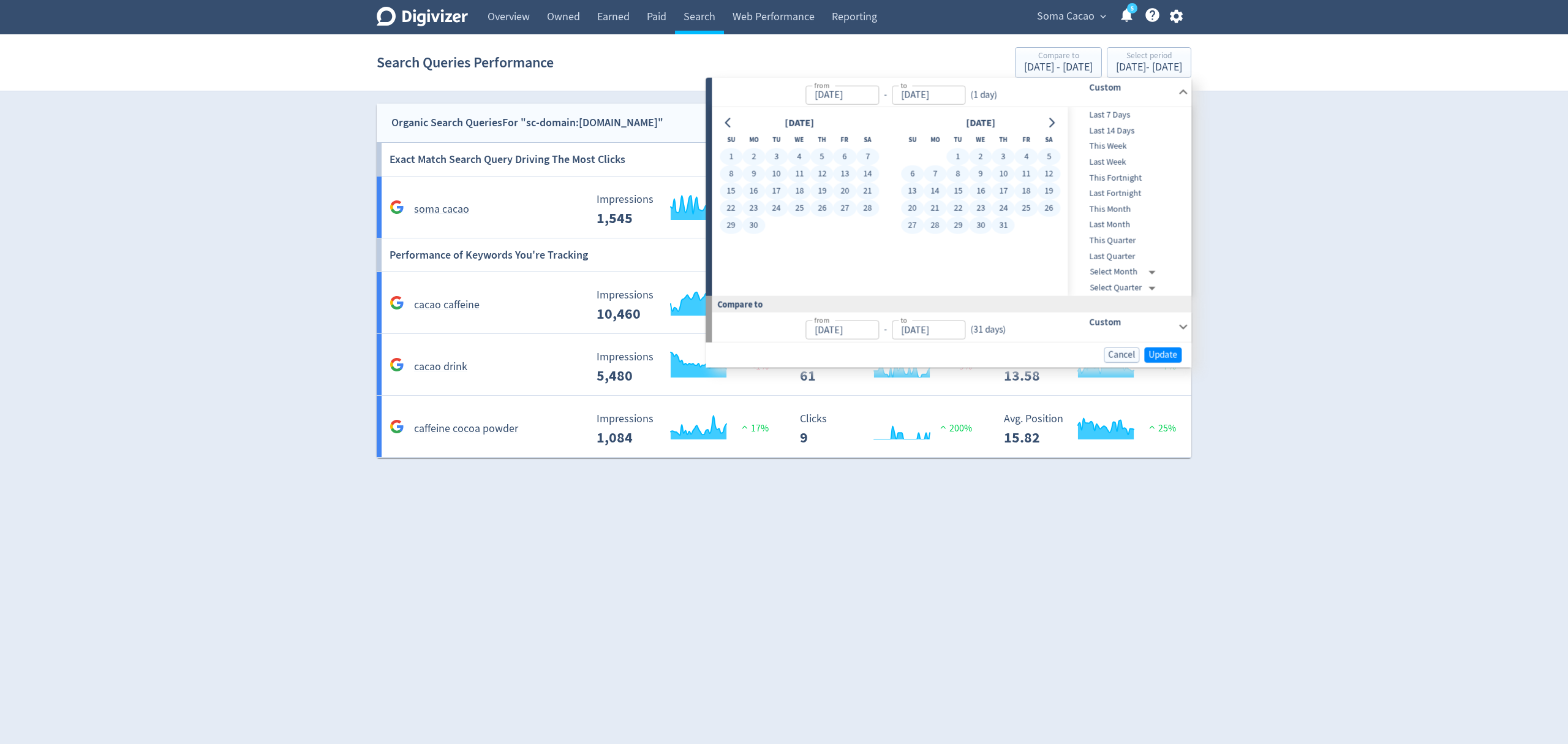
click at [1001, 223] on button "31" at bounding box center [1003, 225] width 23 height 17
type input "[DATE]"
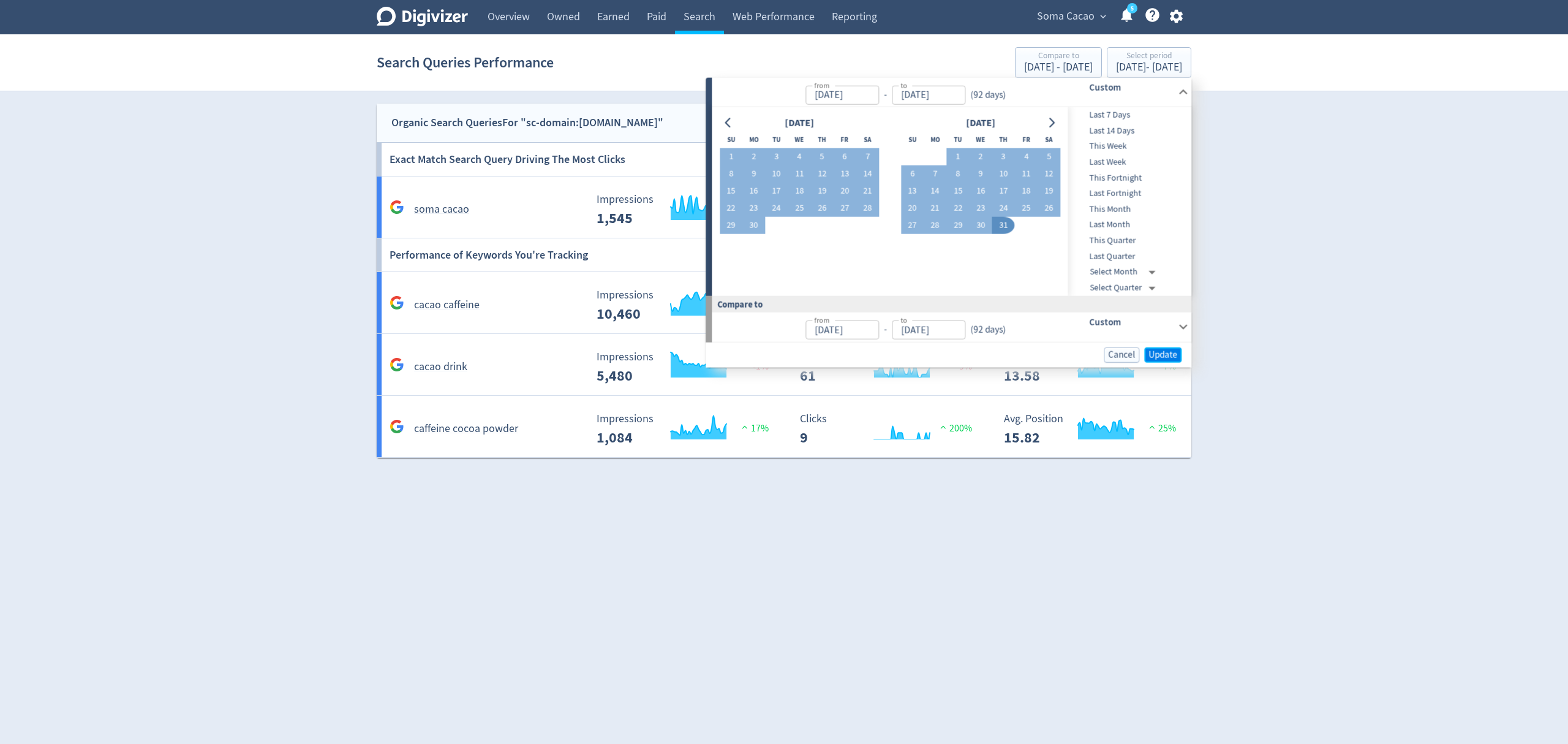
click at [1162, 355] on span "Update" at bounding box center [1162, 354] width 29 height 9
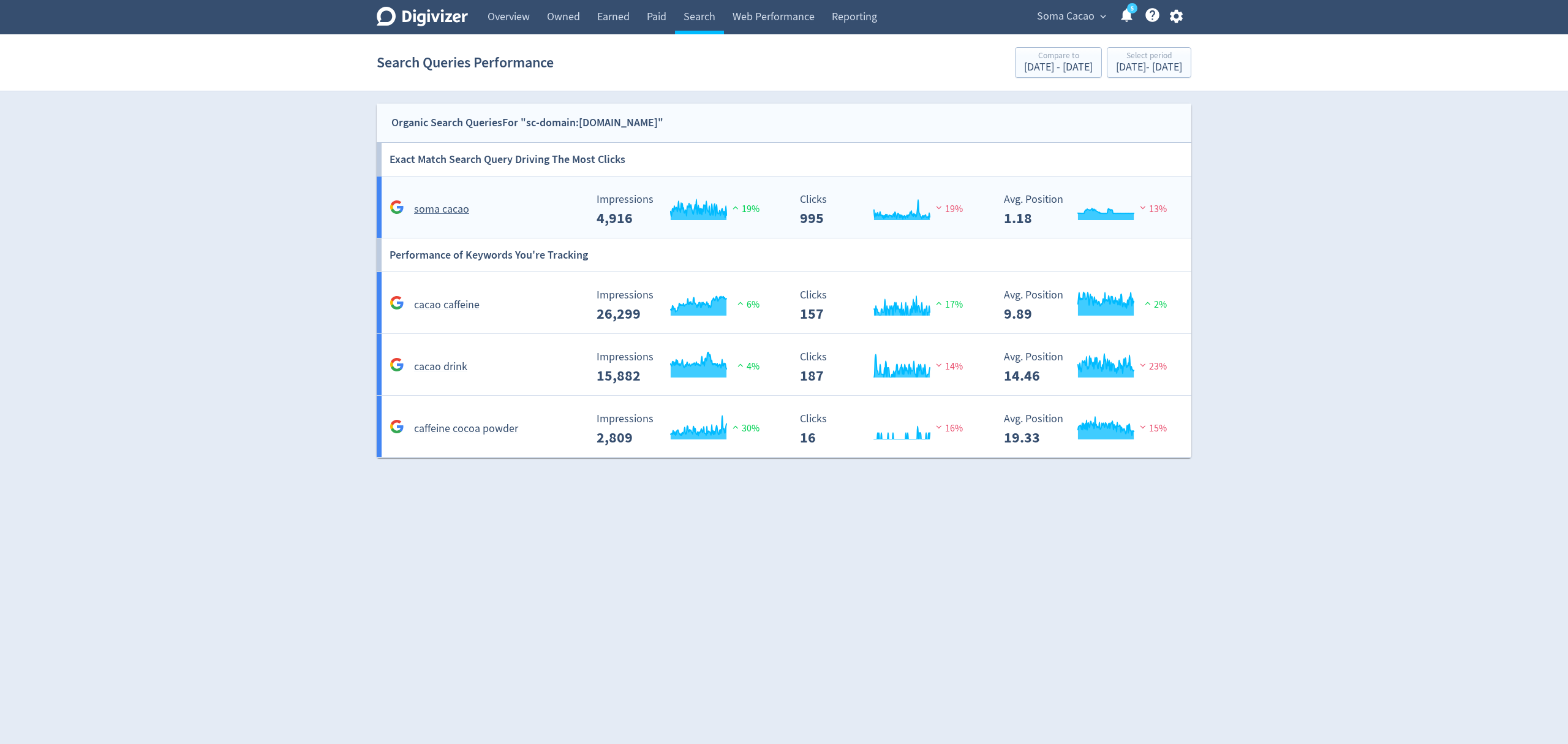
click at [533, 209] on div "soma cacao" at bounding box center [486, 208] width 199 height 19
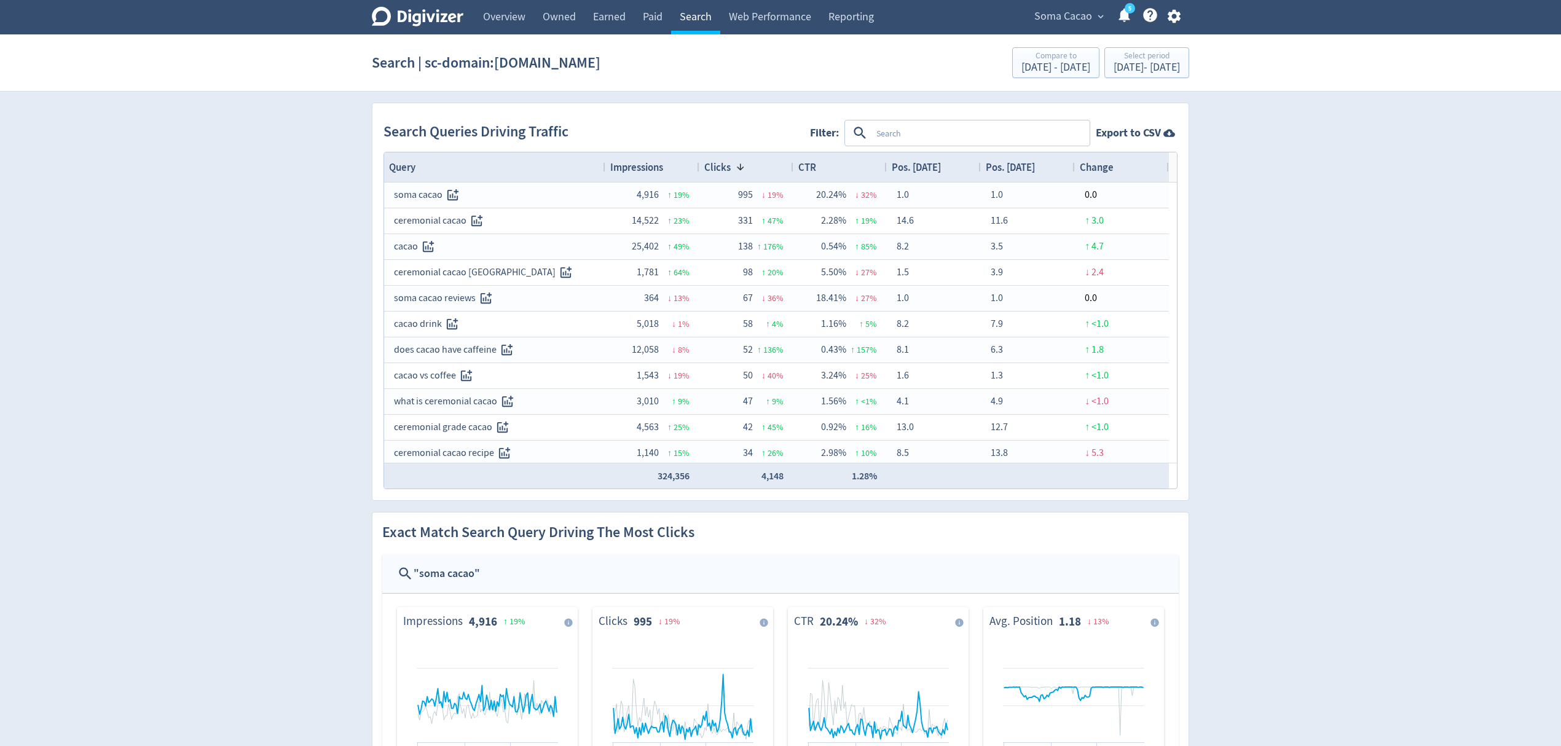
click at [696, 18] on link "Search" at bounding box center [695, 17] width 49 height 34
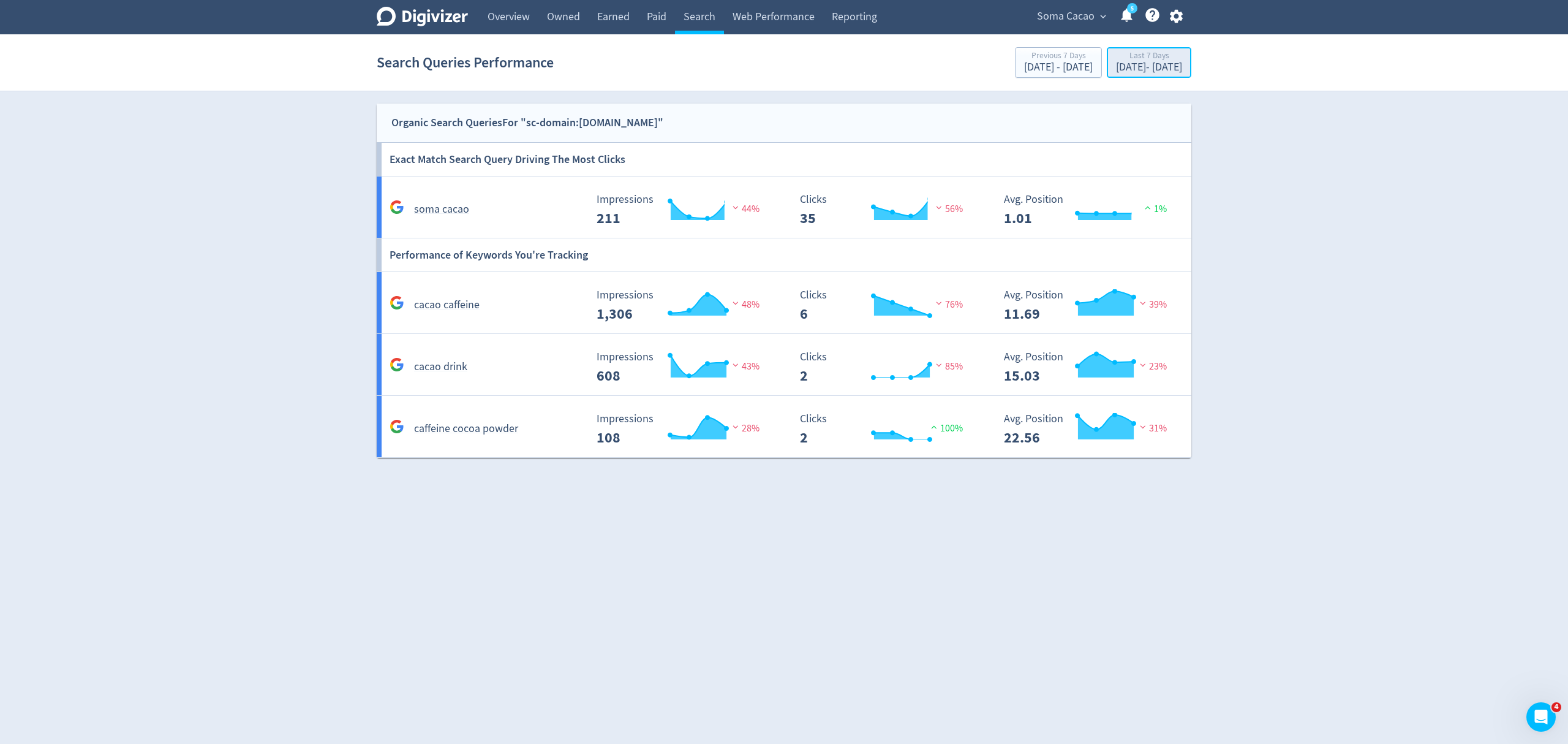
click at [1116, 65] on div "[DATE] - [DATE]" at bounding box center [1149, 67] width 66 height 11
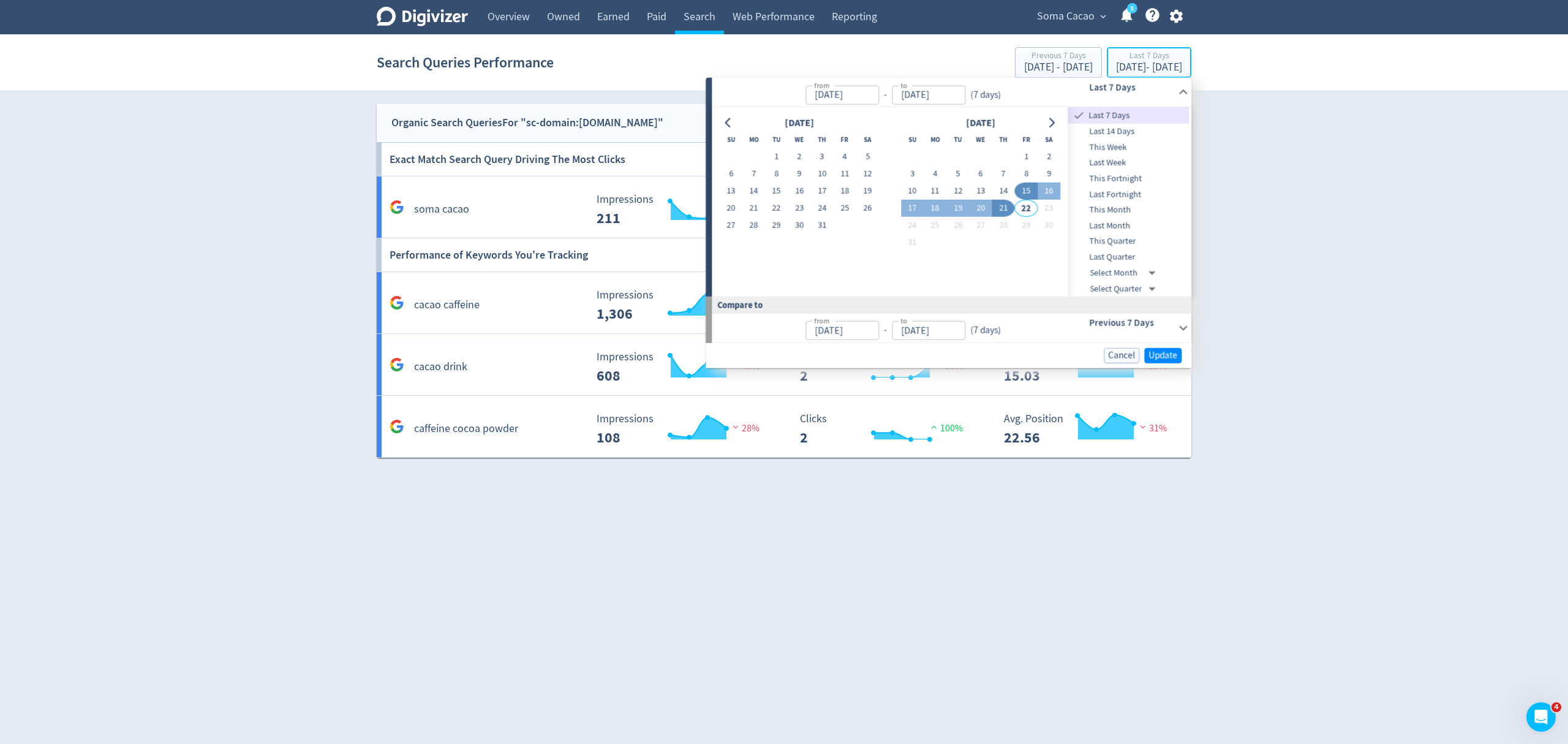
type input "[DATE]"
click at [734, 124] on button "Go to previous month" at bounding box center [729, 122] width 18 height 17
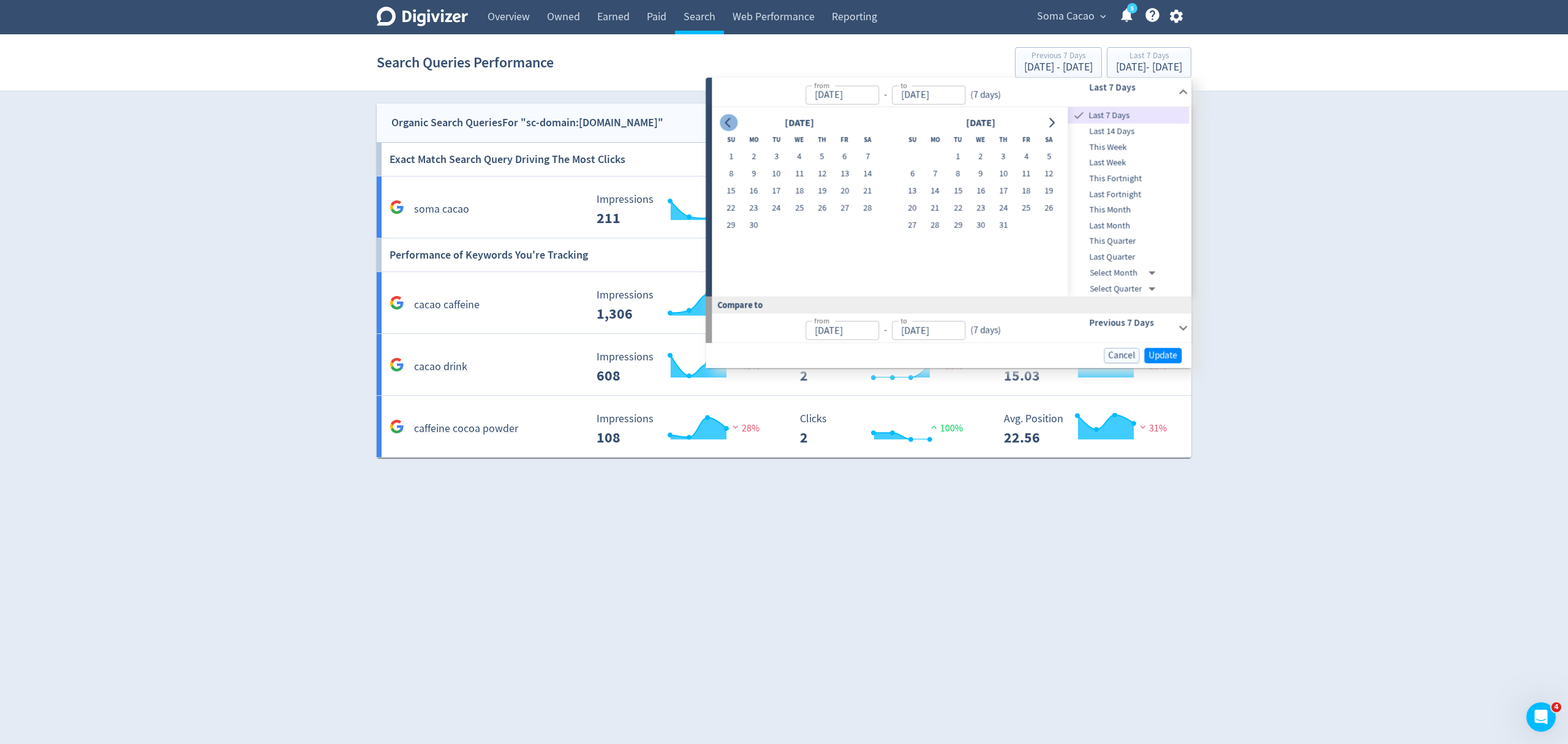
click at [734, 124] on button "Go to previous month" at bounding box center [729, 122] width 18 height 17
click at [1003, 158] on button "1" at bounding box center [1003, 157] width 23 height 17
type input "May 01, 2025"
click at [1057, 122] on button "Go to next month" at bounding box center [1052, 122] width 18 height 17
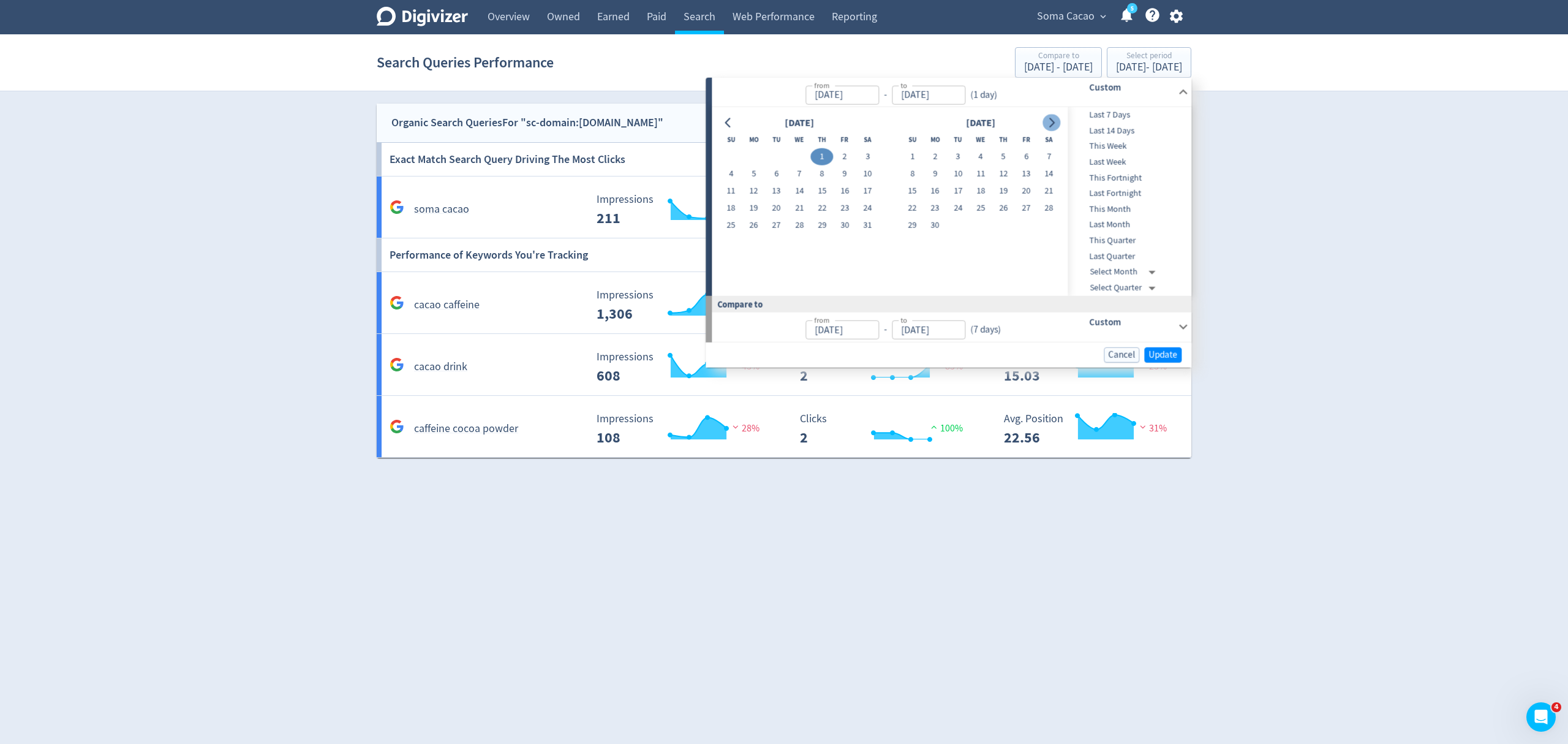
click at [1057, 122] on button "Go to next month" at bounding box center [1052, 122] width 18 height 17
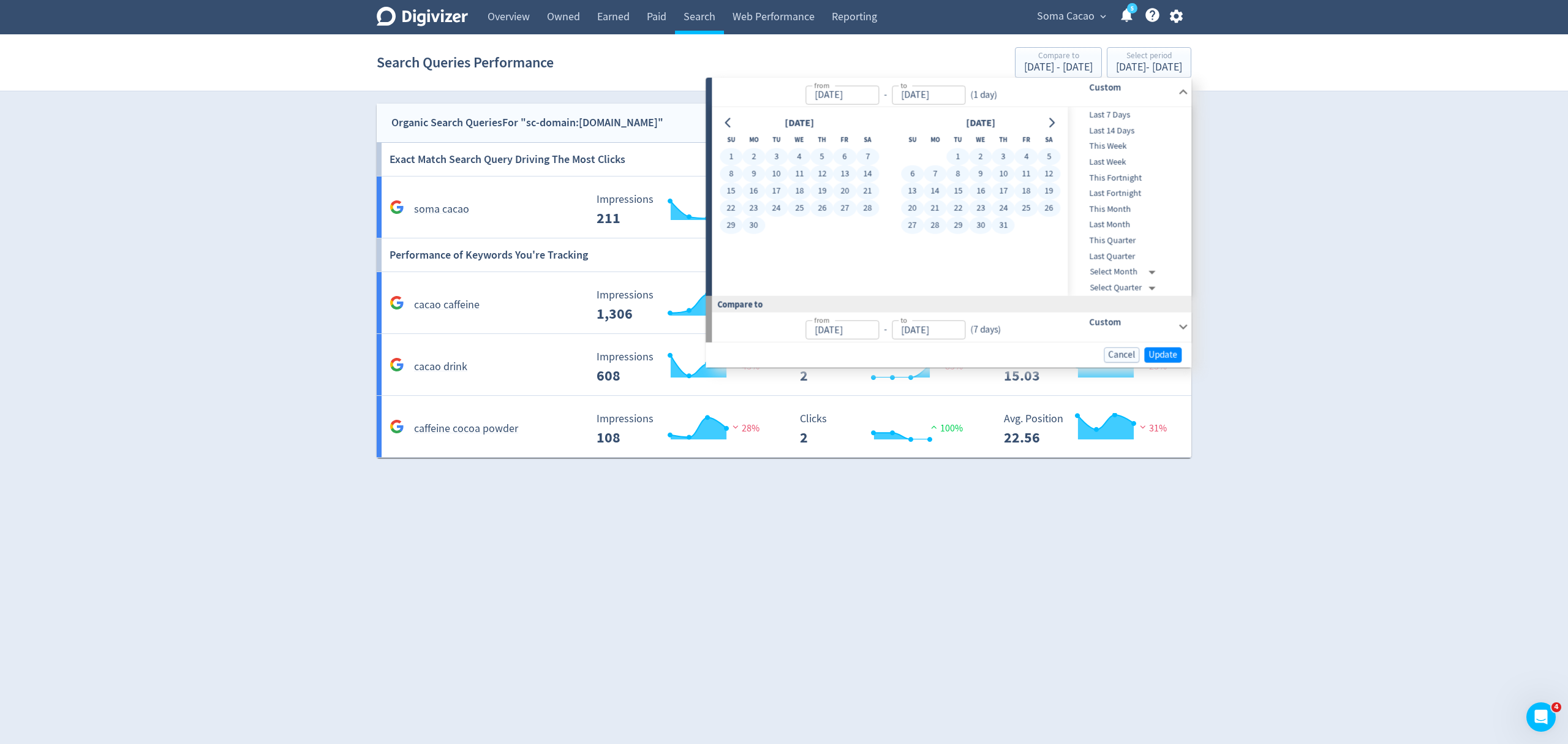
click at [999, 221] on button "31" at bounding box center [1003, 225] width 23 height 17
type input "[DATE]"
type input "Jan 29, 2025"
type input "Apr 30, 2025"
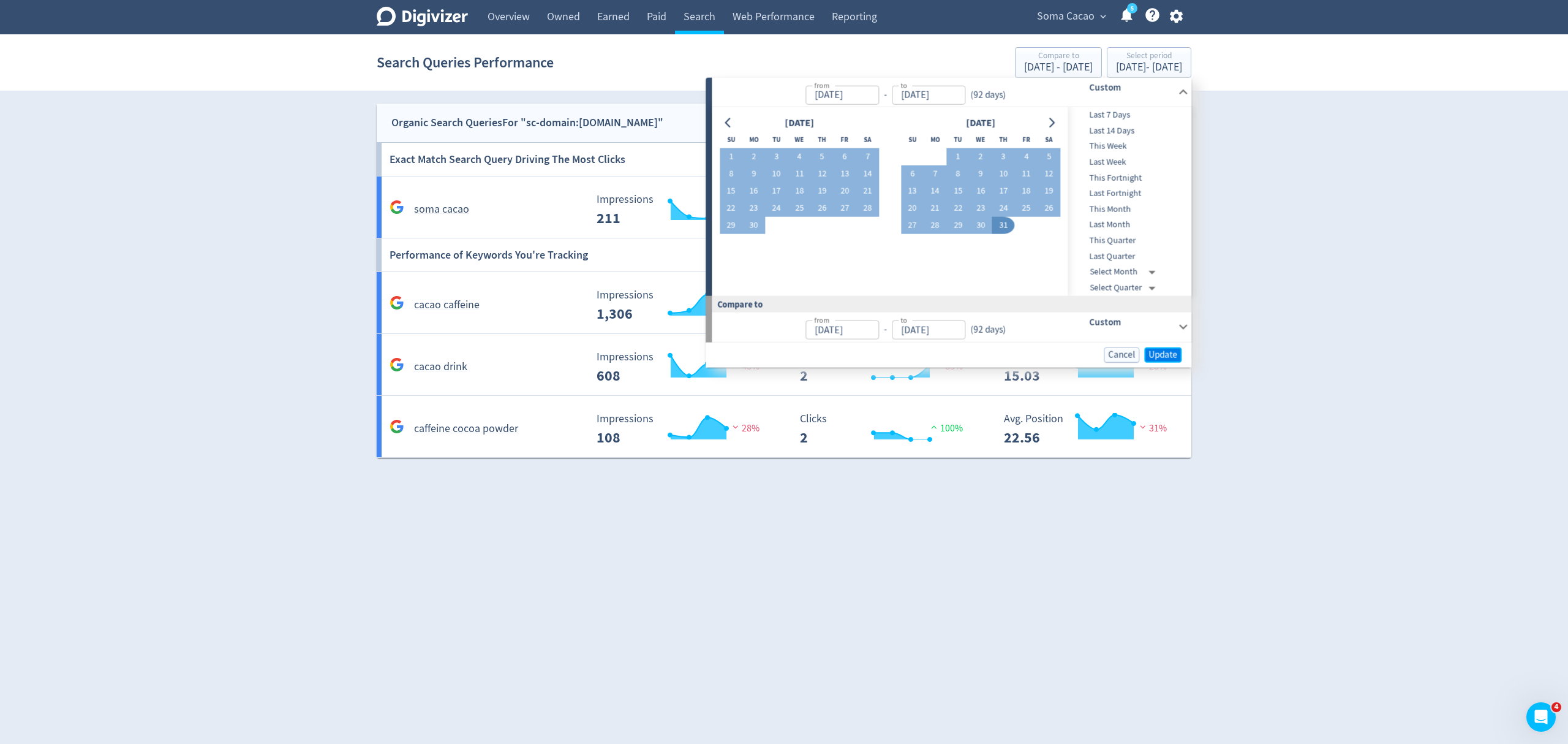
click at [1159, 355] on span "Update" at bounding box center [1162, 354] width 29 height 9
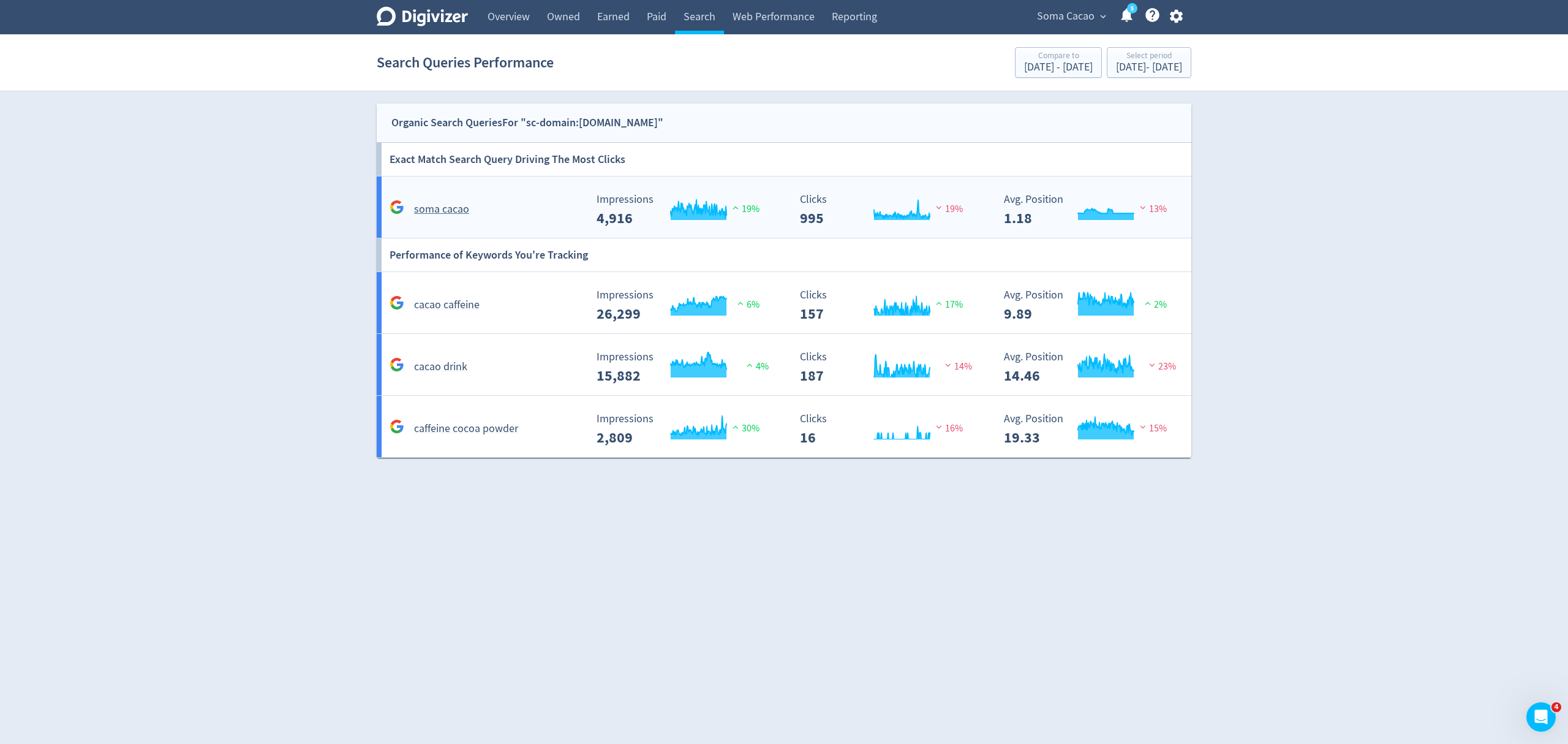
click at [508, 205] on div "soma cacao" at bounding box center [486, 208] width 199 height 19
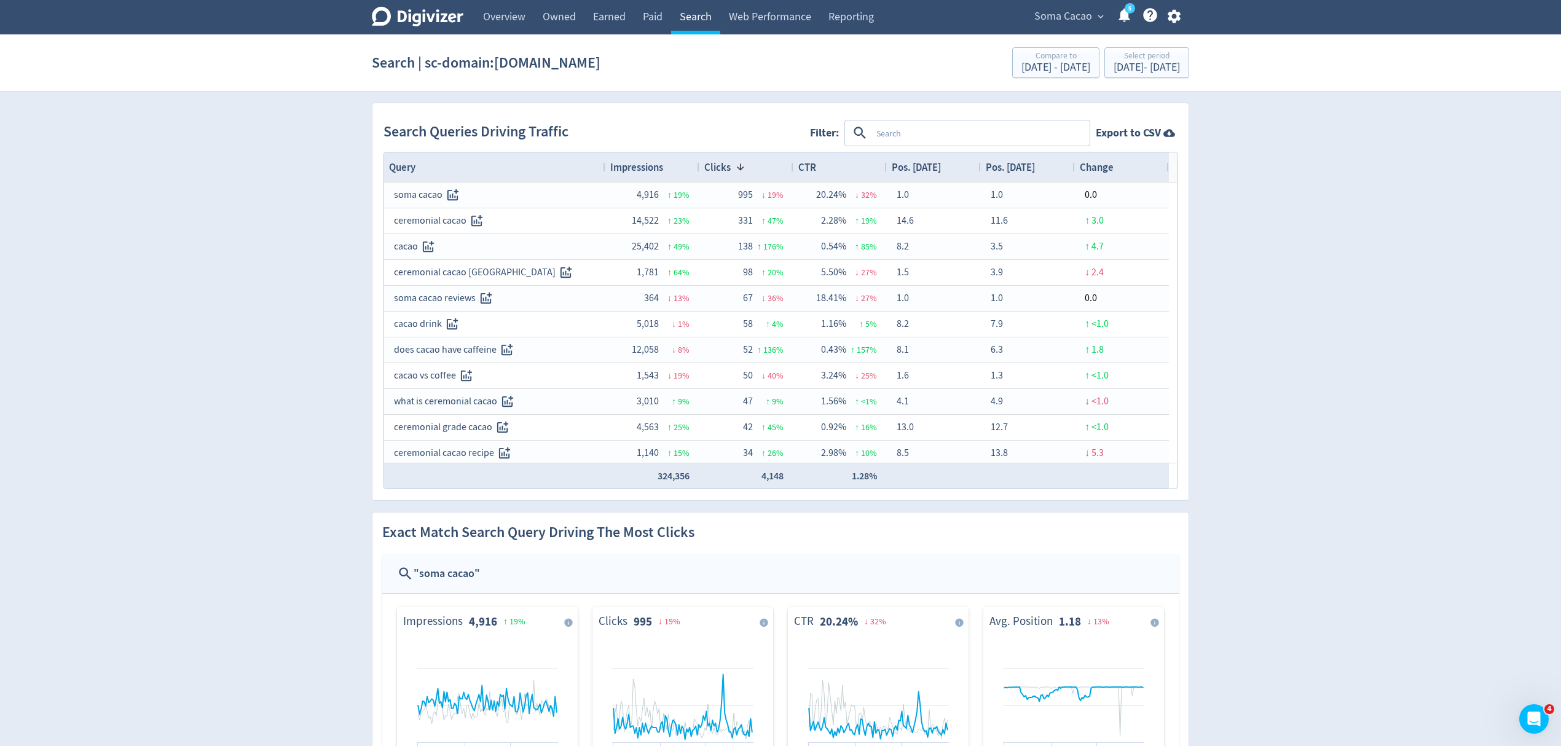
click at [702, 18] on link "Search" at bounding box center [695, 17] width 49 height 34
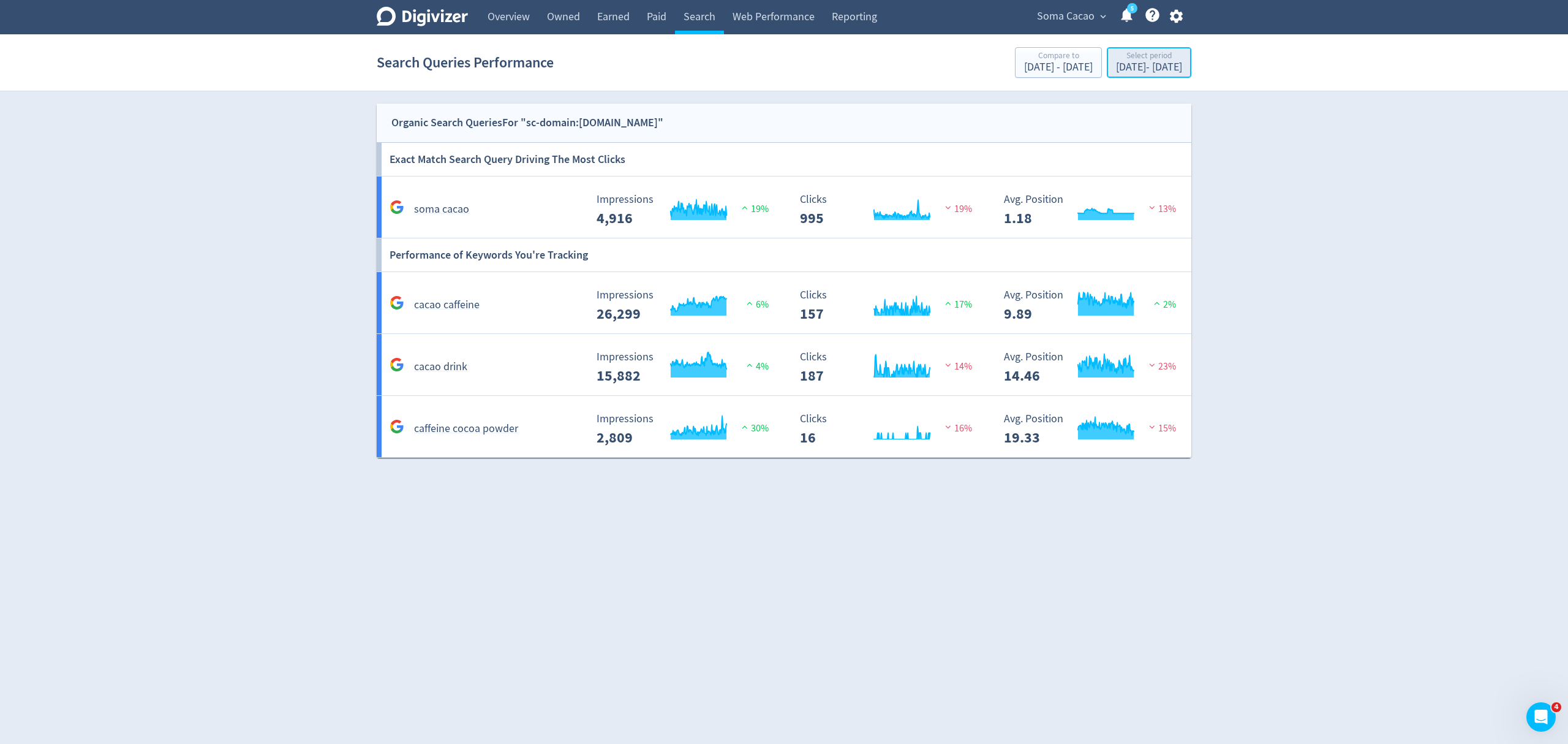
click at [1128, 72] on div "May 1, 2025 - Jul 31, 2025" at bounding box center [1149, 67] width 66 height 11
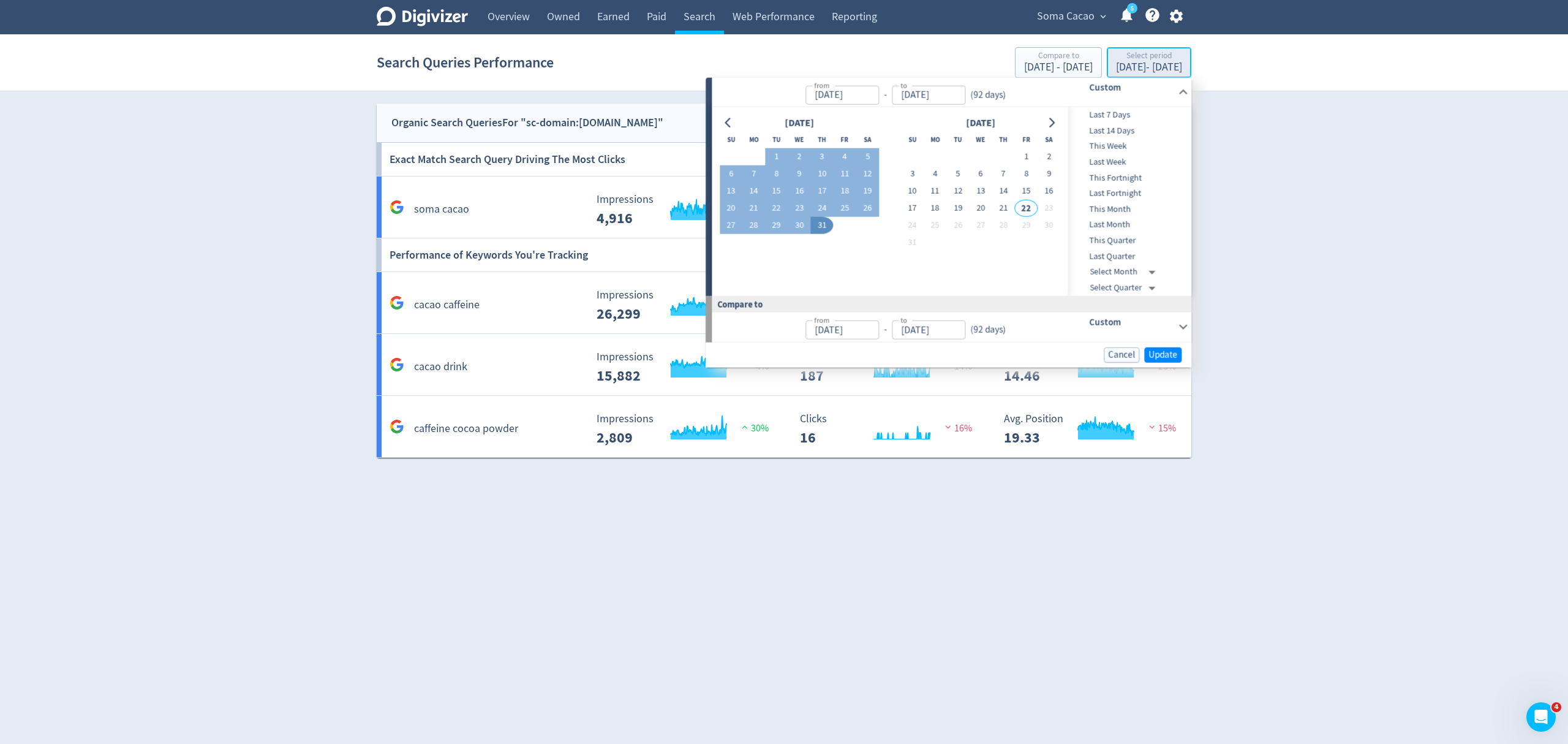
type input "May 01, 2025"
type input "[DATE]"
type input "Jan 29, 2025"
type input "Apr 30, 2025"
click at [727, 118] on icon "Go to previous month" at bounding box center [729, 123] width 10 height 10
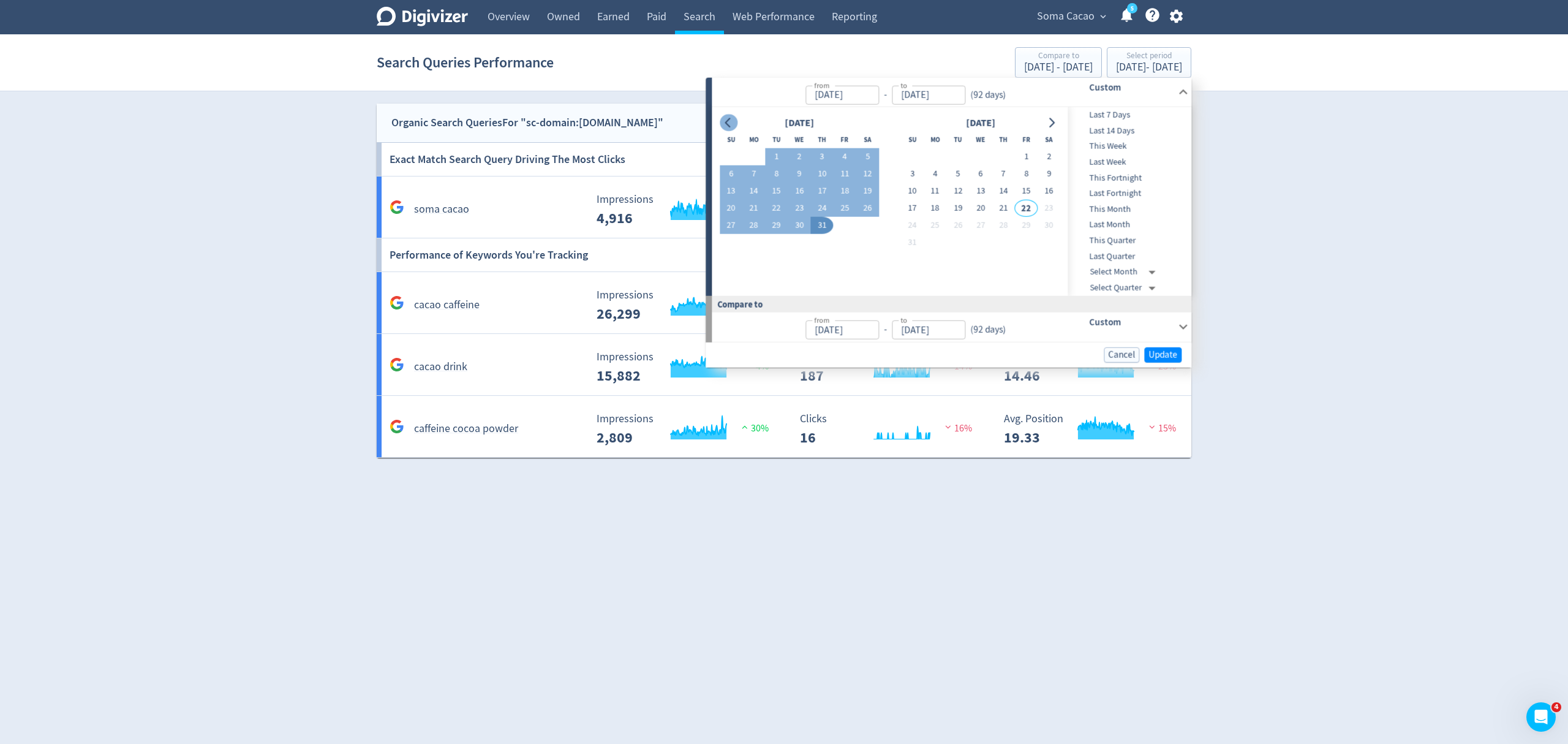
click at [727, 118] on icon "Go to previous month" at bounding box center [729, 123] width 10 height 10
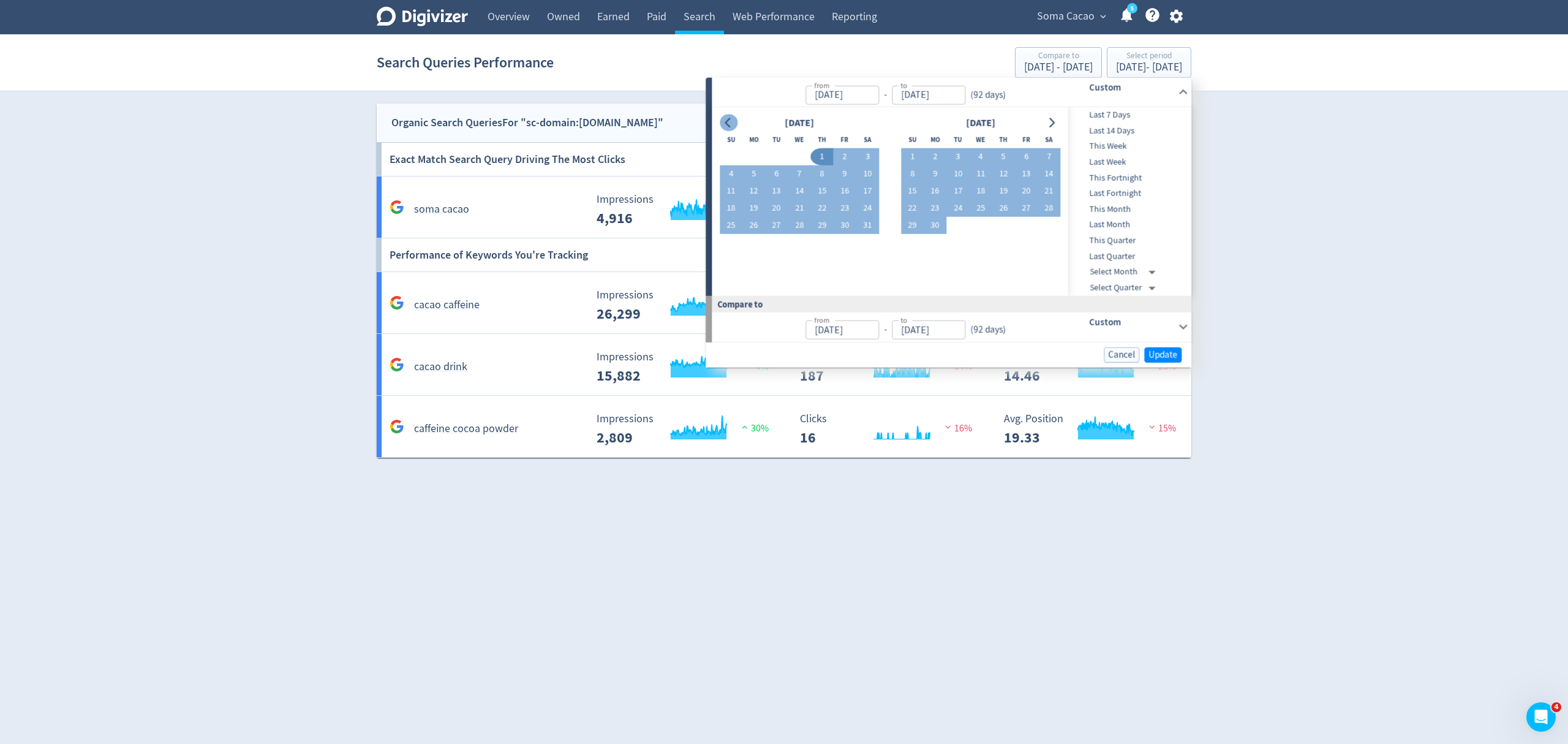
click at [727, 118] on icon "Go to previous month" at bounding box center [729, 123] width 10 height 10
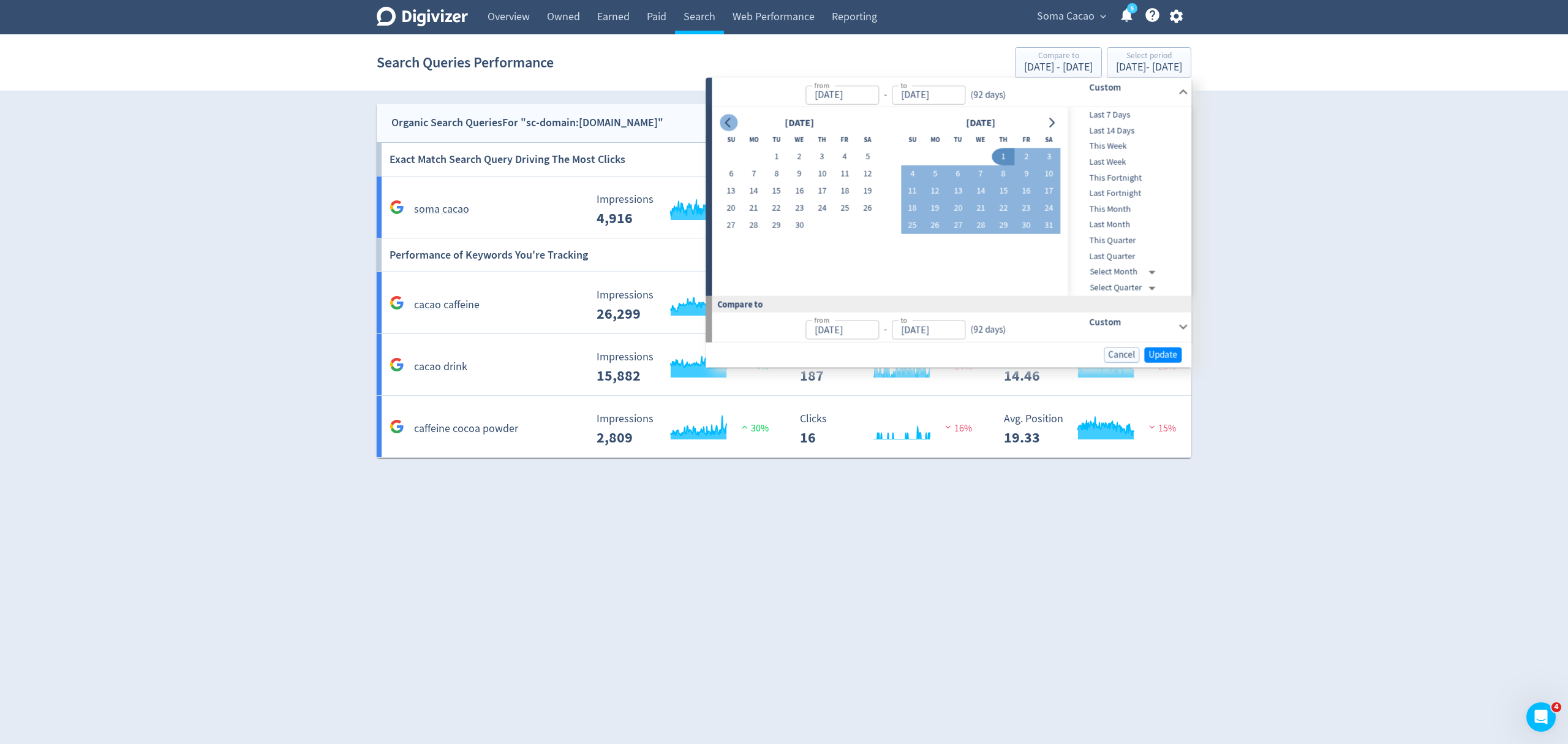
click at [727, 118] on icon "Go to previous month" at bounding box center [729, 123] width 10 height 10
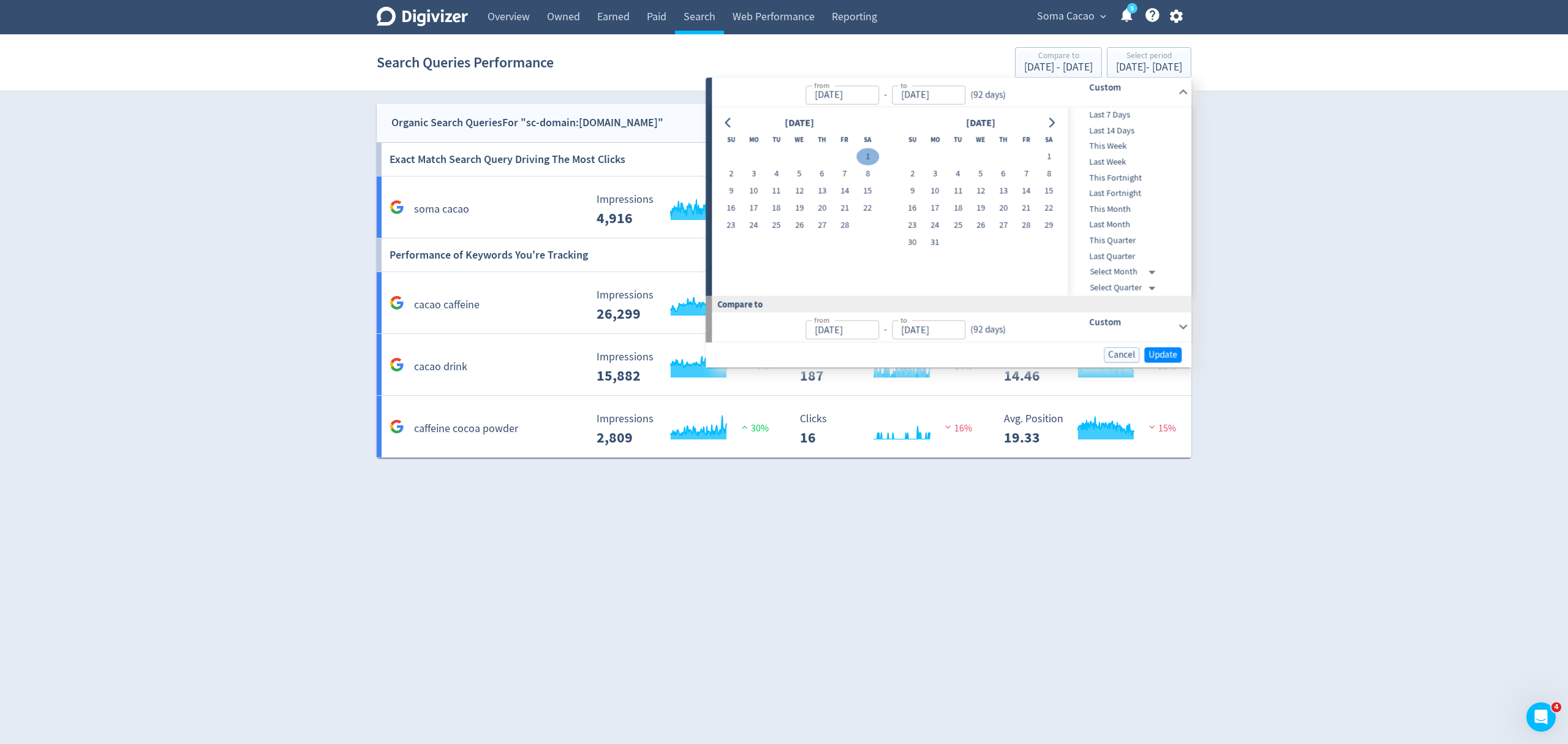
click at [867, 156] on button "1" at bounding box center [867, 157] width 23 height 17
type input "[DATE]"
click at [1055, 122] on icon "Go to next month" at bounding box center [1052, 123] width 10 height 10
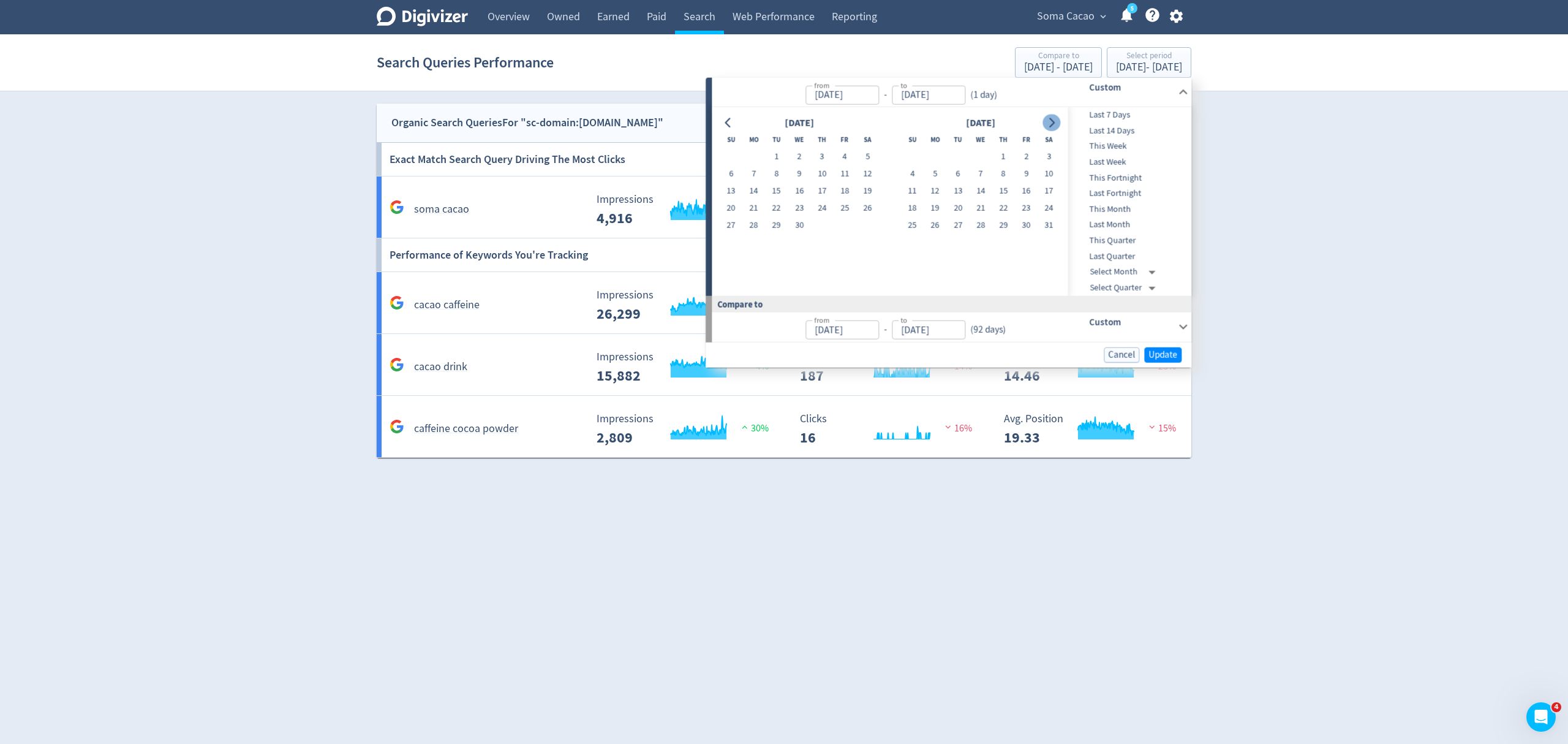
click at [1055, 122] on icon "Go to next month" at bounding box center [1052, 123] width 10 height 10
click at [759, 225] on button "30" at bounding box center [754, 225] width 23 height 17
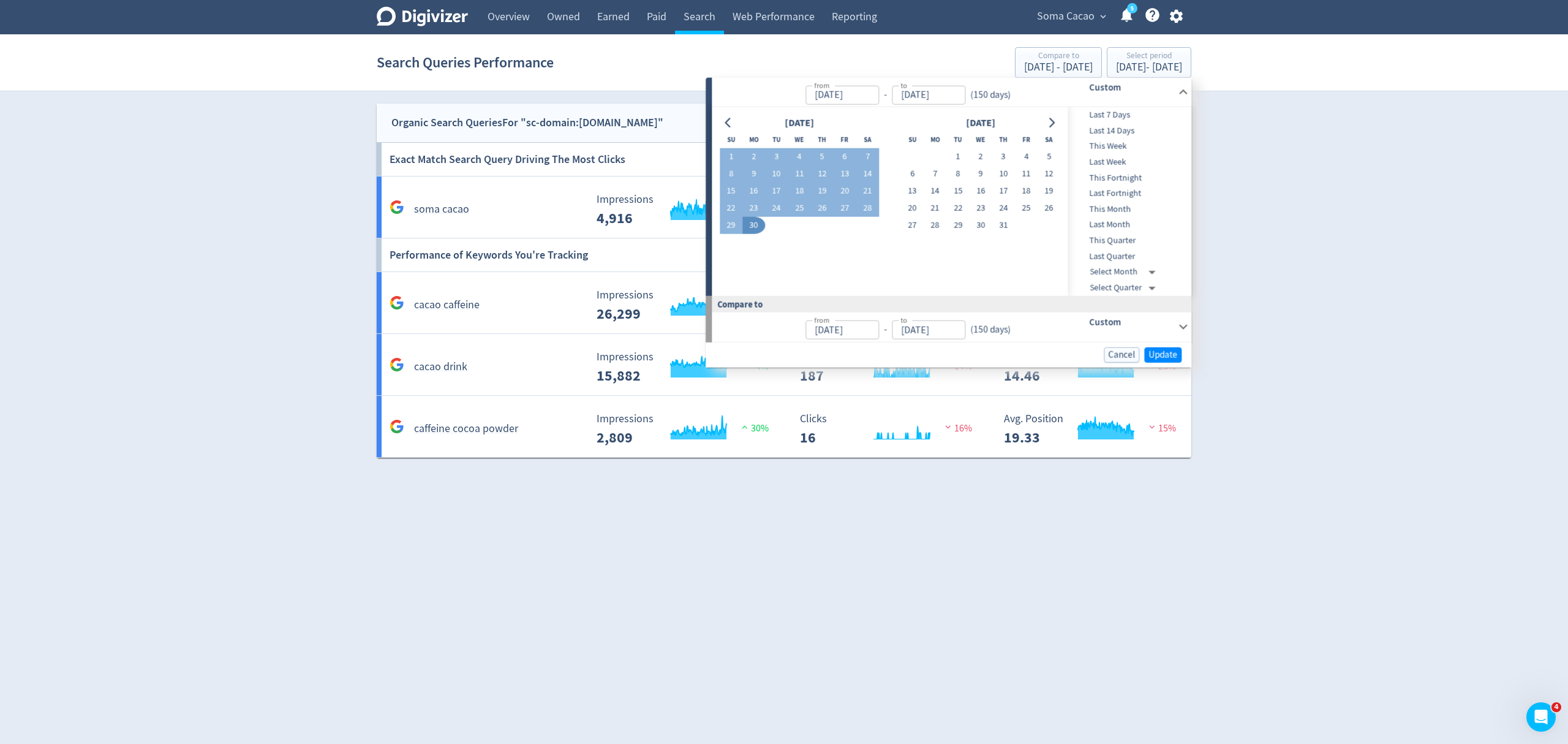
type input "Jun 30, 2025"
type input "Sep 04, 2024"
type input "[DATE]"
click at [1162, 355] on span "Update" at bounding box center [1162, 354] width 29 height 9
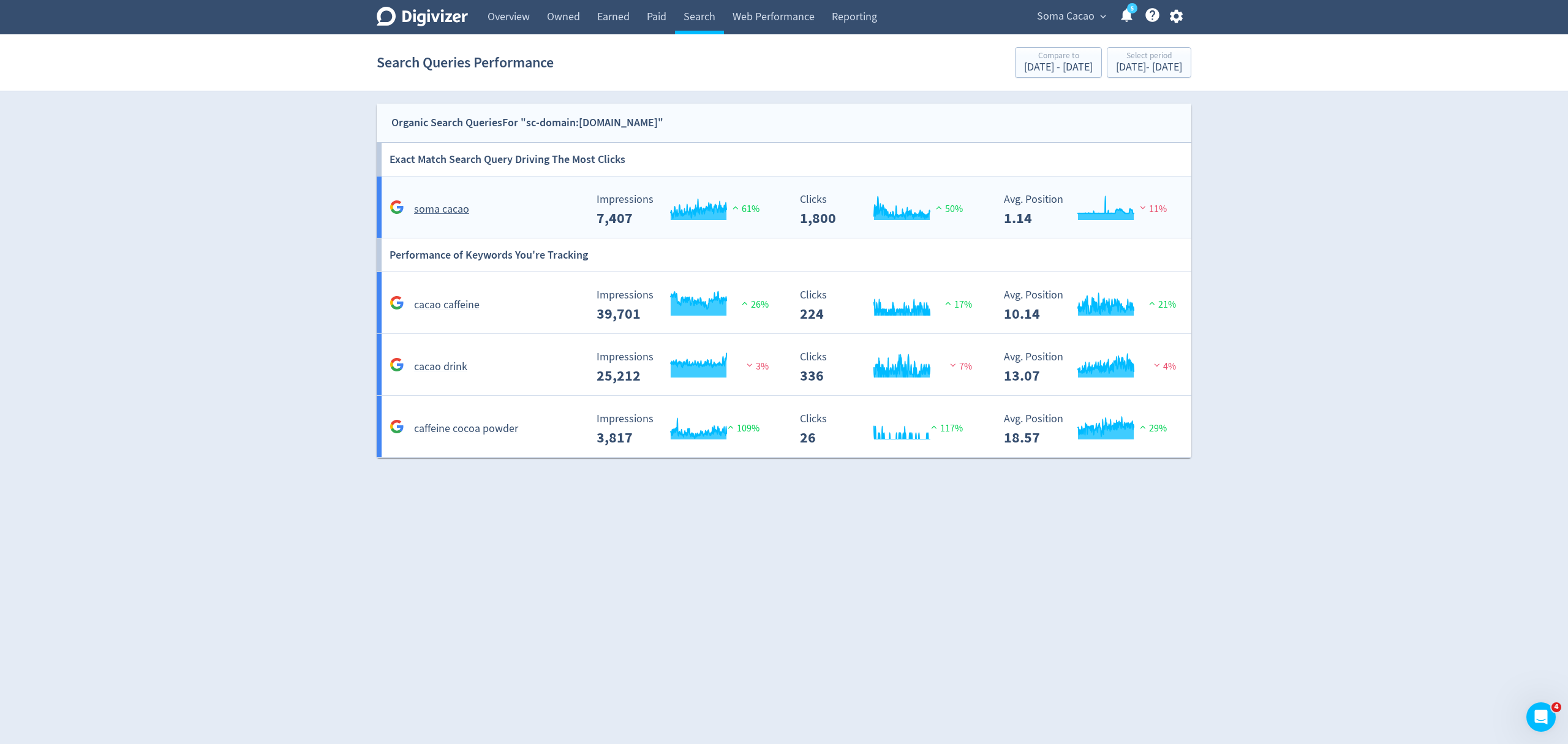
click at [528, 211] on div "soma cacao" at bounding box center [486, 208] width 199 height 19
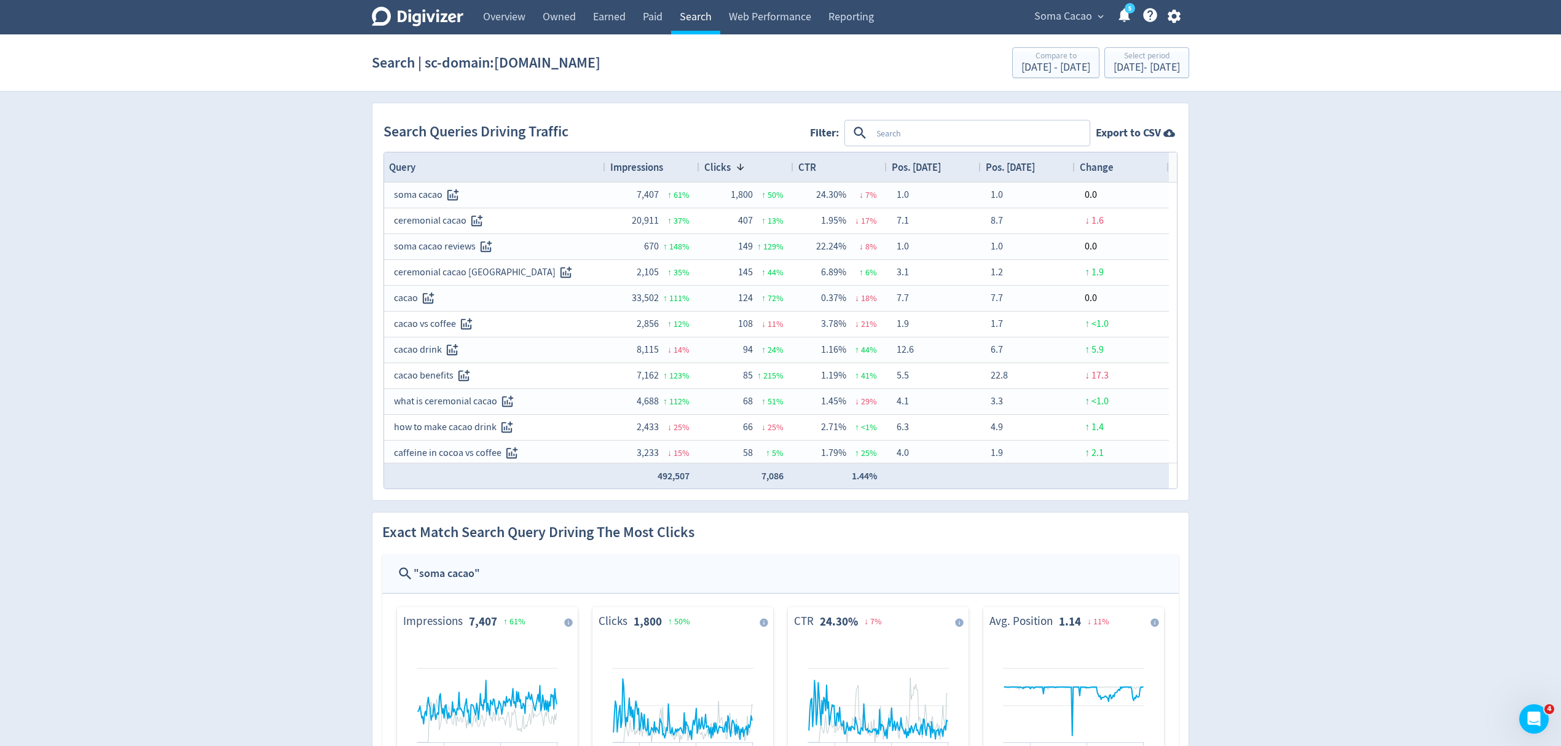
click at [704, 14] on link "Search" at bounding box center [695, 17] width 49 height 34
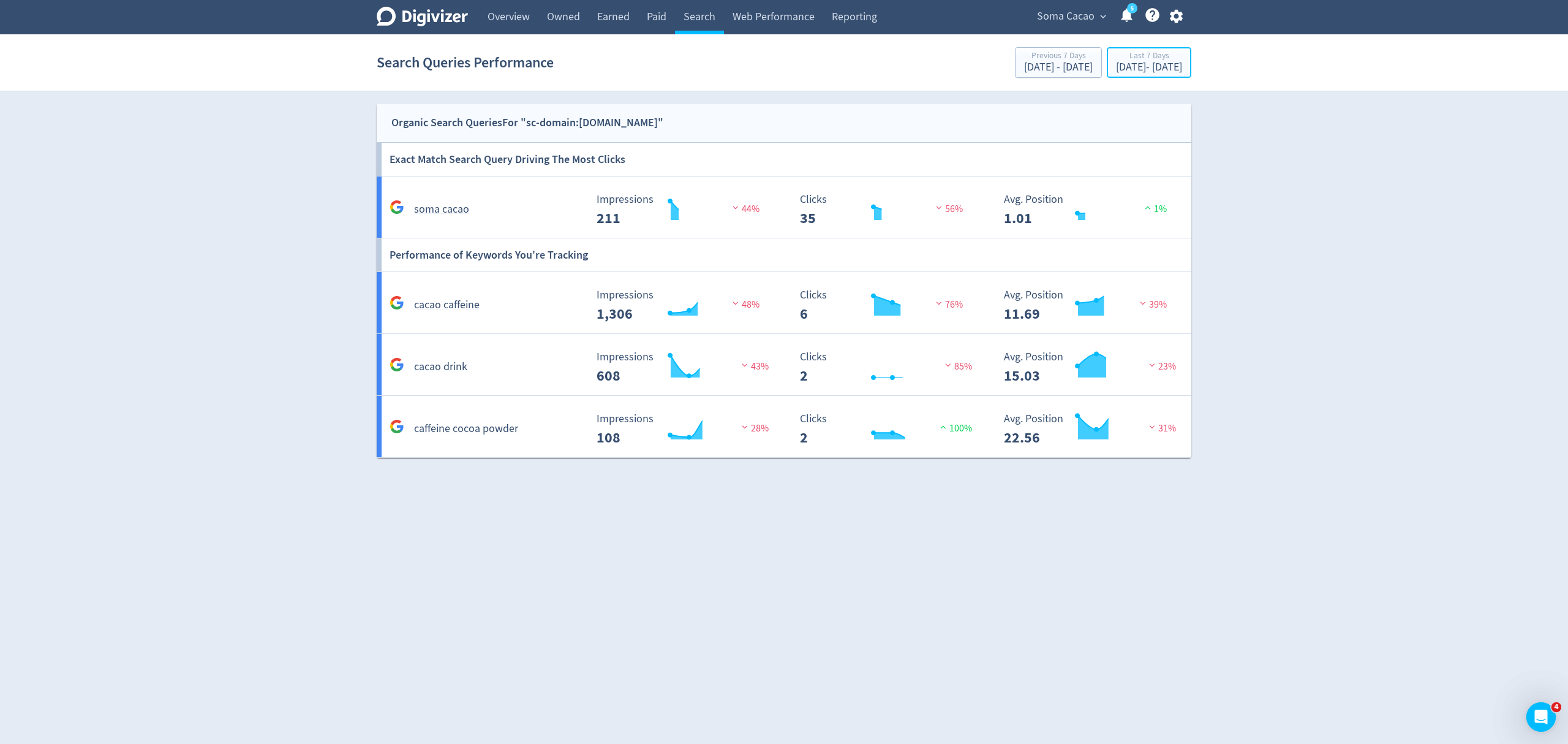
click at [1116, 58] on div "Last 7 Days" at bounding box center [1149, 57] width 66 height 10
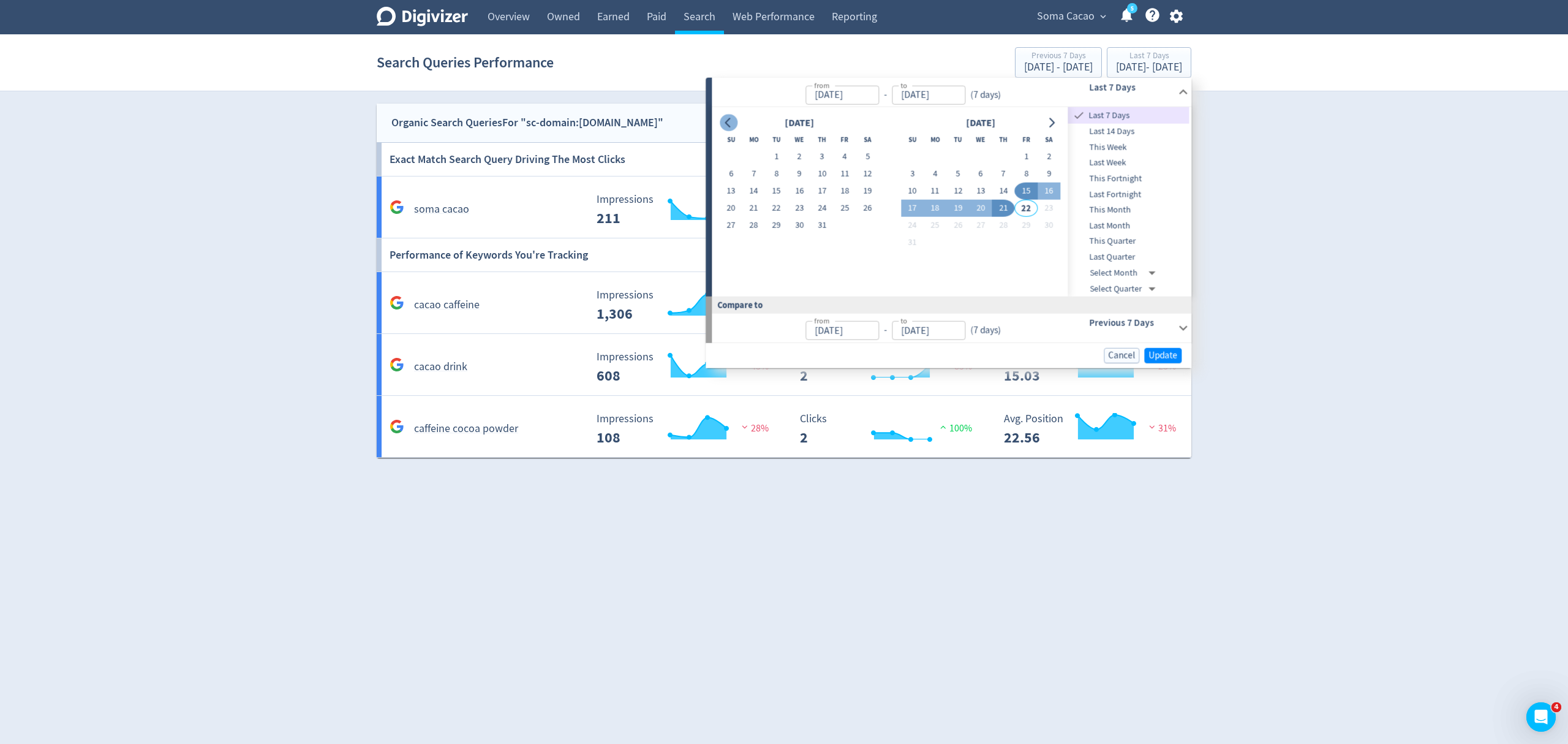
click at [729, 122] on icon "Go to previous month" at bounding box center [729, 123] width 10 height 10
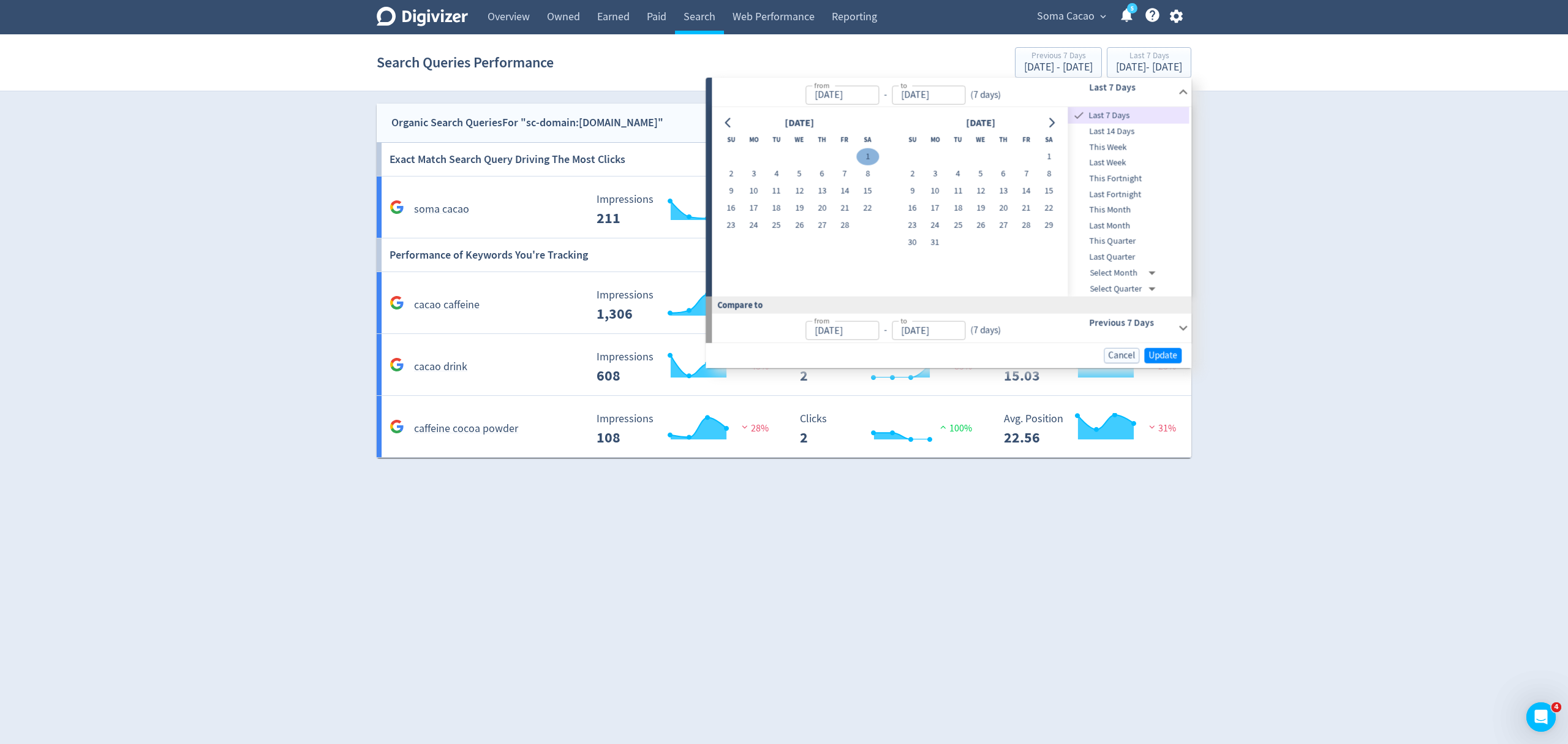
click at [872, 155] on button "1" at bounding box center [867, 157] width 23 height 17
type input "[DATE]"
click at [1057, 122] on button "Go to next month" at bounding box center [1052, 122] width 18 height 17
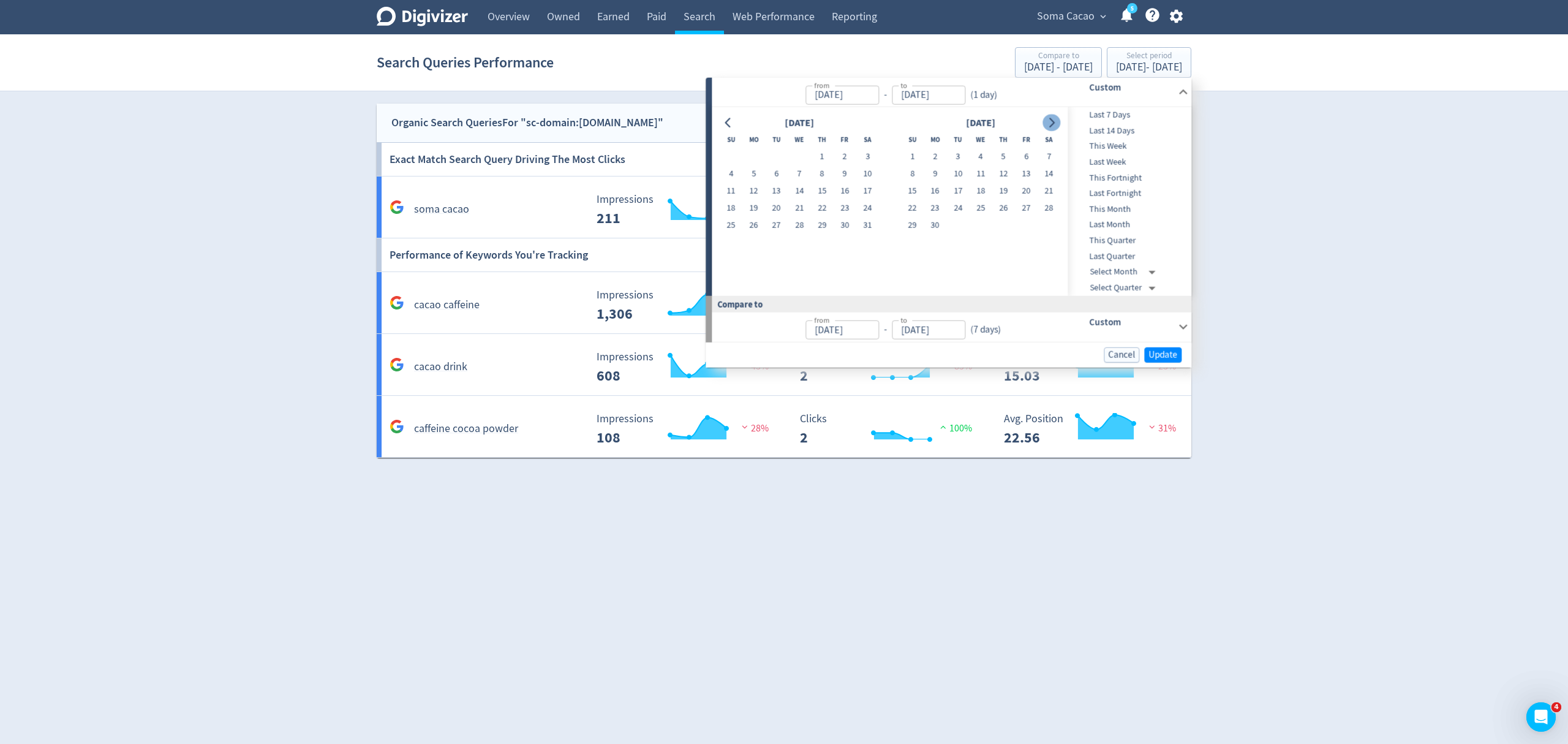
click at [1057, 122] on button "Go to next month" at bounding box center [1052, 122] width 18 height 17
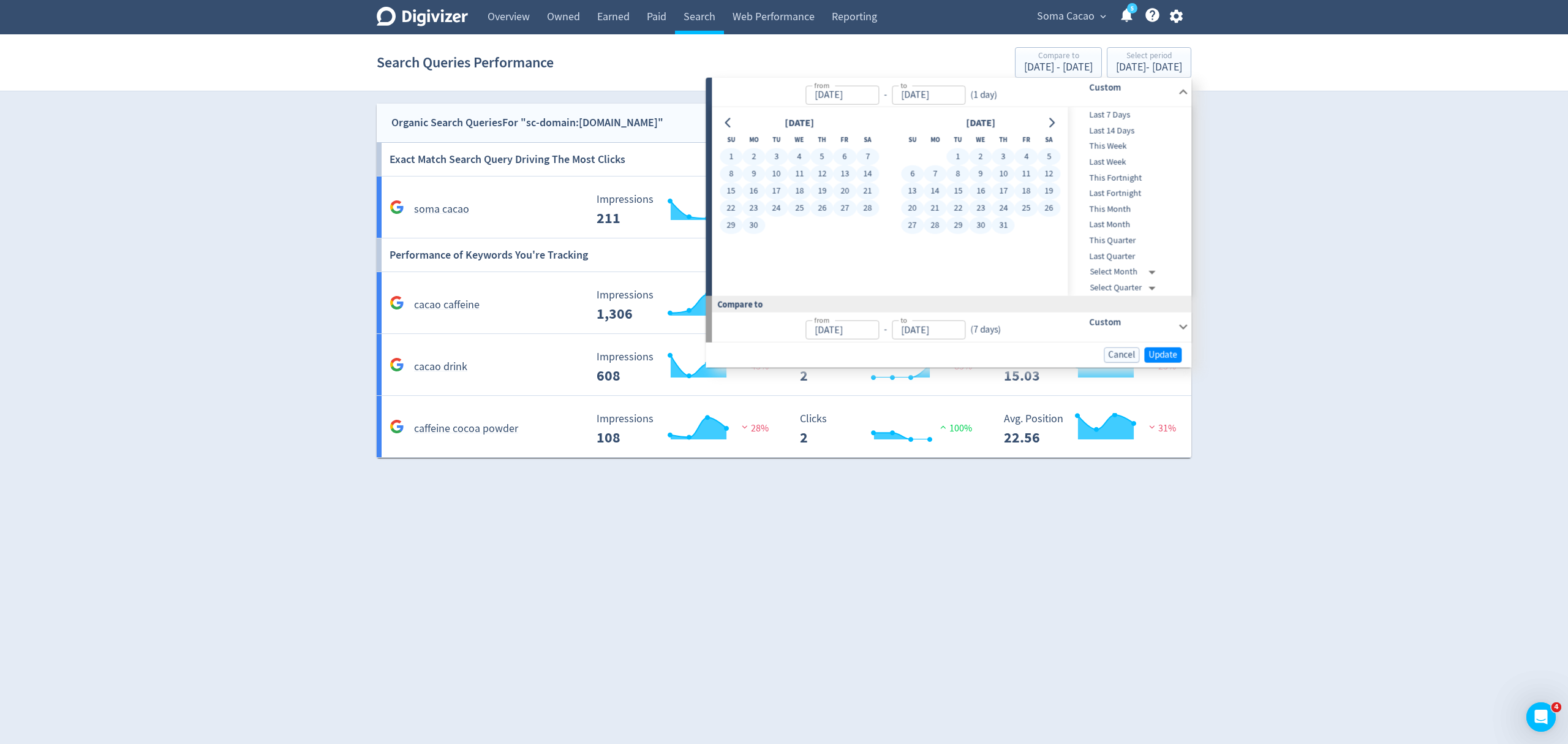
click at [1008, 218] on button "31" at bounding box center [1003, 225] width 23 height 17
type input "[DATE]"
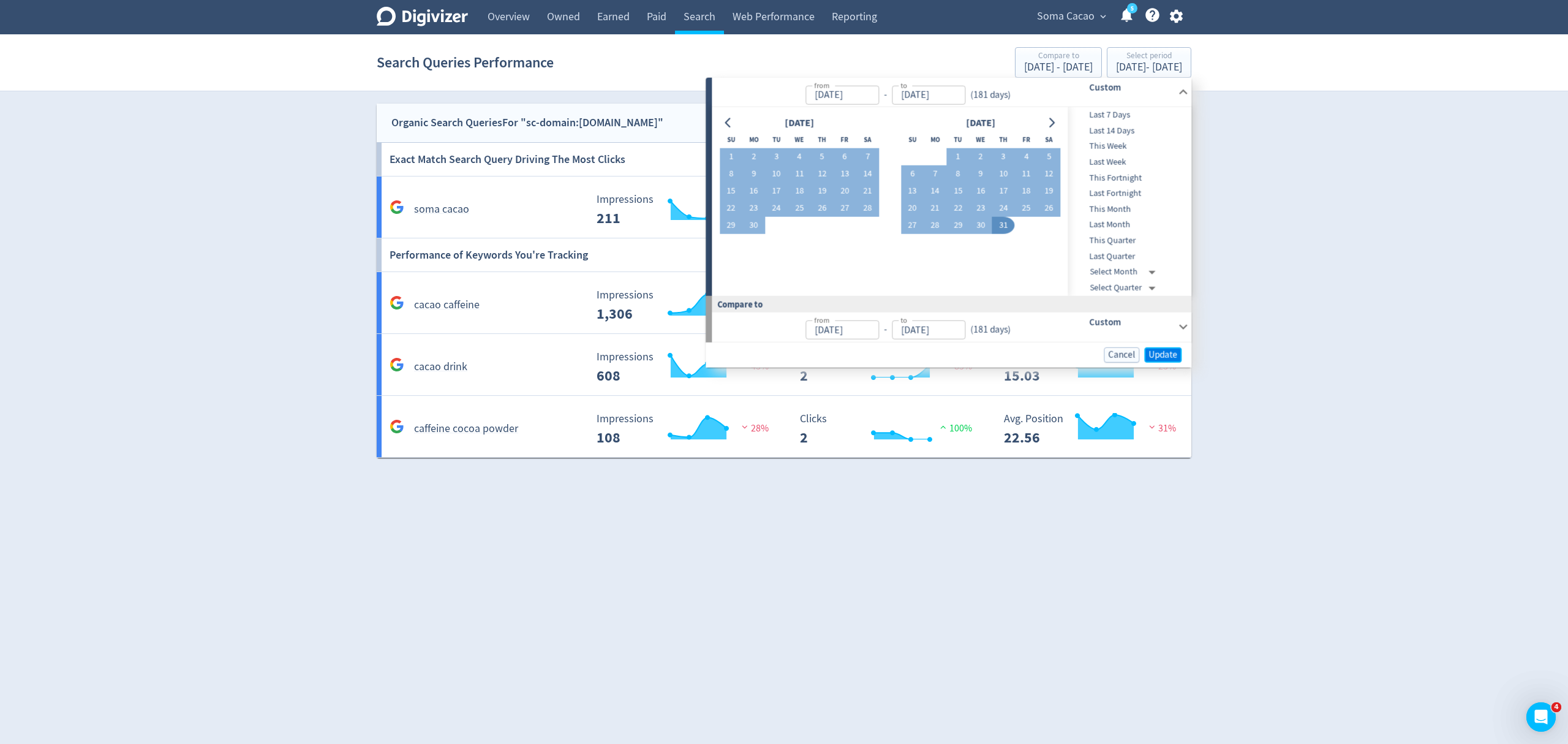
click at [1166, 358] on span "Update" at bounding box center [1162, 354] width 29 height 9
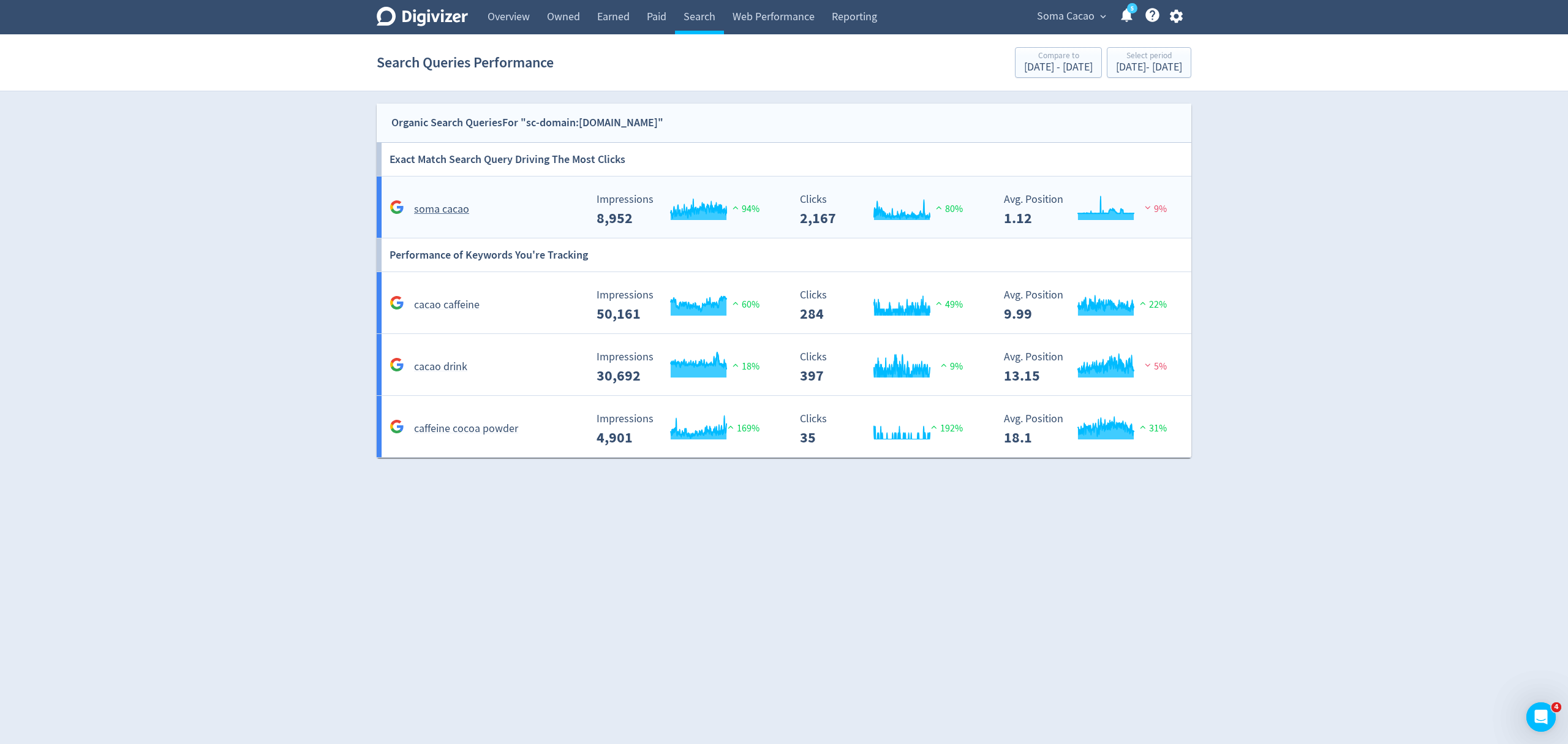
click at [517, 201] on div "soma cacao" at bounding box center [486, 208] width 199 height 19
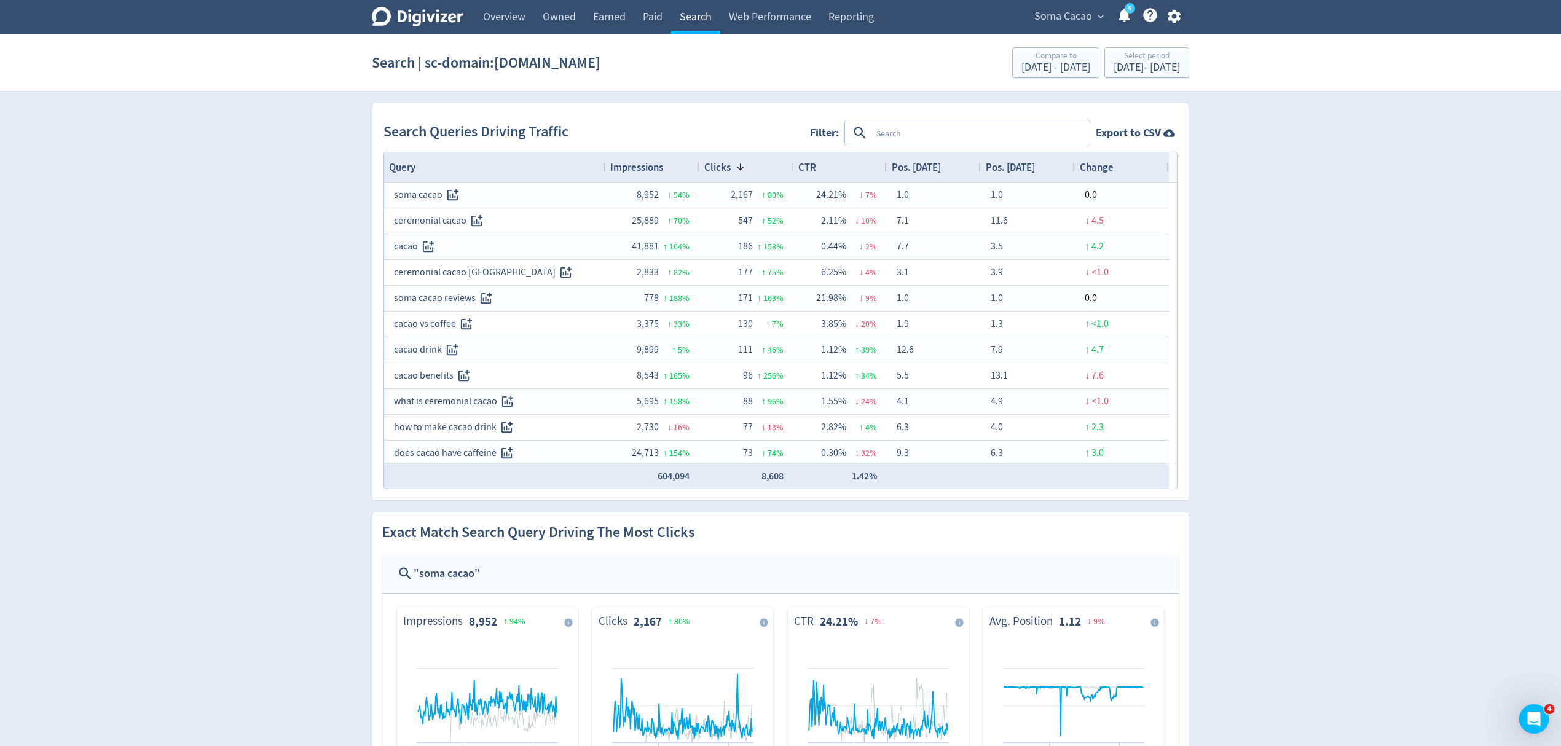
click at [686, 20] on link "Search" at bounding box center [695, 17] width 49 height 34
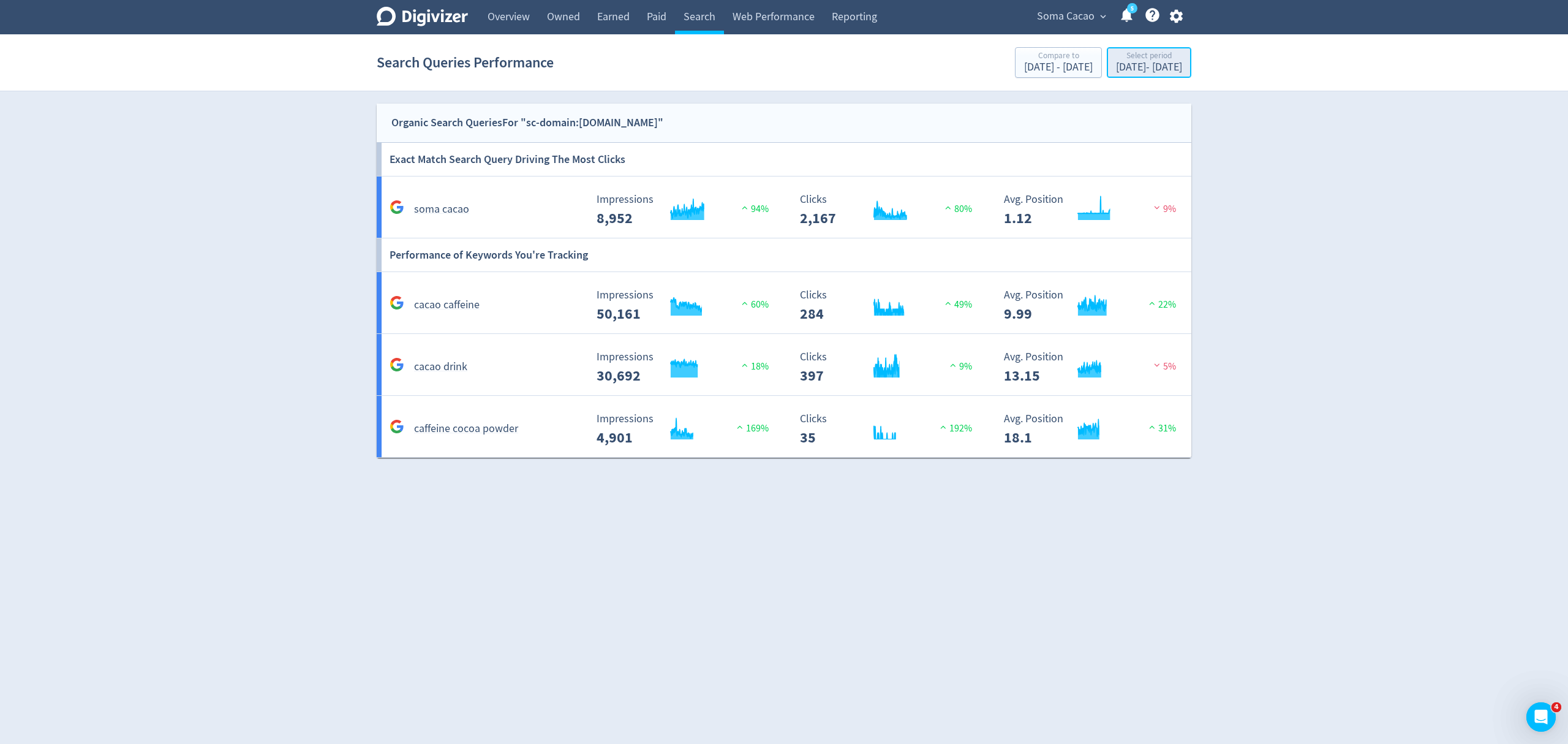
click at [1116, 64] on div "[DATE] - [DATE]" at bounding box center [1149, 67] width 66 height 11
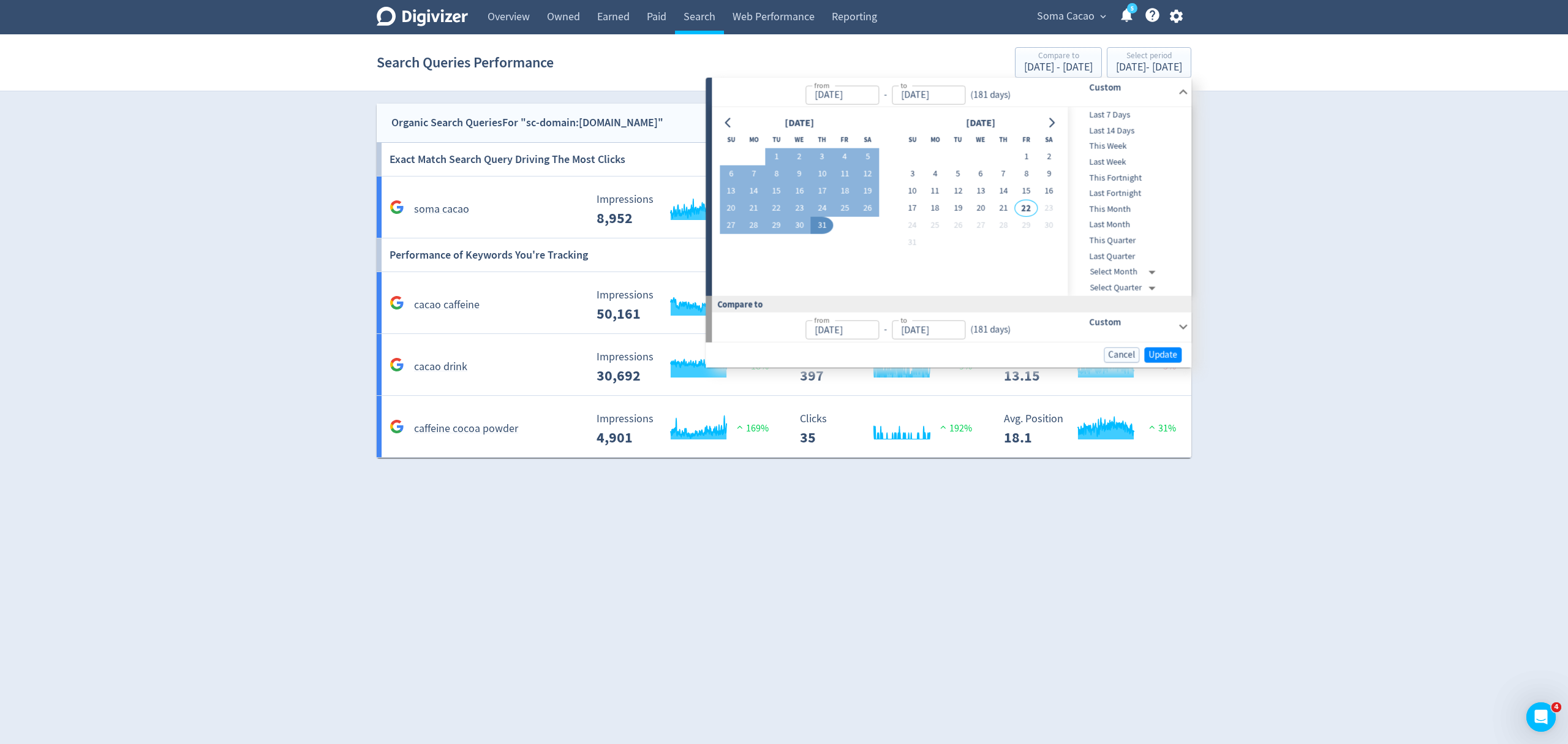
click at [717, 119] on div "[DATE] Su Mo Tu We Th Fr Sa 1 2 3 4 5 6 7 8 9 10 11 12 13 14 15 16 17 18 19 20 …" at bounding box center [889, 201] width 356 height 188
click at [724, 124] on icon "Go to previous month" at bounding box center [729, 123] width 10 height 10
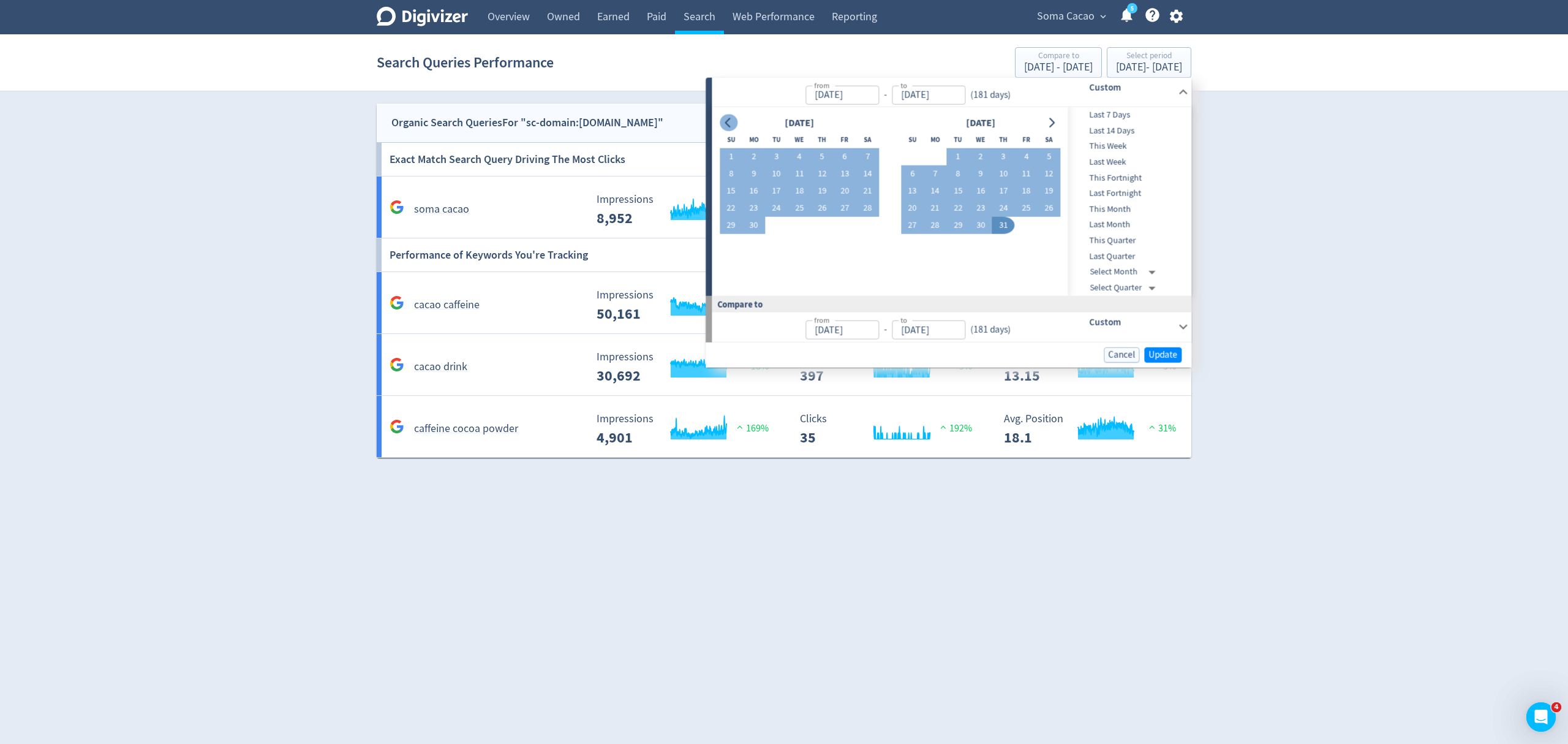
click at [724, 124] on icon "Go to previous month" at bounding box center [729, 123] width 10 height 10
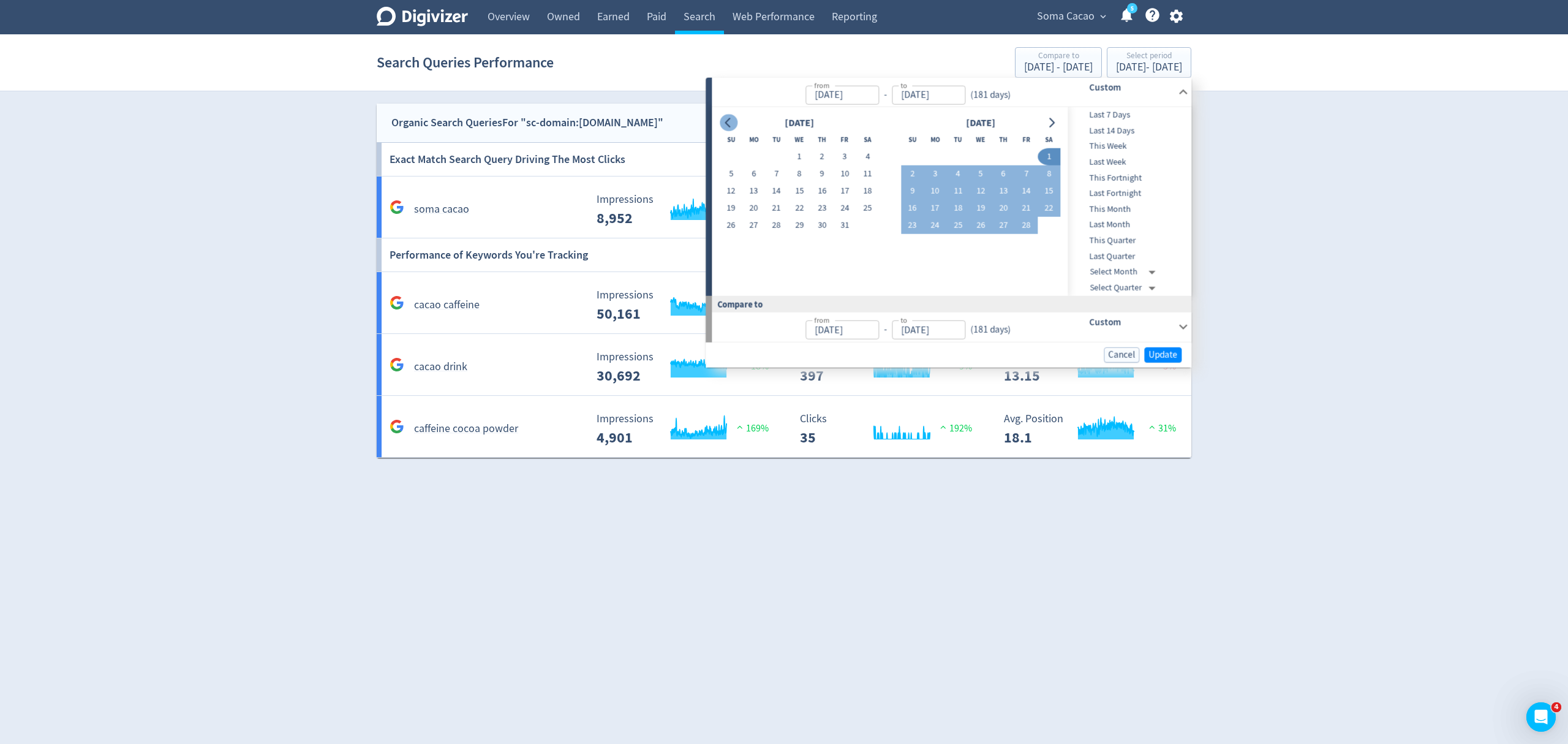
click at [724, 124] on icon "Go to previous month" at bounding box center [729, 123] width 10 height 10
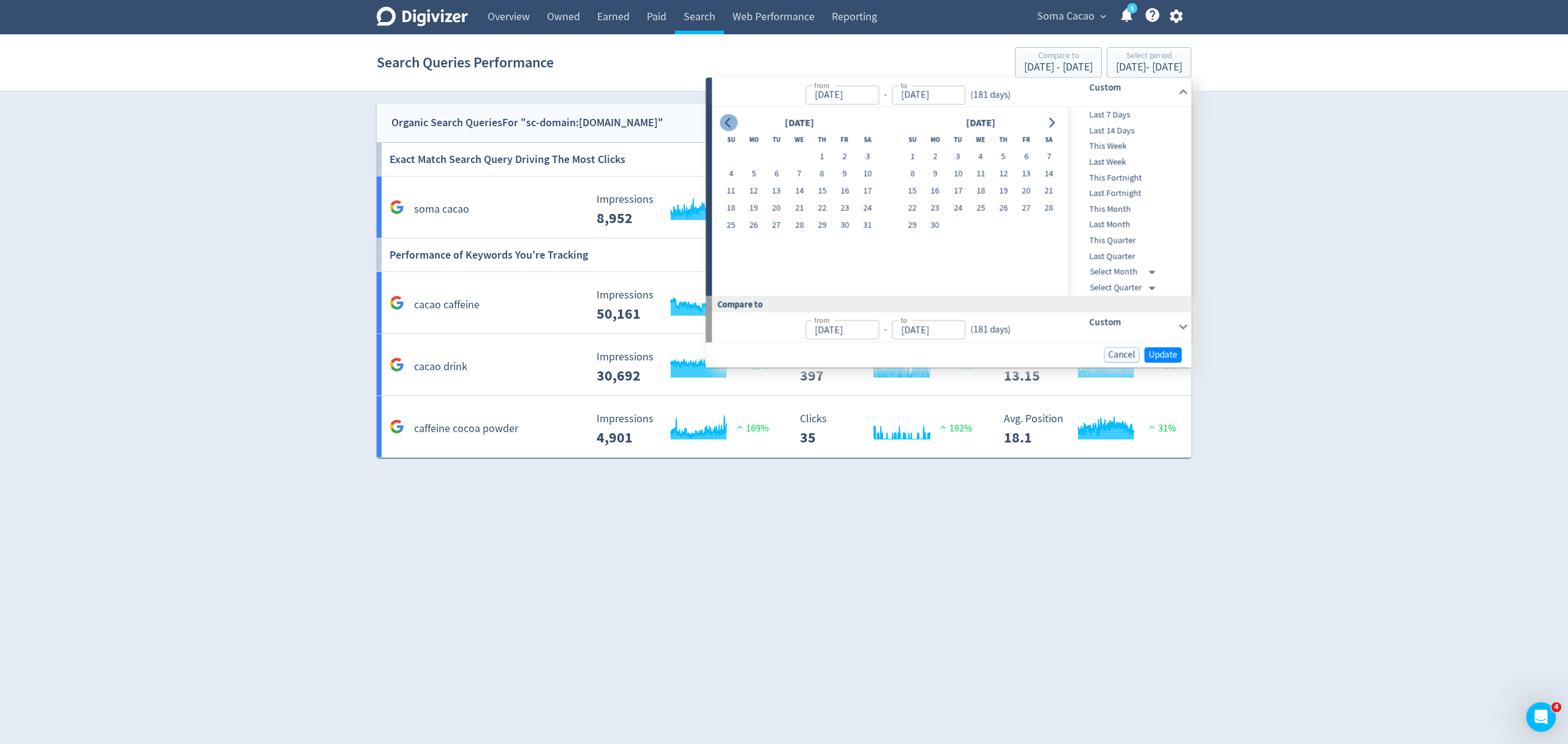
click at [724, 124] on icon "Go to previous month" at bounding box center [729, 123] width 10 height 10
click at [761, 159] on button "1" at bounding box center [754, 157] width 23 height 17
type input "[DATE]"
click at [1050, 120] on icon "Go to next month" at bounding box center [1052, 123] width 10 height 10
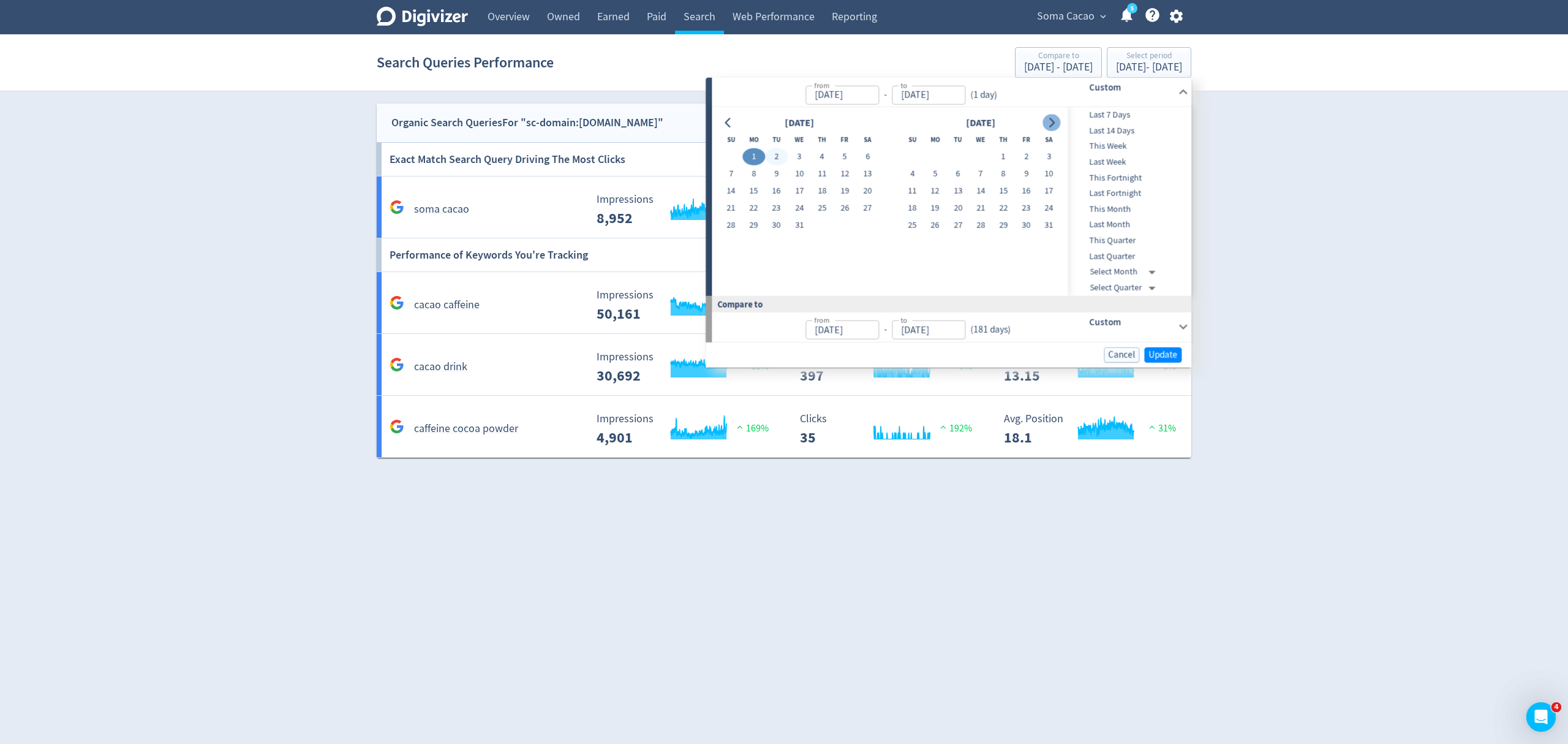
click at [1050, 120] on icon "Go to next month" at bounding box center [1052, 123] width 10 height 10
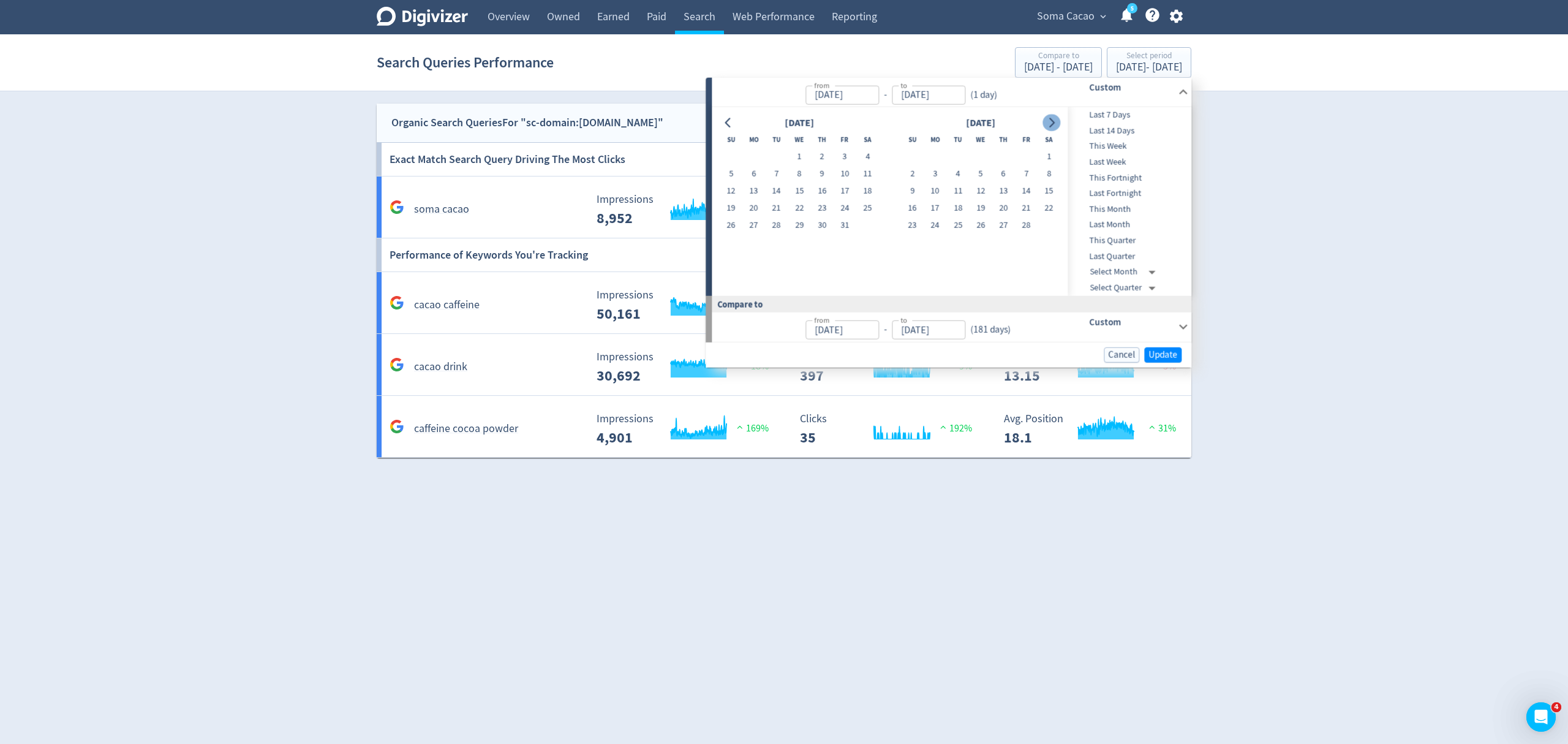
click at [1050, 120] on icon "Go to next month" at bounding box center [1052, 123] width 10 height 10
click at [727, 127] on icon "Go to previous month" at bounding box center [729, 123] width 10 height 10
click at [727, 126] on icon "Go to previous month" at bounding box center [729, 123] width 10 height 10
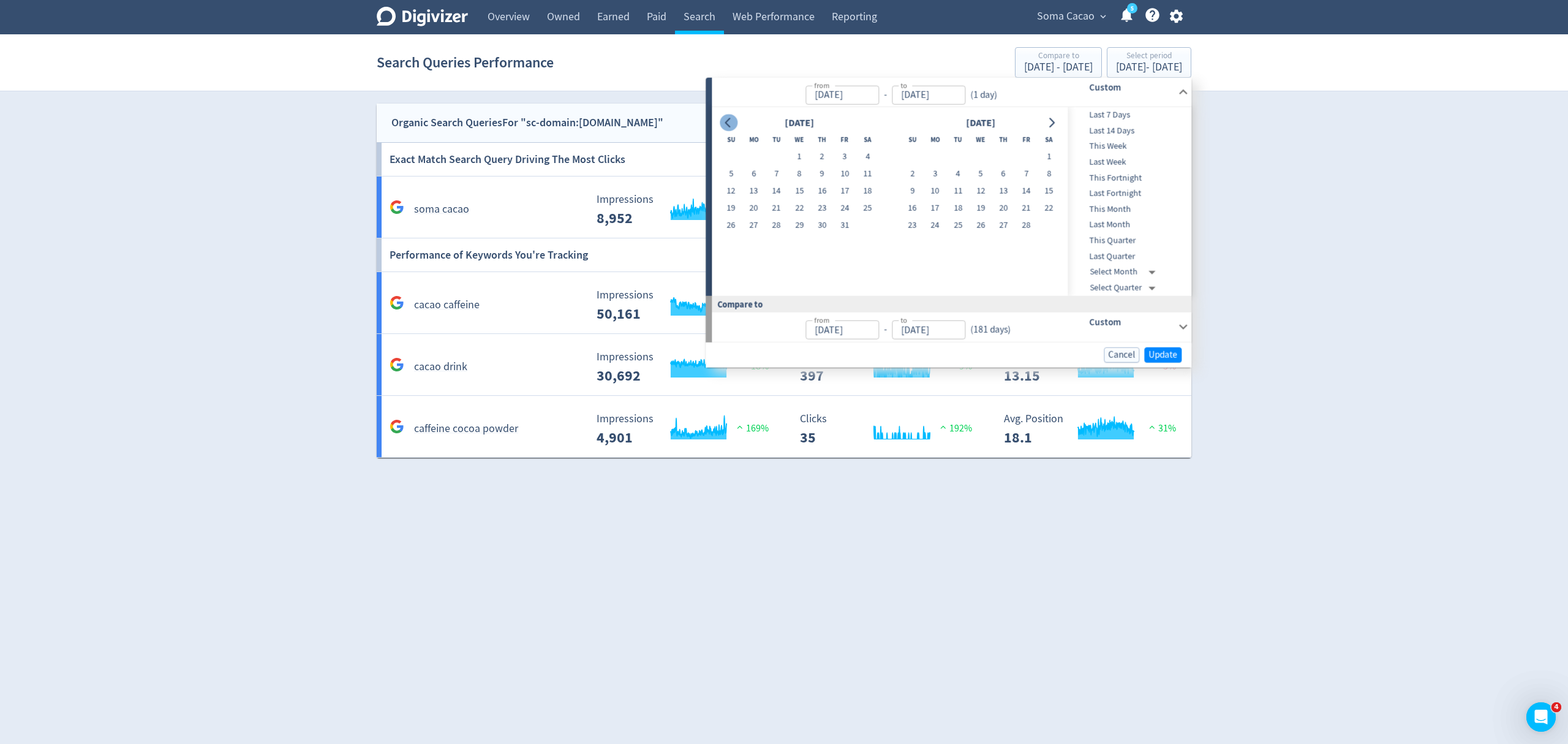
click at [727, 126] on icon "Go to previous month" at bounding box center [729, 123] width 10 height 10
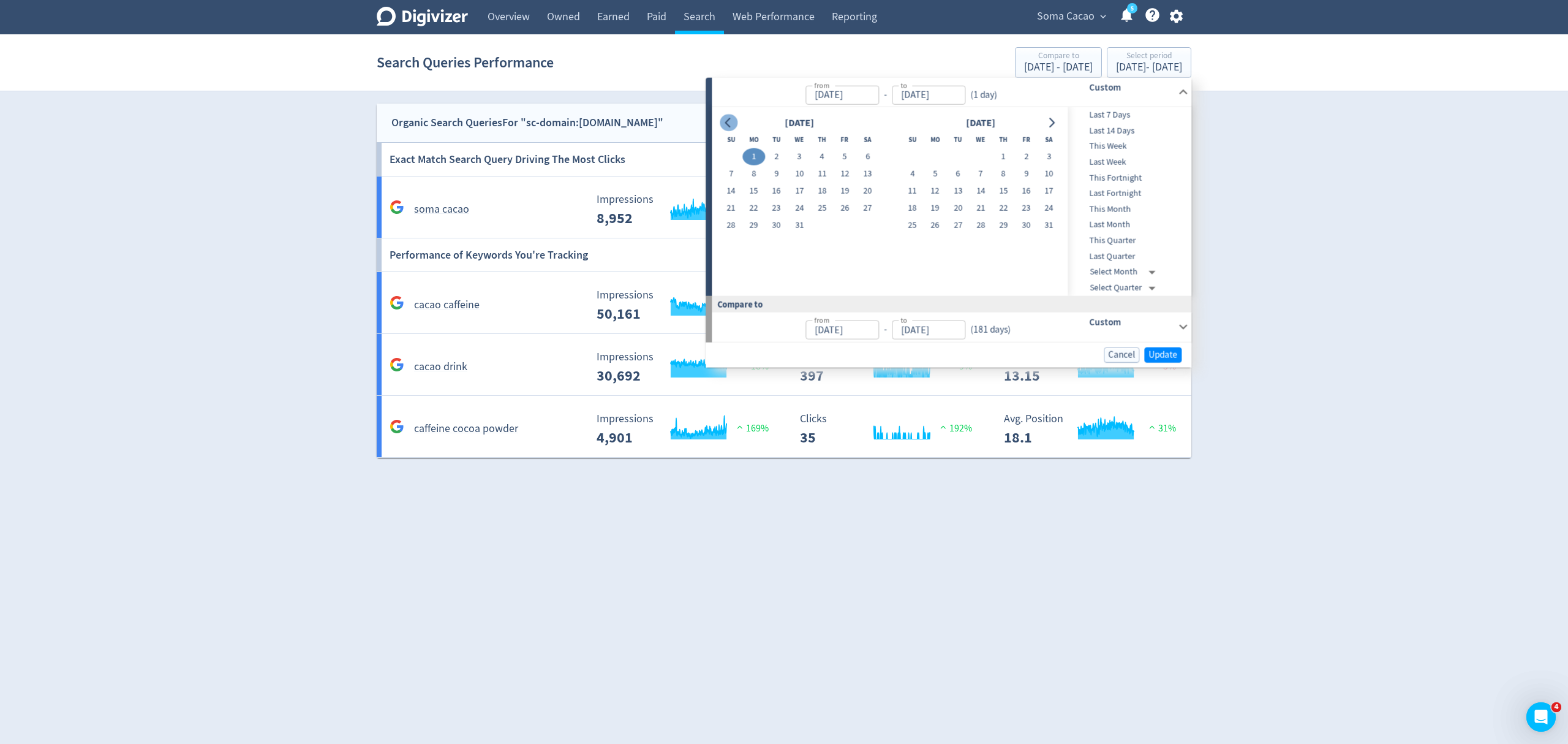
click at [727, 126] on icon "Go to previous month" at bounding box center [729, 123] width 10 height 10
click at [1050, 152] on button "1" at bounding box center [1049, 157] width 23 height 17
type input "[DATE]"
click at [1050, 122] on icon "Go to next month" at bounding box center [1052, 123] width 10 height 10
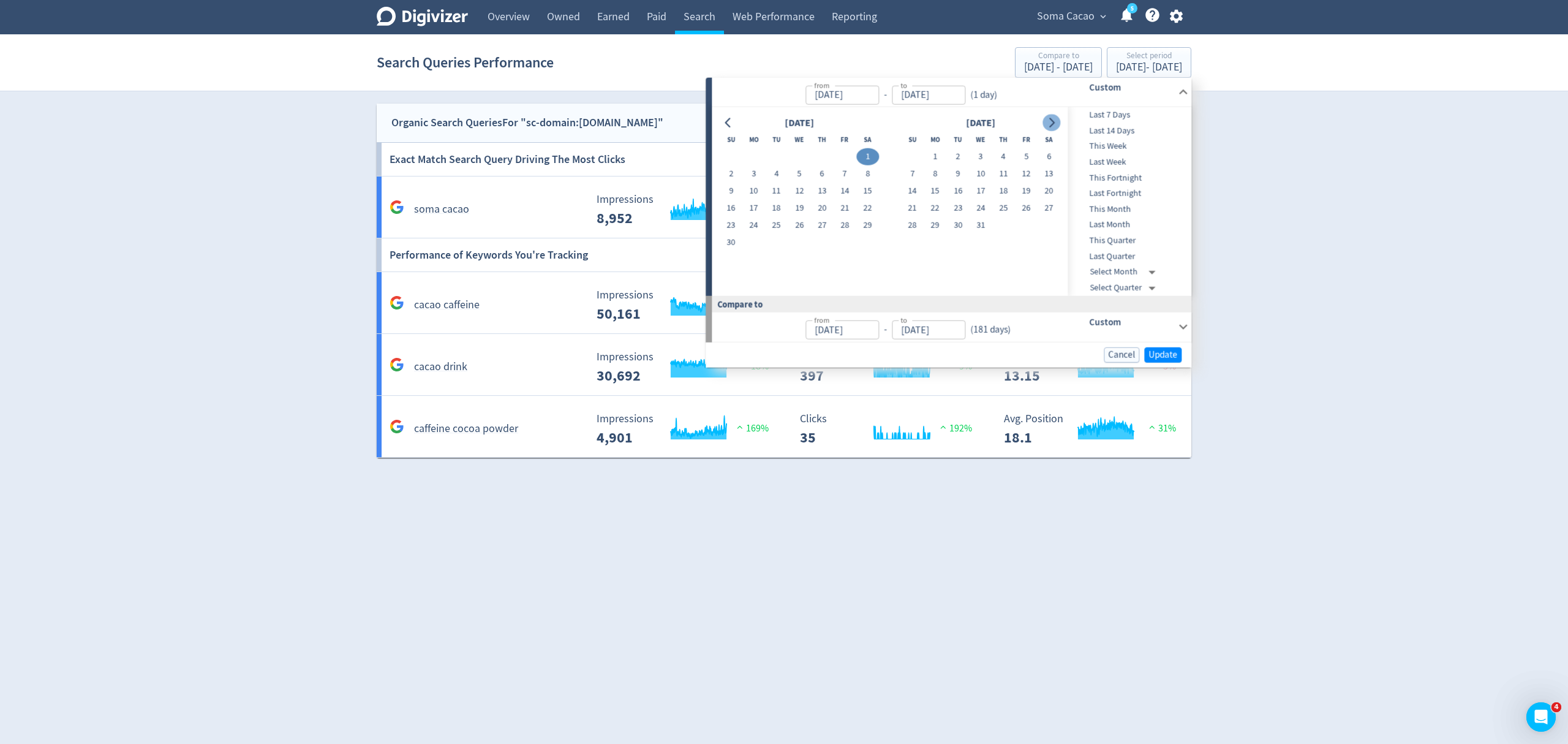
click at [1050, 122] on icon "Go to next month" at bounding box center [1052, 123] width 10 height 10
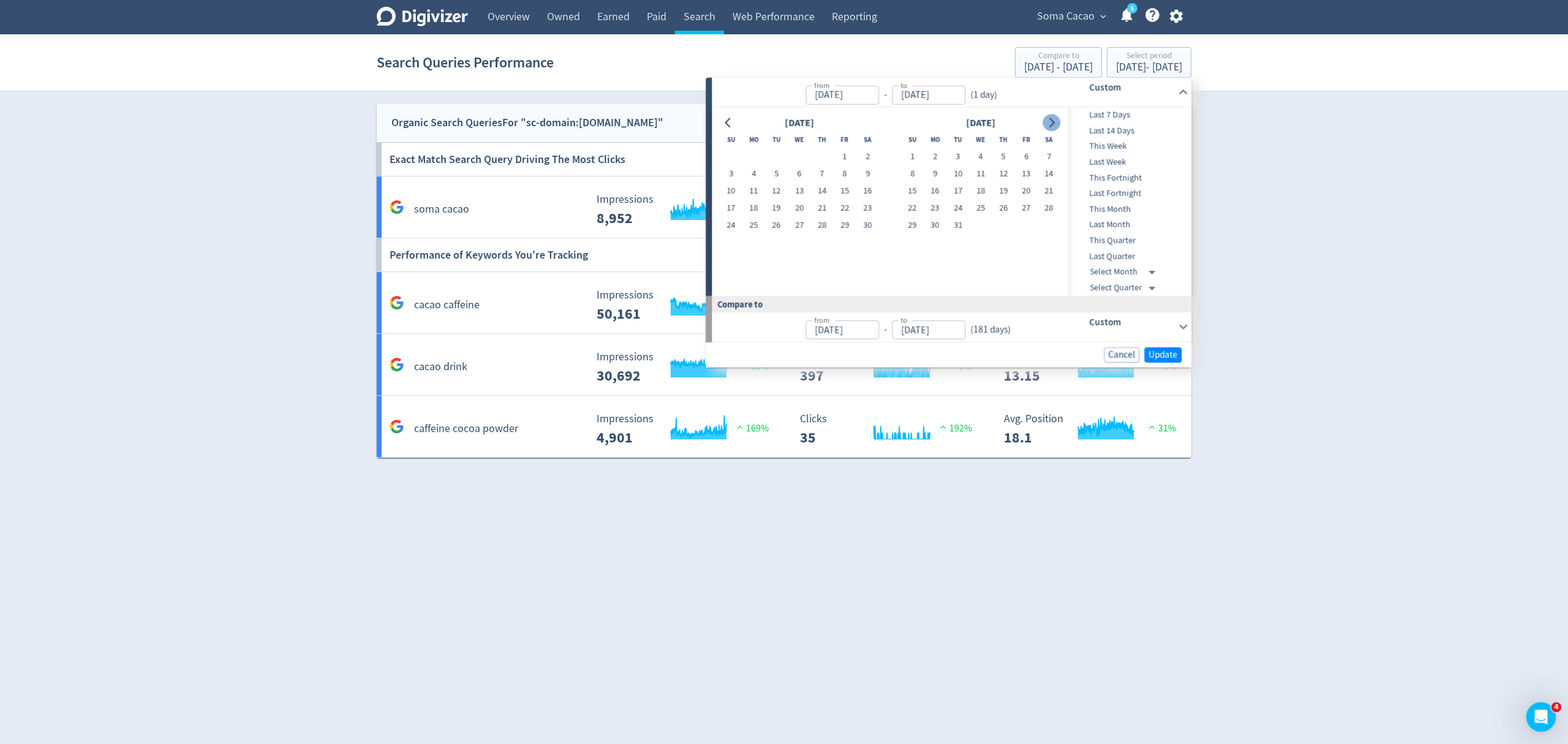
click at [1050, 122] on icon "Go to next month" at bounding box center [1052, 123] width 10 height 10
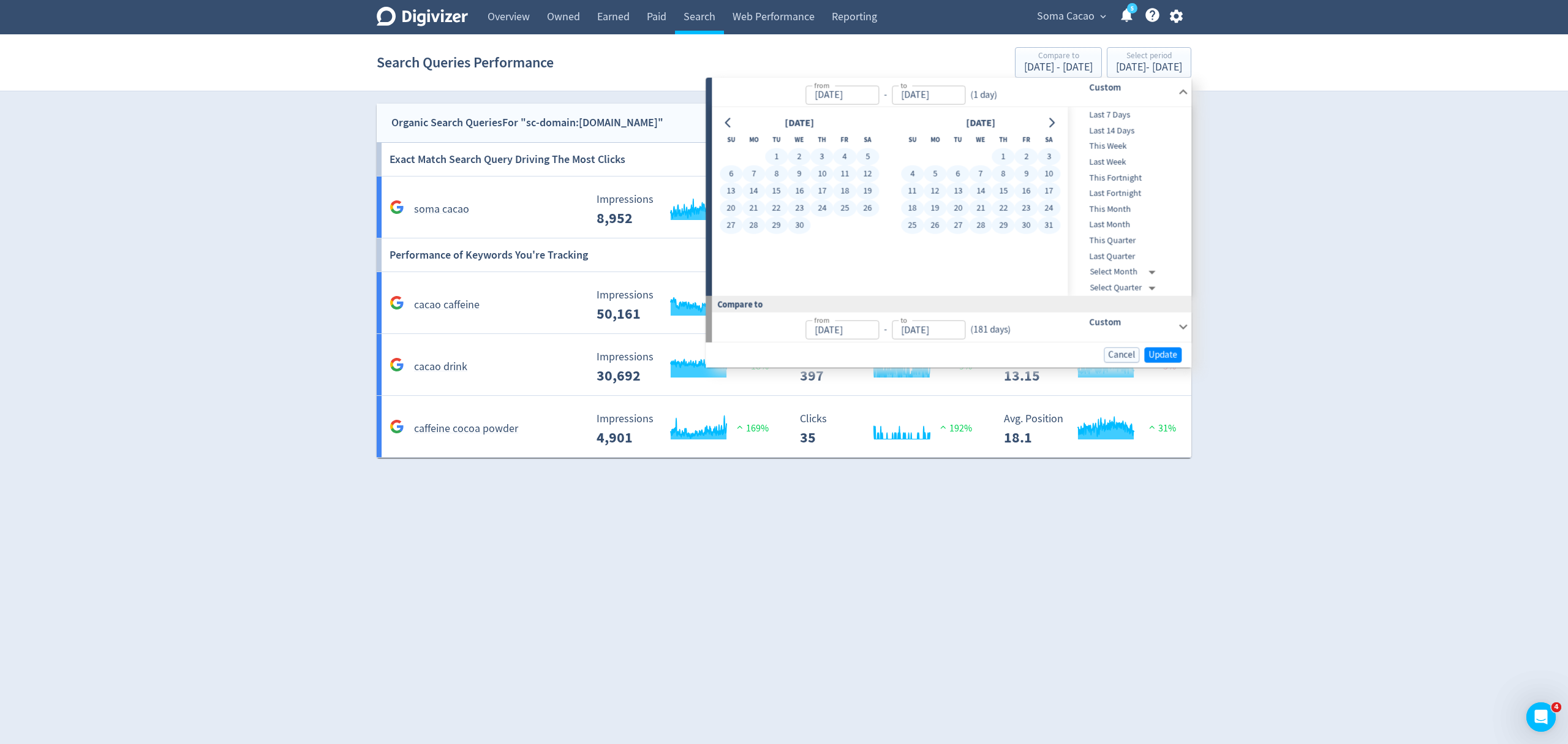
click at [1045, 230] on button "31" at bounding box center [1049, 225] width 23 height 17
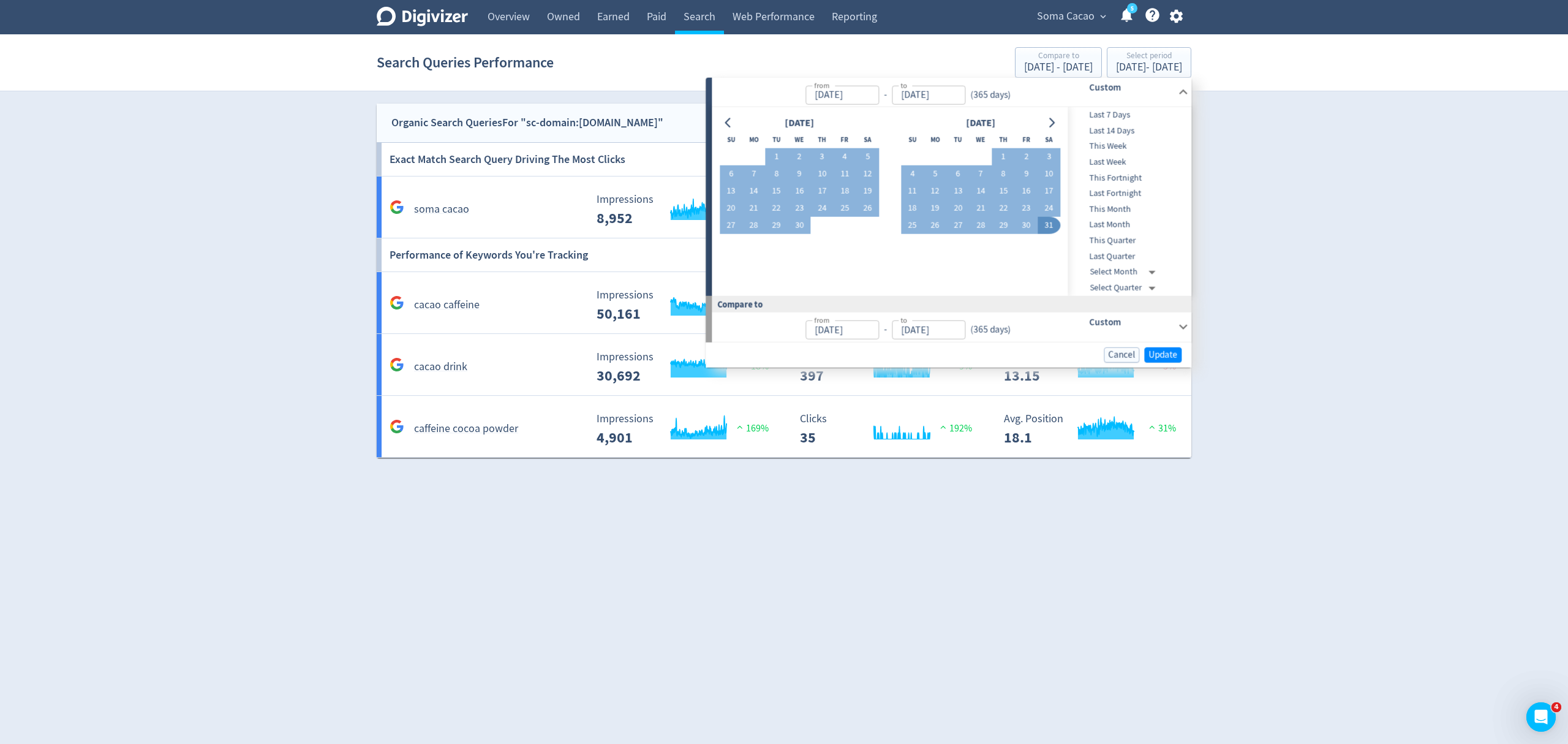
type input "[DATE]"
click at [1167, 354] on span "Update" at bounding box center [1162, 354] width 29 height 9
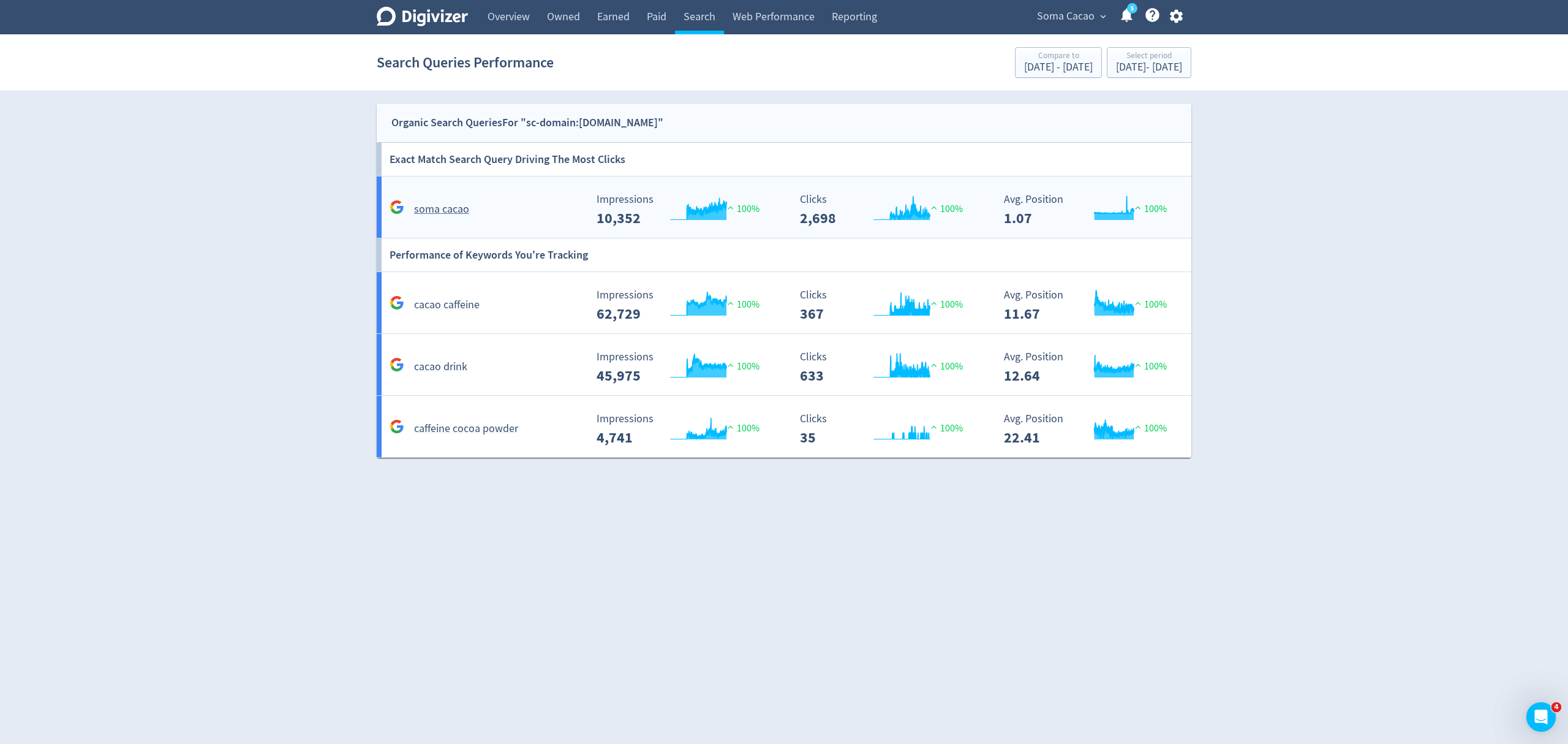
click at [534, 207] on div "soma cacao" at bounding box center [486, 208] width 199 height 19
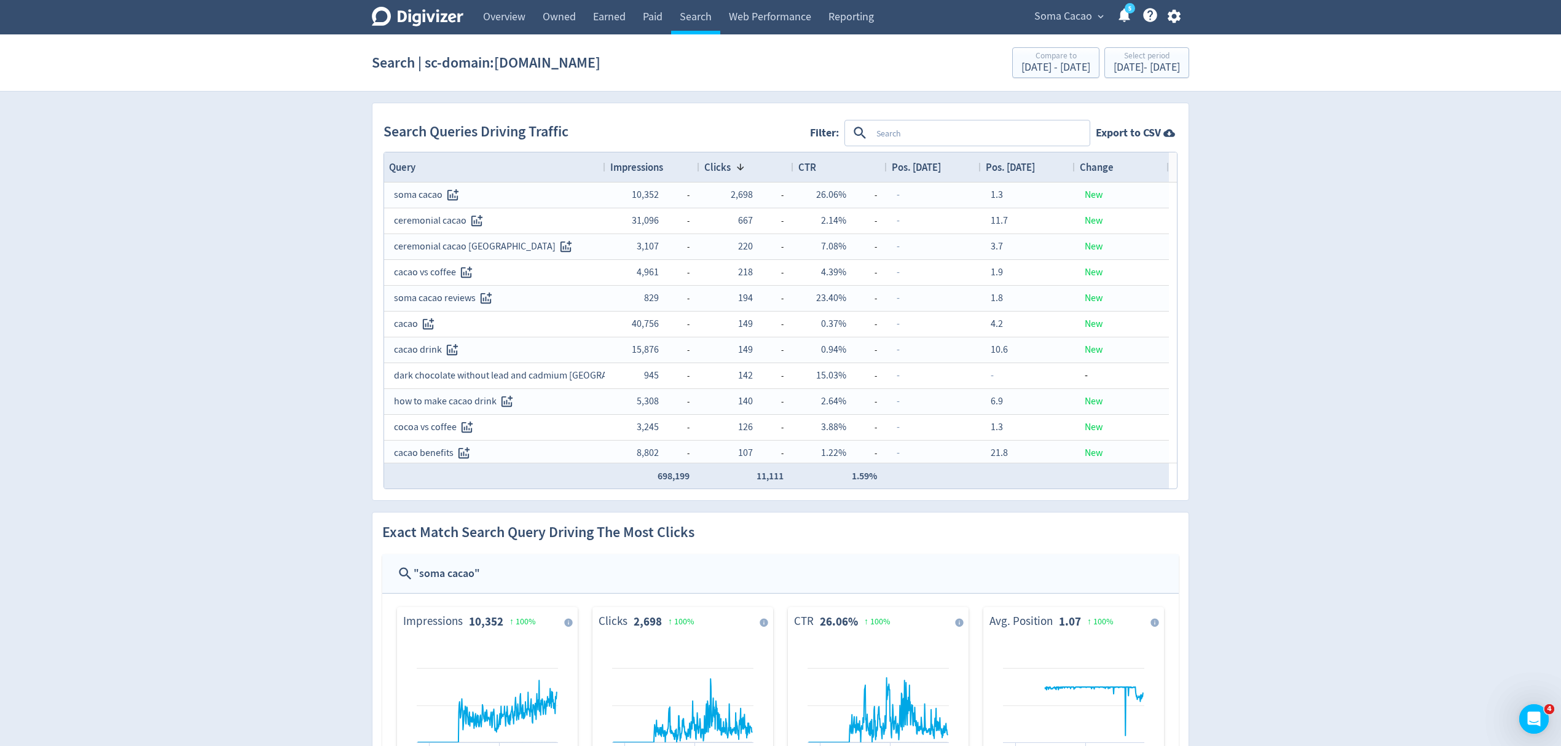
drag, startPoint x: 686, startPoint y: 17, endPoint x: 745, endPoint y: 151, distance: 146.4
click at [686, 17] on link "Search" at bounding box center [695, 17] width 49 height 34
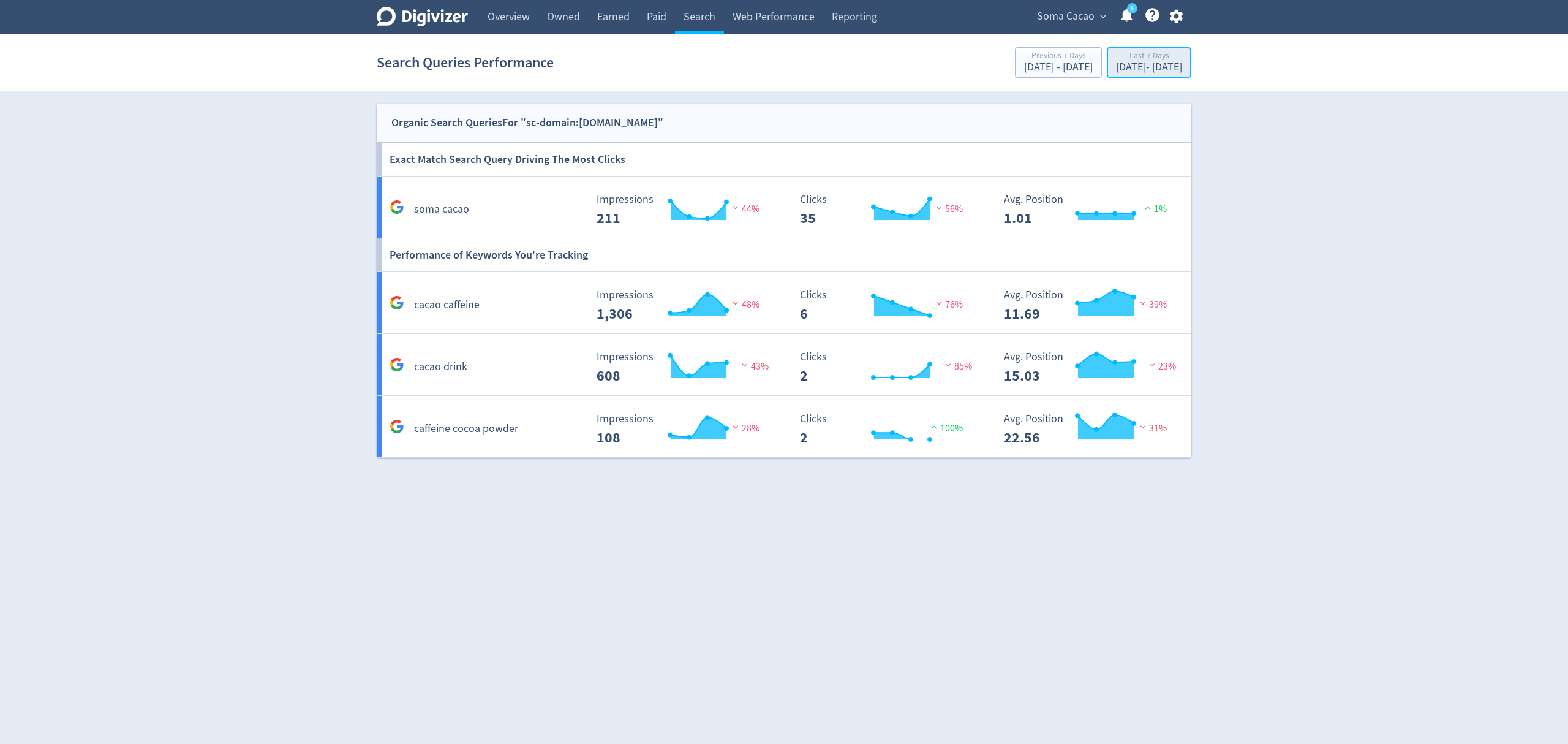
click at [1116, 67] on div "[DATE] - [DATE]" at bounding box center [1149, 67] width 66 height 11
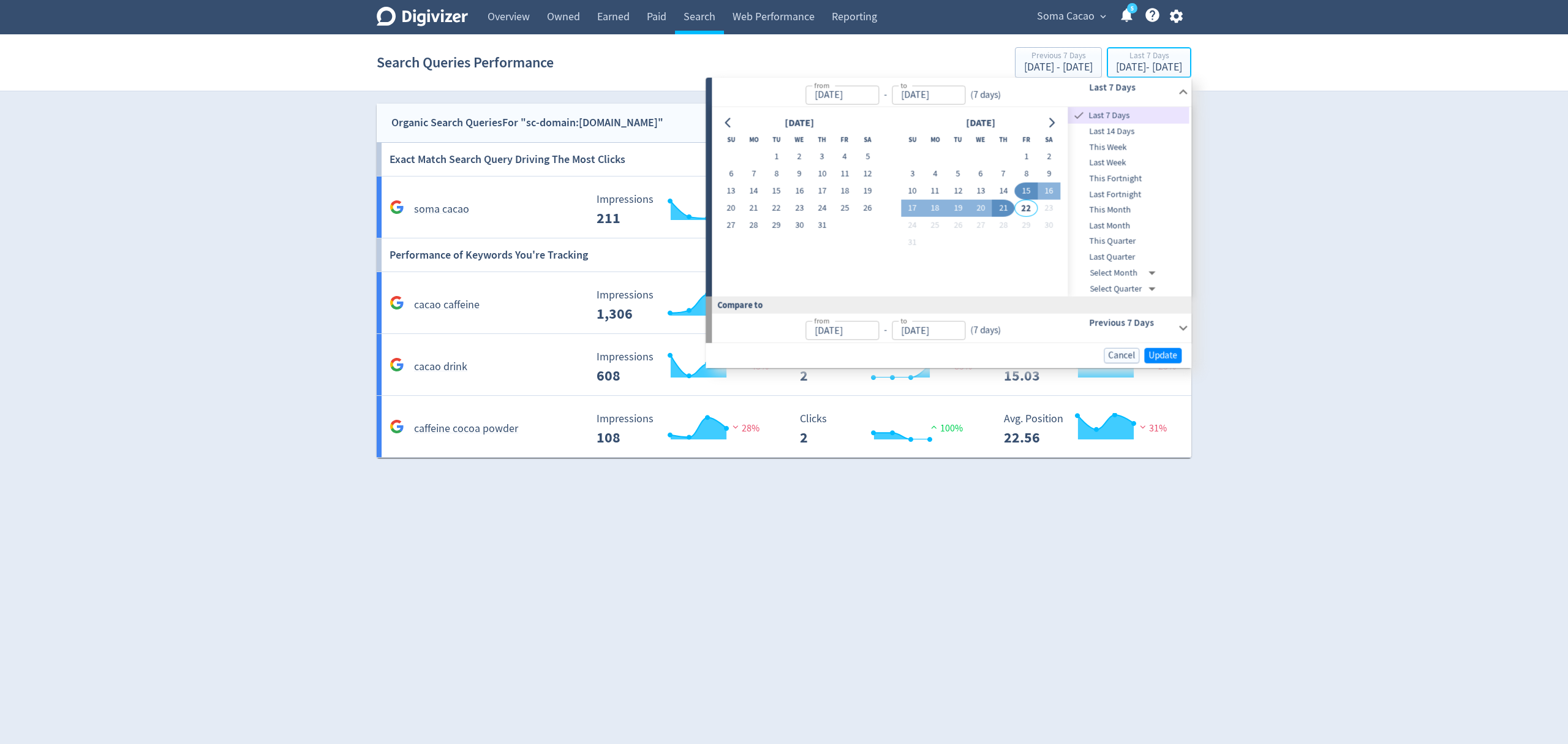
type input "[DATE]"
click at [733, 124] on icon "Go to previous month" at bounding box center [729, 123] width 10 height 10
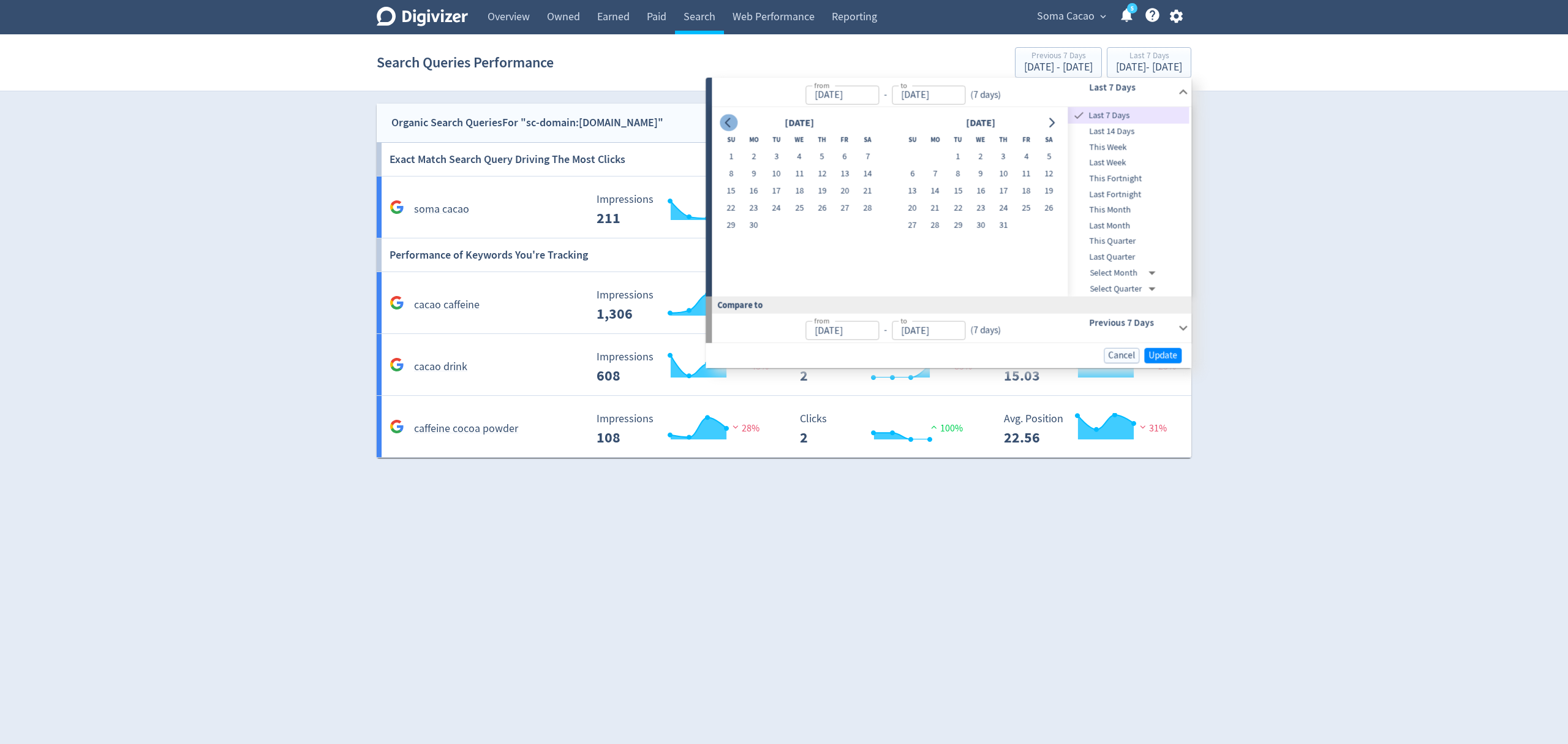
click at [733, 124] on icon "Go to previous month" at bounding box center [729, 123] width 10 height 10
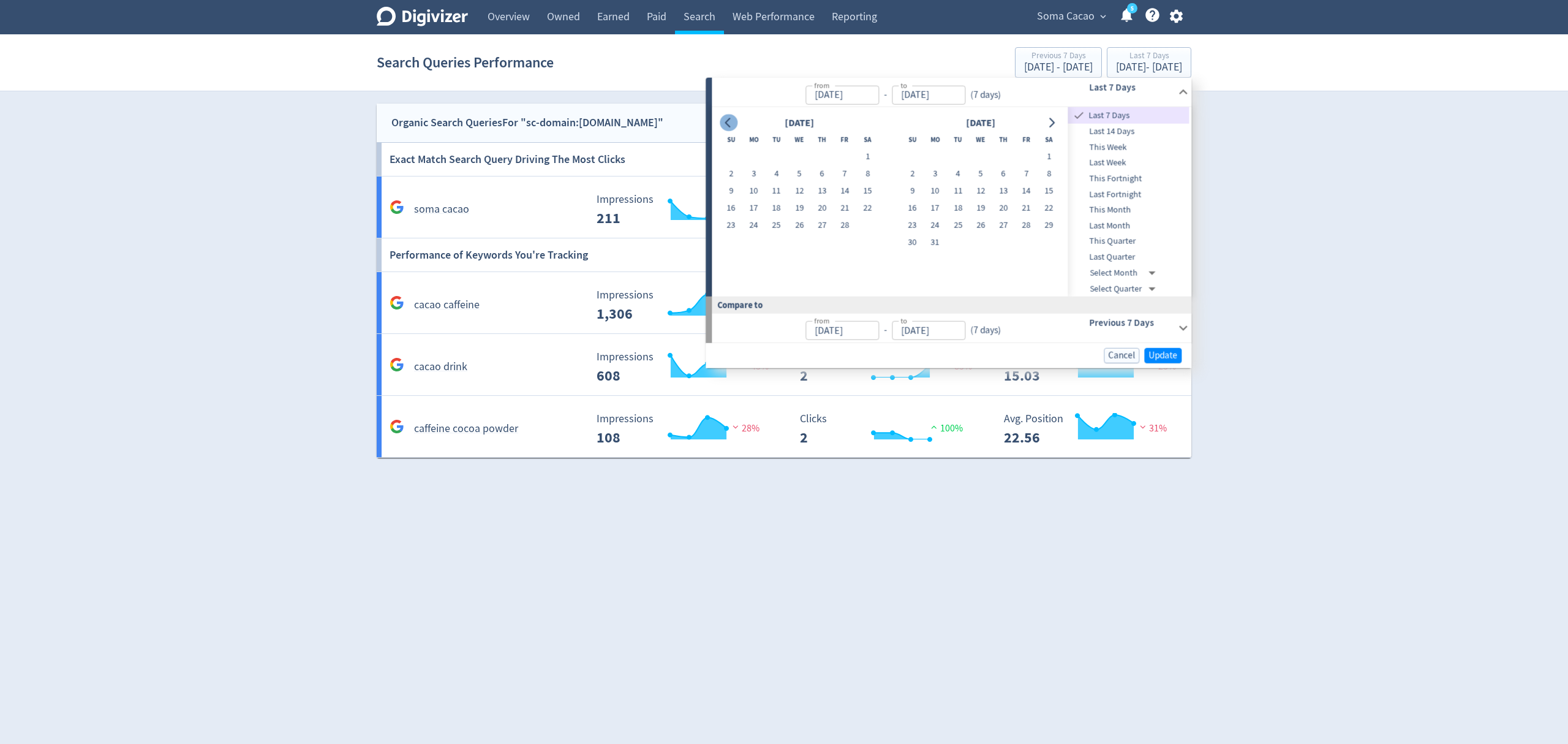
click at [733, 124] on icon "Go to previous month" at bounding box center [729, 123] width 10 height 10
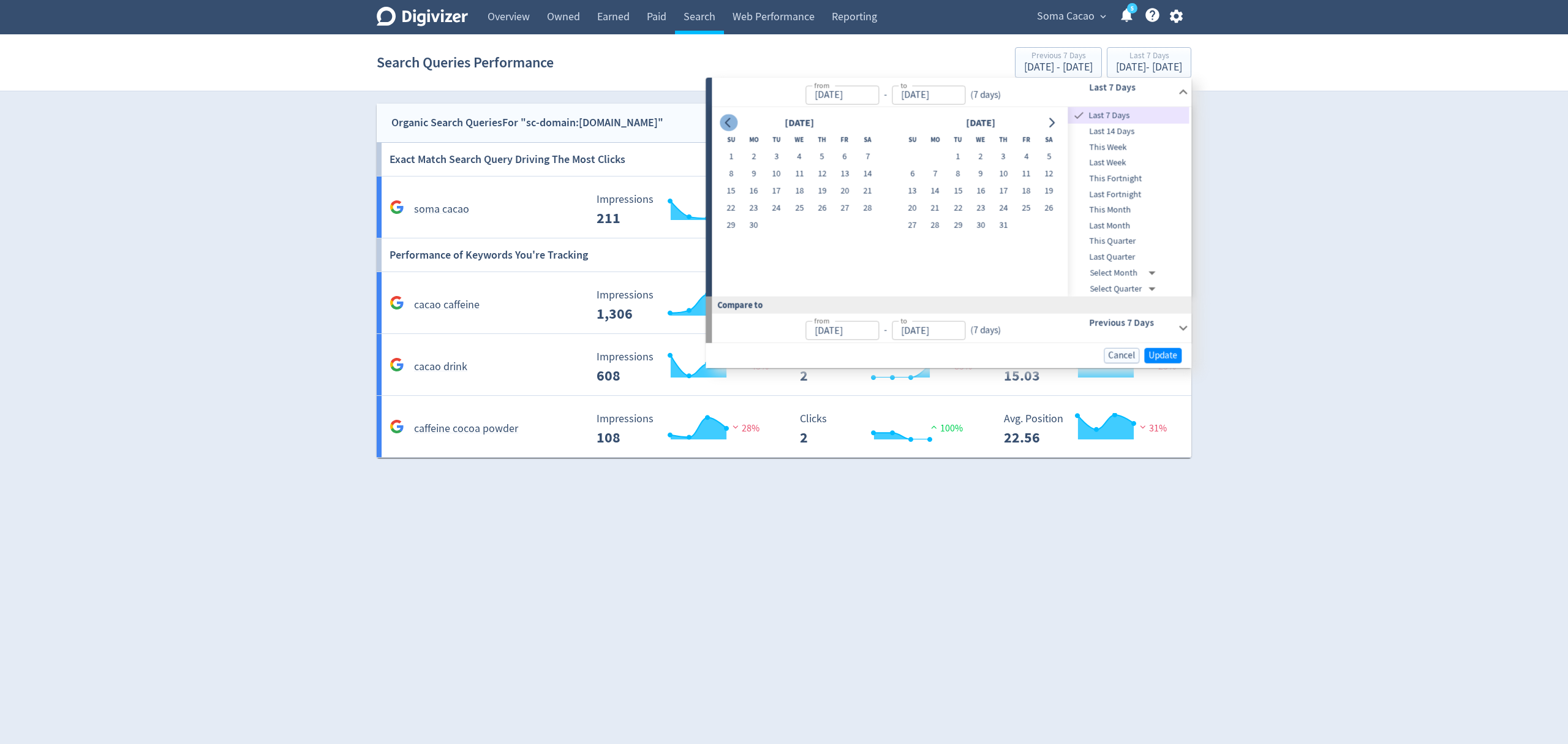
click at [733, 124] on icon "Go to previous month" at bounding box center [729, 123] width 10 height 10
click at [866, 155] on button "1" at bounding box center [867, 157] width 23 height 17
type input "[DATE]"
click at [1052, 129] on button "Go to next month" at bounding box center [1052, 122] width 18 height 17
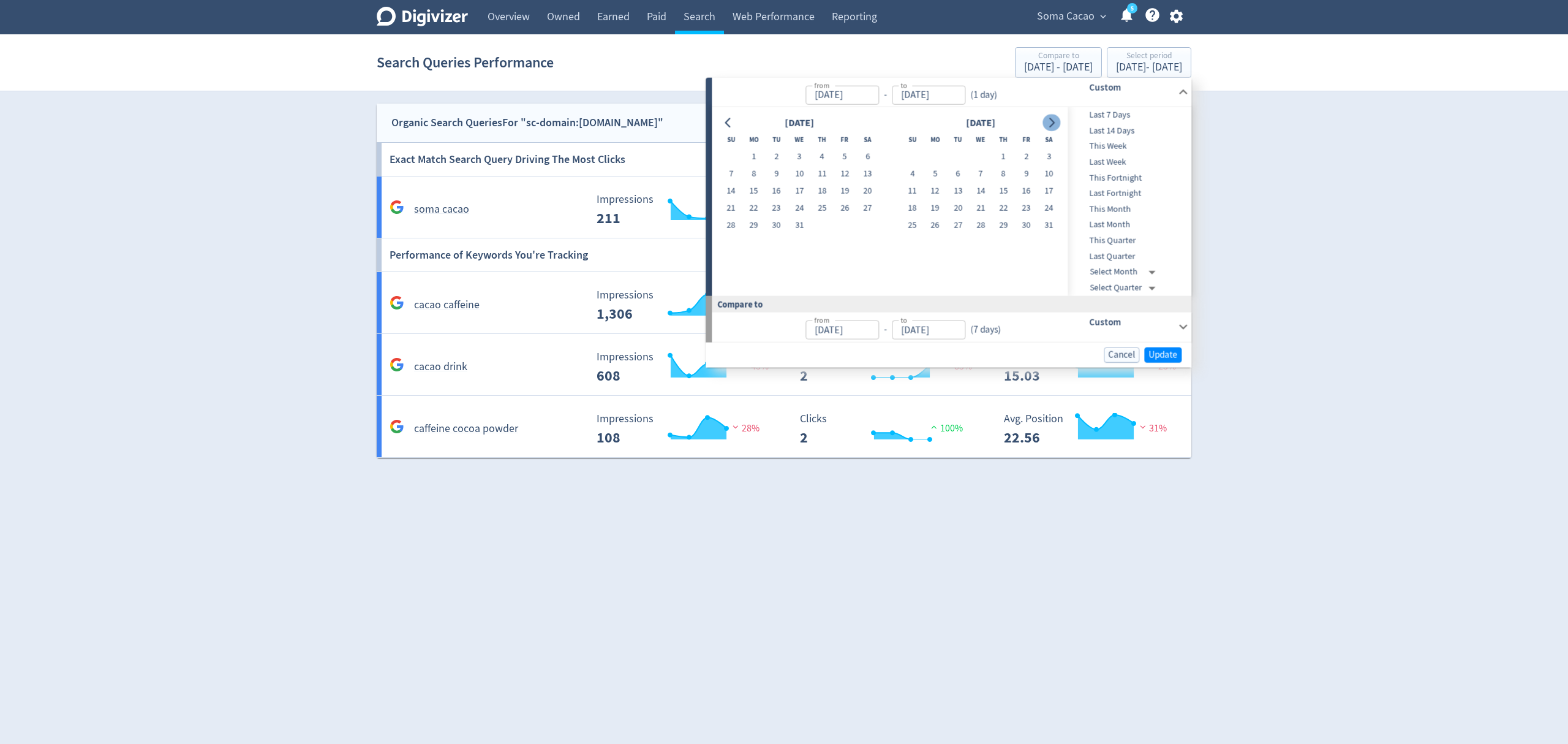
click at [1052, 129] on button "Go to next month" at bounding box center [1052, 122] width 18 height 17
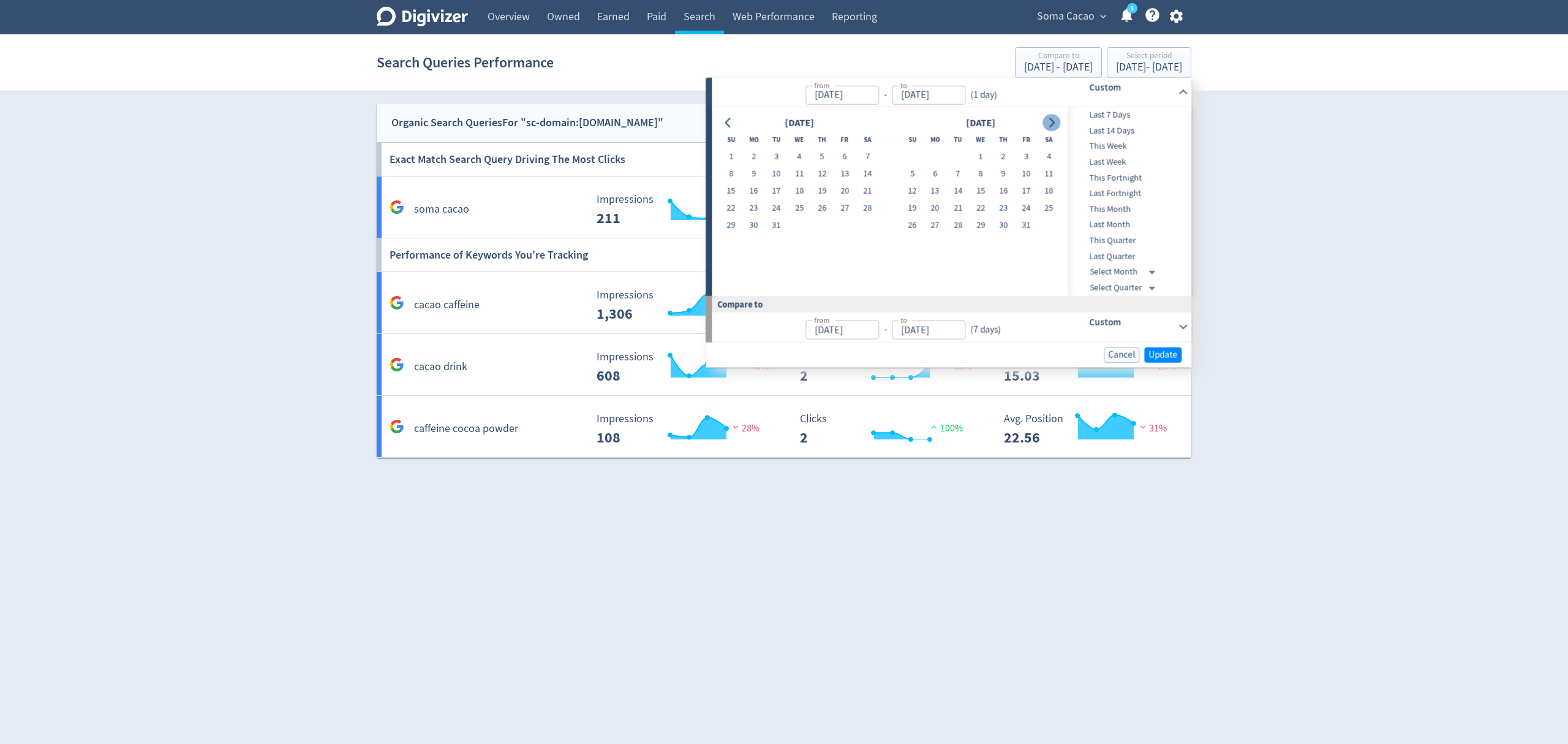
click at [1052, 129] on button "Go to next month" at bounding box center [1052, 122] width 18 height 17
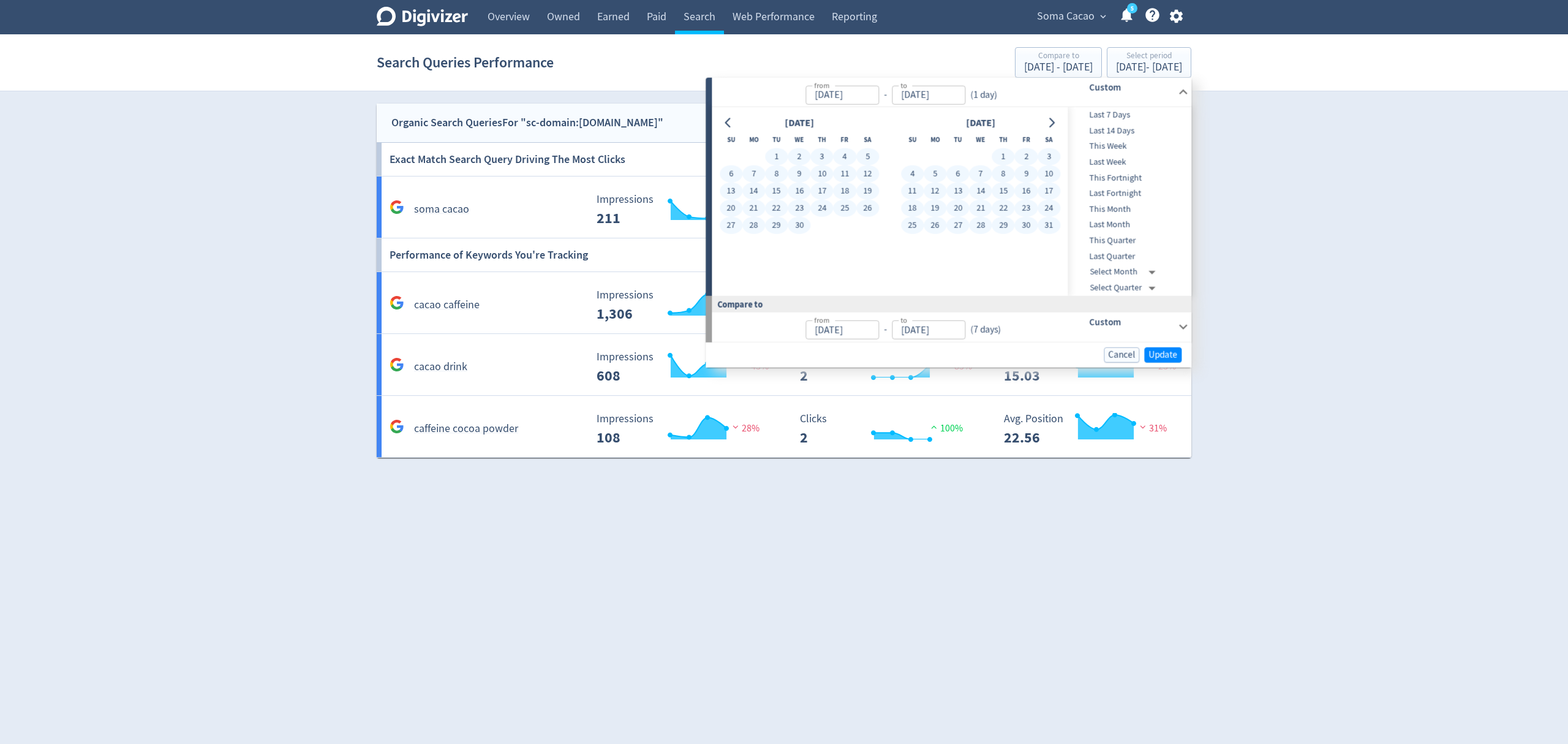
click at [1045, 230] on button "31" at bounding box center [1049, 225] width 23 height 17
type input "[DATE]"
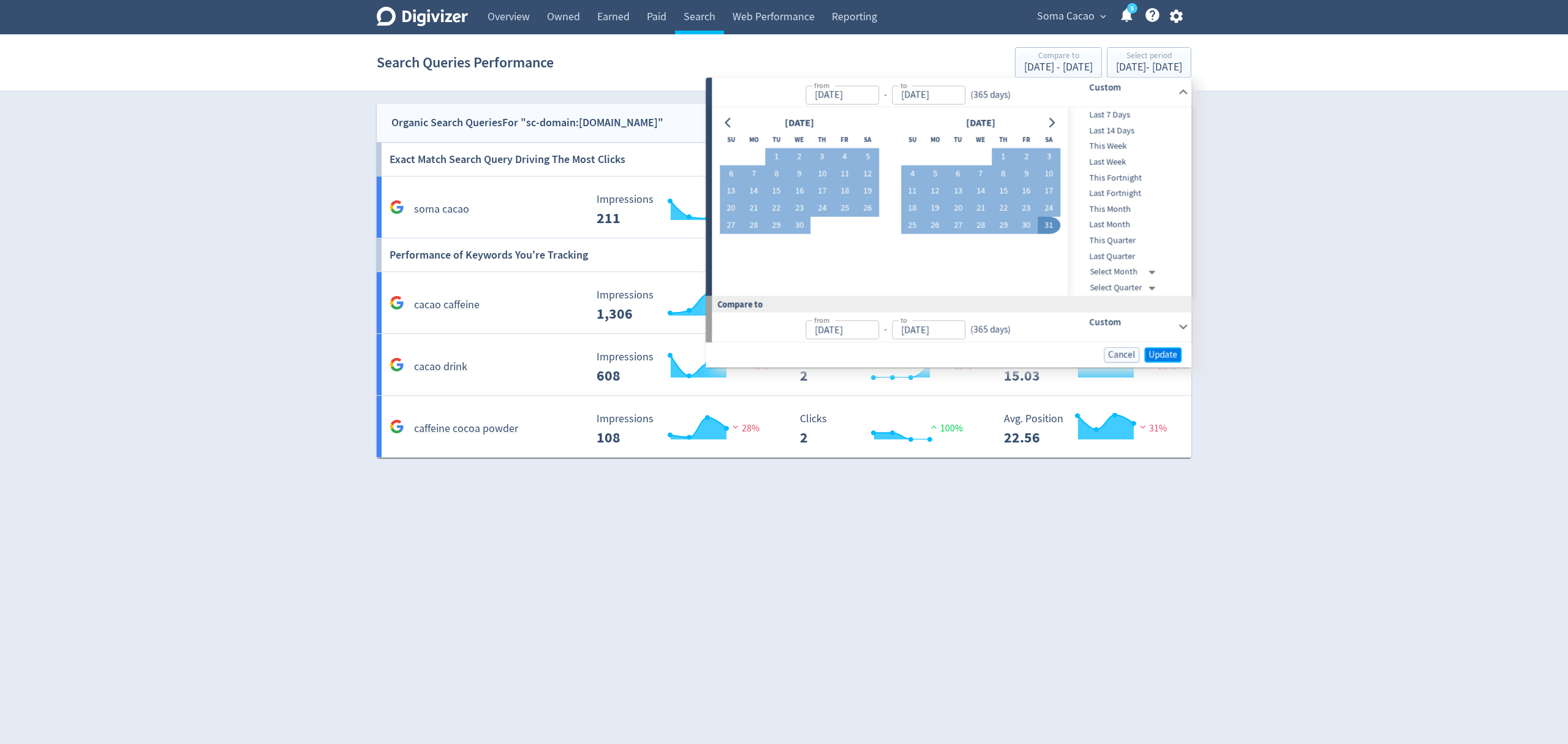
click at [1164, 353] on span "Update" at bounding box center [1162, 354] width 29 height 9
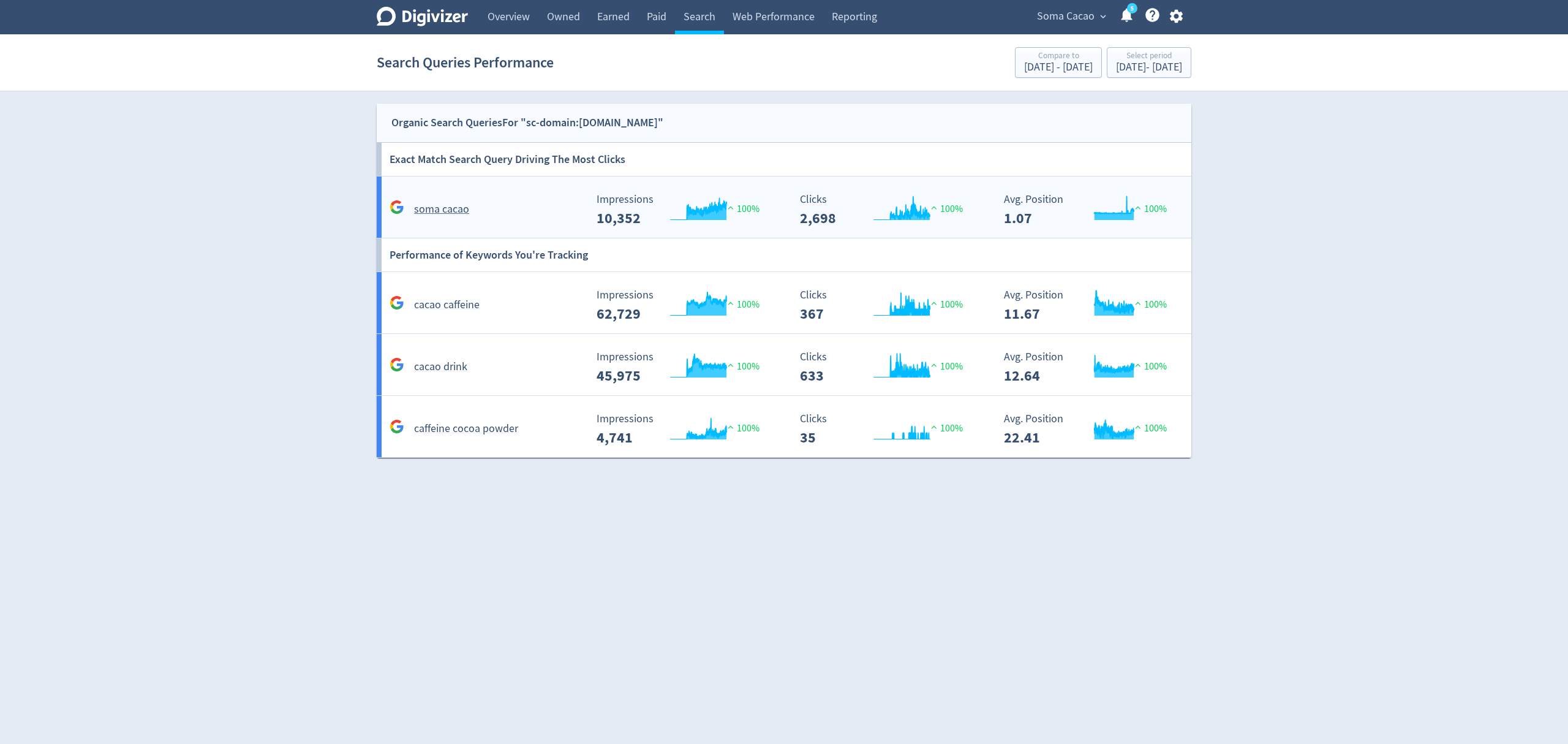
click at [524, 201] on div "soma cacao" at bounding box center [486, 208] width 199 height 19
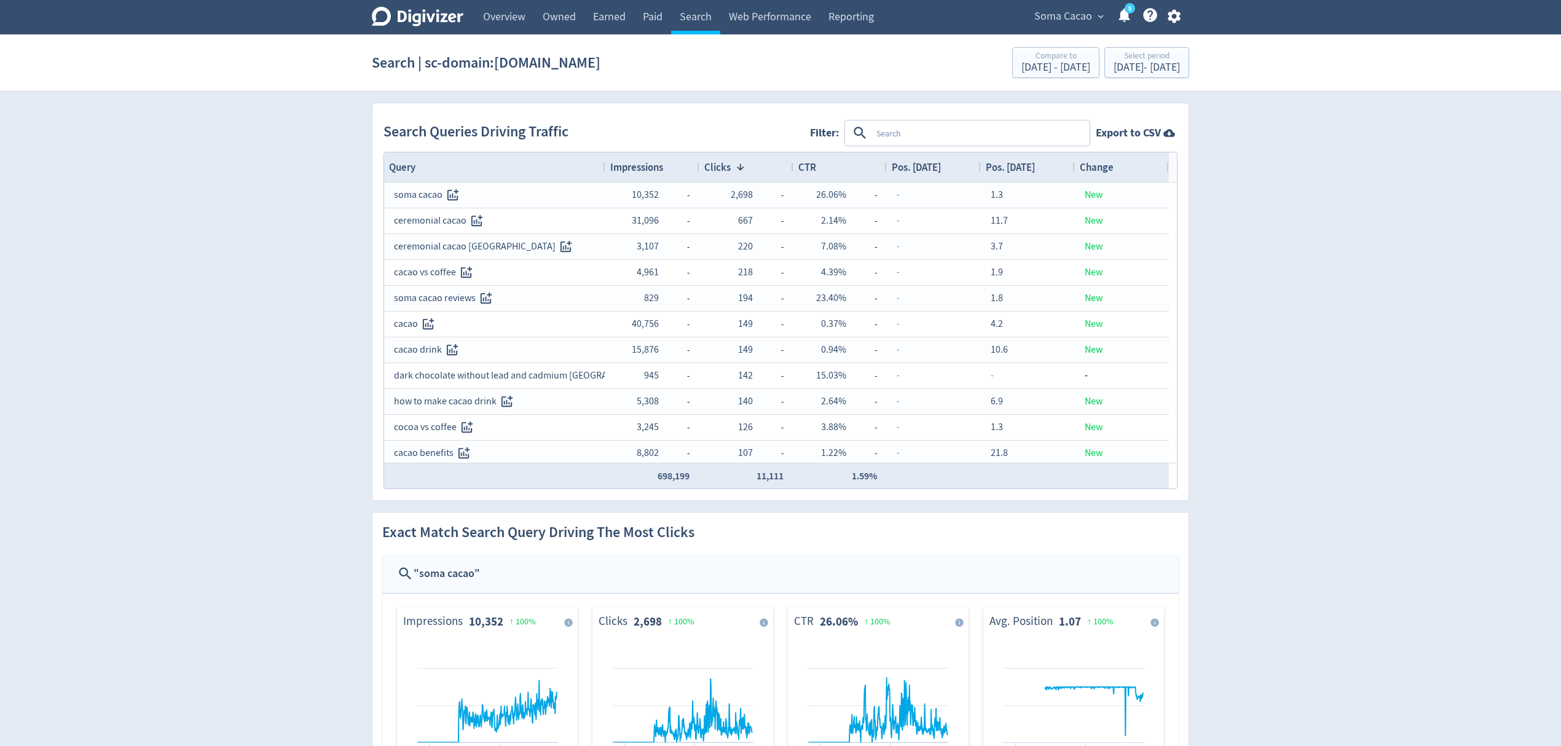
click at [1177, 15] on icon "button" at bounding box center [1173, 17] width 13 height 14
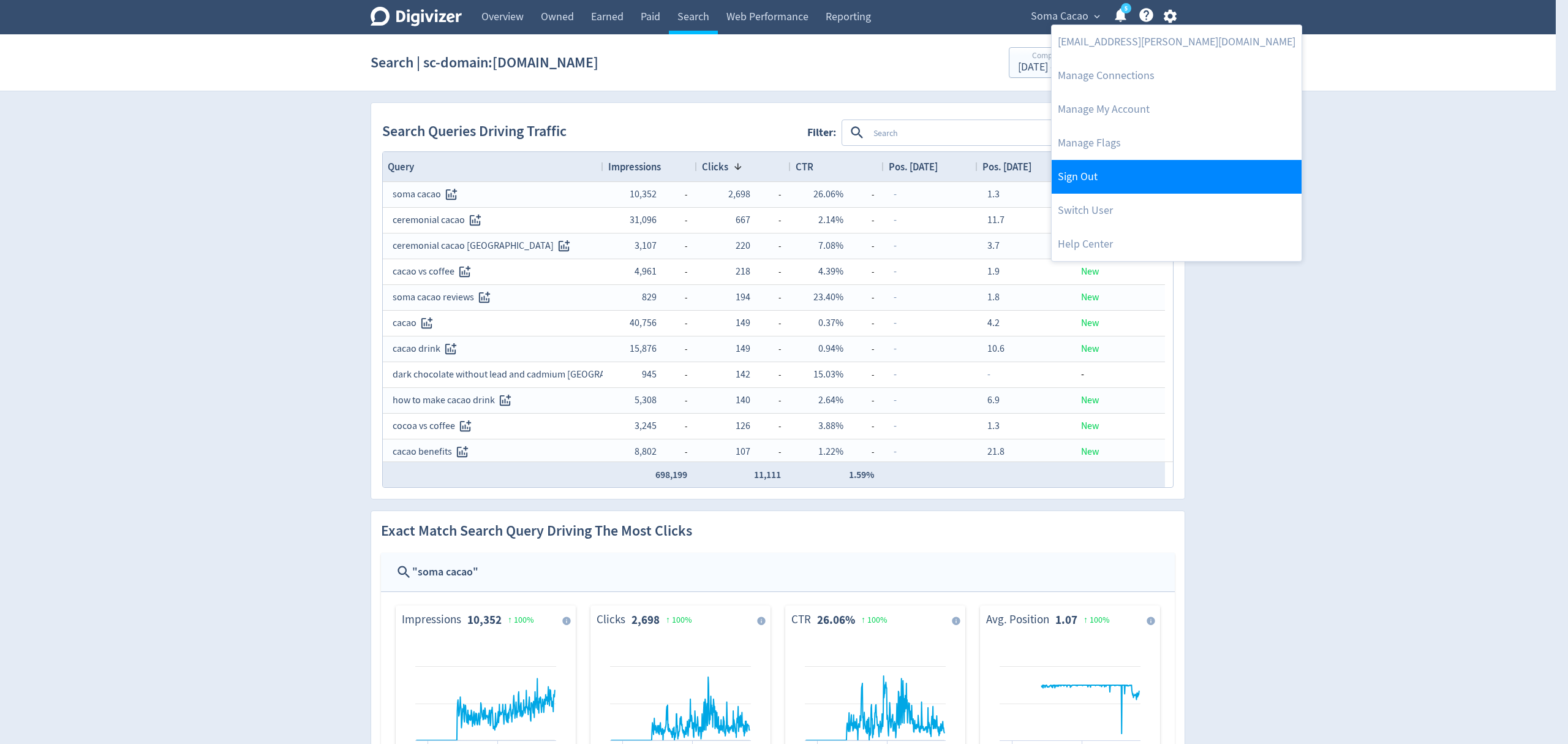
click at [1096, 172] on link "Sign Out" at bounding box center [1176, 177] width 250 height 34
